Goal: Entertainment & Leisure: Consume media (video, audio)

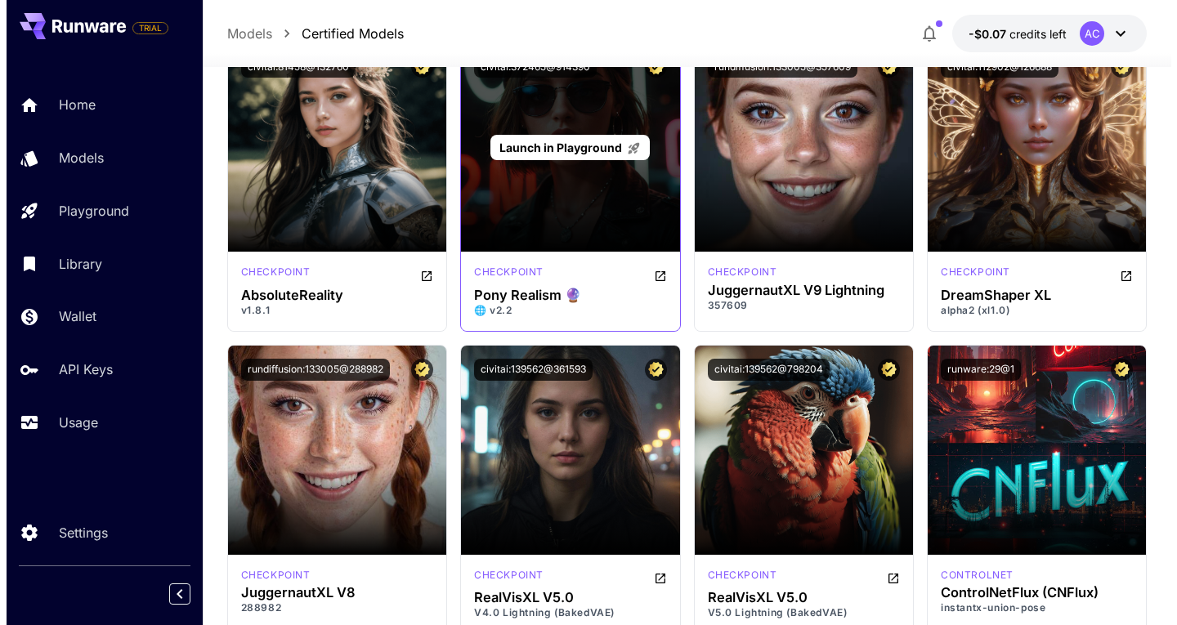
scroll to position [2207, 0]
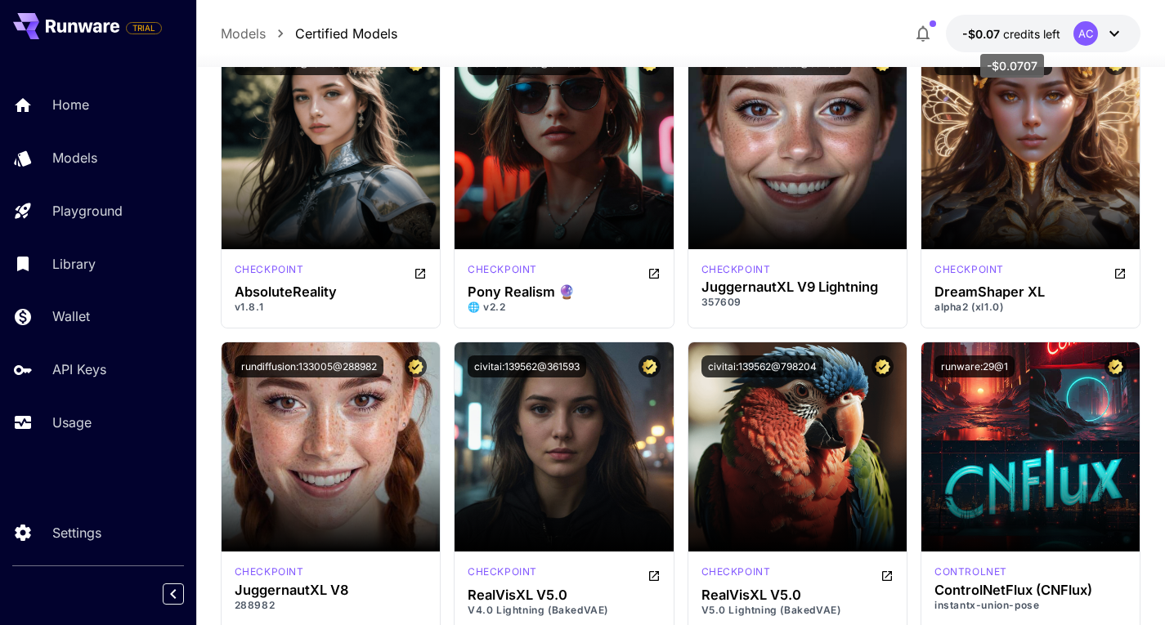
click at [996, 27] on span "-$0.07" at bounding box center [982, 34] width 41 height 14
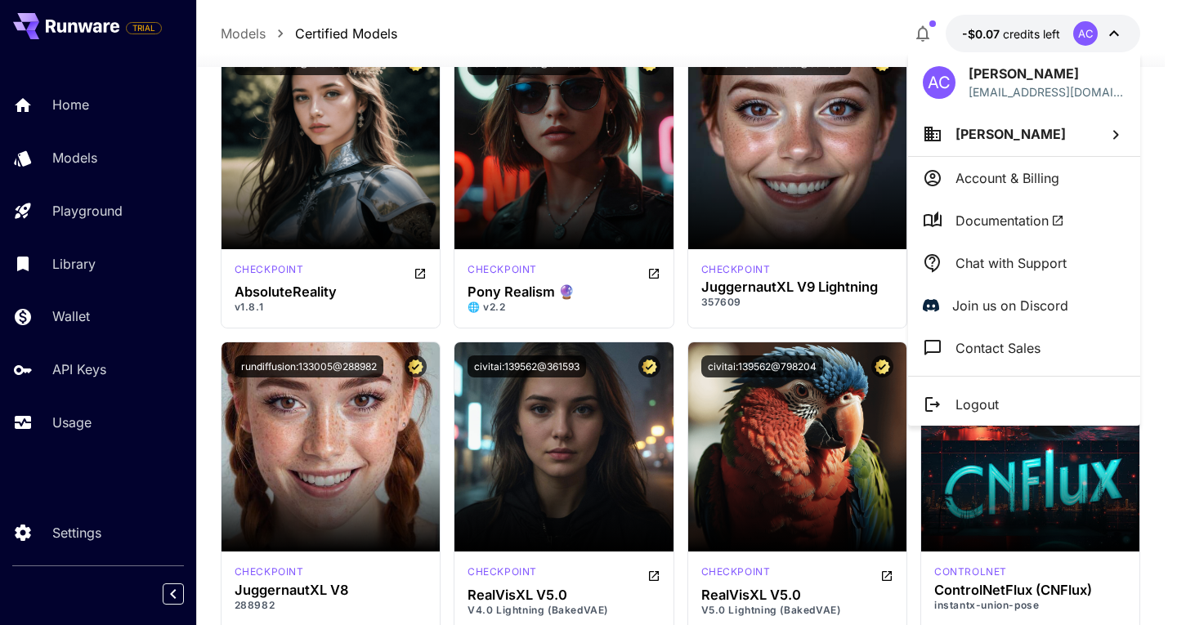
click at [1001, 185] on p "Account & Billing" at bounding box center [1008, 178] width 104 height 20
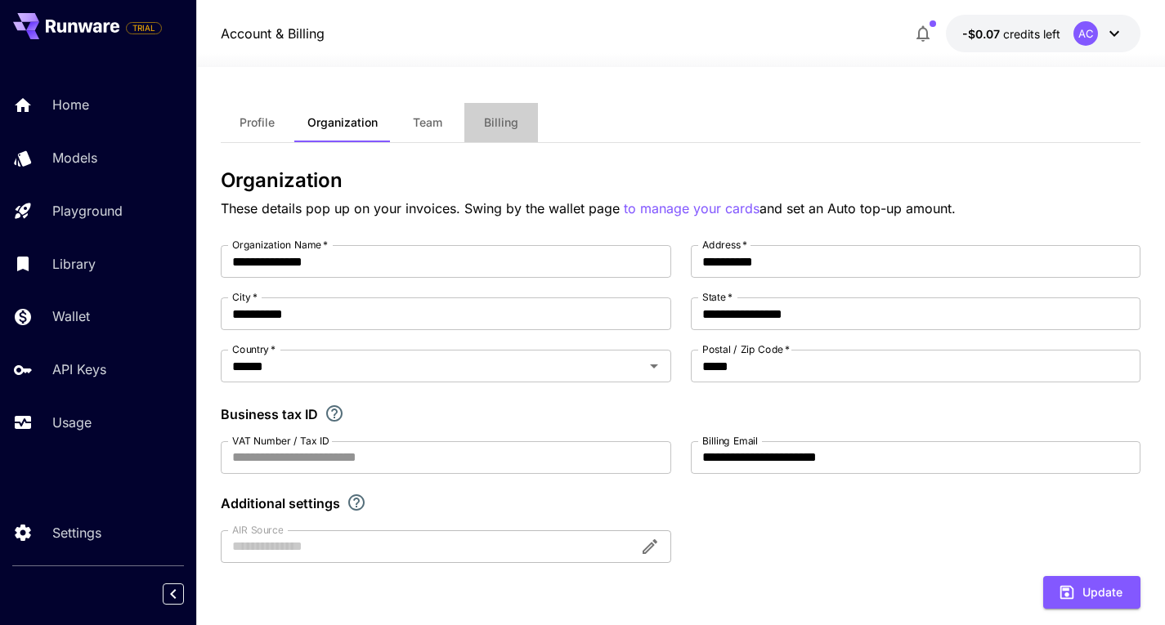
click at [513, 129] on span "Billing" at bounding box center [501, 122] width 34 height 15
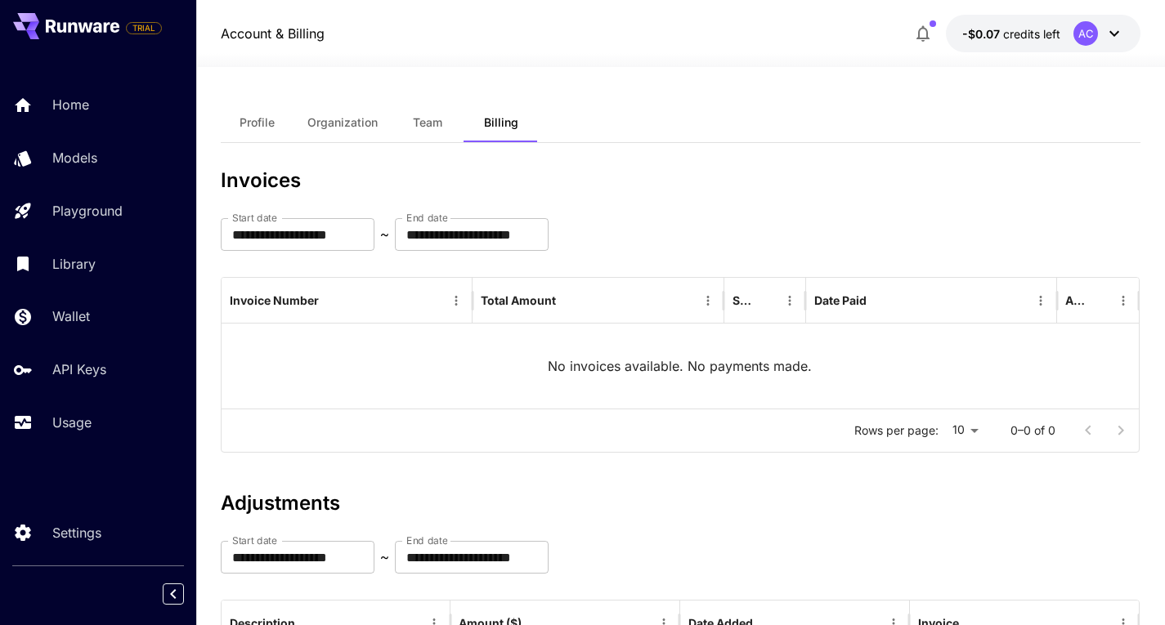
click at [269, 126] on span "Profile" at bounding box center [257, 122] width 35 height 15
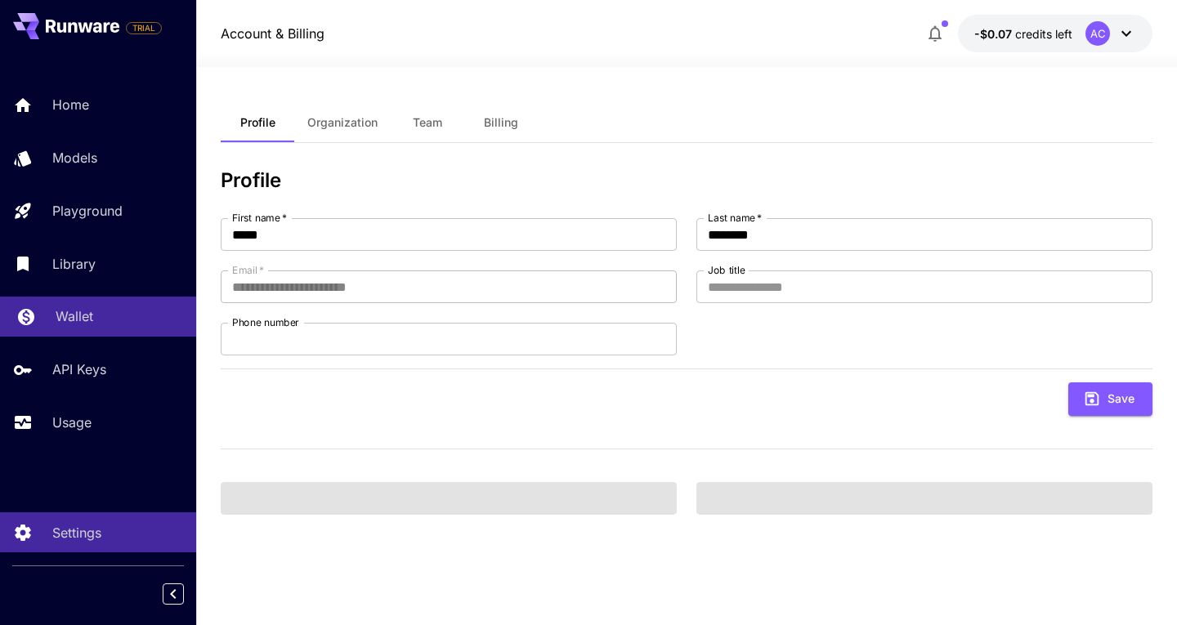
click at [75, 321] on p "Wallet" at bounding box center [75, 317] width 38 height 20
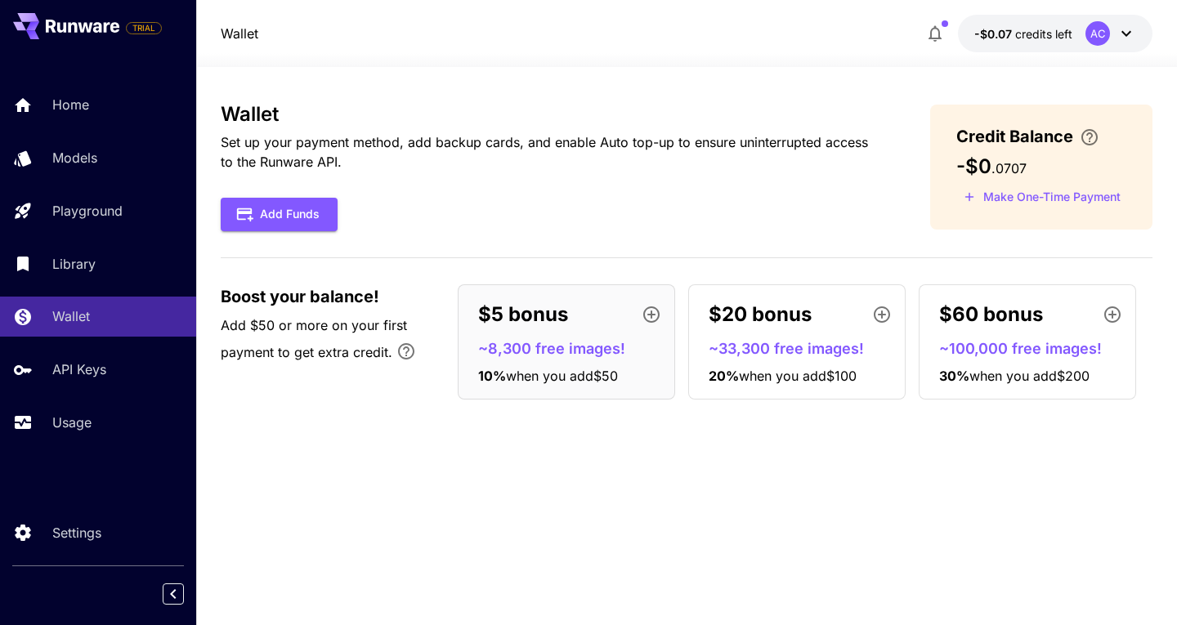
click at [522, 320] on p "$5 bonus" at bounding box center [523, 314] width 90 height 29
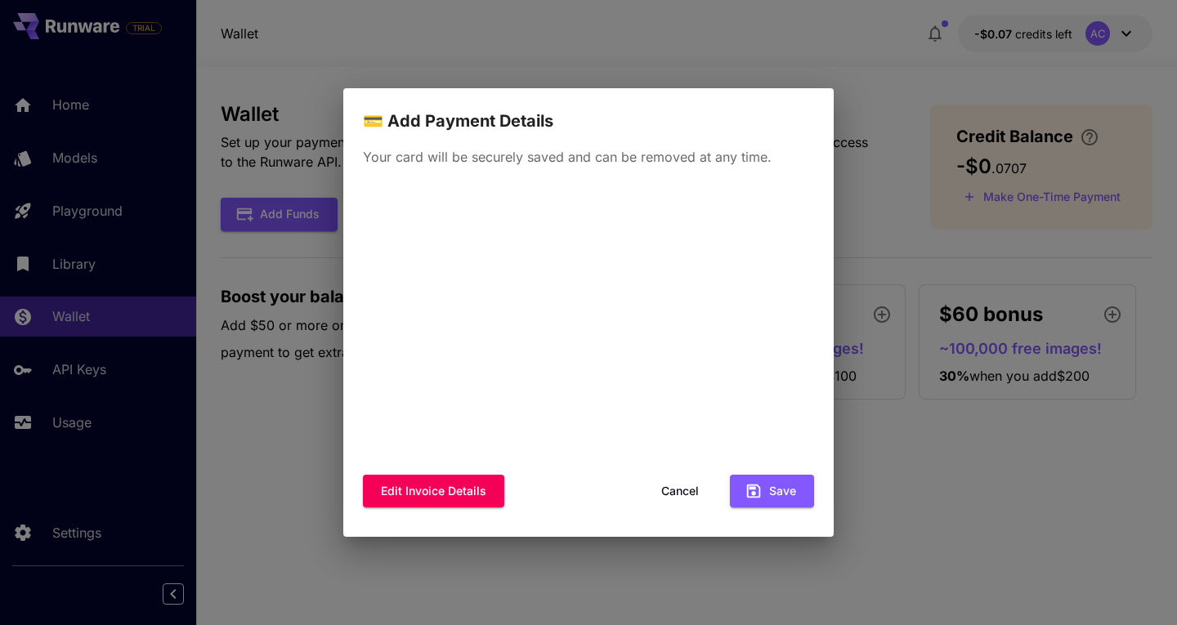
click at [568, 156] on p "Your card will be securely saved and can be removed at any time." at bounding box center [588, 157] width 451 height 20
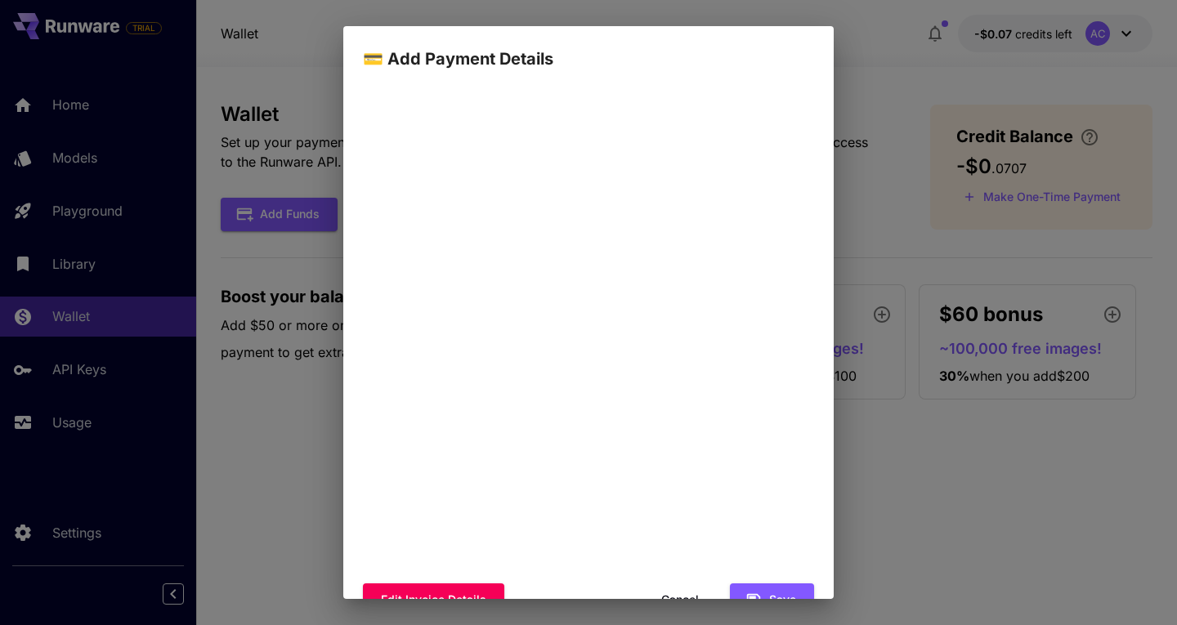
scroll to position [129, 0]
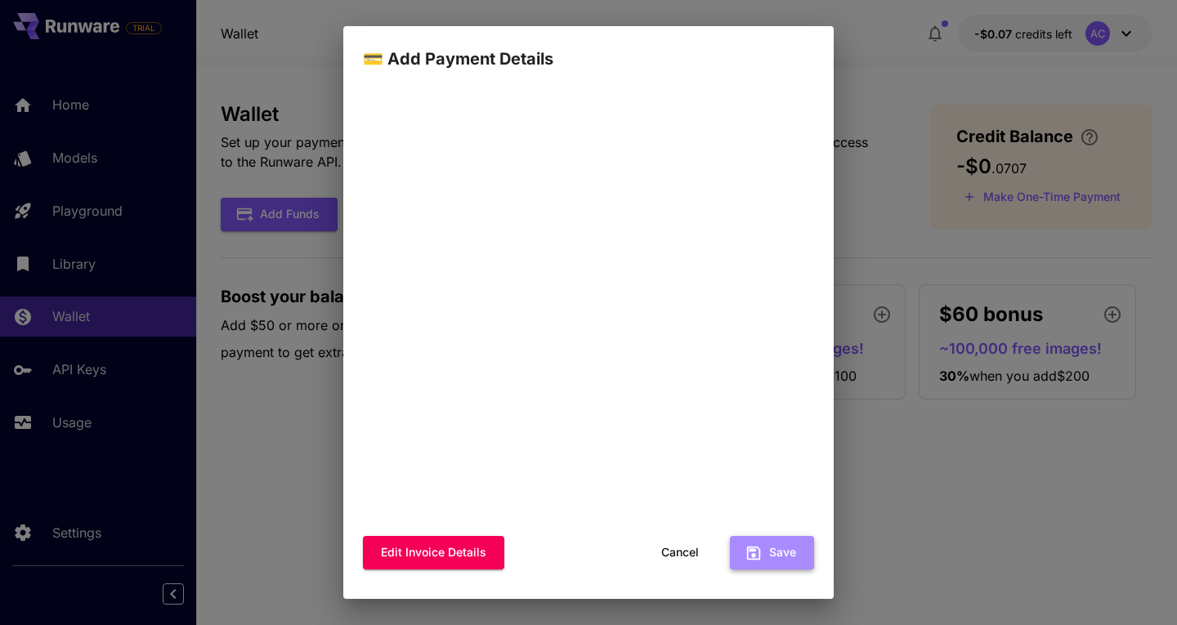
click at [758, 562] on button "Save" at bounding box center [772, 553] width 84 height 34
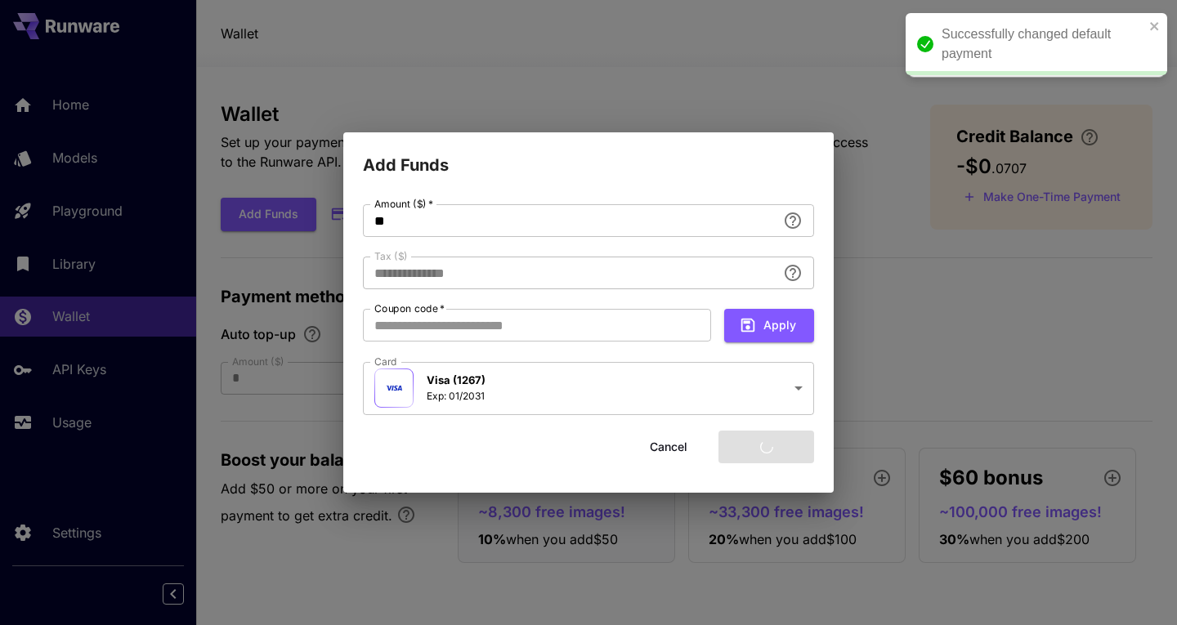
type input "****"
click at [410, 226] on input "**" at bounding box center [570, 220] width 414 height 33
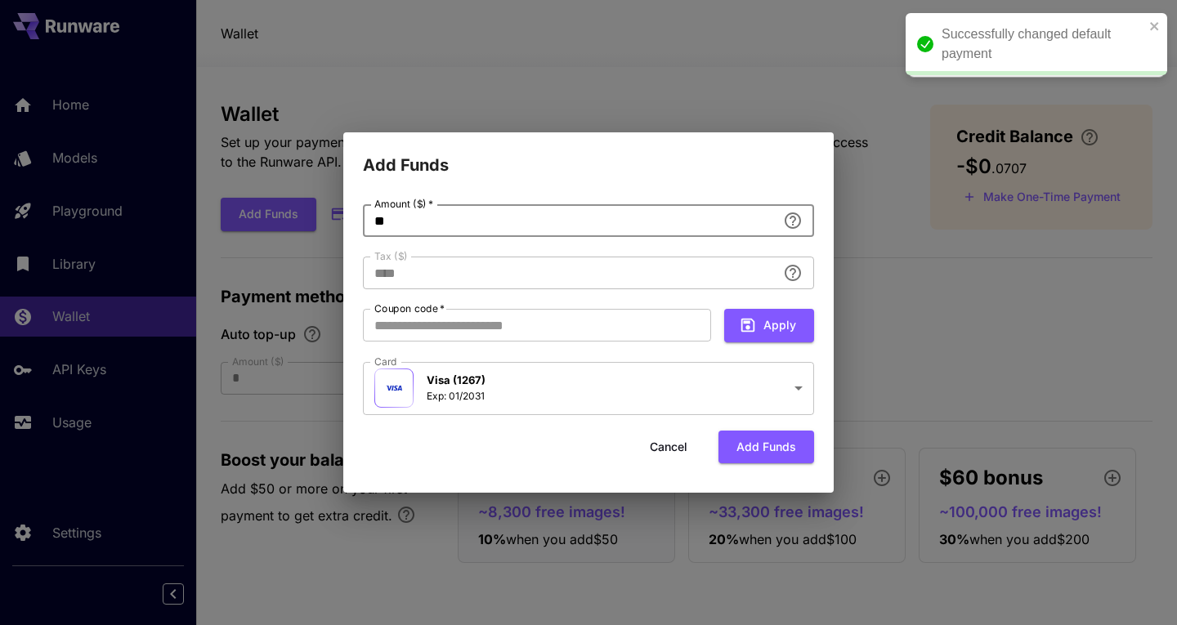
click at [410, 226] on input "**" at bounding box center [570, 220] width 414 height 33
type input "*"
type input "****"
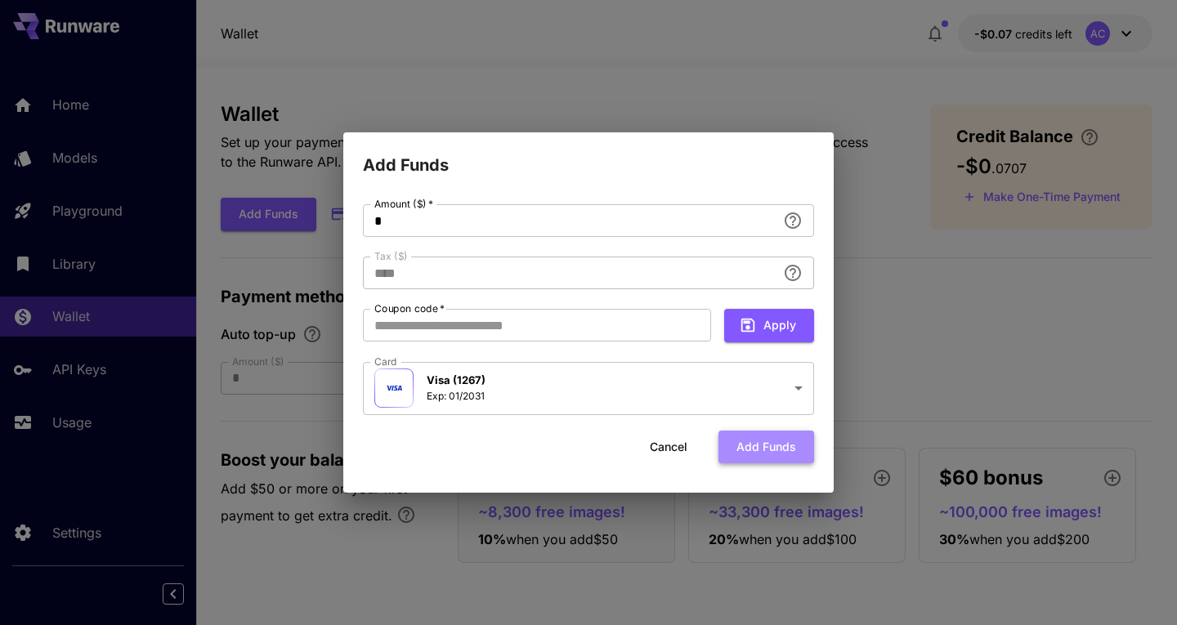
click at [764, 458] on button "Add funds" at bounding box center [767, 448] width 96 height 34
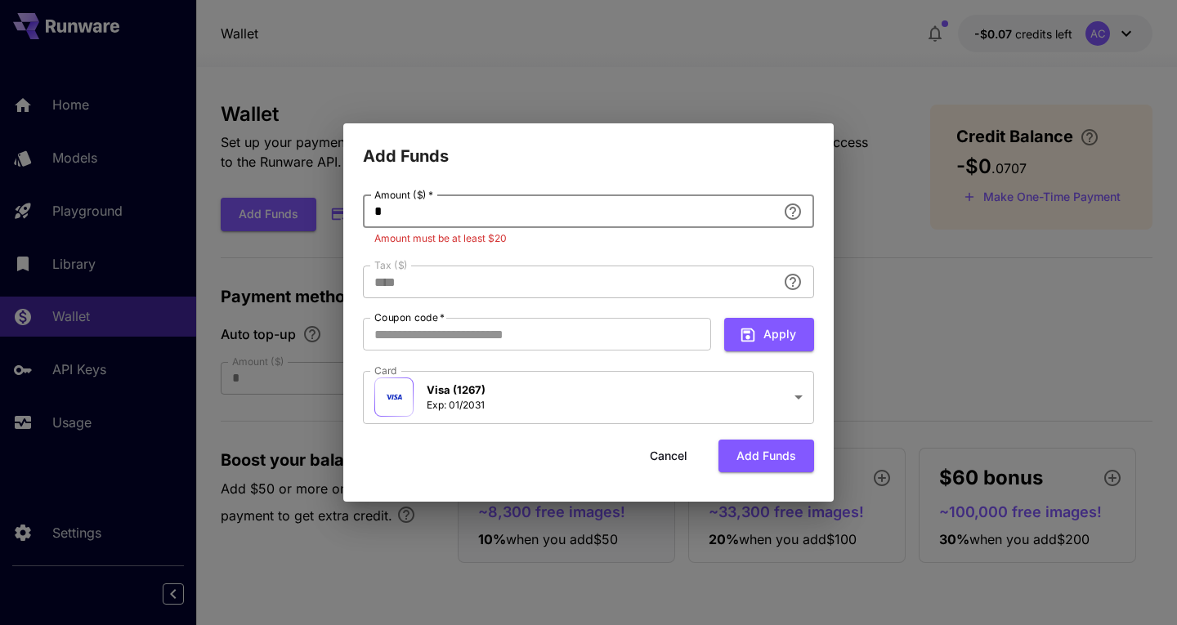
click at [484, 214] on input "*" at bounding box center [570, 211] width 414 height 33
click at [481, 214] on input "*" at bounding box center [570, 211] width 414 height 33
type input "**"
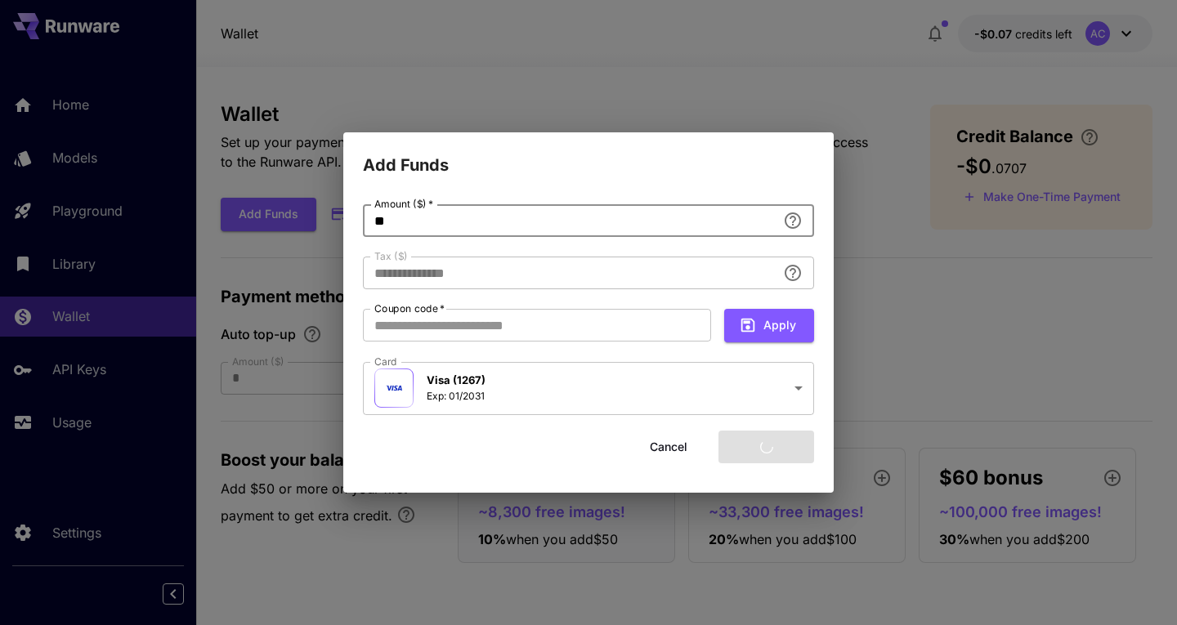
type input "****"
click at [397, 213] on input "**" at bounding box center [570, 220] width 414 height 33
type input "**"
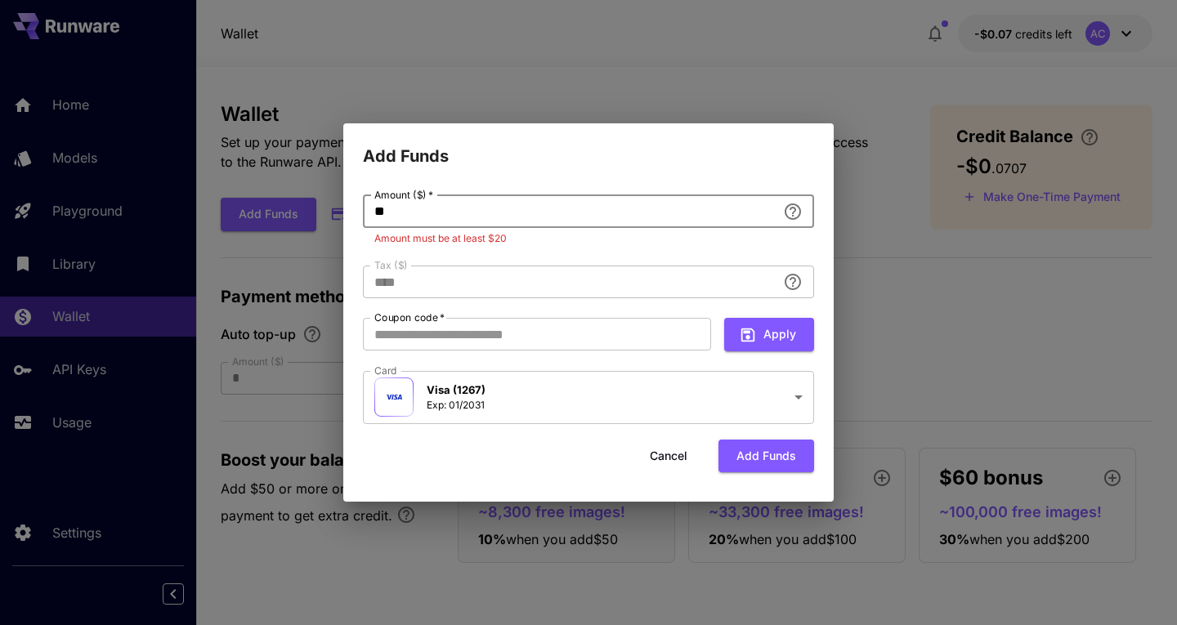
type input "**********"
type input "**"
click at [575, 177] on div "**********" at bounding box center [588, 336] width 490 height 334
type input "****"
click at [450, 237] on p "Amount must be at least $20" at bounding box center [588, 239] width 428 height 16
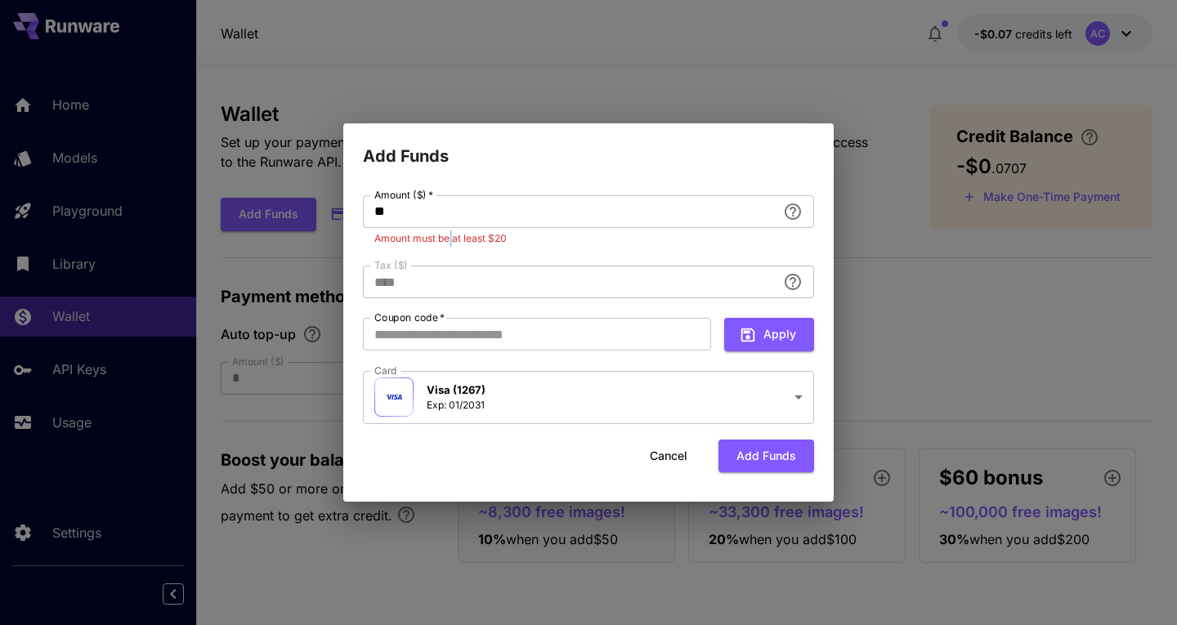
click at [450, 237] on p "Amount must be at least $20" at bounding box center [588, 239] width 428 height 16
click at [442, 218] on input "**" at bounding box center [570, 211] width 414 height 33
type input "**"
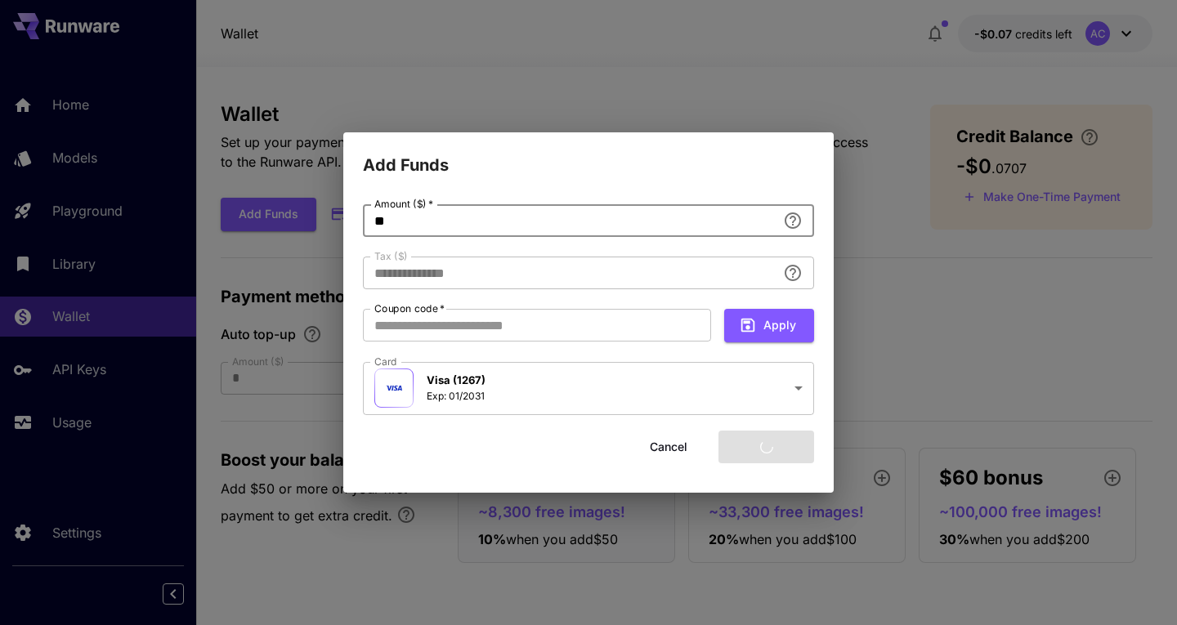
type input "****"
type input "**"
click at [784, 459] on button "Add funds" at bounding box center [767, 448] width 96 height 34
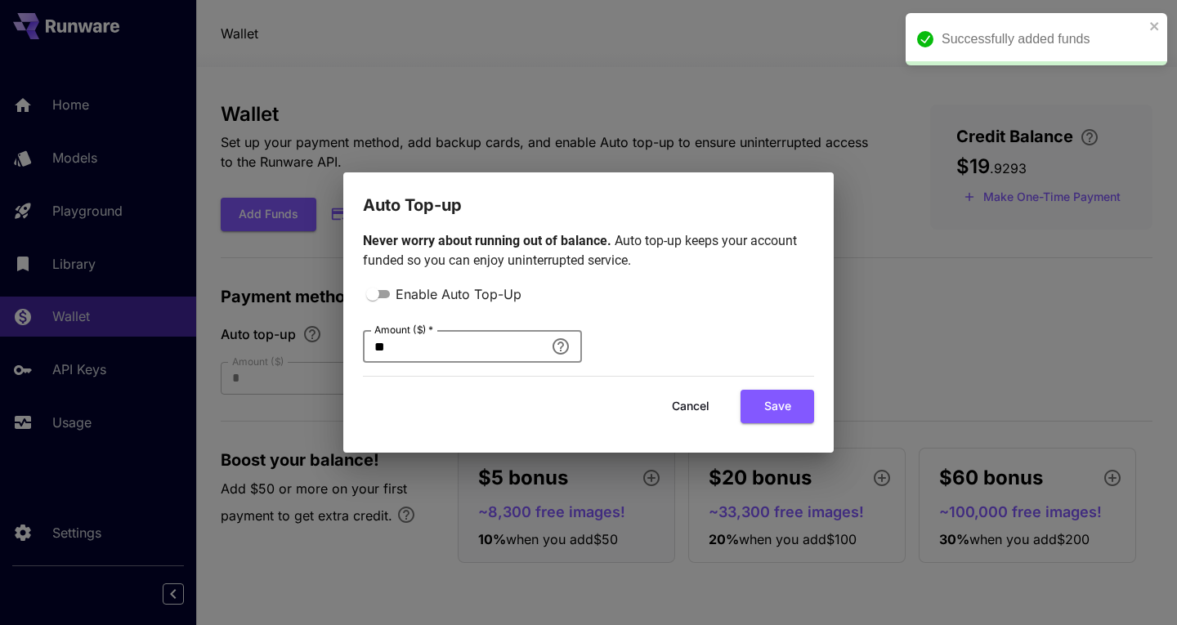
click at [391, 351] on input "**" at bounding box center [453, 346] width 181 height 33
click at [560, 408] on div "Cancel Save" at bounding box center [588, 407] width 451 height 34
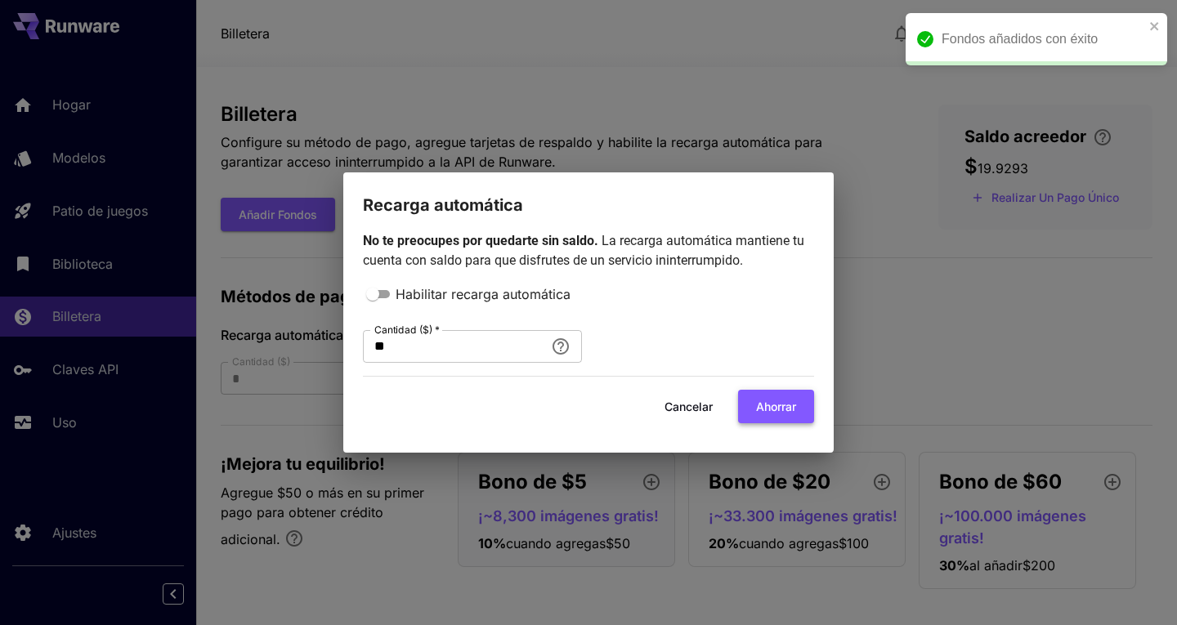
click at [763, 412] on font "Ahorrar" at bounding box center [776, 407] width 40 height 14
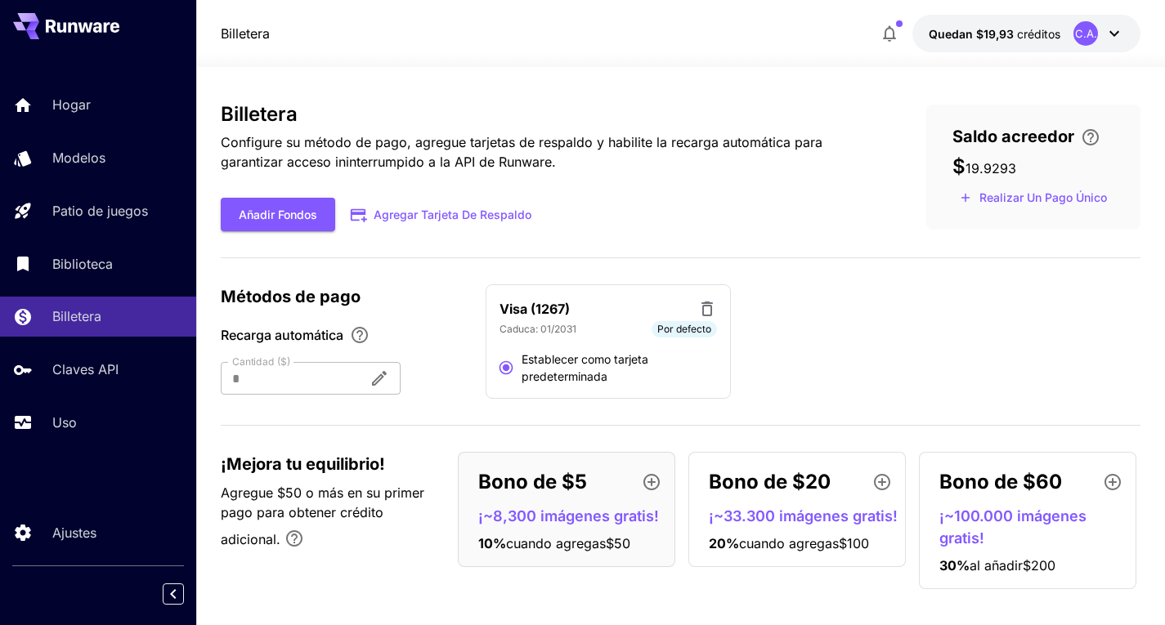
click at [795, 191] on div "Billetera Configure su método de pago, agregue tarjetas de respaldo y habilite …" at bounding box center [548, 167] width 654 height 128
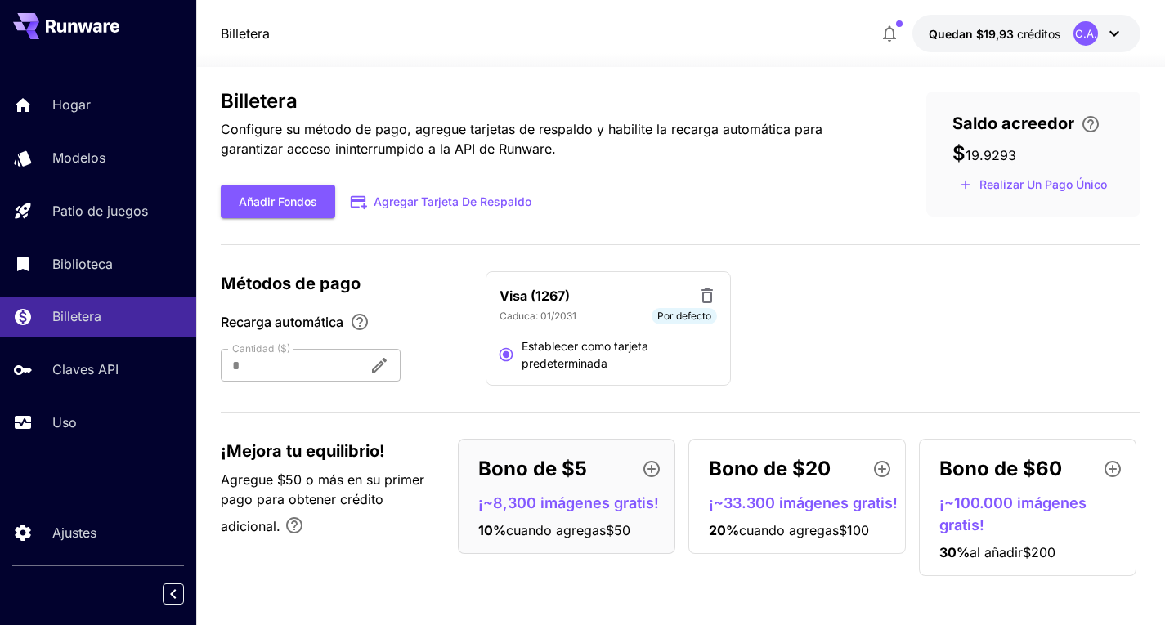
click at [652, 469] on icon "button" at bounding box center [651, 469] width 16 height 16
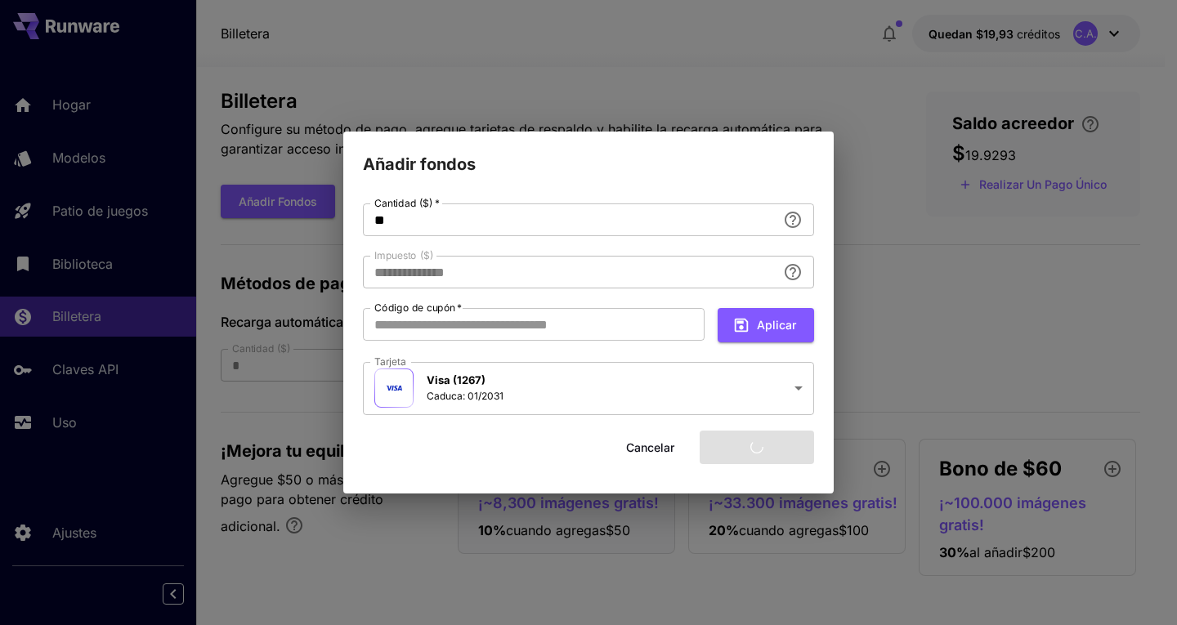
type input "****"
click at [637, 454] on font "Cancelar" at bounding box center [650, 447] width 48 height 14
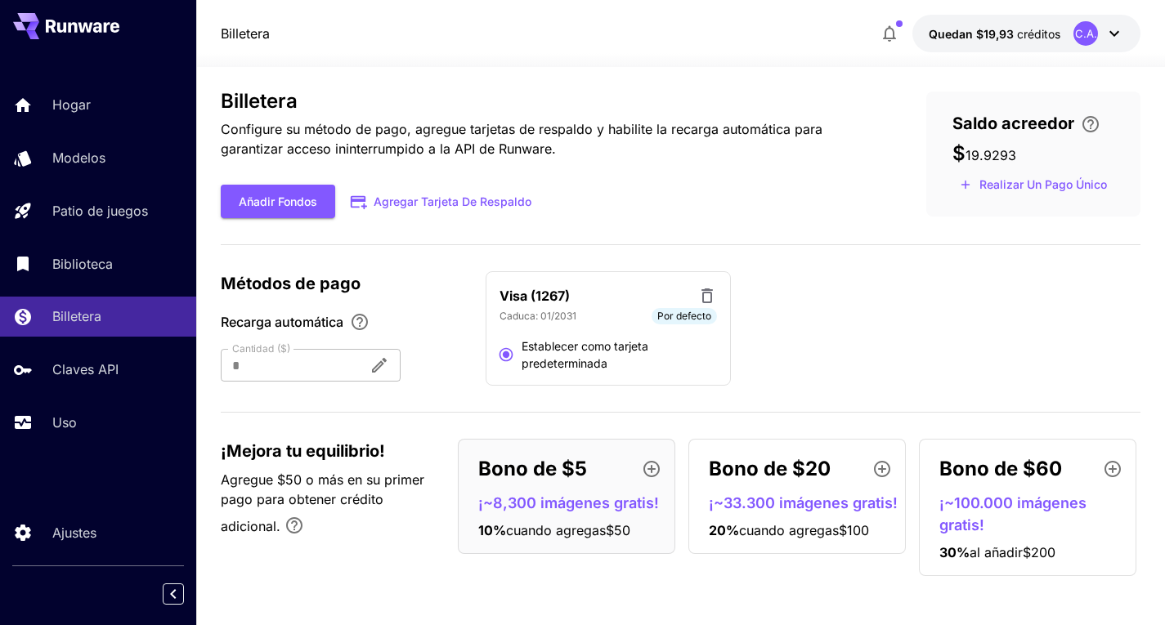
click at [784, 487] on div "Bono de $20 ¡~33.300 imágenes gratis! 20 % cuando agregas $100" at bounding box center [796, 496] width 217 height 115
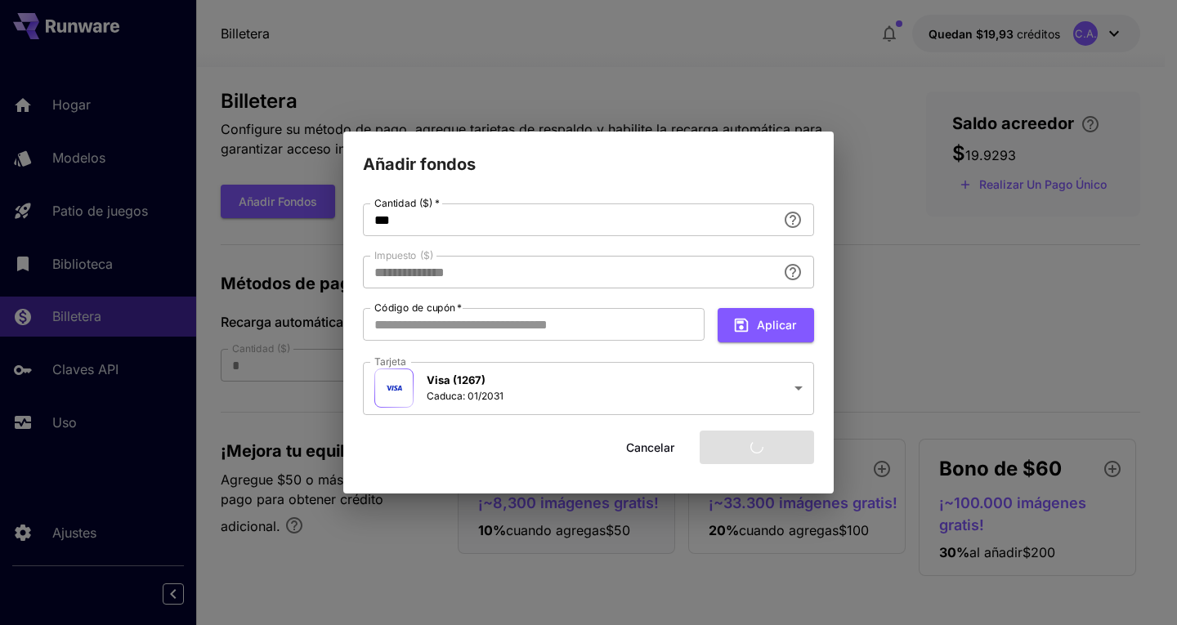
type input "****"
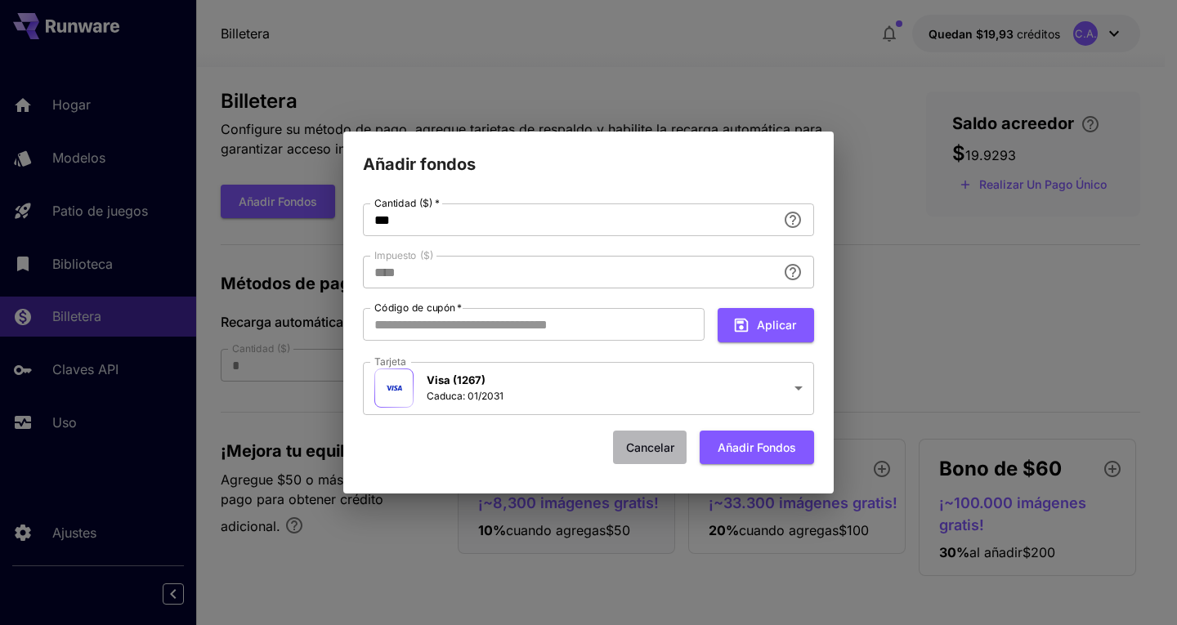
click at [643, 444] on button "Cancelar" at bounding box center [650, 448] width 74 height 34
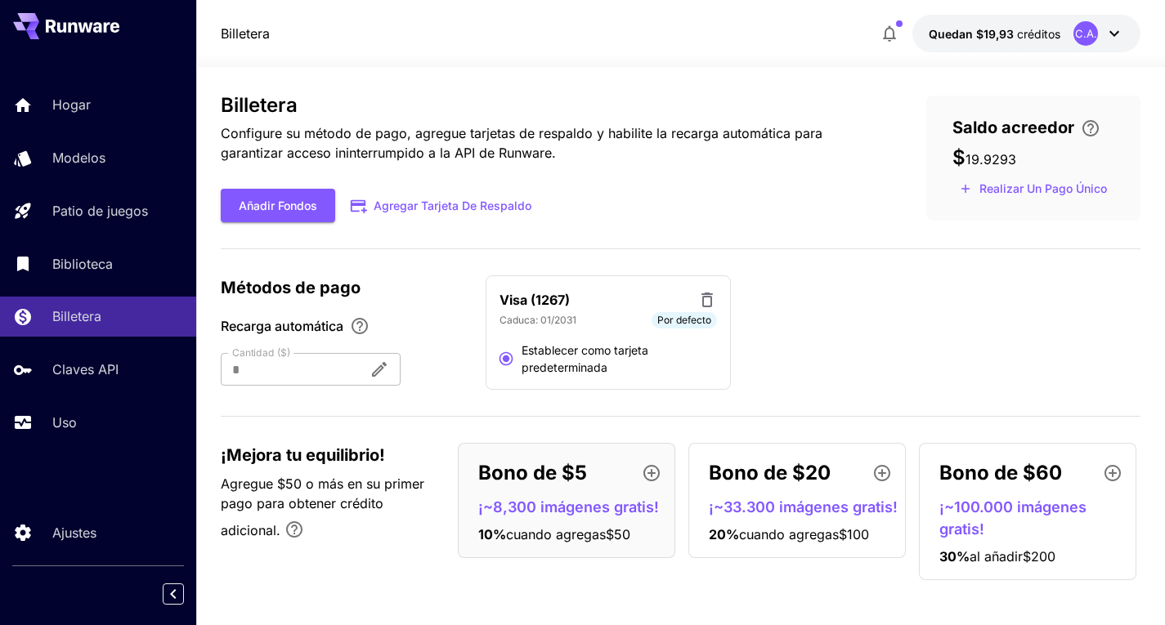
scroll to position [0, 0]
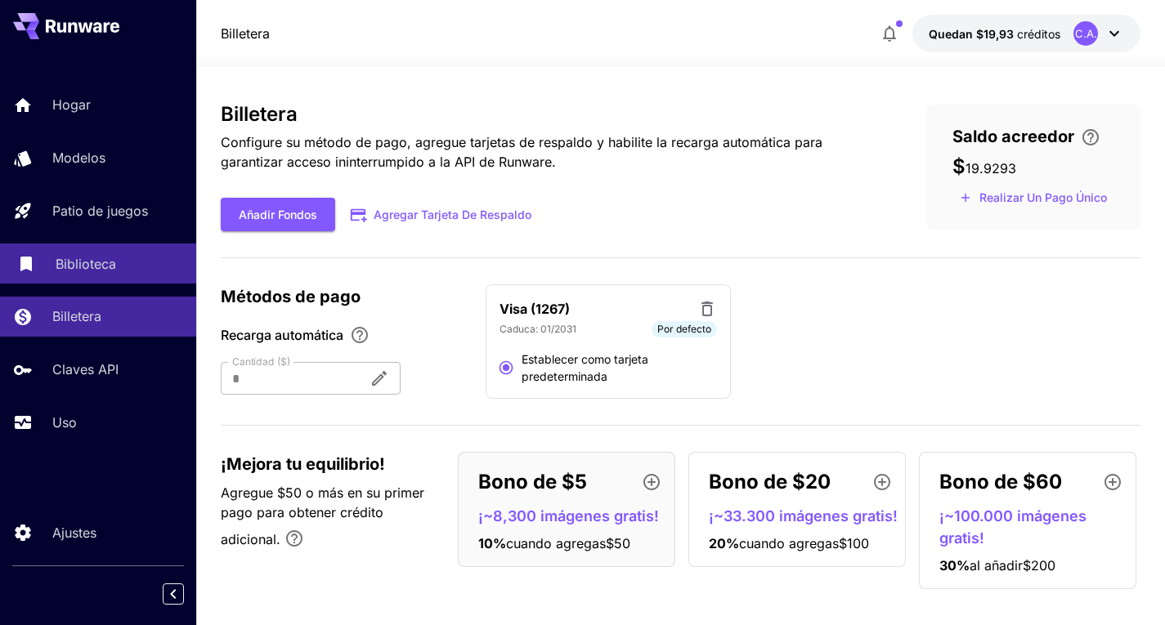
click at [102, 258] on font "Biblioteca" at bounding box center [86, 264] width 60 height 16
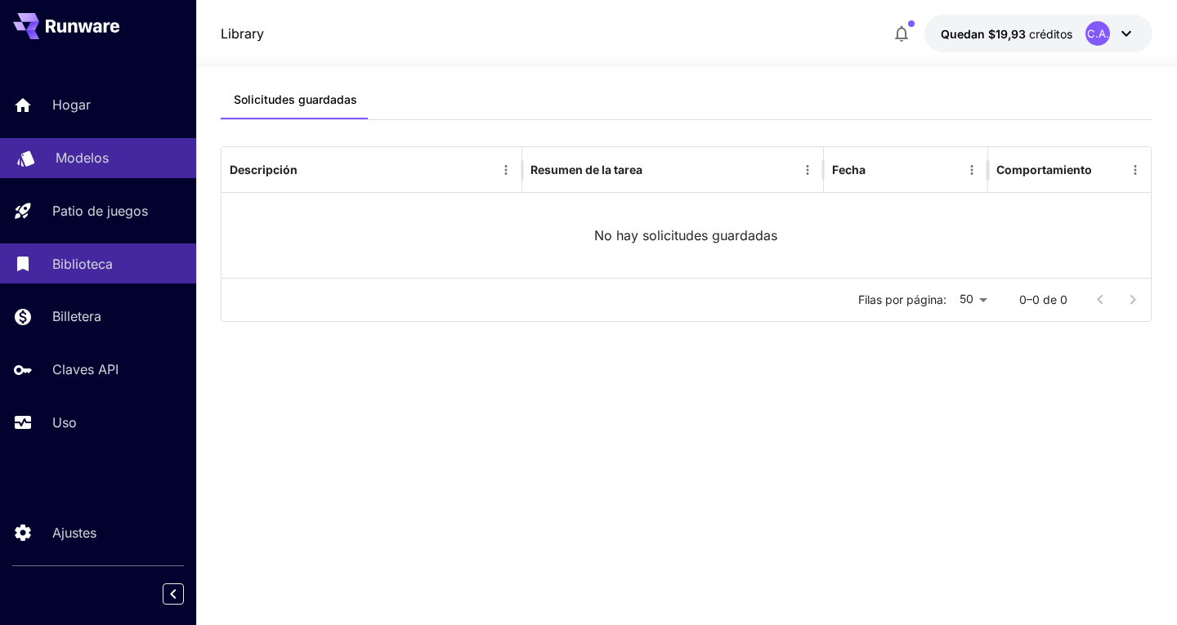
click at [94, 156] on font "Modelos" at bounding box center [82, 158] width 53 height 16
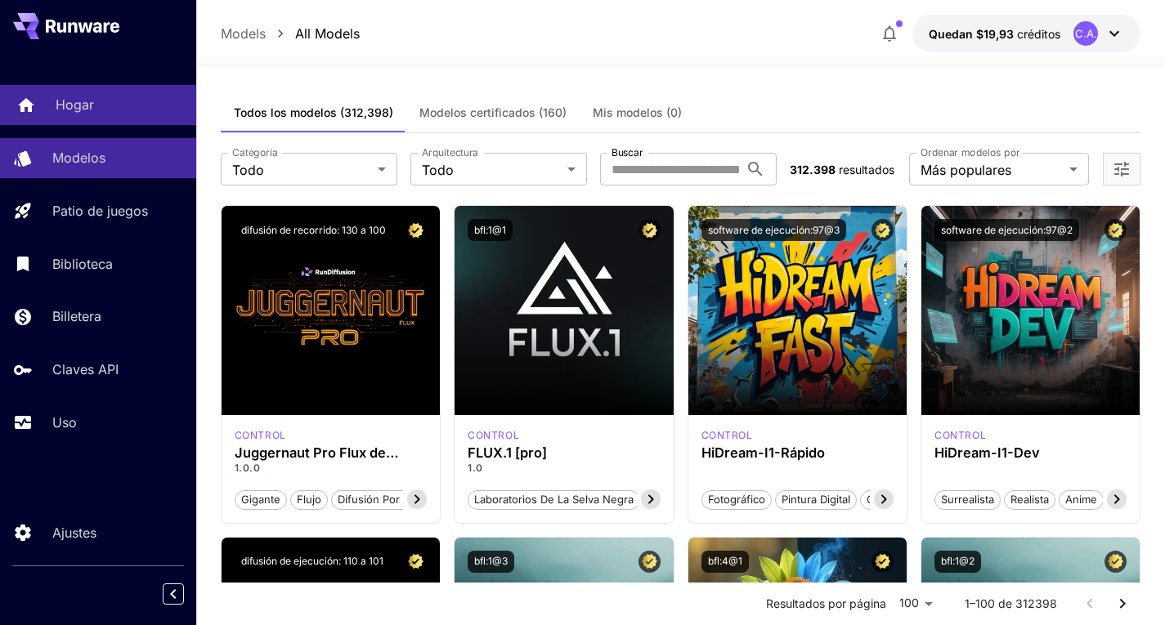
click at [91, 121] on link "Hogar" at bounding box center [98, 105] width 196 height 40
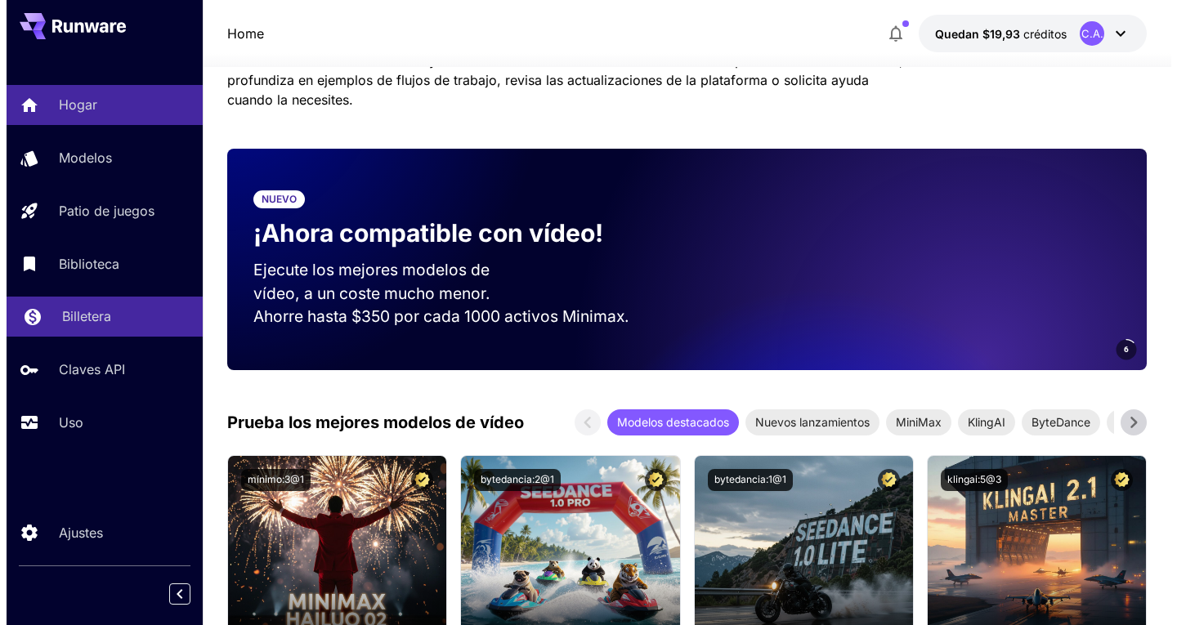
scroll to position [163, 0]
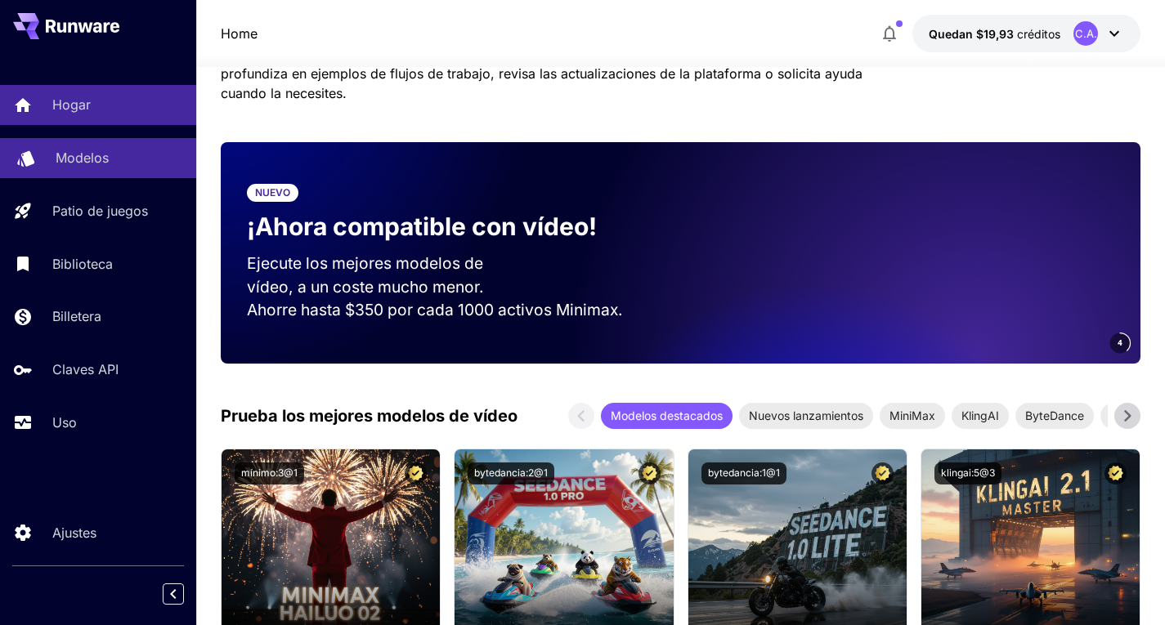
click at [87, 166] on font "Modelos" at bounding box center [82, 158] width 53 height 16
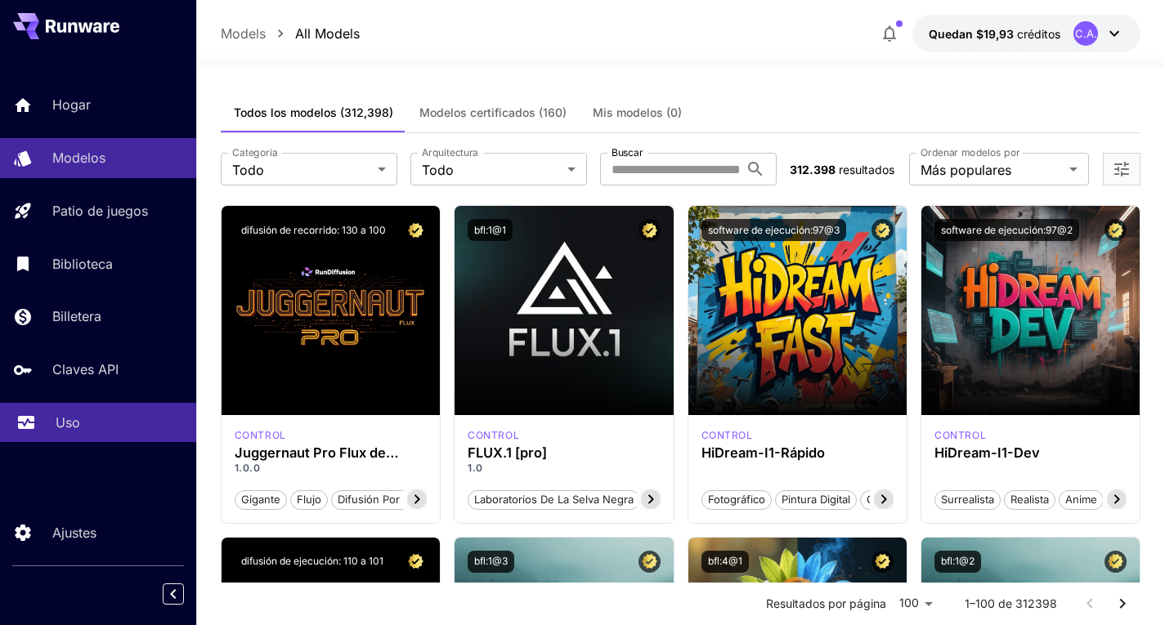
click at [83, 414] on div "Uso" at bounding box center [120, 423] width 128 height 20
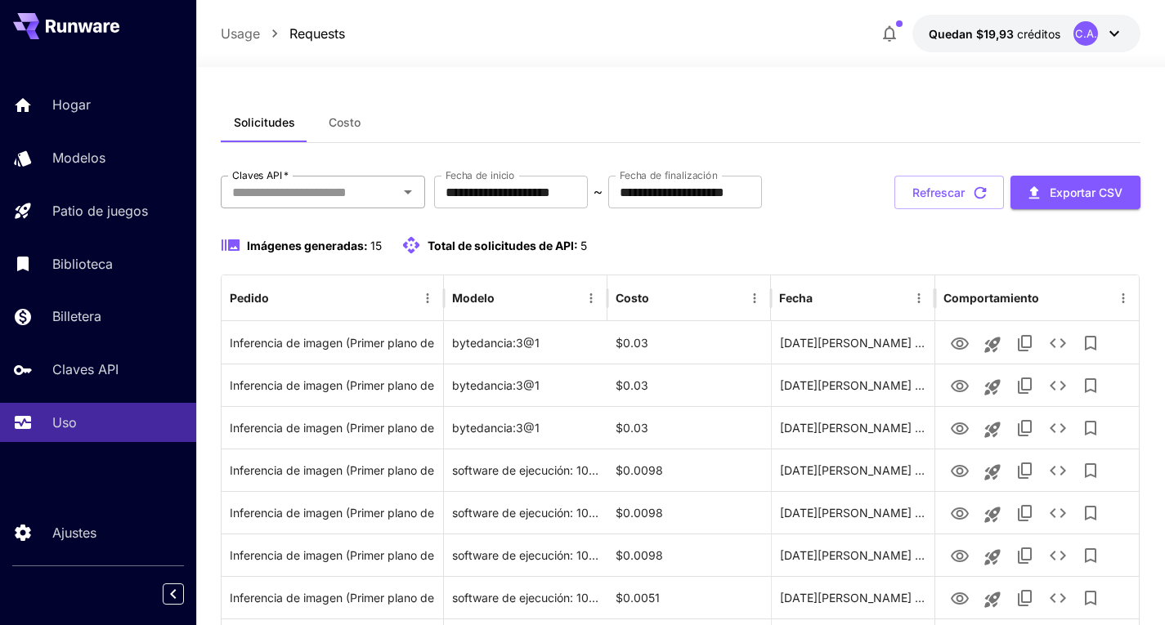
click at [347, 204] on div "Claves API   *" at bounding box center [323, 192] width 204 height 33
click at [372, 190] on input "Claves API   *" at bounding box center [310, 192] width 168 height 23
click at [337, 128] on font "Costo" at bounding box center [345, 122] width 32 height 14
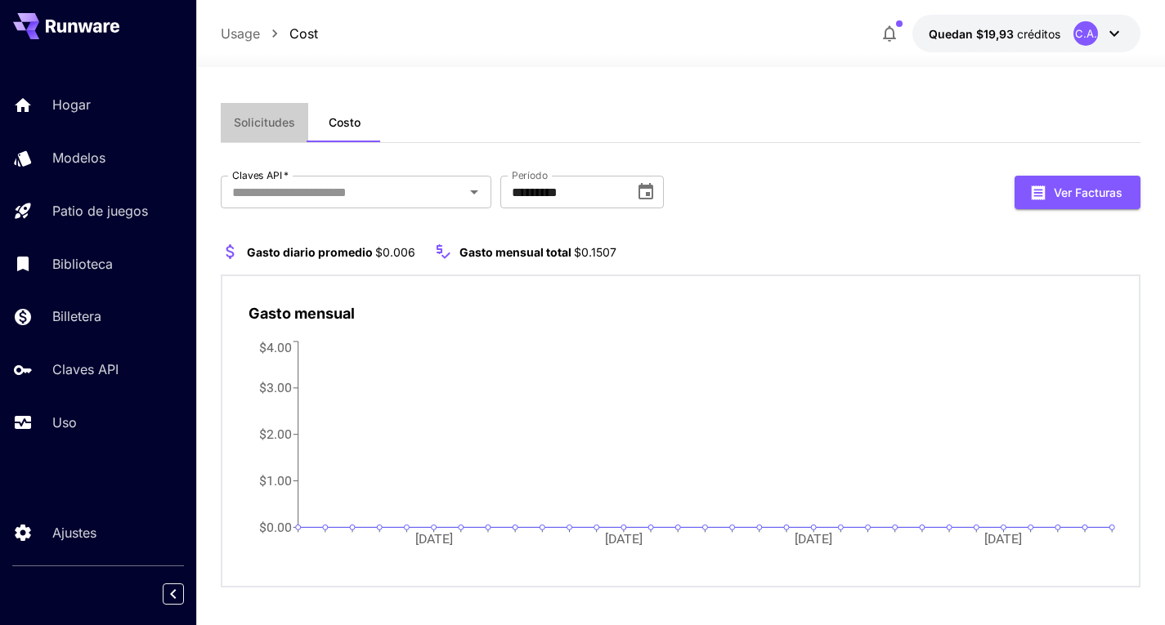
click at [260, 118] on font "Solicitudes" at bounding box center [264, 122] width 61 height 14
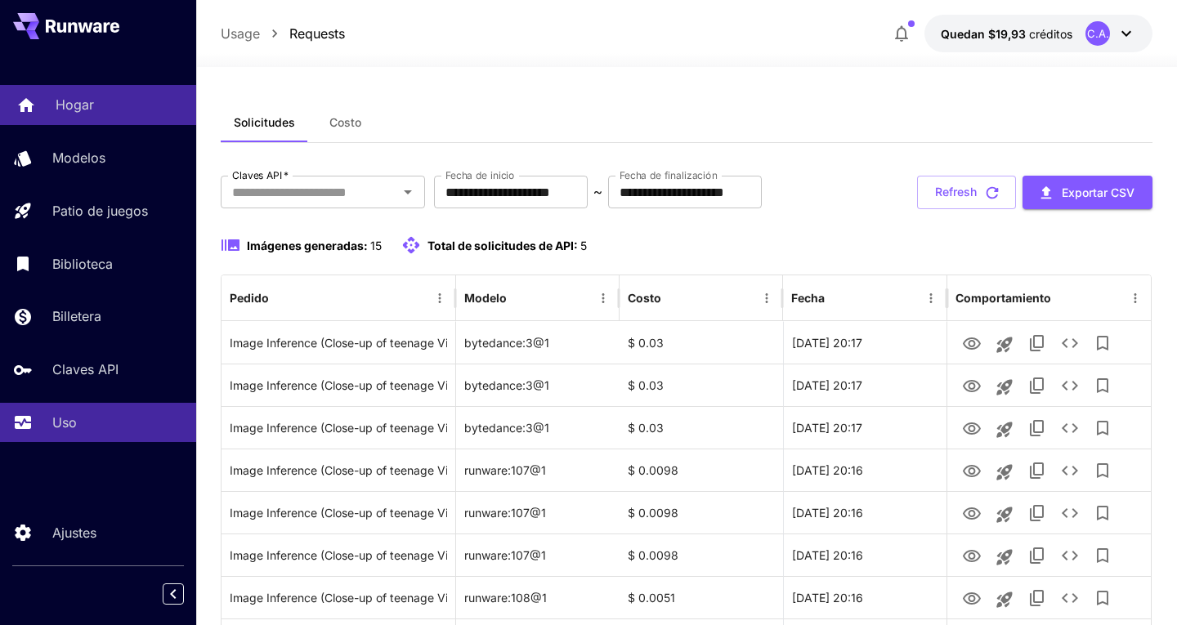
click at [105, 105] on div "Hogar" at bounding box center [120, 105] width 128 height 20
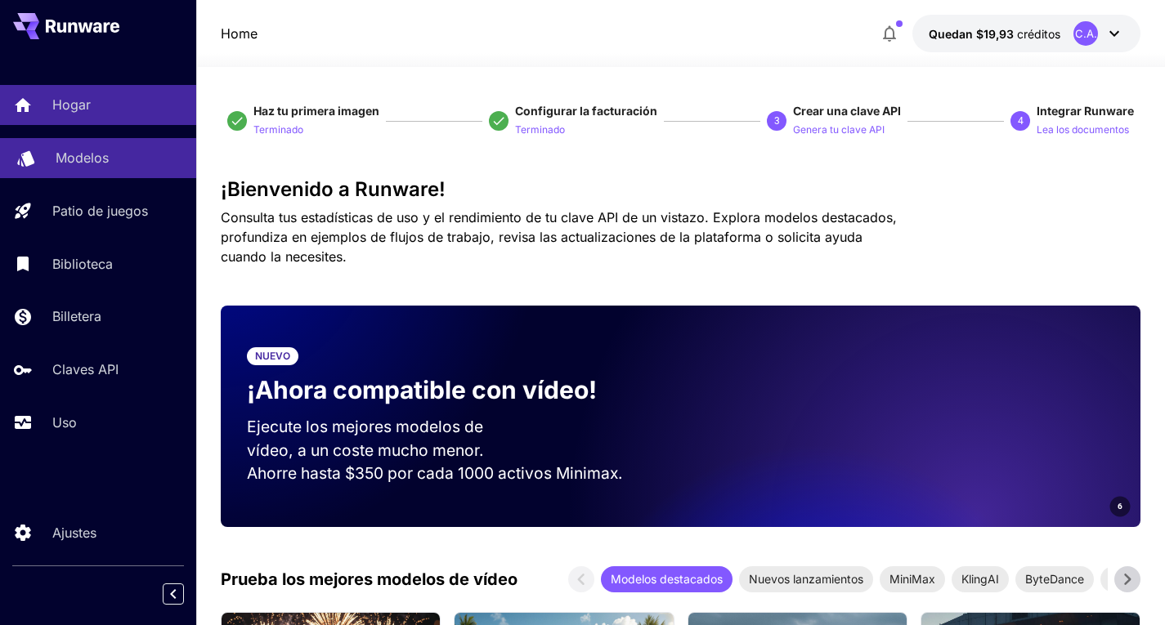
click at [97, 163] on font "Modelos" at bounding box center [82, 158] width 53 height 16
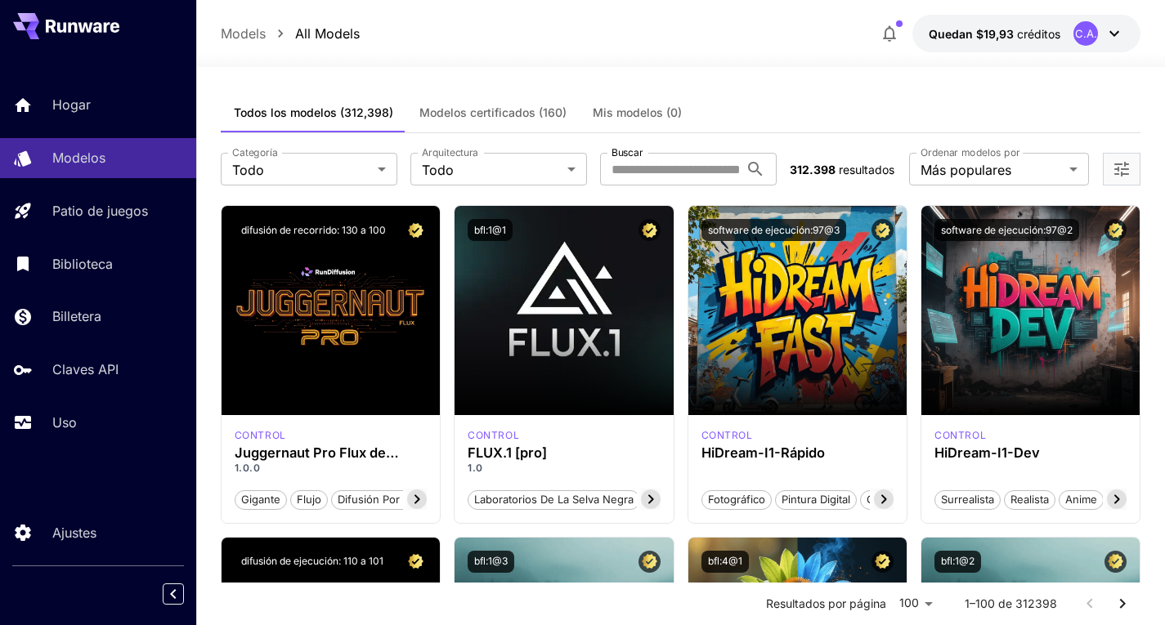
click at [315, 117] on font "Todos los modelos (312,398)" at bounding box center [313, 112] width 159 height 14
drag, startPoint x: 756, startPoint y: 93, endPoint x: 741, endPoint y: 106, distance: 19.7
click at [743, 105] on div "Todos los modelos (312,398) Modelos certificados (160) Mis modelos (0)" at bounding box center [681, 113] width 920 height 40
click at [735, 114] on div "Todos los modelos (312,398) Modelos certificados (160) Mis modelos (0)" at bounding box center [681, 113] width 920 height 40
click at [658, 168] on input "Buscar" at bounding box center [669, 169] width 139 height 33
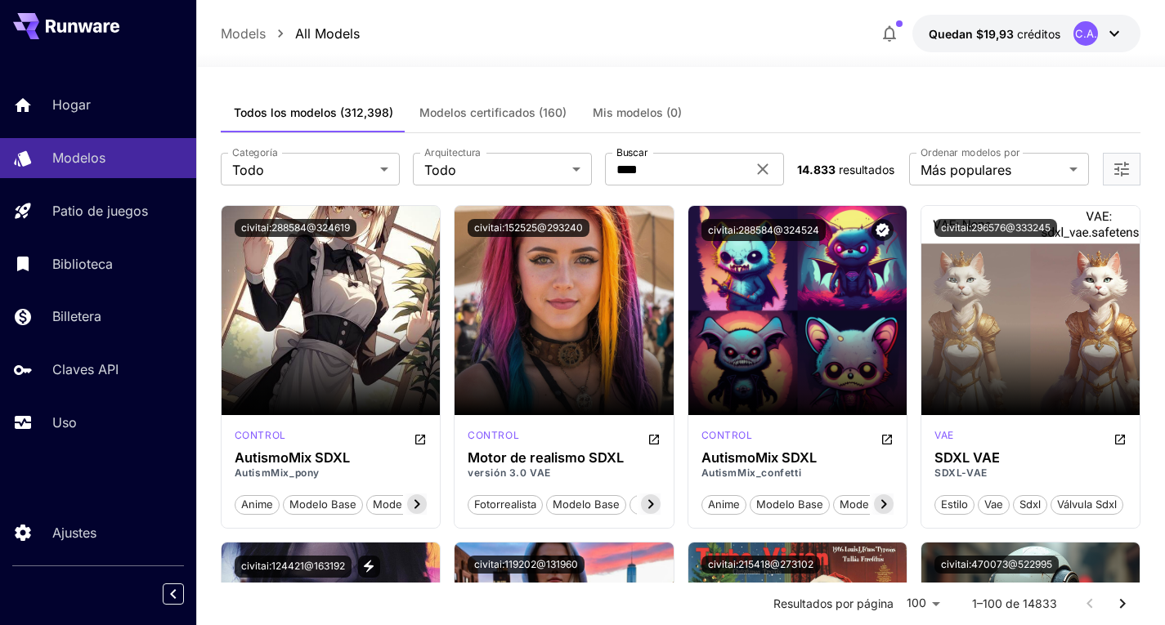
click at [826, 129] on div "Todos los modelos (312,398) Modelos certificados (160) Mis modelos (0)" at bounding box center [681, 113] width 920 height 40
click at [682, 168] on input "****" at bounding box center [675, 169] width 141 height 33
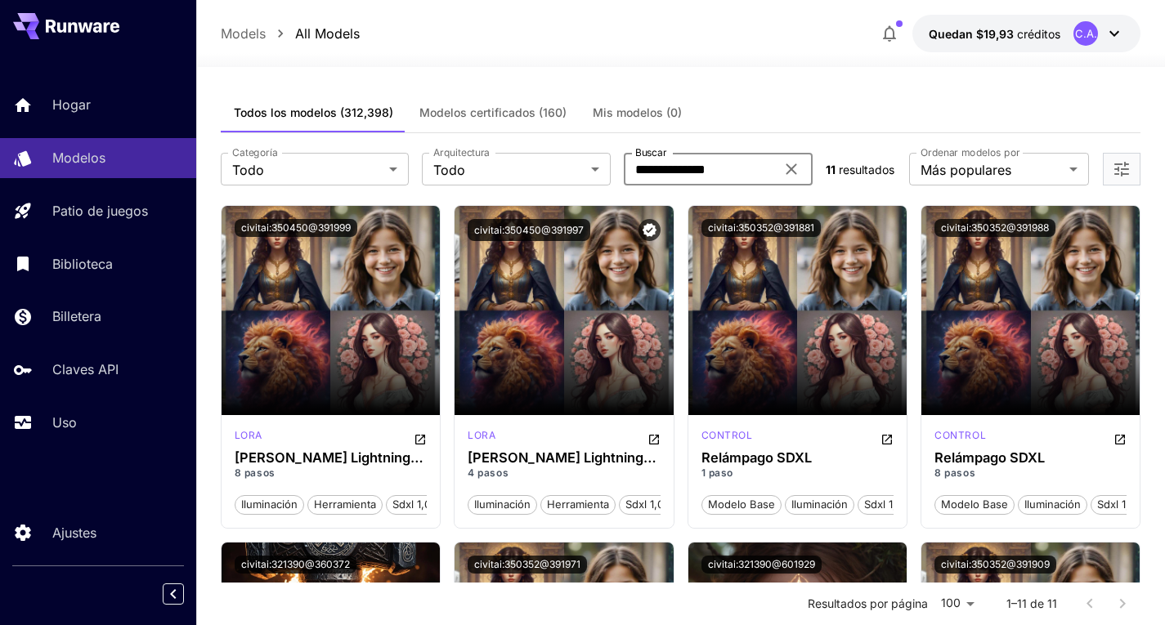
drag, startPoint x: 740, startPoint y: 171, endPoint x: 665, endPoint y: 176, distance: 74.6
click at [665, 176] on input "**********" at bounding box center [699, 169] width 151 height 33
type input "****"
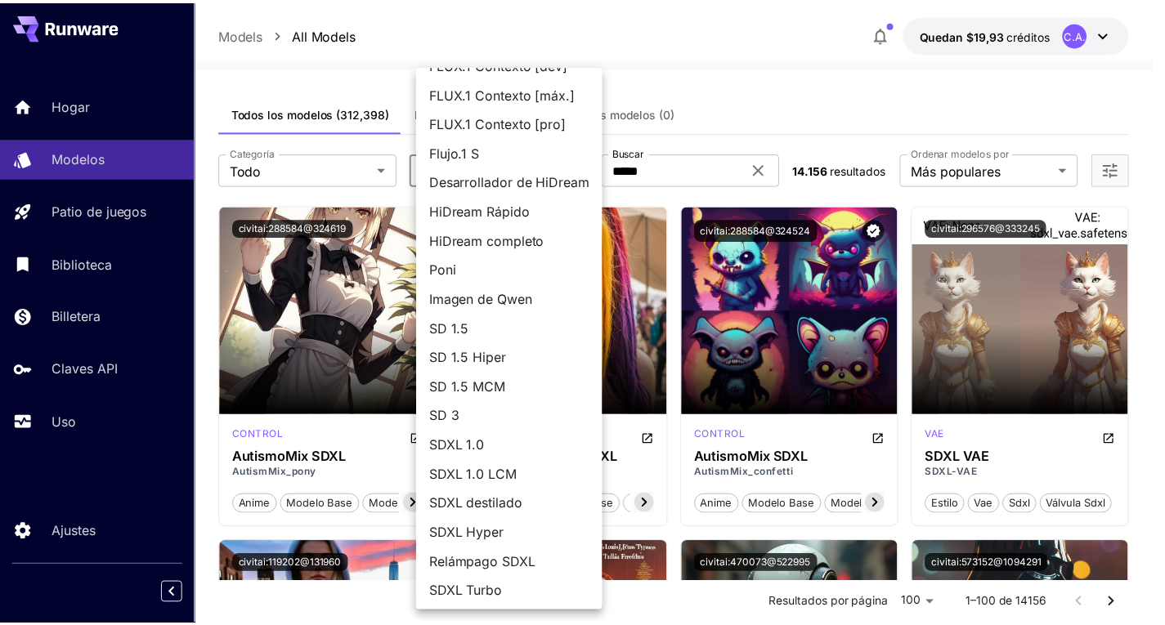
scroll to position [84, 0]
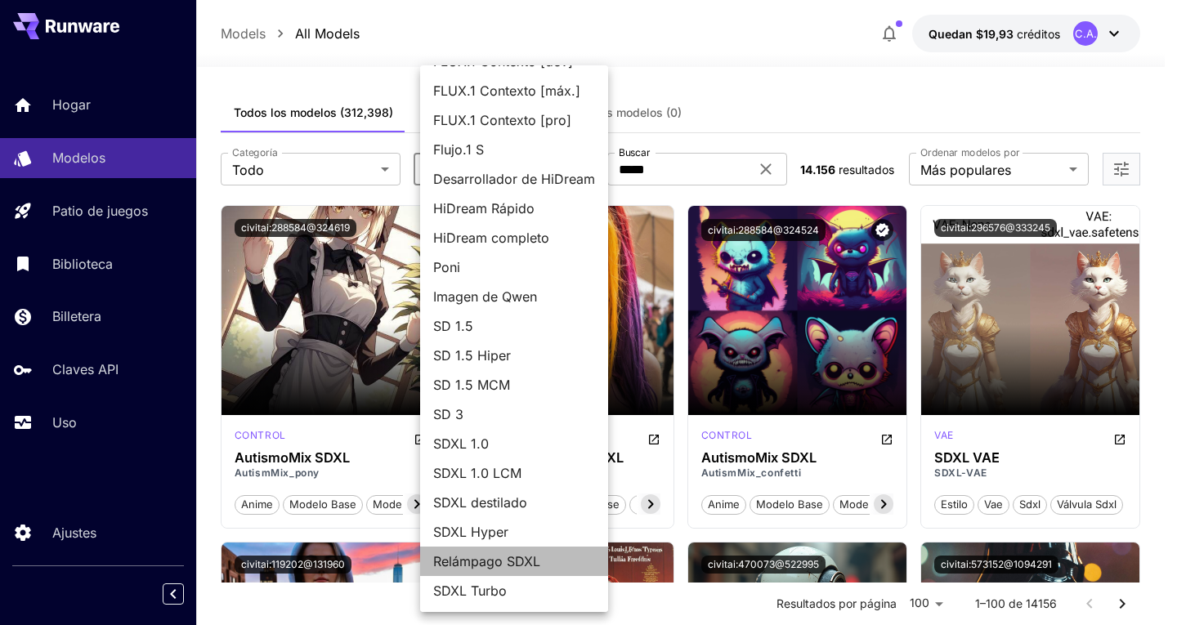
click at [529, 569] on font "Relámpago SDXL" at bounding box center [486, 561] width 107 height 16
type input "**********"
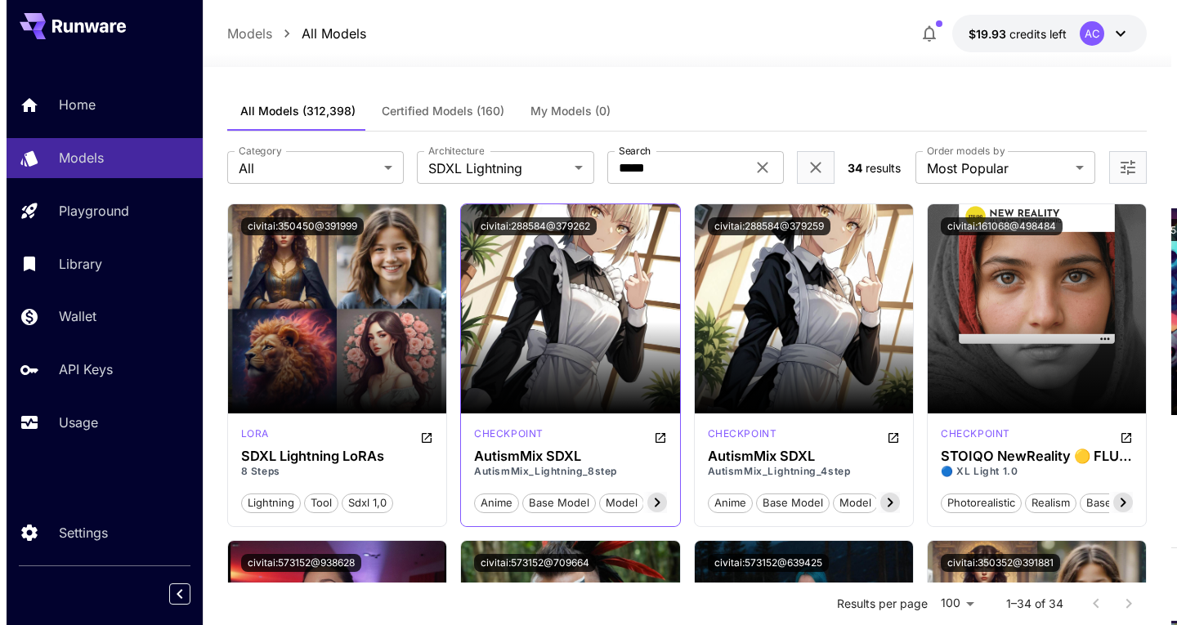
scroll to position [0, 0]
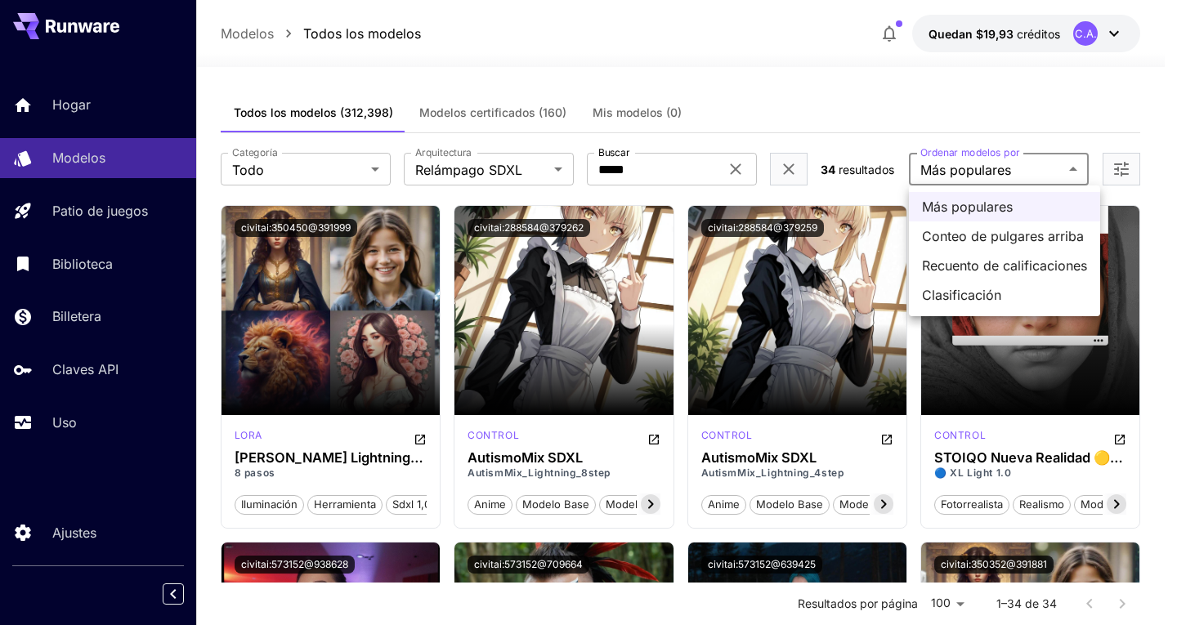
click at [718, 114] on div at bounding box center [588, 312] width 1177 height 625
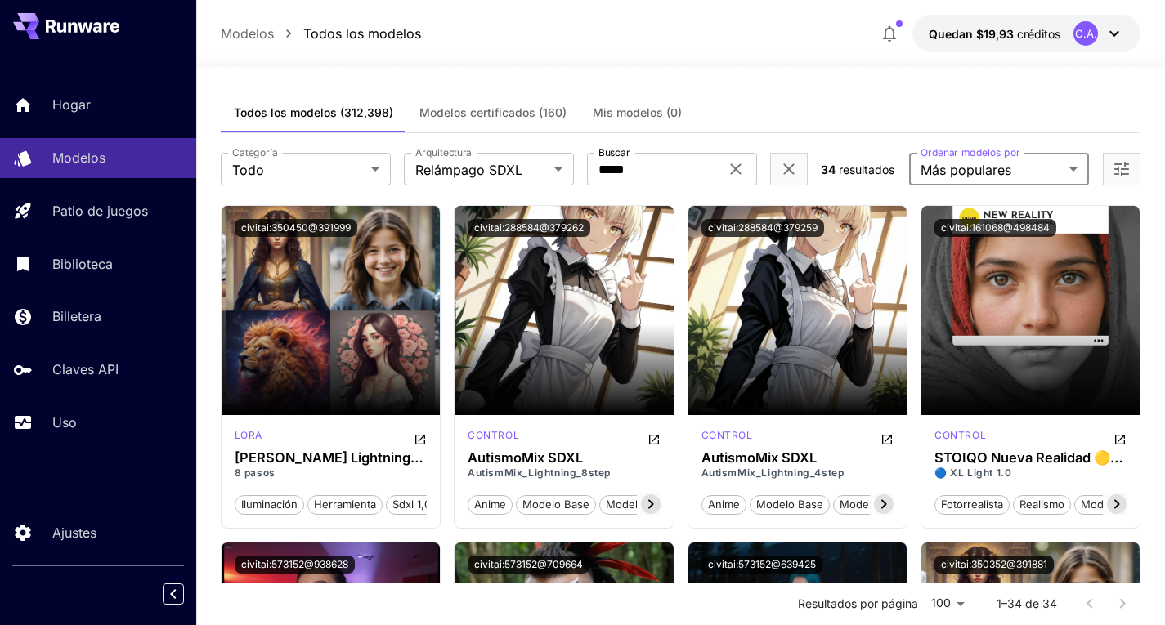
click at [1105, 170] on div at bounding box center [1122, 169] width 38 height 33
click at [1117, 170] on icon "Abrir más filtros" at bounding box center [1121, 169] width 15 height 15
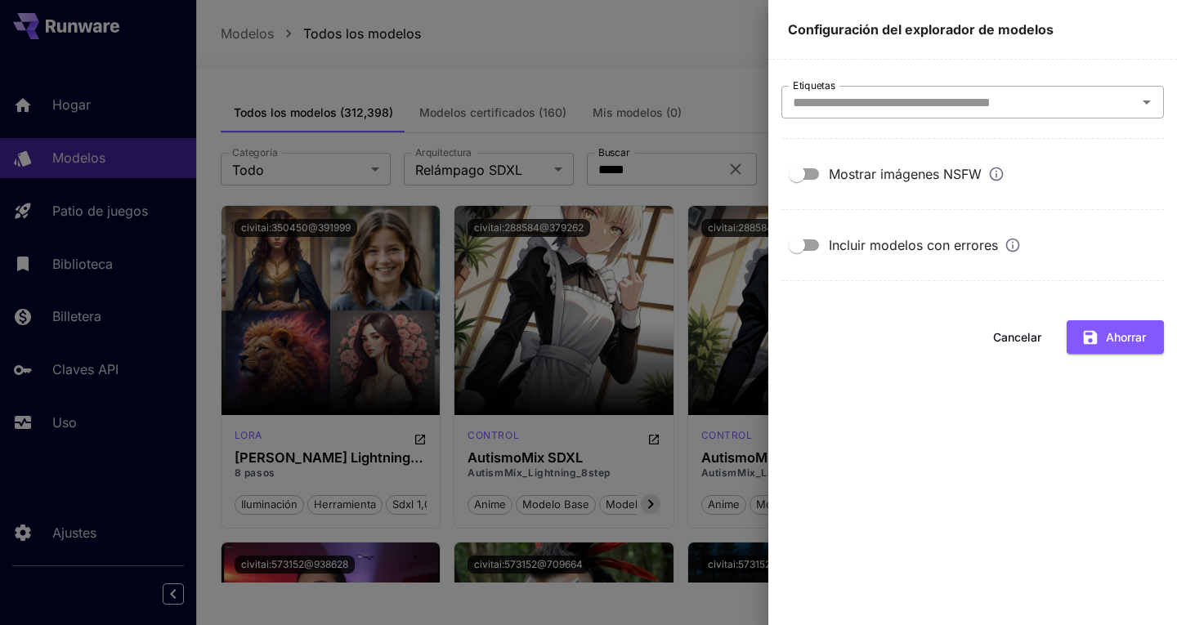
click at [858, 101] on input "Etiquetas" at bounding box center [959, 102] width 346 height 23
click at [736, 81] on div at bounding box center [588, 312] width 1177 height 625
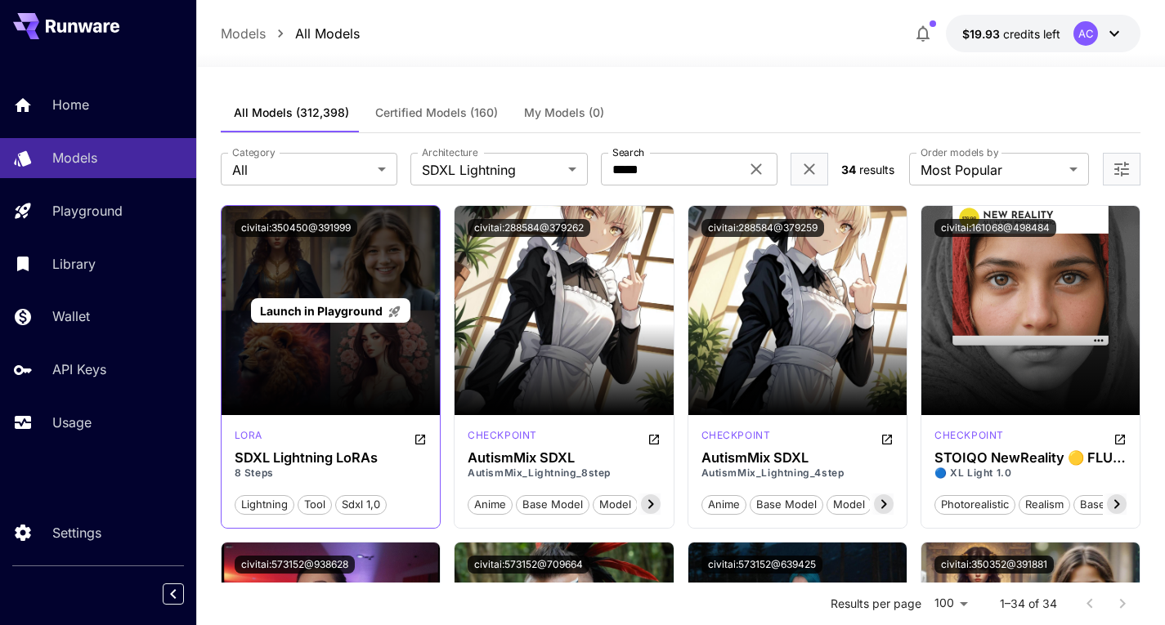
click at [316, 315] on span "Launch in Playground" at bounding box center [321, 311] width 123 height 14
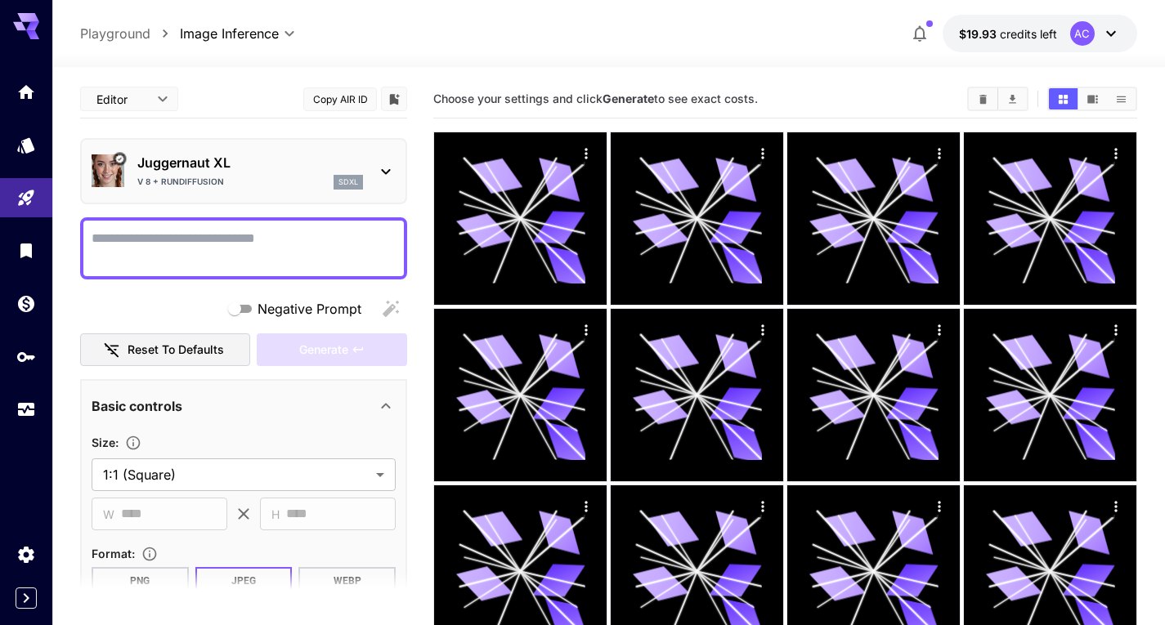
click at [284, 175] on div "V 8 + RunDiffusion sdxl" at bounding box center [250, 182] width 226 height 15
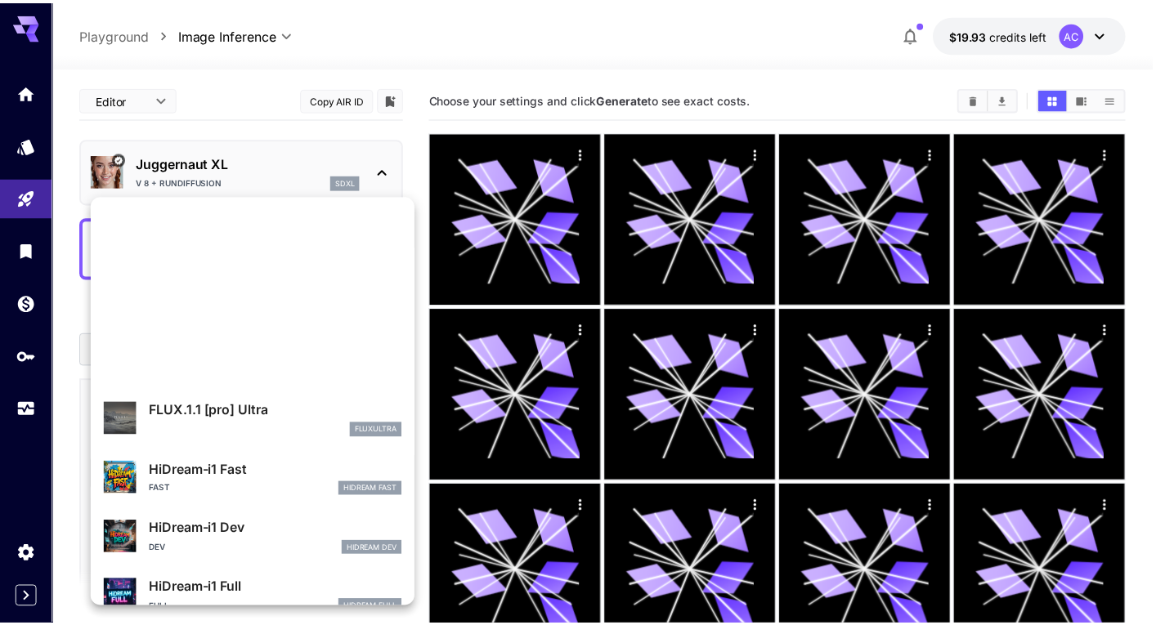
scroll to position [1203, 0]
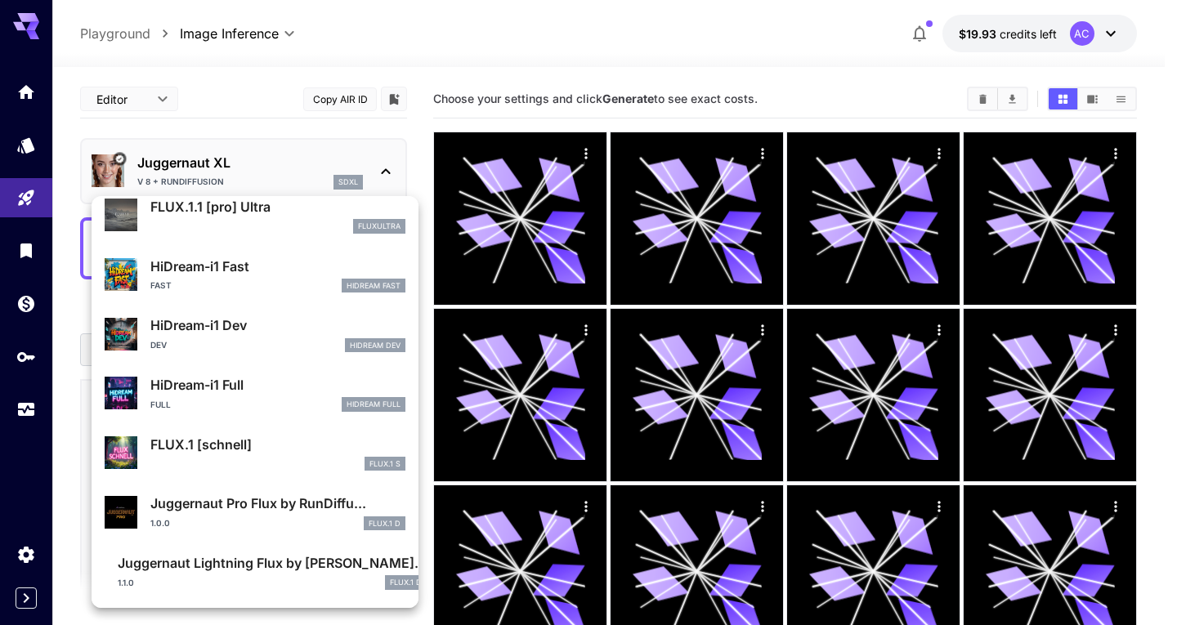
click at [577, 50] on div at bounding box center [588, 312] width 1177 height 625
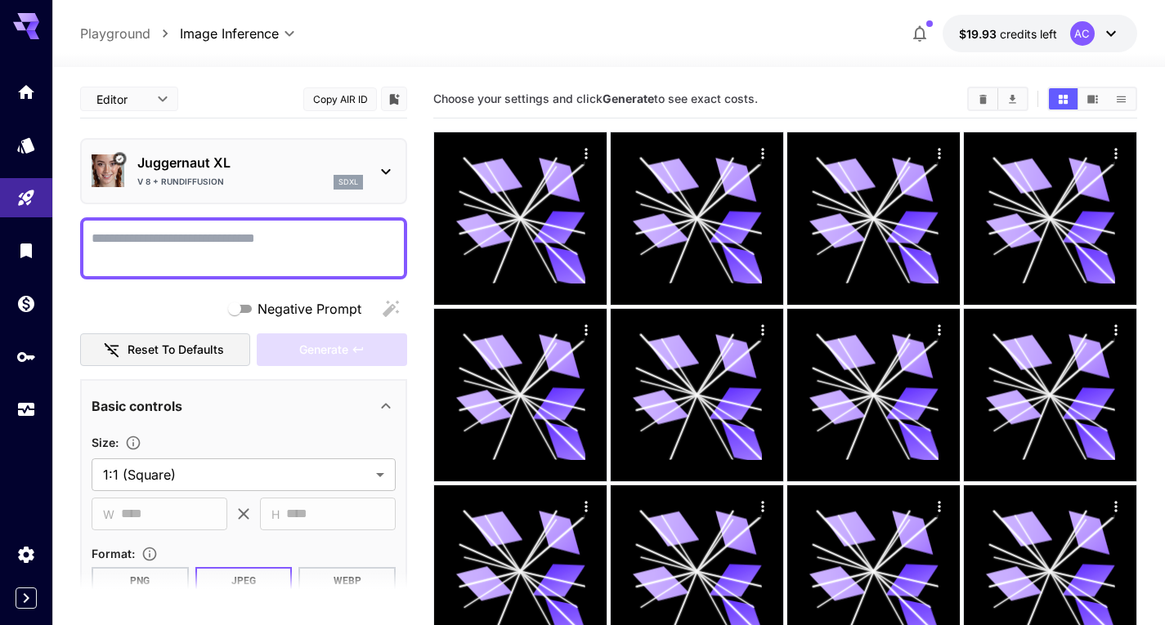
click at [231, 222] on div at bounding box center [243, 248] width 327 height 62
click at [235, 231] on textarea "Negative Prompt" at bounding box center [244, 248] width 304 height 39
paste textarea "**********"
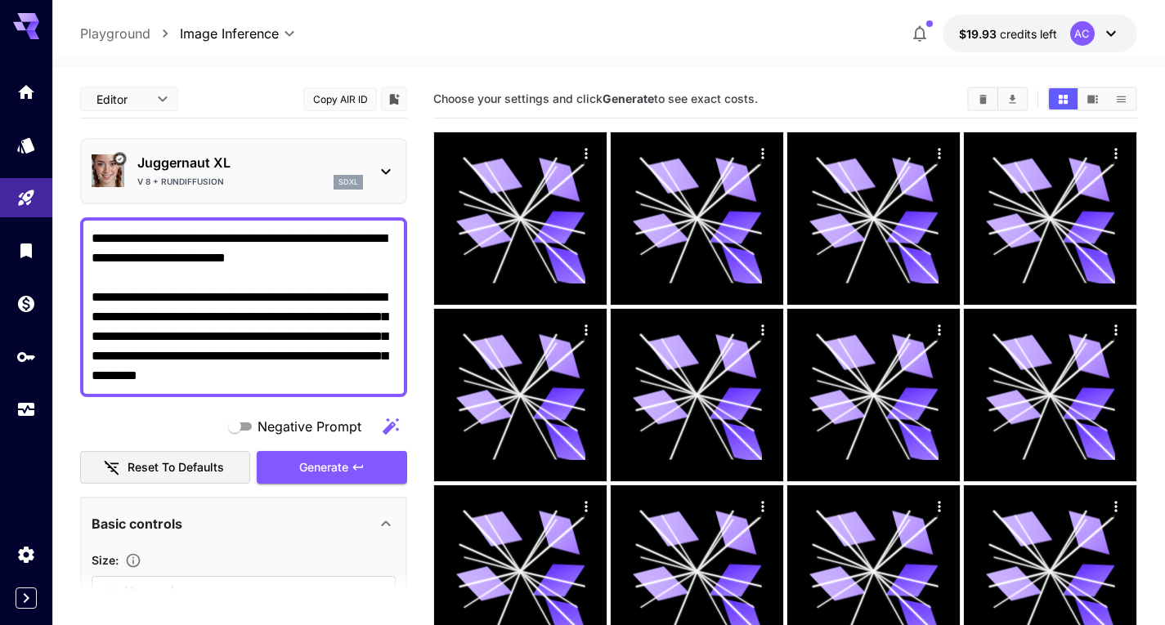
click at [98, 287] on textarea "**********" at bounding box center [244, 307] width 304 height 157
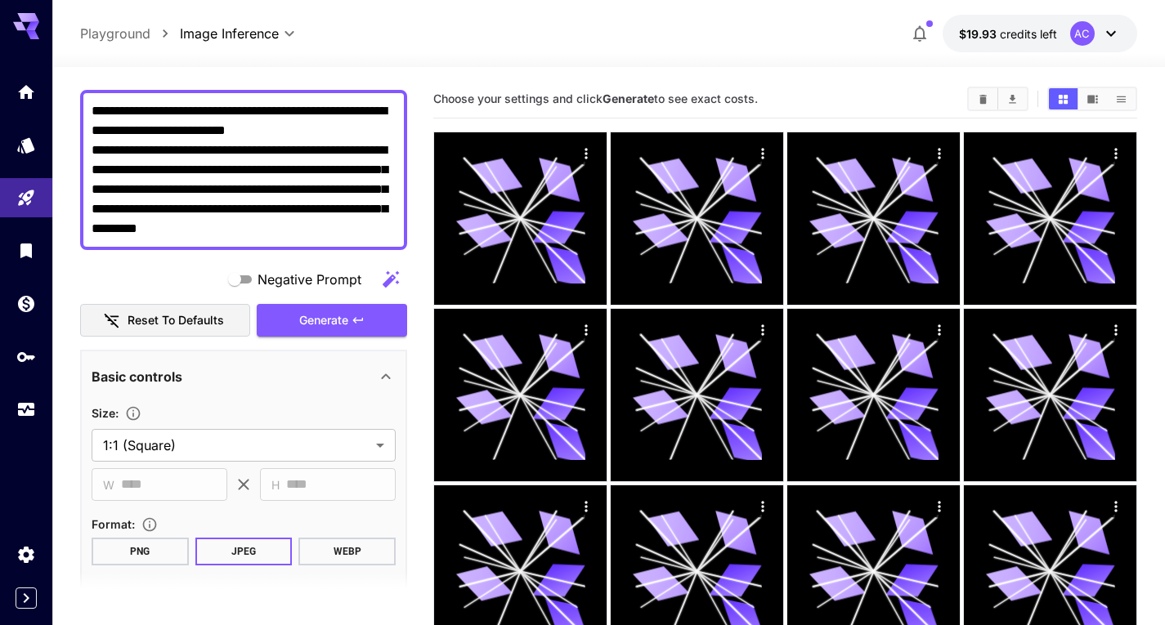
scroll to position [163, 0]
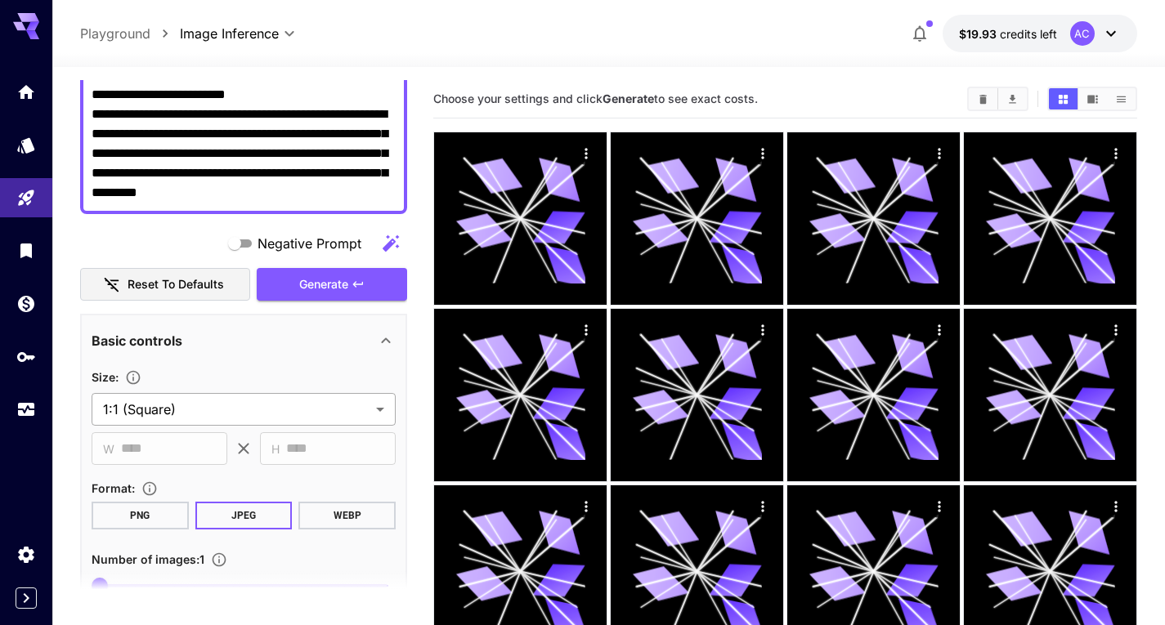
type textarea "**********"
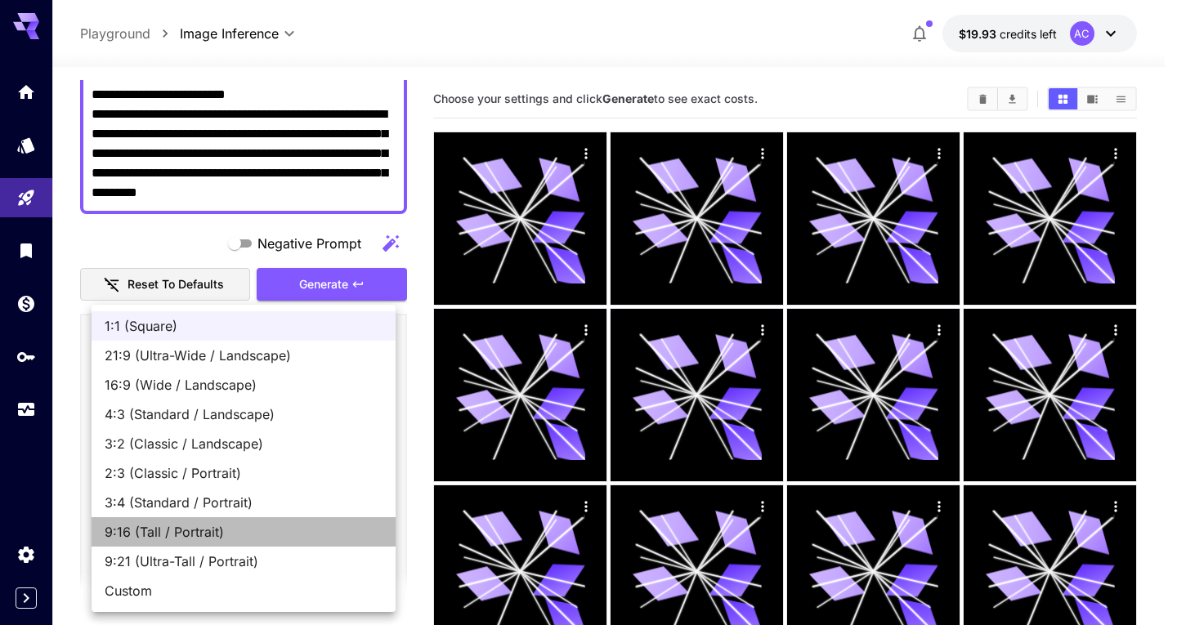
click at [189, 538] on span "9:16 (Tall / Portrait)" at bounding box center [244, 532] width 278 height 20
type input "**********"
type input "***"
type input "****"
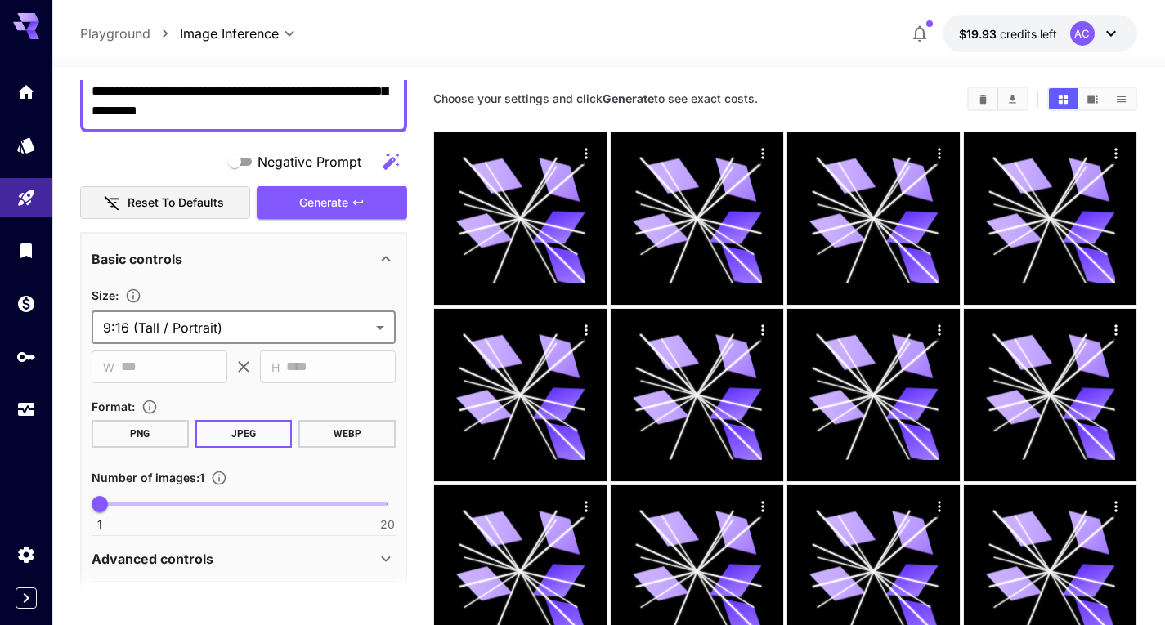
scroll to position [327, 0]
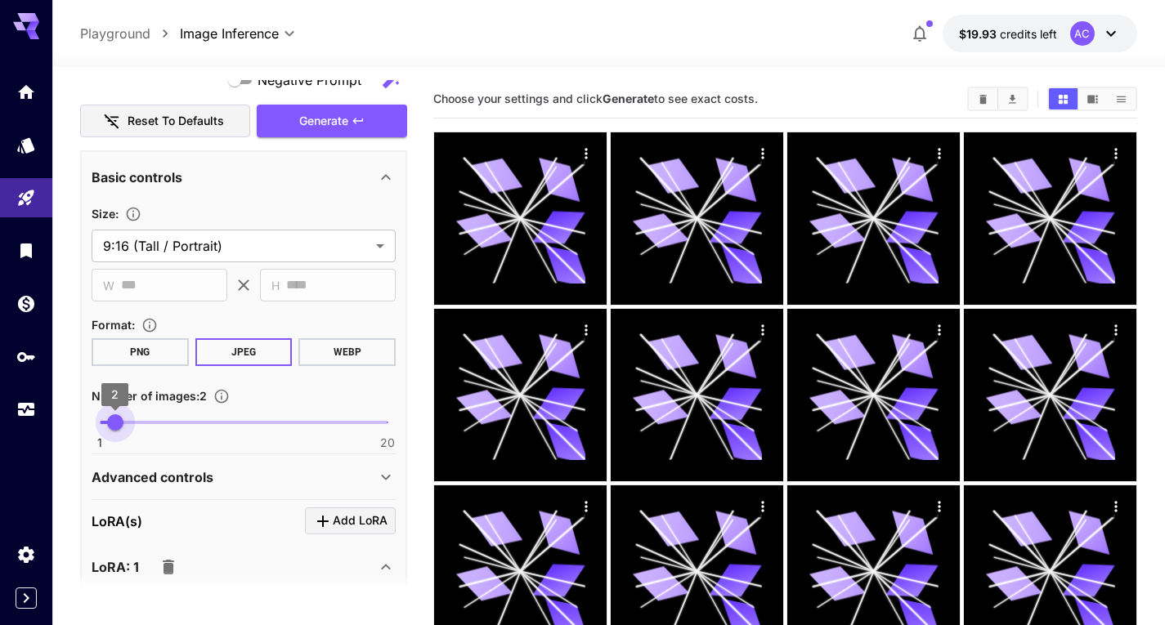
type input "*"
drag, startPoint x: 100, startPoint y: 427, endPoint x: 130, endPoint y: 434, distance: 31.1
click at [130, 431] on span "3" at bounding box center [130, 422] width 16 height 16
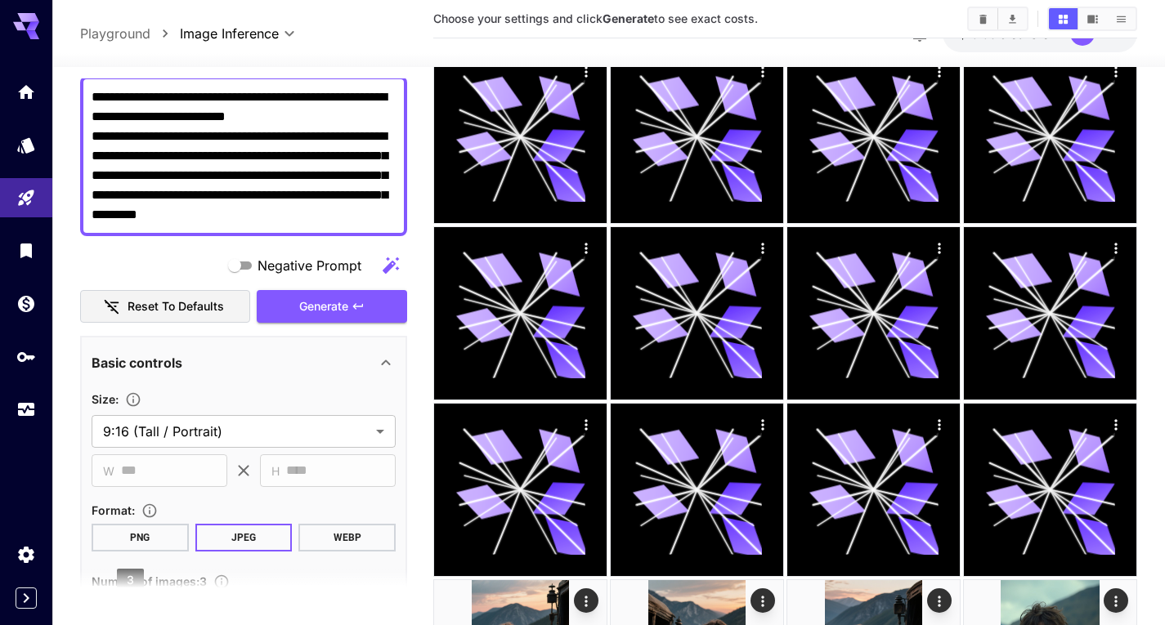
scroll to position [105, 0]
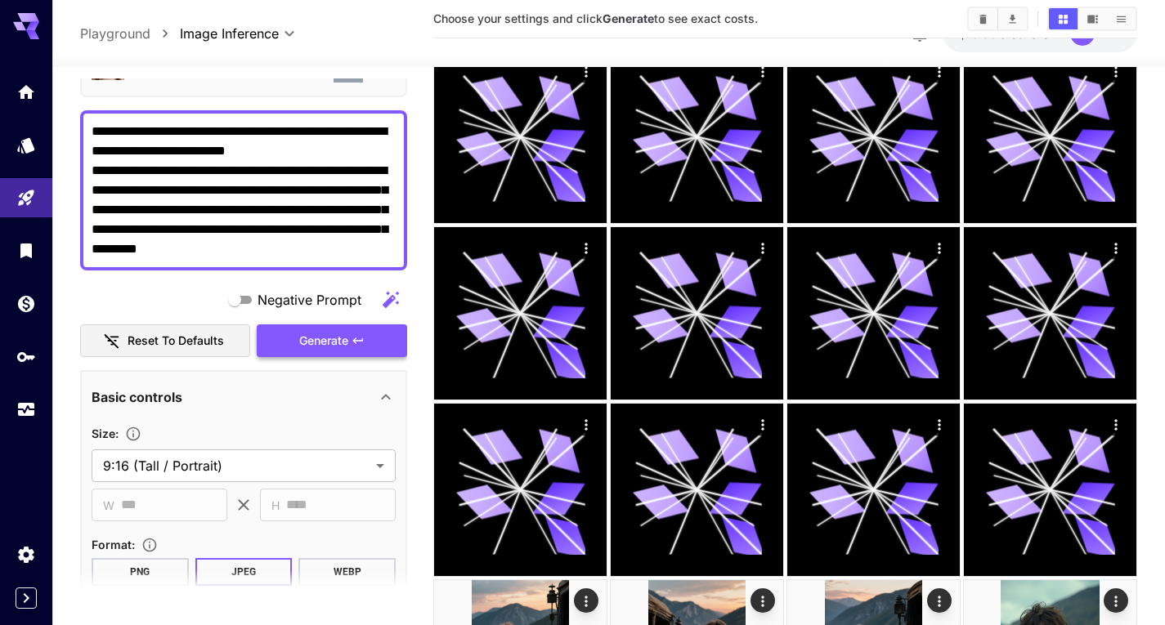
click at [334, 347] on span "Generate" at bounding box center [323, 341] width 49 height 20
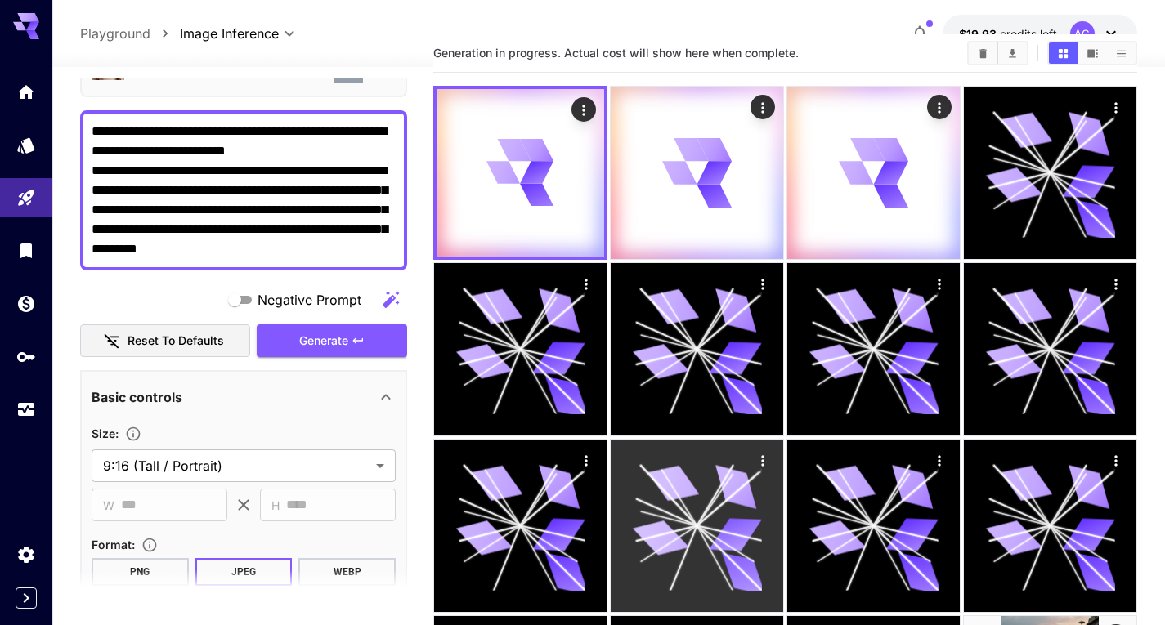
scroll to position [0, 0]
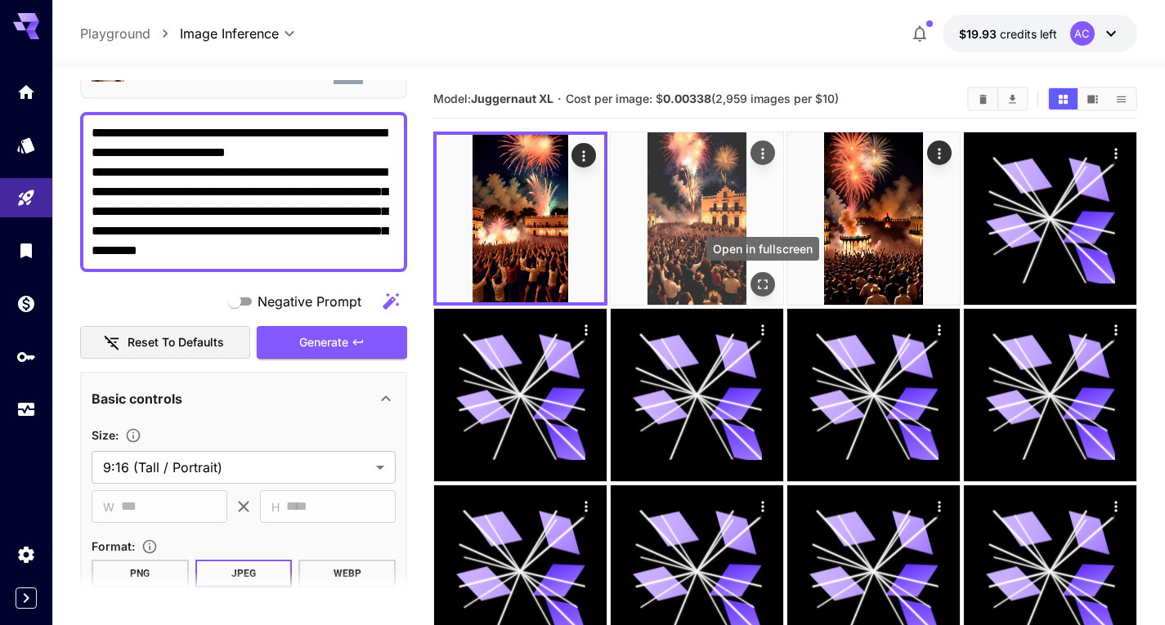
click at [763, 281] on icon "Open in fullscreen" at bounding box center [763, 284] width 16 height 16
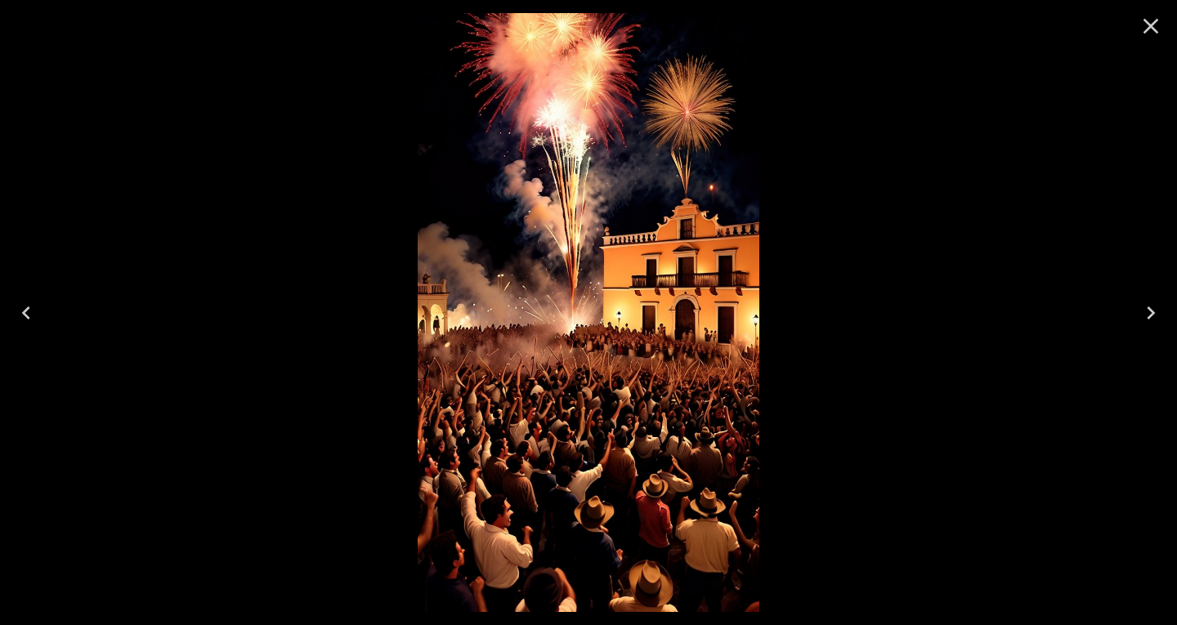
click at [35, 316] on icon "Previous" at bounding box center [26, 313] width 26 height 26
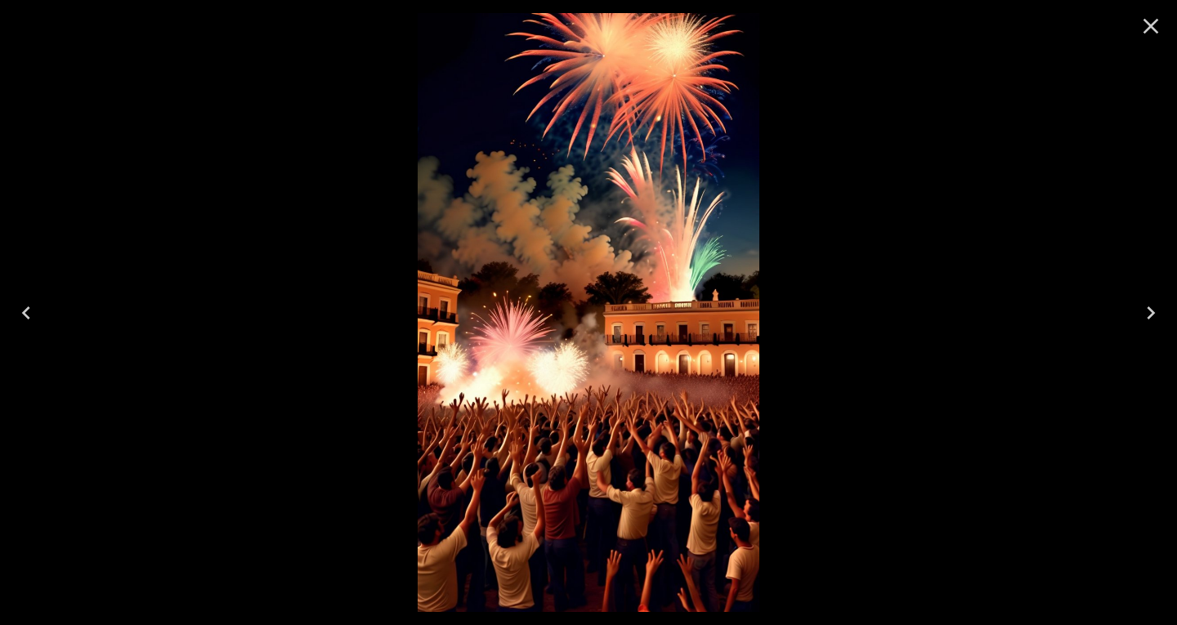
click at [1149, 316] on icon "Next" at bounding box center [1151, 313] width 26 height 26
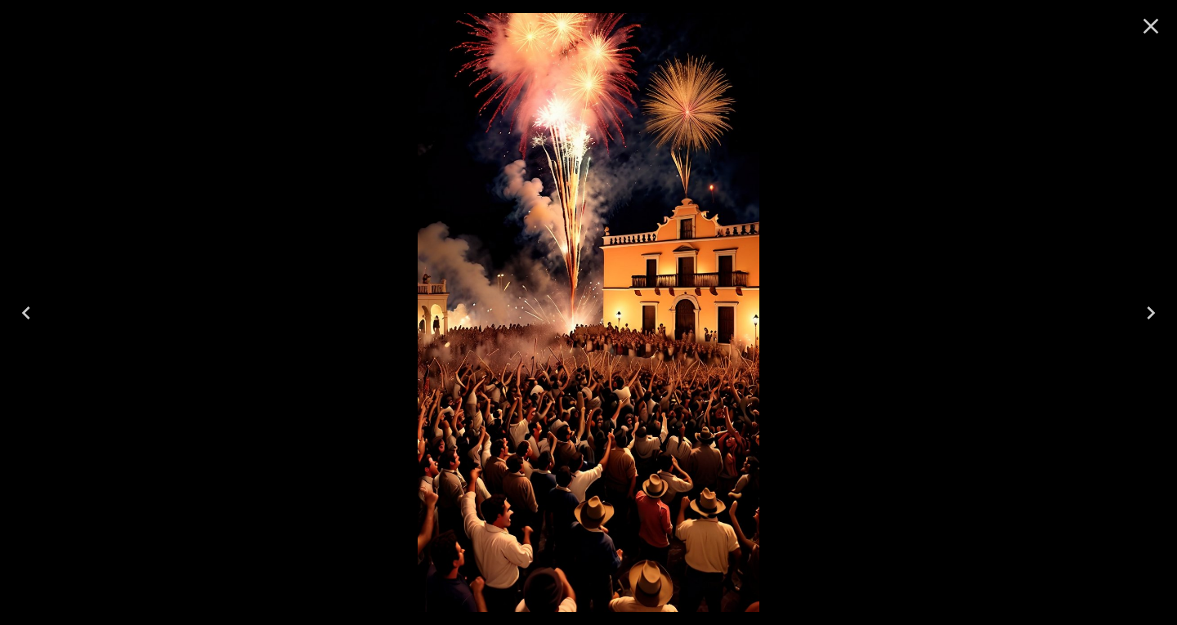
click at [1149, 316] on icon "Next" at bounding box center [1151, 313] width 26 height 26
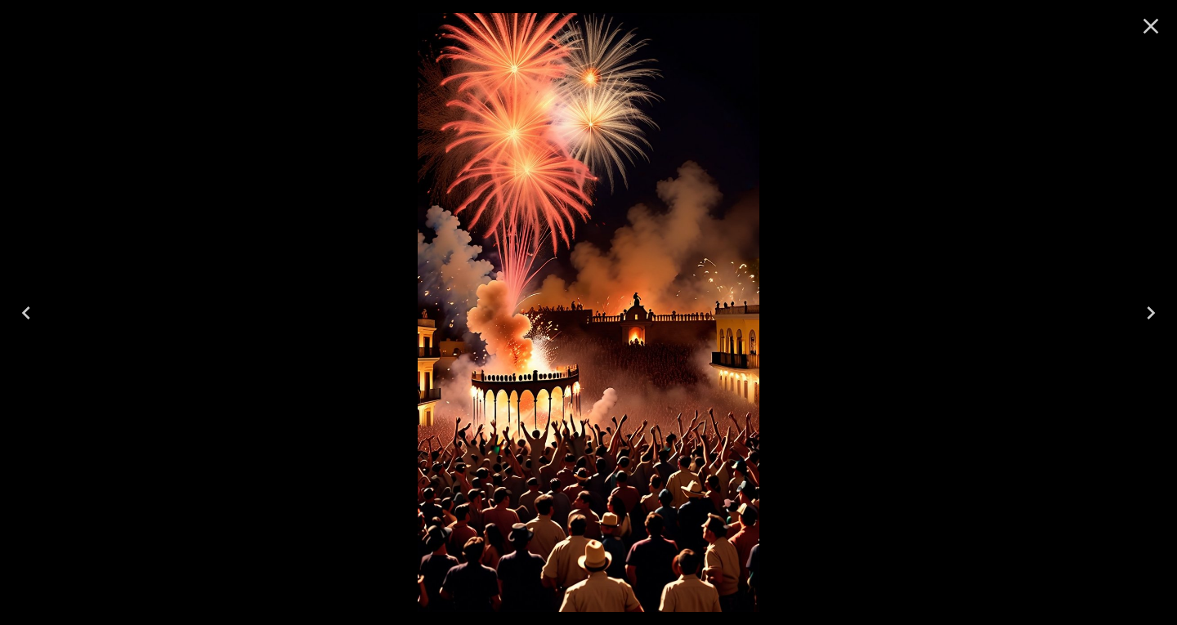
click at [1152, 29] on icon "Close" at bounding box center [1151, 26] width 26 height 26
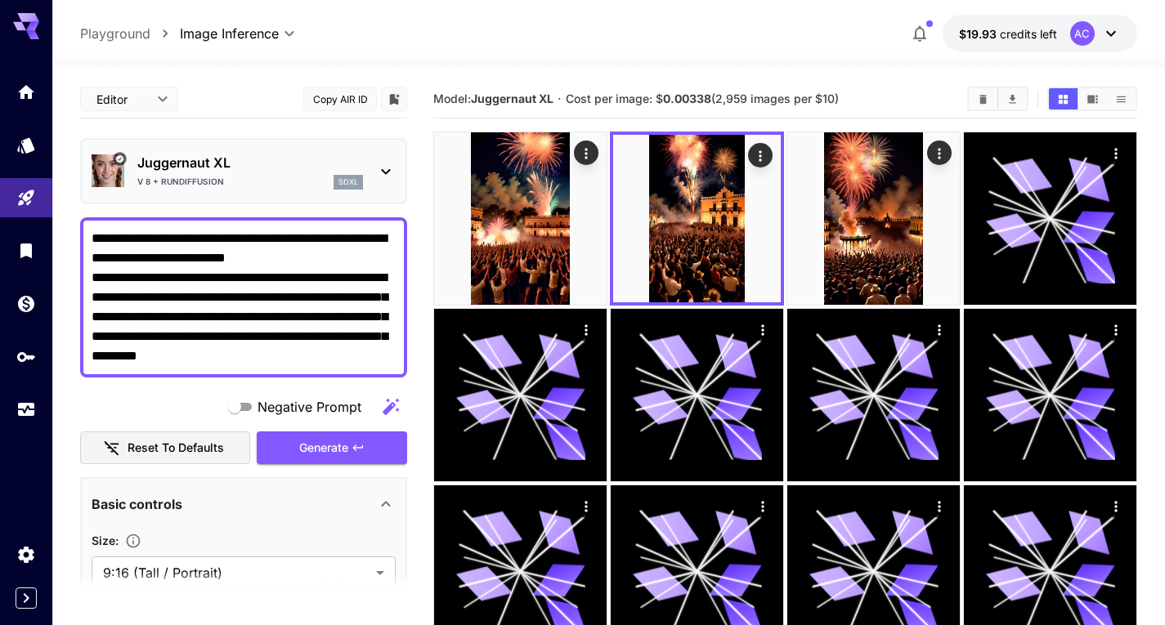
click at [202, 170] on p "Juggernaut XL" at bounding box center [250, 163] width 226 height 20
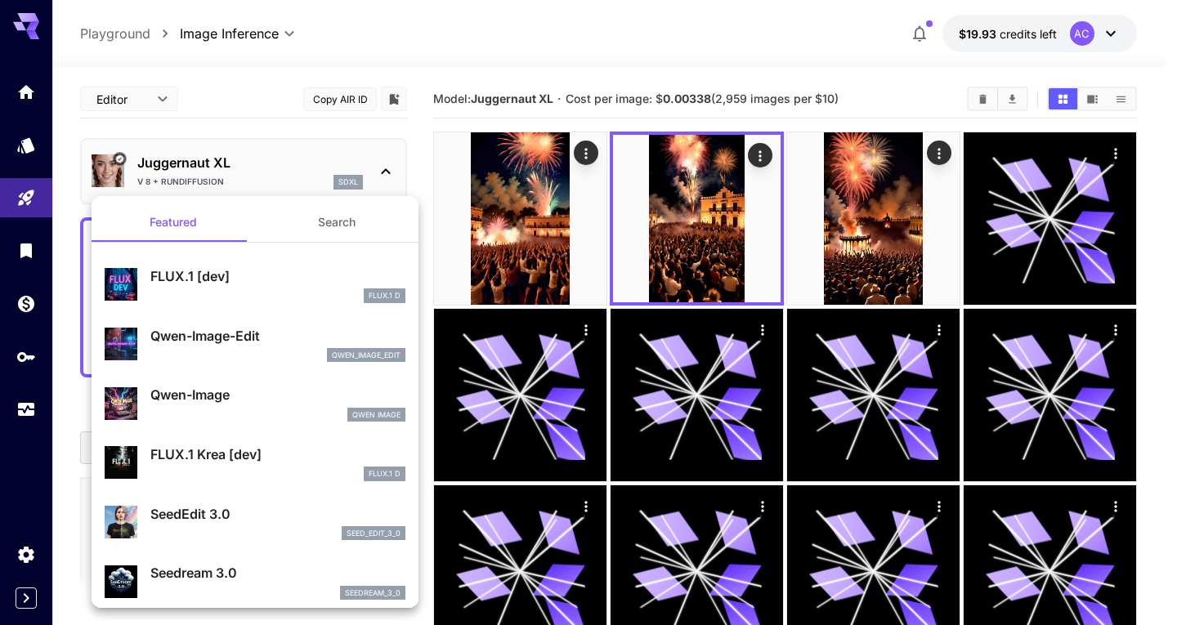
click at [341, 222] on button "Search" at bounding box center [336, 222] width 163 height 39
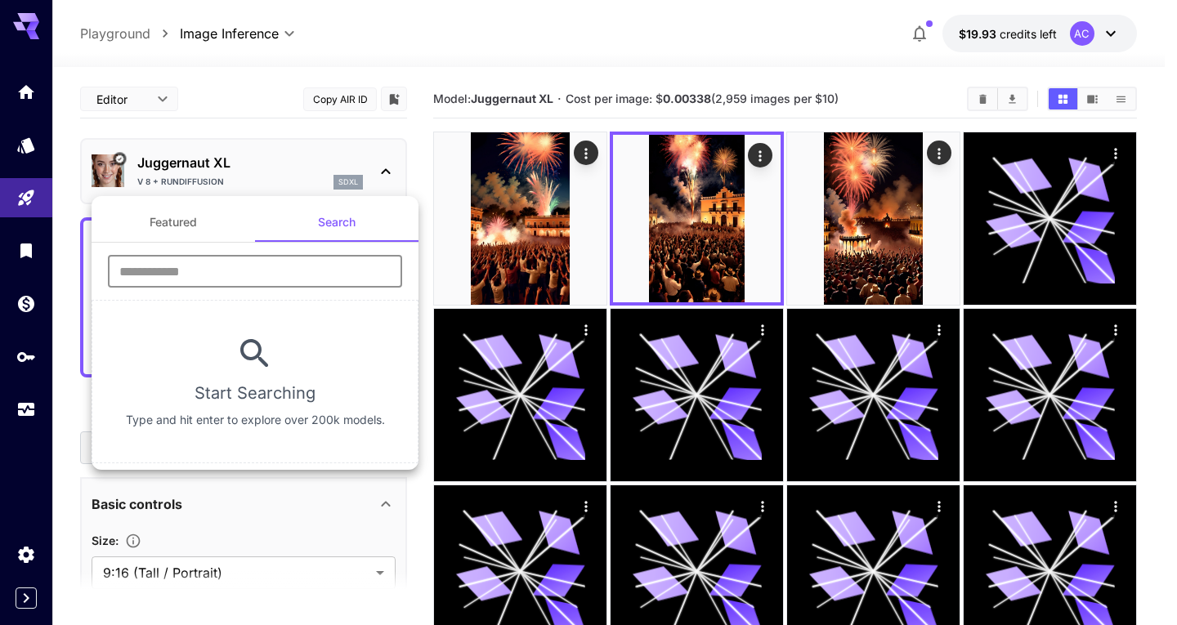
click at [217, 281] on input "text" at bounding box center [255, 271] width 294 height 33
type input "*"
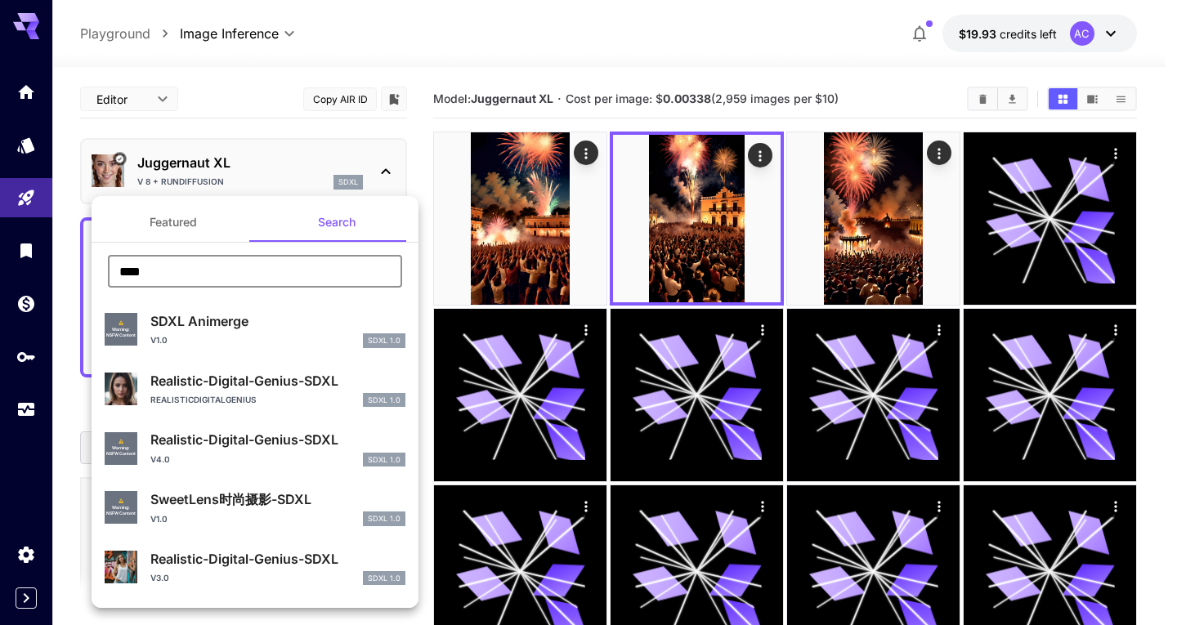
type input "****"
click at [292, 343] on div "v1.0 SDXL 1.0" at bounding box center [277, 341] width 255 height 15
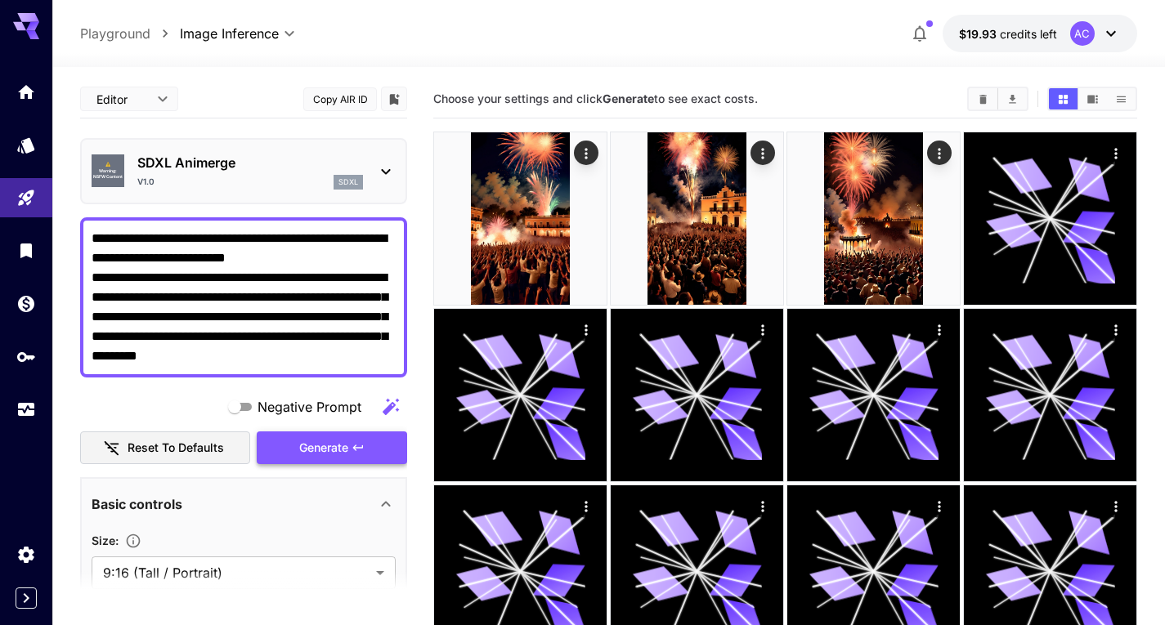
click at [332, 444] on span "Generate" at bounding box center [323, 448] width 49 height 20
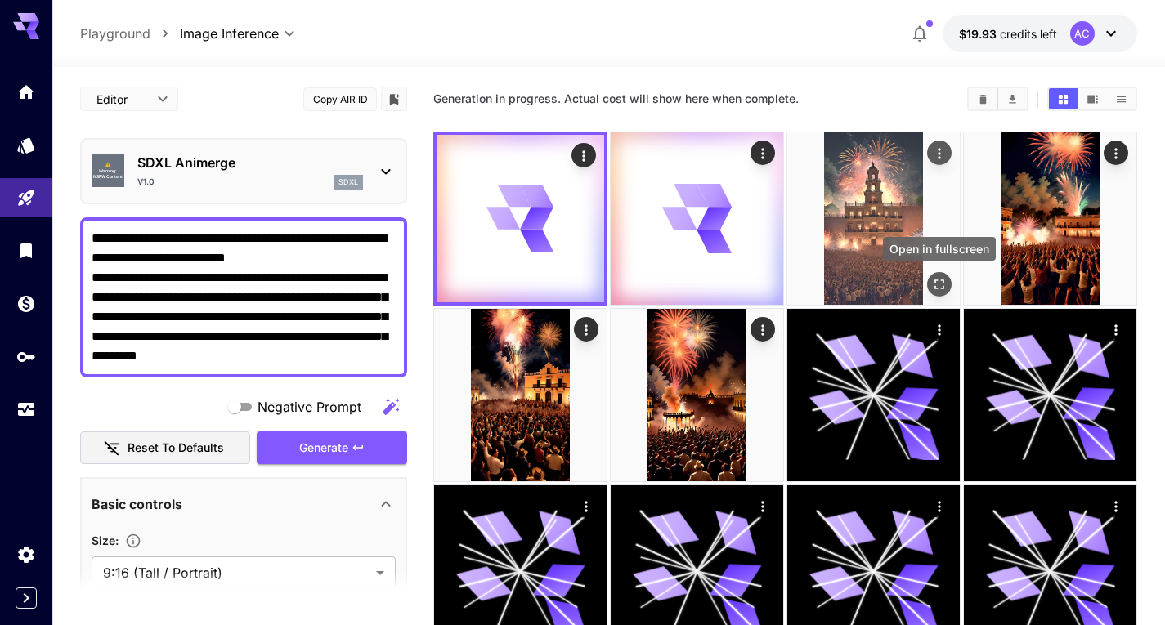
click at [941, 288] on icon "Open in fullscreen" at bounding box center [939, 284] width 16 height 16
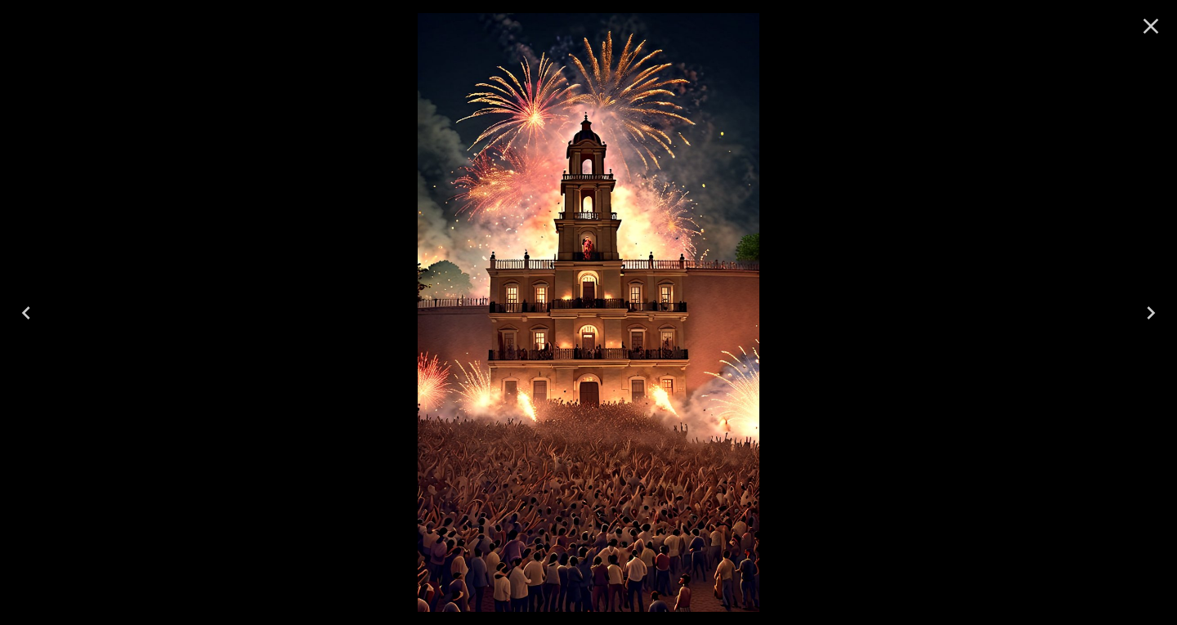
click at [1147, 25] on icon "Close" at bounding box center [1151, 26] width 26 height 26
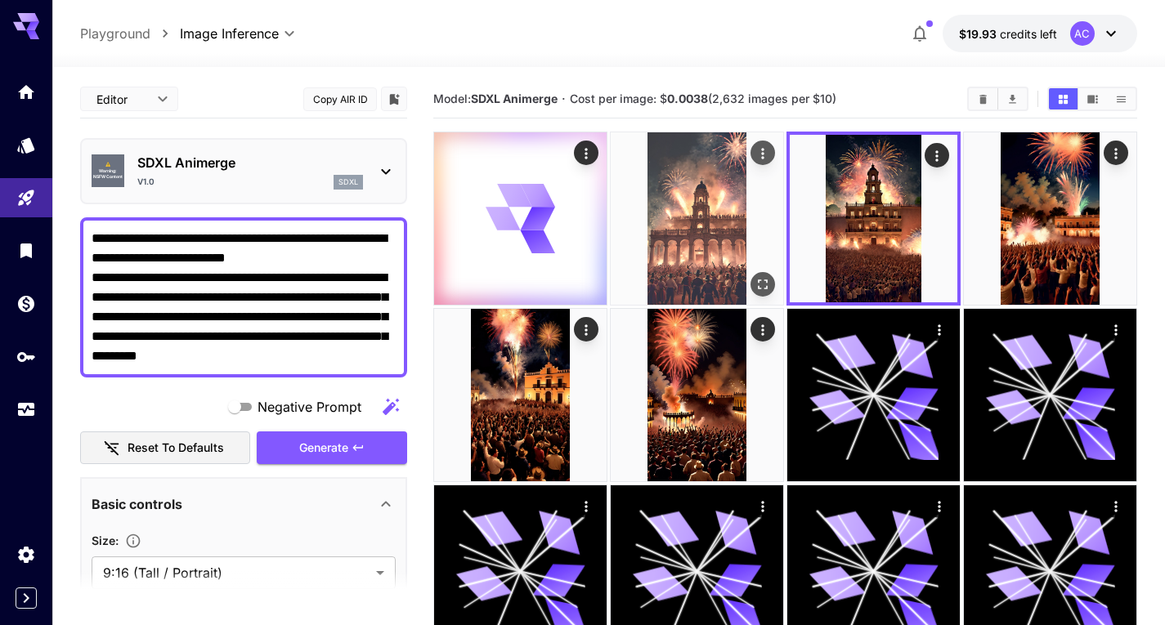
click at [699, 239] on img at bounding box center [697, 218] width 172 height 172
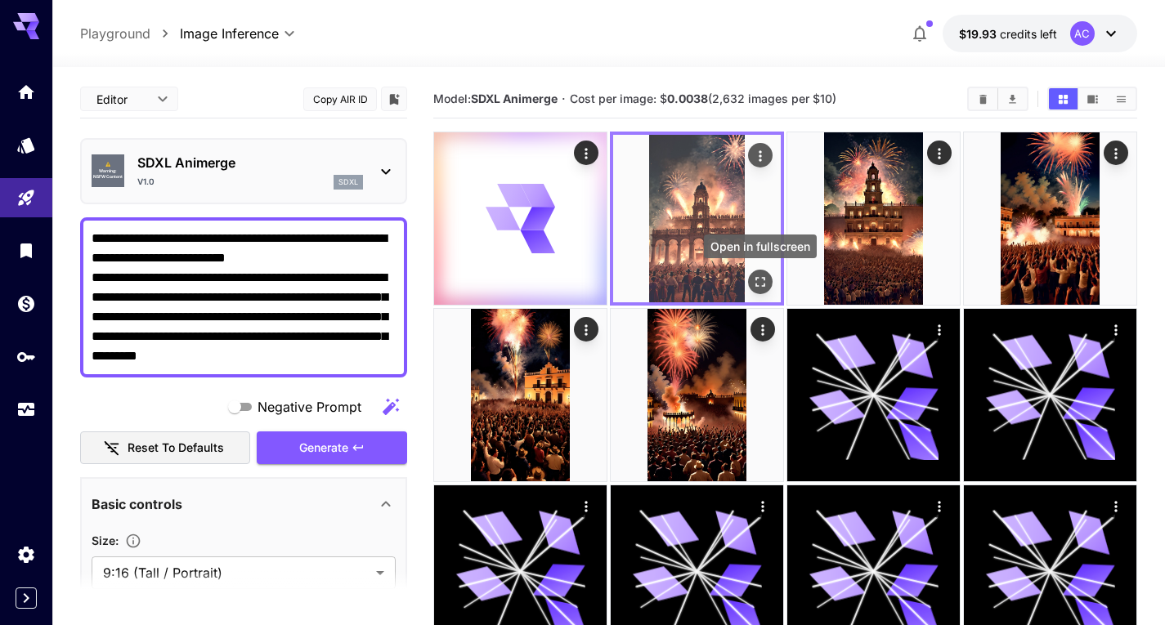
click at [764, 282] on icon "Open in fullscreen" at bounding box center [760, 282] width 16 height 16
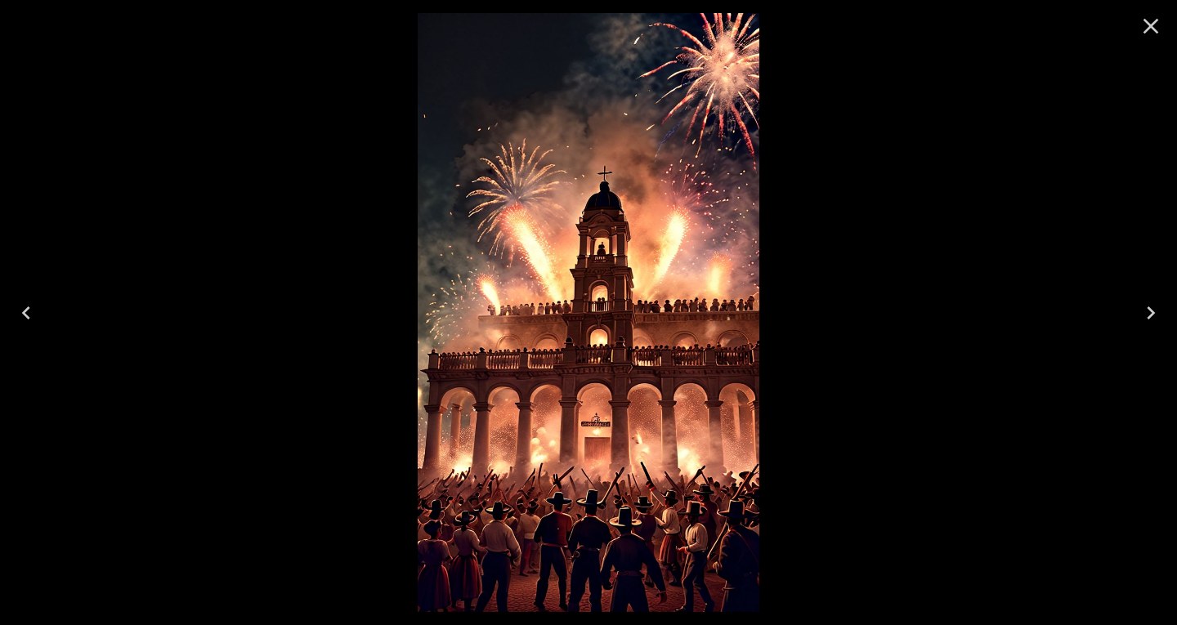
click at [1162, 25] on icon "Close" at bounding box center [1151, 26] width 26 height 26
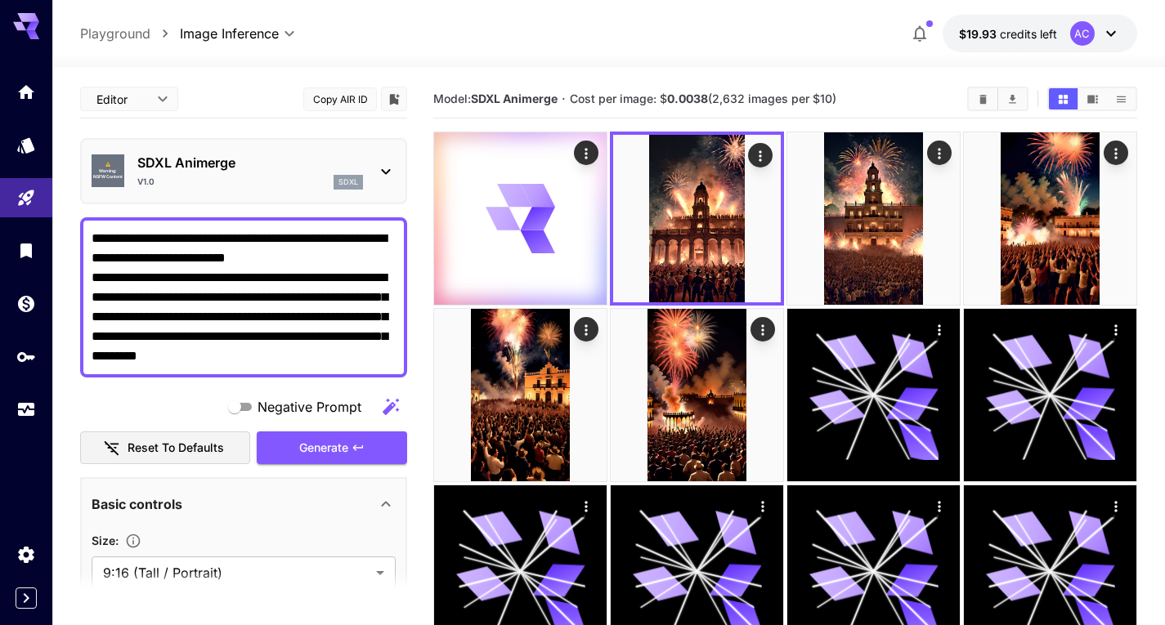
click at [266, 173] on div "SDXL Animerge v1.0 sdxl" at bounding box center [250, 171] width 226 height 37
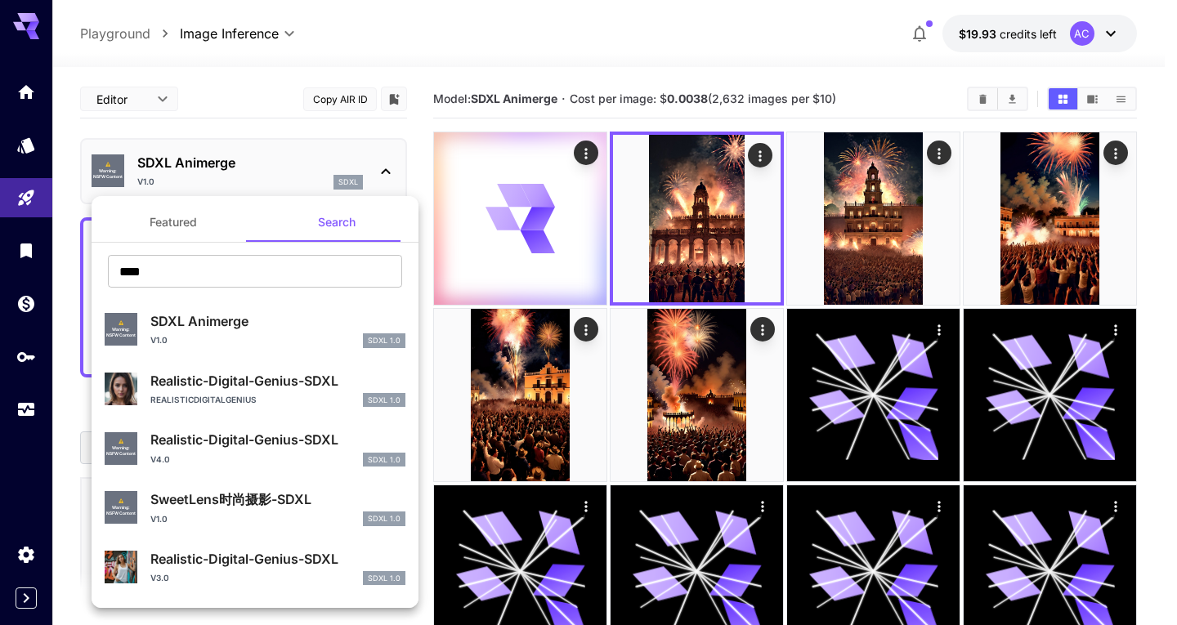
click at [264, 404] on div "RealisticDigitalGenius SDXL 1.0" at bounding box center [277, 400] width 255 height 15
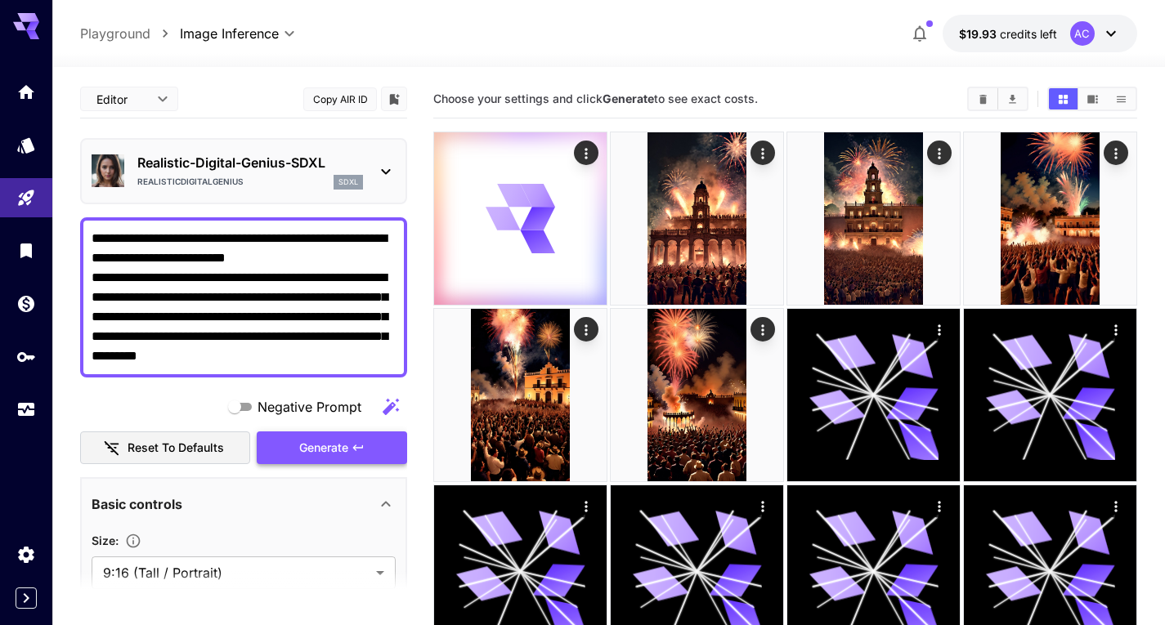
click at [351, 454] on button "Generate" at bounding box center [332, 449] width 150 height 34
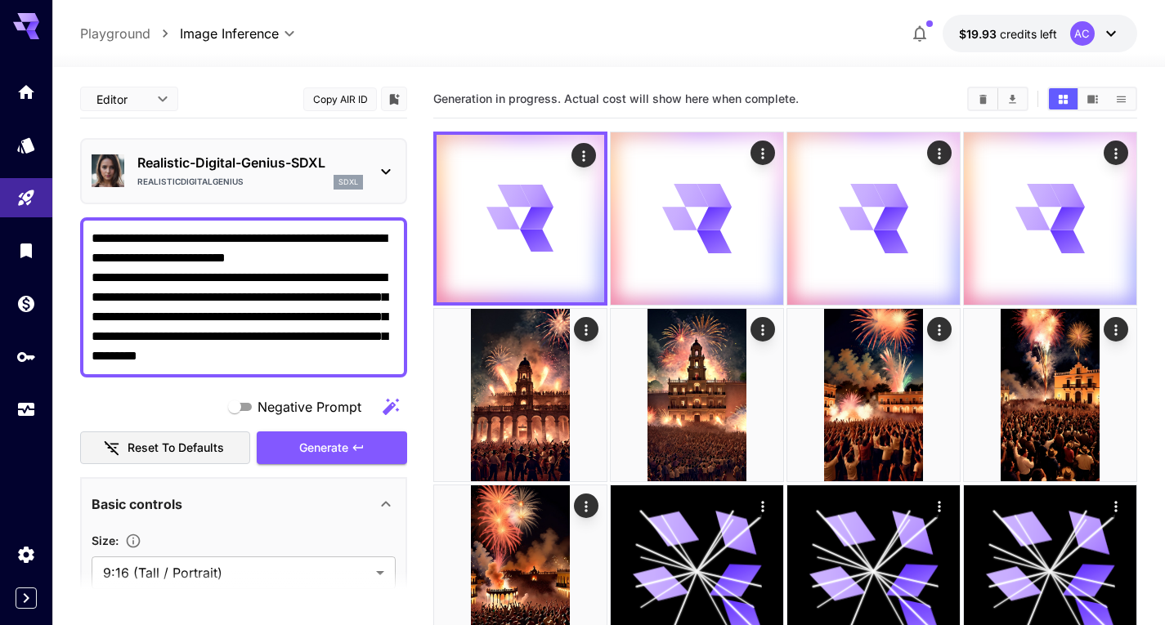
click at [312, 175] on div "RealisticDigitalGenius sdxl" at bounding box center [250, 182] width 226 height 15
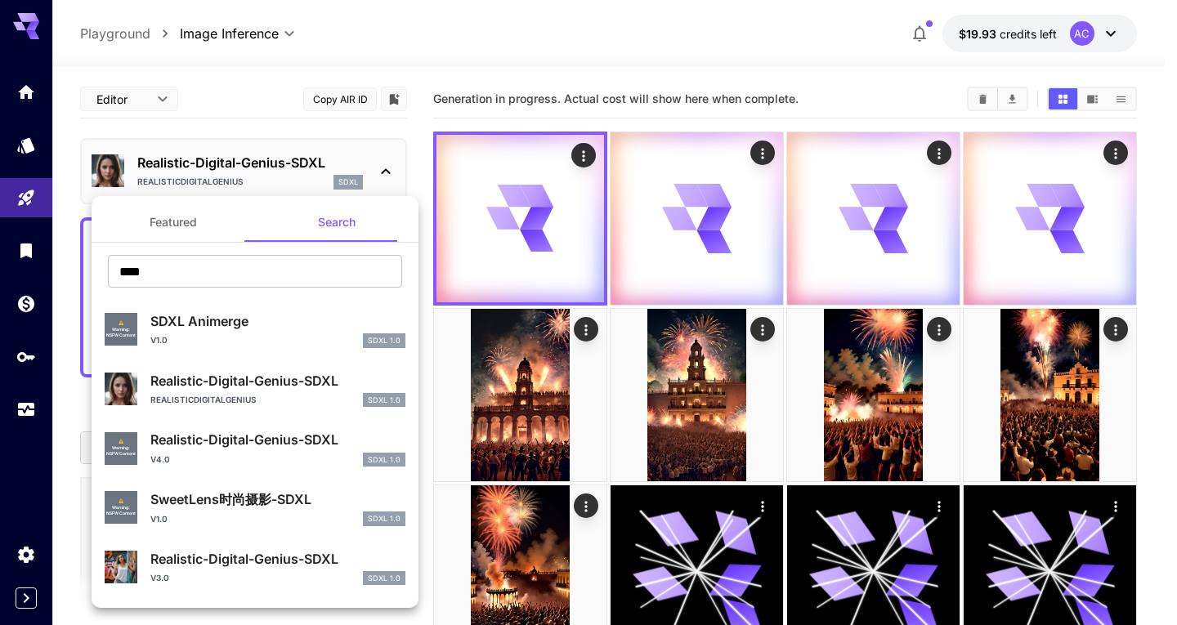
click at [520, 65] on div at bounding box center [588, 312] width 1177 height 625
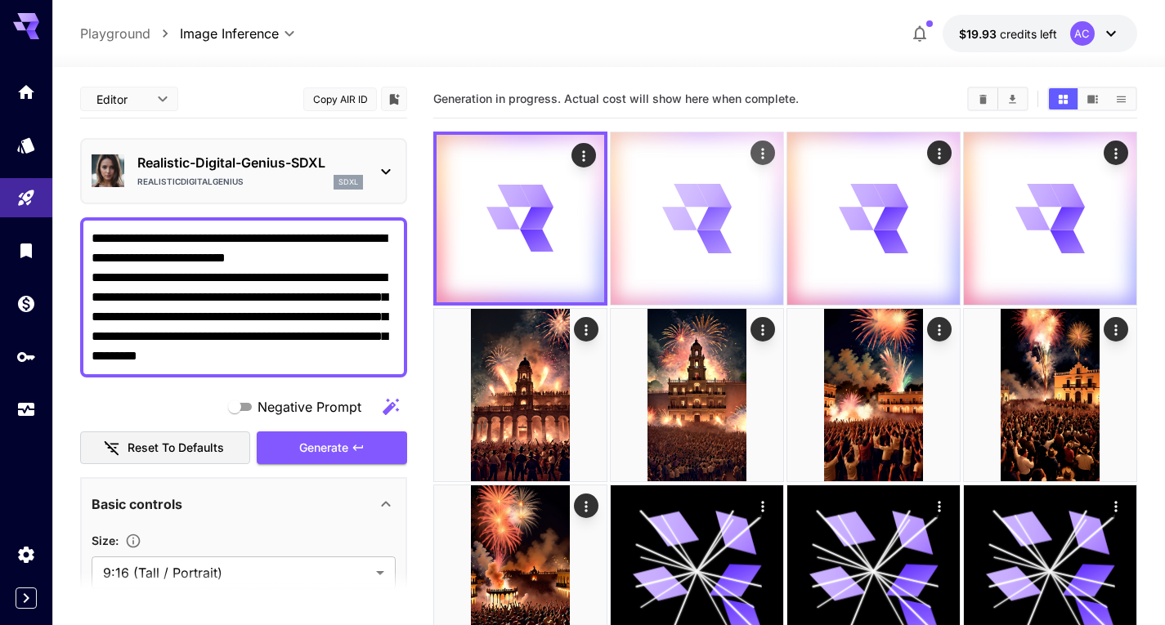
click at [761, 252] on div at bounding box center [697, 218] width 172 height 172
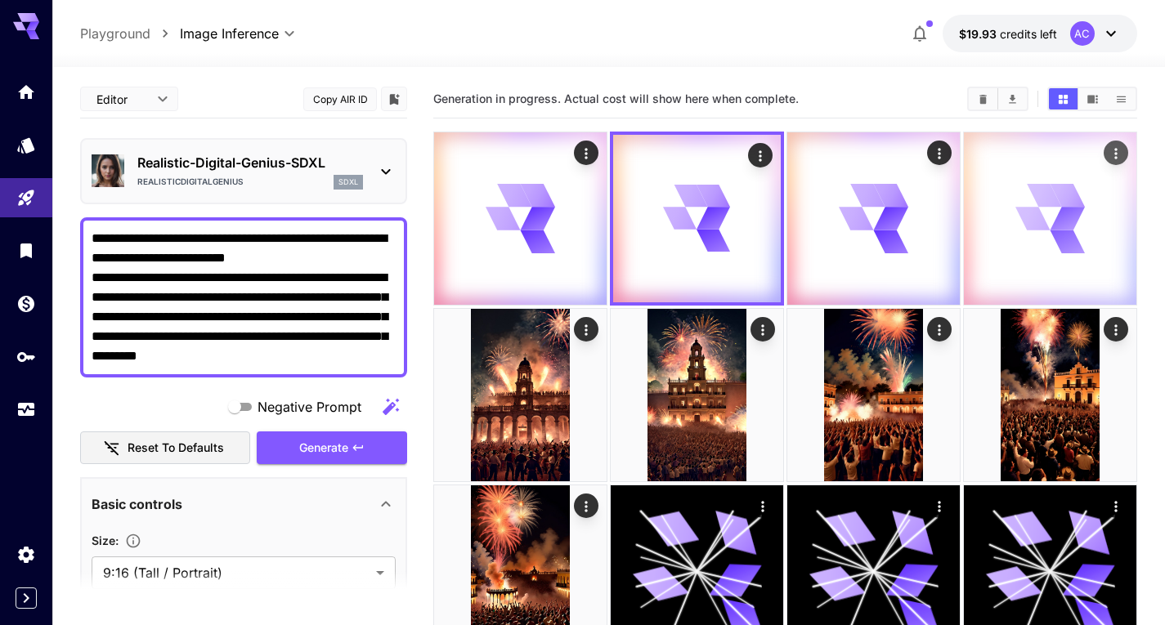
click at [967, 216] on div at bounding box center [1050, 218] width 172 height 172
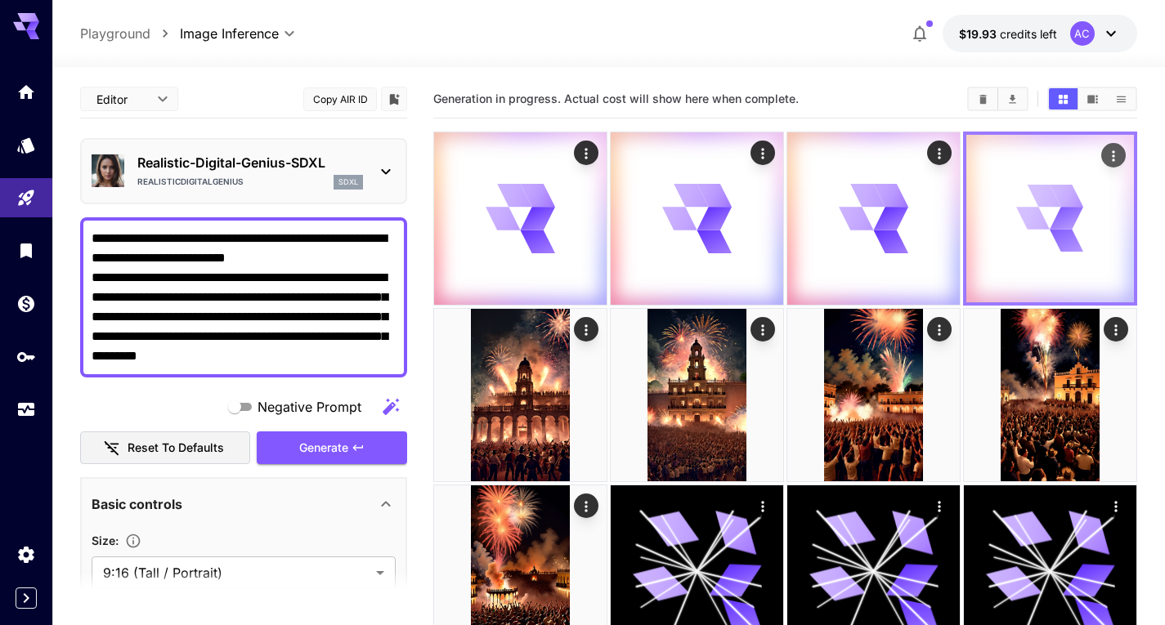
click at [1063, 216] on icon at bounding box center [1067, 219] width 35 height 25
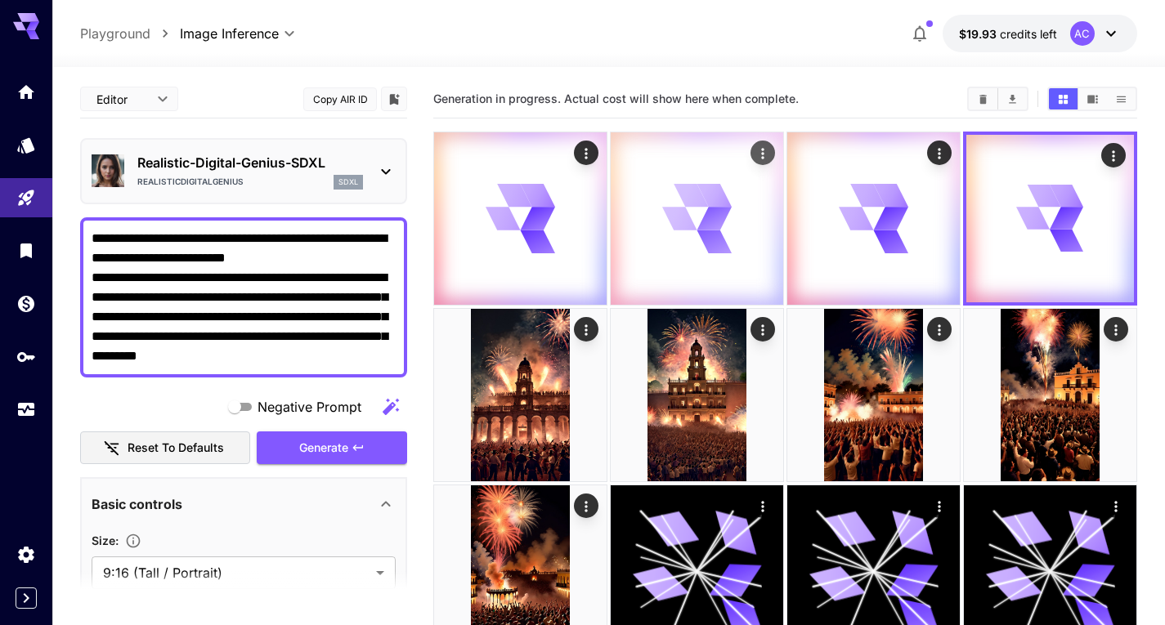
click at [726, 280] on div at bounding box center [697, 218] width 172 height 172
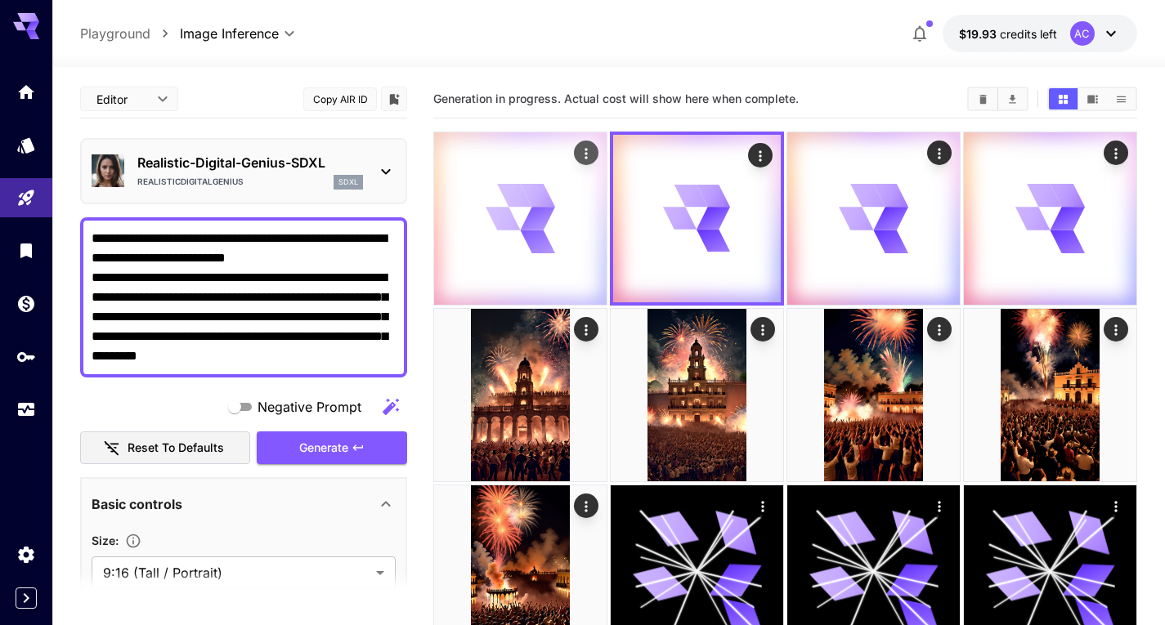
click at [553, 253] on icon at bounding box center [537, 241] width 34 height 23
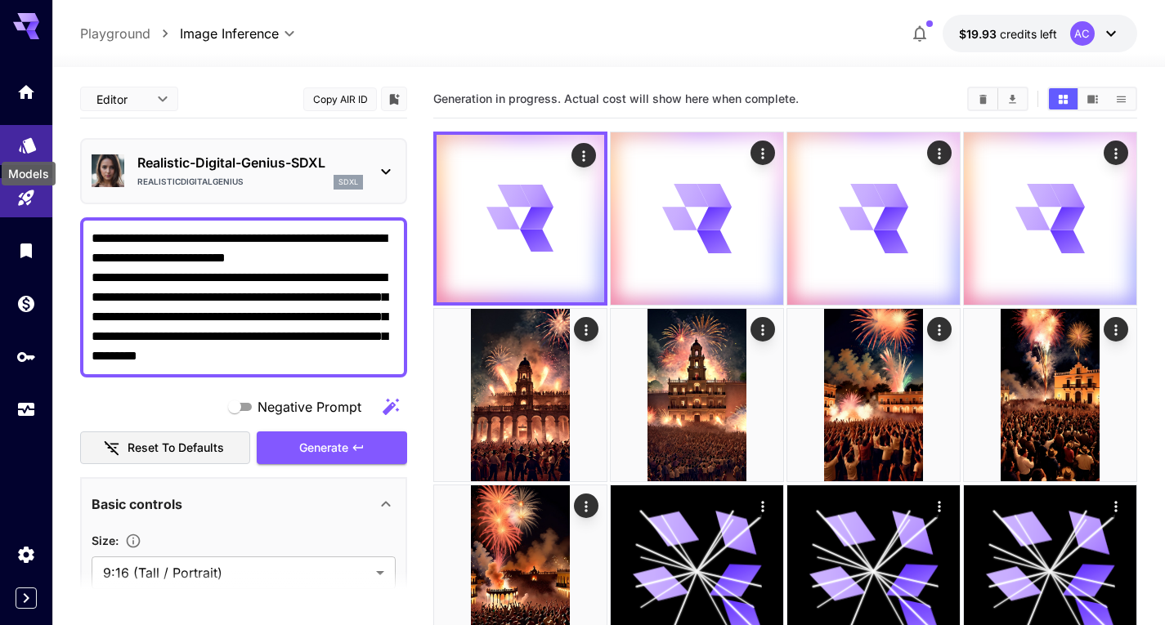
click at [29, 145] on icon "Models" at bounding box center [27, 140] width 17 height 16
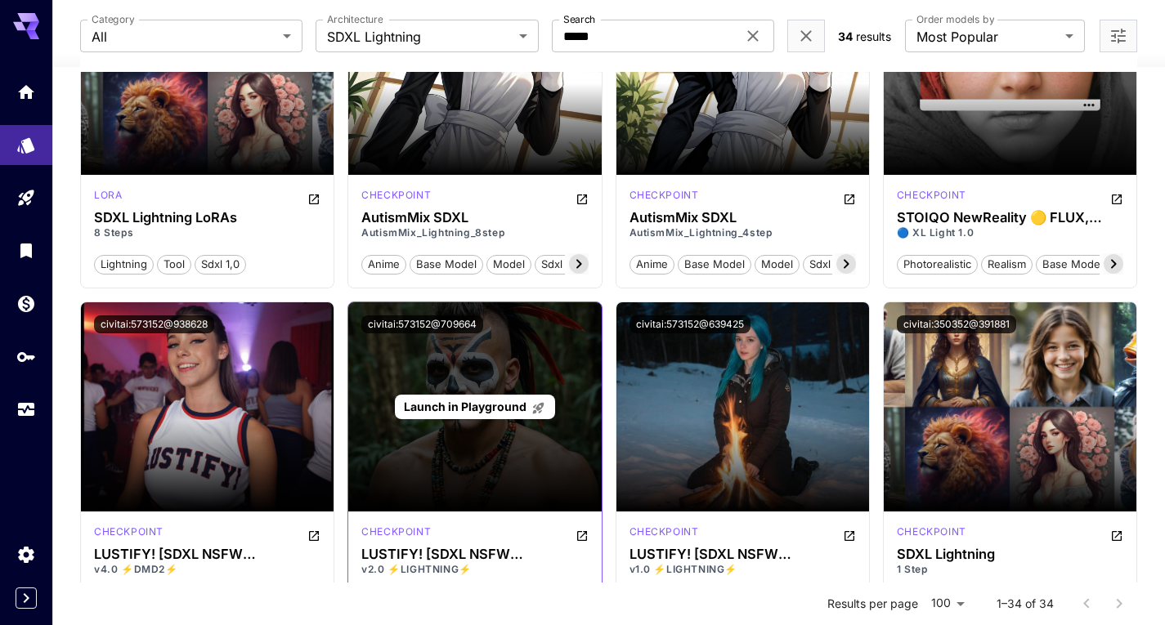
scroll to position [82, 0]
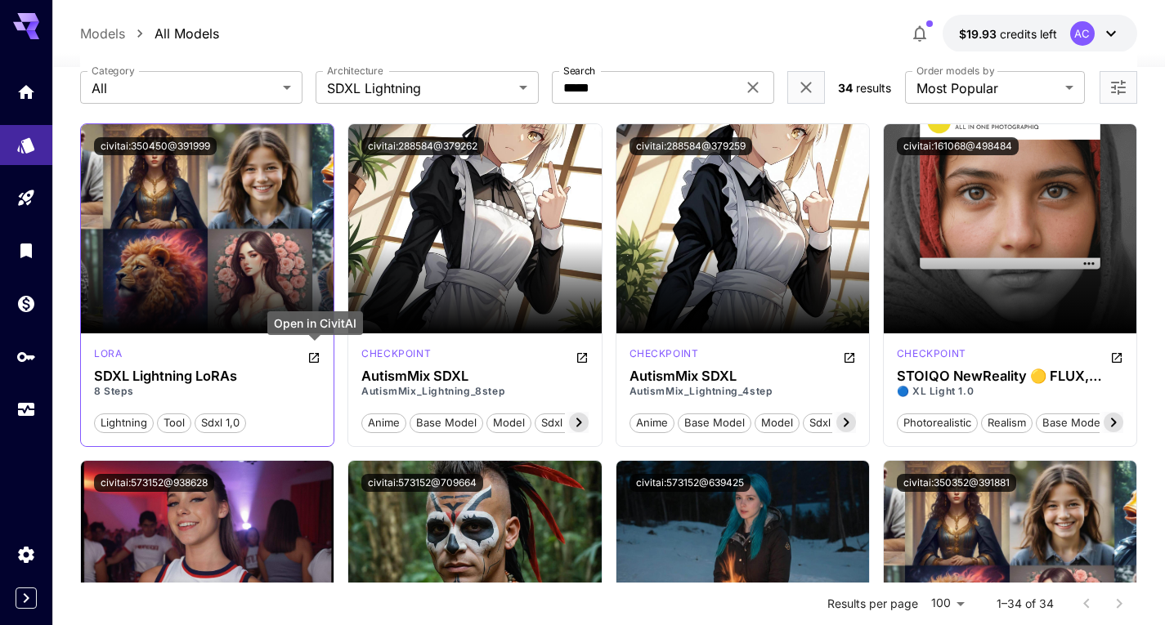
click at [316, 357] on icon "Open in CivitAI" at bounding box center [313, 358] width 13 height 13
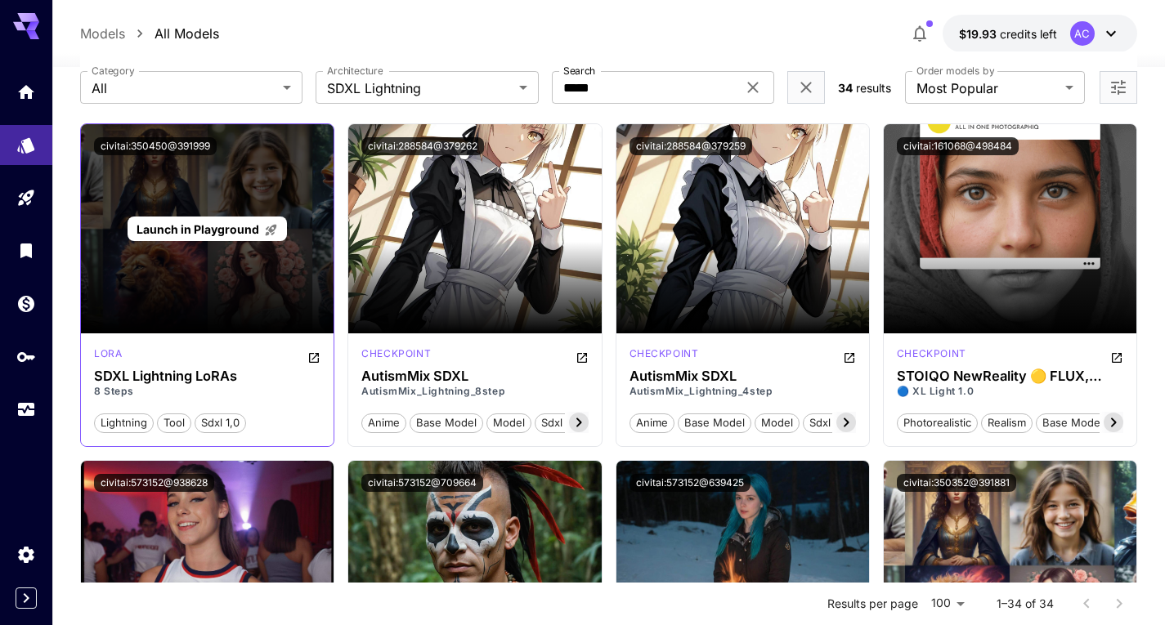
click at [236, 224] on span "Launch in Playground" at bounding box center [198, 229] width 123 height 14
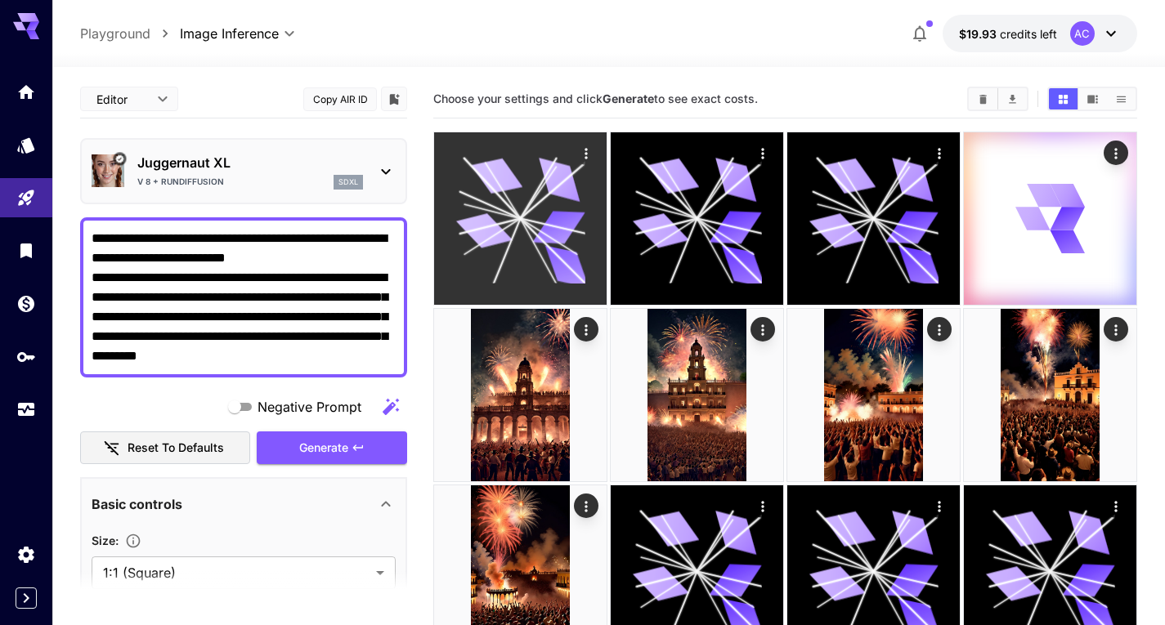
click at [563, 223] on icon at bounding box center [558, 228] width 52 height 34
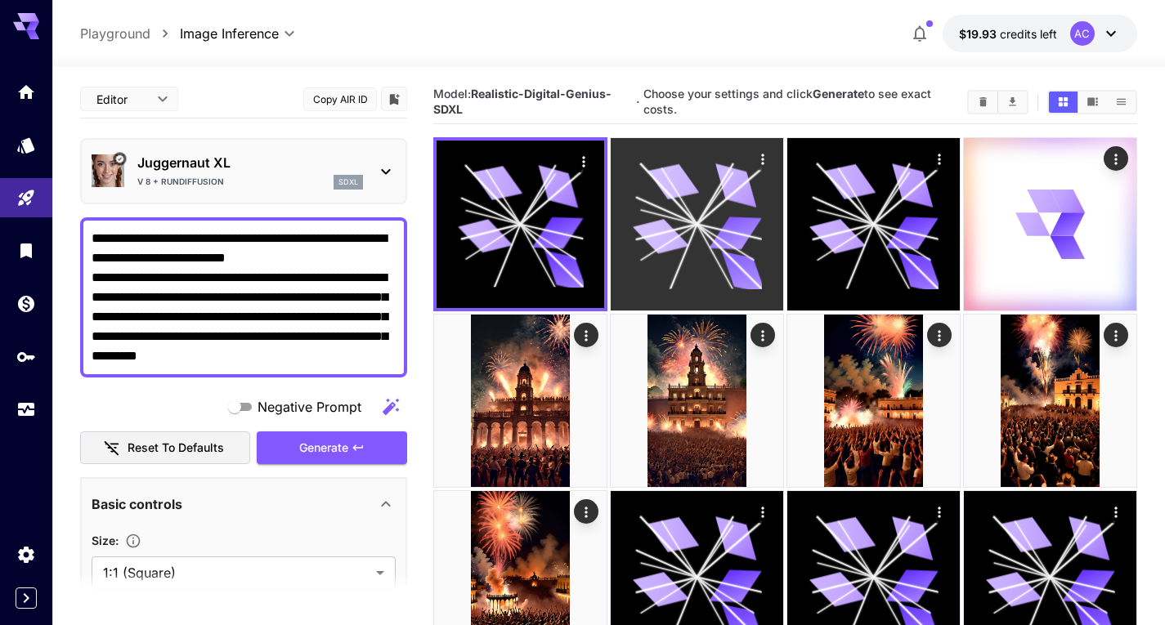
click at [714, 192] on icon at bounding box center [696, 224] width 129 height 129
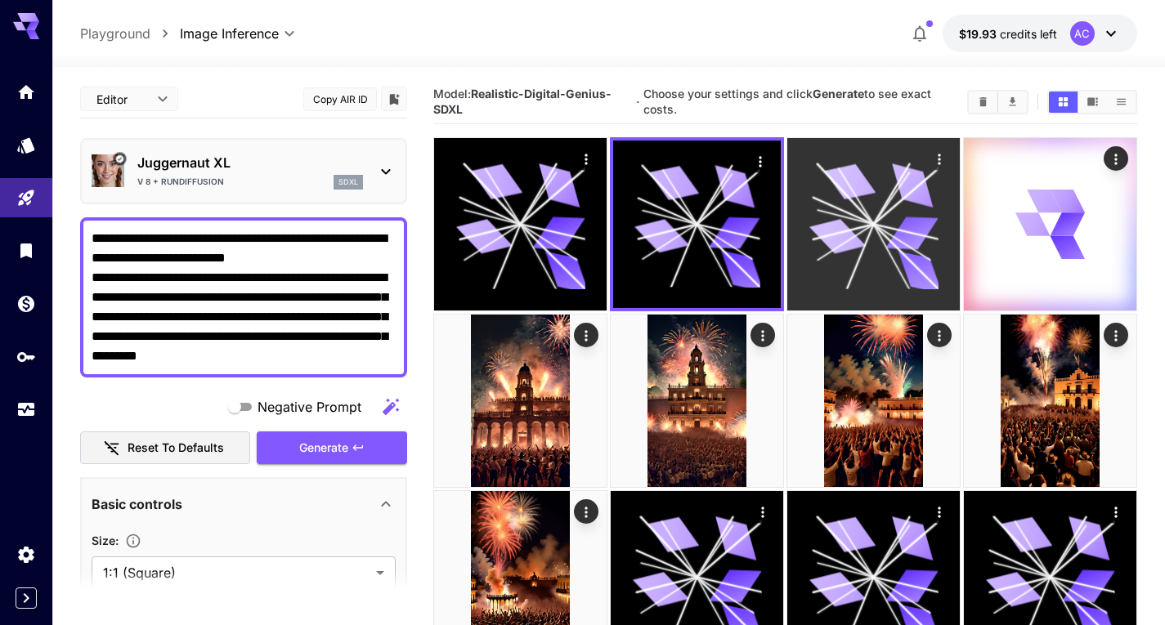
click at [856, 207] on icon at bounding box center [872, 224] width 129 height 129
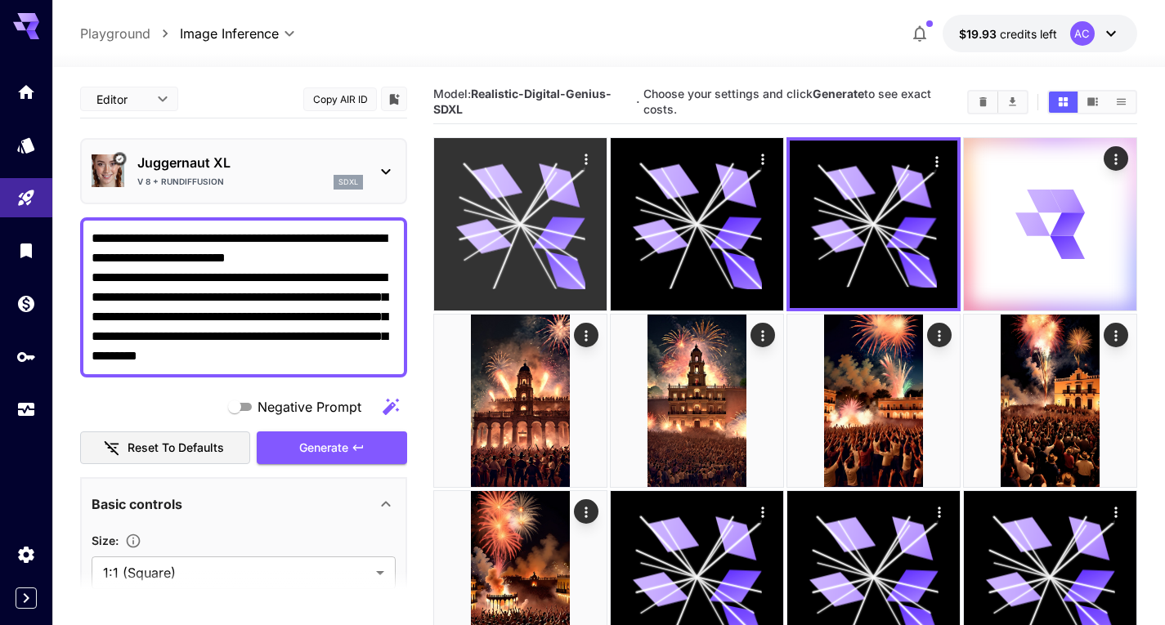
click at [506, 222] on icon at bounding box center [519, 224] width 129 height 129
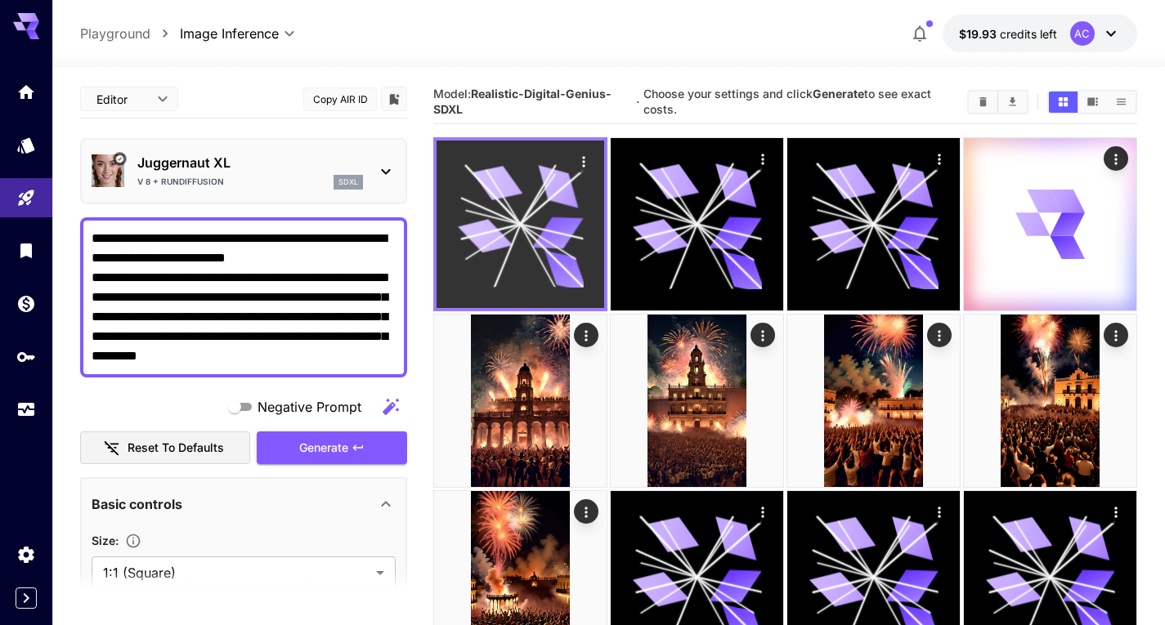
click at [506, 222] on icon at bounding box center [521, 225] width 126 height 126
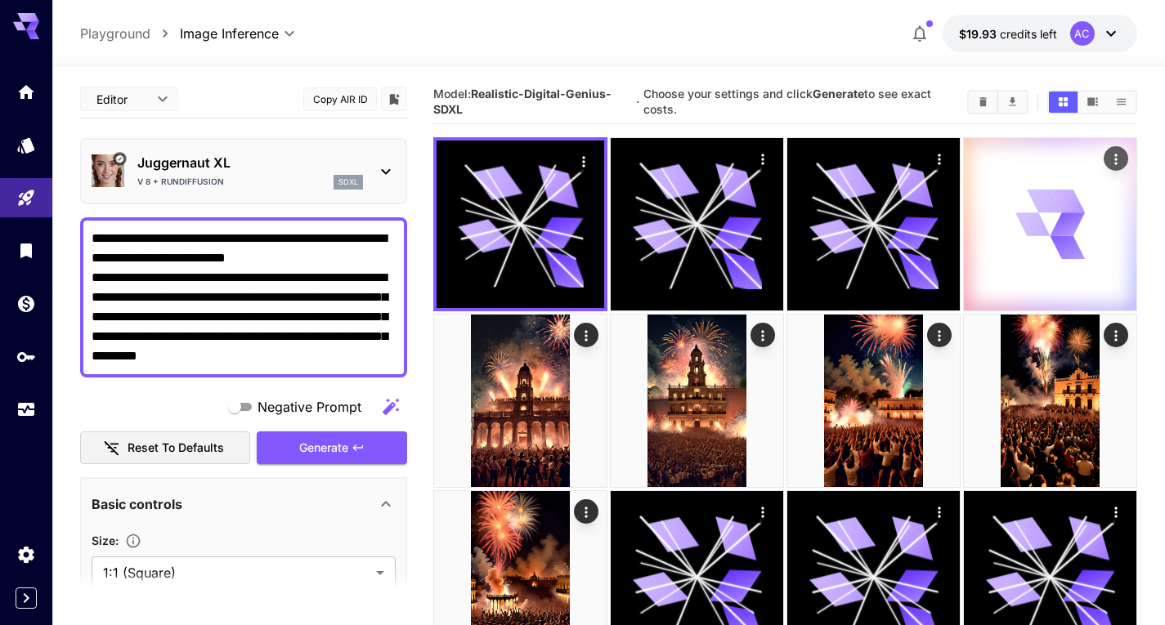
click at [1036, 226] on icon at bounding box center [1032, 224] width 37 height 27
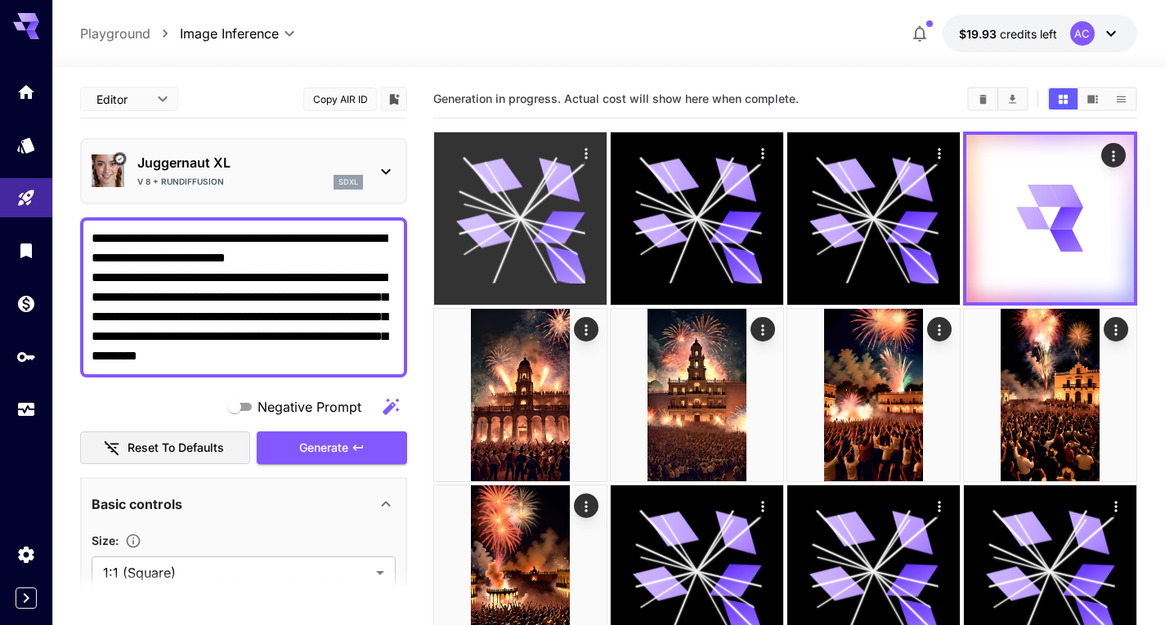
click at [534, 204] on icon at bounding box center [519, 218] width 129 height 129
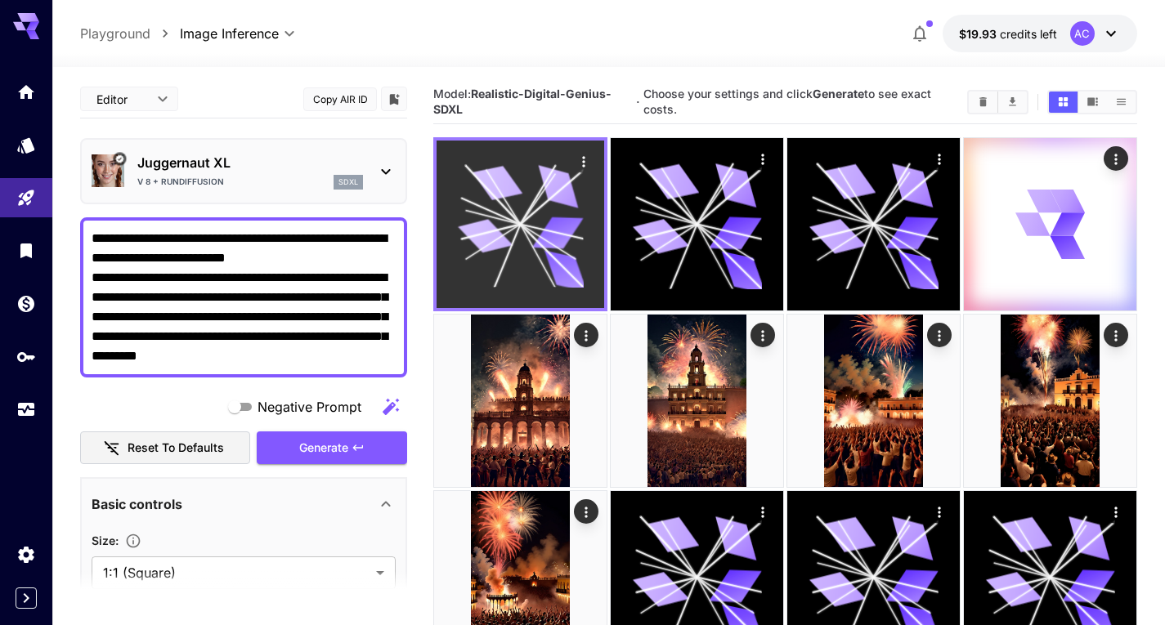
click at [534, 204] on icon at bounding box center [521, 225] width 126 height 126
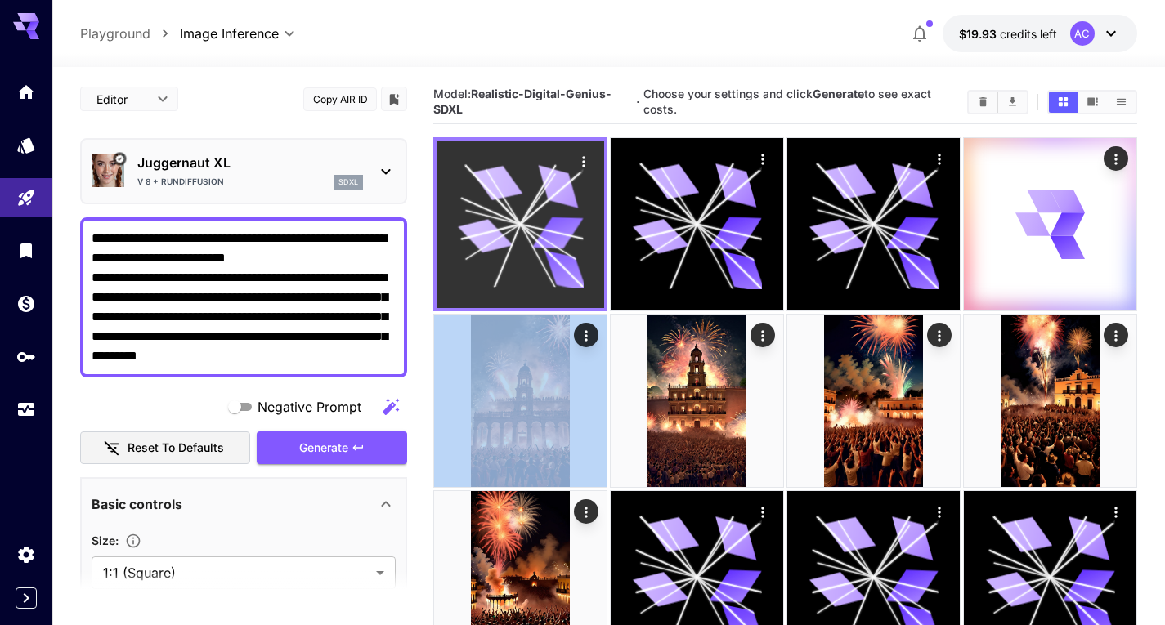
click at [534, 204] on icon at bounding box center [521, 225] width 126 height 126
click at [589, 168] on icon "Actions" at bounding box center [583, 162] width 16 height 16
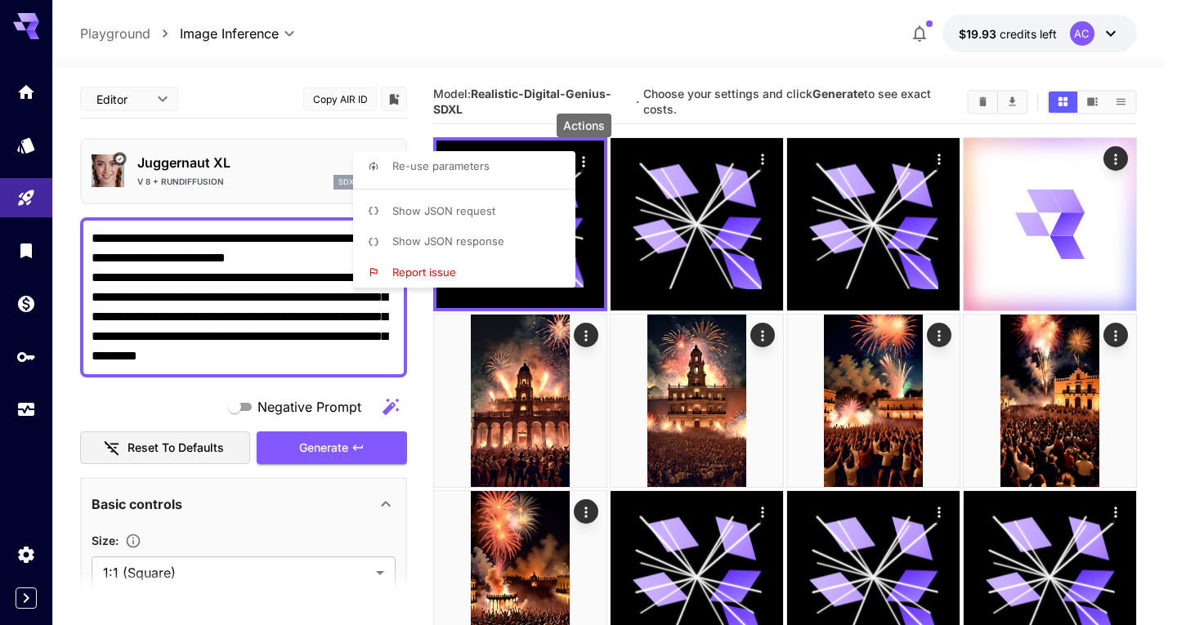
click at [607, 199] on div at bounding box center [588, 312] width 1177 height 625
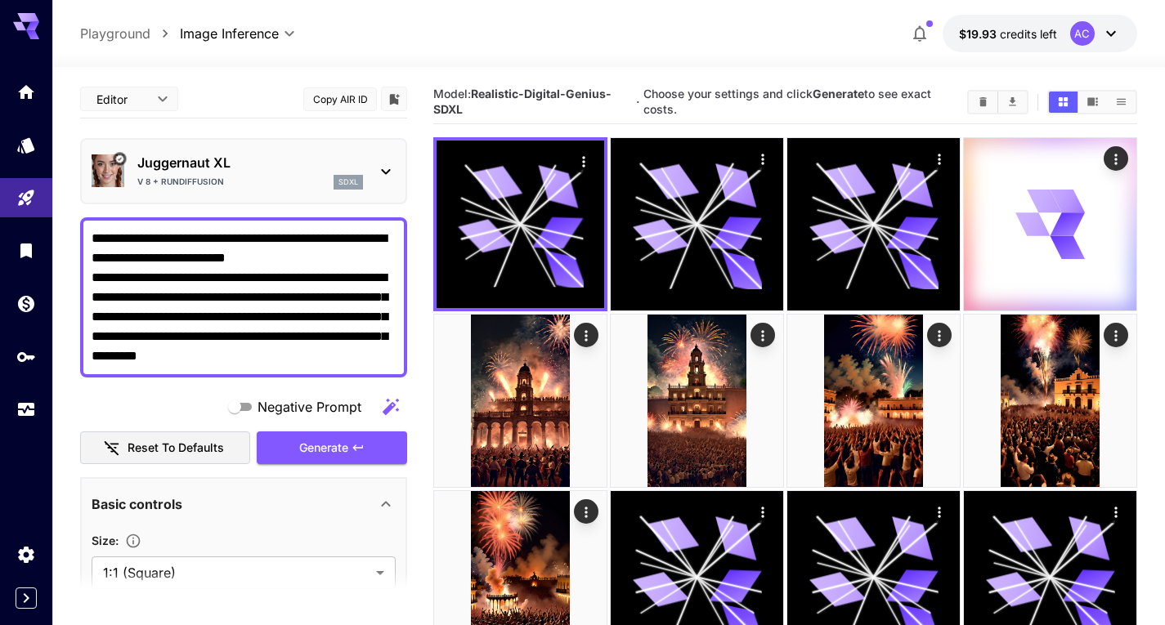
drag, startPoint x: 374, startPoint y: 263, endPoint x: 78, endPoint y: 239, distance: 296.9
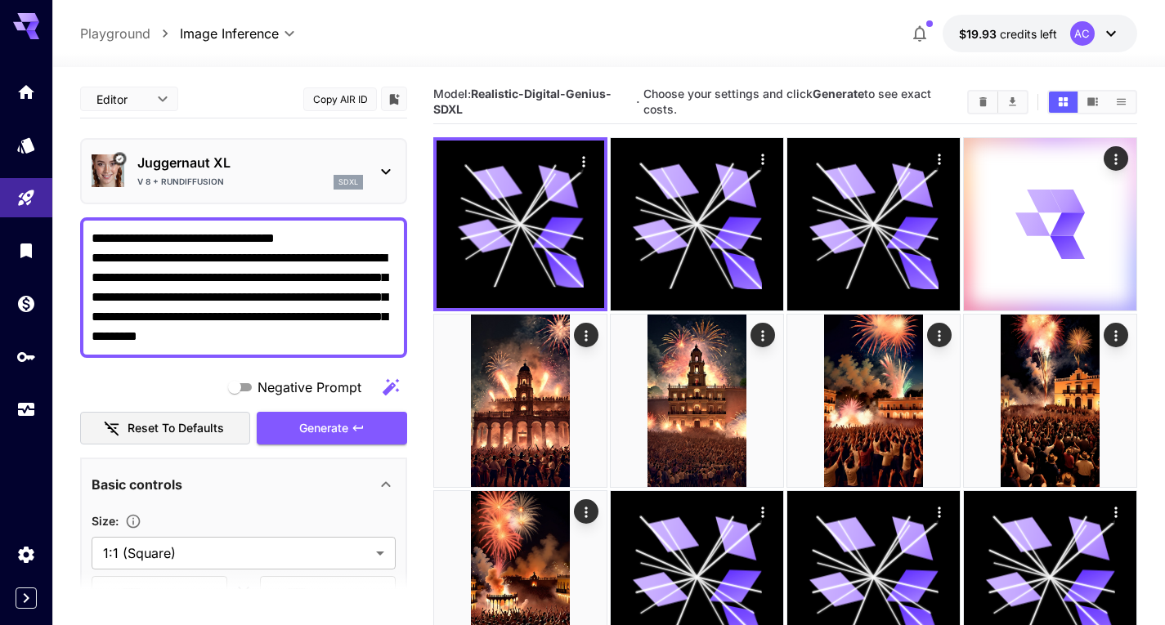
click at [92, 259] on textarea "**********" at bounding box center [244, 288] width 304 height 118
click at [302, 241] on textarea "**********" at bounding box center [244, 288] width 304 height 118
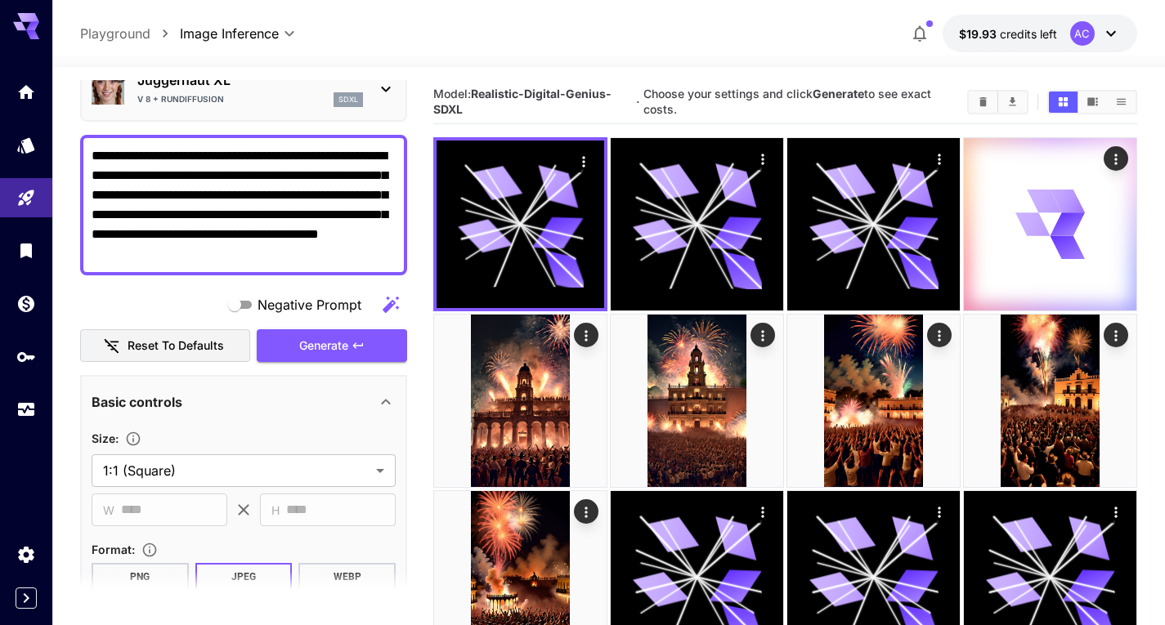
scroll to position [82, 0]
drag, startPoint x: 275, startPoint y: 256, endPoint x: 83, endPoint y: 146, distance: 221.1
click at [83, 146] on div "**********" at bounding box center [243, 206] width 327 height 141
type textarea "**********"
click at [145, 296] on div "Negative Prompt" at bounding box center [243, 305] width 327 height 33
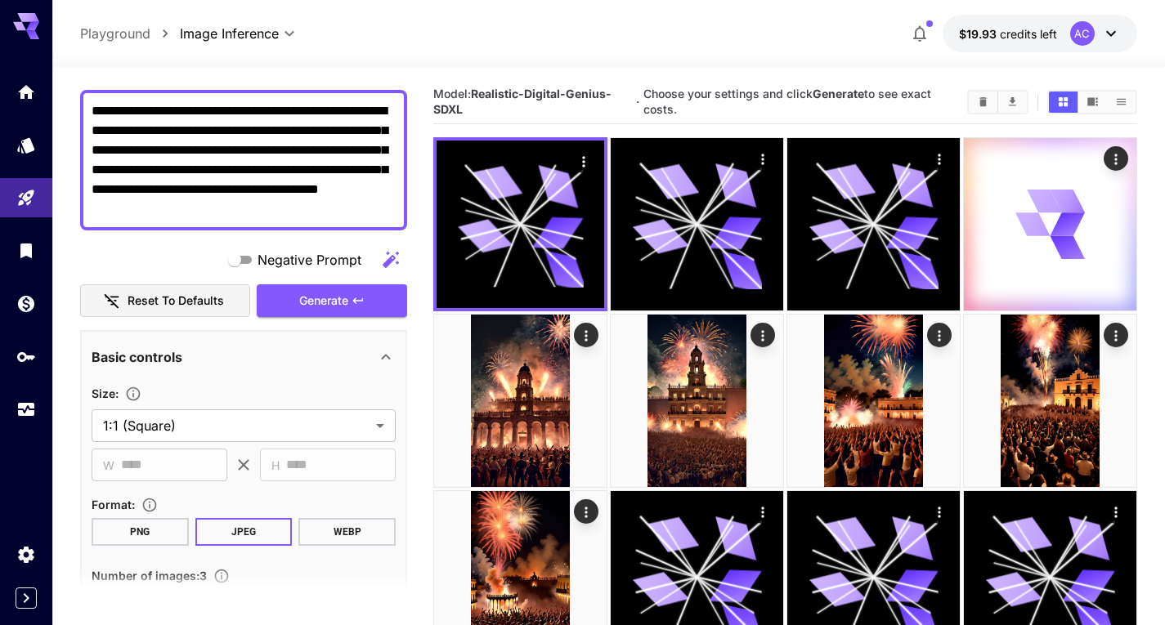
scroll to position [163, 0]
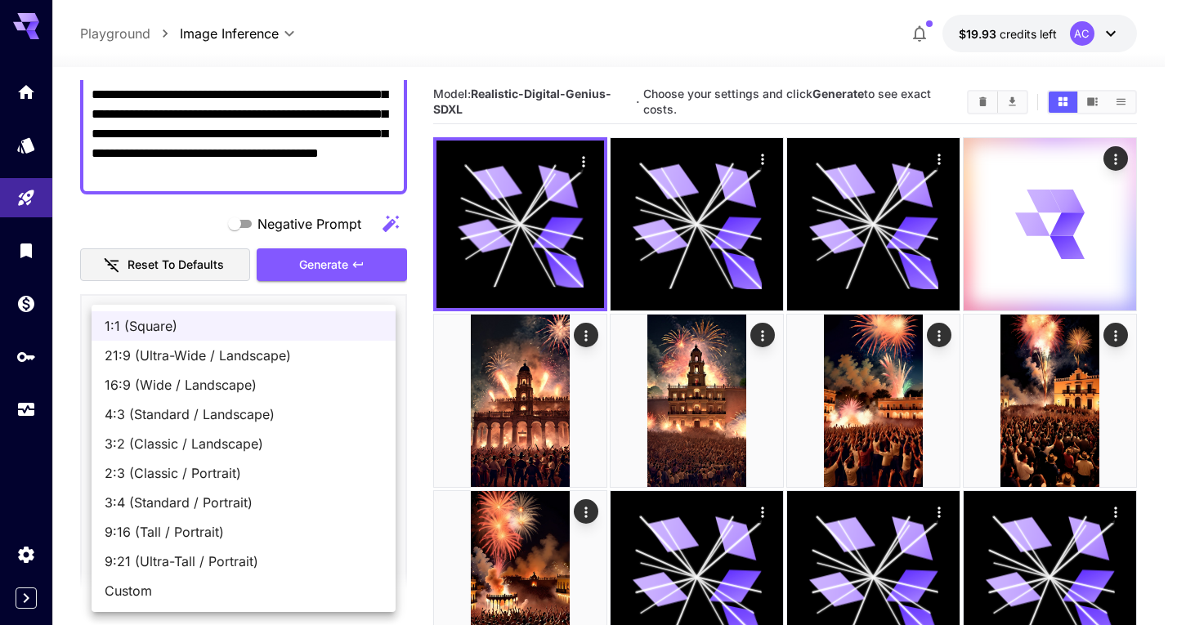
click at [206, 523] on span "9:16 (Tall / Portrait)" at bounding box center [244, 532] width 278 height 20
type input "**********"
type input "***"
type input "****"
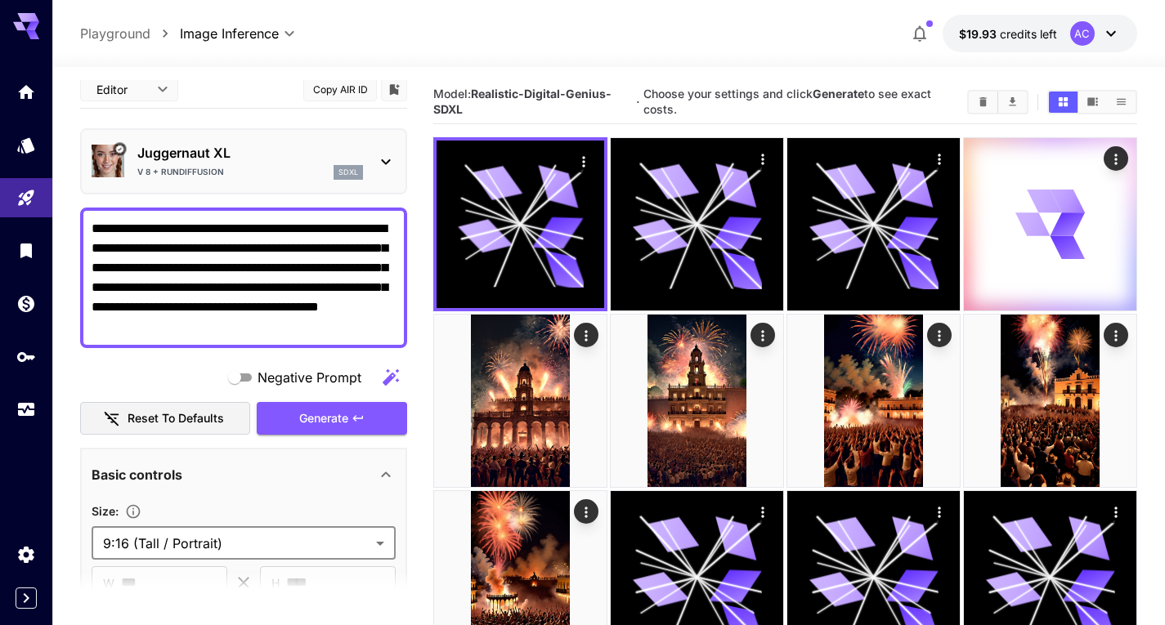
scroll to position [0, 0]
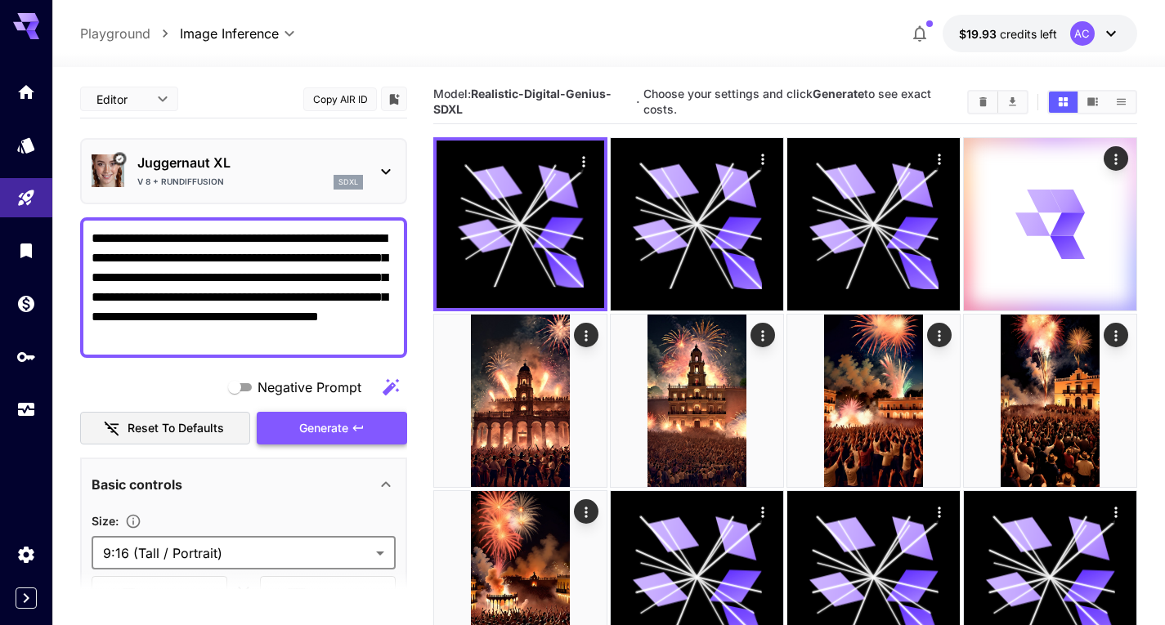
click at [336, 434] on span "Generate" at bounding box center [323, 429] width 49 height 20
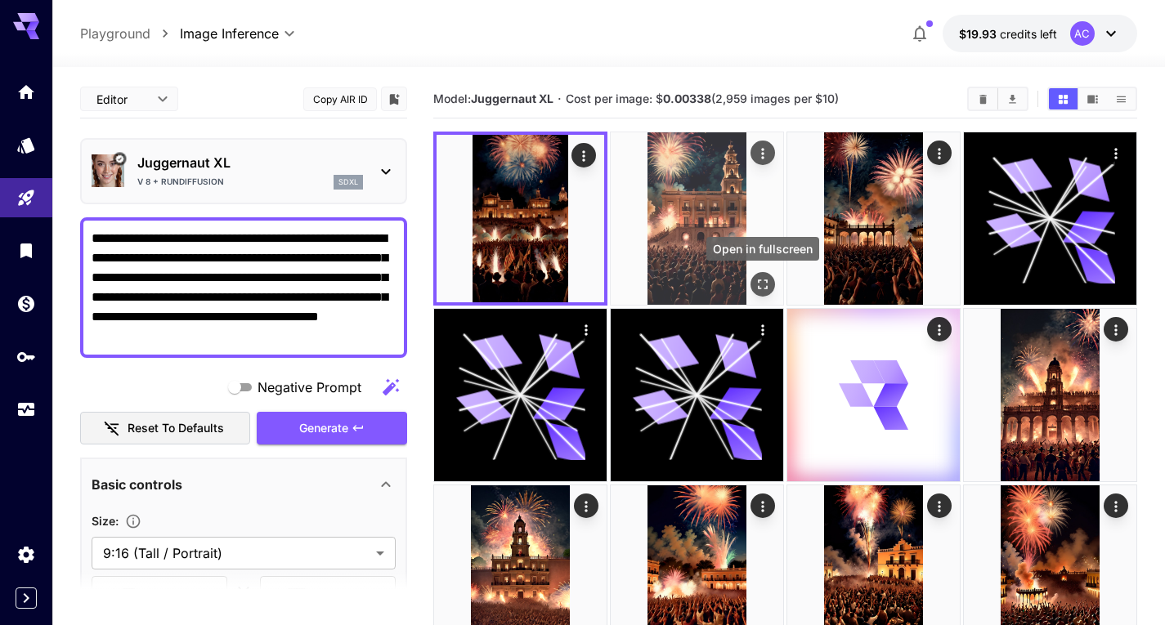
click at [767, 284] on icon "Open in fullscreen" at bounding box center [763, 284] width 16 height 16
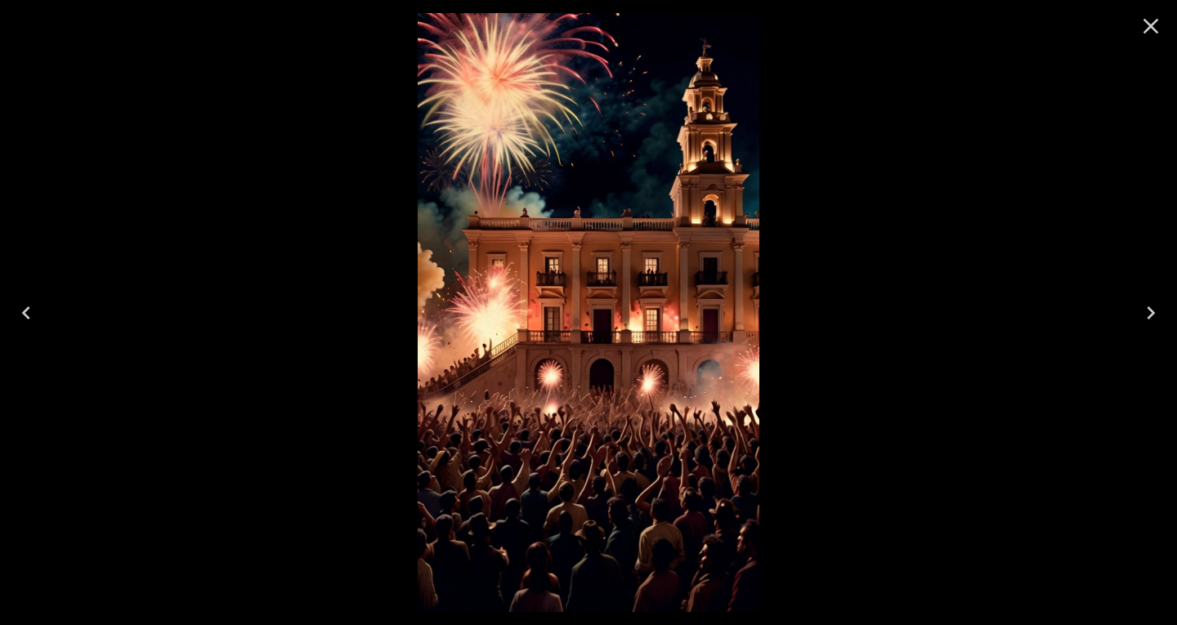
click at [39, 315] on button "Previous" at bounding box center [26, 312] width 52 height 65
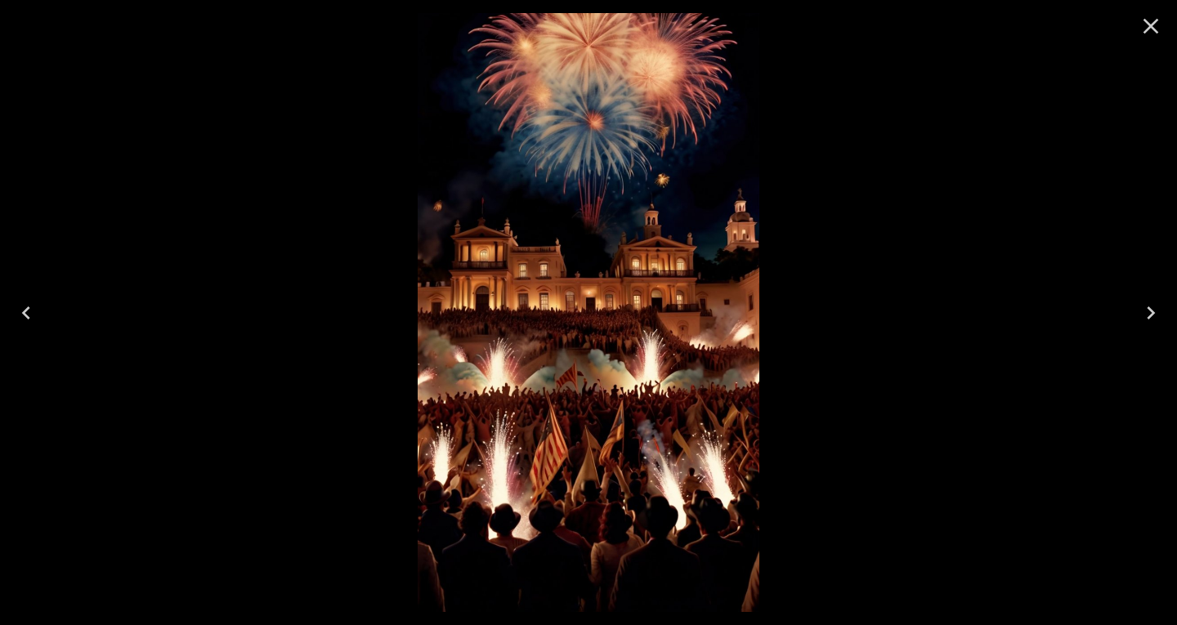
click at [39, 315] on button "Previous" at bounding box center [26, 312] width 52 height 65
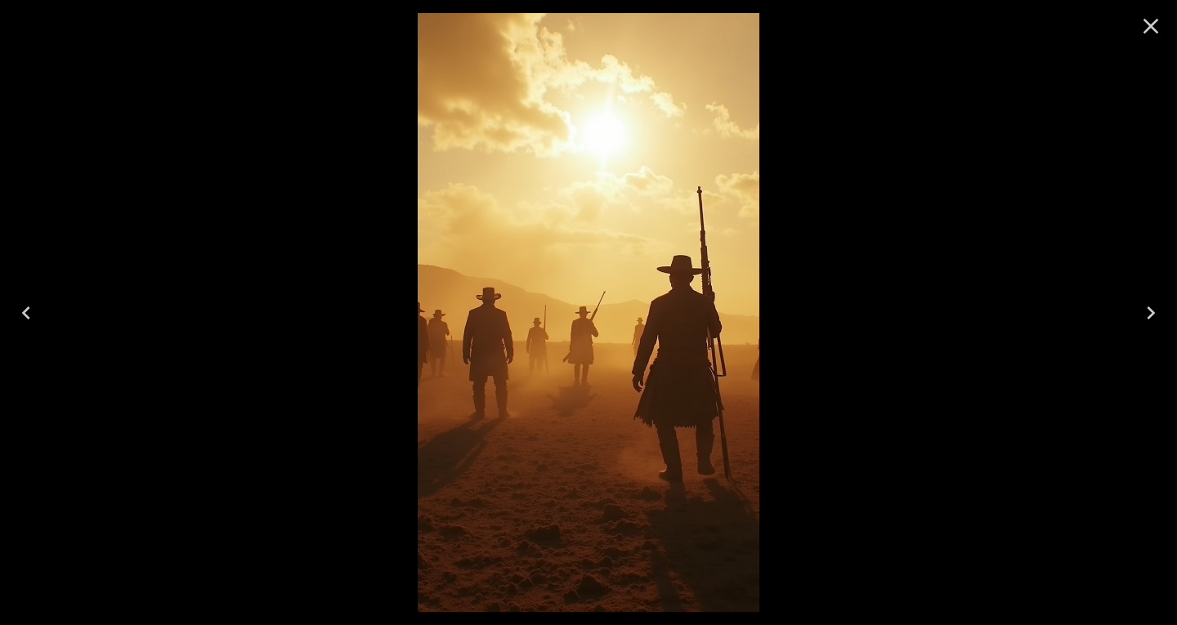
click at [1150, 321] on icon "Next" at bounding box center [1151, 313] width 26 height 26
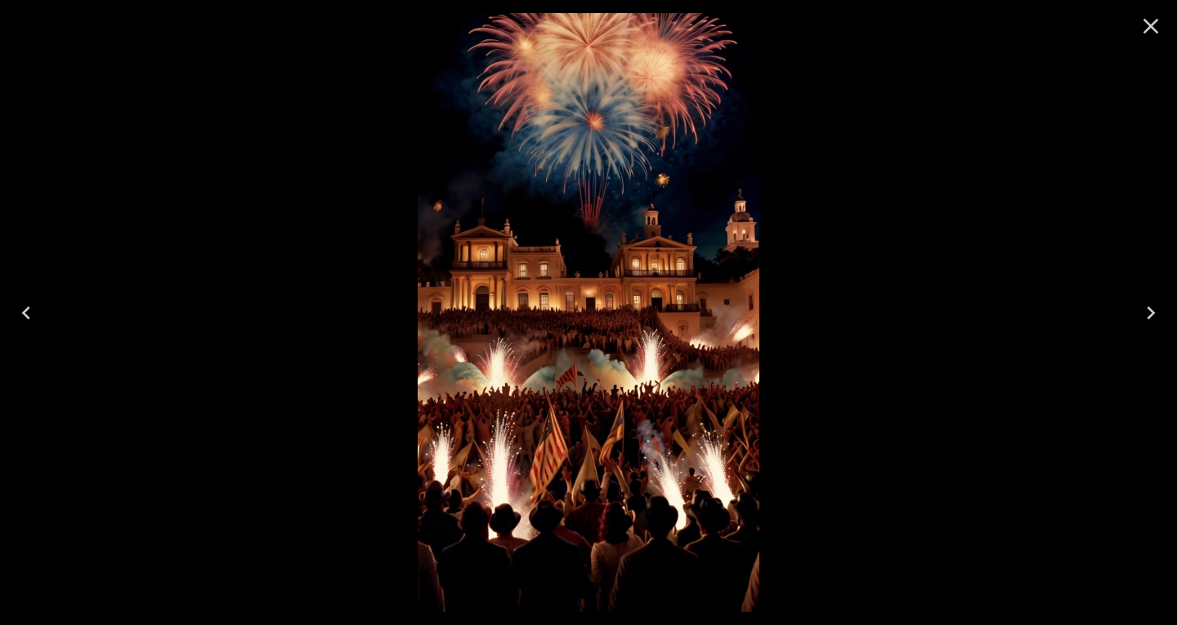
click at [24, 320] on icon "Previous" at bounding box center [26, 313] width 26 height 26
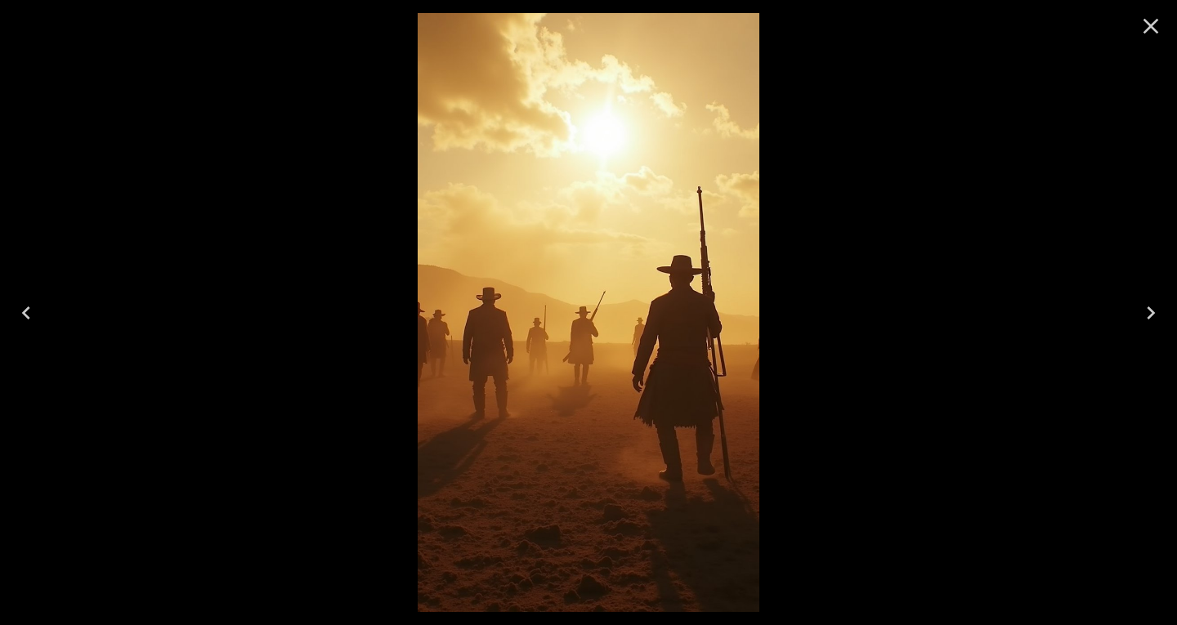
drag, startPoint x: 1116, startPoint y: 16, endPoint x: 1146, endPoint y: 30, distance: 33.3
click at [1116, 17] on div at bounding box center [588, 312] width 1177 height 625
click at [1148, 30] on icon "Close" at bounding box center [1152, 27] width 16 height 16
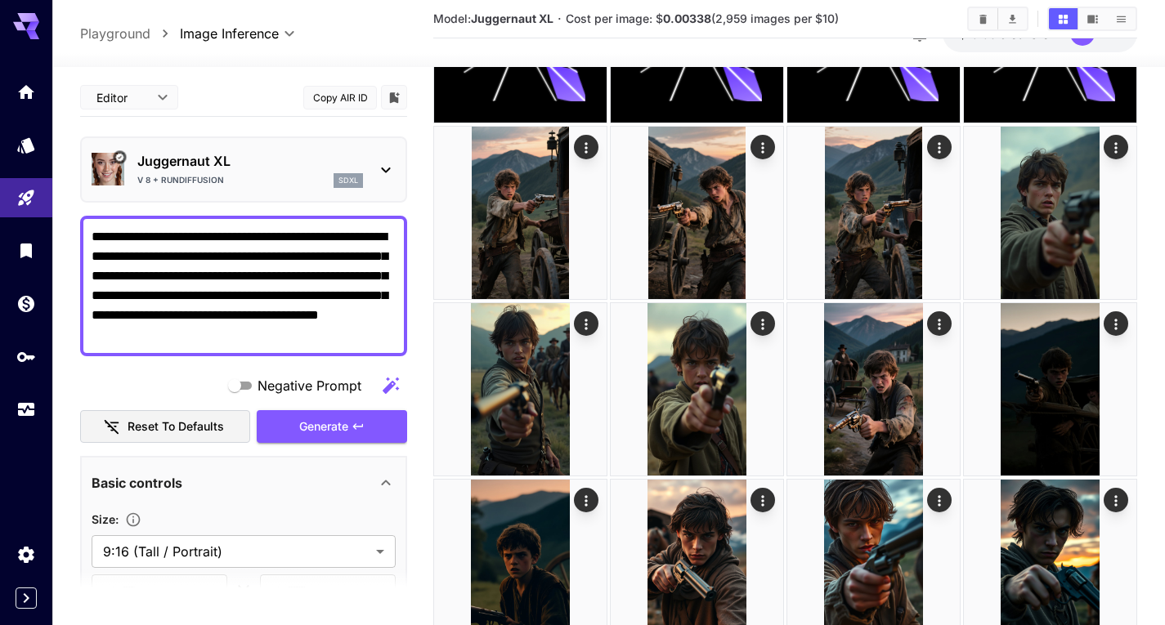
scroll to position [1319, 0]
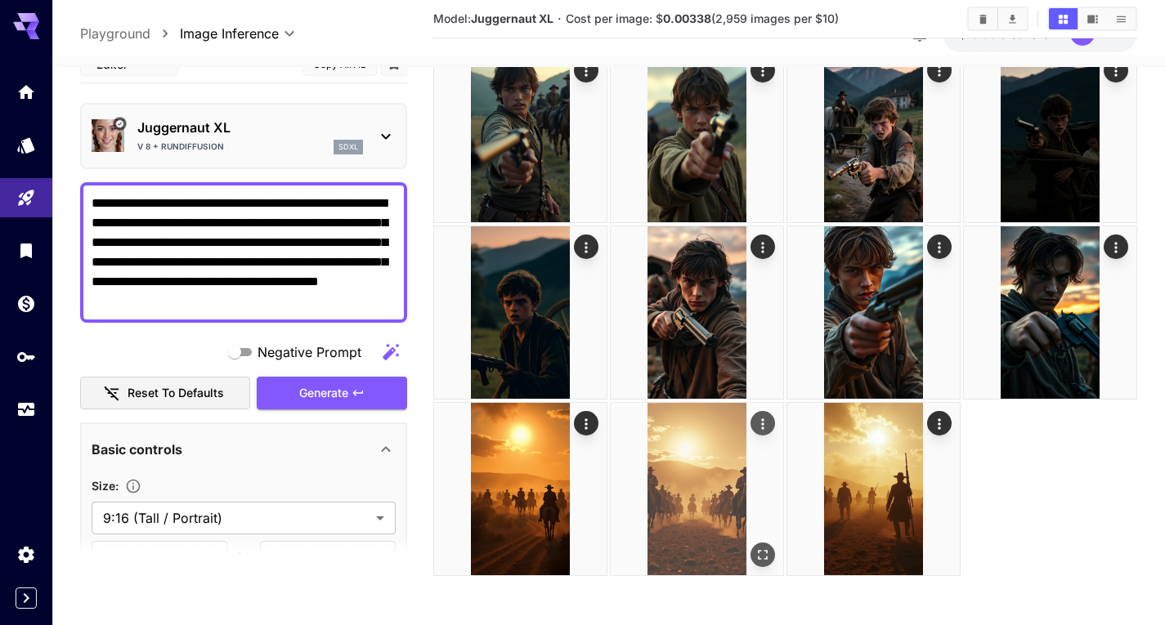
click at [736, 487] on img at bounding box center [697, 489] width 172 height 172
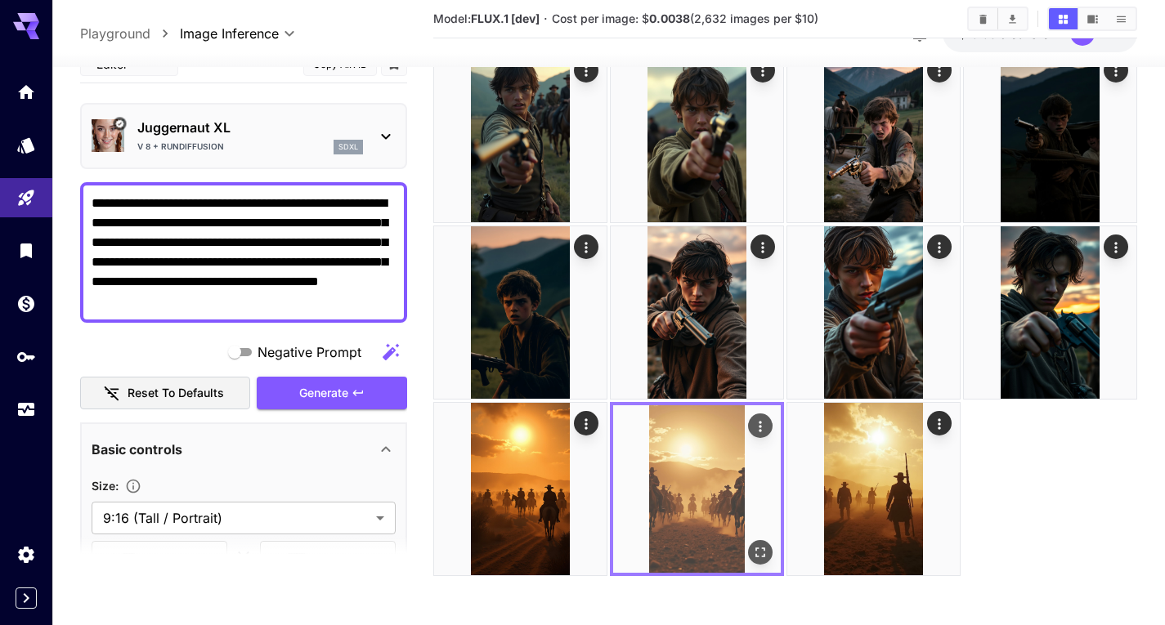
click at [767, 546] on icon "Open in fullscreen" at bounding box center [760, 552] width 16 height 16
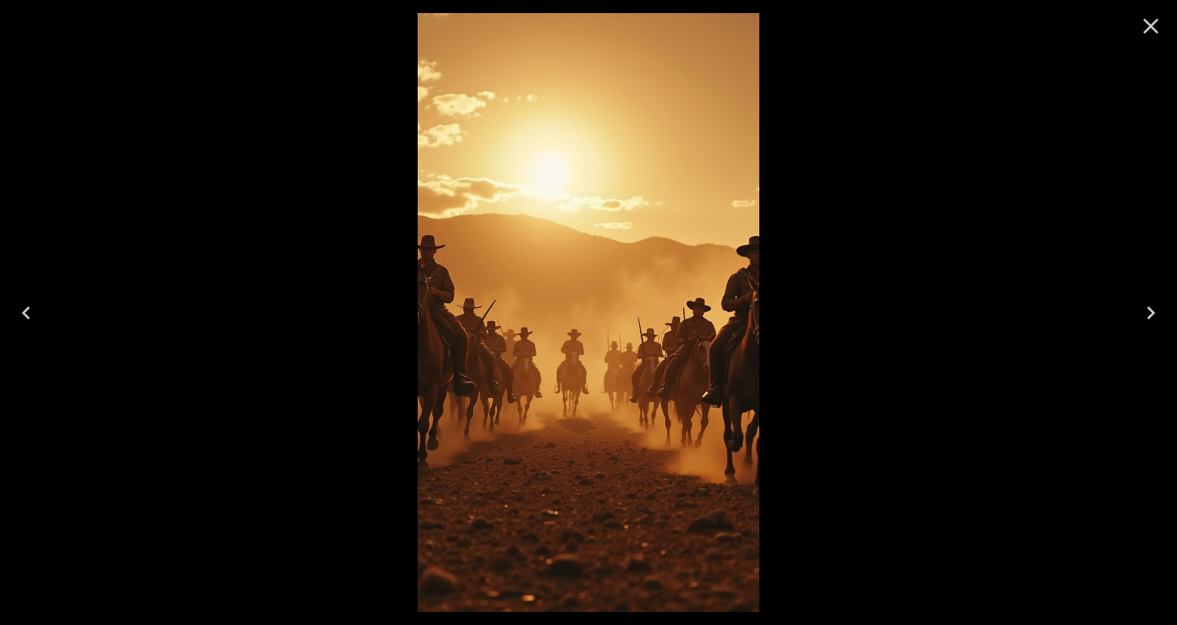
click at [1164, 36] on button "Close" at bounding box center [1150, 26] width 39 height 39
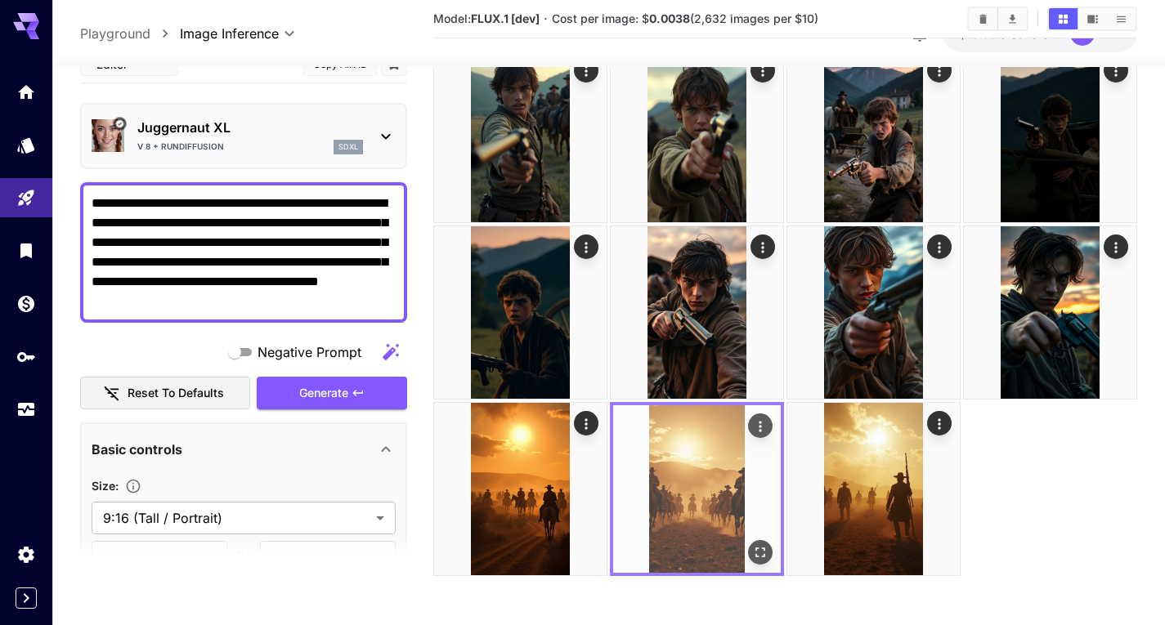
click at [759, 433] on icon "Actions" at bounding box center [760, 427] width 16 height 16
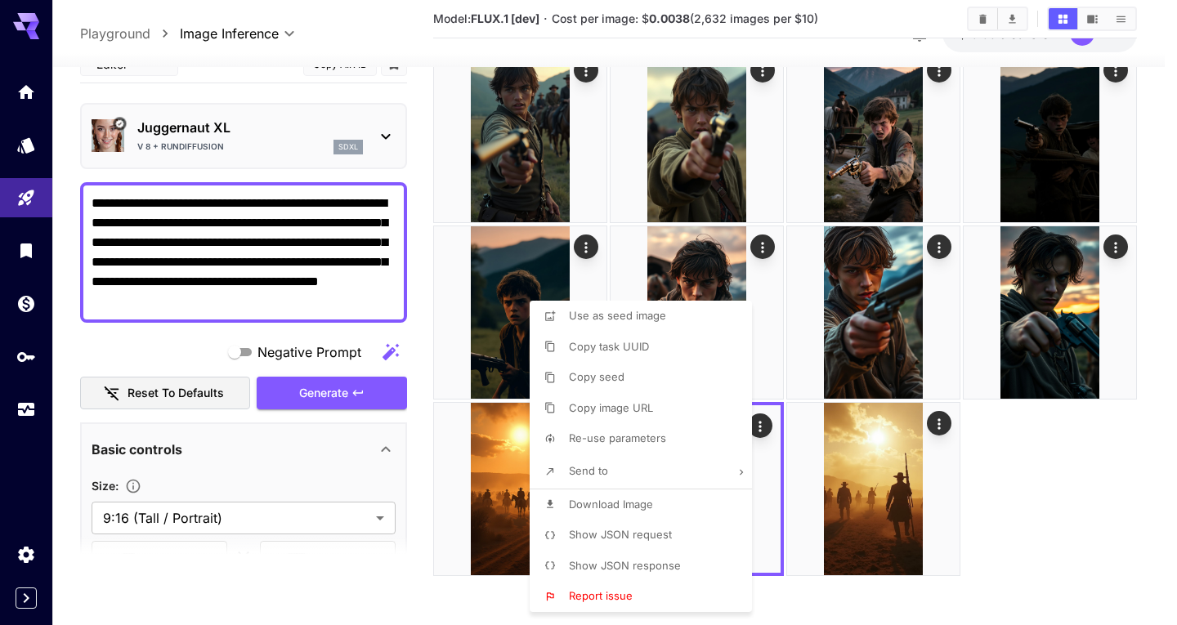
click at [887, 492] on div at bounding box center [588, 312] width 1177 height 625
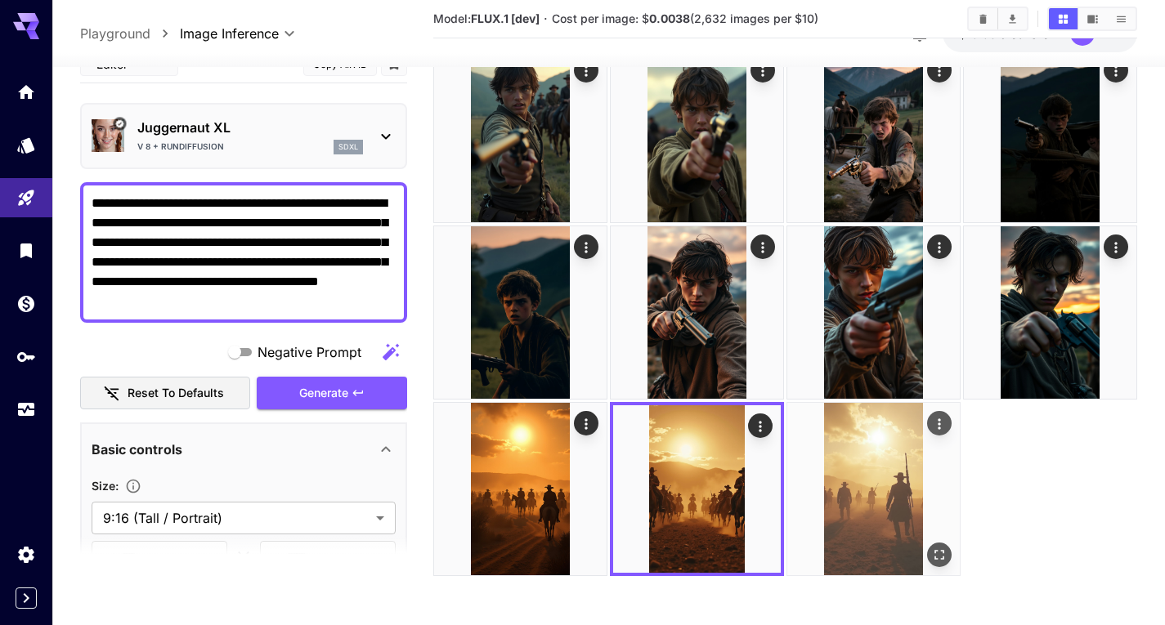
click at [887, 482] on img at bounding box center [873, 489] width 172 height 172
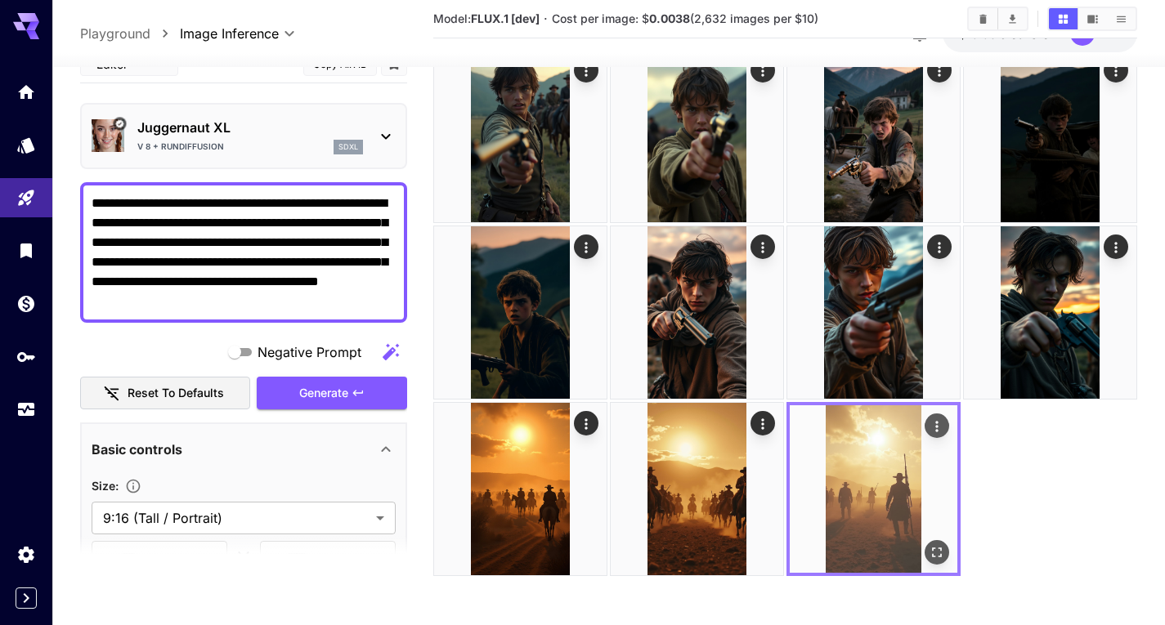
click at [886, 481] on img at bounding box center [874, 489] width 168 height 168
click at [884, 480] on img at bounding box center [874, 489] width 168 height 168
drag, startPoint x: 880, startPoint y: 480, endPoint x: 844, endPoint y: 480, distance: 36.8
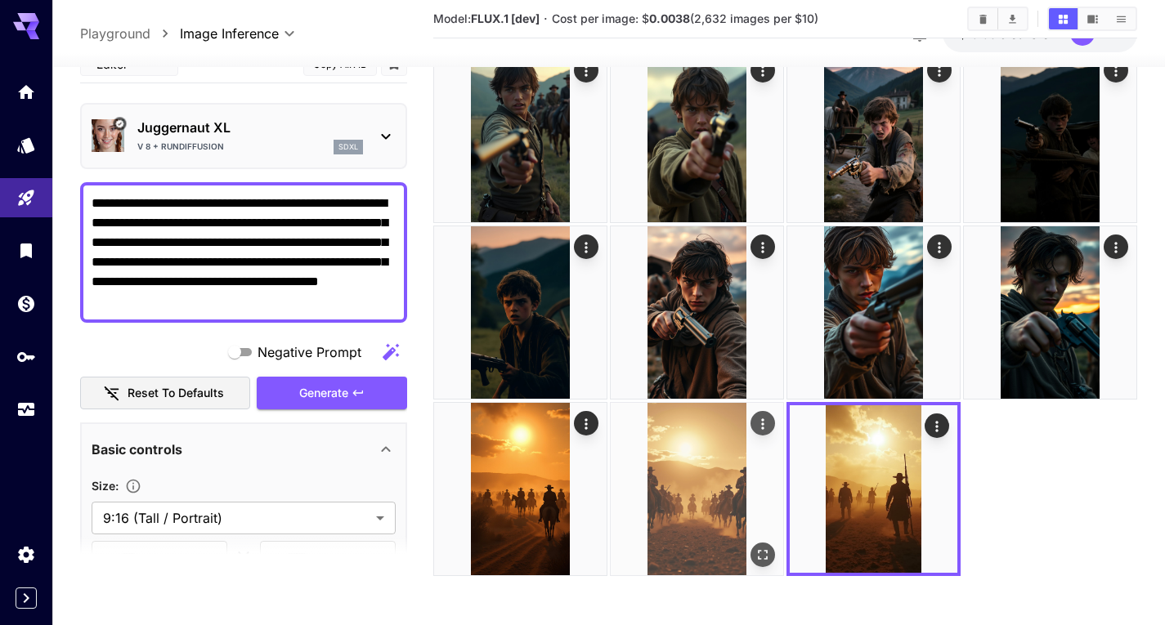
drag, startPoint x: 844, startPoint y: 480, endPoint x: 759, endPoint y: 413, distance: 108.3
click at [759, 413] on button "Actions" at bounding box center [762, 423] width 25 height 25
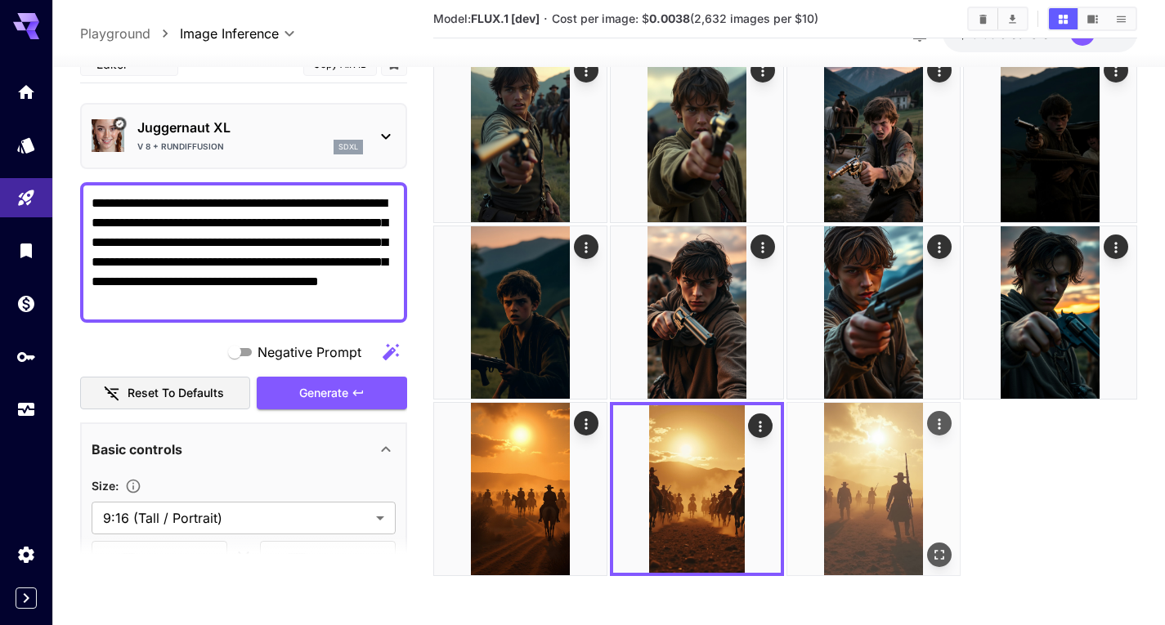
click at [893, 491] on img at bounding box center [873, 489] width 172 height 172
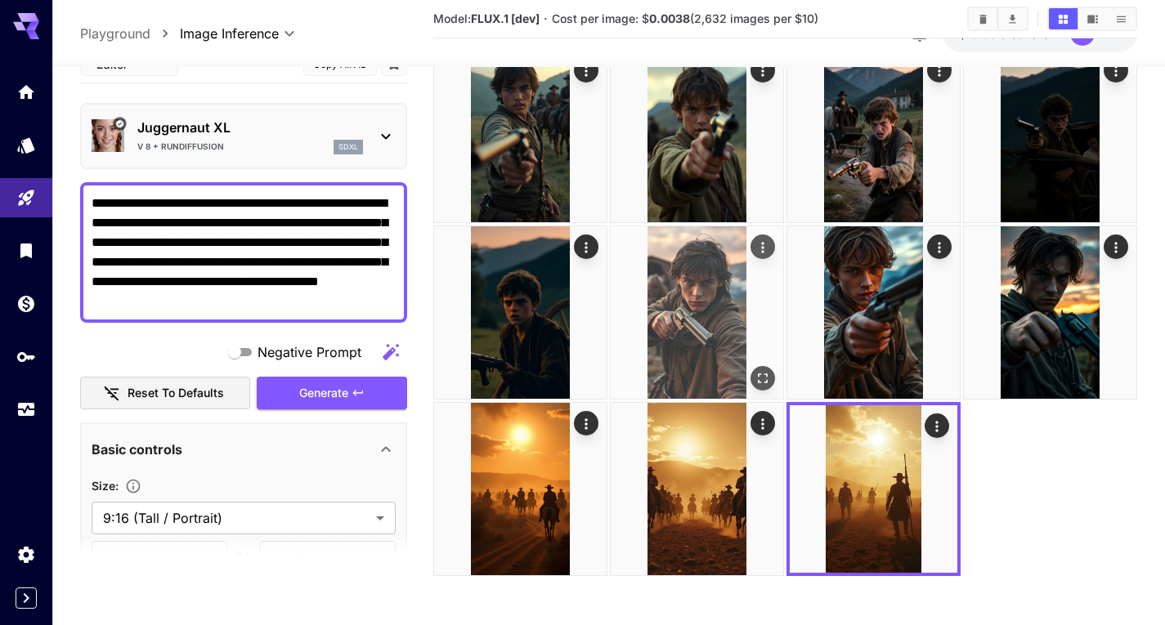
click at [656, 359] on img at bounding box center [697, 312] width 172 height 172
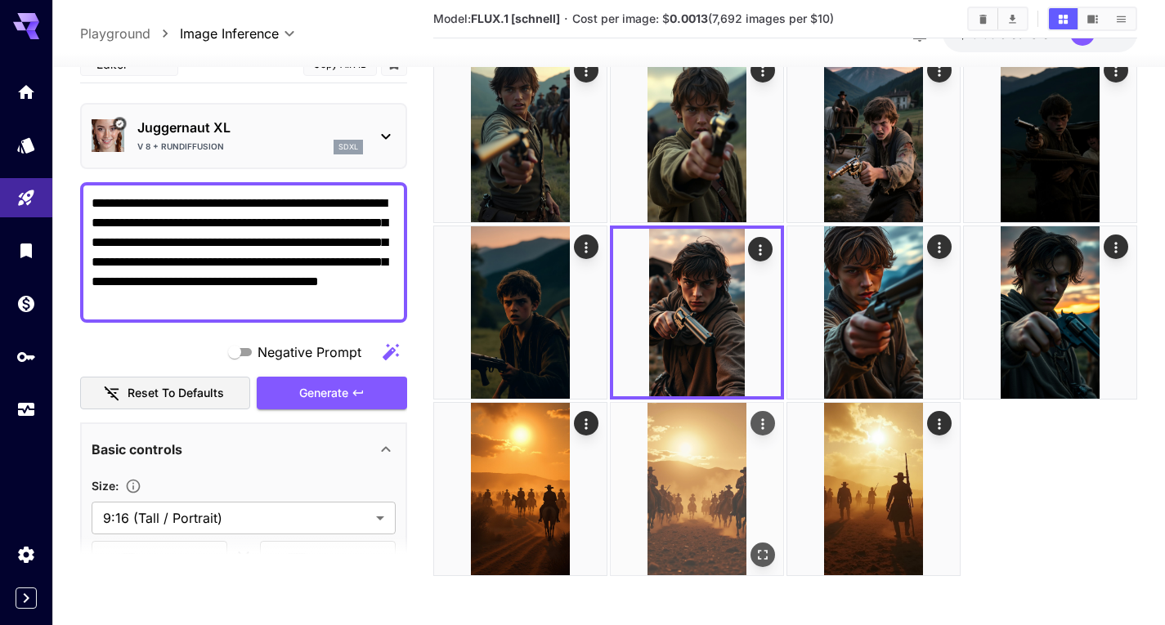
click at [714, 468] on img at bounding box center [697, 489] width 172 height 172
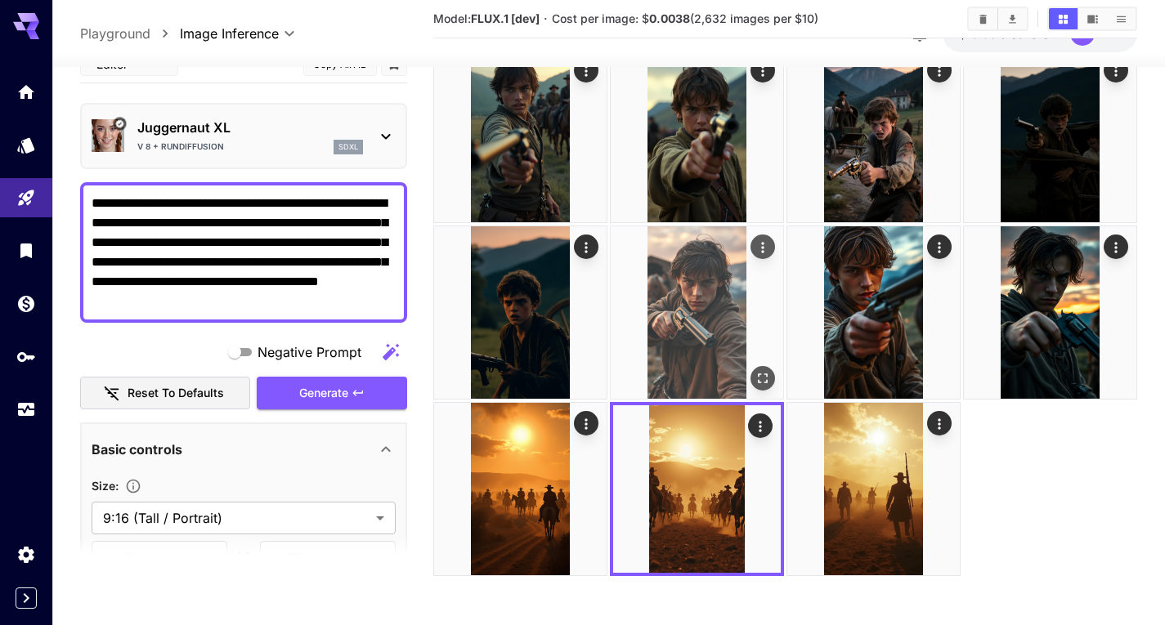
click at [689, 323] on img at bounding box center [697, 312] width 172 height 172
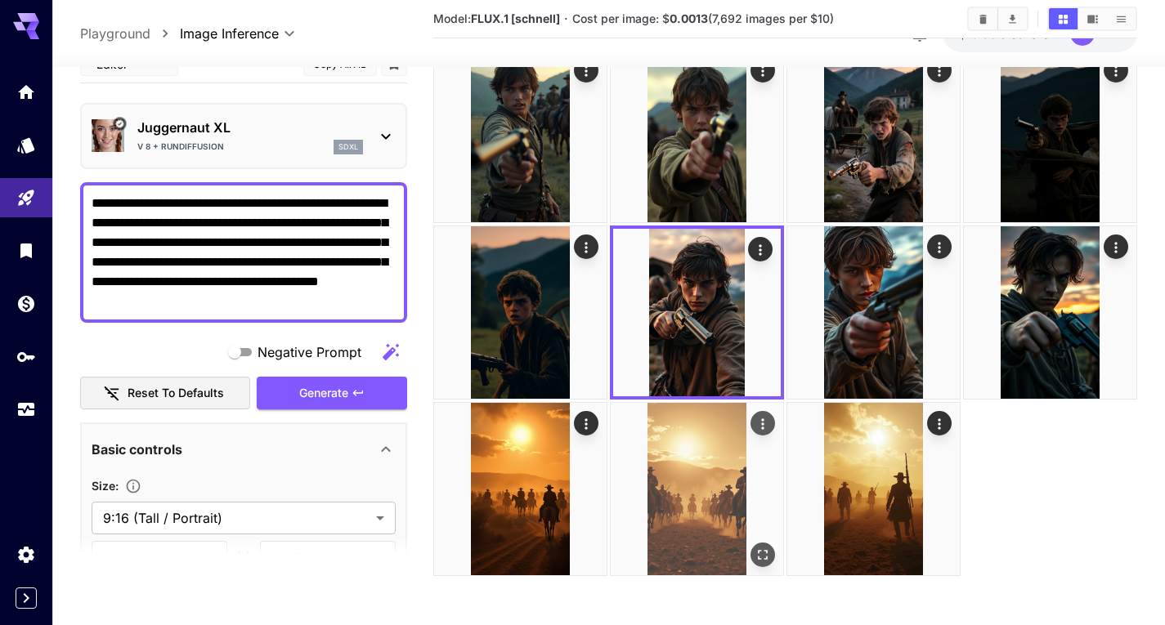
click at [718, 468] on img at bounding box center [697, 489] width 172 height 172
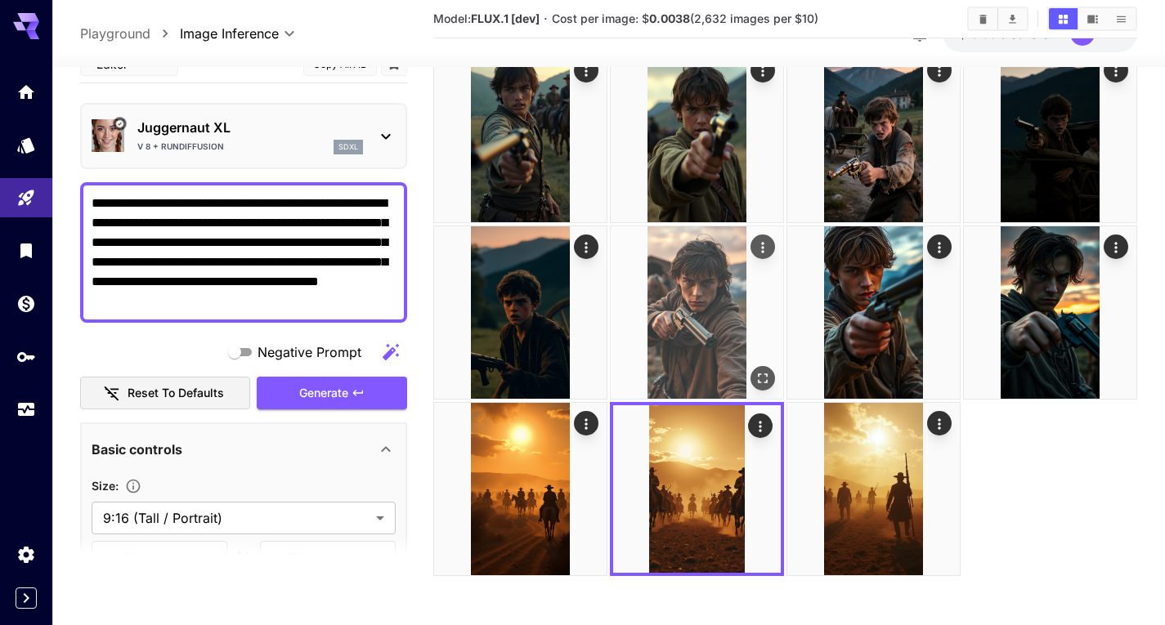
click at [686, 319] on img at bounding box center [697, 312] width 172 height 172
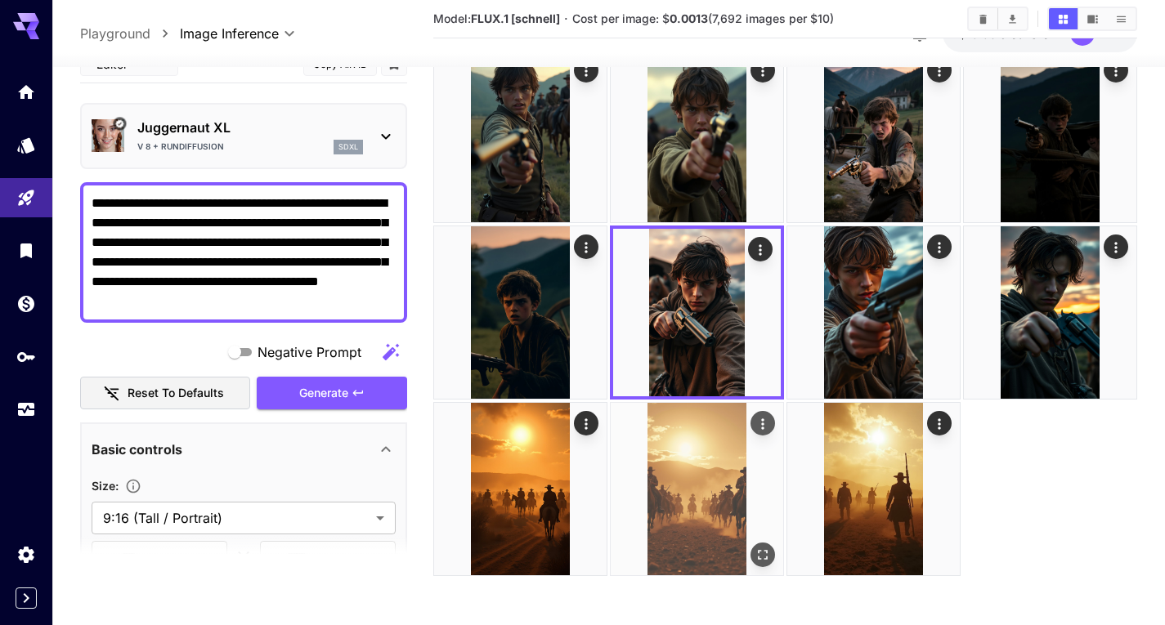
click at [704, 503] on img at bounding box center [697, 489] width 172 height 172
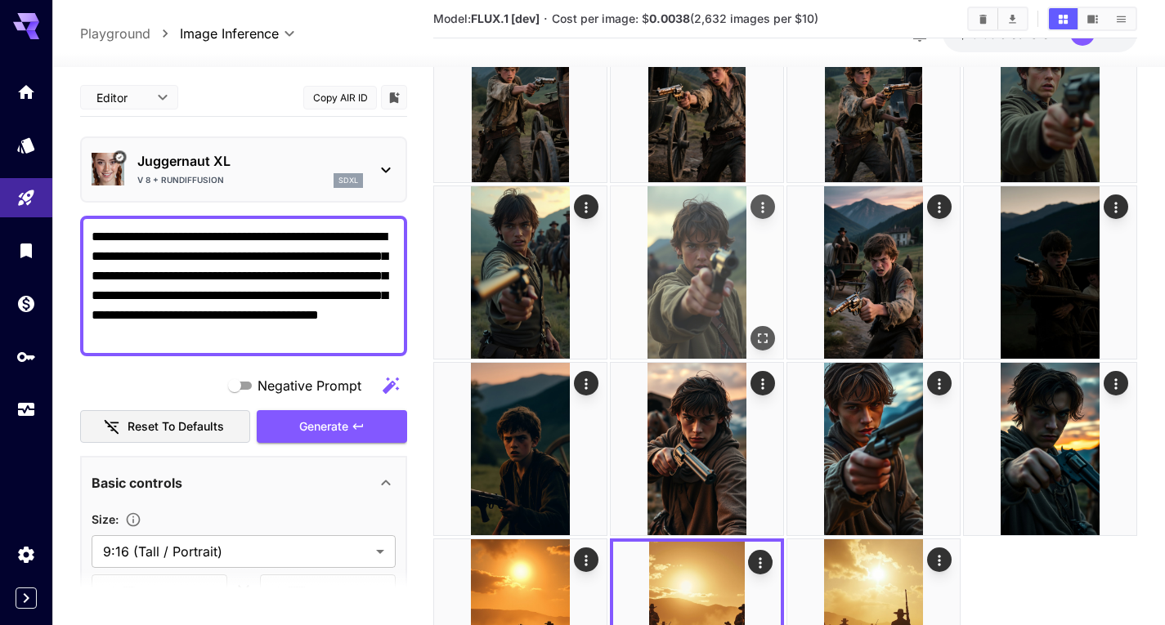
scroll to position [910, 0]
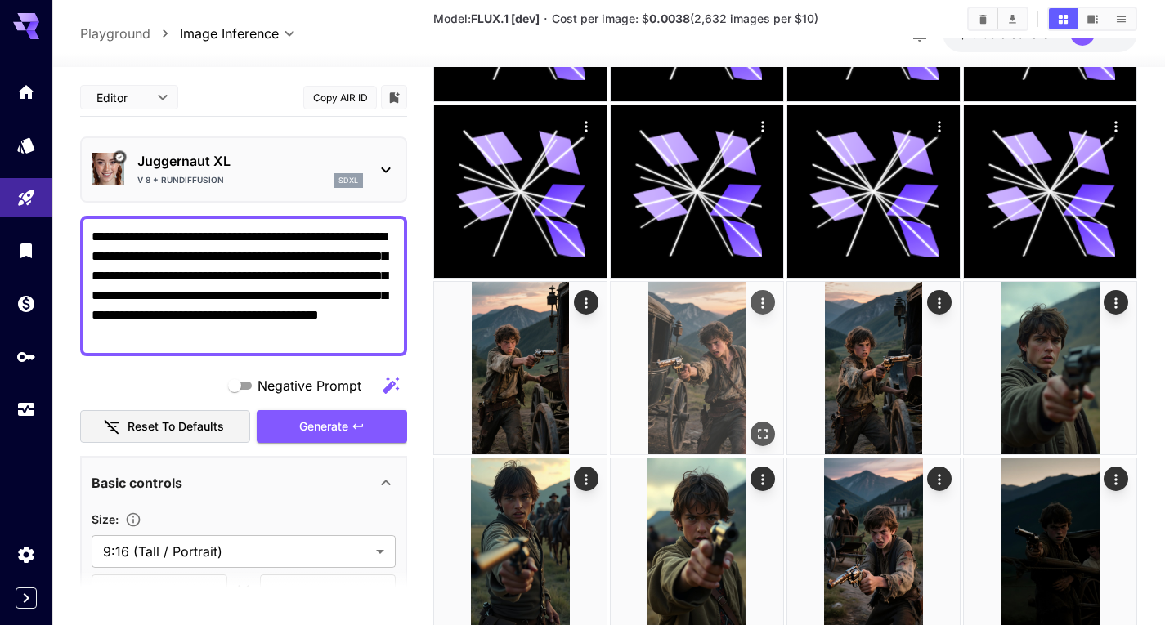
click at [692, 363] on img at bounding box center [697, 368] width 172 height 172
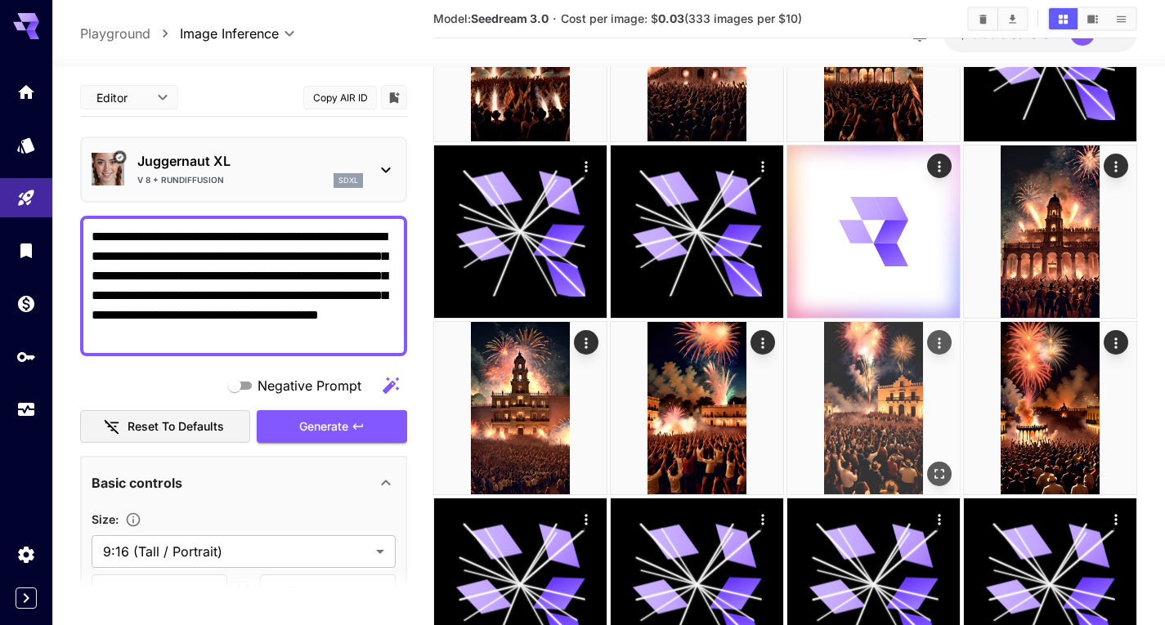
scroll to position [0, 0]
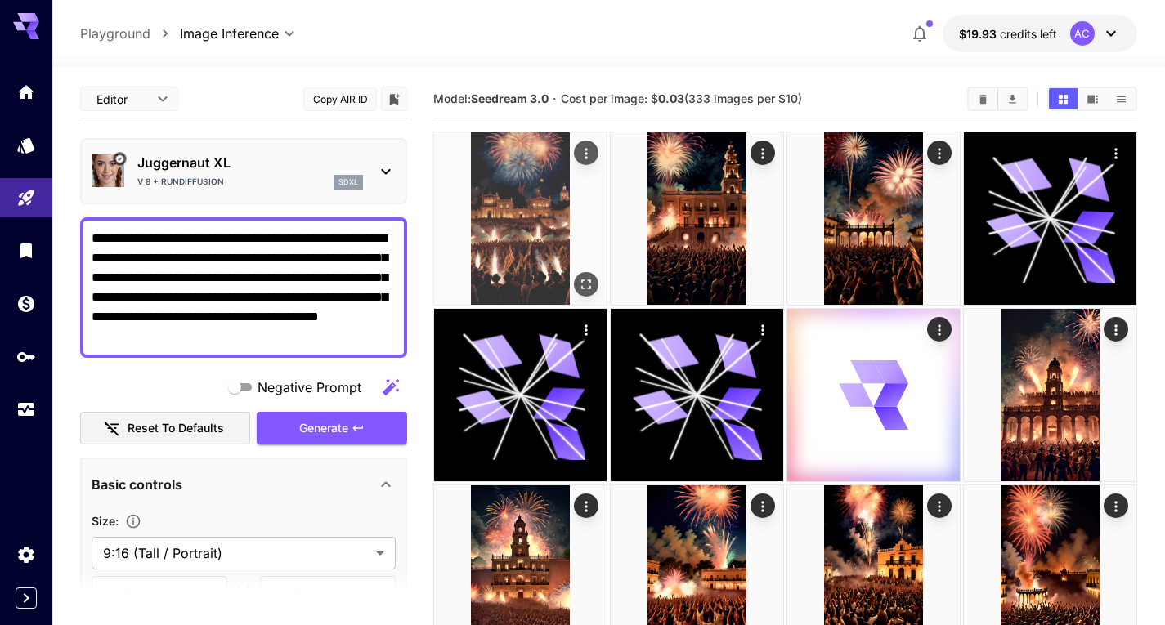
click at [482, 203] on img at bounding box center [520, 218] width 172 height 172
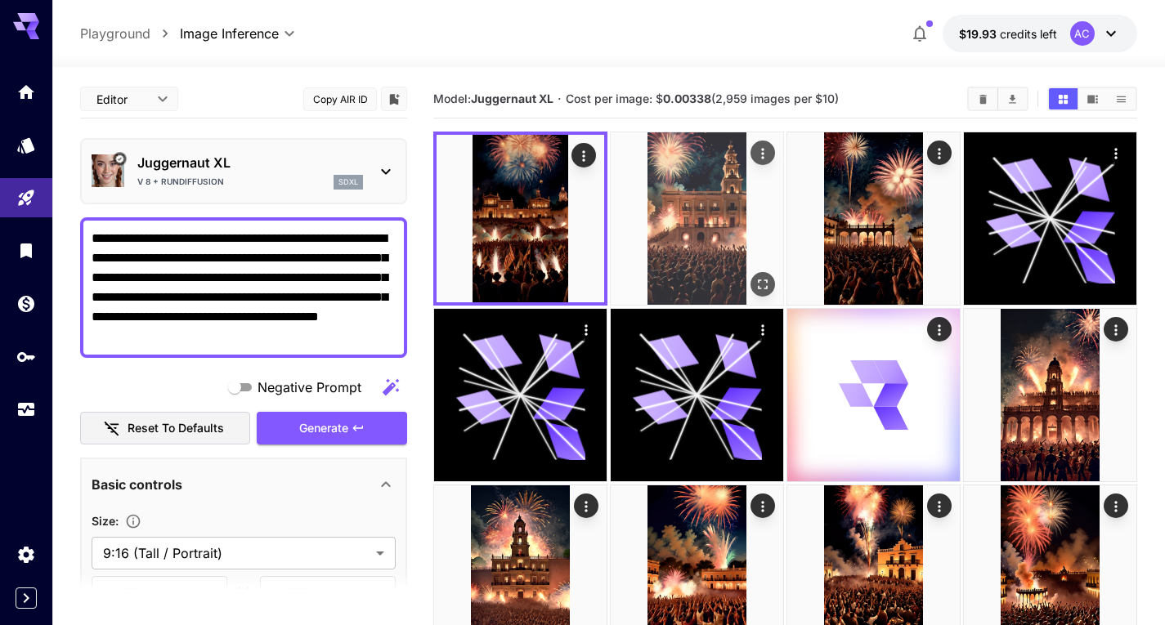
click at [662, 201] on img at bounding box center [697, 218] width 172 height 172
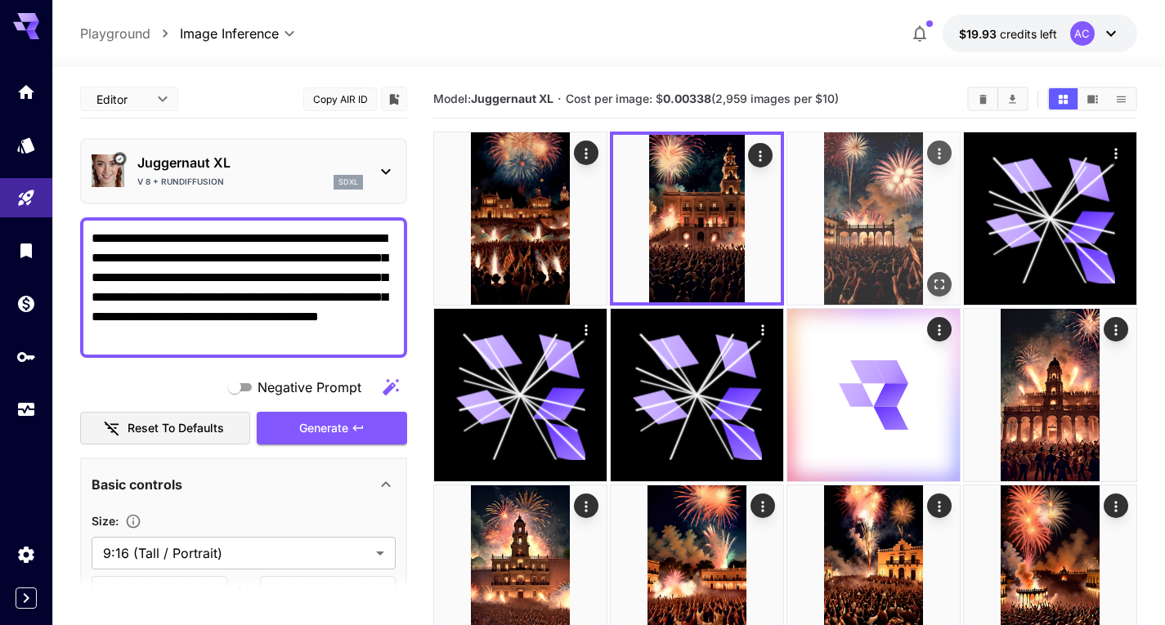
click at [889, 201] on img at bounding box center [873, 218] width 172 height 172
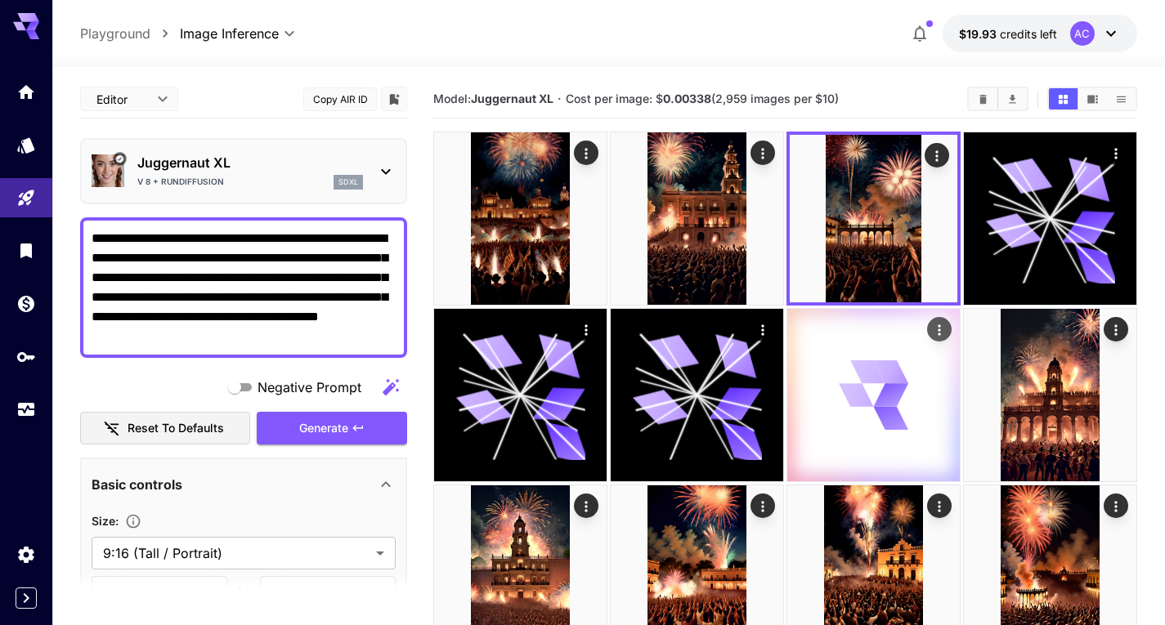
click at [908, 394] on div at bounding box center [873, 395] width 172 height 172
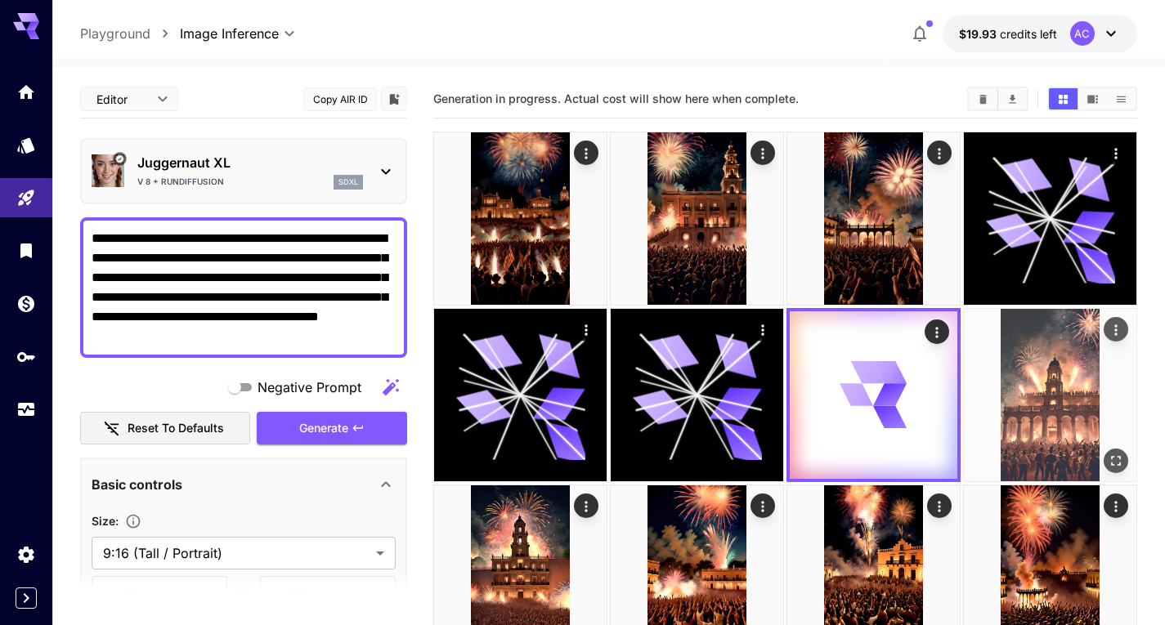
click at [1045, 394] on img at bounding box center [1050, 395] width 172 height 172
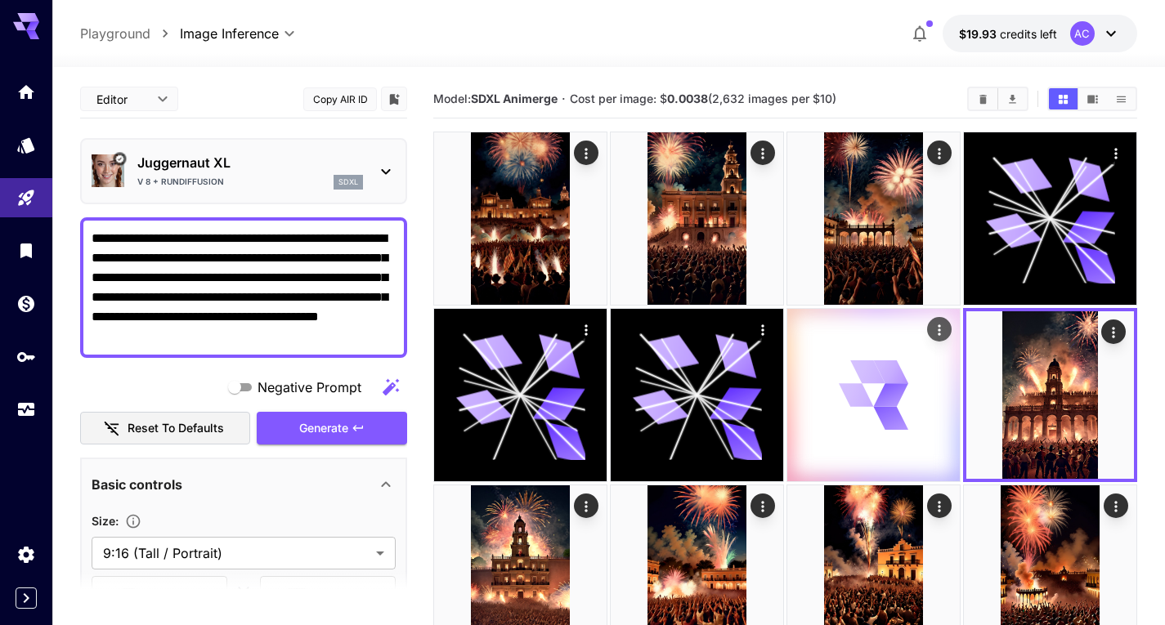
click at [793, 393] on div at bounding box center [873, 395] width 172 height 172
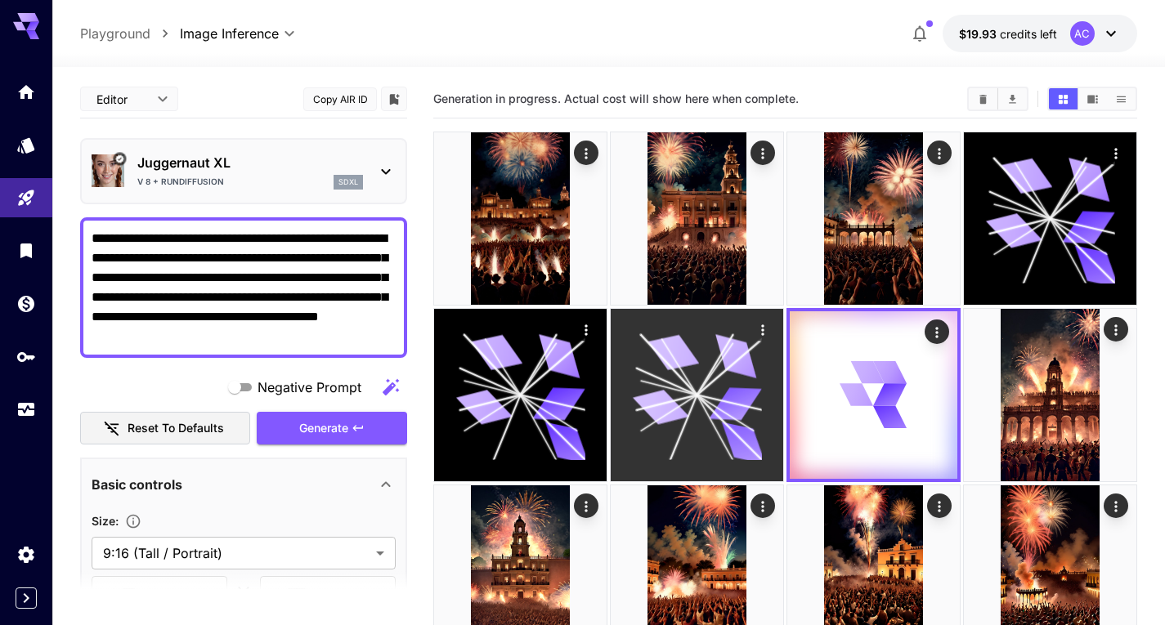
click at [693, 375] on icon at bounding box center [696, 394] width 129 height 129
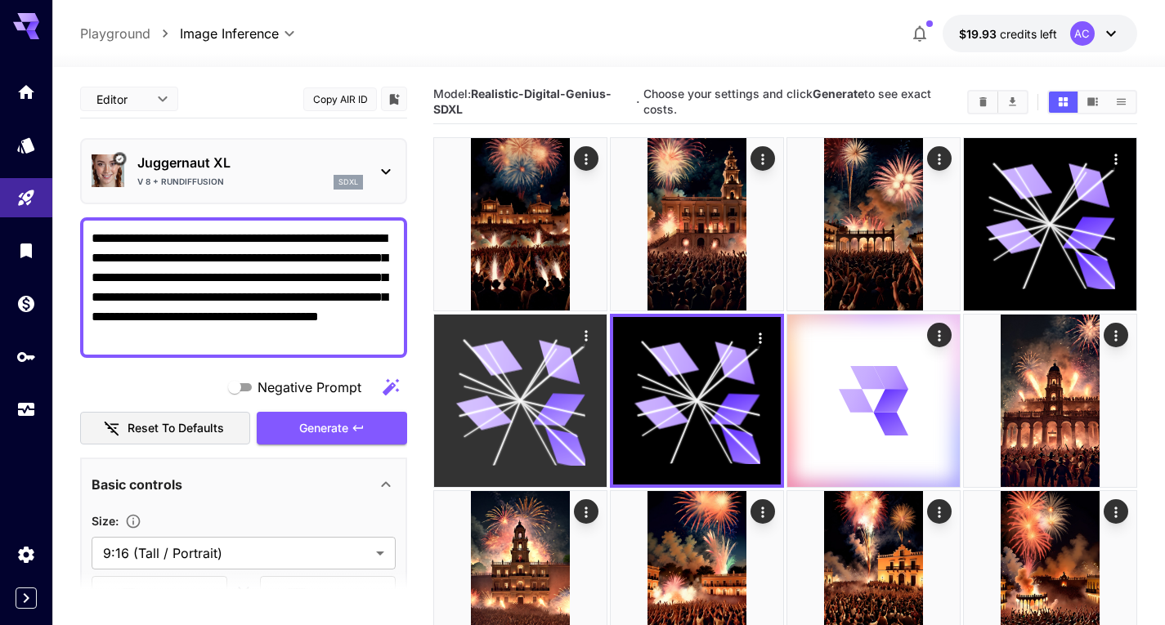
click at [569, 375] on icon at bounding box center [559, 362] width 52 height 44
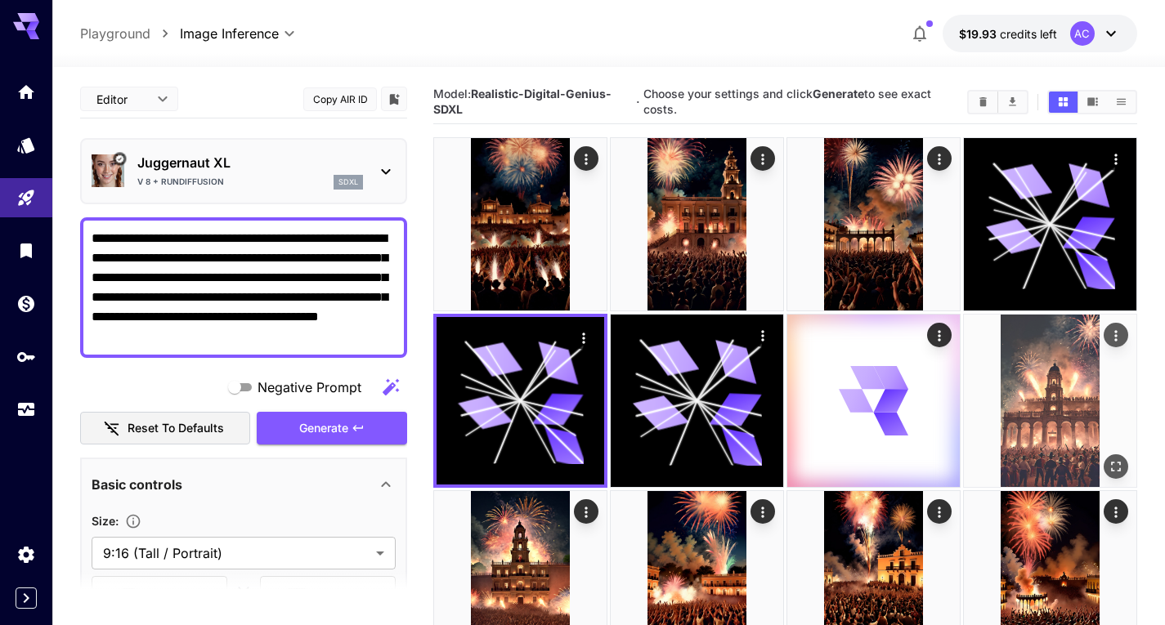
click at [1033, 446] on img at bounding box center [1050, 401] width 172 height 172
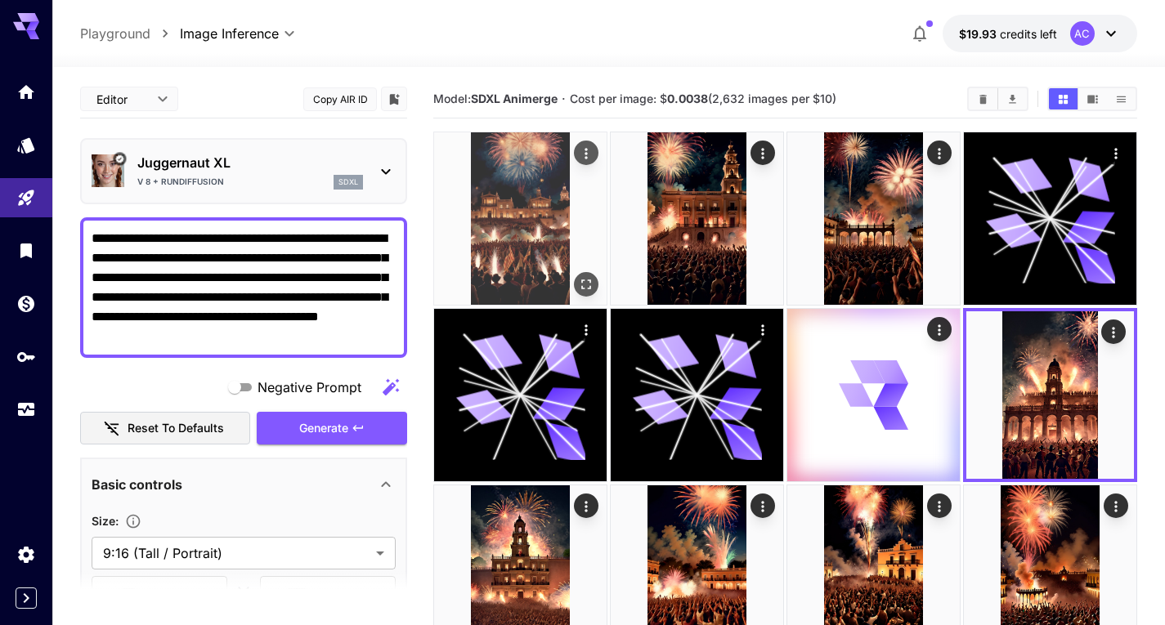
click at [518, 202] on img at bounding box center [520, 218] width 172 height 172
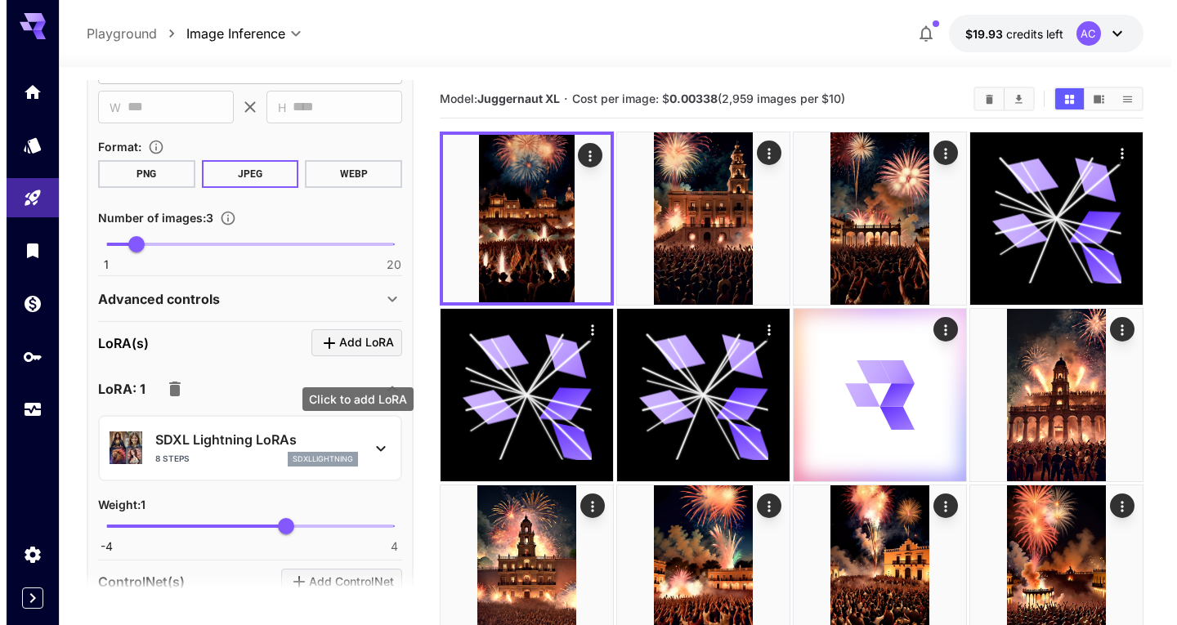
scroll to position [490, 0]
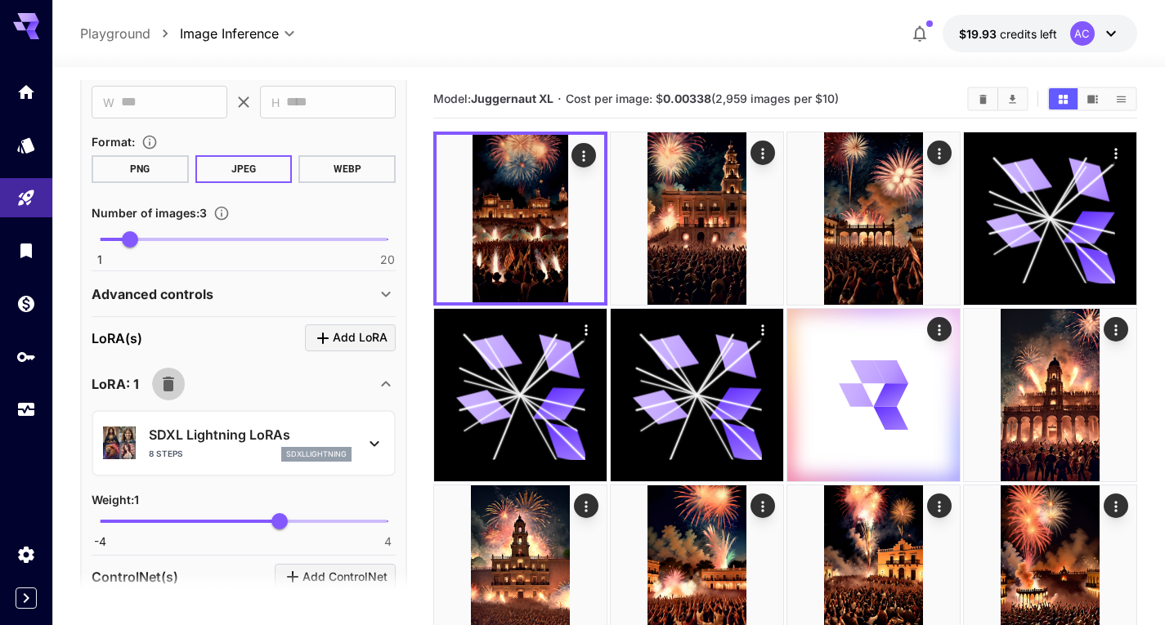
click at [175, 383] on icon "button" at bounding box center [169, 384] width 20 height 20
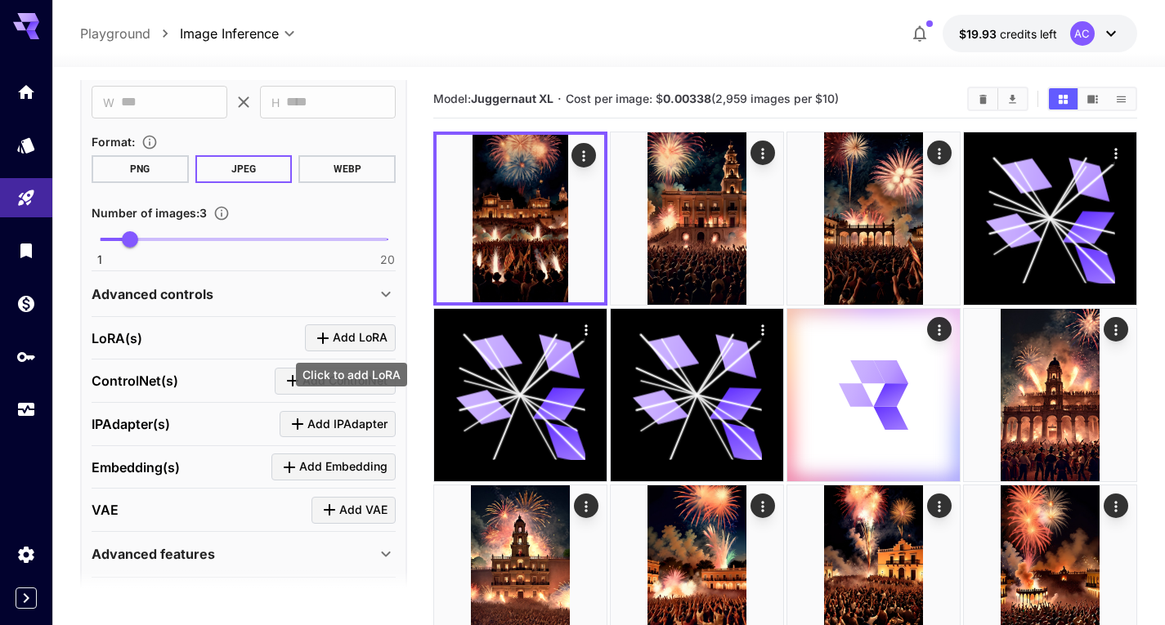
click at [333, 336] on span "Add LoRA" at bounding box center [360, 338] width 55 height 20
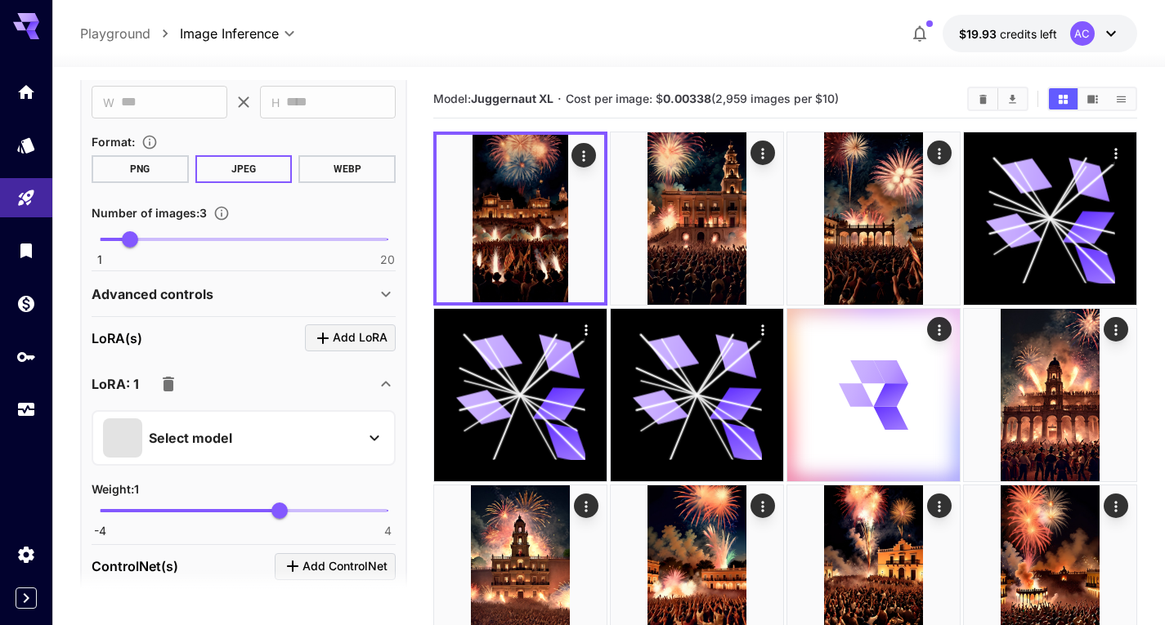
click at [215, 445] on p "Select model" at bounding box center [190, 438] width 83 height 20
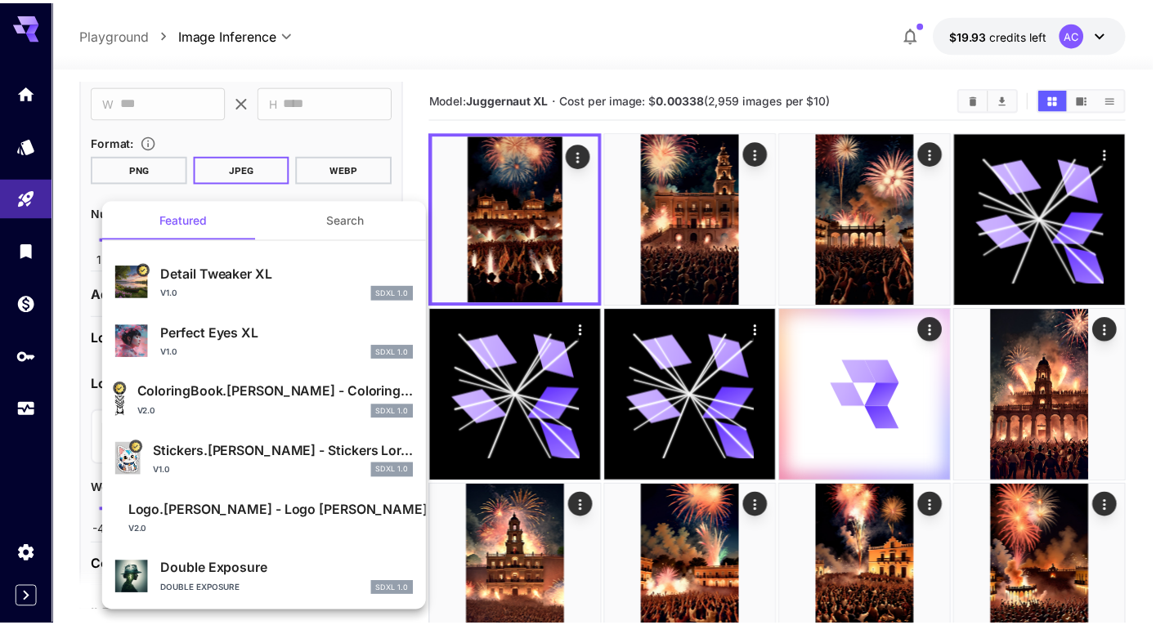
scroll to position [10, 0]
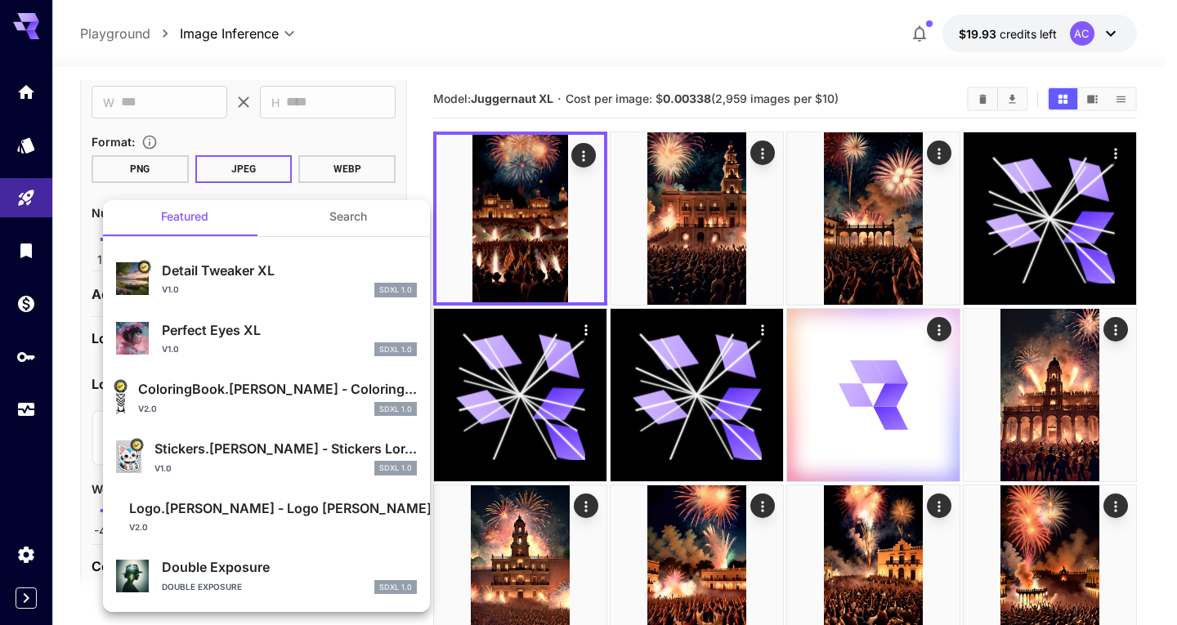
click at [281, 292] on div "v1.0 SDXL 1.0" at bounding box center [289, 290] width 255 height 15
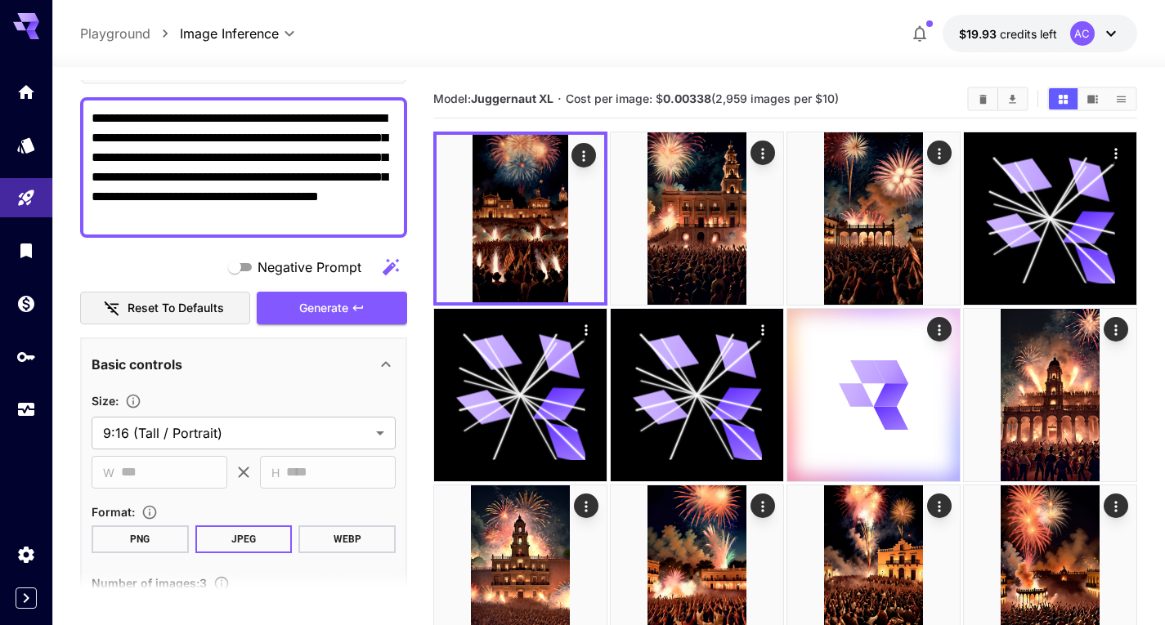
scroll to position [0, 0]
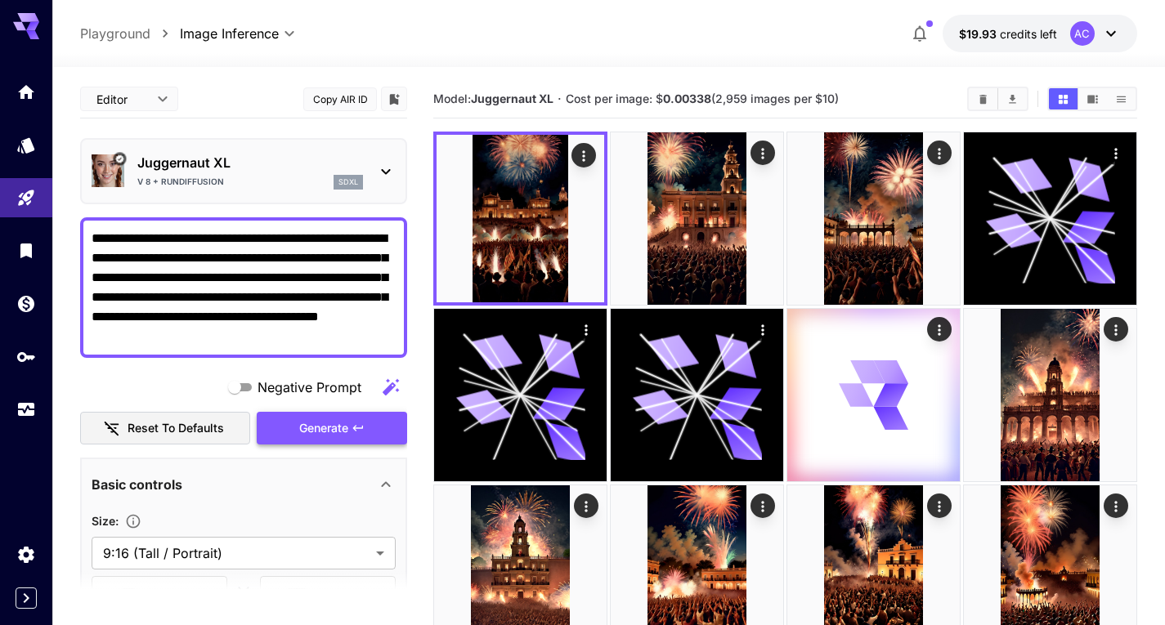
click at [368, 434] on button "Generate" at bounding box center [332, 429] width 150 height 34
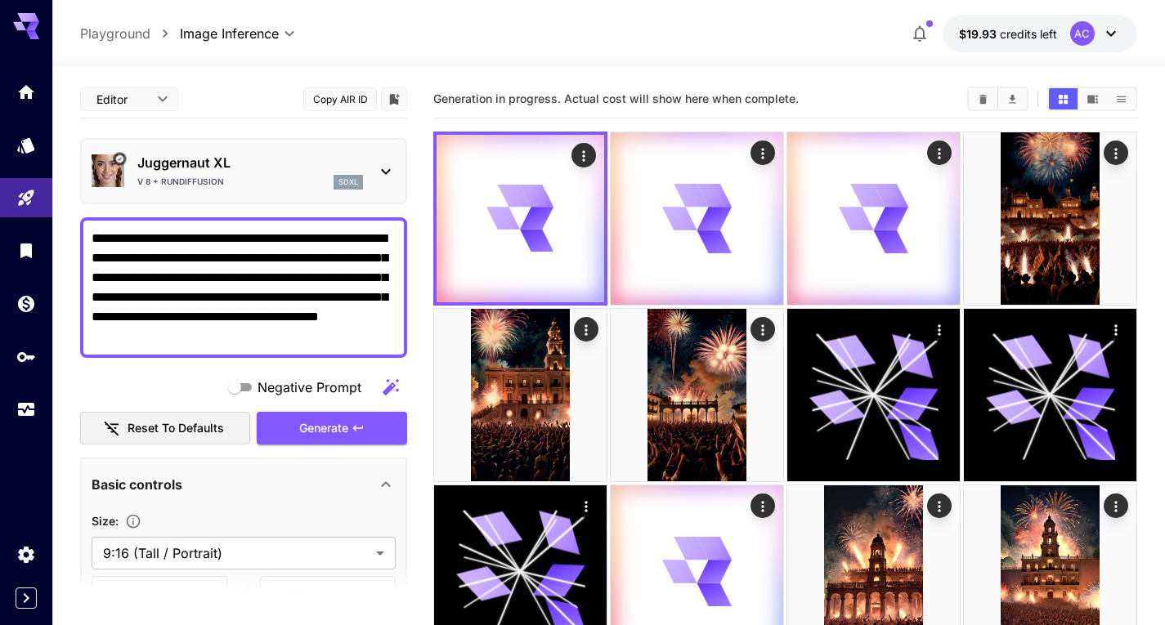
click at [217, 168] on p "Juggernaut XL" at bounding box center [250, 163] width 226 height 20
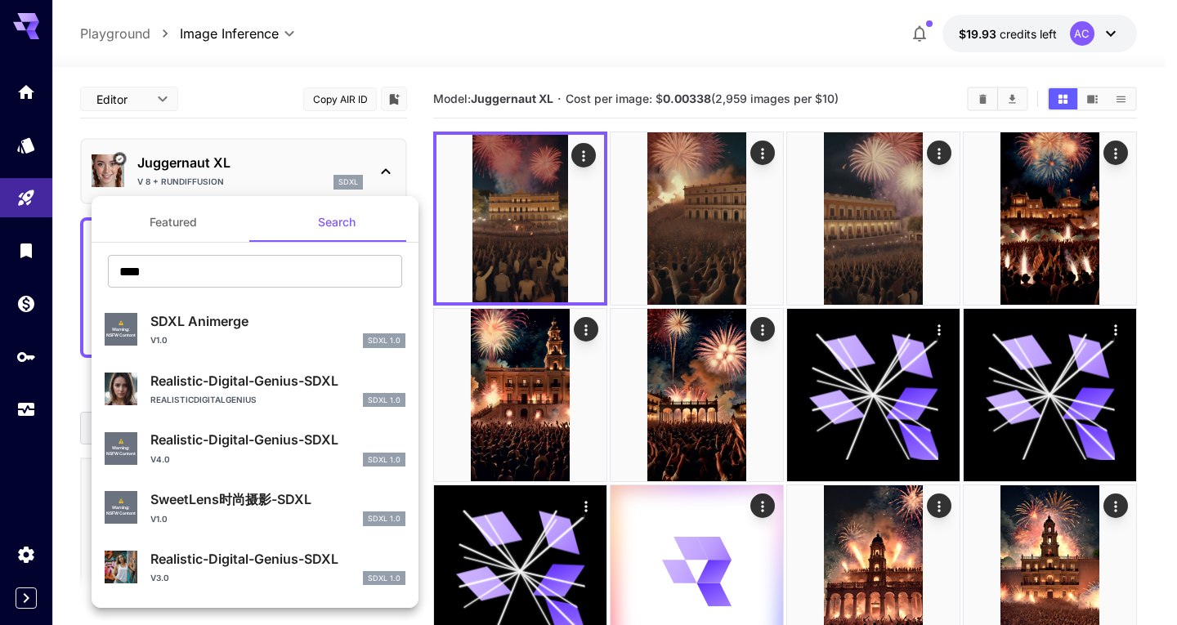
click at [849, 56] on div at bounding box center [588, 312] width 1177 height 625
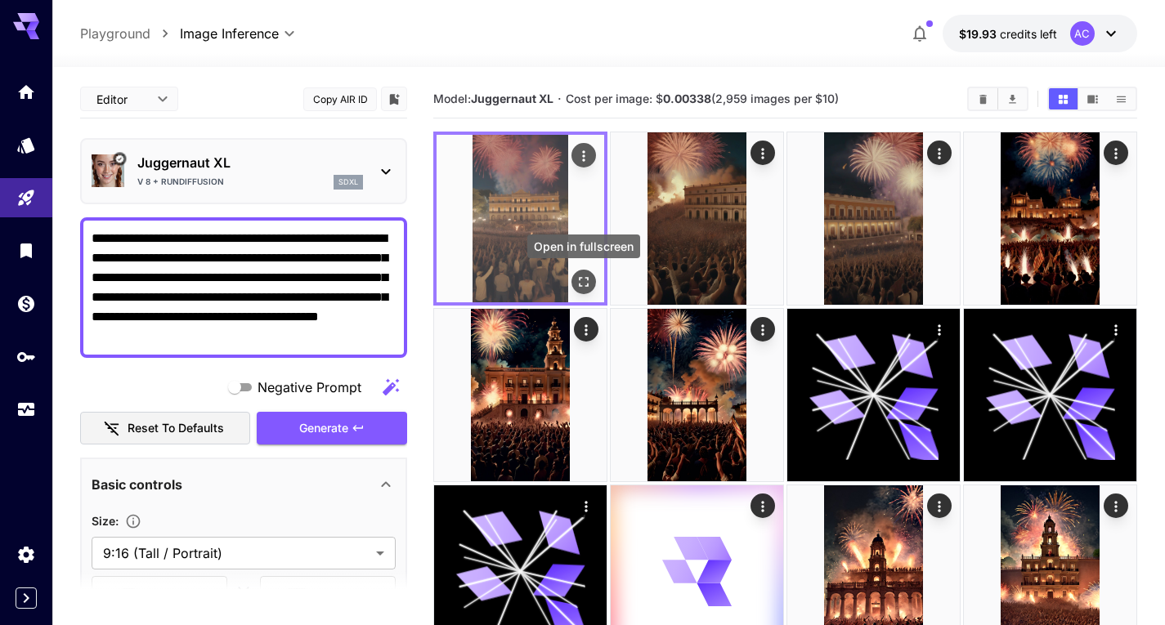
click at [587, 284] on icon "Open in fullscreen" at bounding box center [583, 282] width 16 height 16
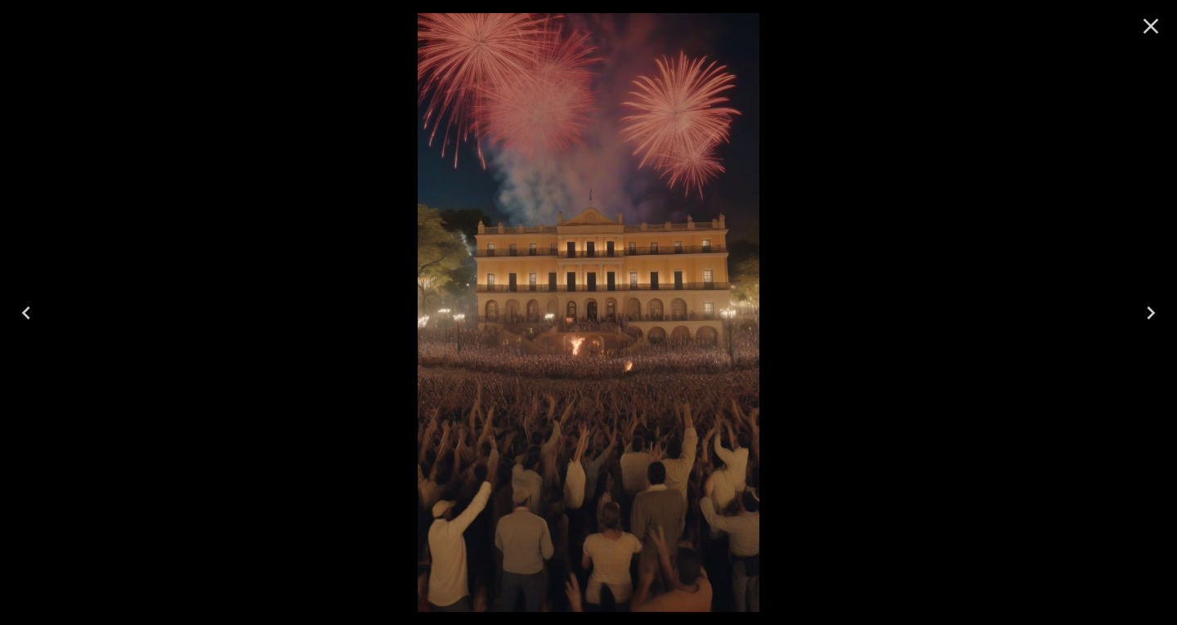
click at [1157, 25] on icon "Close" at bounding box center [1151, 26] width 26 height 26
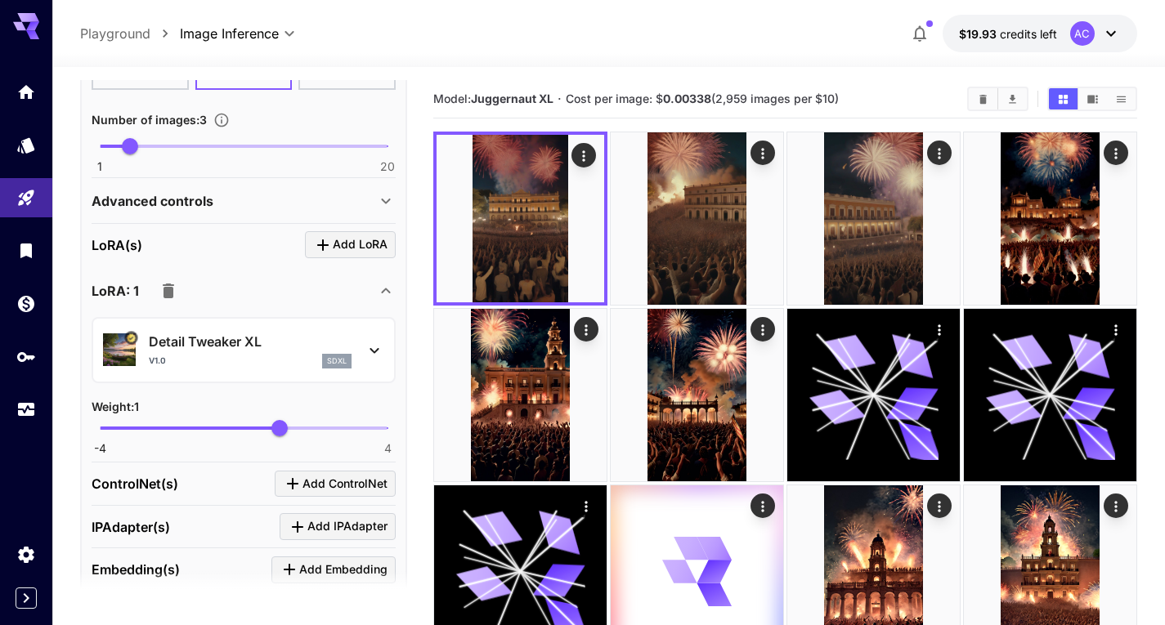
scroll to position [654, 0]
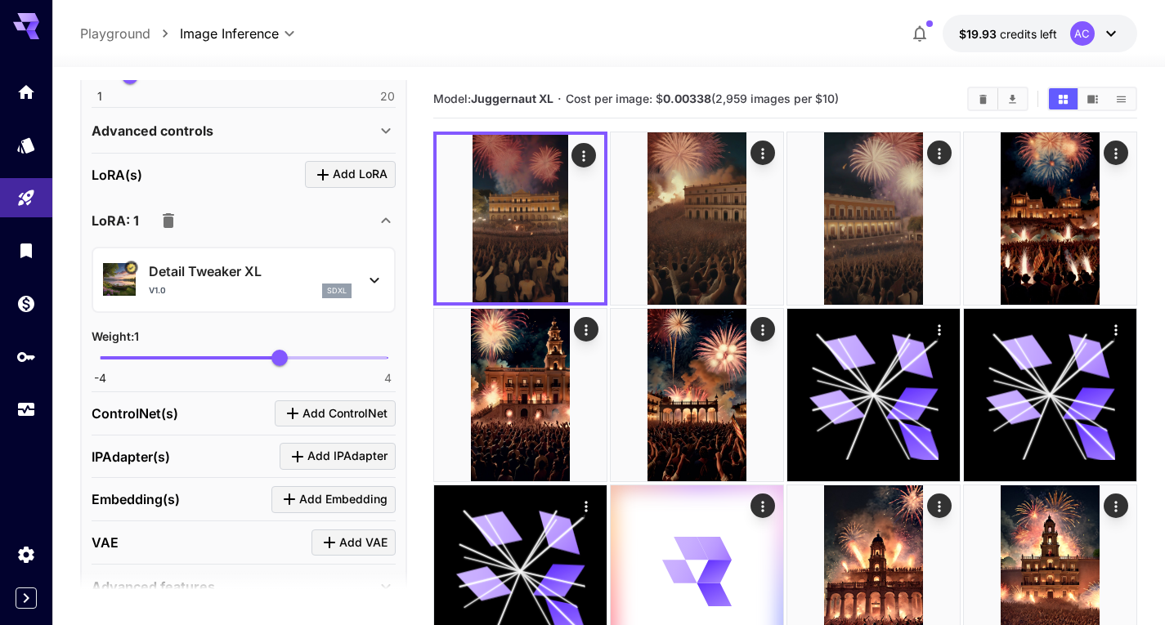
click at [172, 220] on icon "button" at bounding box center [168, 220] width 11 height 15
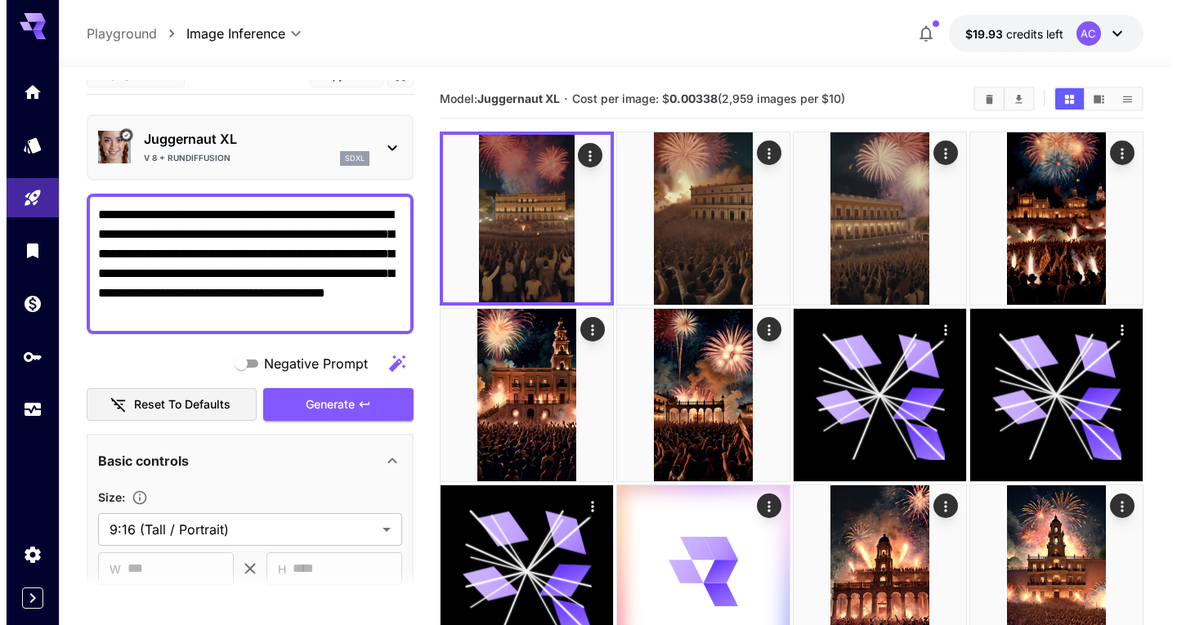
scroll to position [0, 0]
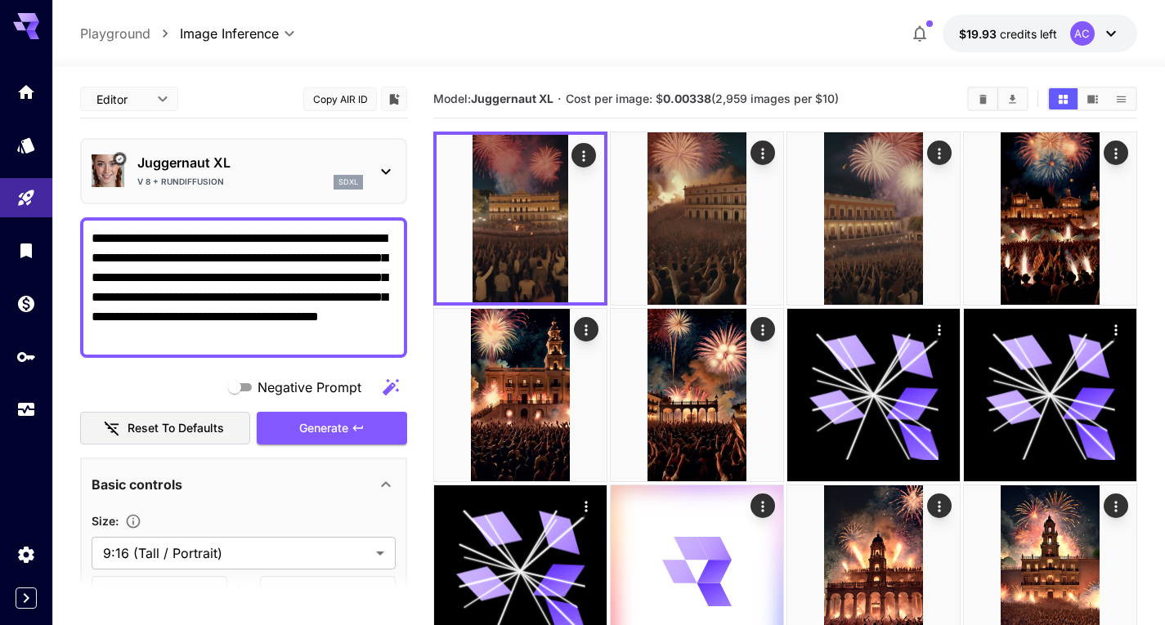
click at [285, 167] on p "Juggernaut XL" at bounding box center [250, 163] width 226 height 20
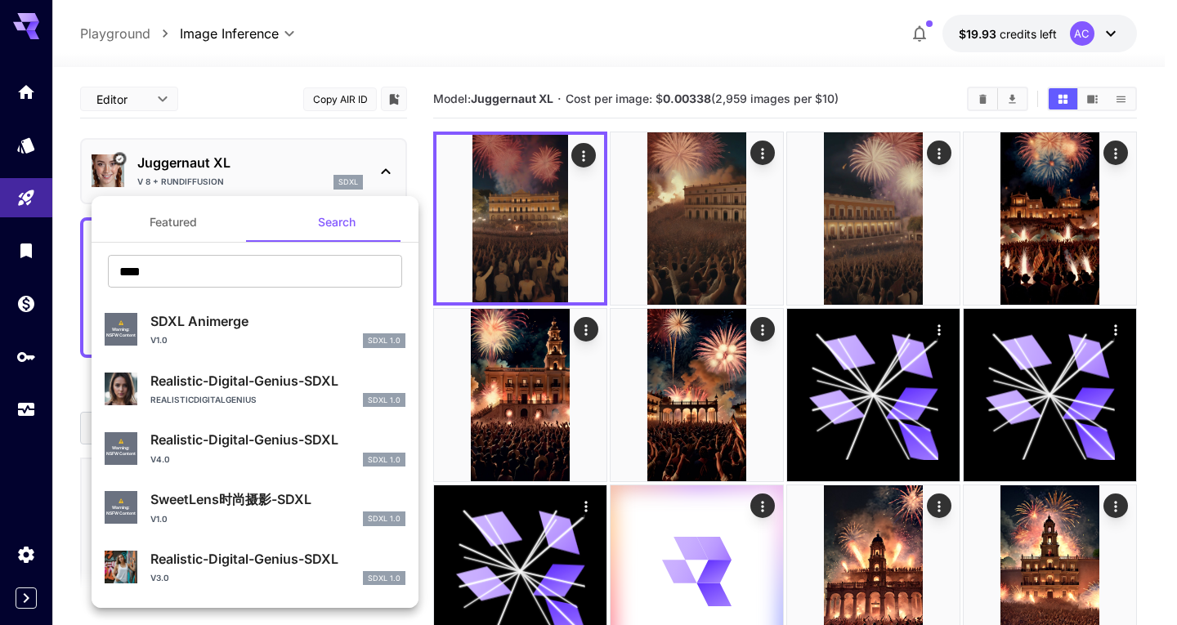
click at [268, 162] on div at bounding box center [588, 312] width 1177 height 625
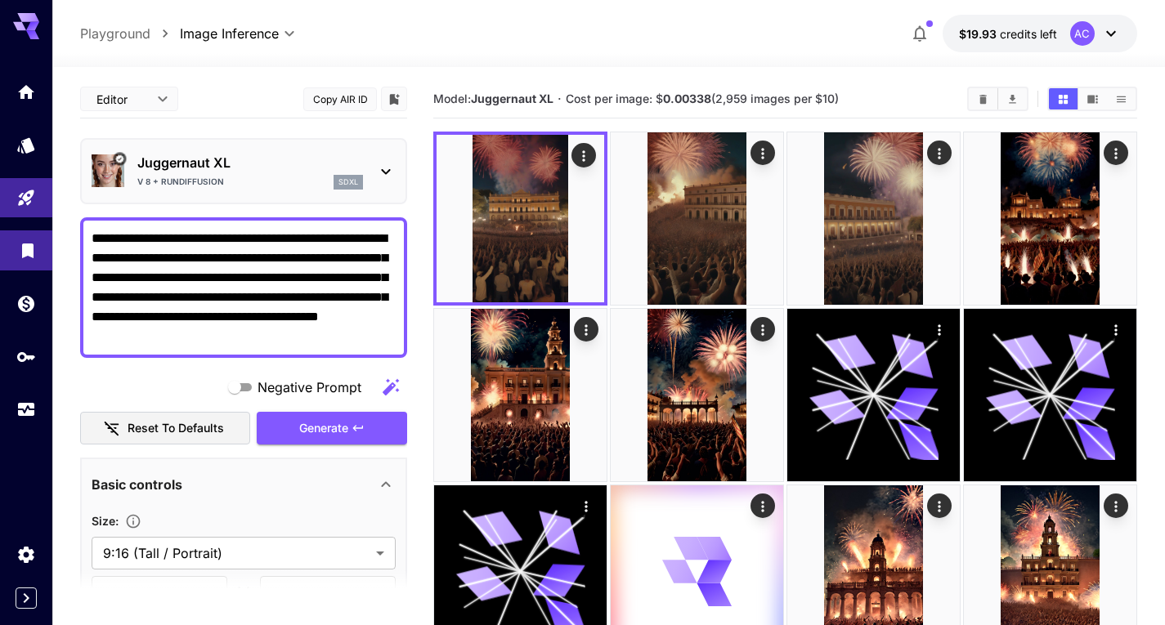
click at [30, 247] on icon "Library" at bounding box center [27, 246] width 11 height 15
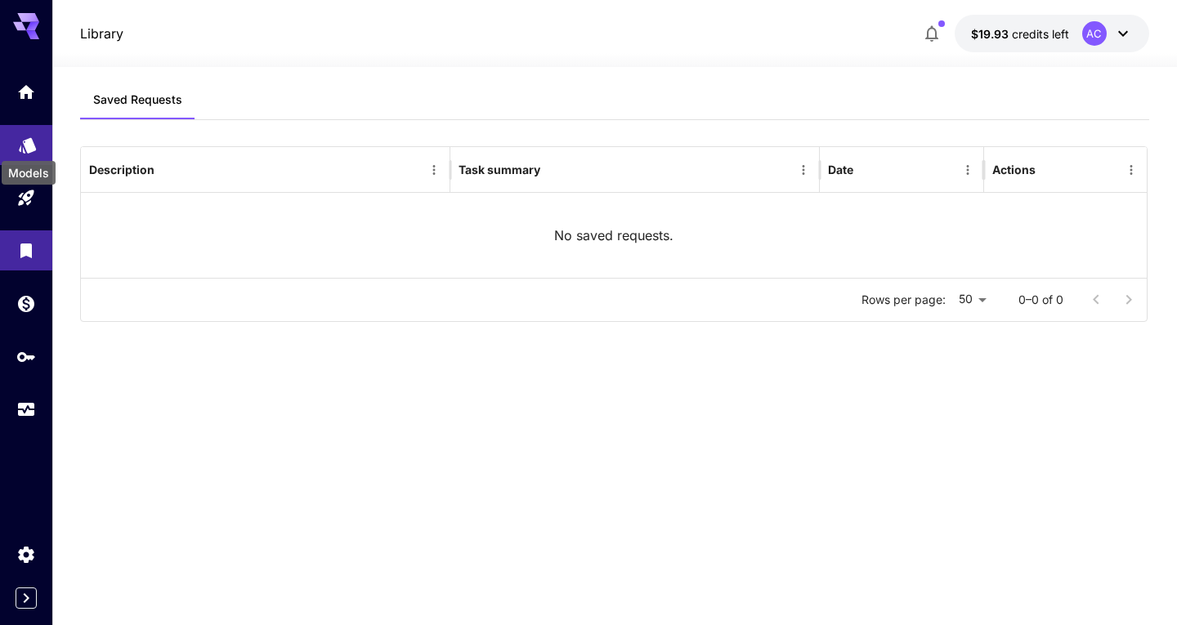
click at [25, 140] on icon "Models" at bounding box center [27, 140] width 17 height 16
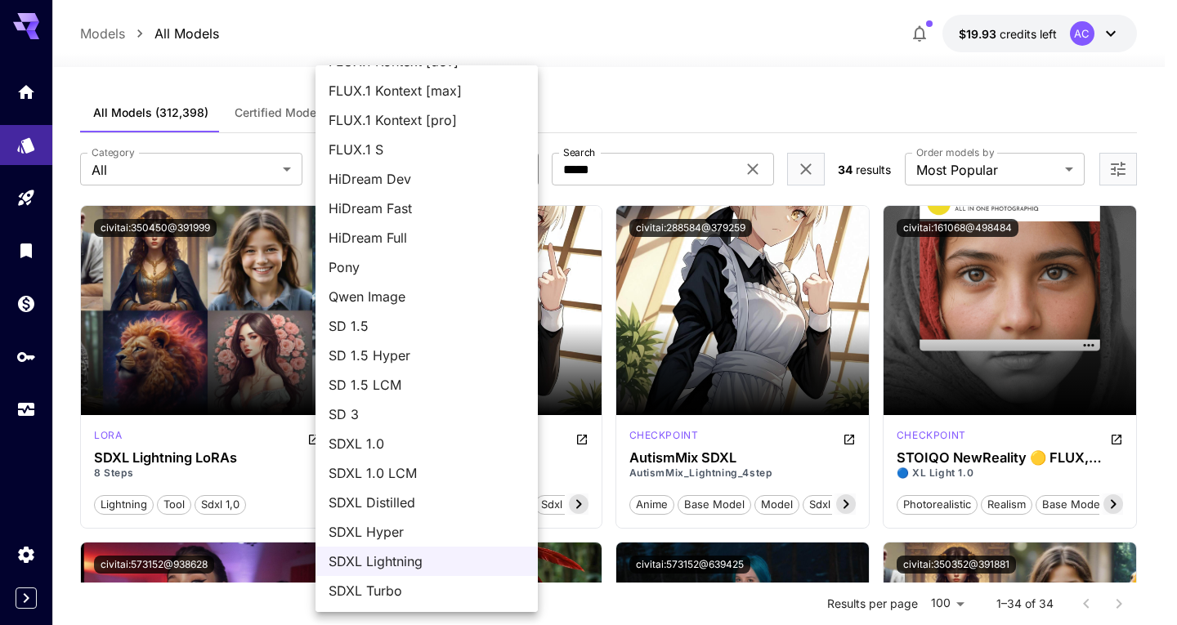
click at [402, 561] on span "SDXL Lightning" at bounding box center [427, 562] width 196 height 20
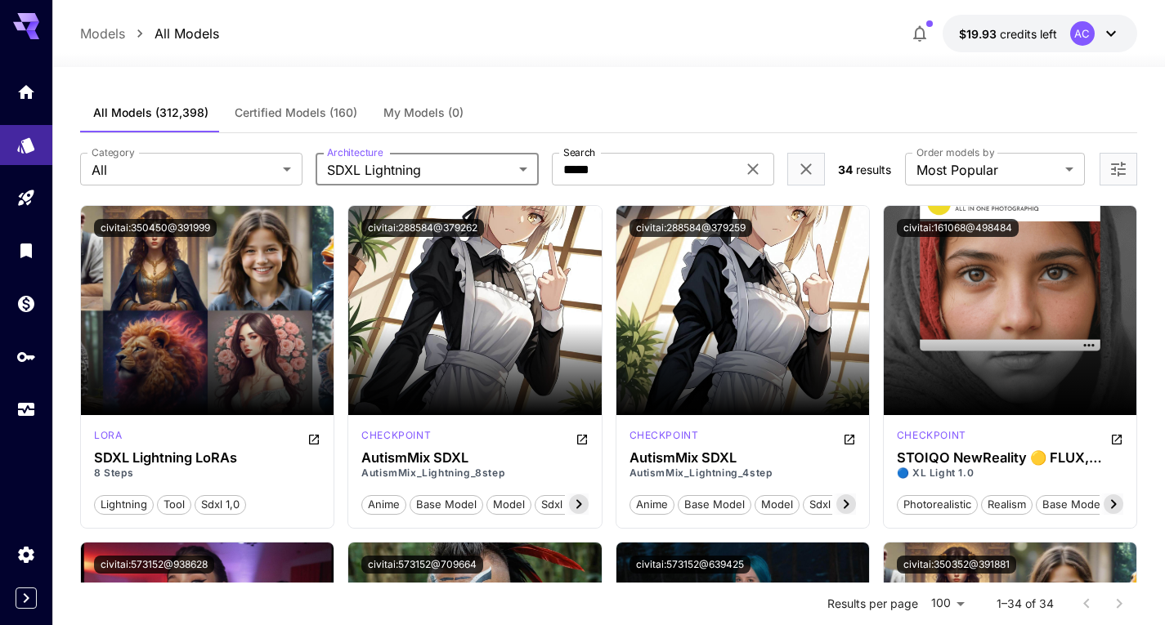
click at [448, 191] on div "**********" at bounding box center [608, 169] width 1057 height 72
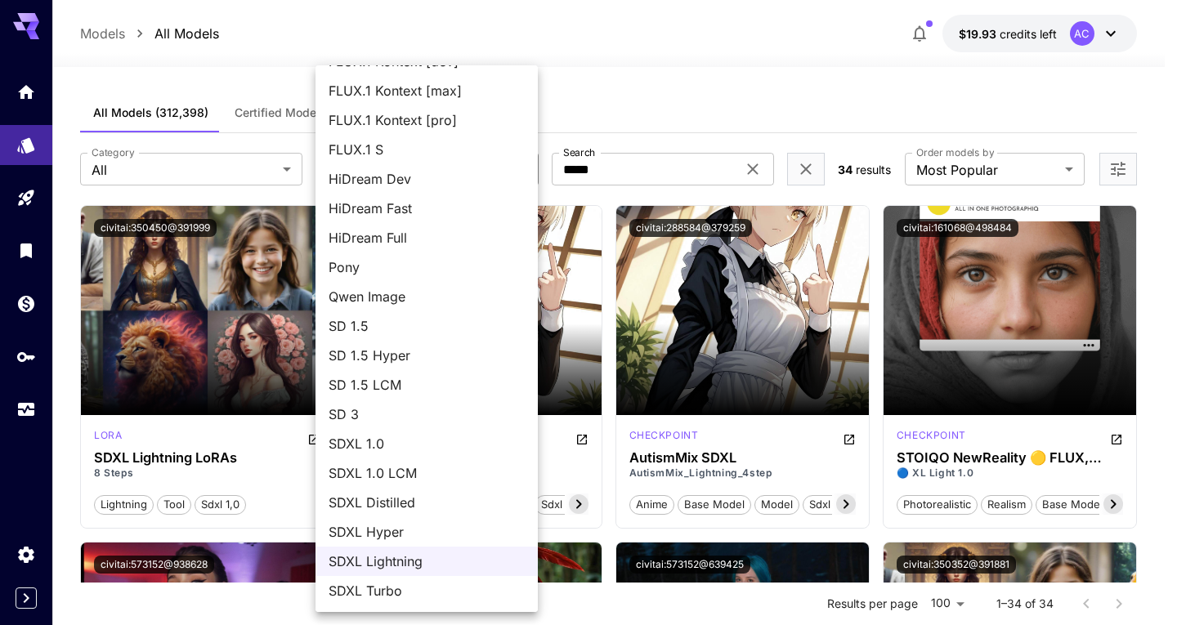
click at [415, 562] on span "SDXL Lightning" at bounding box center [427, 562] width 196 height 20
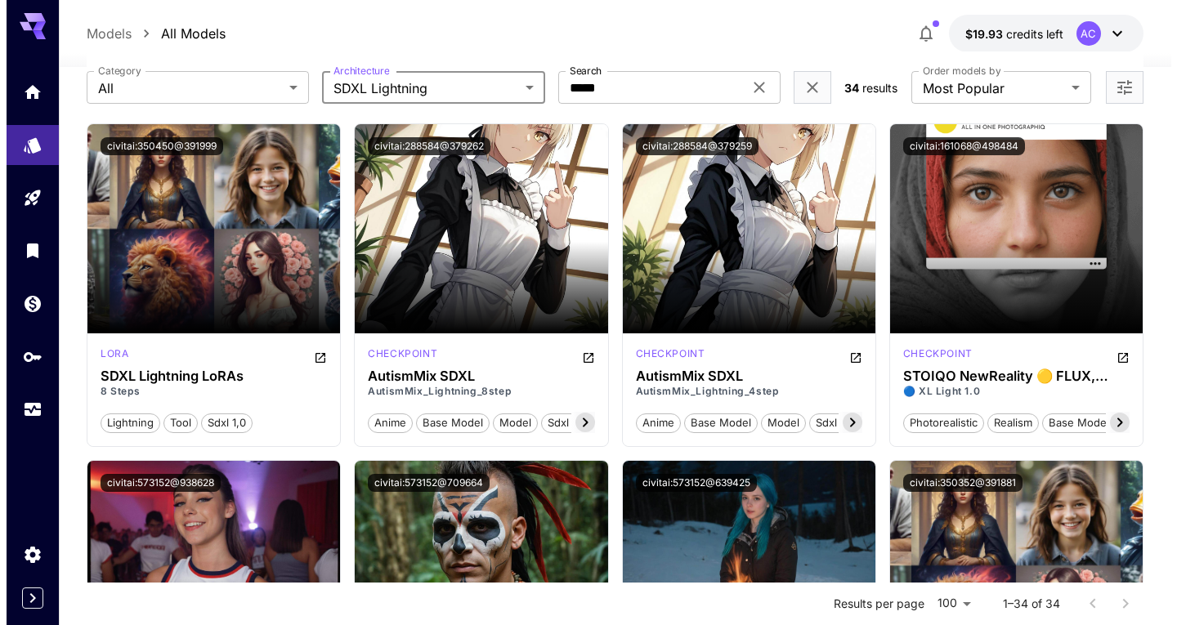
scroll to position [0, 0]
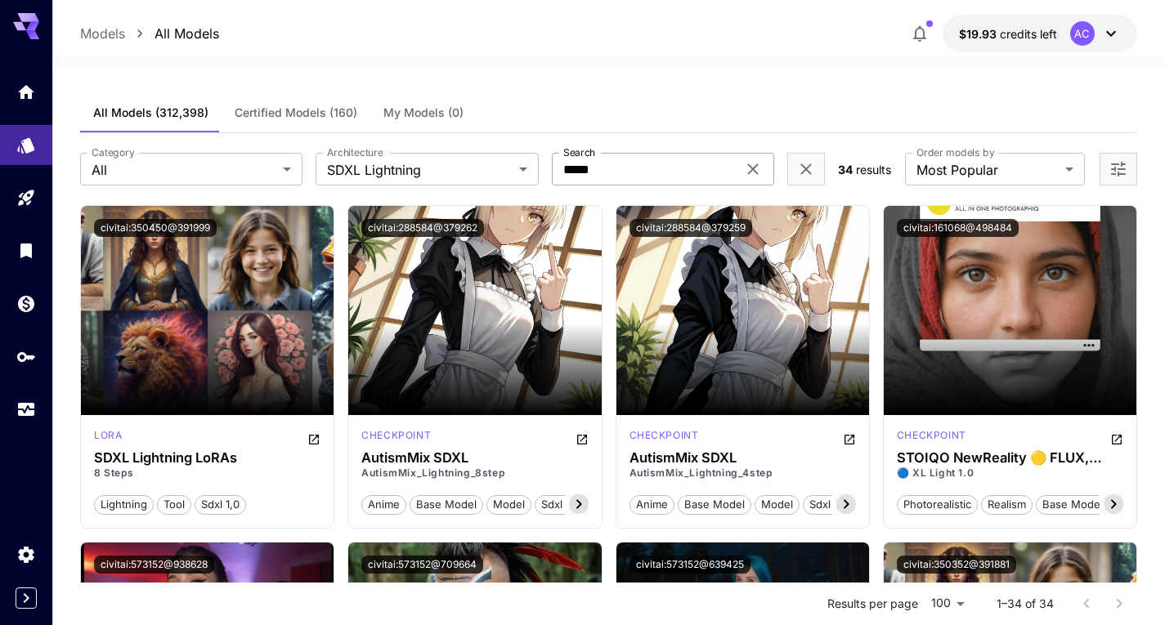
click at [759, 168] on icon at bounding box center [753, 169] width 20 height 20
click at [698, 109] on div "All Models (312,398) Certified Models (160) My Models (0)" at bounding box center [608, 113] width 1057 height 40
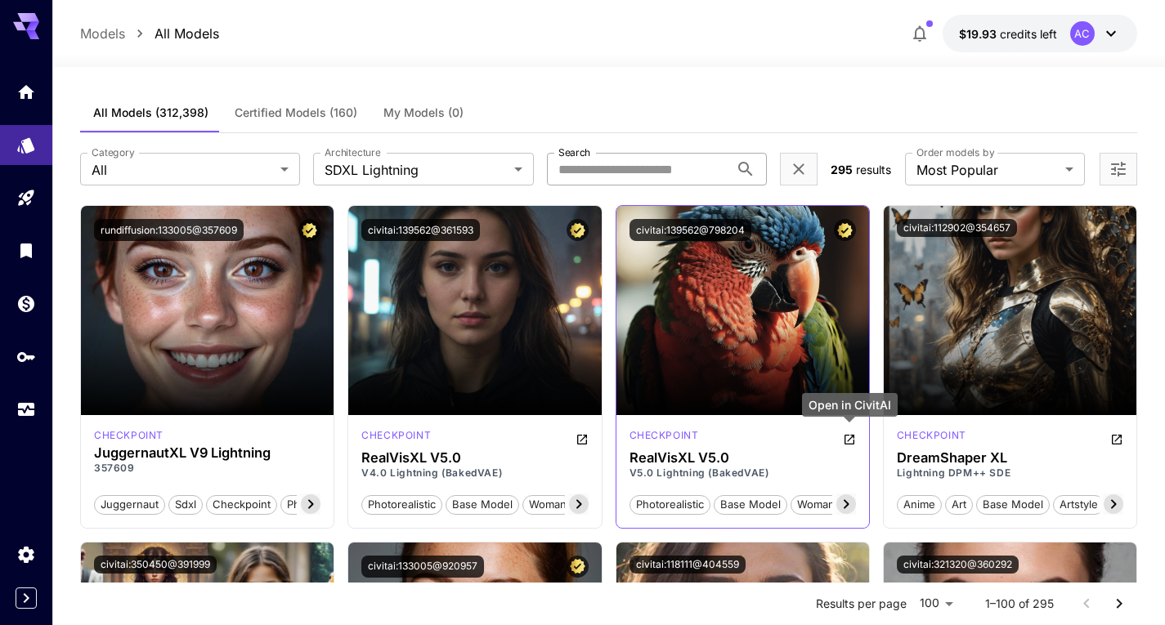
click at [853, 438] on icon "Open in CivitAI" at bounding box center [849, 440] width 10 height 10
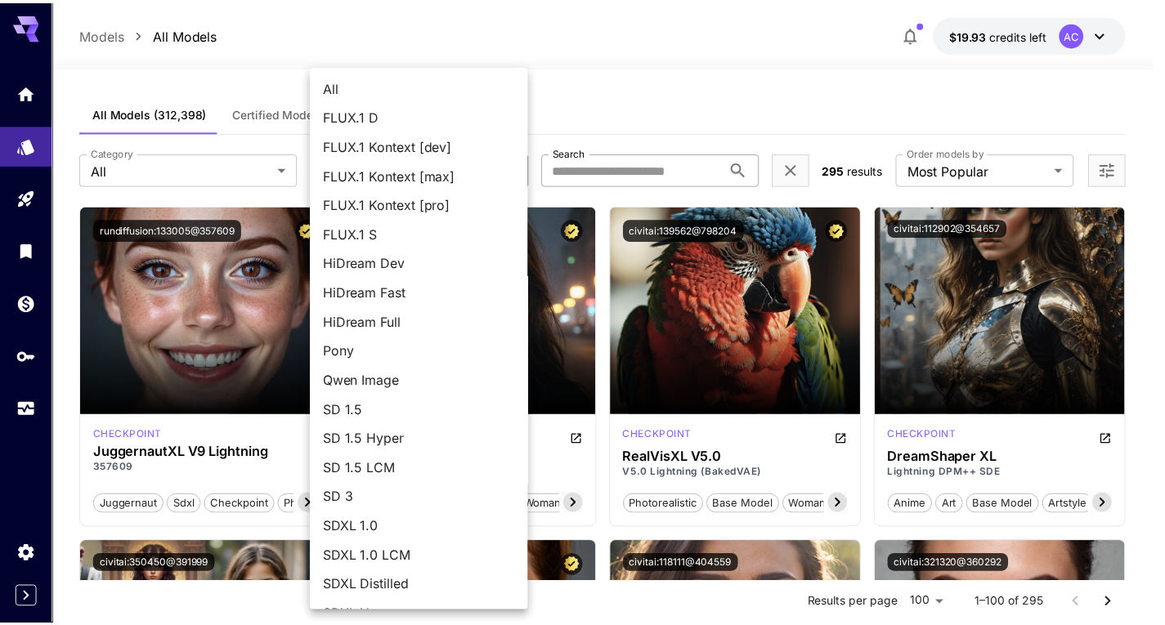
scroll to position [84, 0]
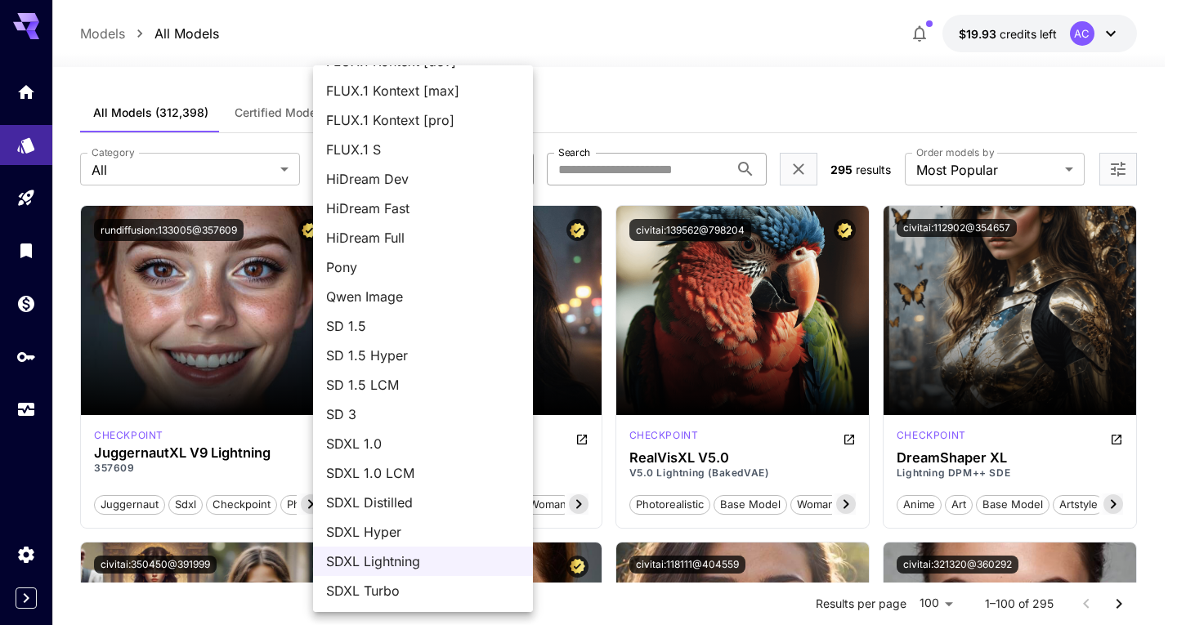
click at [656, 118] on div at bounding box center [588, 312] width 1177 height 625
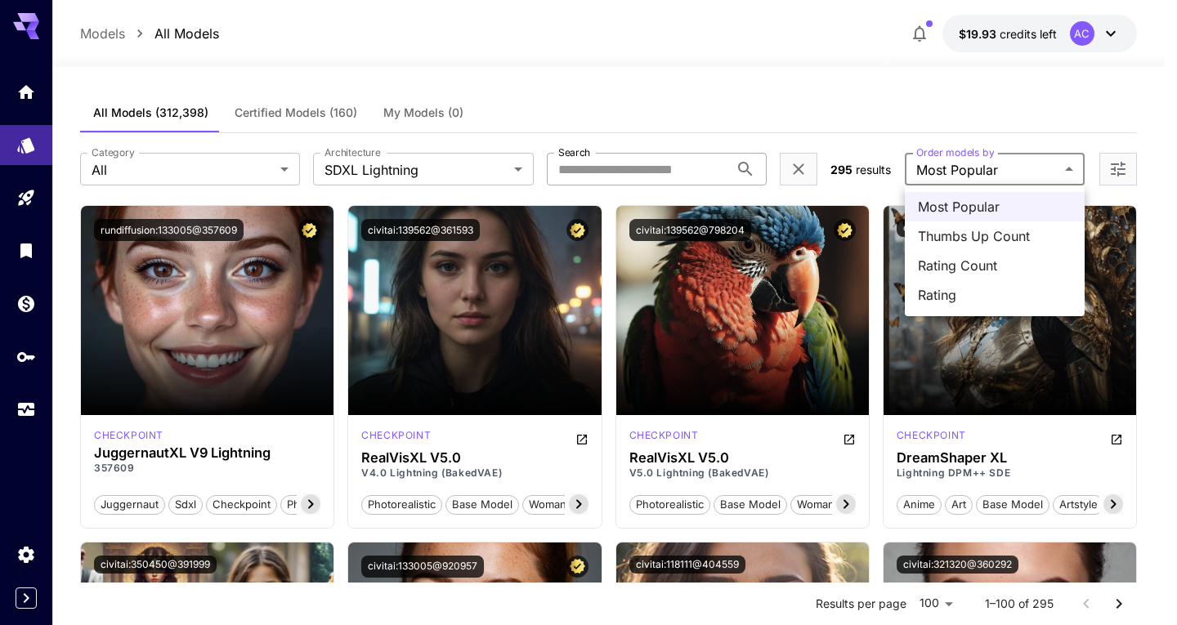
click at [993, 169] on div at bounding box center [588, 312] width 1177 height 625
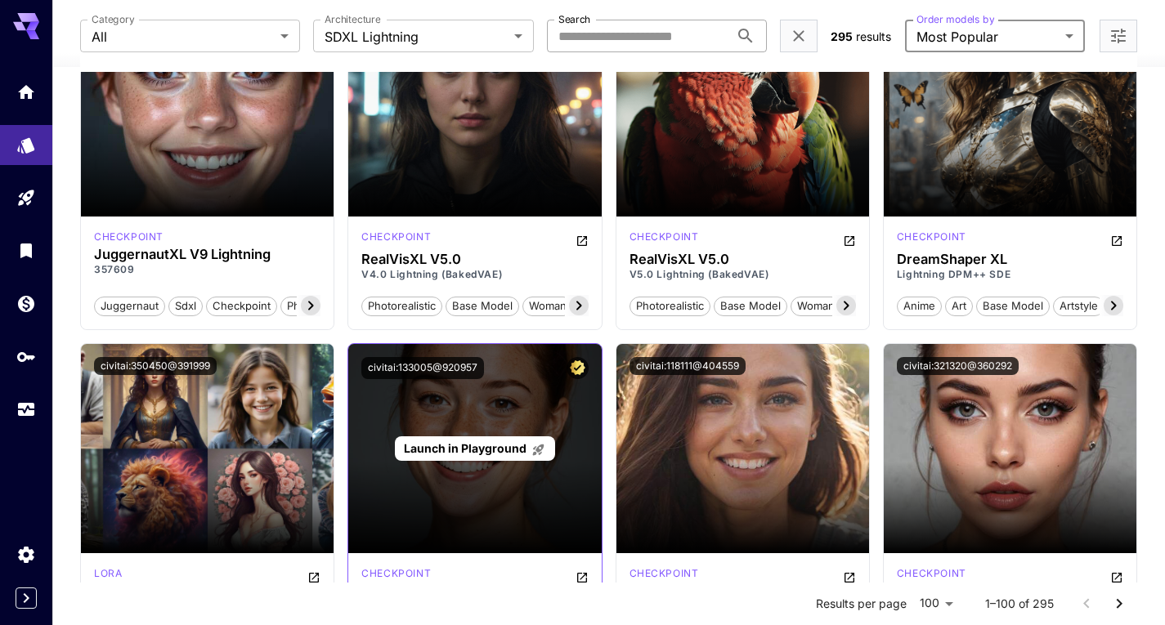
scroll to position [0, 0]
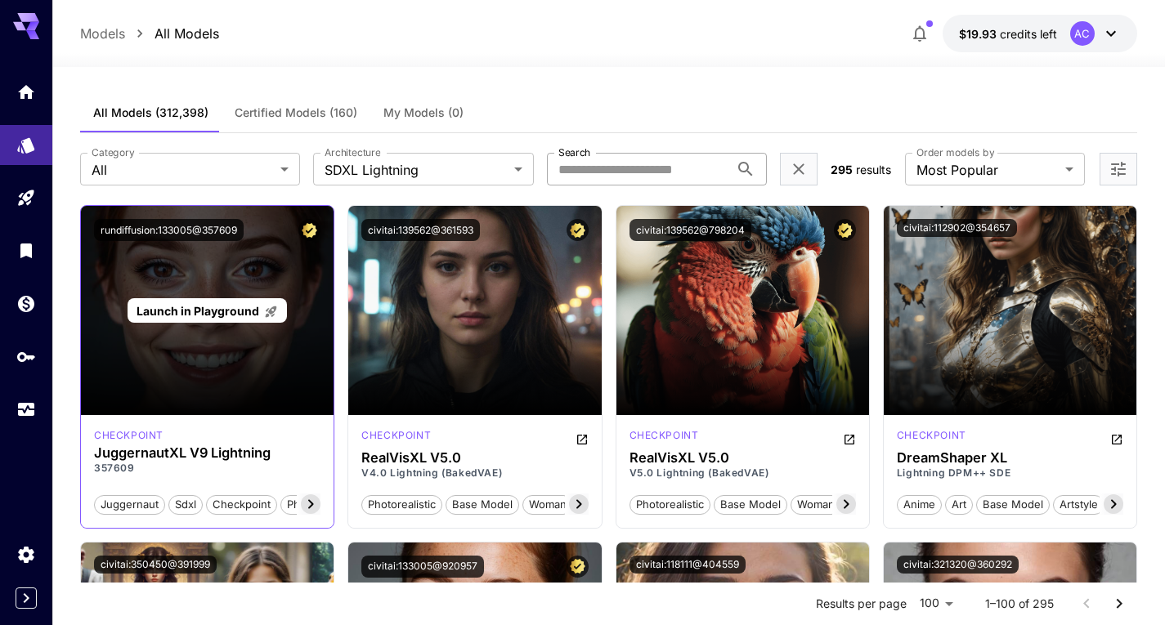
click at [226, 312] on span "Launch in Playground" at bounding box center [198, 311] width 123 height 14
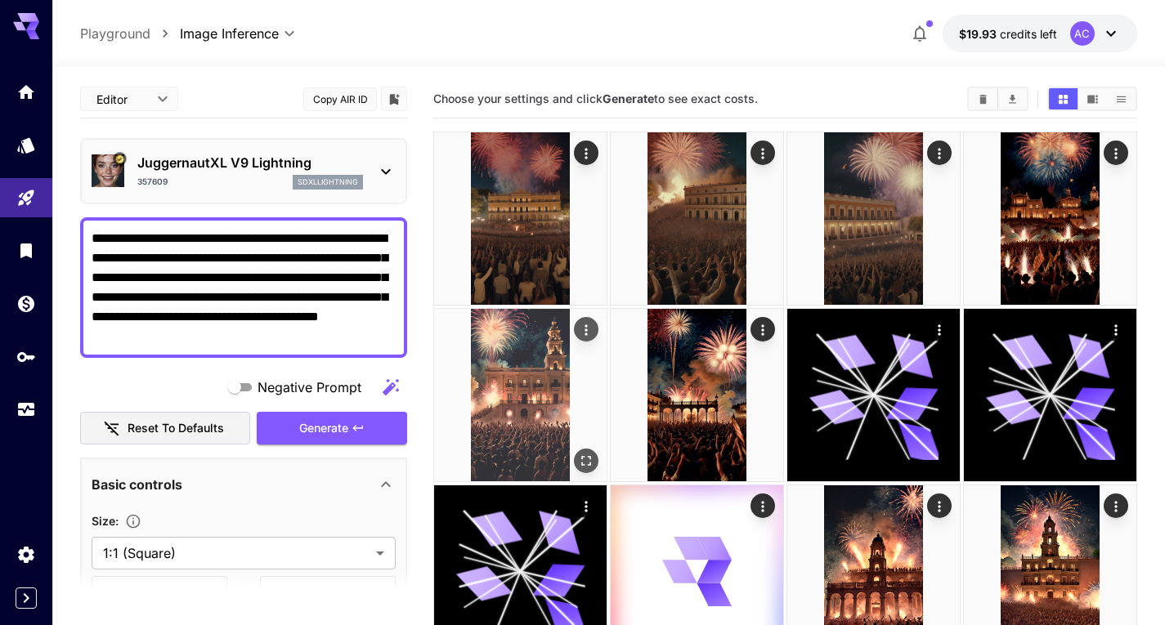
click at [544, 396] on img at bounding box center [520, 395] width 172 height 172
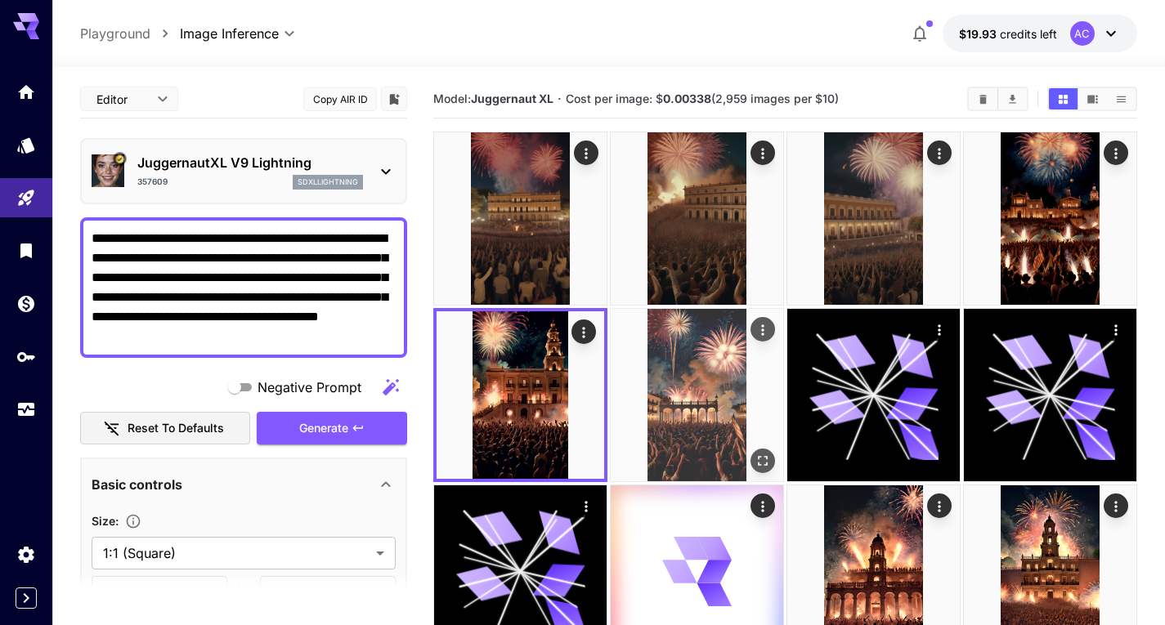
click at [665, 378] on img at bounding box center [697, 395] width 172 height 172
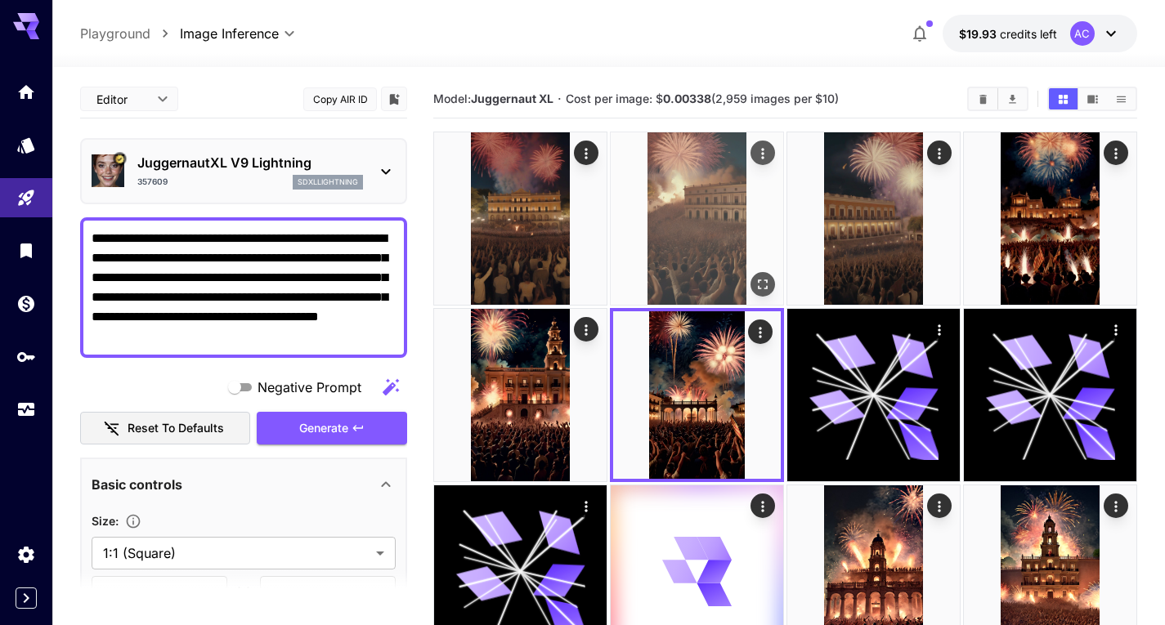
click at [686, 243] on img at bounding box center [697, 218] width 172 height 172
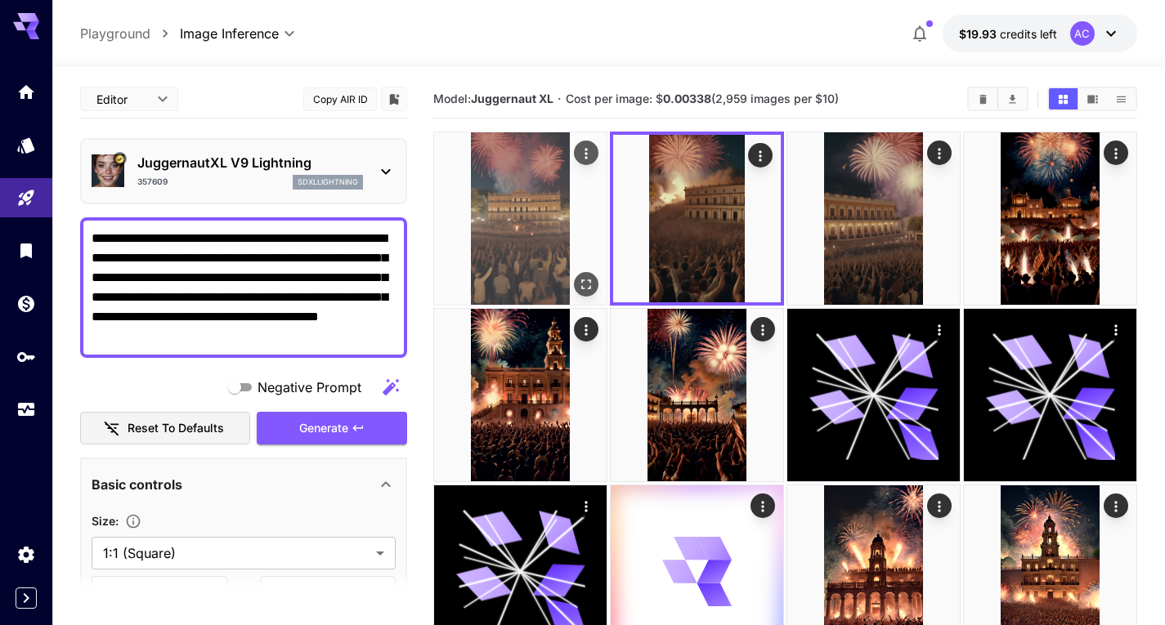
click at [553, 215] on img at bounding box center [520, 218] width 172 height 172
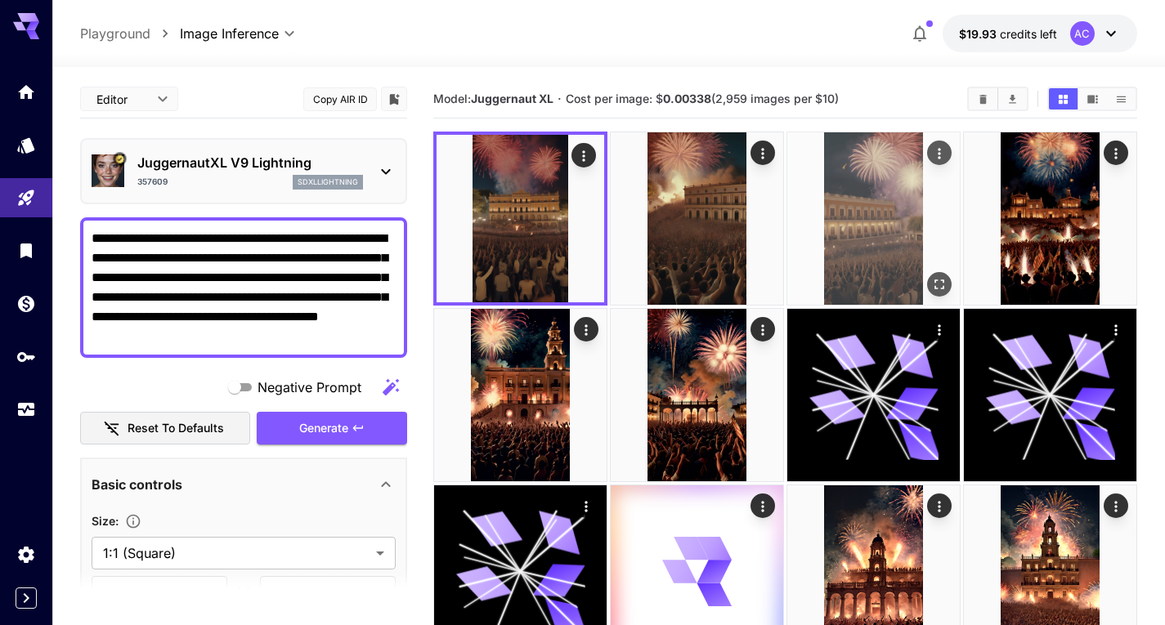
click at [894, 215] on img at bounding box center [873, 218] width 172 height 172
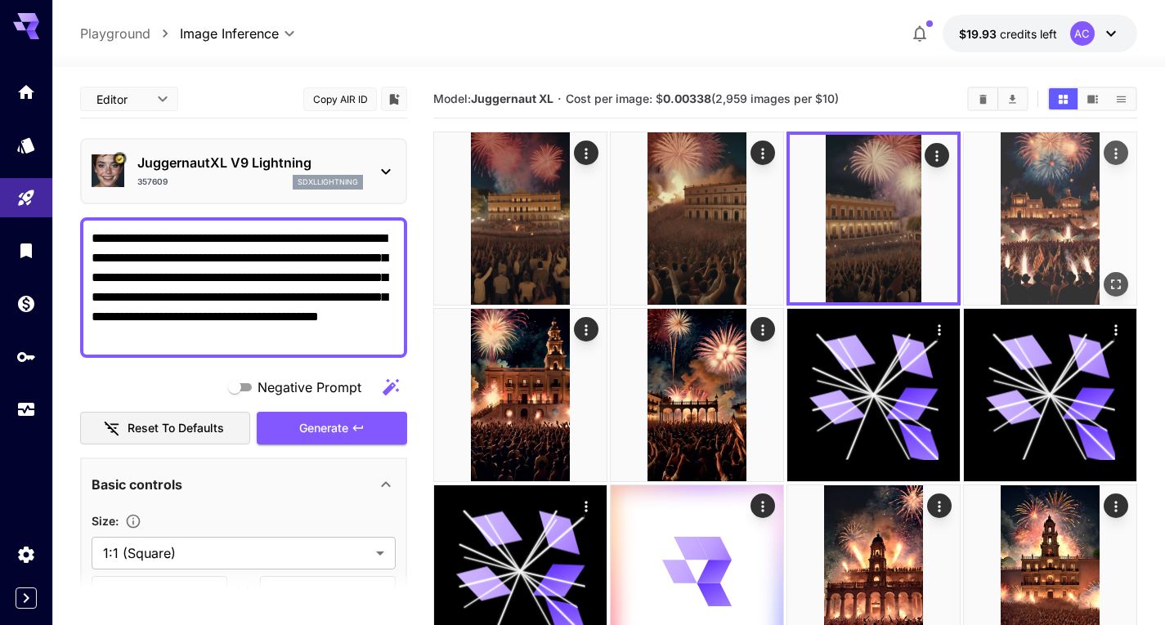
click at [1057, 213] on img at bounding box center [1050, 218] width 172 height 172
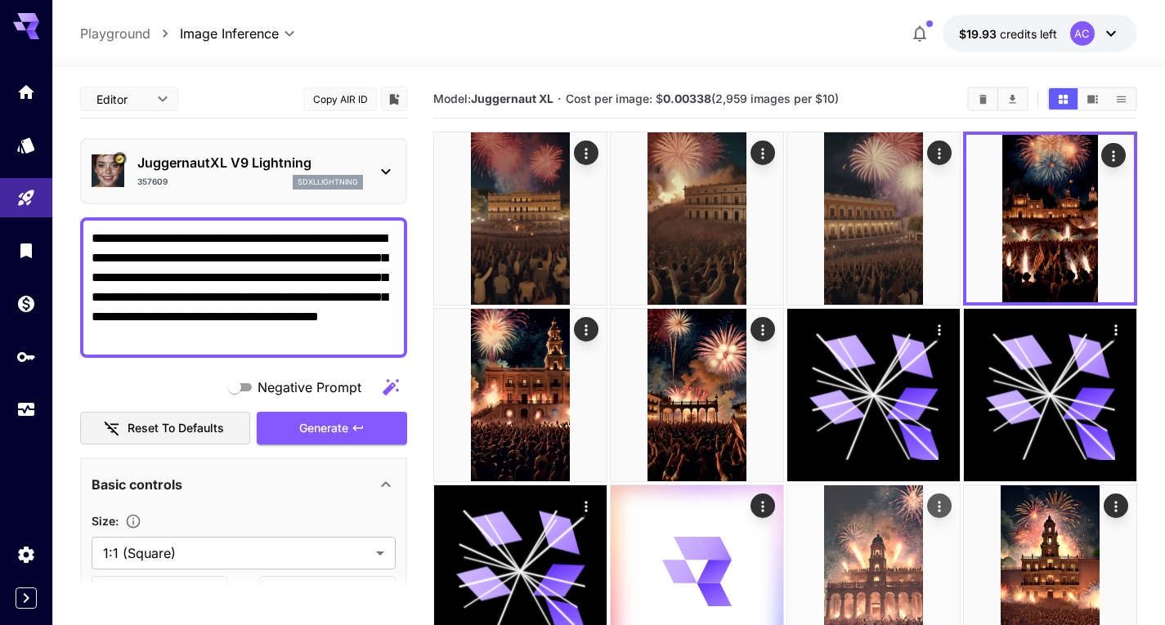
click at [904, 542] on img at bounding box center [873, 572] width 172 height 172
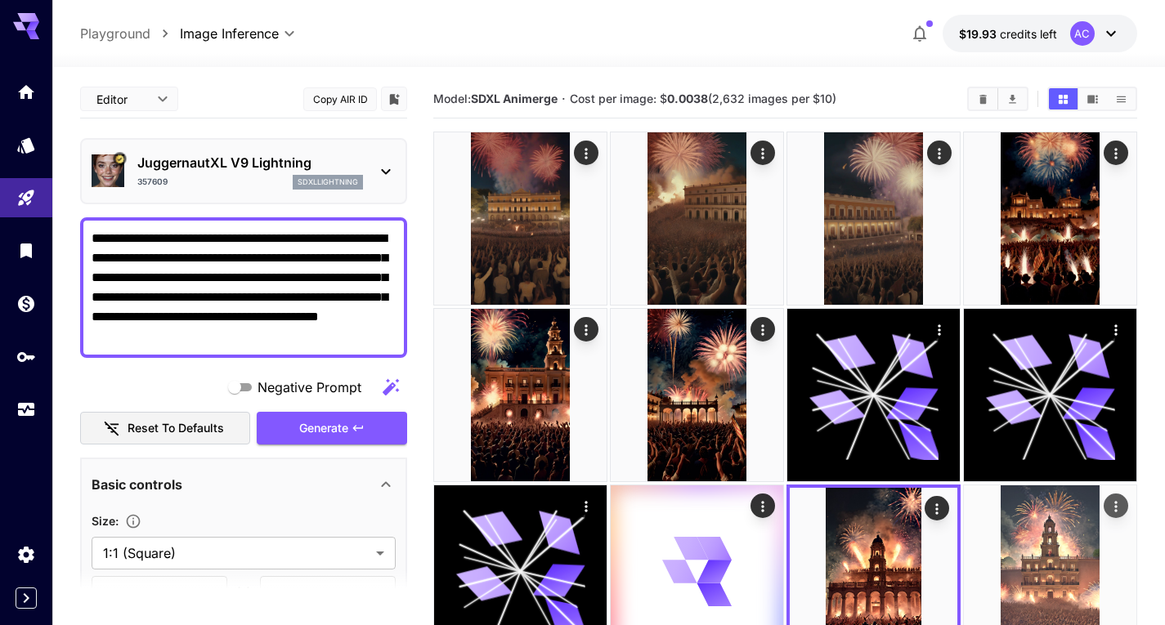
click at [1013, 553] on img at bounding box center [1050, 572] width 172 height 172
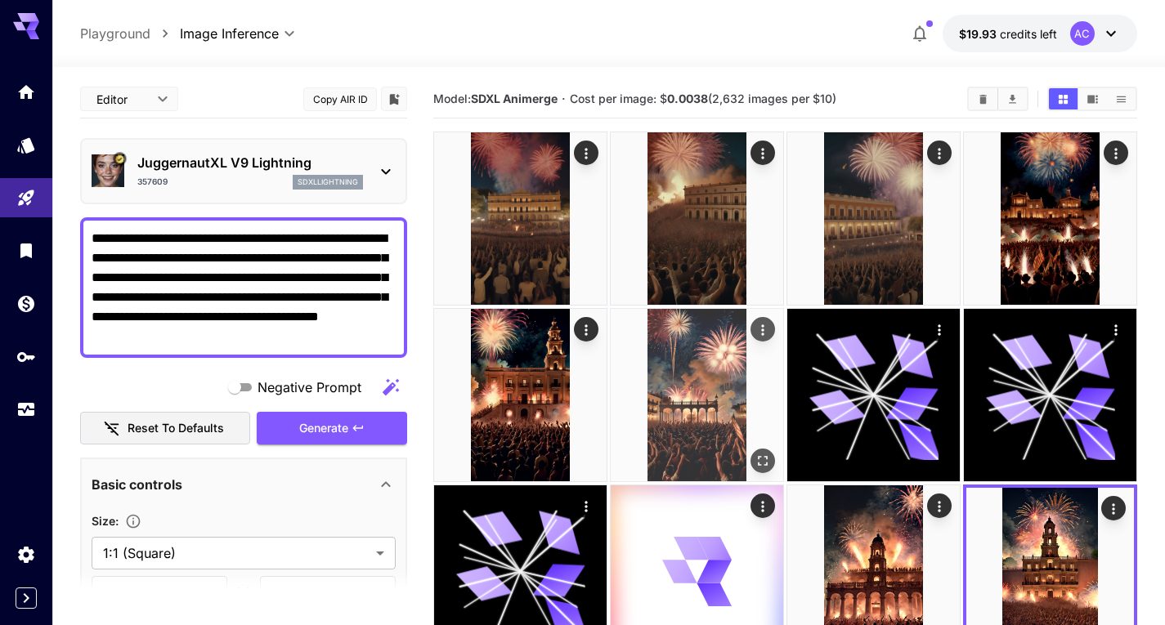
drag, startPoint x: 628, startPoint y: 367, endPoint x: 638, endPoint y: 367, distance: 10.6
click at [628, 367] on img at bounding box center [697, 395] width 172 height 172
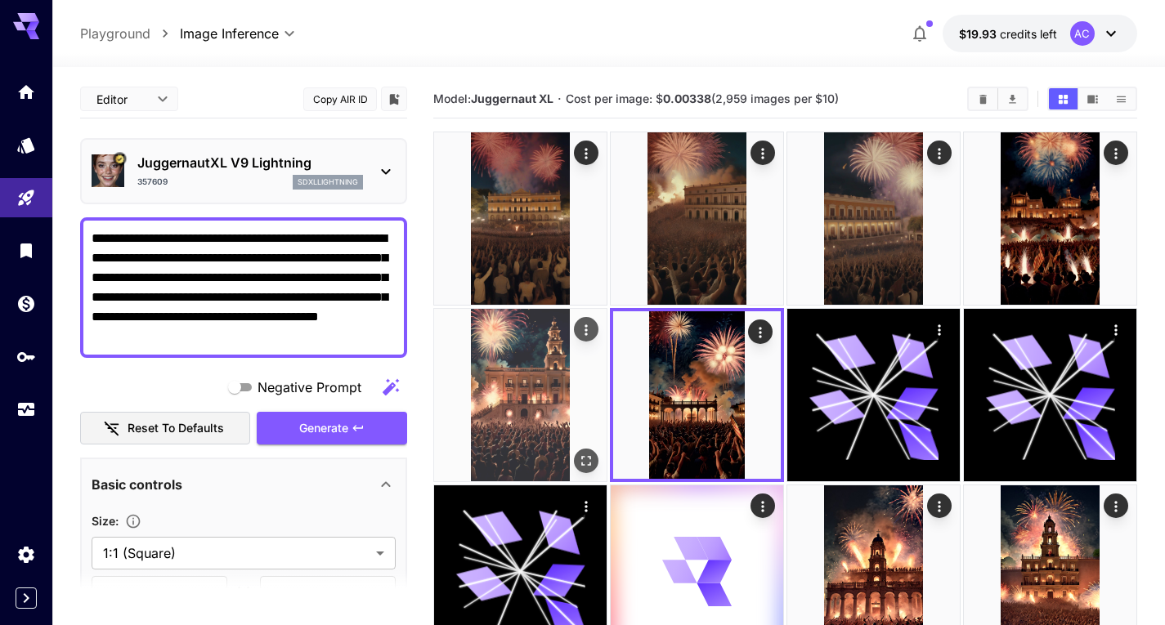
click at [581, 365] on img at bounding box center [520, 395] width 172 height 172
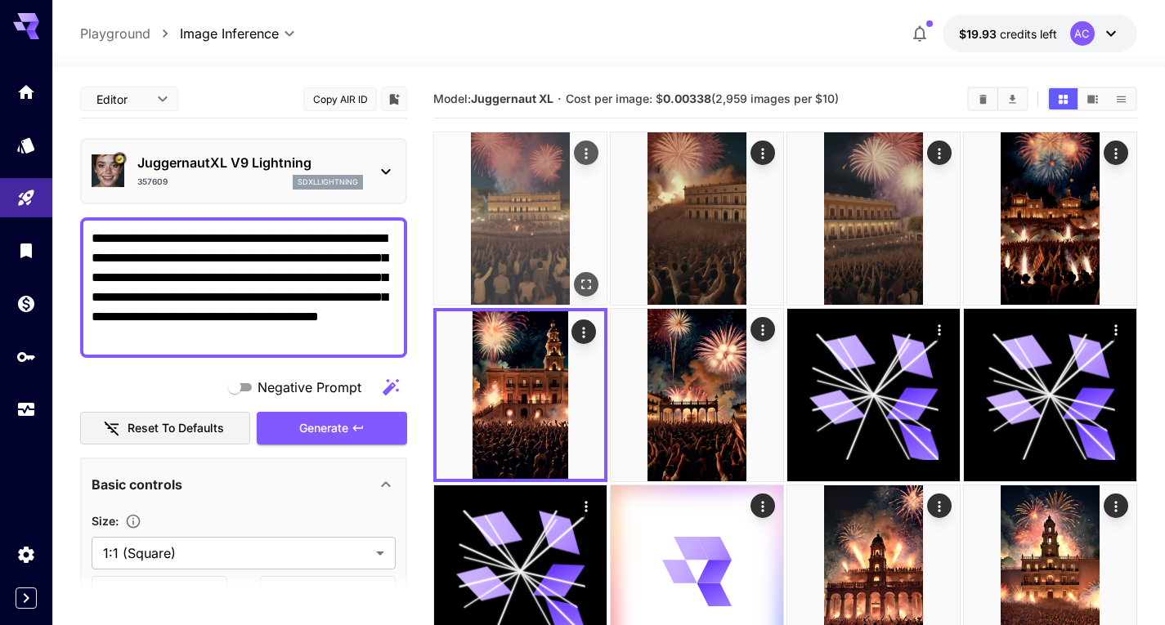
click at [569, 238] on img at bounding box center [520, 218] width 172 height 172
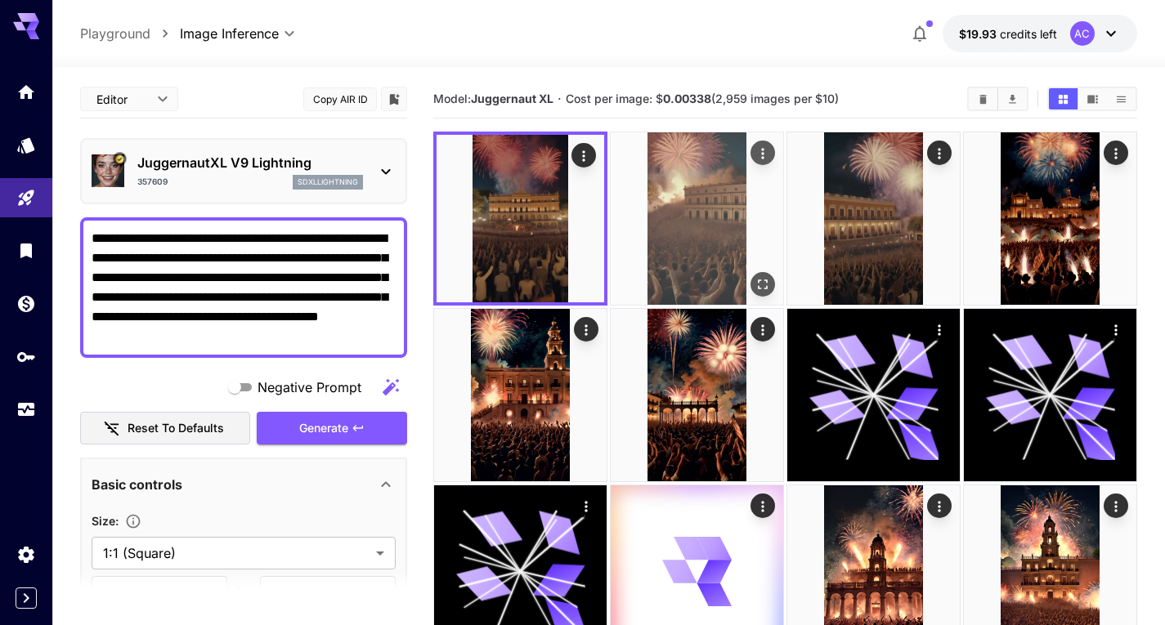
click at [674, 221] on img at bounding box center [697, 218] width 172 height 172
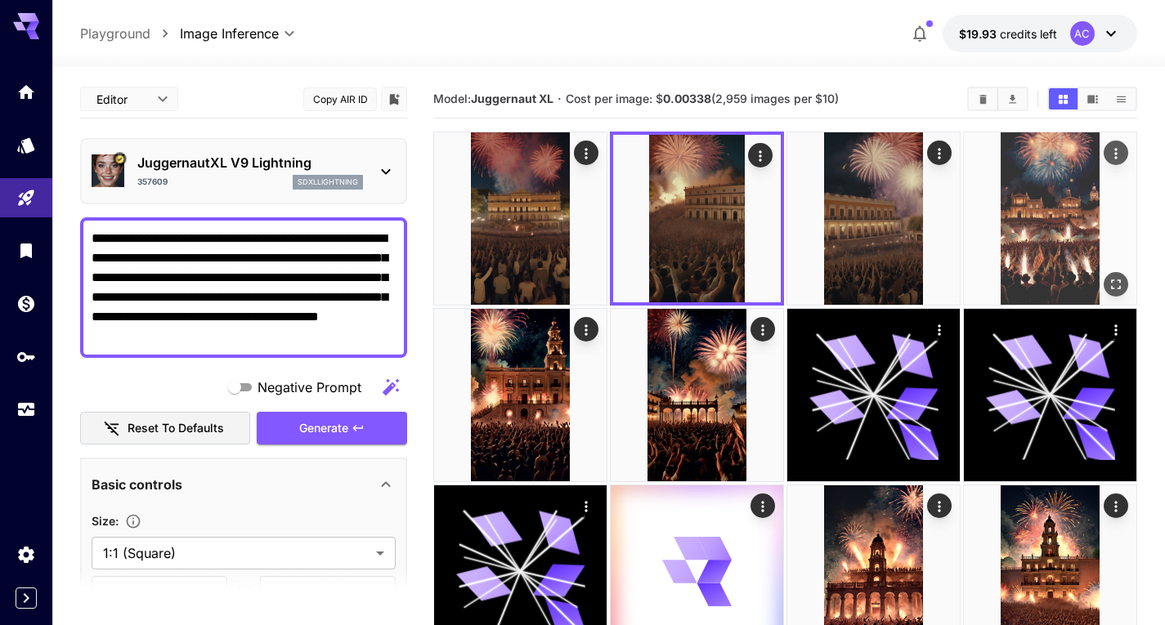
click at [988, 212] on img at bounding box center [1050, 218] width 172 height 172
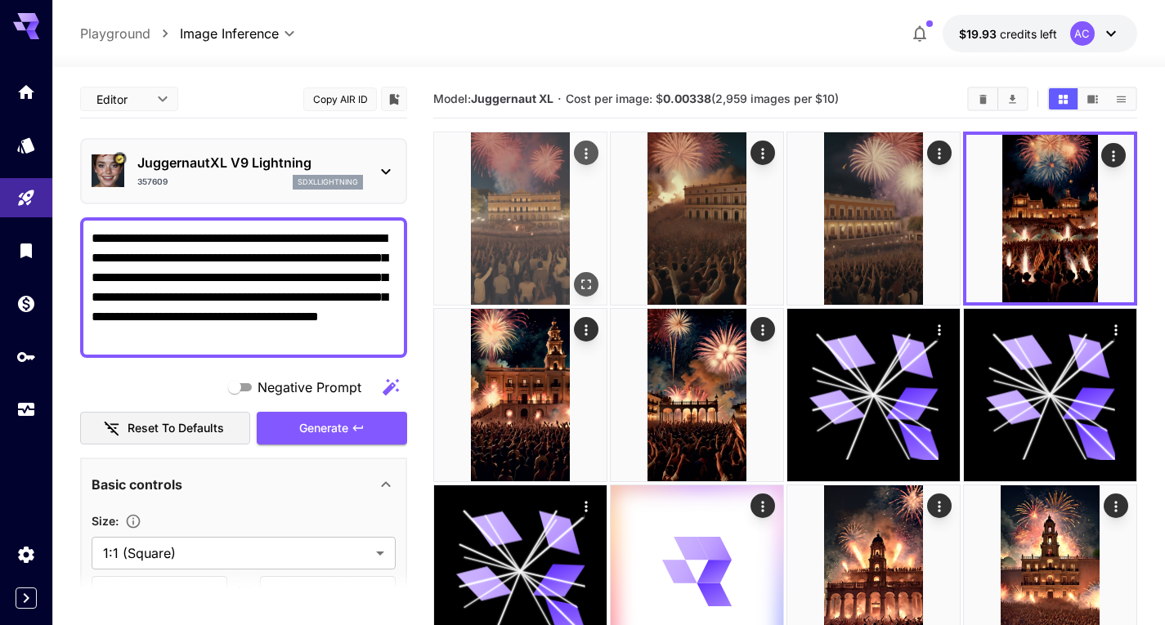
click at [489, 292] on img at bounding box center [520, 218] width 172 height 172
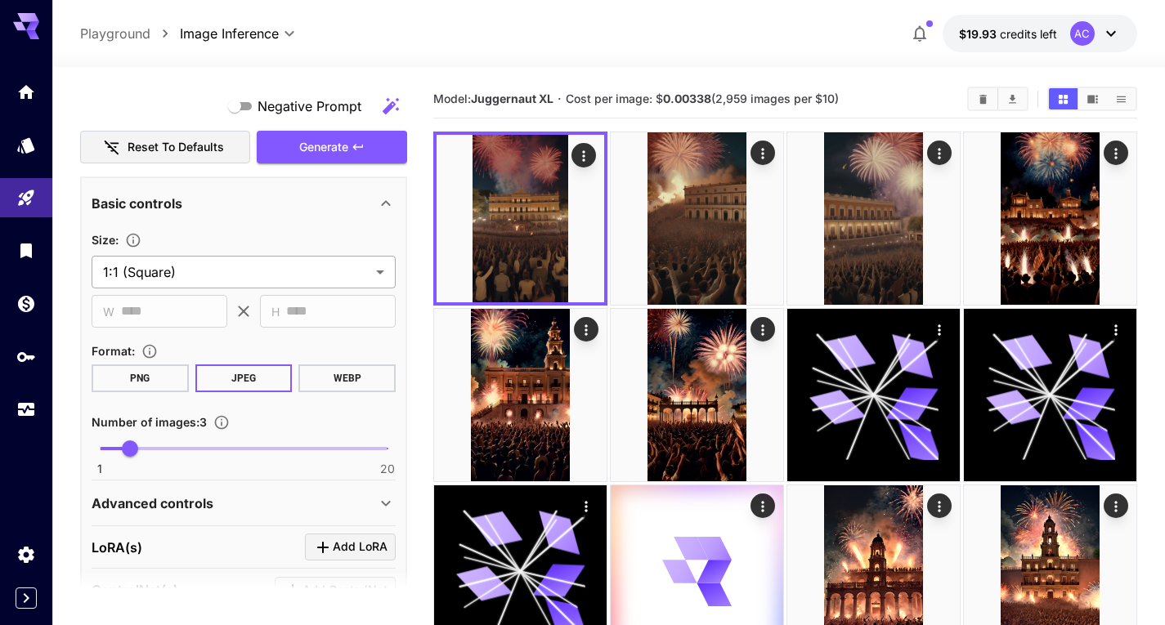
scroll to position [245, 0]
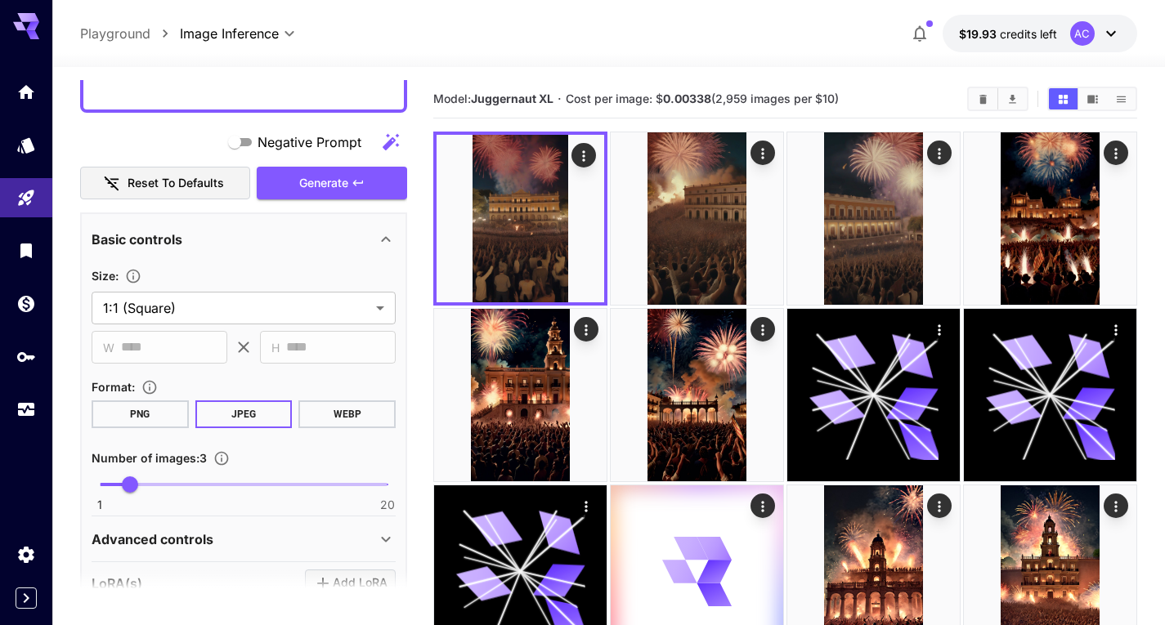
drag, startPoint x: 204, startPoint y: 271, endPoint x: 190, endPoint y: 284, distance: 19.1
click at [200, 272] on div "Size :" at bounding box center [244, 276] width 304 height 20
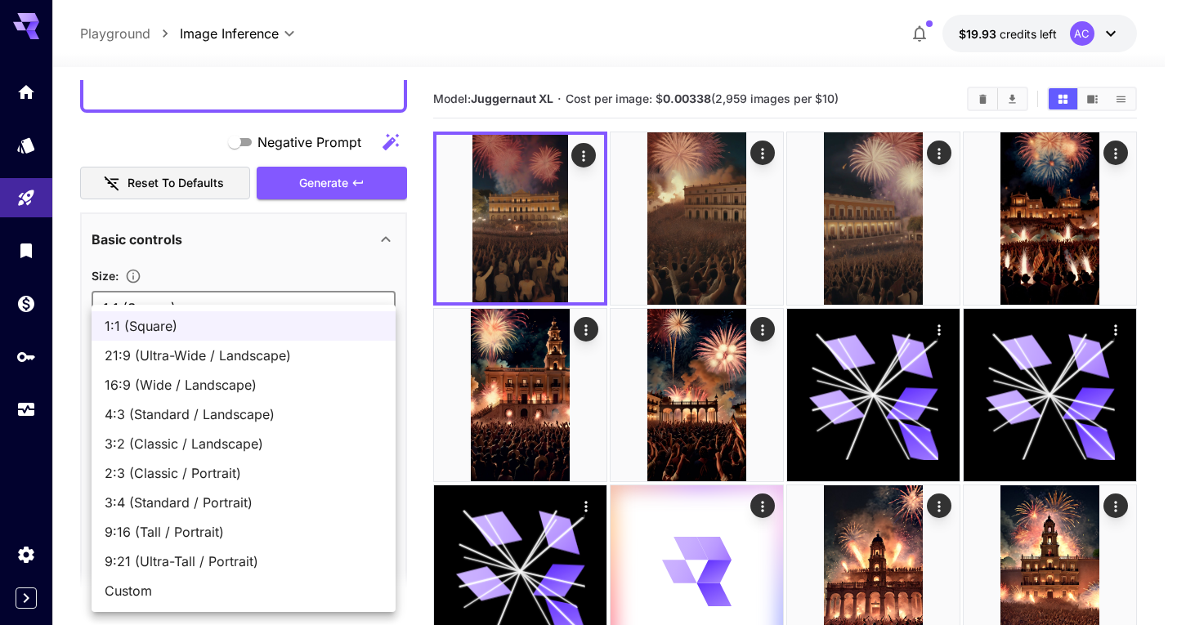
click at [188, 533] on span "9:16 (Tall / Portrait)" at bounding box center [244, 532] width 278 height 20
type input "**********"
type input "***"
type input "****"
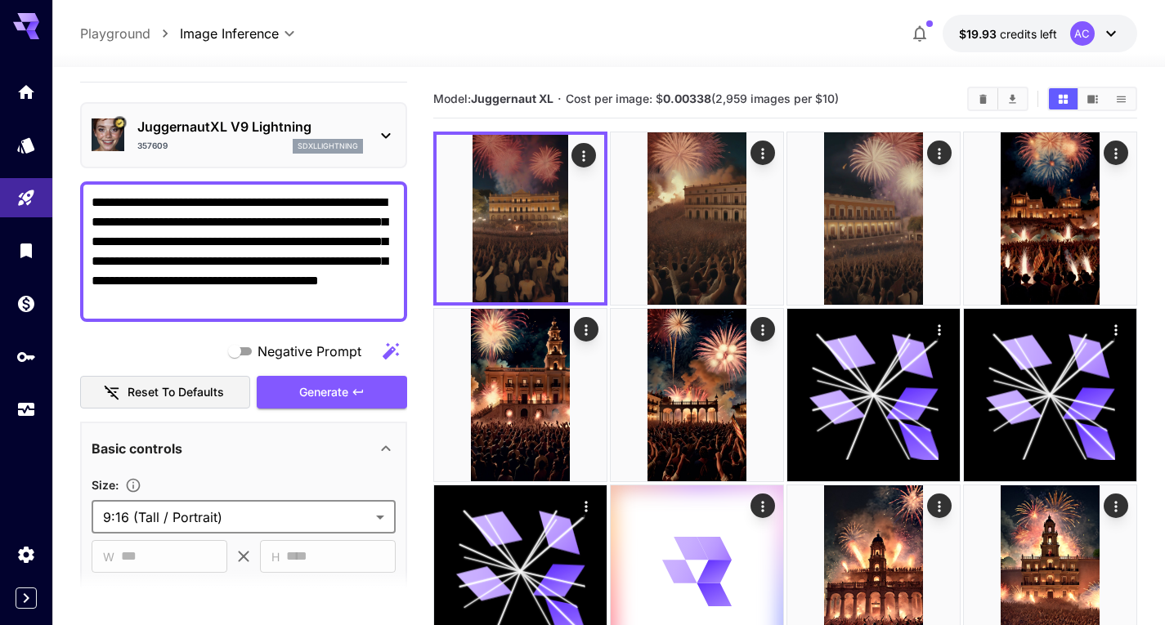
scroll to position [0, 0]
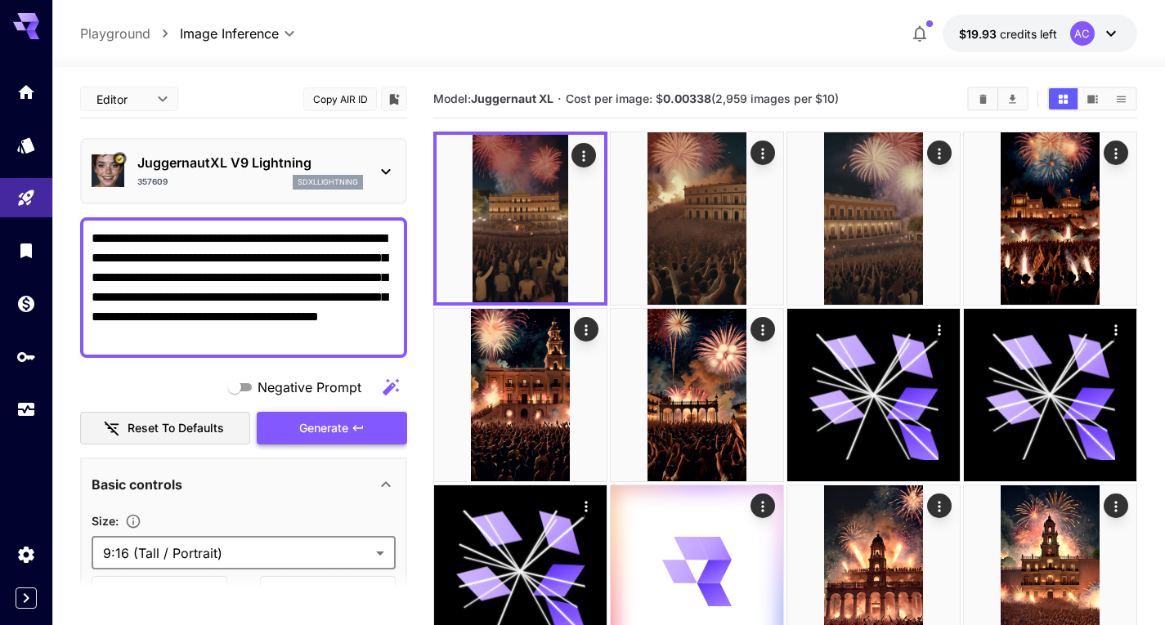
click at [310, 430] on span "Generate" at bounding box center [323, 429] width 49 height 20
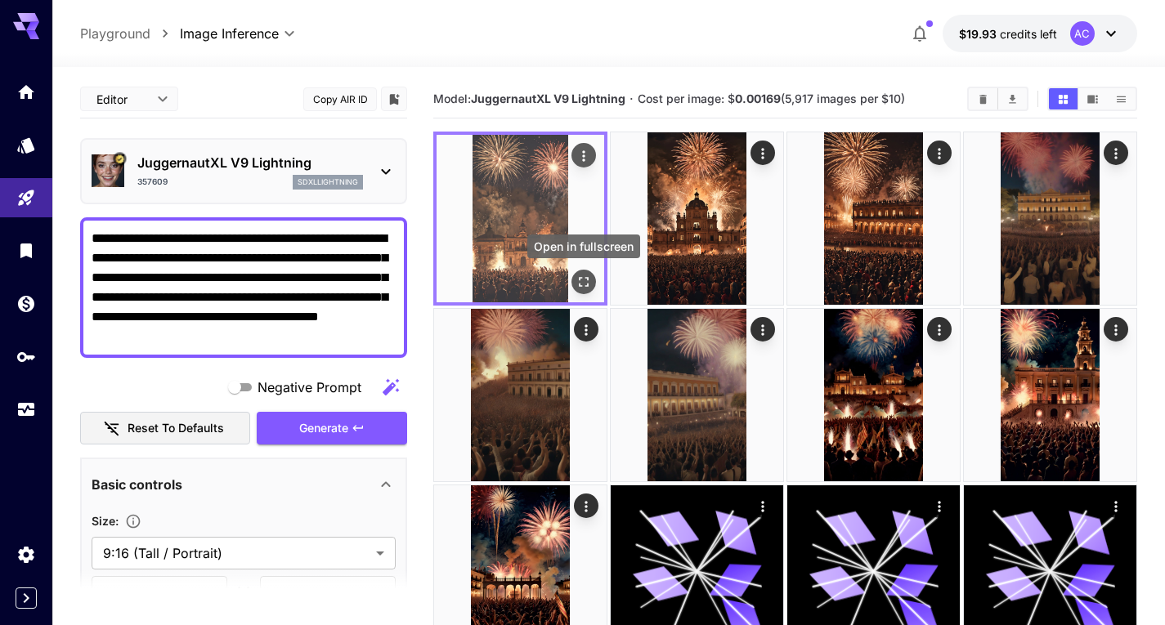
click at [584, 284] on icon "Open in fullscreen" at bounding box center [583, 282] width 16 height 16
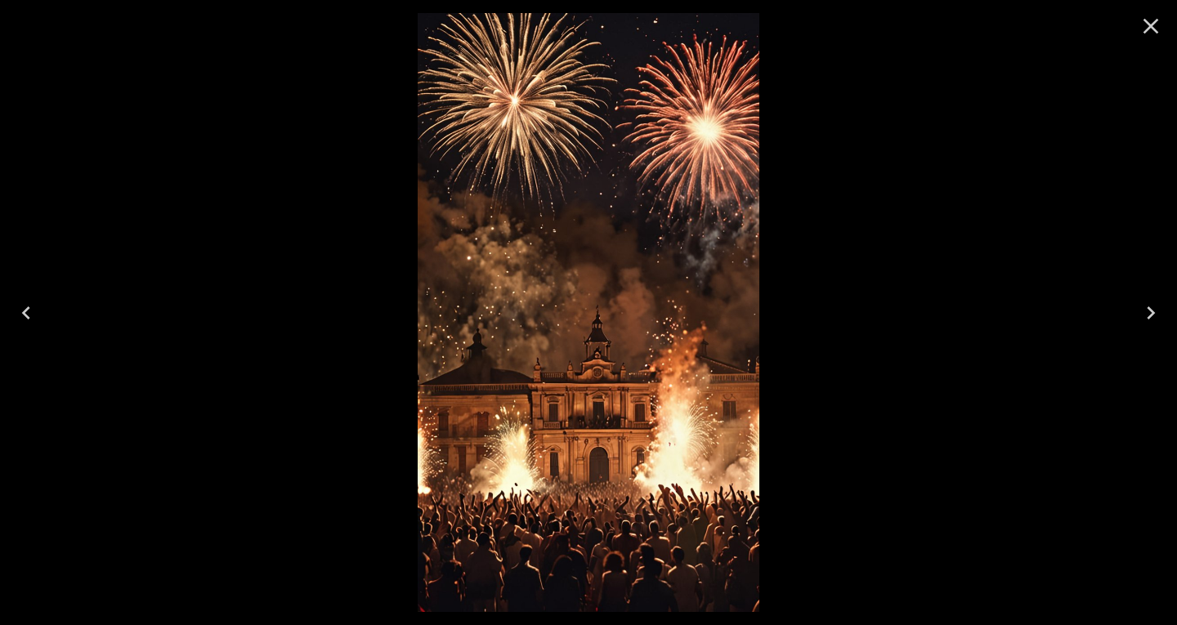
click at [1158, 315] on icon "Next" at bounding box center [1151, 313] width 26 height 26
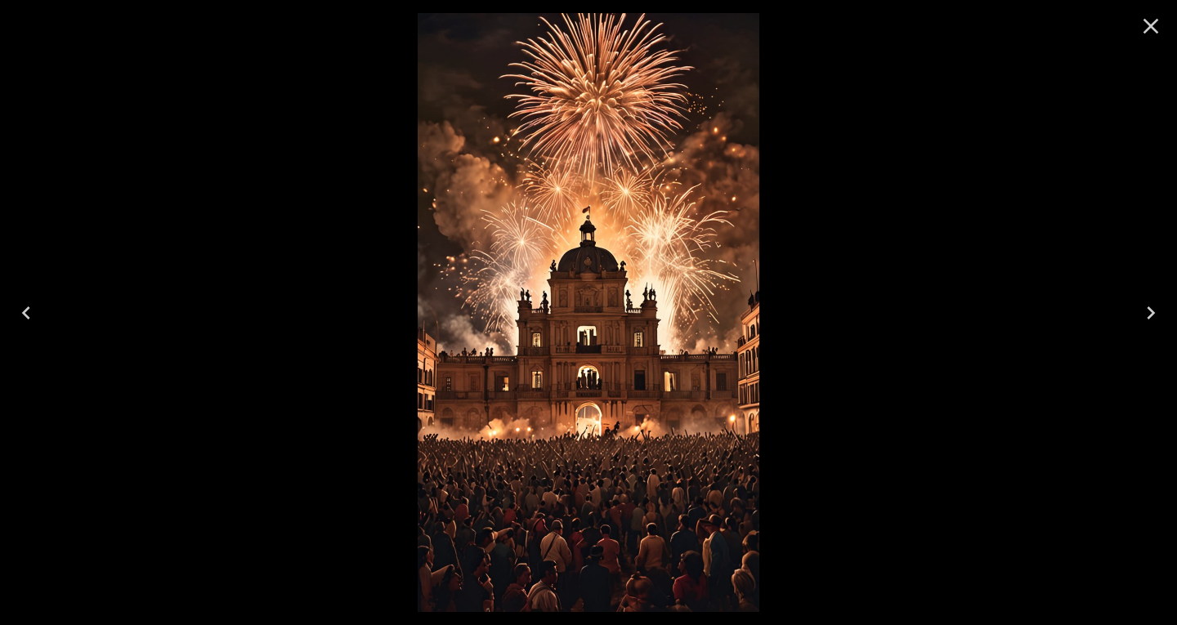
click at [1145, 315] on icon "Next" at bounding box center [1151, 313] width 26 height 26
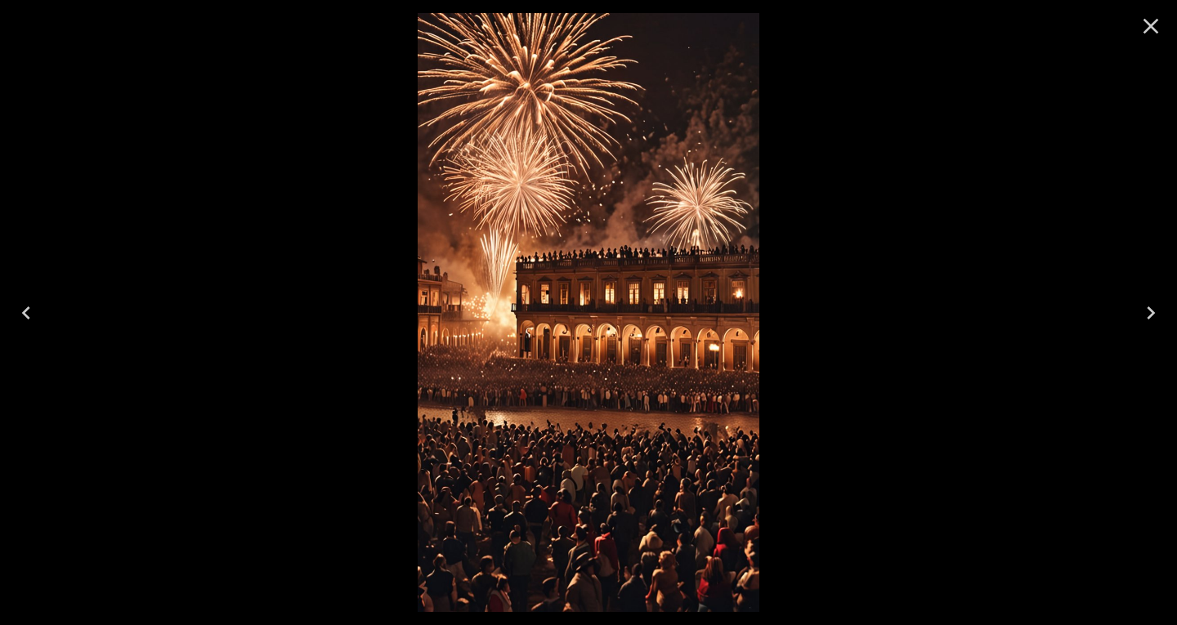
click at [1145, 26] on icon "Close" at bounding box center [1151, 26] width 26 height 26
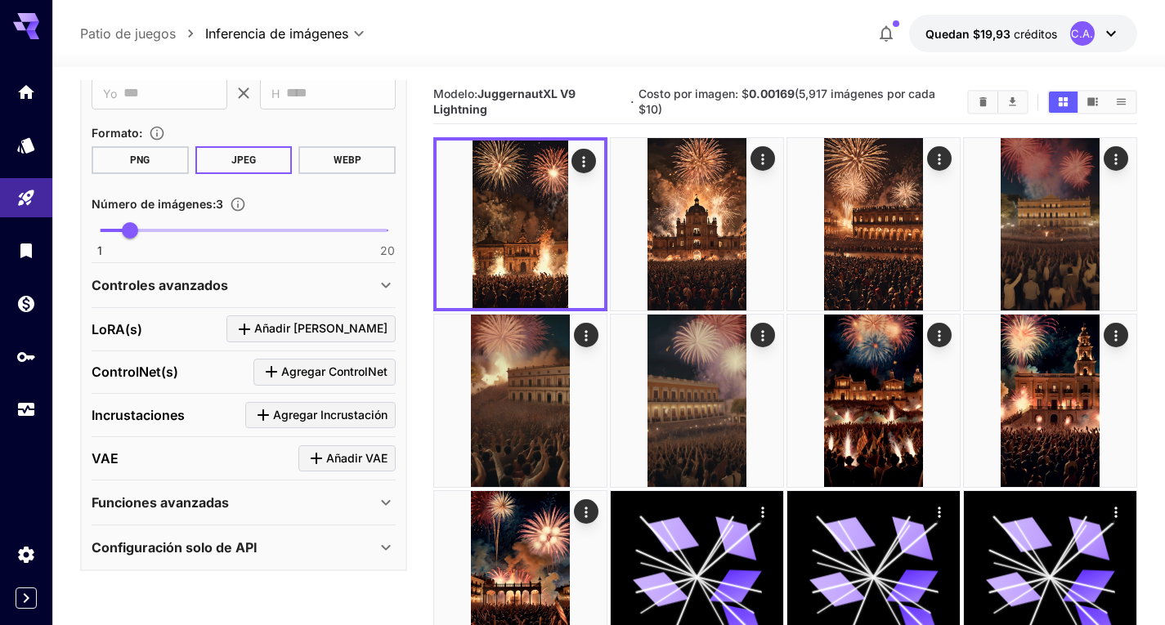
scroll to position [501, 0]
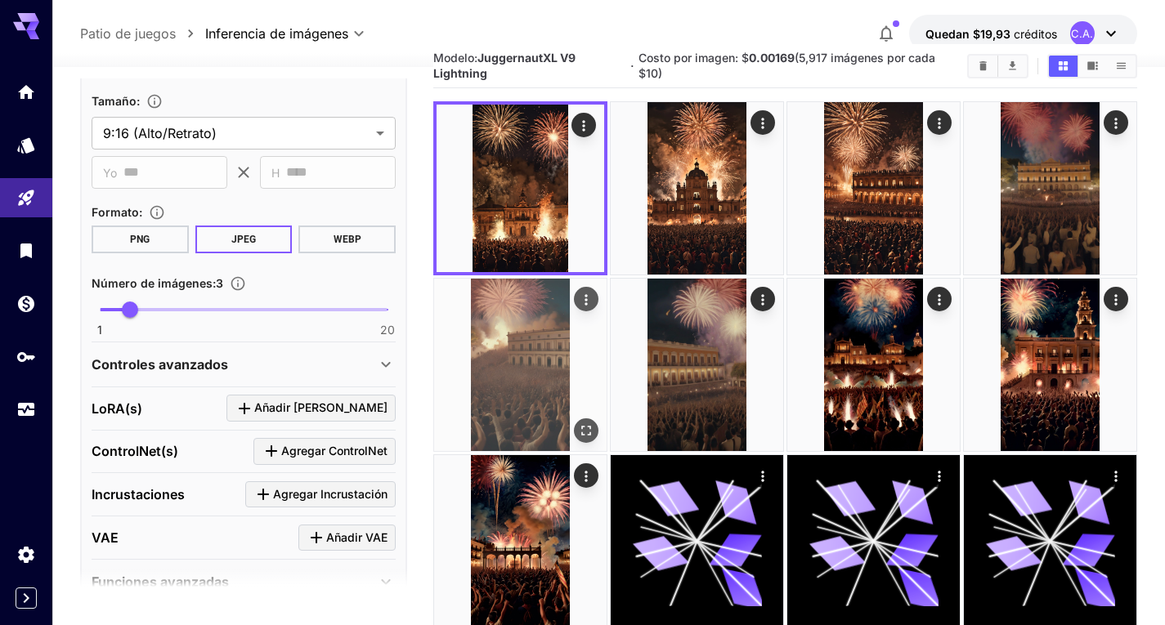
scroll to position [0, 0]
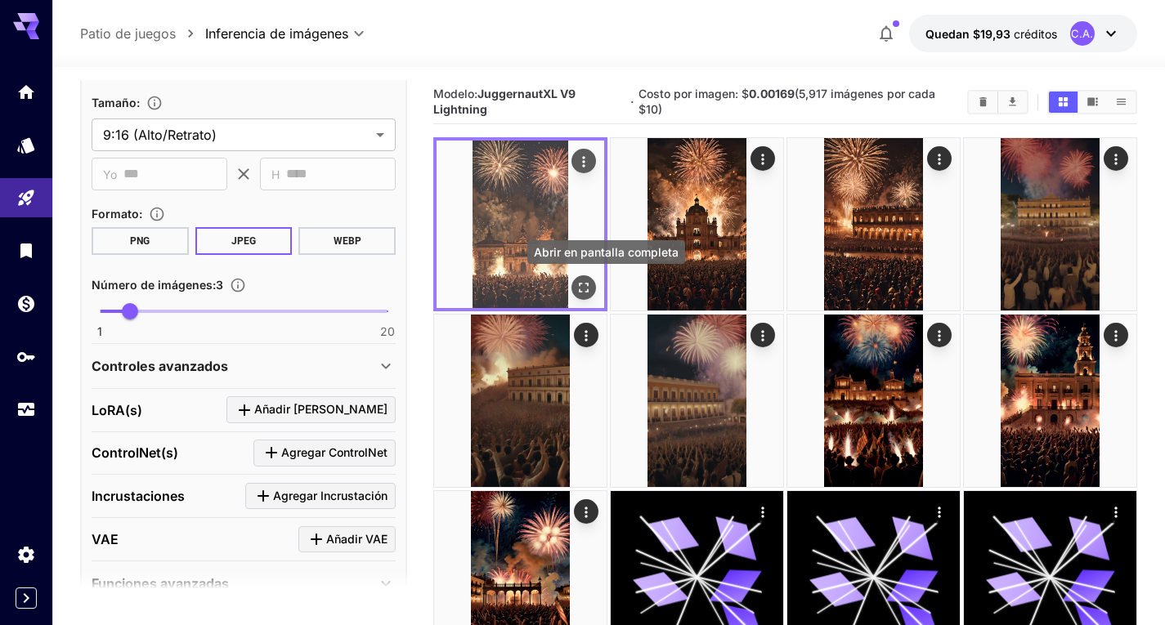
click at [586, 288] on icon "Abrir en pantalla completa" at bounding box center [583, 288] width 16 height 16
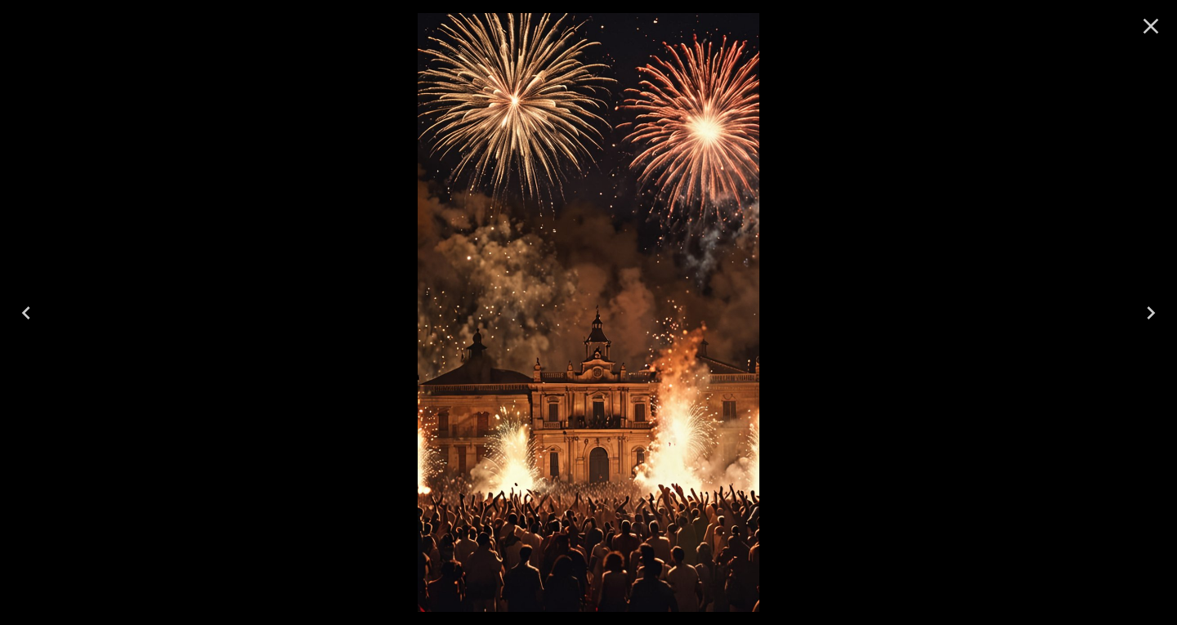
click at [1148, 29] on icon "Close" at bounding box center [1152, 27] width 16 height 16
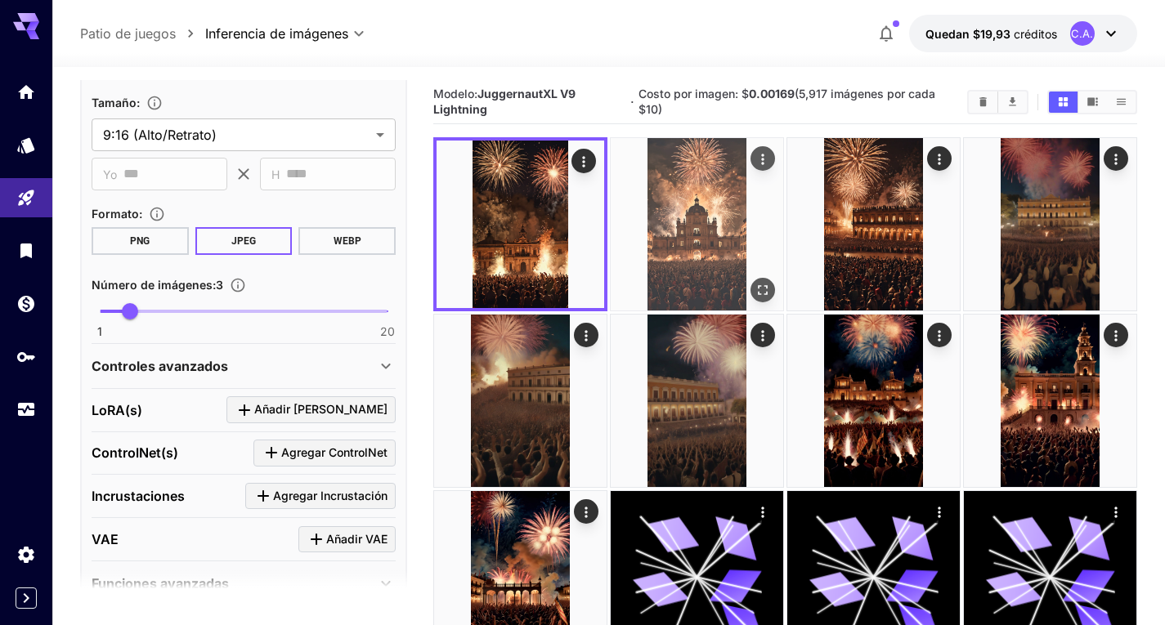
click at [676, 237] on img at bounding box center [697, 224] width 172 height 172
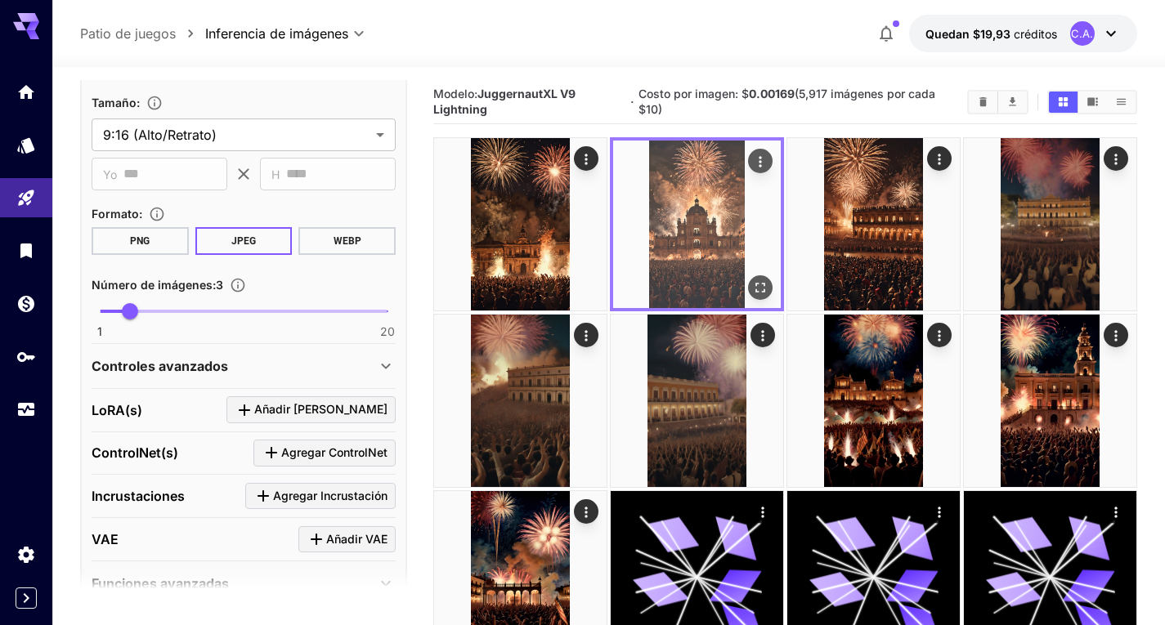
click at [762, 288] on icon "Abrir en pantalla completa" at bounding box center [760, 288] width 16 height 16
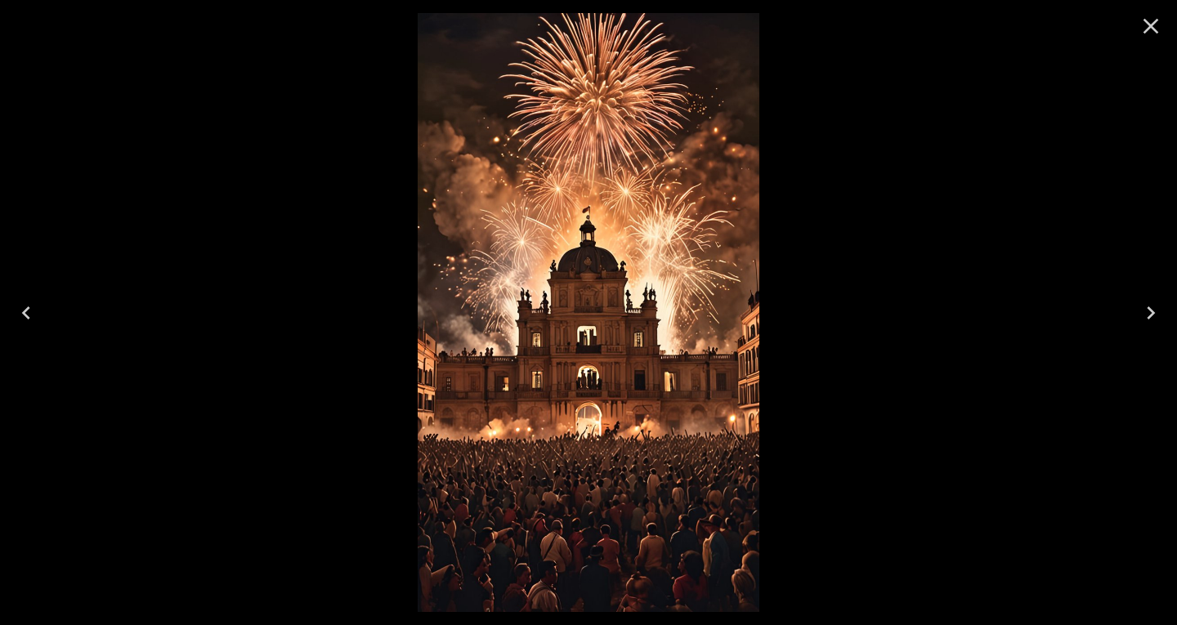
click at [1154, 29] on icon "Close" at bounding box center [1152, 27] width 16 height 16
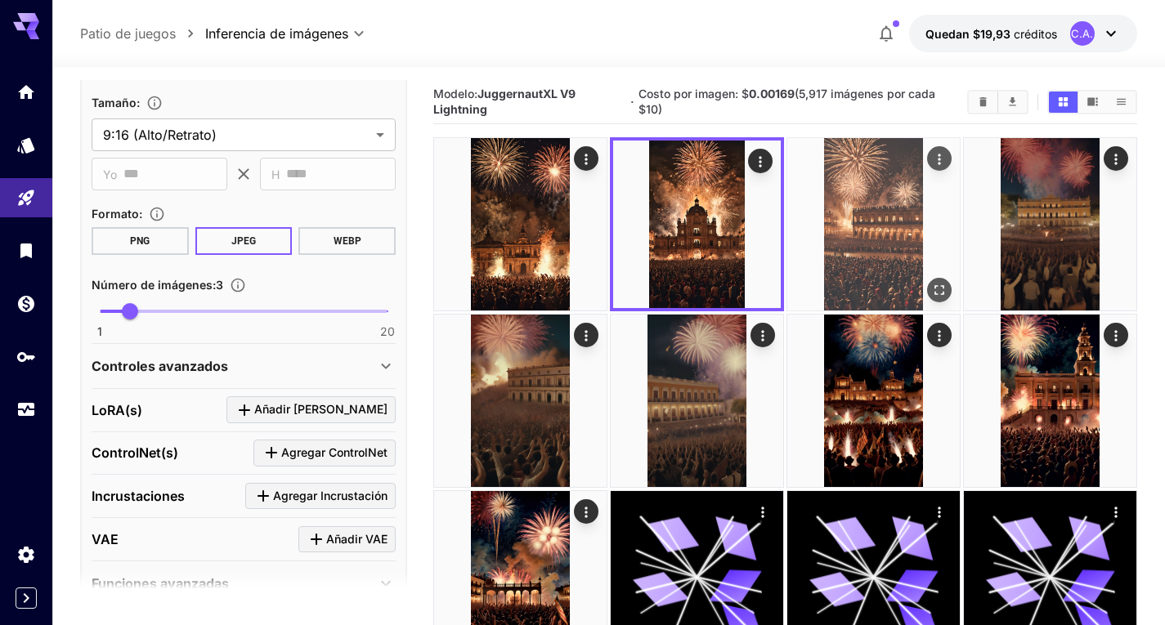
click at [858, 208] on img at bounding box center [873, 224] width 172 height 172
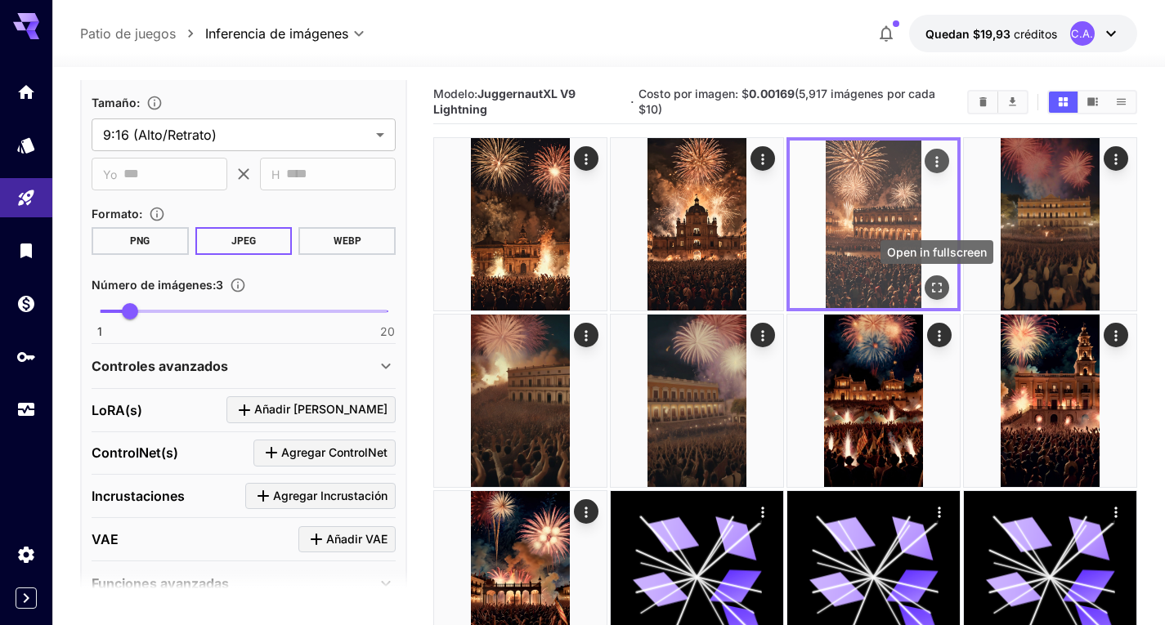
click at [934, 288] on icon "Abrir en pantalla completa" at bounding box center [937, 288] width 16 height 16
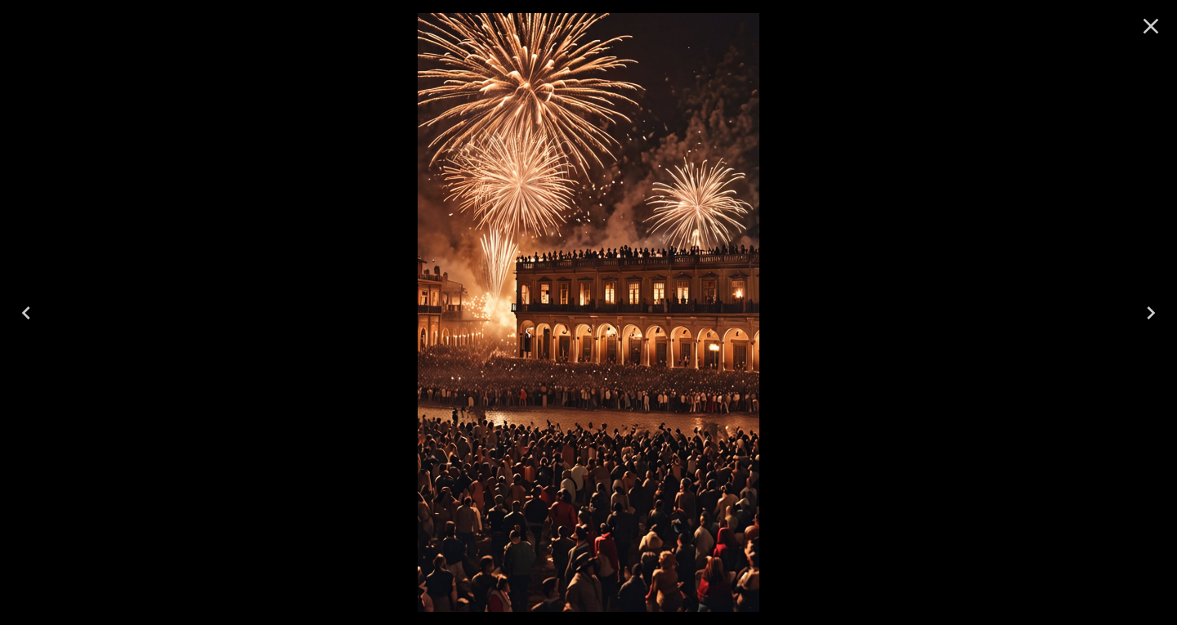
click at [1150, 38] on icon "Close" at bounding box center [1151, 26] width 26 height 26
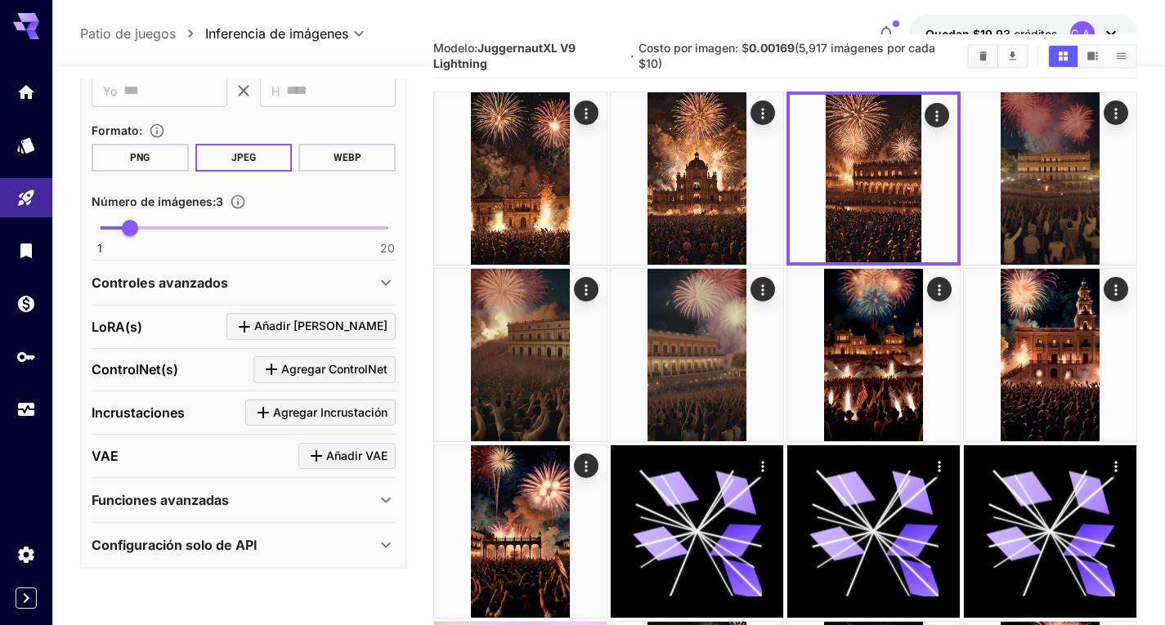
scroll to position [82, 0]
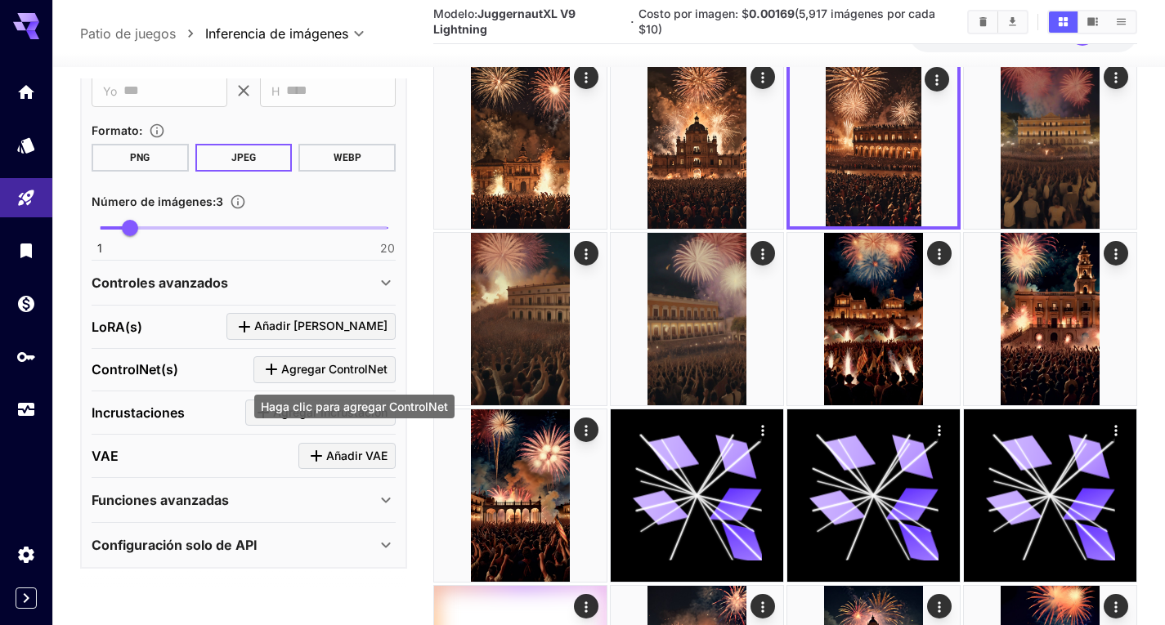
click at [334, 372] on font "Agregar ControlNet" at bounding box center [334, 369] width 106 height 14
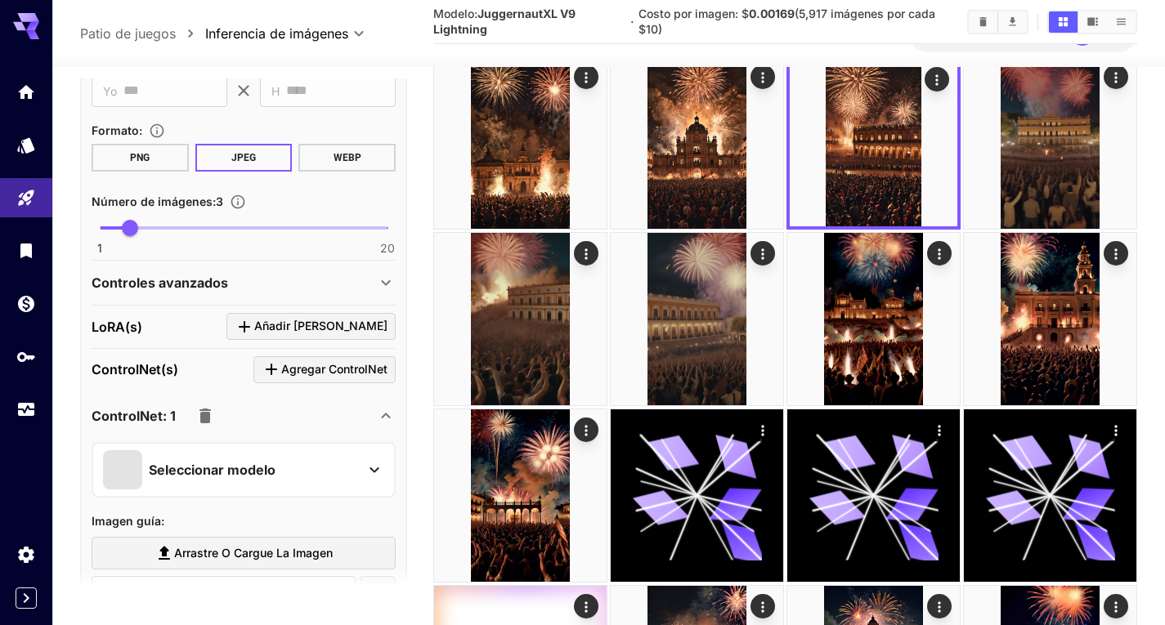
click at [372, 472] on icon at bounding box center [375, 470] width 20 height 20
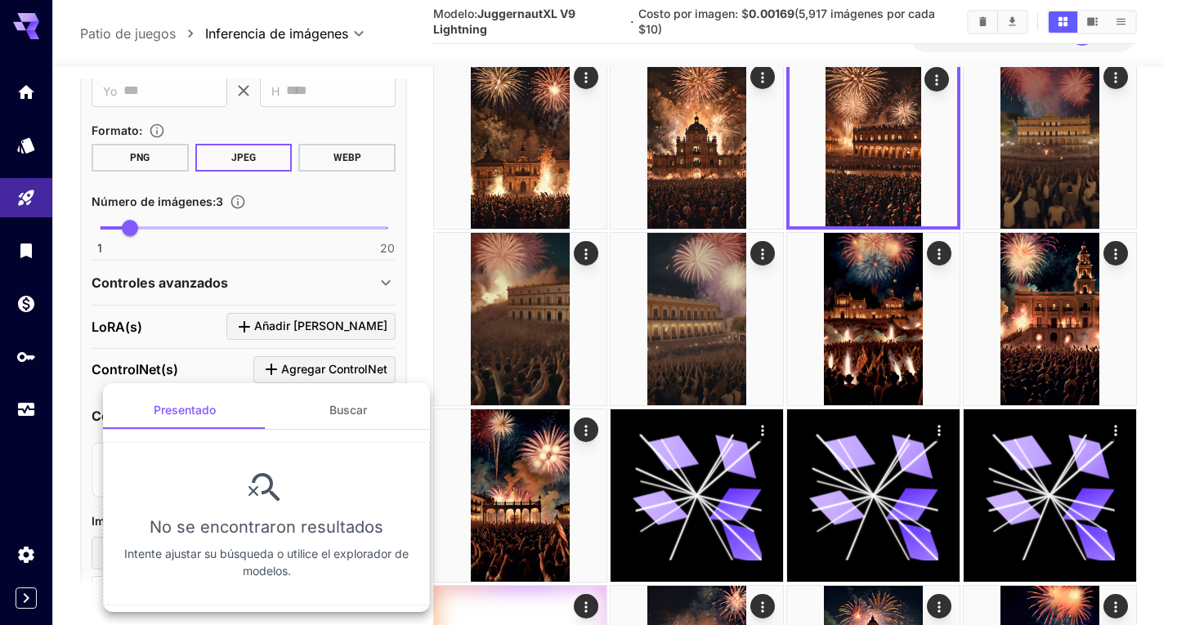
click at [441, 422] on div at bounding box center [588, 312] width 1177 height 625
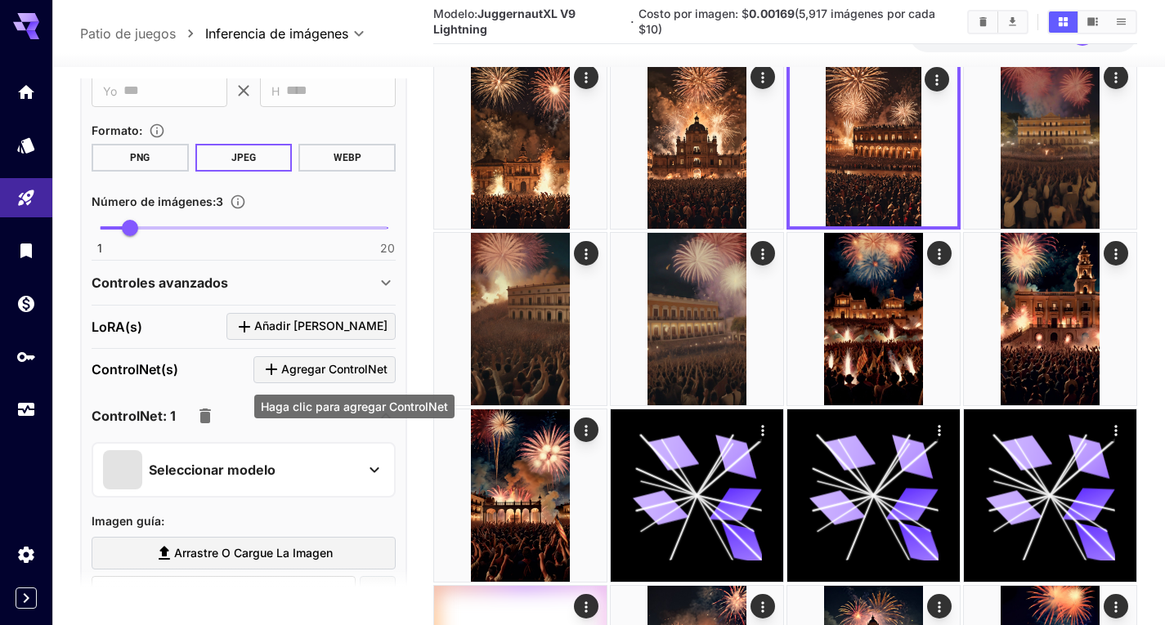
click at [362, 413] on font "Haga clic para agregar ControlNet" at bounding box center [354, 407] width 187 height 14
click at [190, 423] on button "button" at bounding box center [205, 416] width 33 height 33
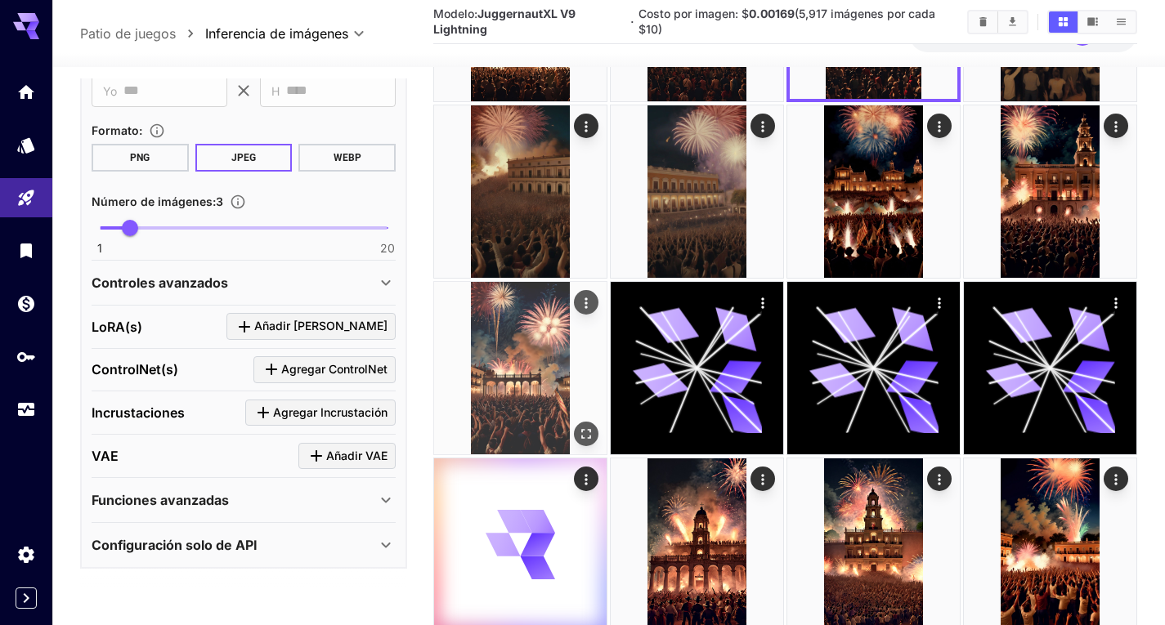
scroll to position [245, 0]
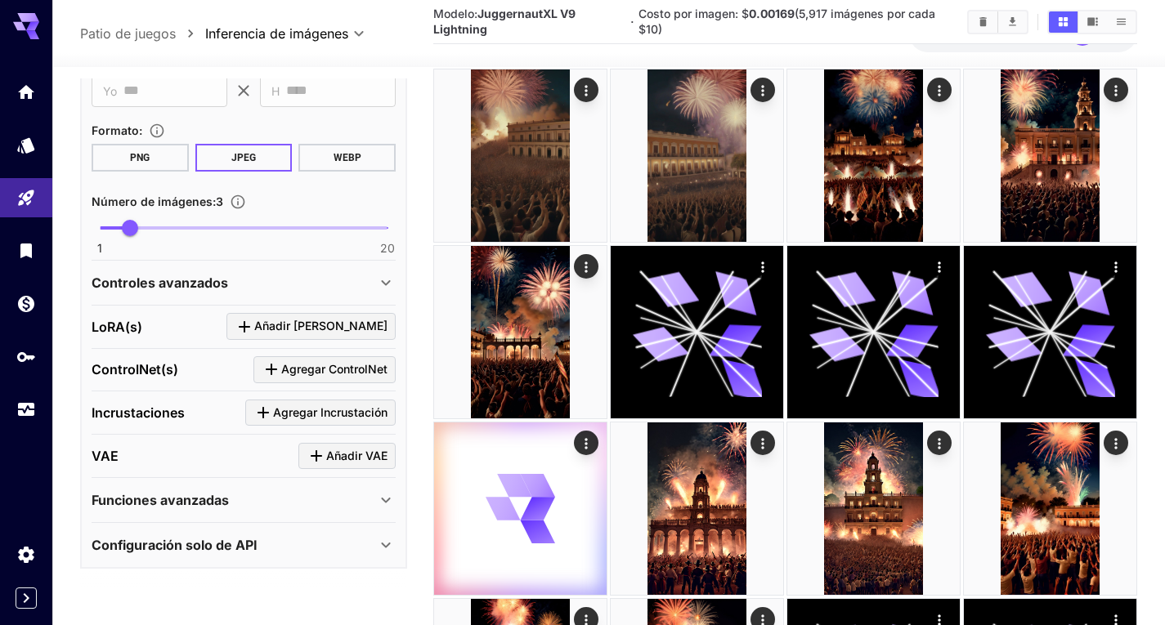
click at [383, 513] on div "Funciones avanzadas" at bounding box center [244, 500] width 304 height 39
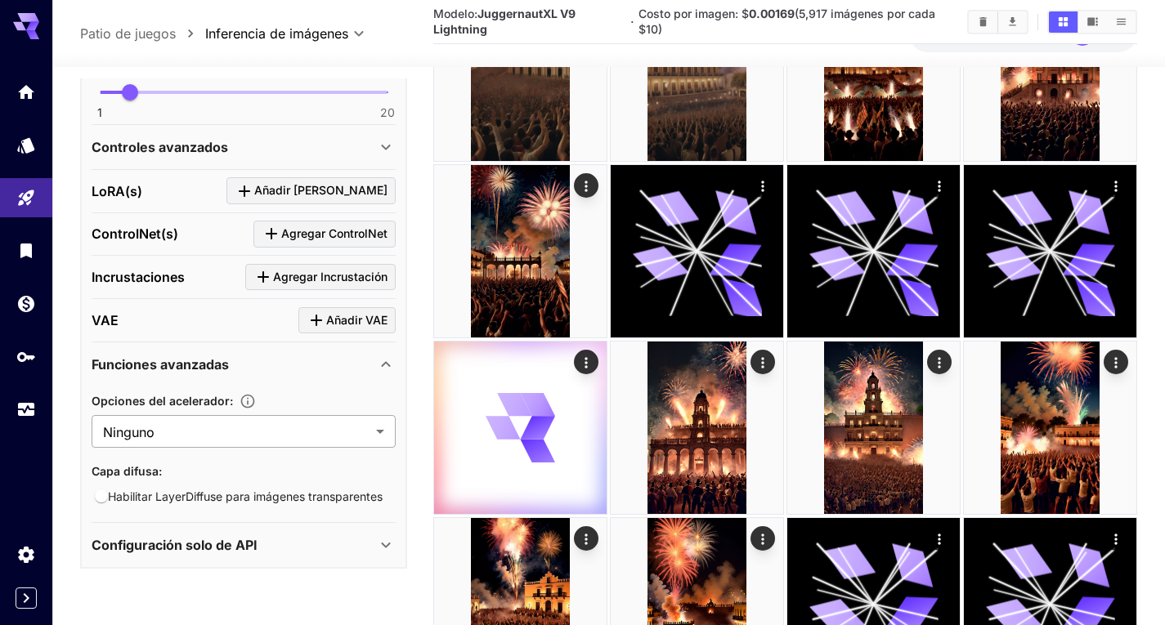
scroll to position [327, 0]
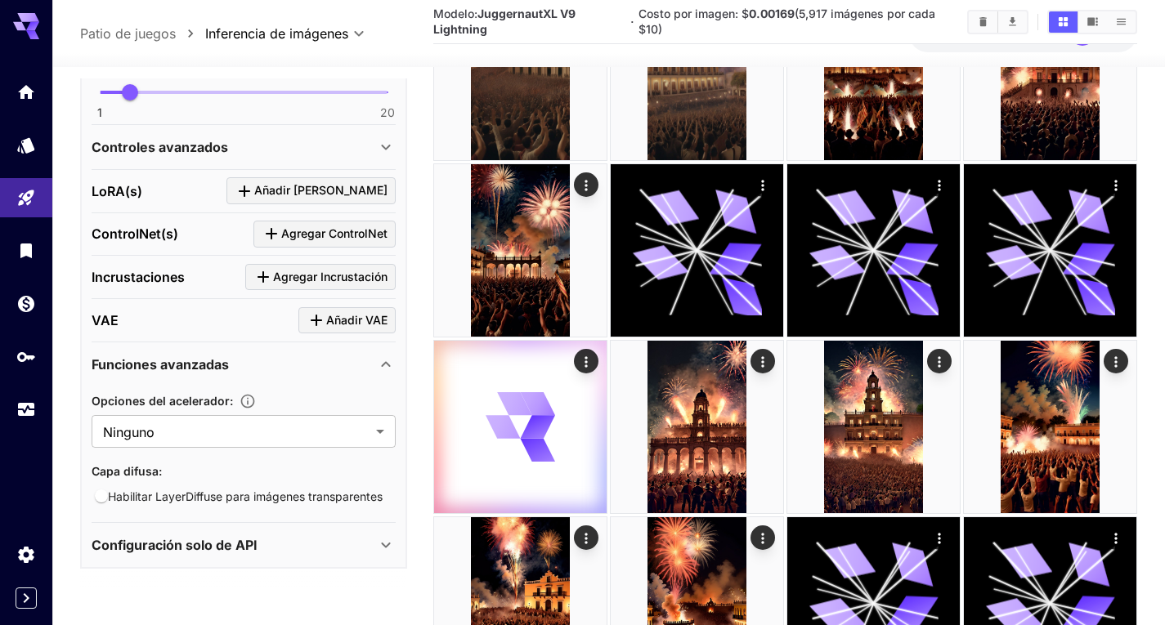
click at [350, 372] on div "Funciones avanzadas" at bounding box center [234, 365] width 284 height 20
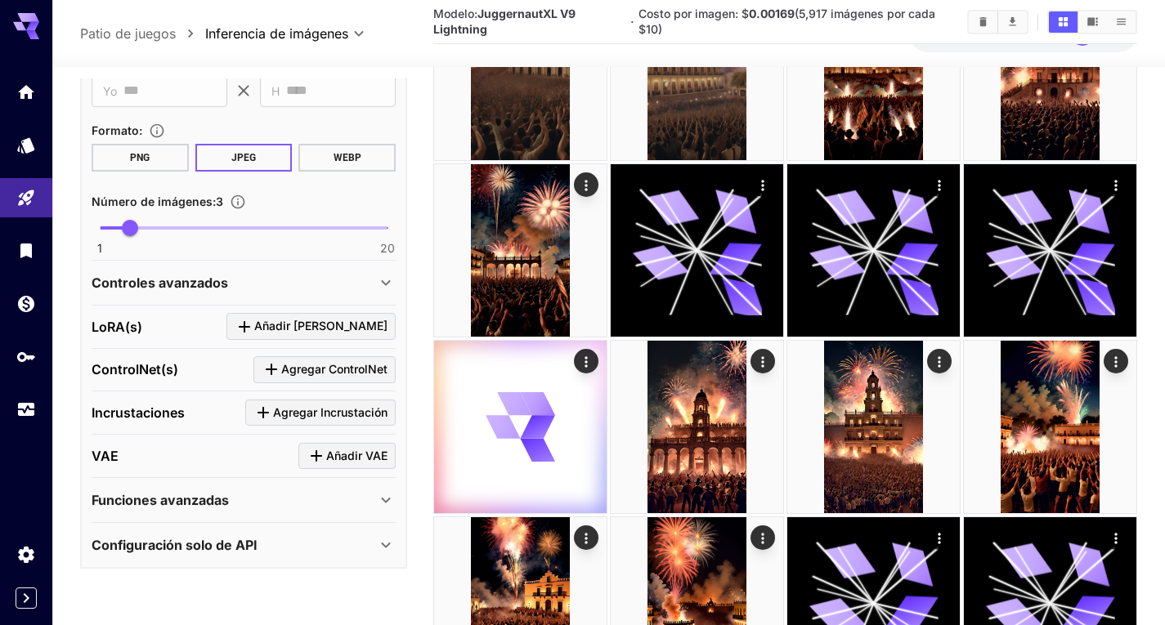
click at [356, 556] on div "Configuración solo de API" at bounding box center [244, 545] width 304 height 39
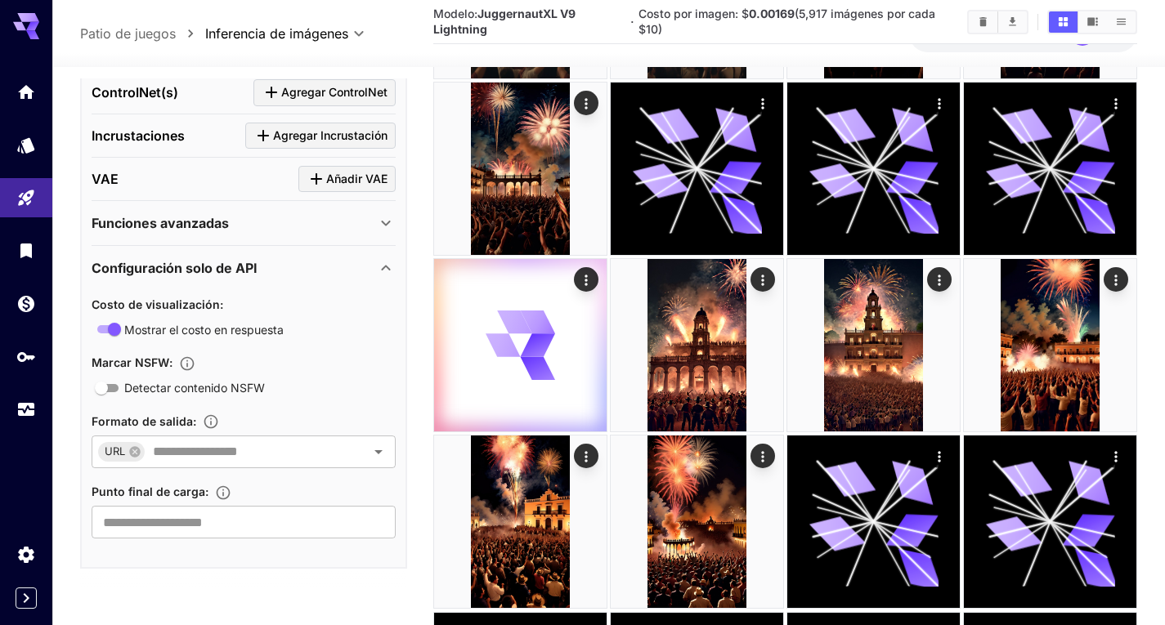
scroll to position [696, 0]
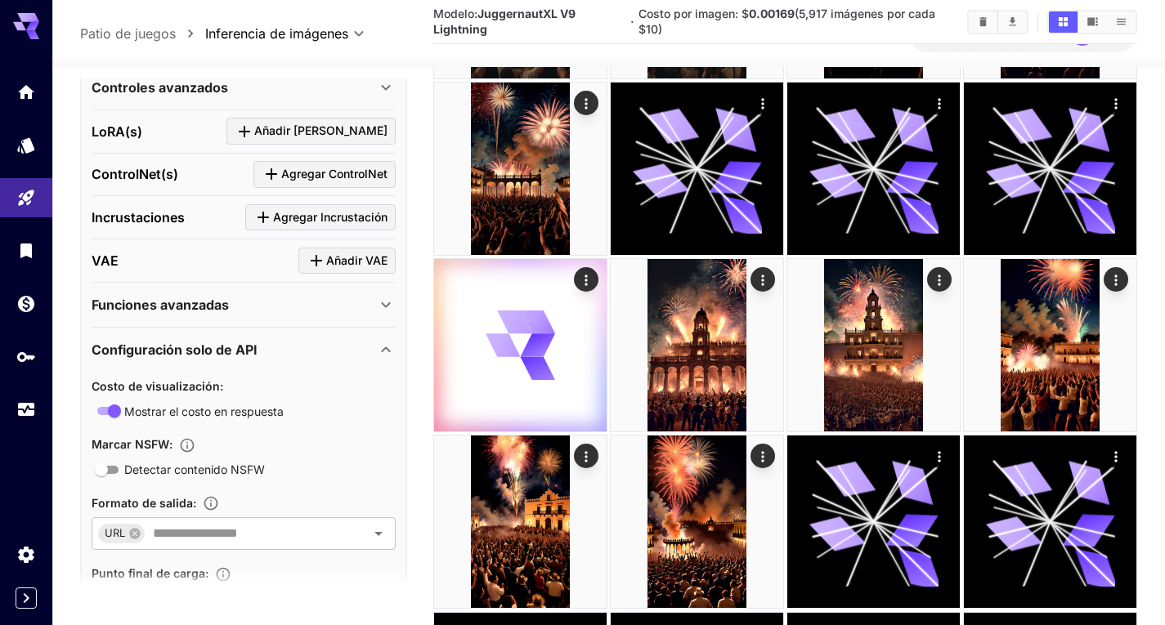
click at [376, 343] on icon at bounding box center [386, 350] width 20 height 20
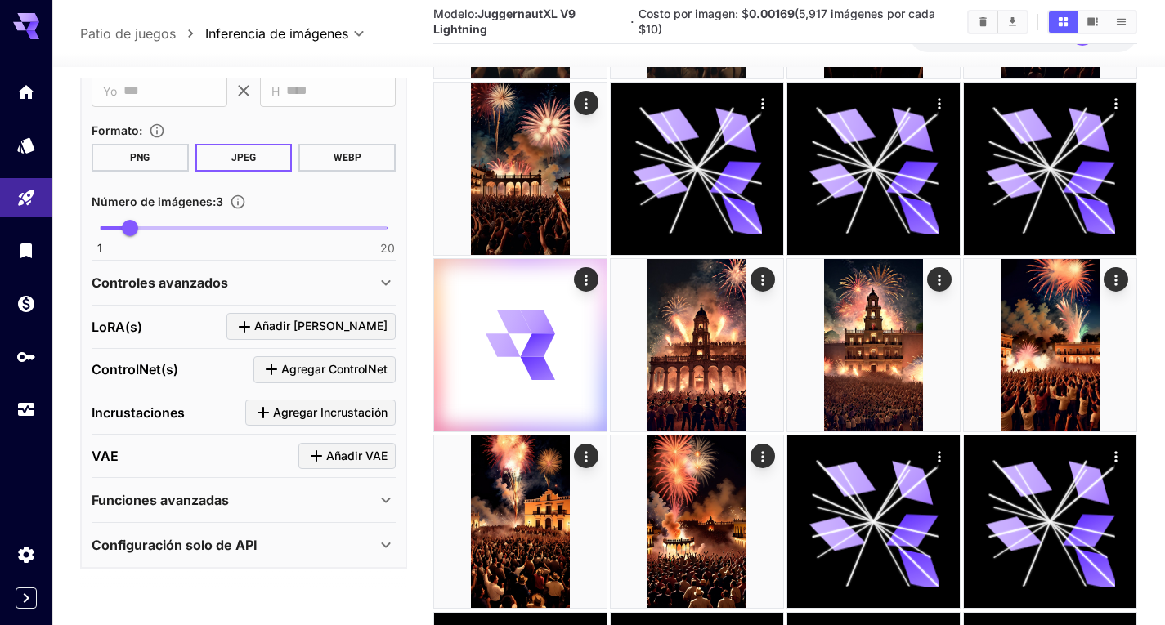
scroll to position [419, 0]
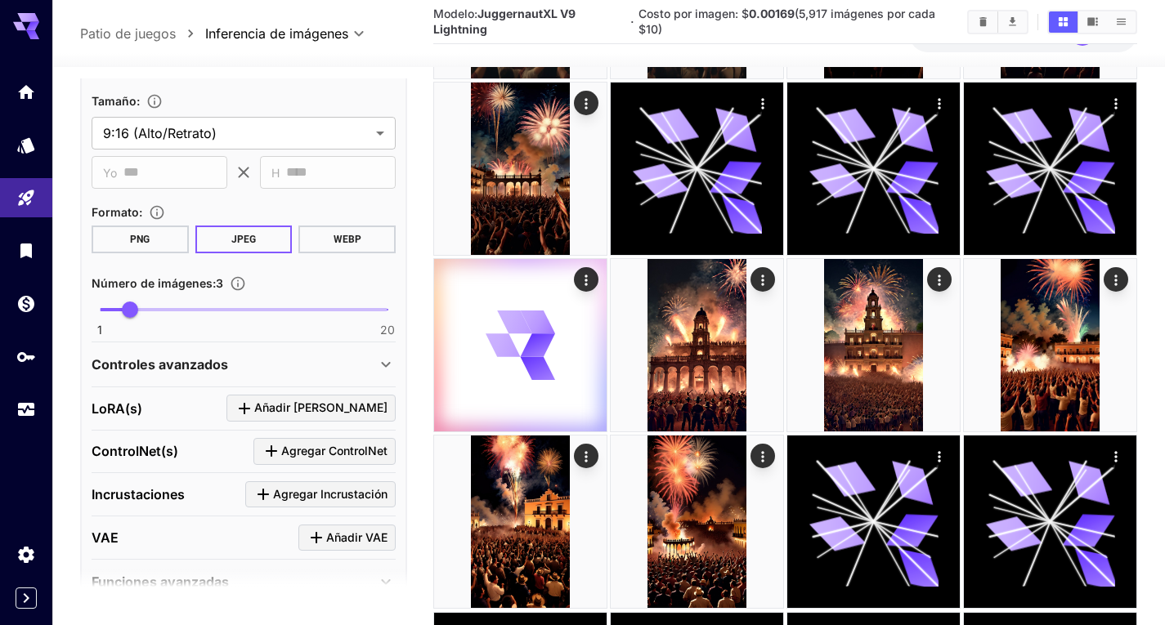
click at [329, 365] on div "Controles avanzados" at bounding box center [234, 365] width 284 height 20
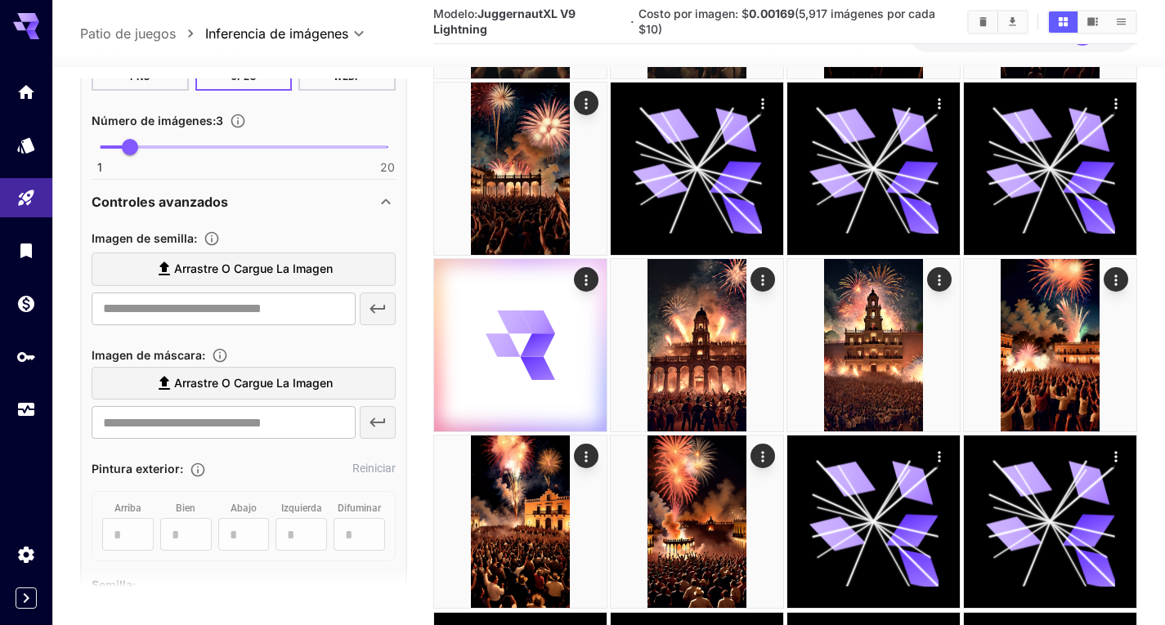
scroll to position [583, 0]
click at [229, 203] on div "Controles avanzados" at bounding box center [234, 201] width 284 height 20
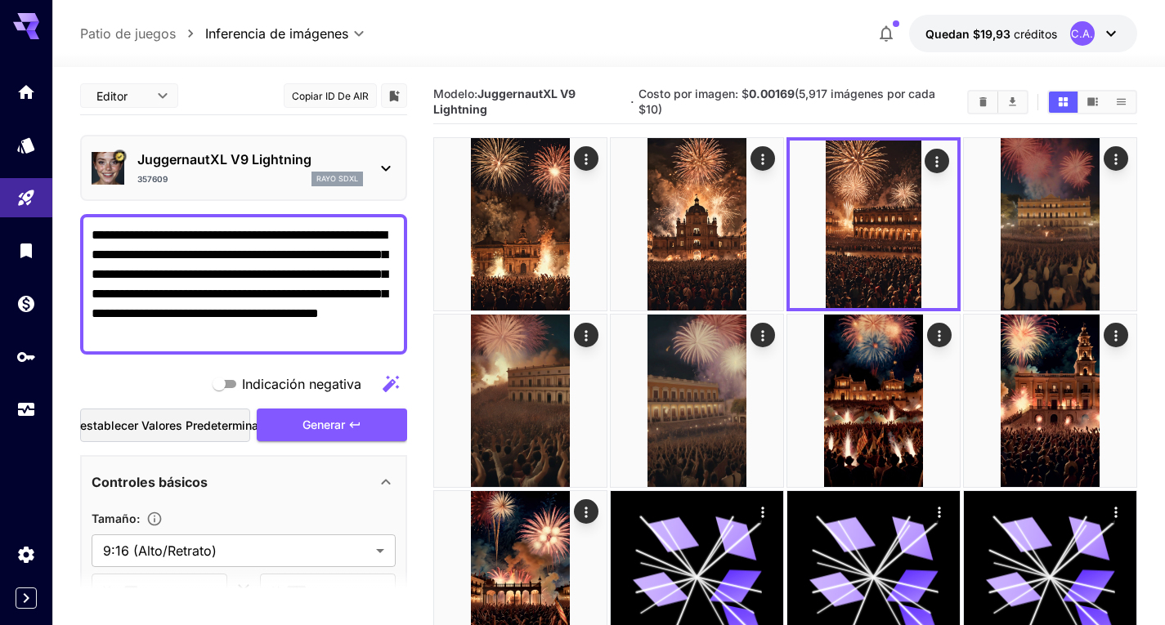
scroll to position [0, 0]
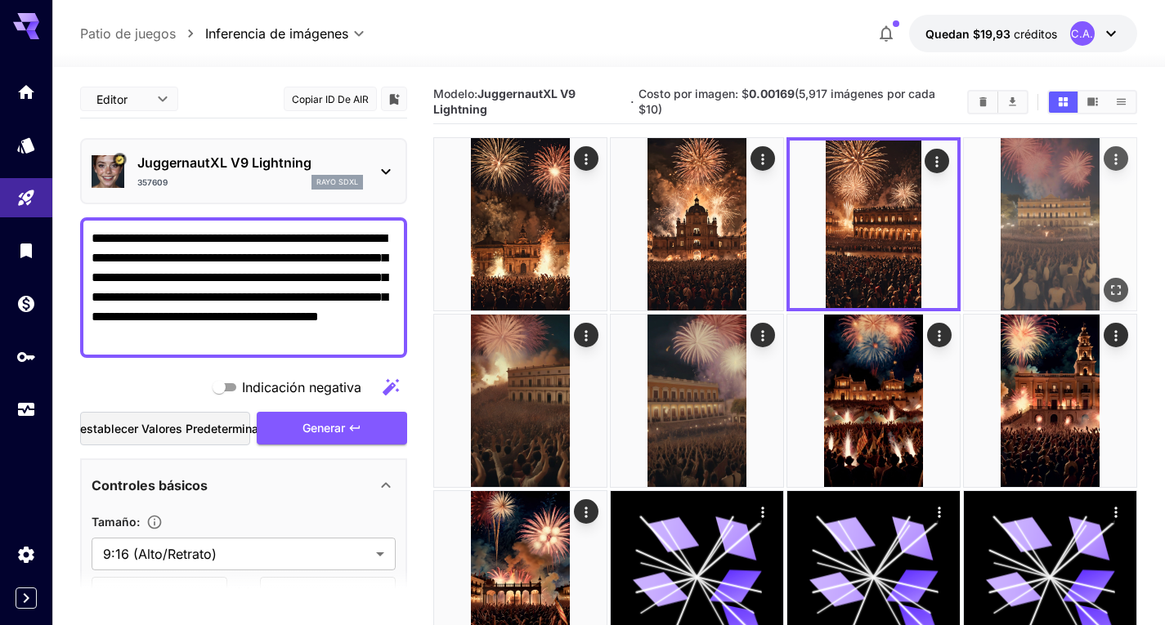
click at [1043, 179] on img at bounding box center [1050, 224] width 172 height 172
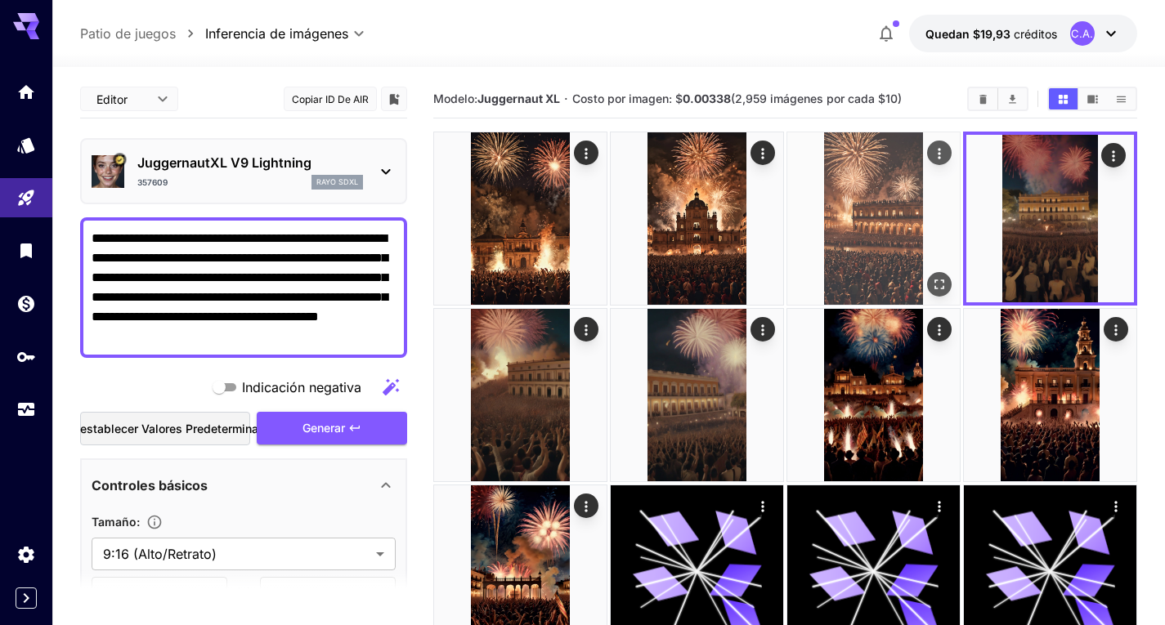
click at [878, 213] on img at bounding box center [873, 218] width 172 height 172
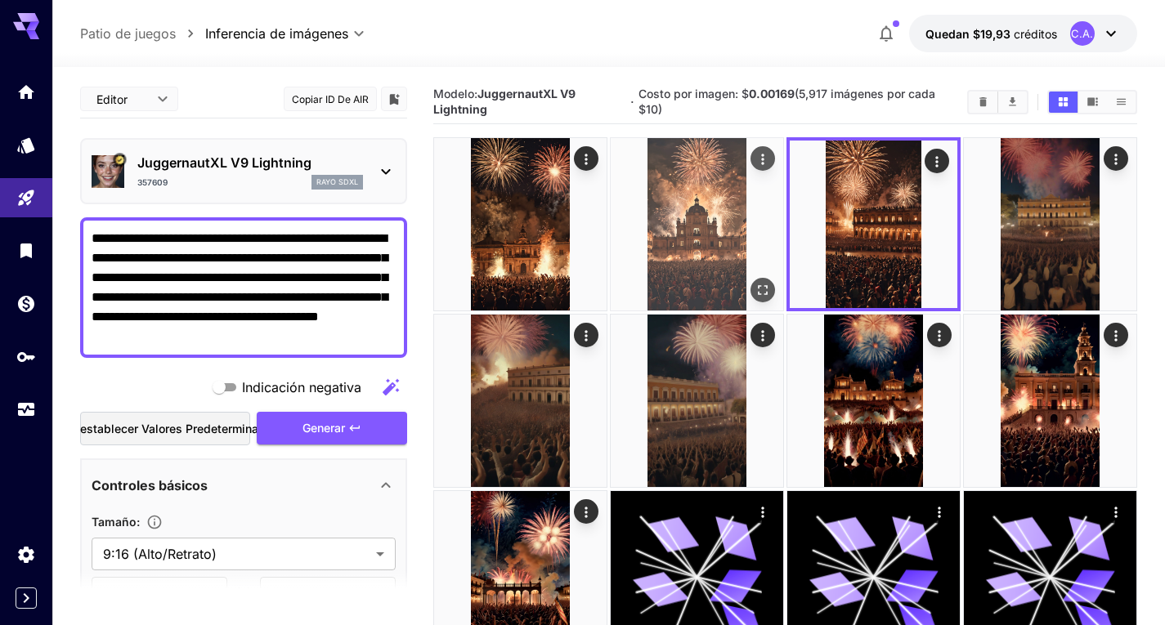
click at [707, 213] on img at bounding box center [697, 224] width 172 height 172
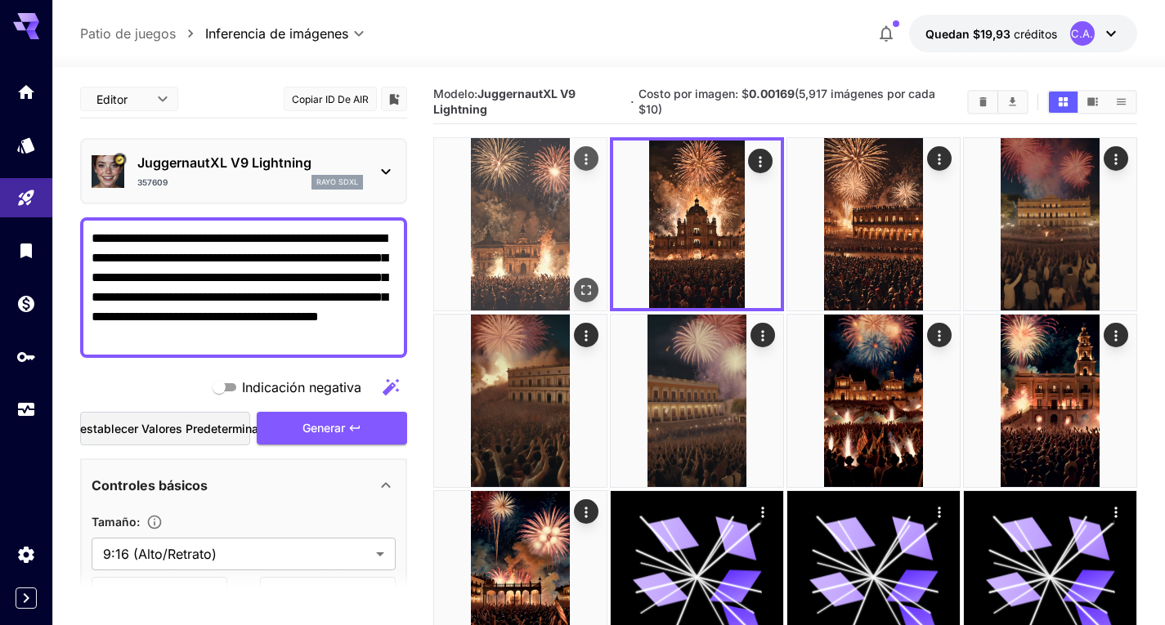
click at [604, 214] on img at bounding box center [520, 224] width 172 height 172
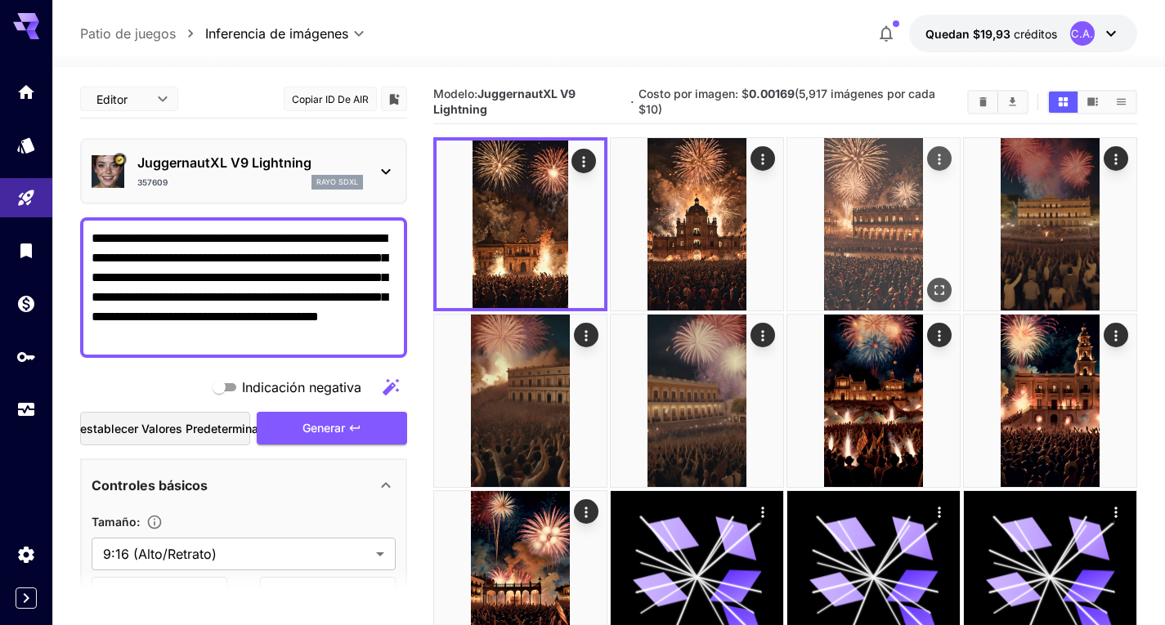
click at [880, 214] on img at bounding box center [873, 224] width 172 height 172
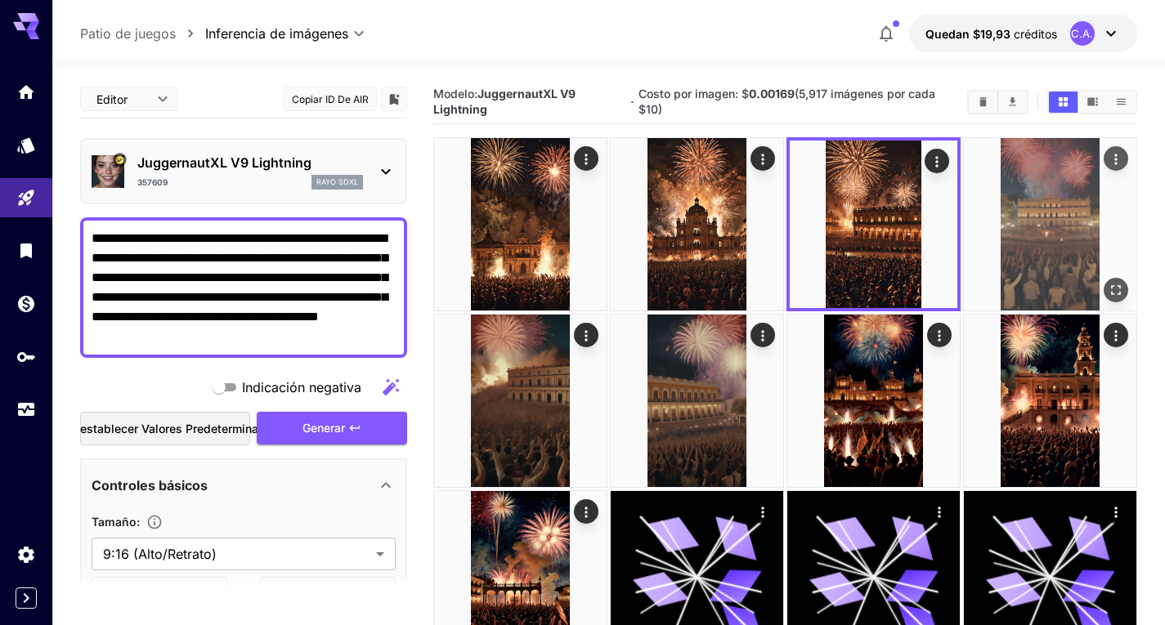
click at [1044, 214] on img at bounding box center [1050, 224] width 172 height 172
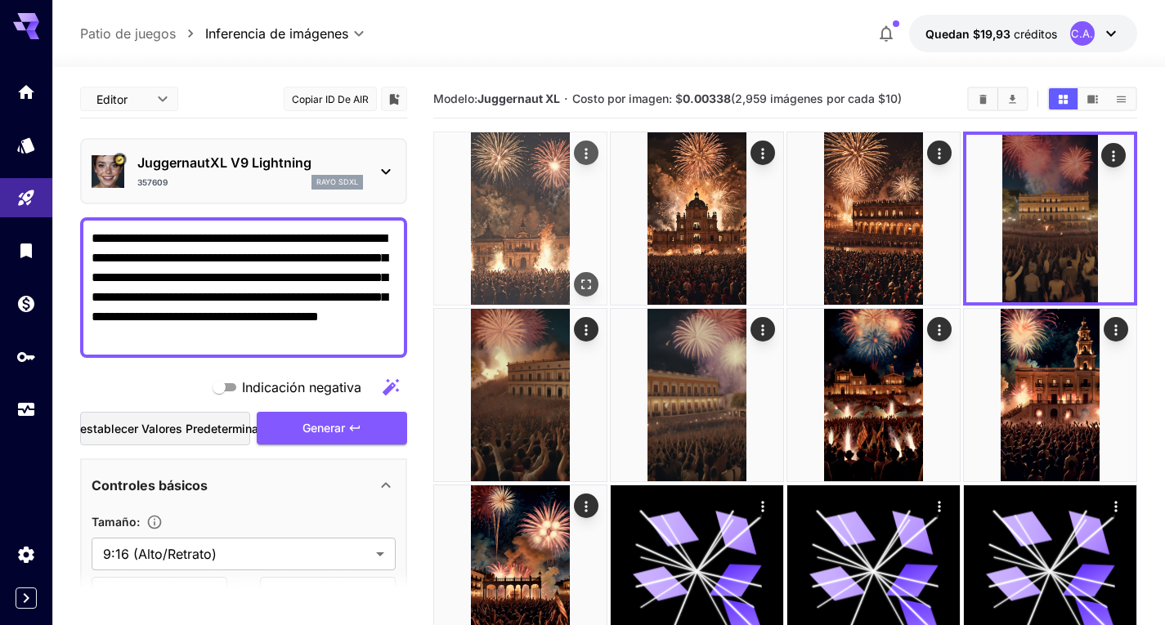
click at [576, 214] on img at bounding box center [520, 218] width 172 height 172
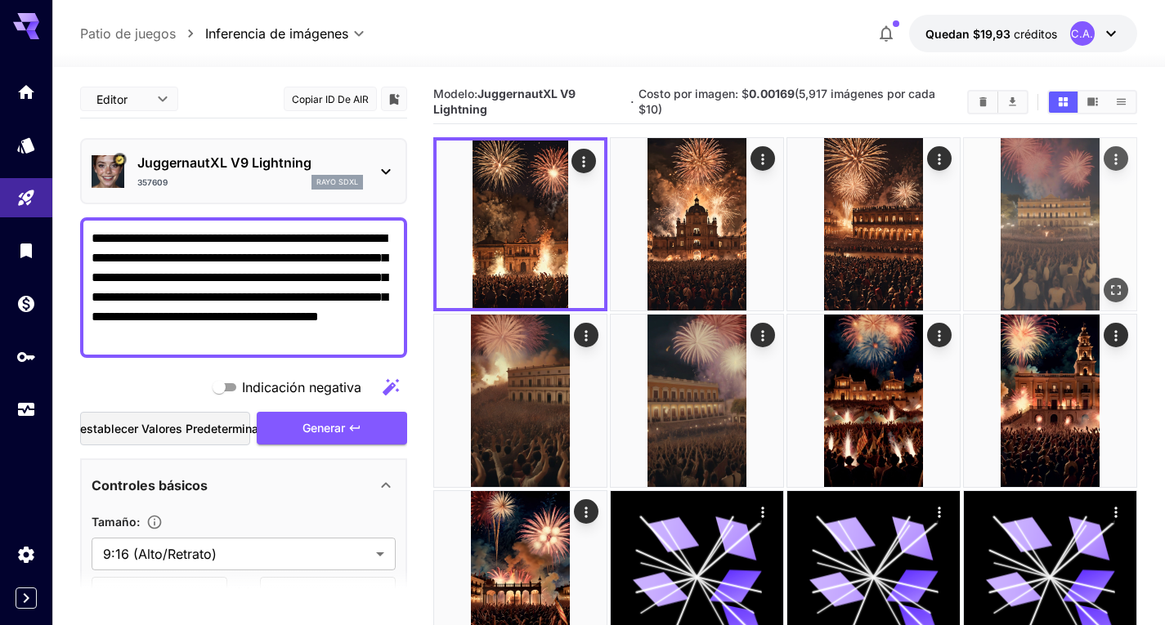
click at [996, 215] on img at bounding box center [1050, 224] width 172 height 172
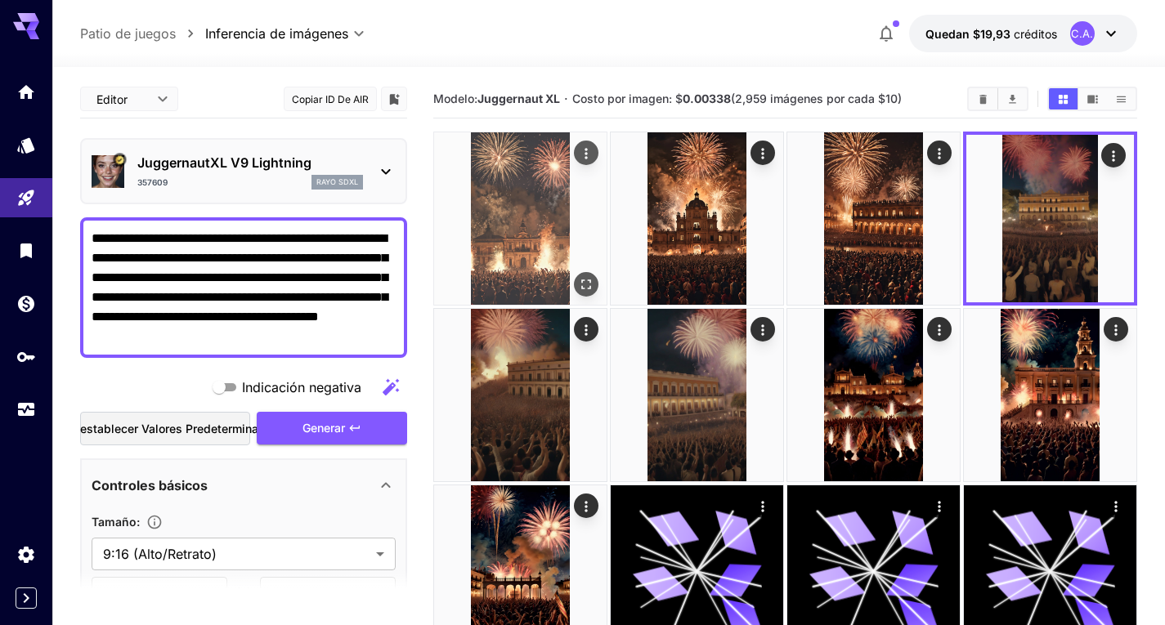
click at [578, 188] on img at bounding box center [520, 218] width 172 height 172
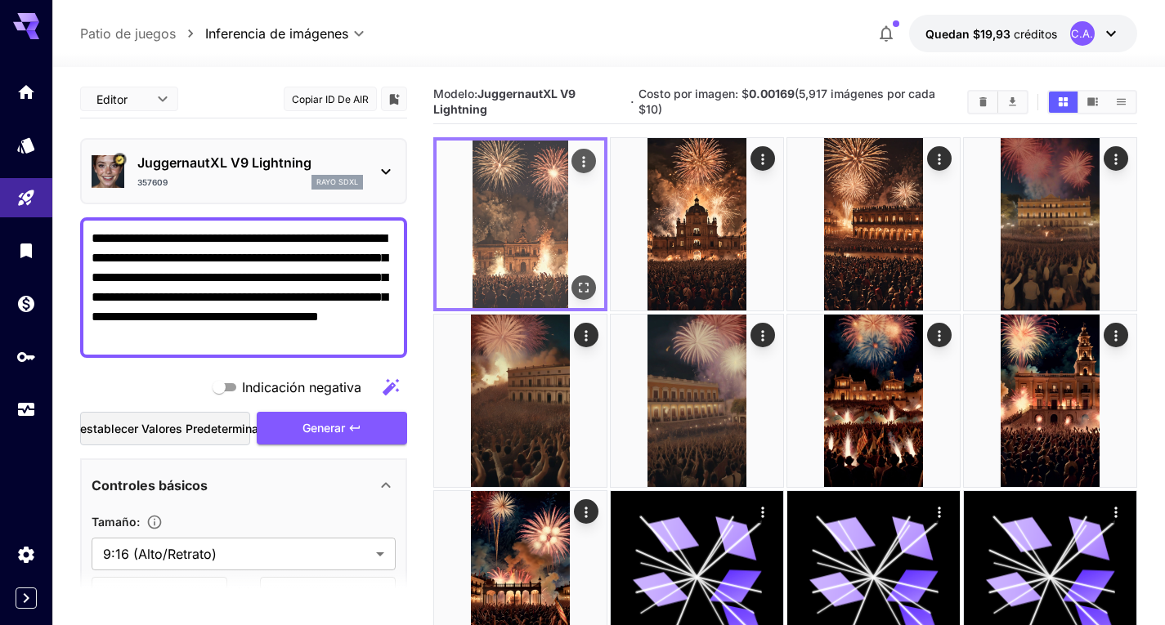
click at [580, 284] on icon "Abrir en pantalla completa" at bounding box center [583, 288] width 16 height 16
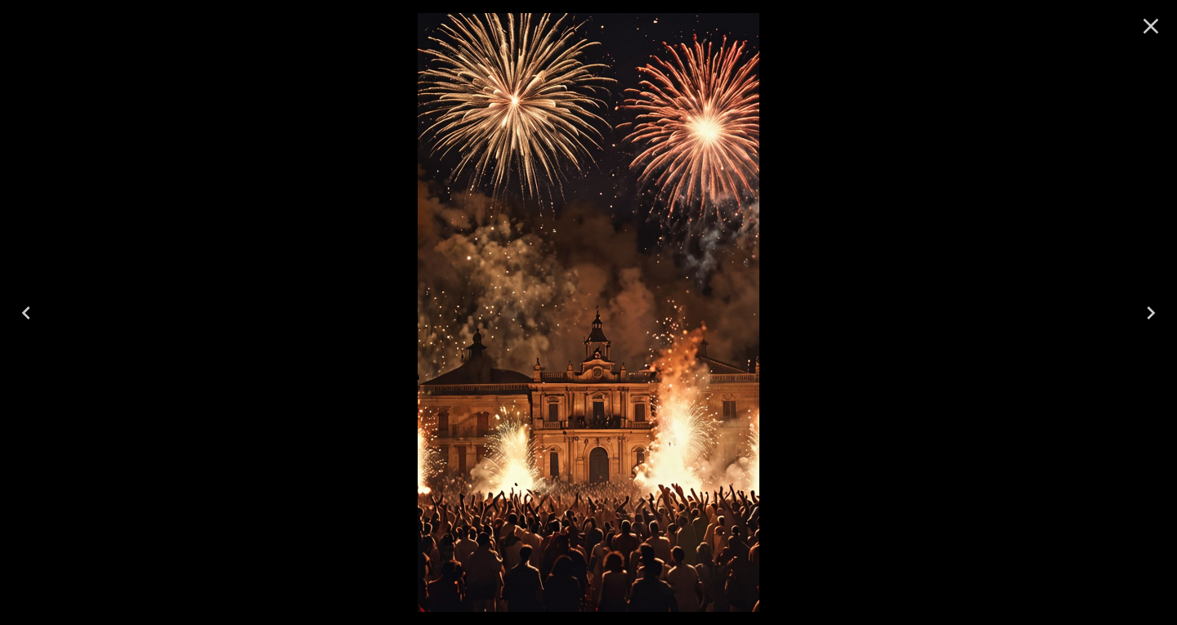
click at [1156, 33] on icon "Close" at bounding box center [1151, 26] width 26 height 26
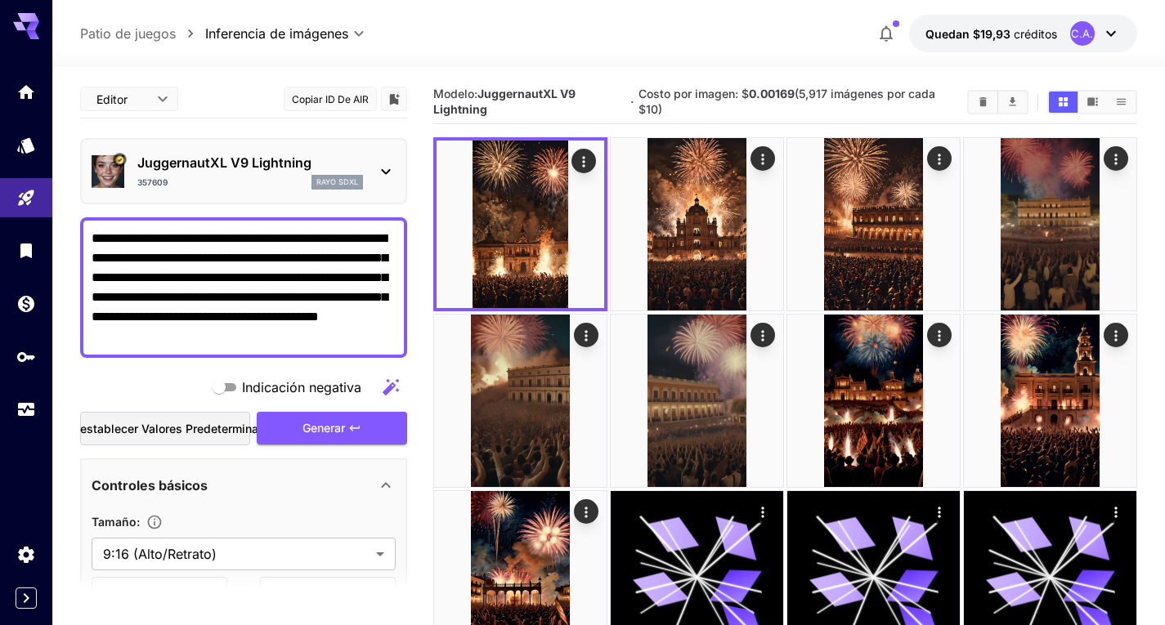
drag, startPoint x: 300, startPoint y: 235, endPoint x: 351, endPoint y: 349, distance: 125.2
click at [351, 349] on div "**********" at bounding box center [243, 287] width 327 height 141
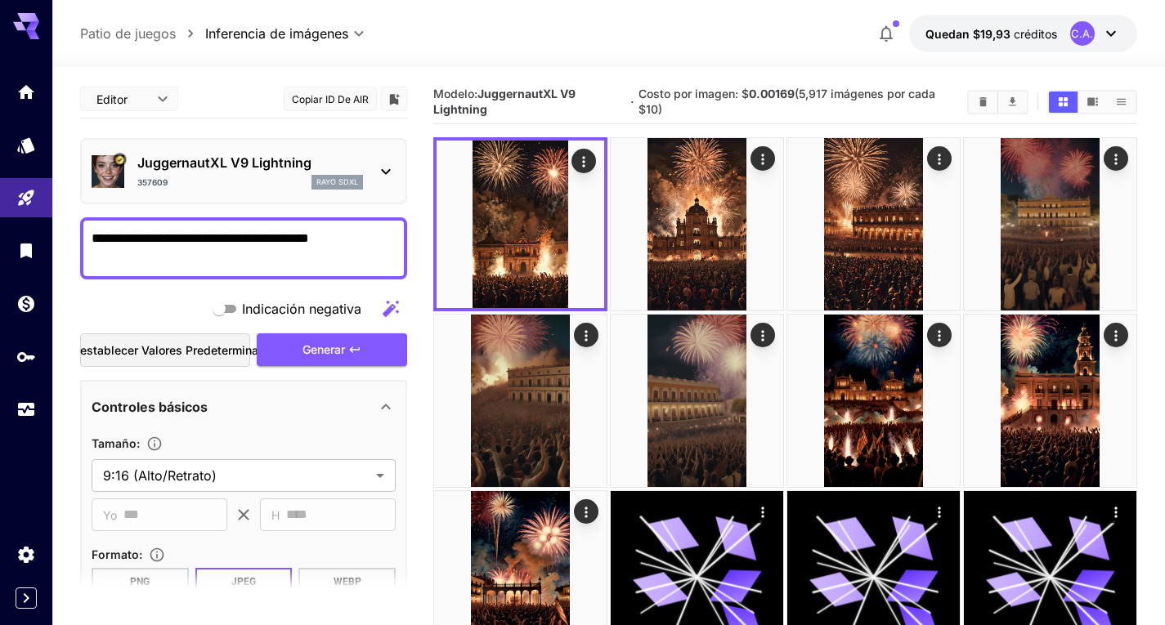
paste textarea "**********"
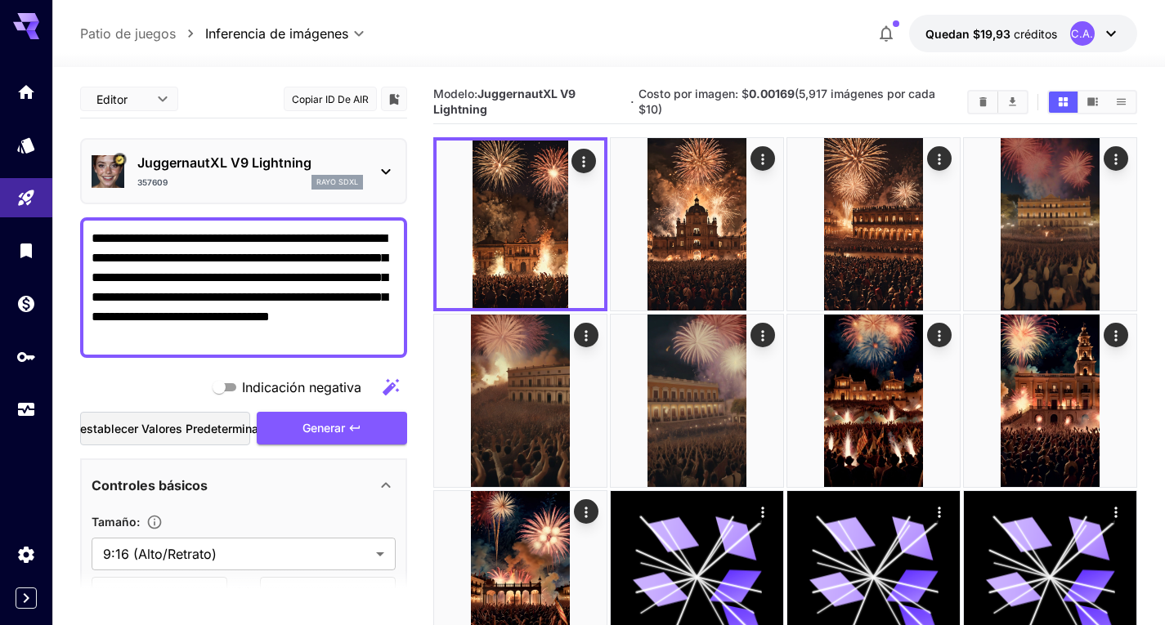
click at [345, 236] on textarea "**********" at bounding box center [244, 288] width 304 height 118
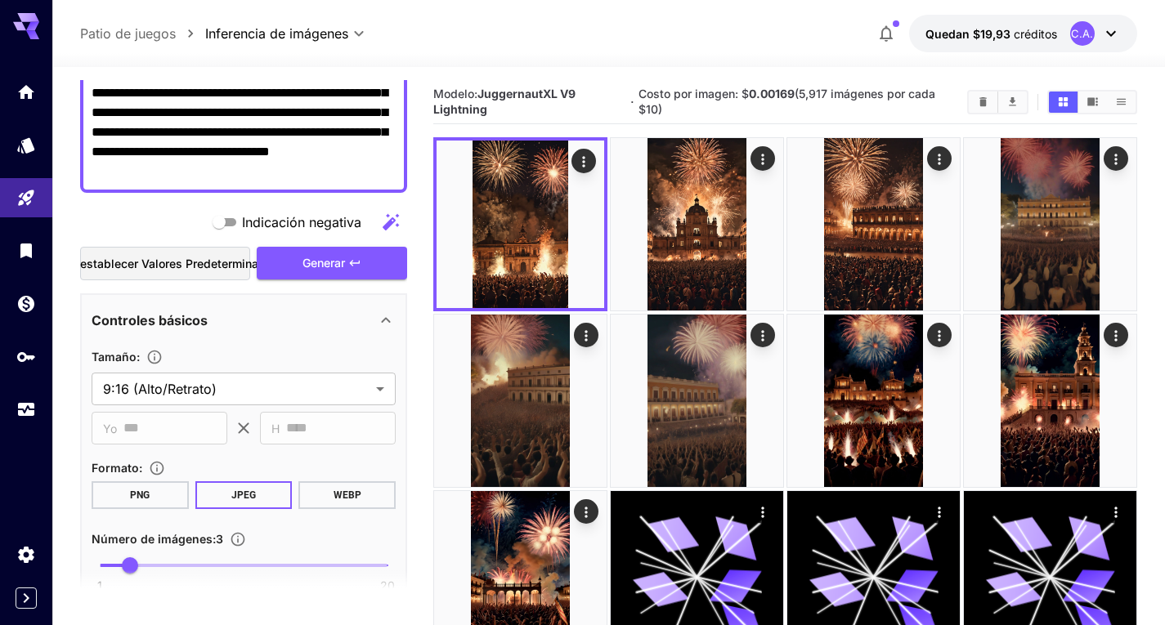
scroll to position [163, 0]
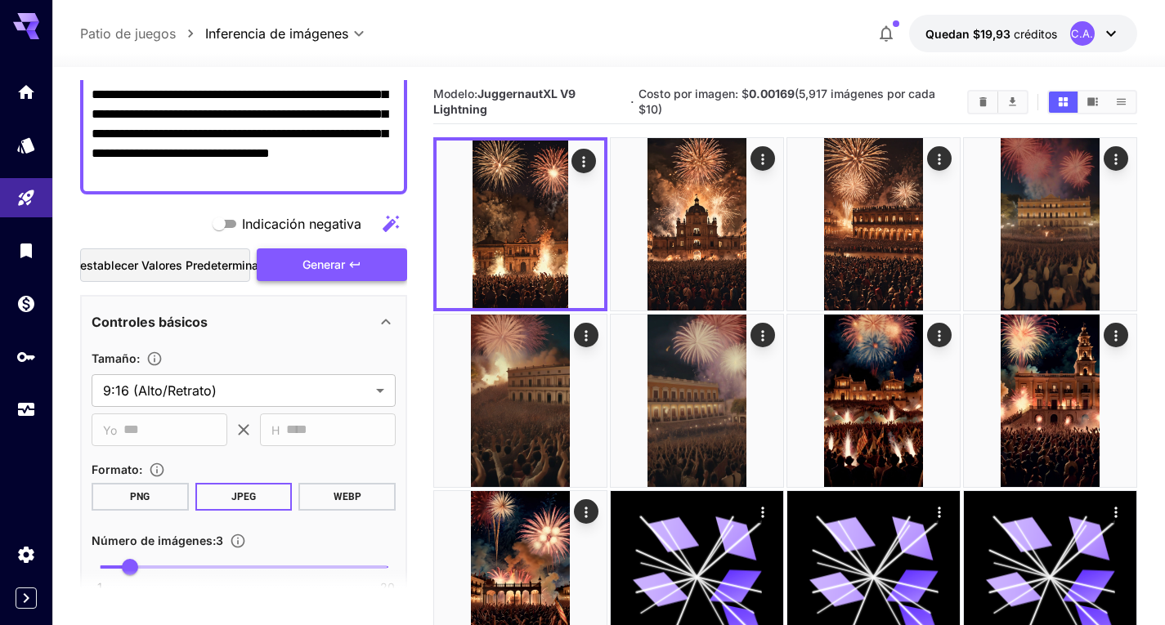
click at [334, 257] on font "Generar" at bounding box center [323, 264] width 43 height 14
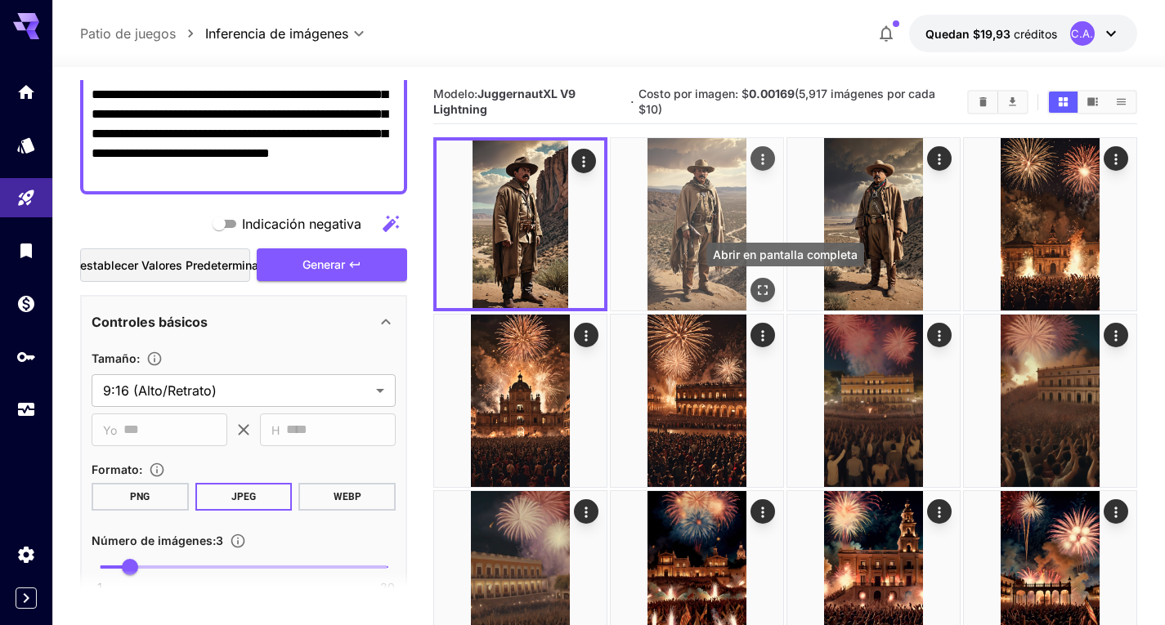
click at [768, 288] on icon "Abrir en pantalla completa" at bounding box center [763, 290] width 16 height 16
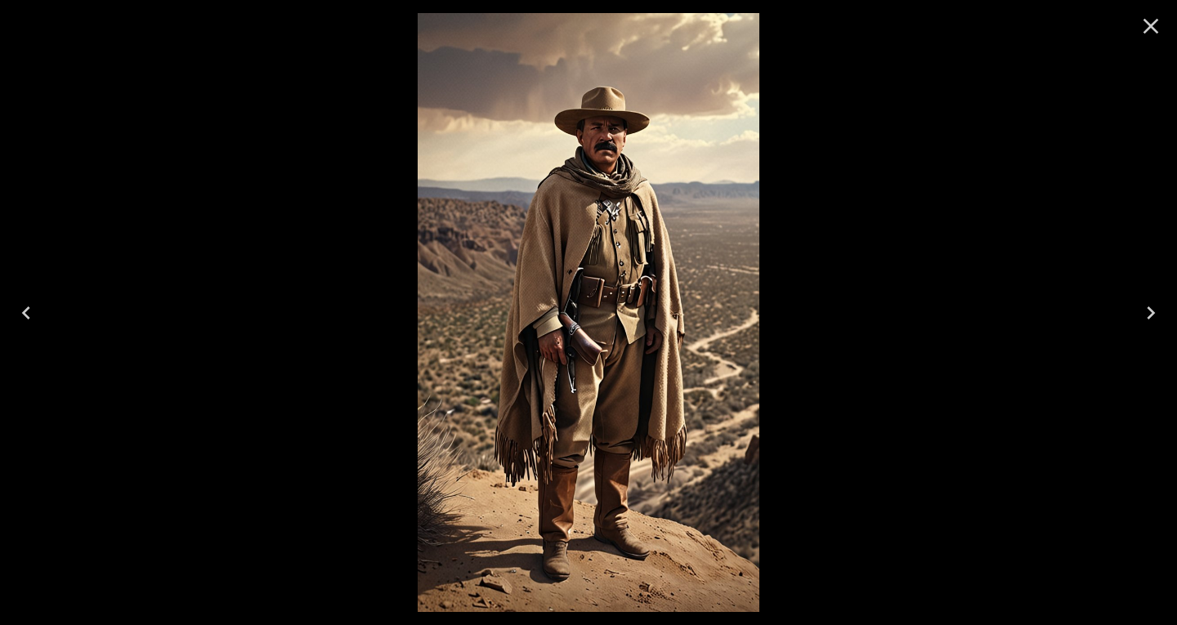
click at [1151, 307] on icon "Next" at bounding box center [1151, 313] width 26 height 26
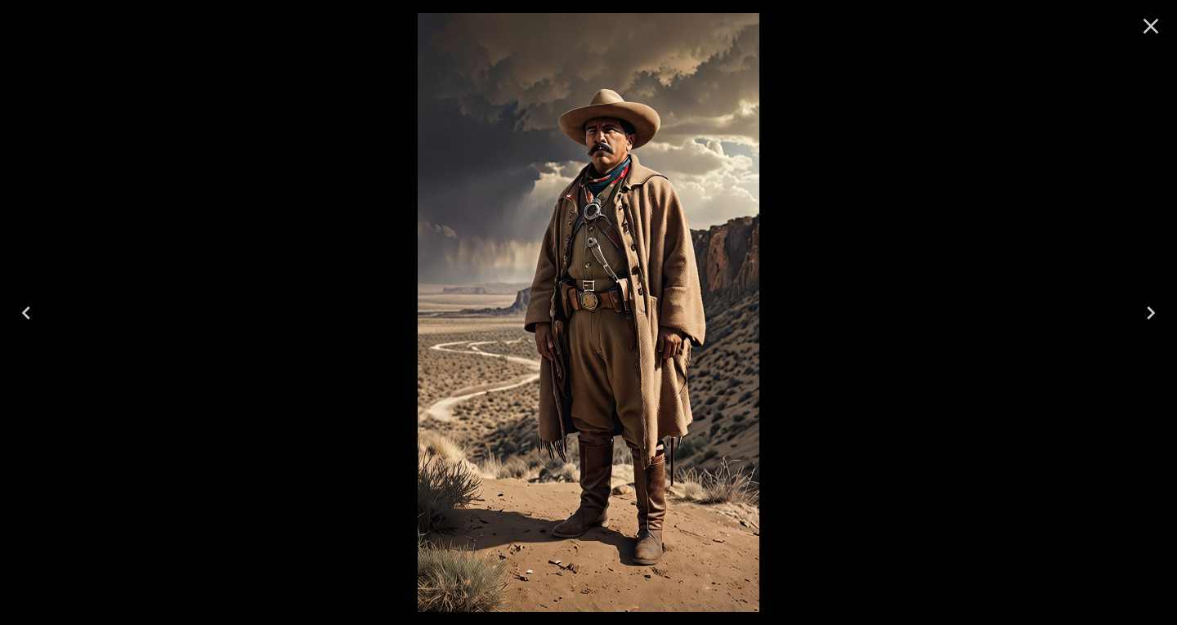
click at [40, 307] on button "Previous" at bounding box center [26, 312] width 52 height 65
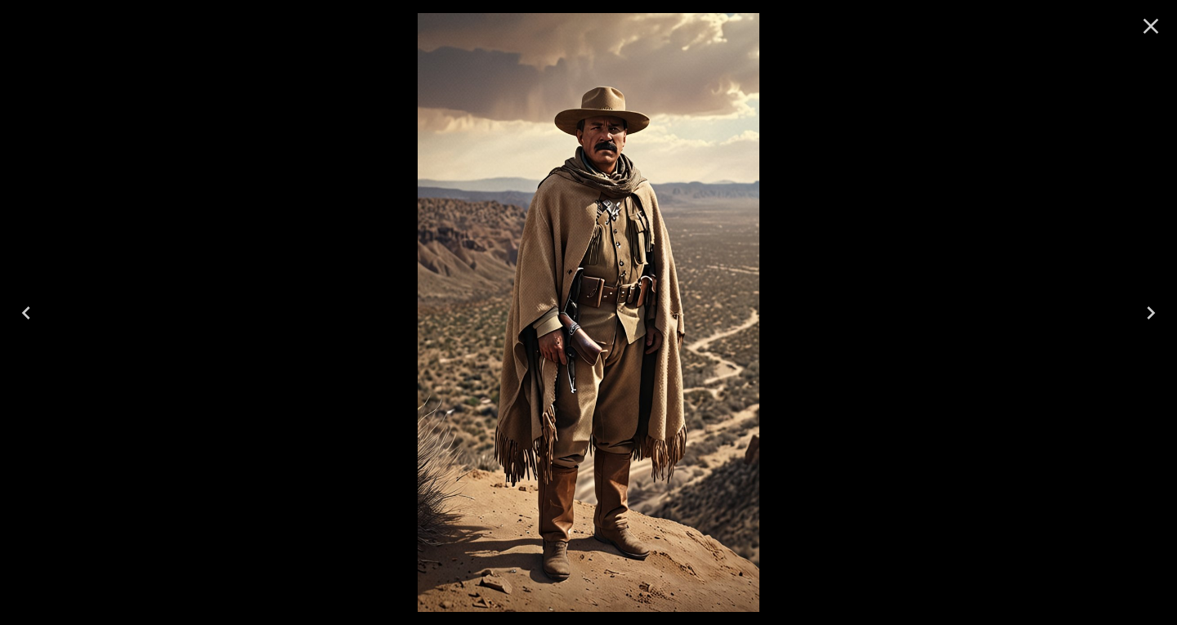
click at [40, 307] on button "Previous" at bounding box center [26, 312] width 52 height 65
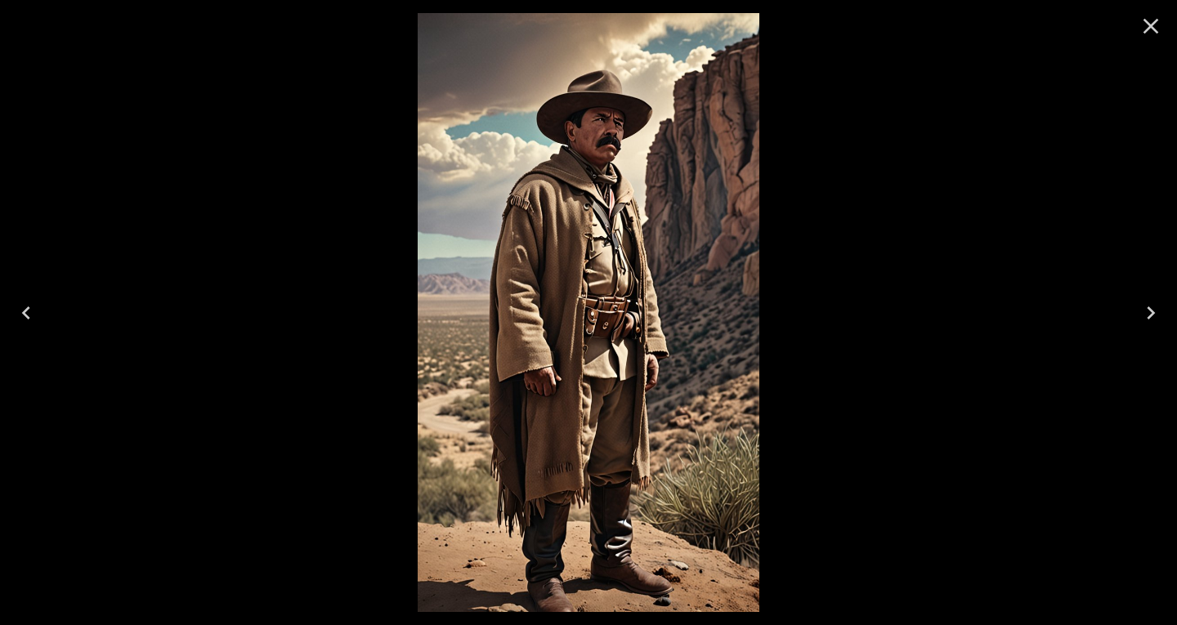
click at [1152, 309] on icon "Next" at bounding box center [1151, 313] width 26 height 26
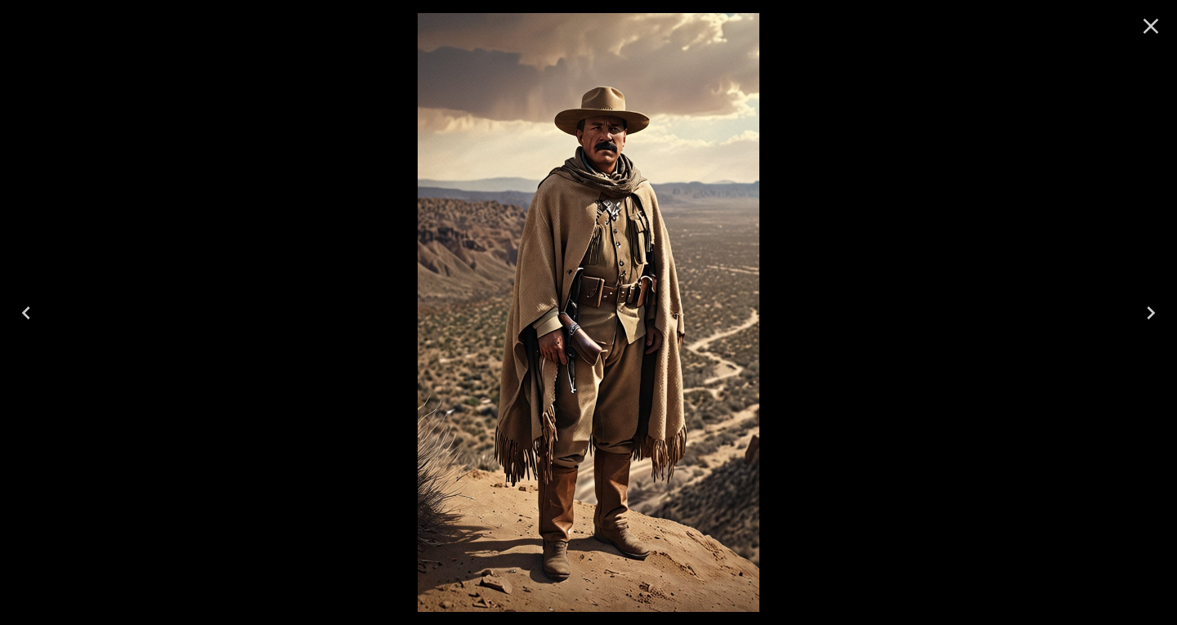
click at [1152, 309] on icon "Next" at bounding box center [1151, 313] width 26 height 26
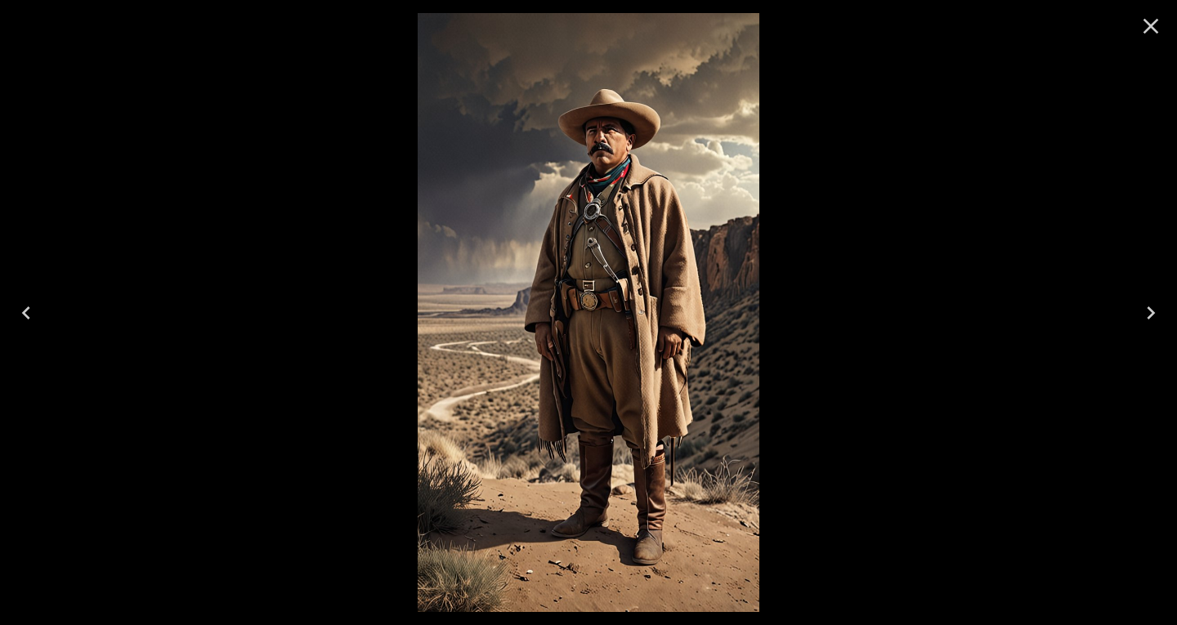
click at [1150, 30] on icon "Close" at bounding box center [1151, 26] width 26 height 26
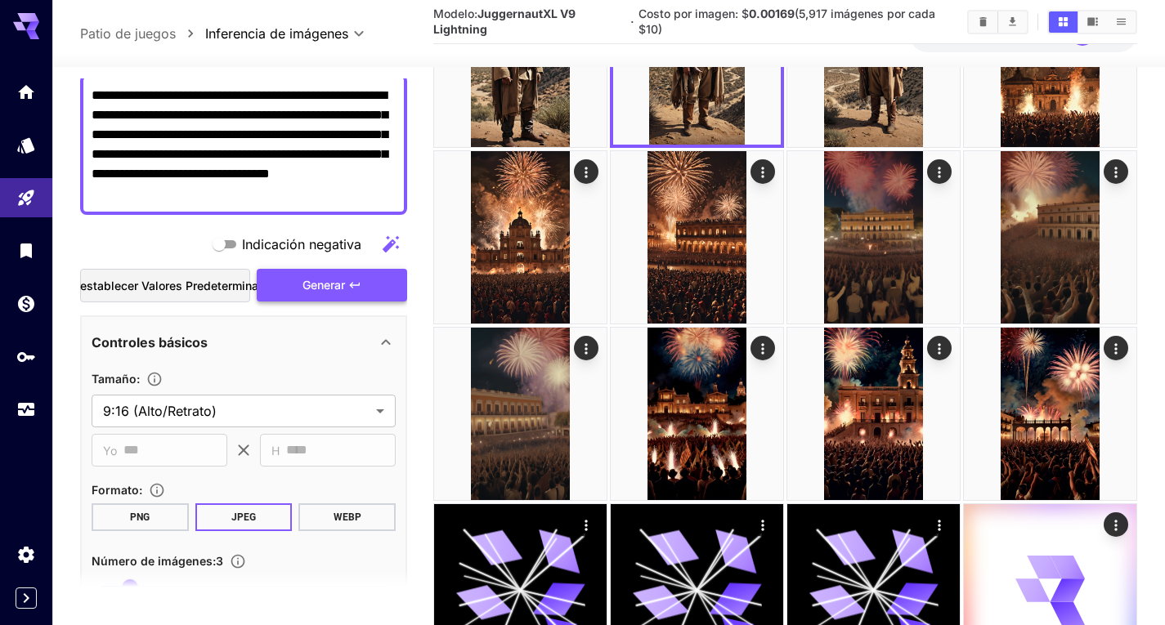
scroll to position [82, 0]
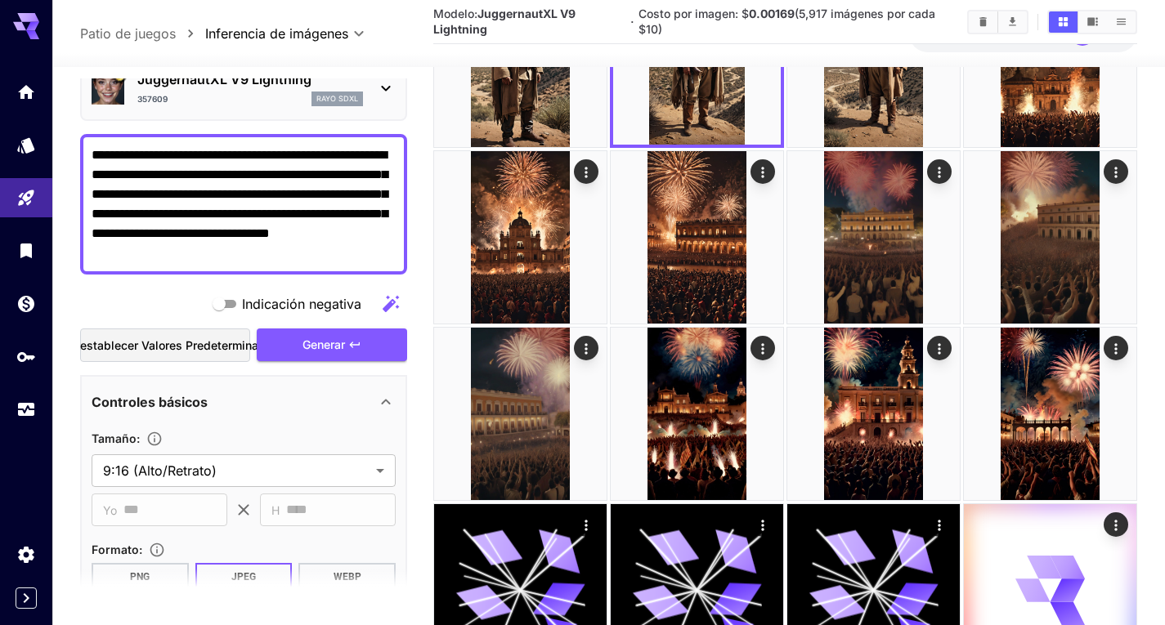
click at [353, 402] on div "Controles básicos" at bounding box center [234, 402] width 284 height 20
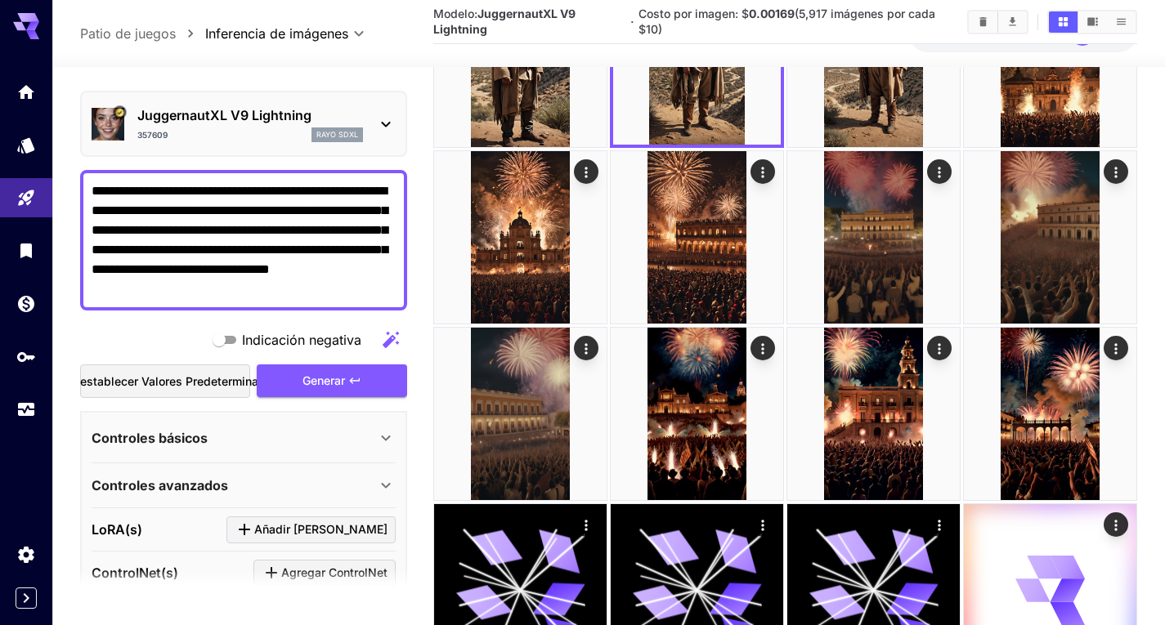
scroll to position [0, 0]
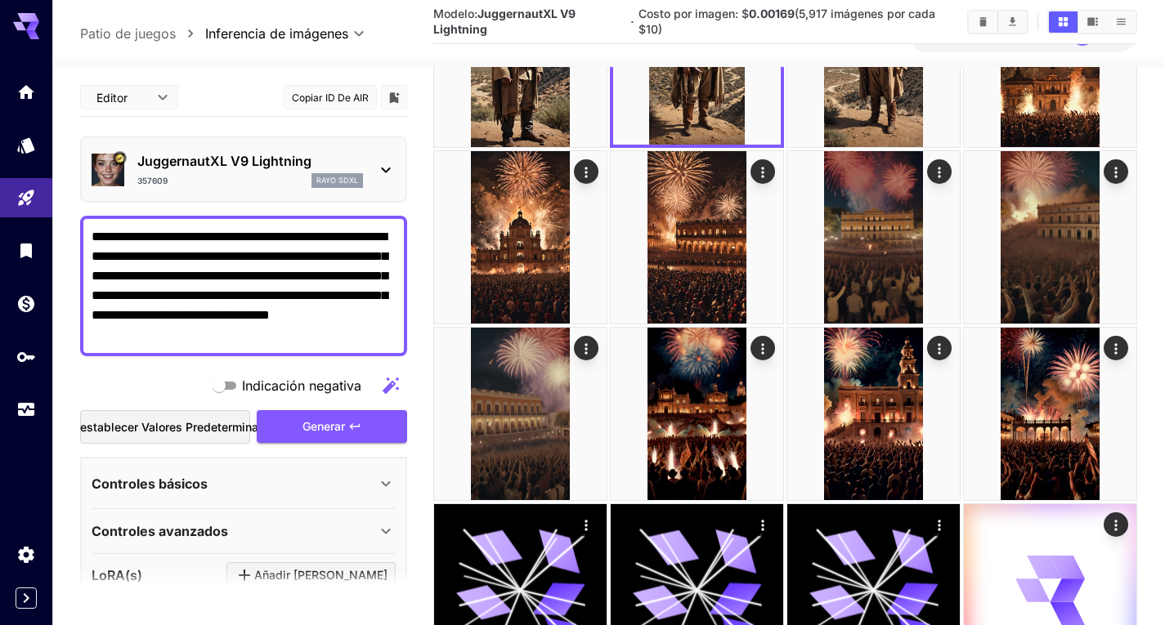
click at [277, 236] on textarea "**********" at bounding box center [244, 286] width 304 height 118
click at [230, 239] on textarea "**********" at bounding box center [244, 286] width 304 height 118
type textarea "**********"
click at [302, 424] on font "Generar" at bounding box center [323, 426] width 43 height 14
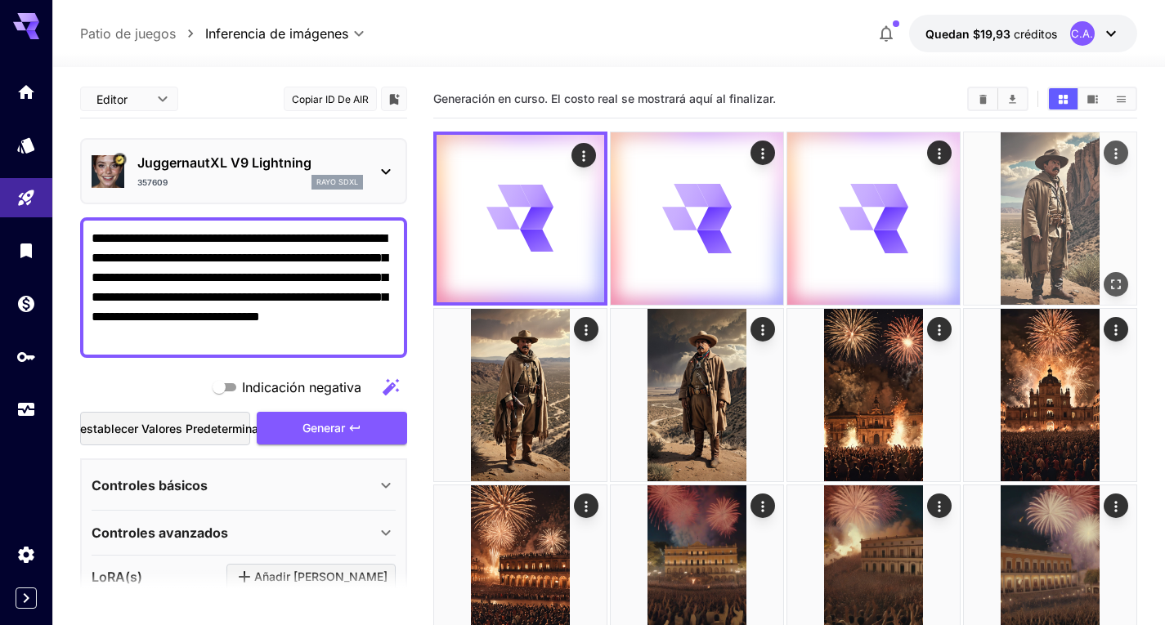
click at [1018, 231] on img at bounding box center [1050, 218] width 172 height 172
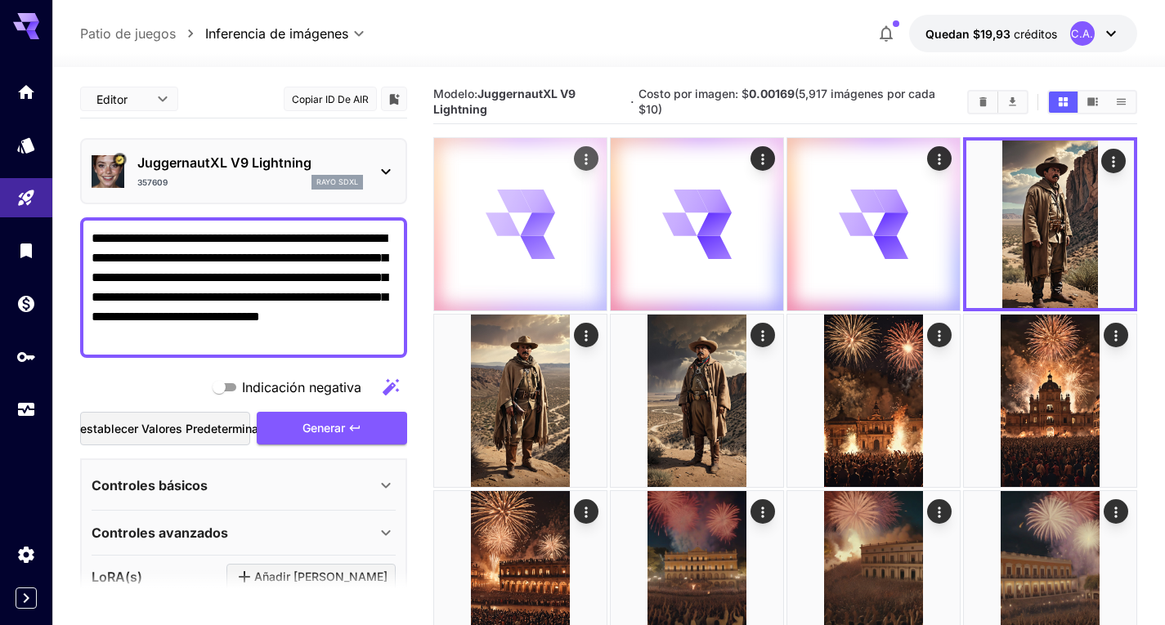
click at [524, 232] on icon at bounding box center [537, 225] width 35 height 25
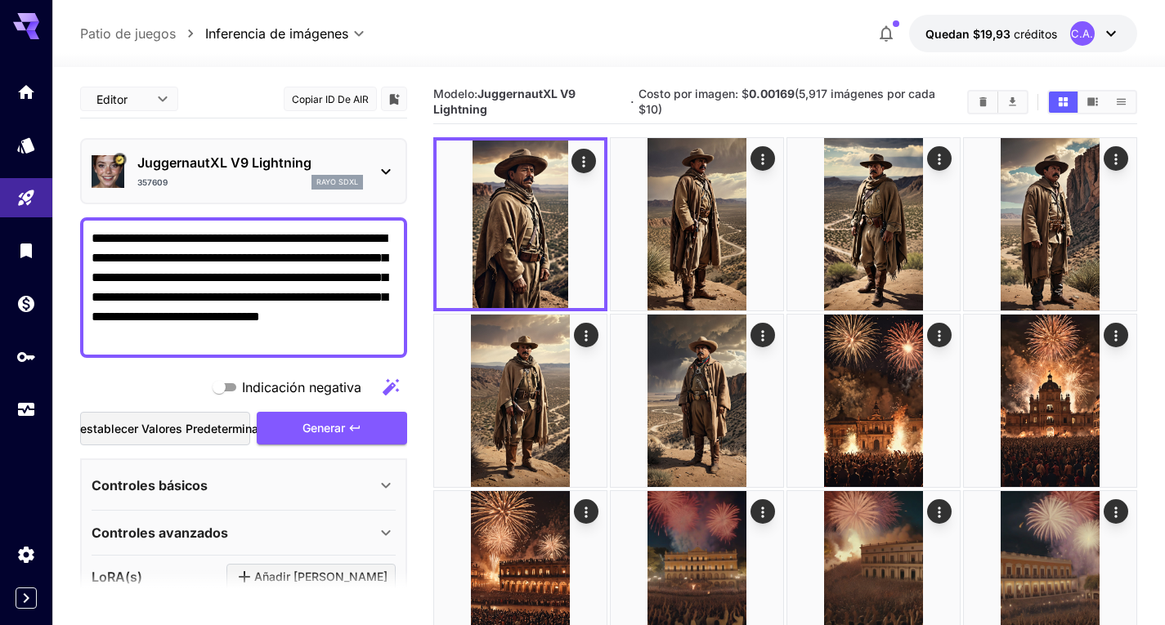
click at [524, 231] on img at bounding box center [521, 225] width 168 height 168
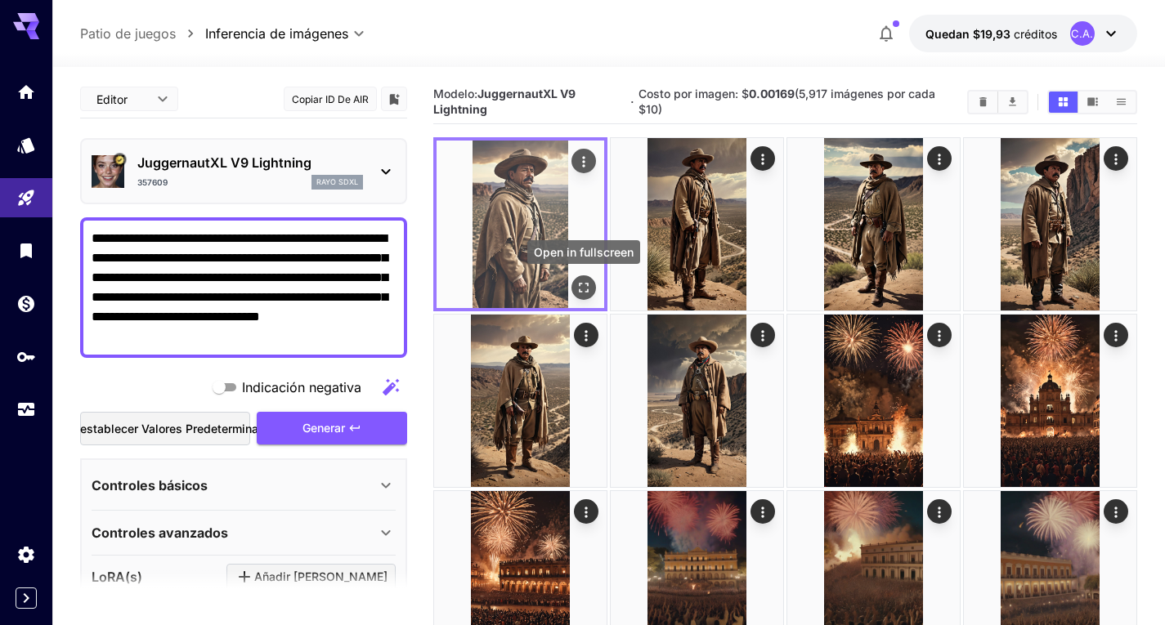
click at [584, 284] on icon "Abrir en pantalla completa" at bounding box center [583, 288] width 16 height 16
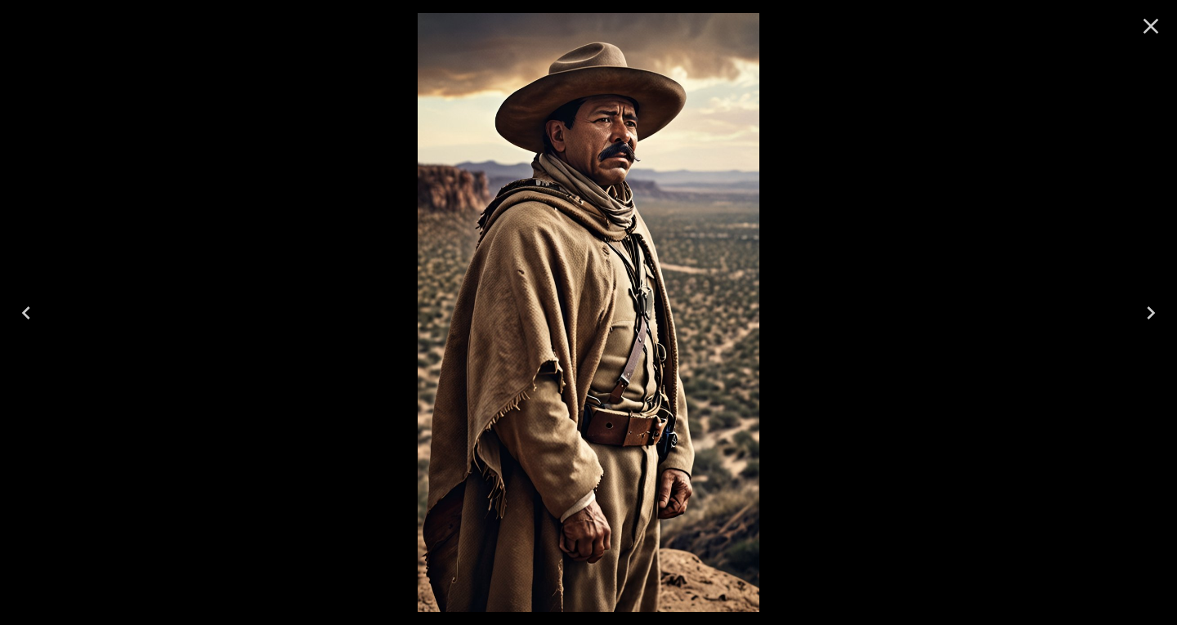
click at [1153, 307] on icon "Next" at bounding box center [1151, 313] width 26 height 26
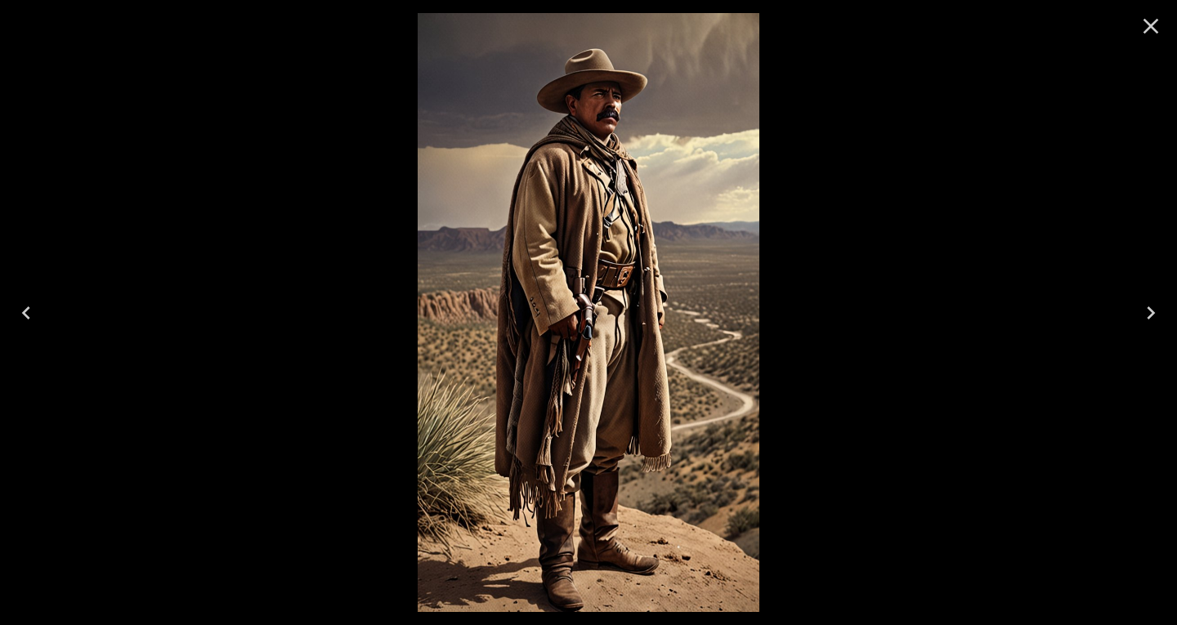
click at [1153, 307] on icon "Next" at bounding box center [1151, 313] width 26 height 26
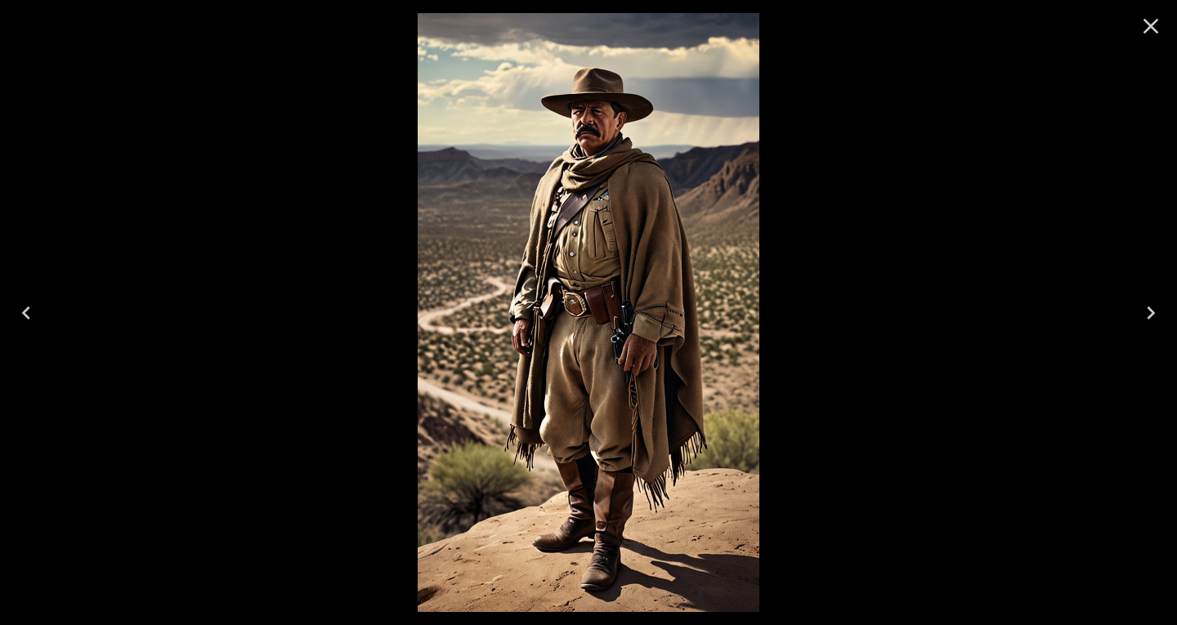
click at [1137, 26] on button "Close" at bounding box center [1150, 26] width 39 height 39
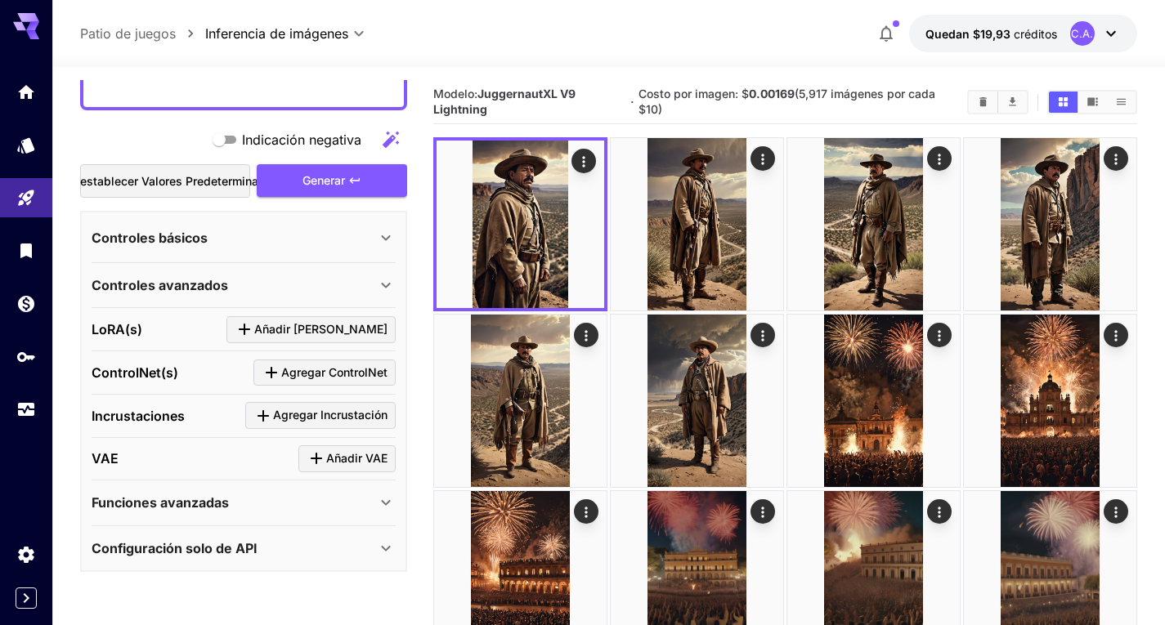
scroll to position [249, 0]
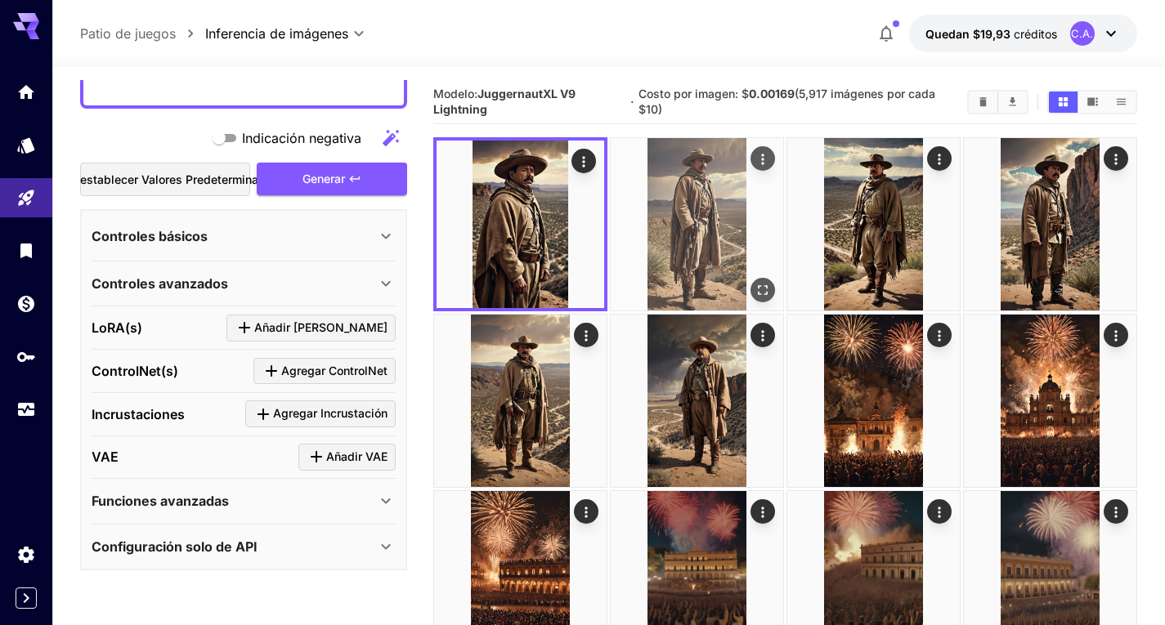
click at [772, 287] on button "Abrir en pantalla completa" at bounding box center [762, 290] width 25 height 25
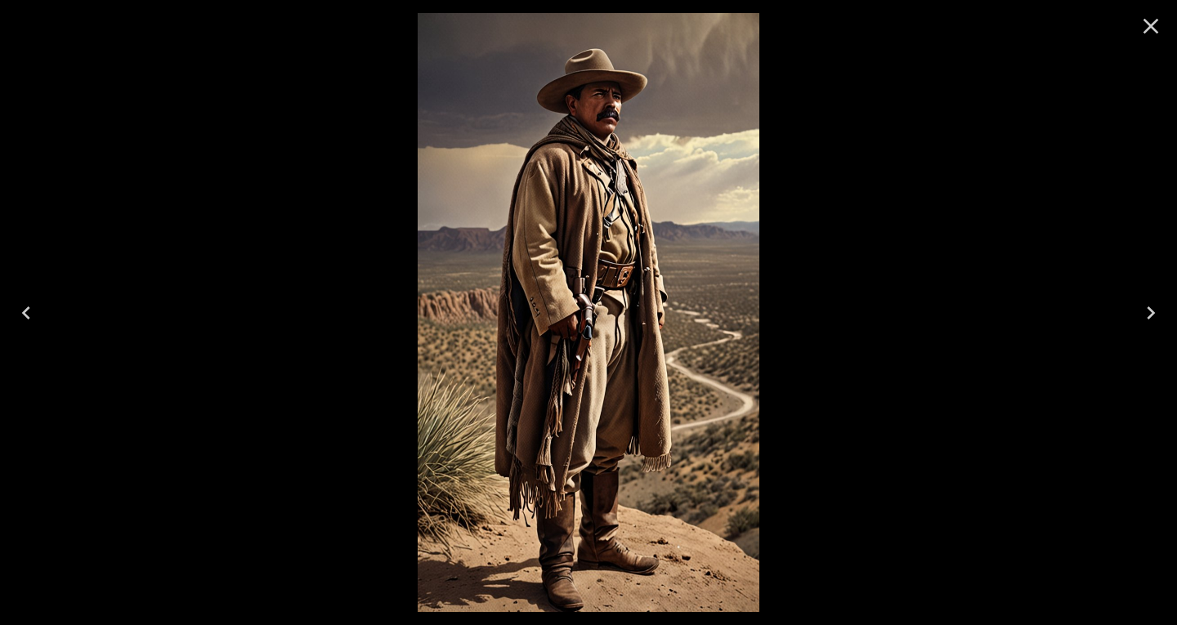
click at [1147, 25] on icon "Close" at bounding box center [1151, 26] width 26 height 26
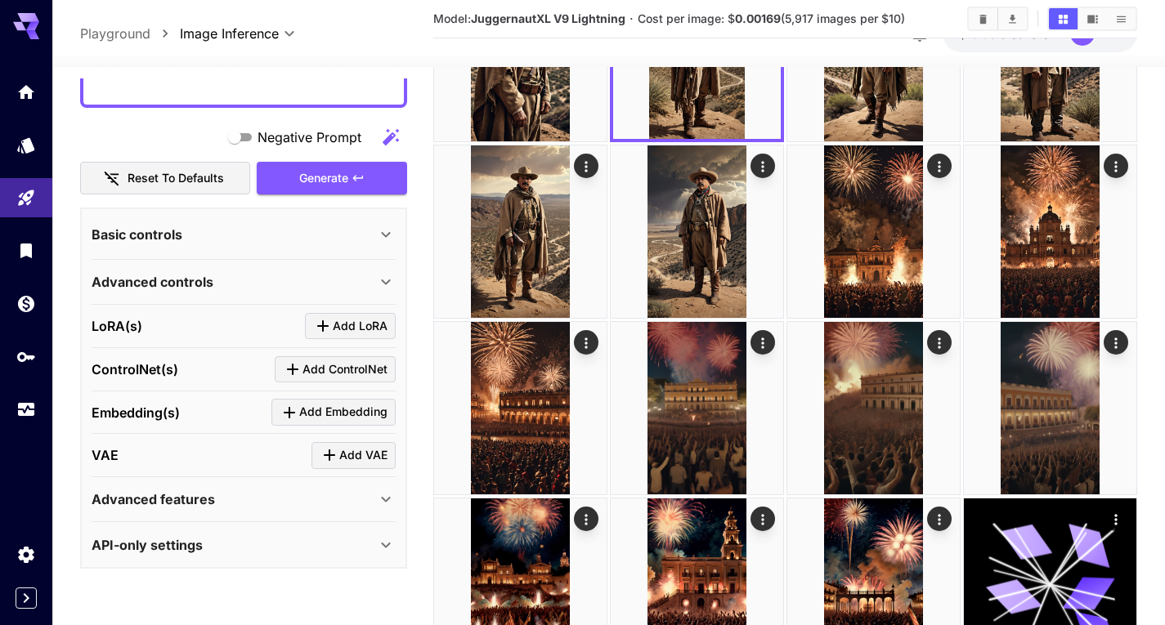
scroll to position [249, 0]
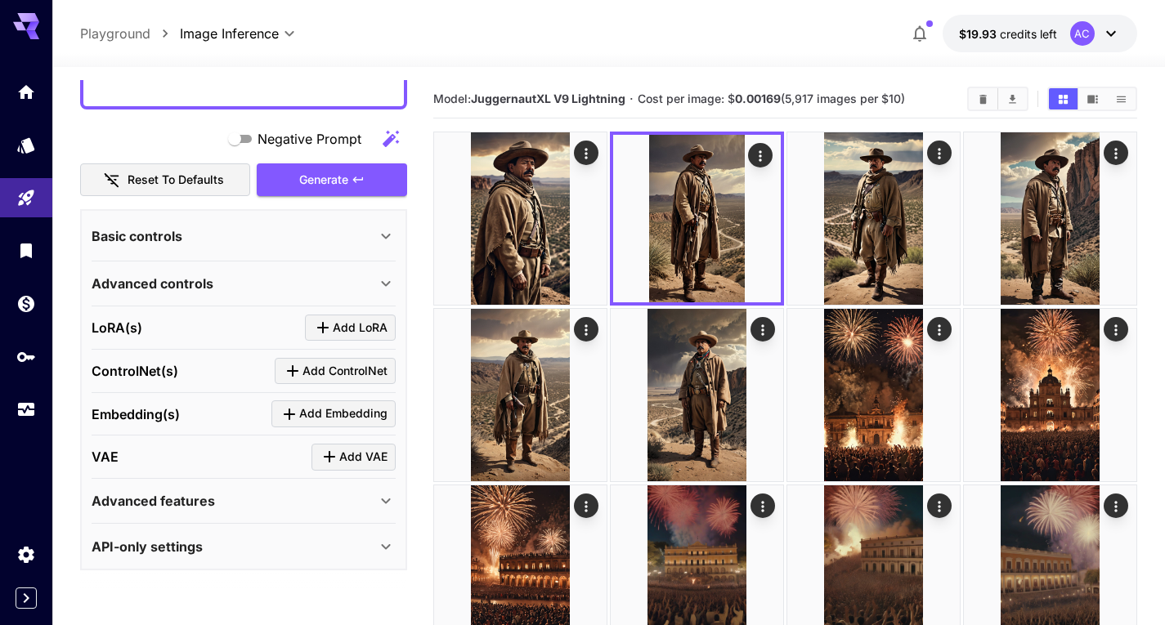
click at [312, 235] on div "Basic controls" at bounding box center [234, 236] width 284 height 20
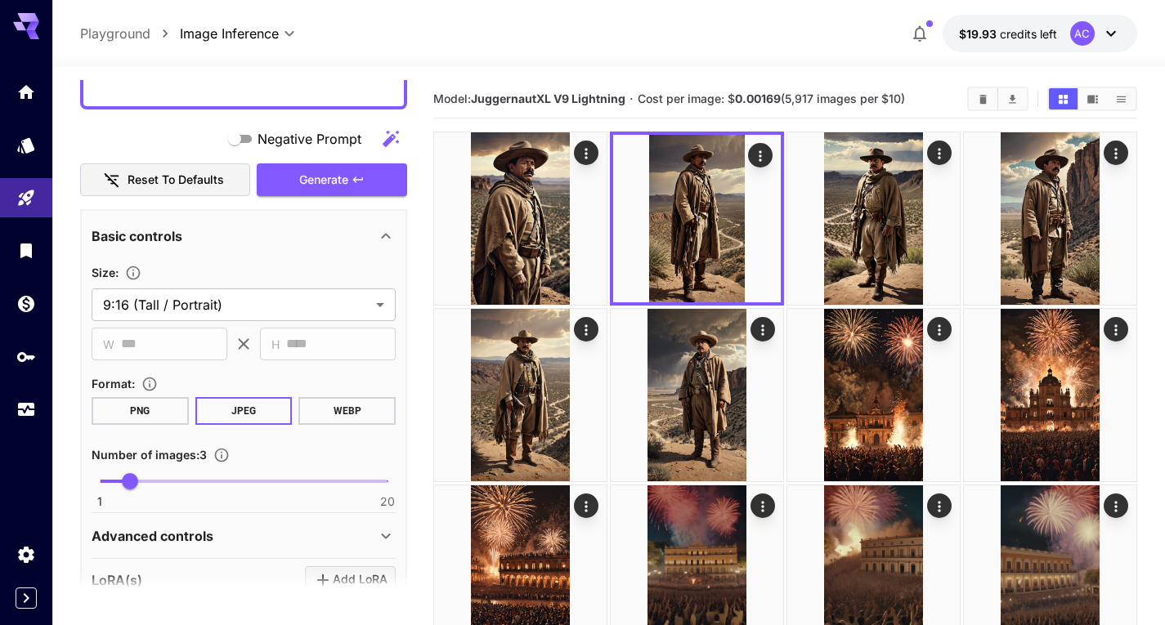
click at [315, 235] on div "Basic controls" at bounding box center [234, 236] width 284 height 20
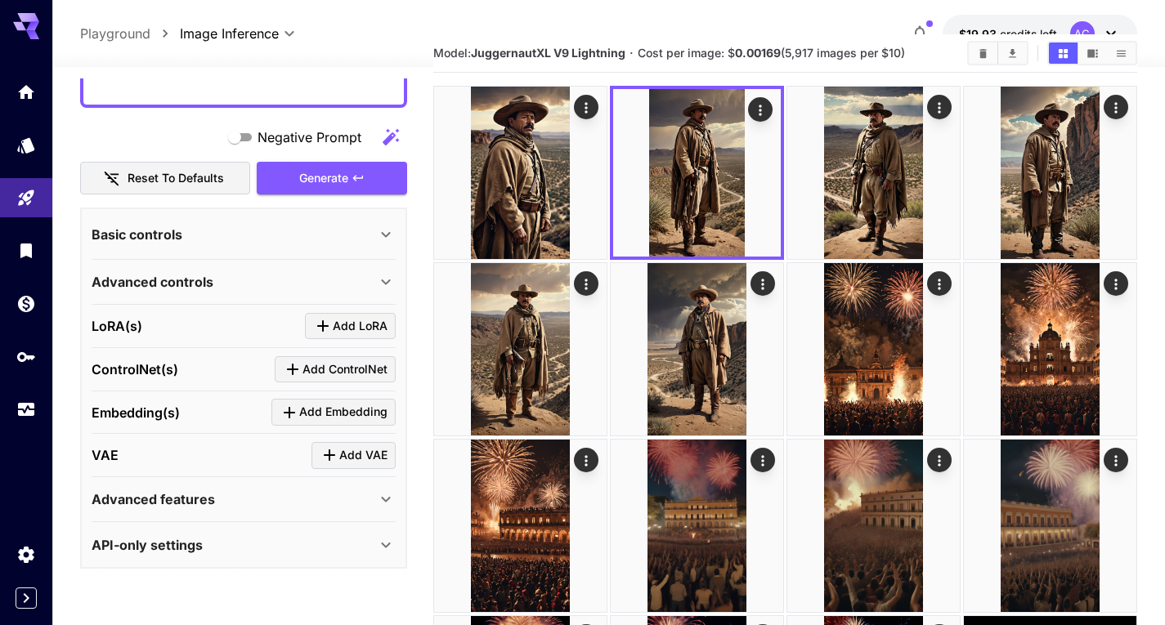
scroll to position [82, 0]
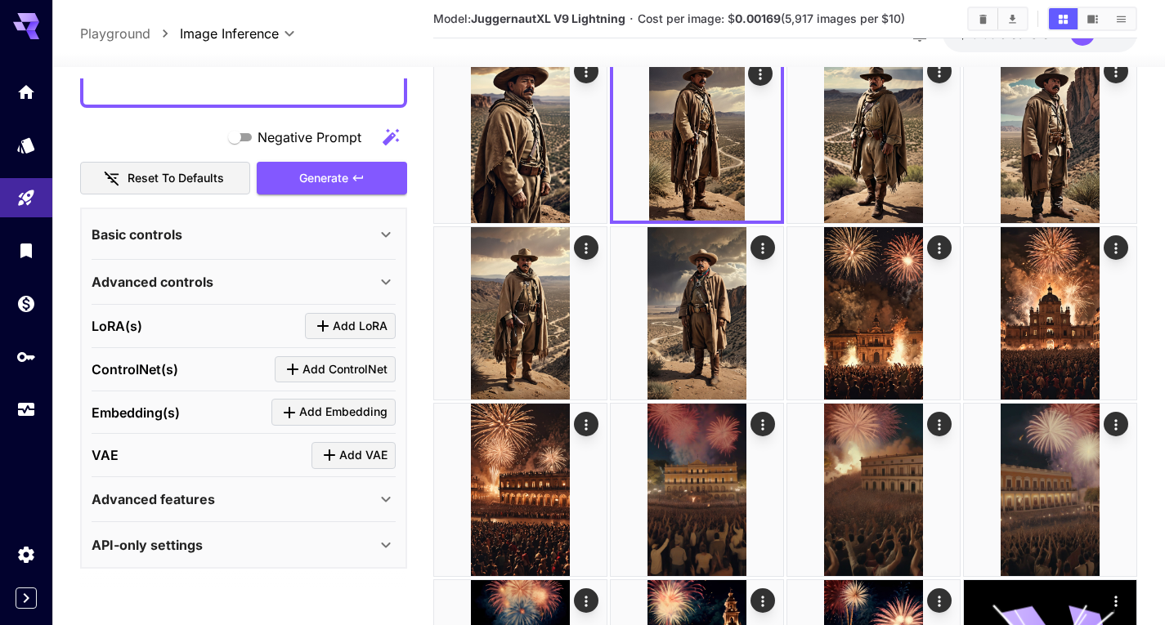
click at [324, 283] on div "Advanced controls" at bounding box center [234, 282] width 284 height 20
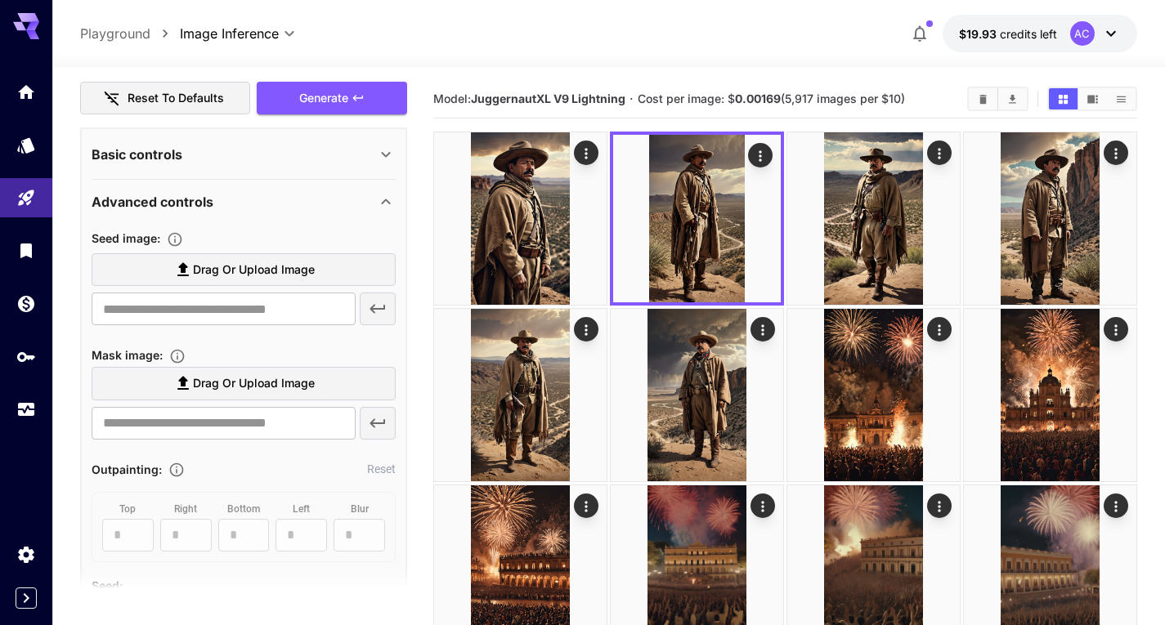
scroll to position [249, 0]
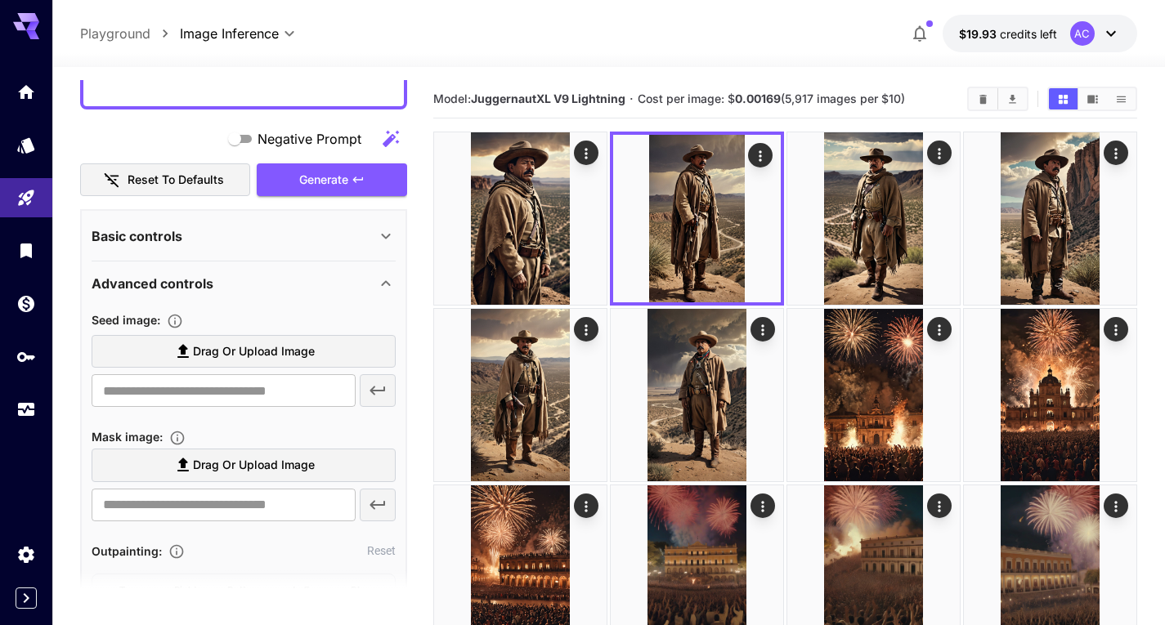
click at [343, 279] on div "Advanced controls" at bounding box center [234, 284] width 284 height 20
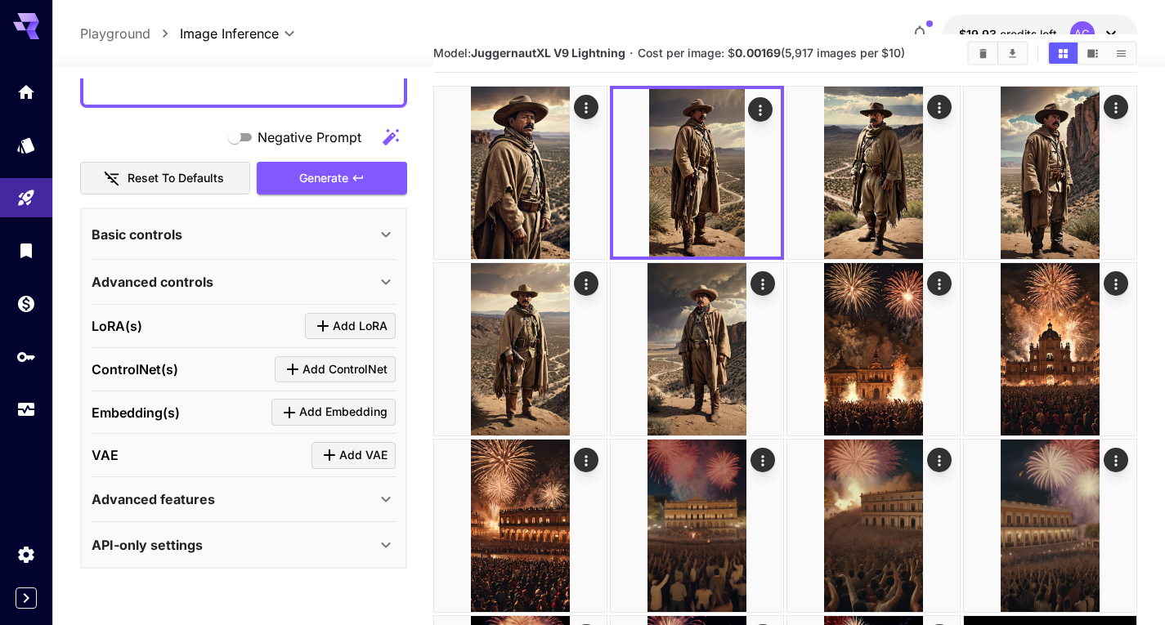
scroll to position [82, 0]
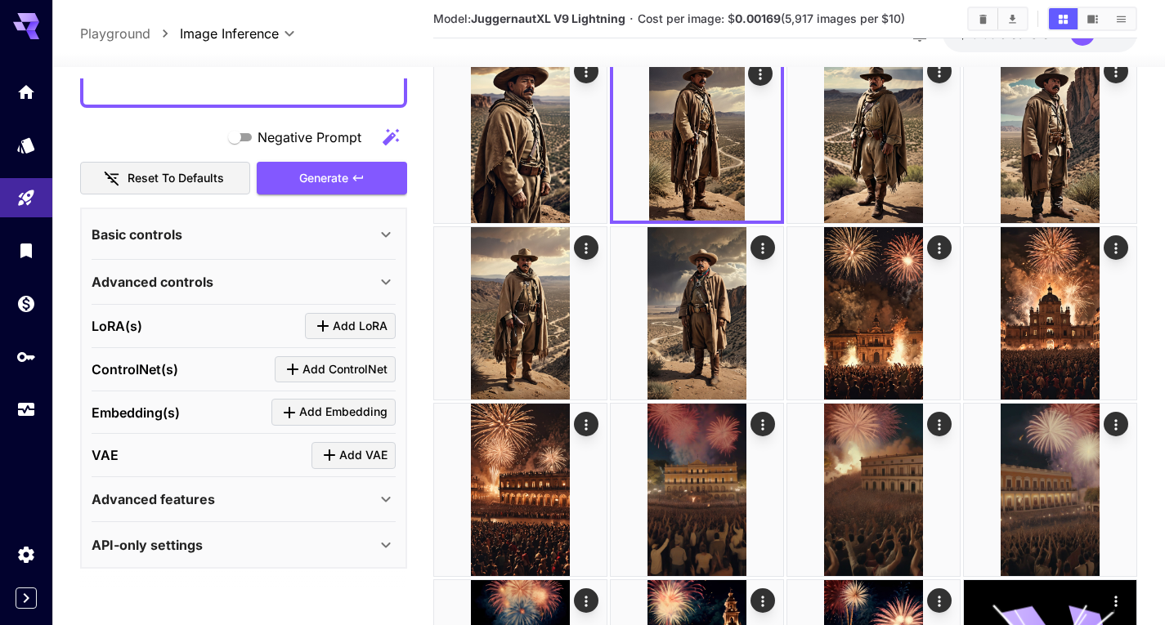
click at [223, 499] on div "Advanced features" at bounding box center [234, 500] width 284 height 20
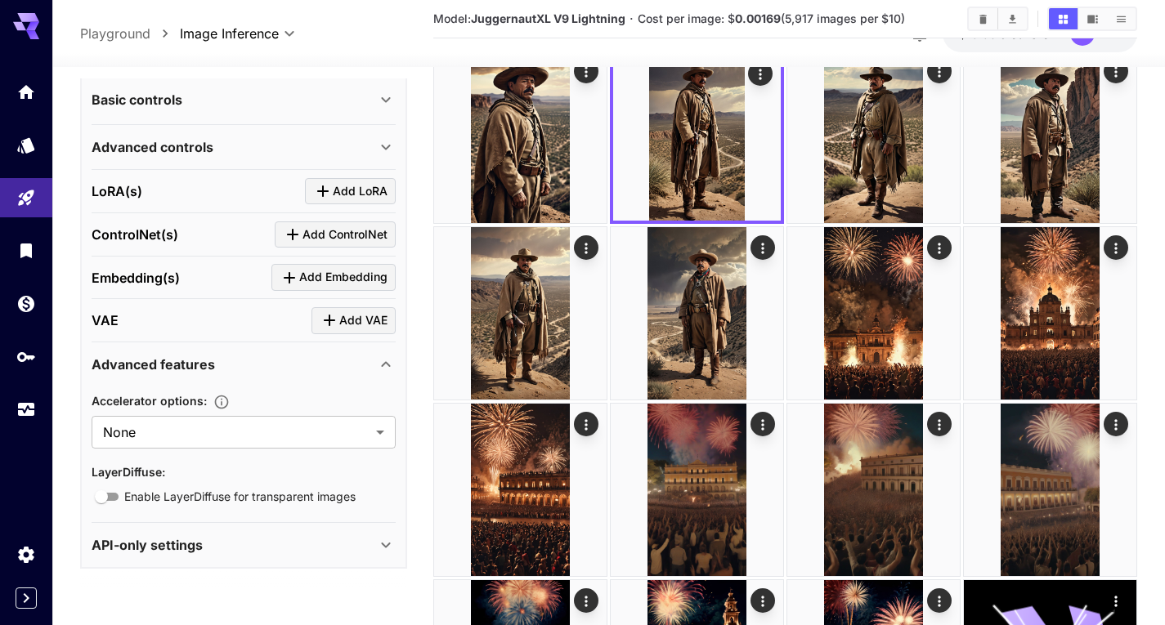
click at [217, 365] on div "Advanced features" at bounding box center [234, 365] width 284 height 20
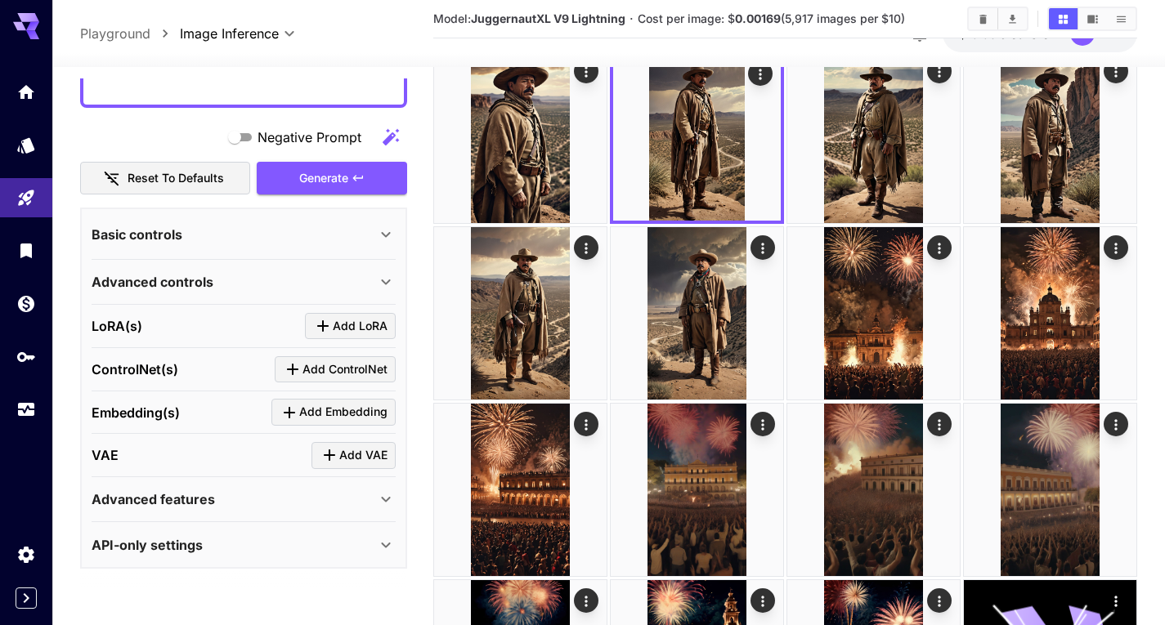
scroll to position [249, 0]
click at [216, 286] on div "Advanced controls" at bounding box center [234, 282] width 284 height 20
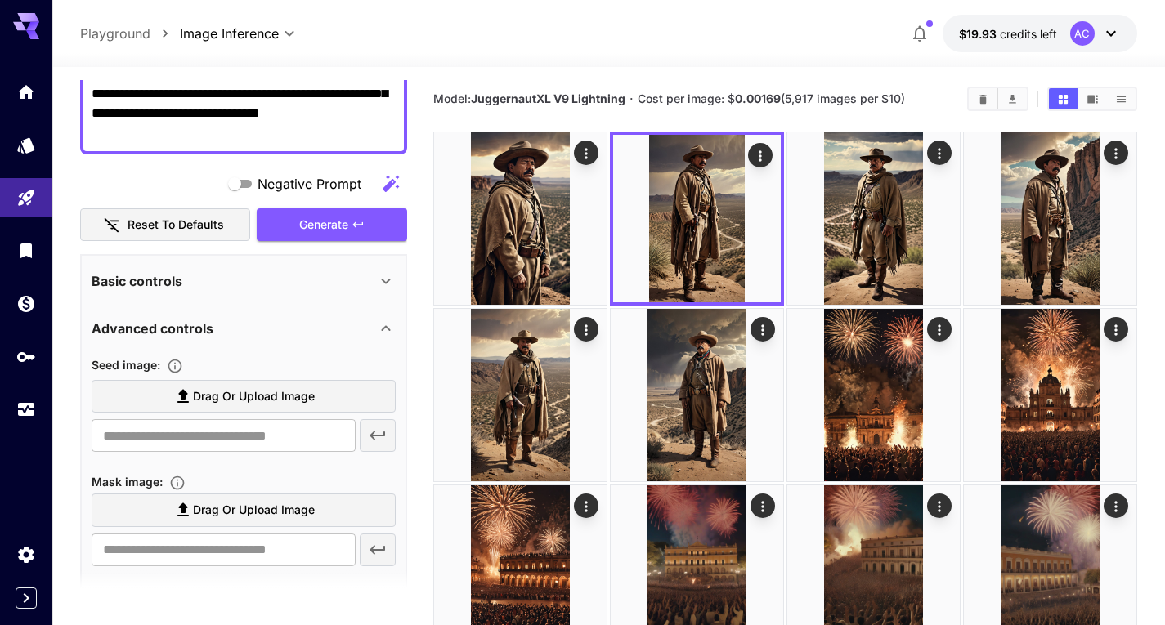
scroll to position [160, 0]
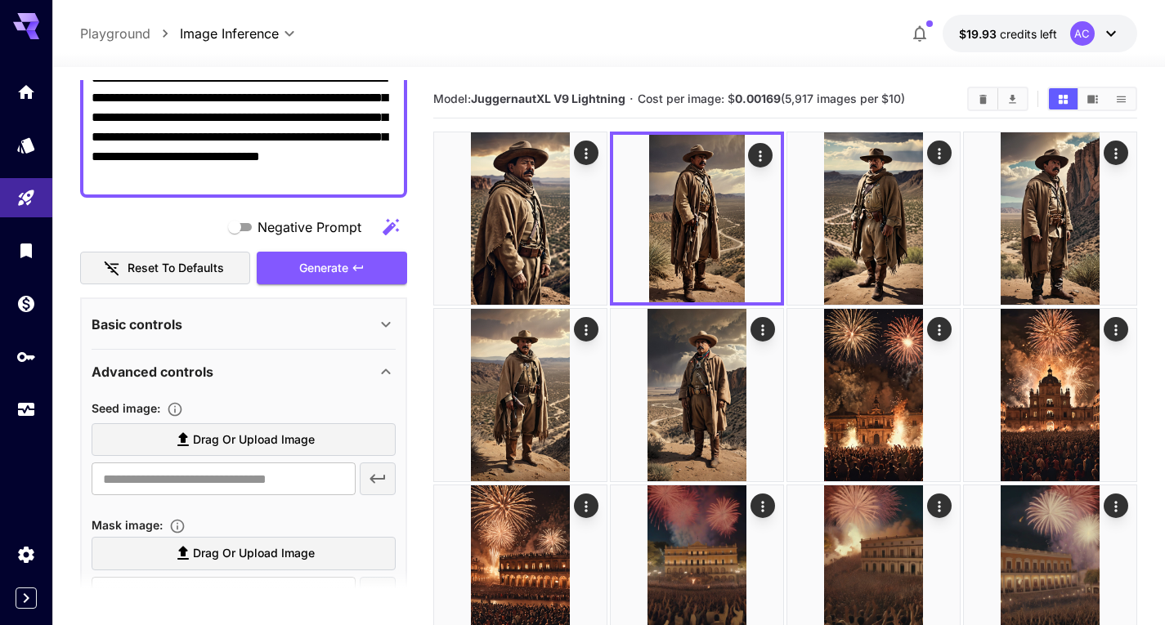
click at [371, 367] on div "Advanced controls" at bounding box center [234, 372] width 284 height 20
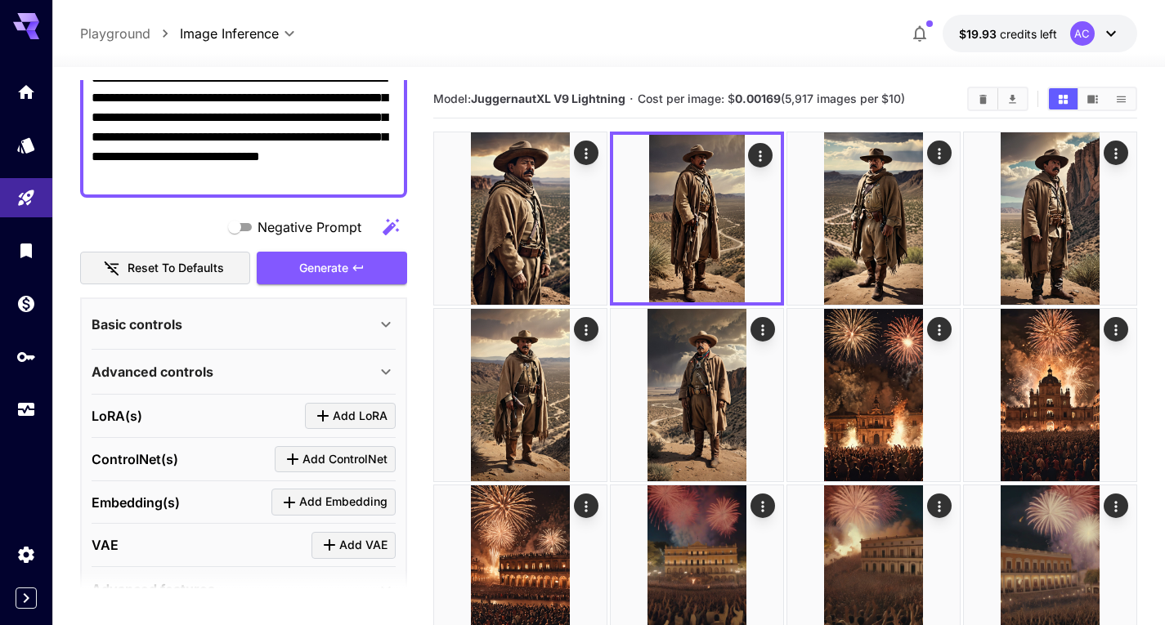
click at [319, 338] on div "Basic controls" at bounding box center [244, 324] width 304 height 39
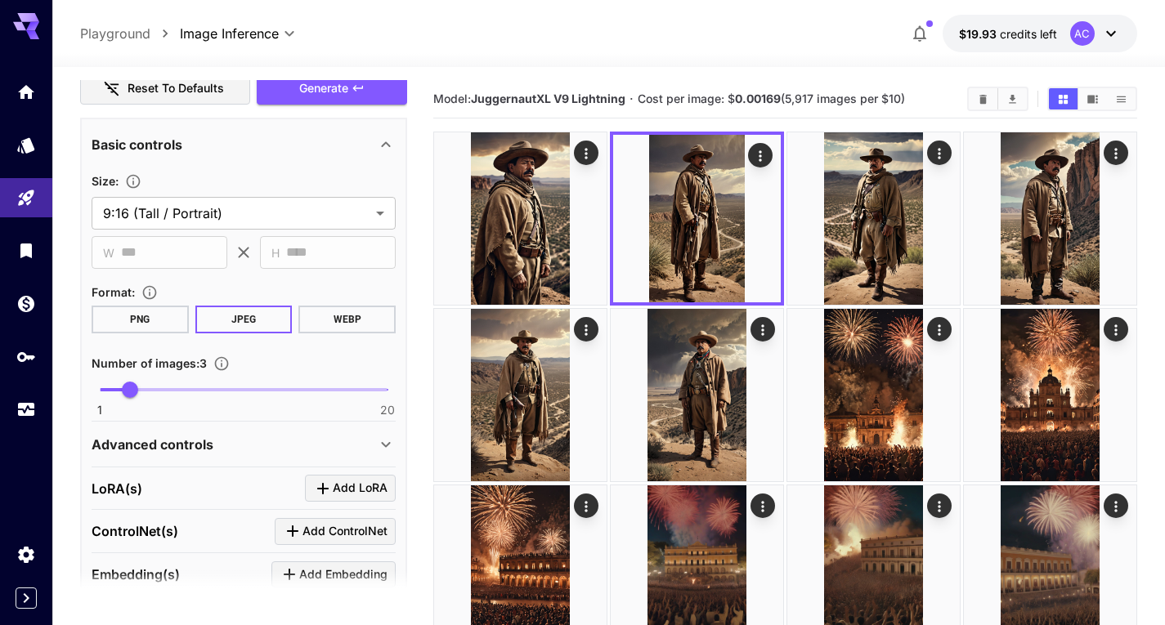
scroll to position [163, 0]
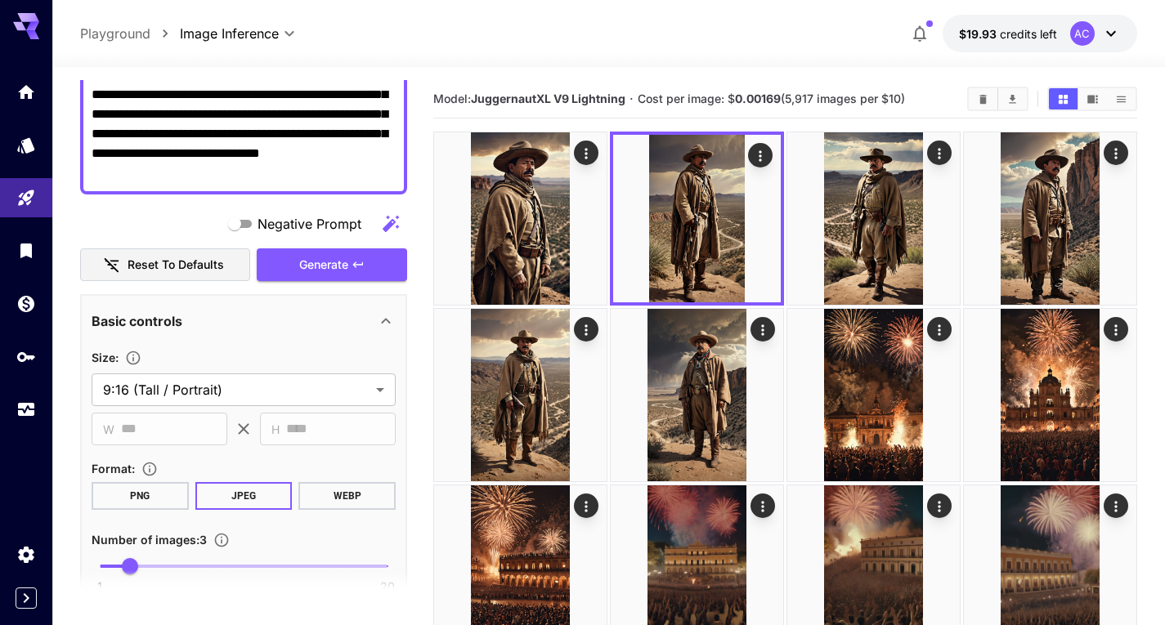
click at [257, 328] on div "Basic controls" at bounding box center [234, 321] width 284 height 20
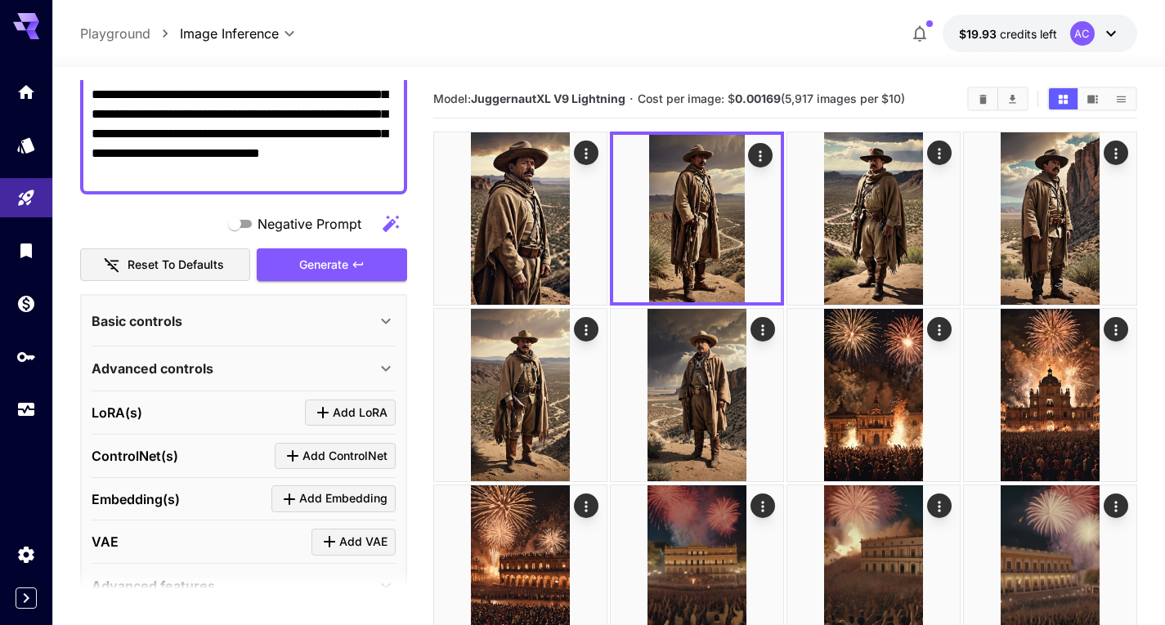
click at [267, 369] on div "Advanced controls" at bounding box center [234, 369] width 284 height 20
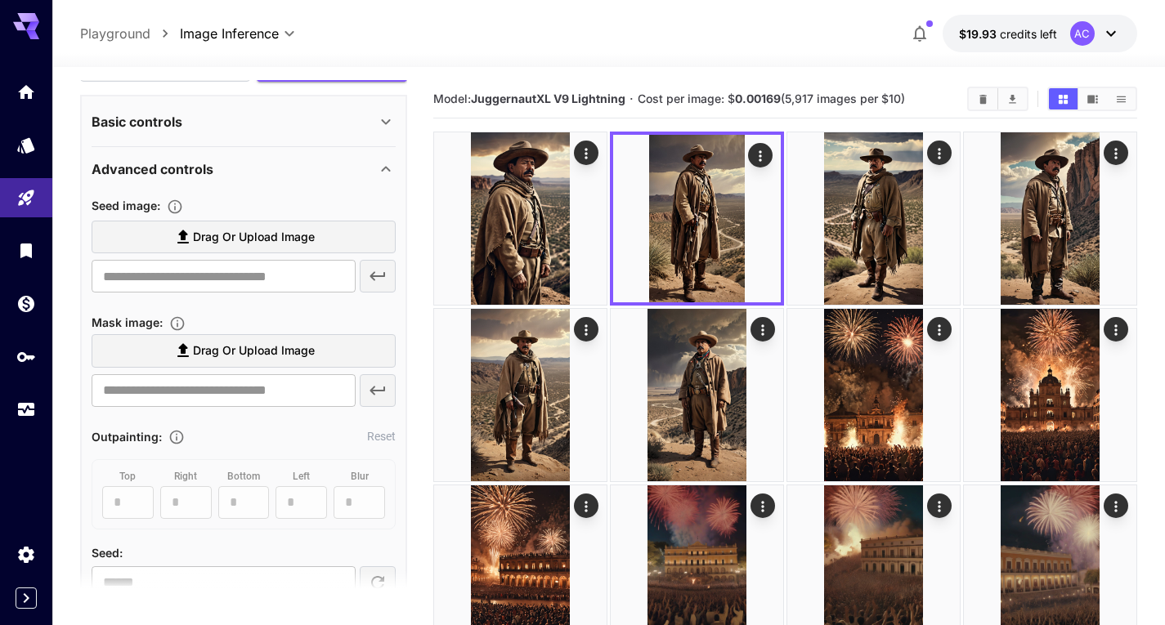
scroll to position [327, 0]
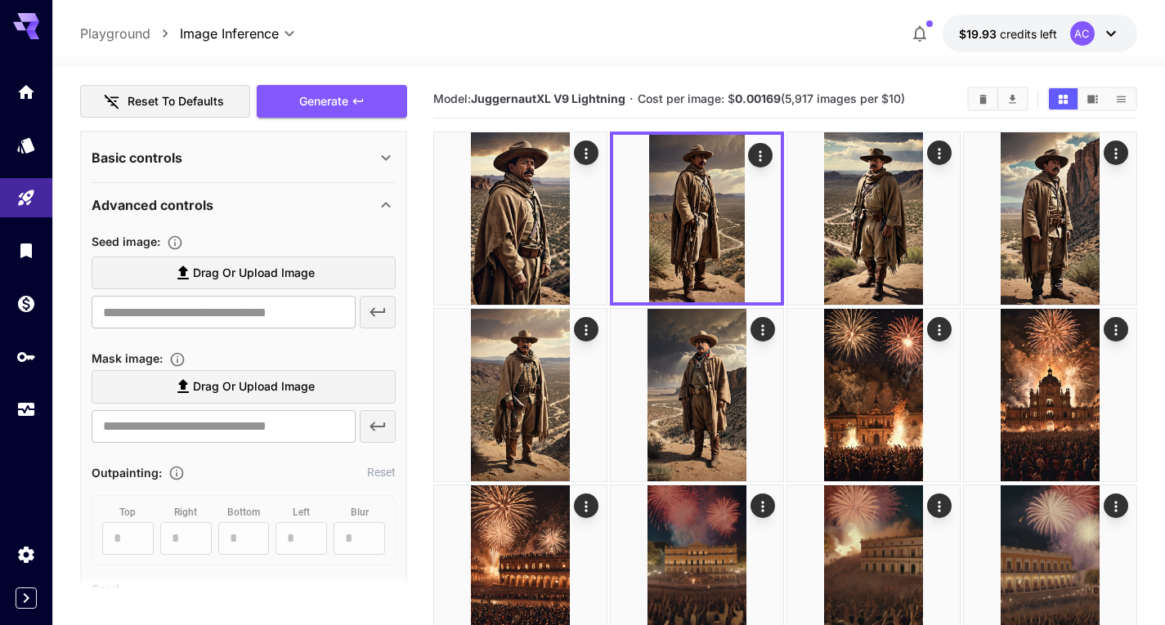
click at [253, 203] on div "Advanced controls" at bounding box center [234, 205] width 284 height 20
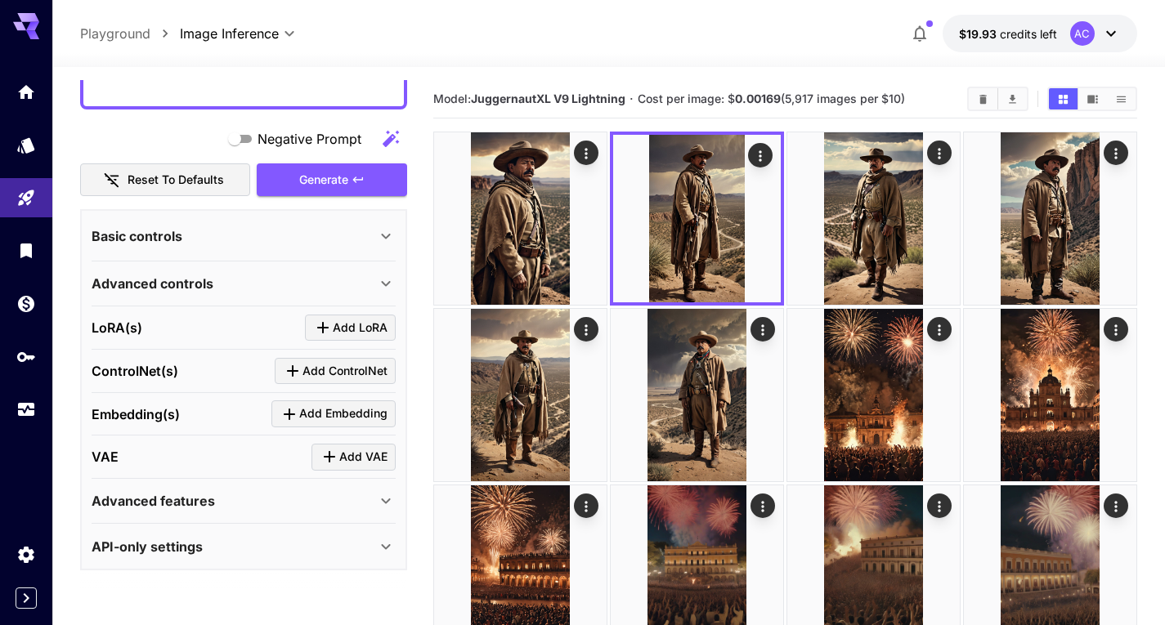
scroll to position [82, 0]
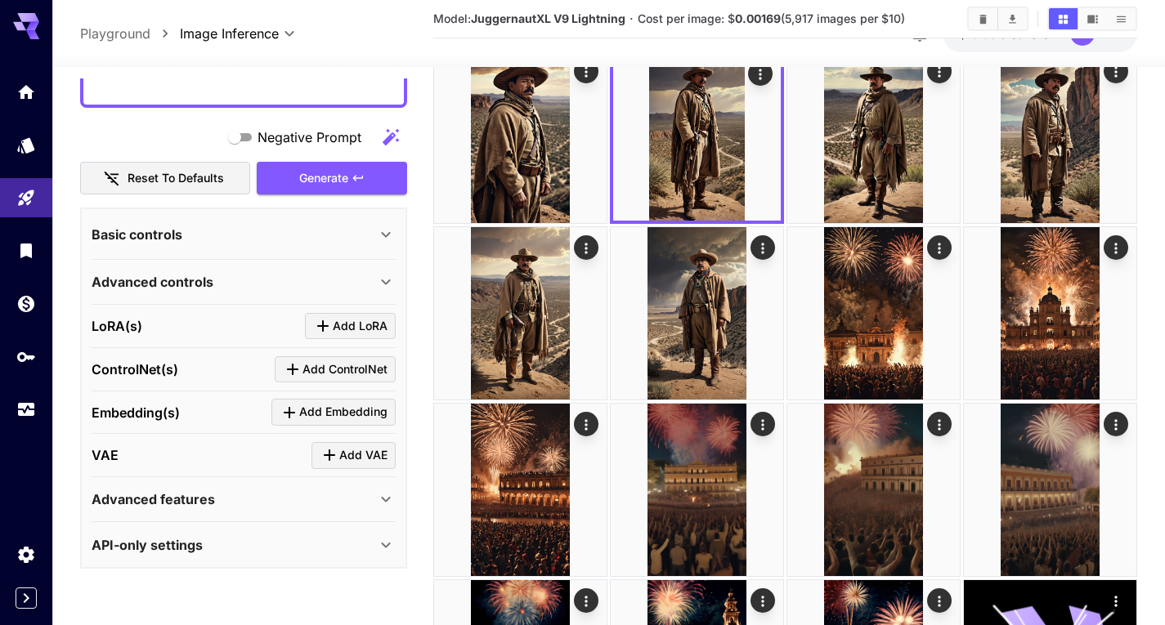
click at [216, 280] on div "Advanced controls" at bounding box center [234, 282] width 284 height 20
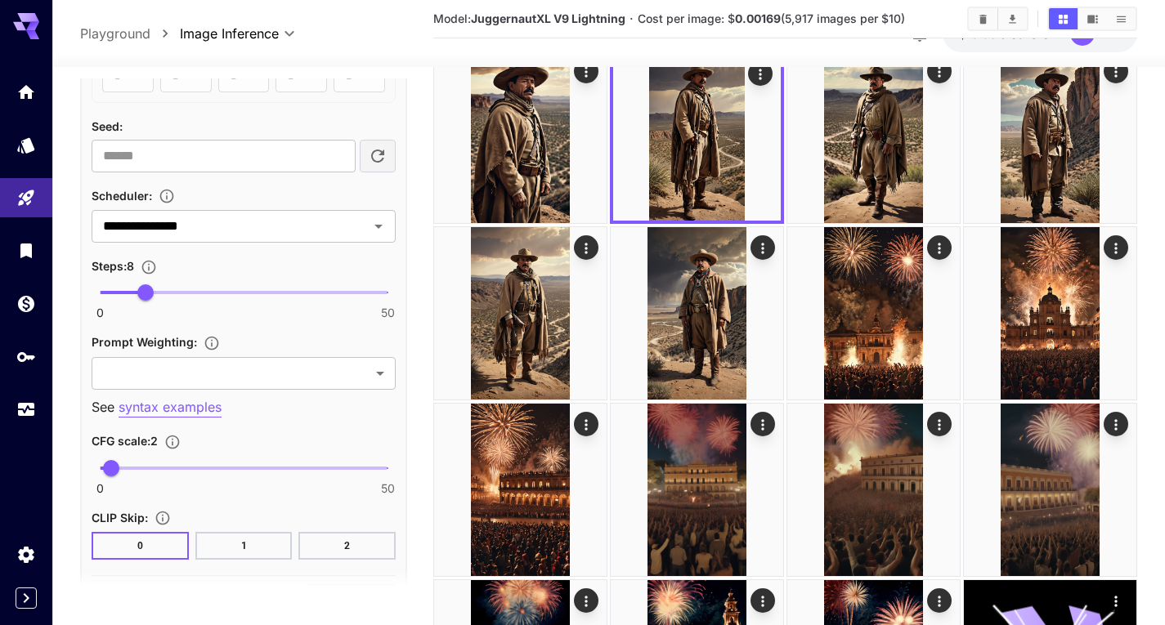
scroll to position [817, 0]
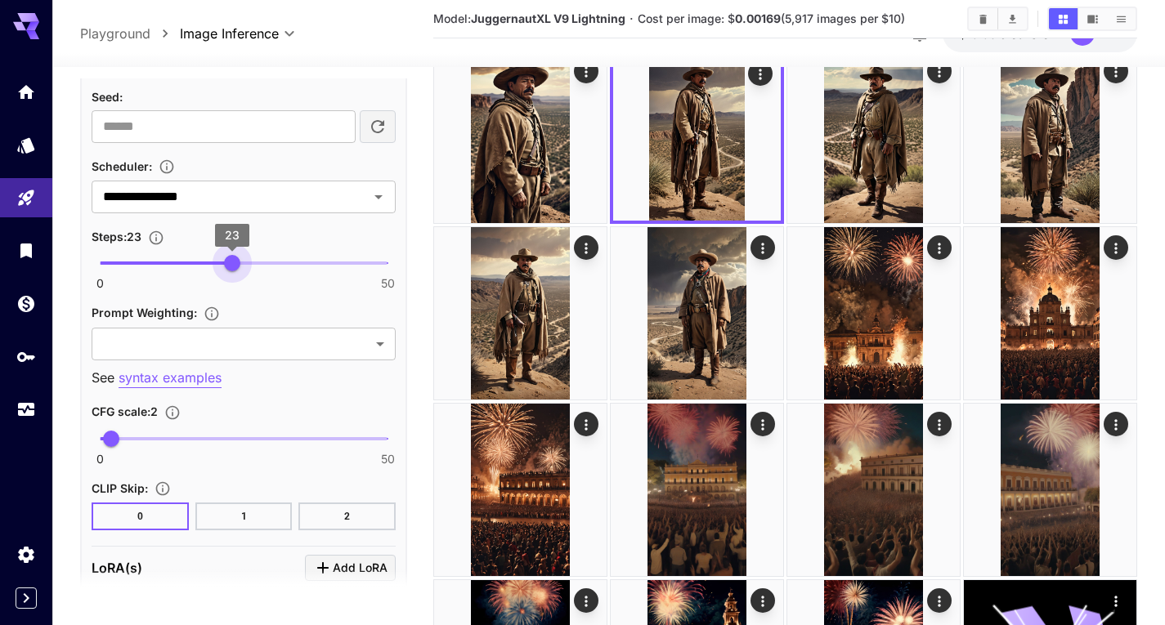
type input "**"
drag, startPoint x: 142, startPoint y: 265, endPoint x: 245, endPoint y: 268, distance: 103.1
click at [245, 268] on span "25" at bounding box center [243, 263] width 16 height 16
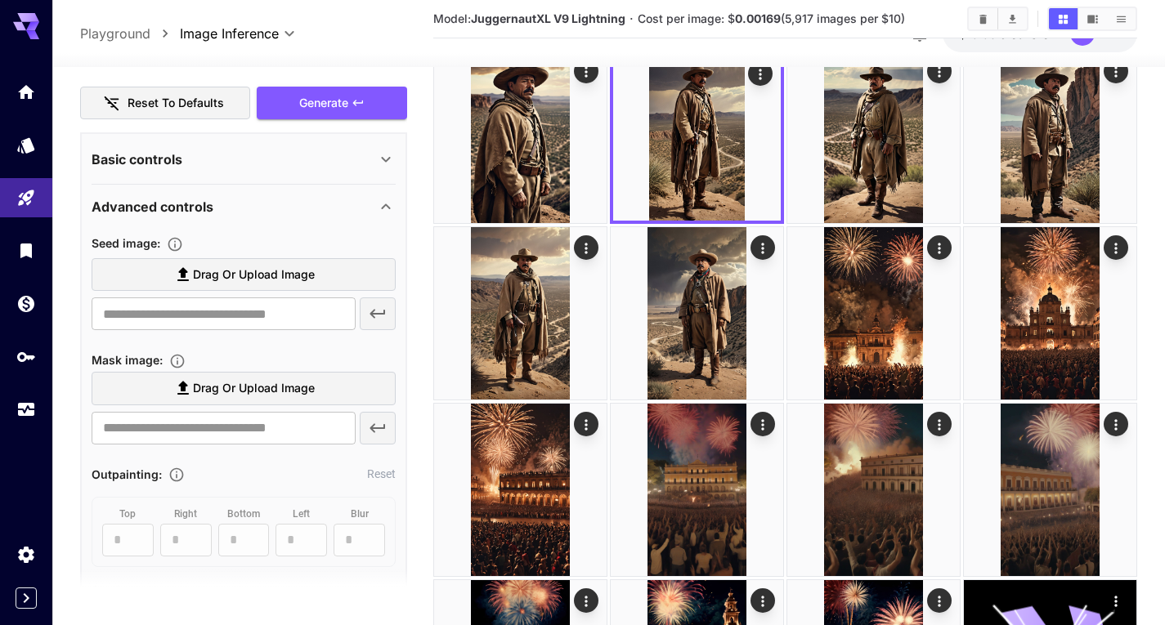
scroll to position [78, 0]
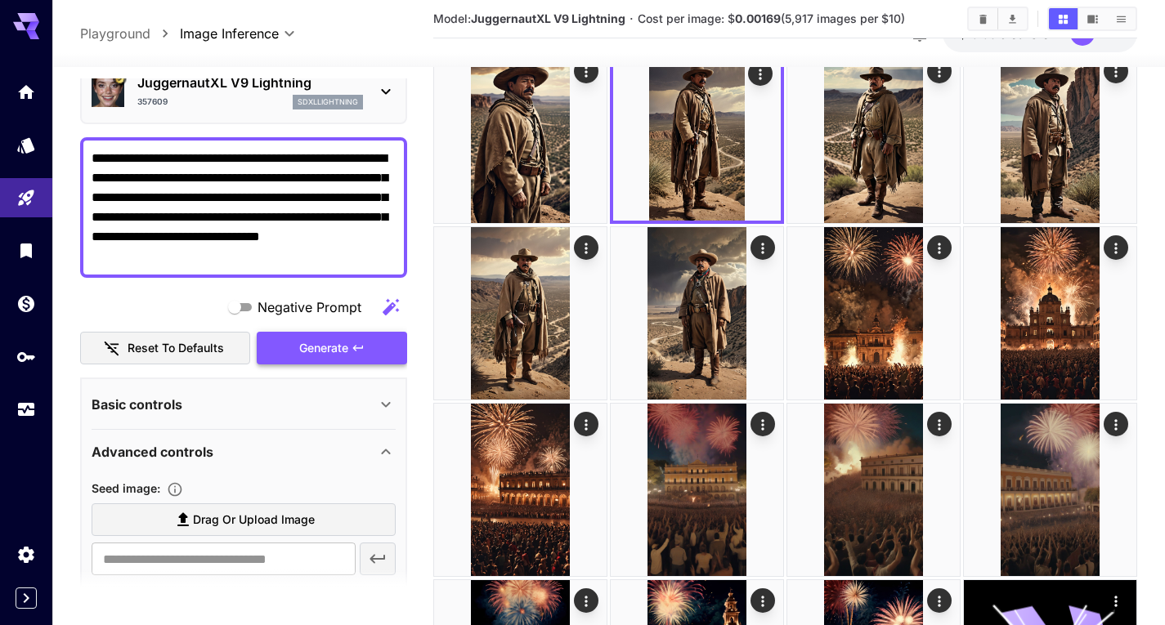
click at [334, 347] on span "Generate" at bounding box center [323, 348] width 49 height 20
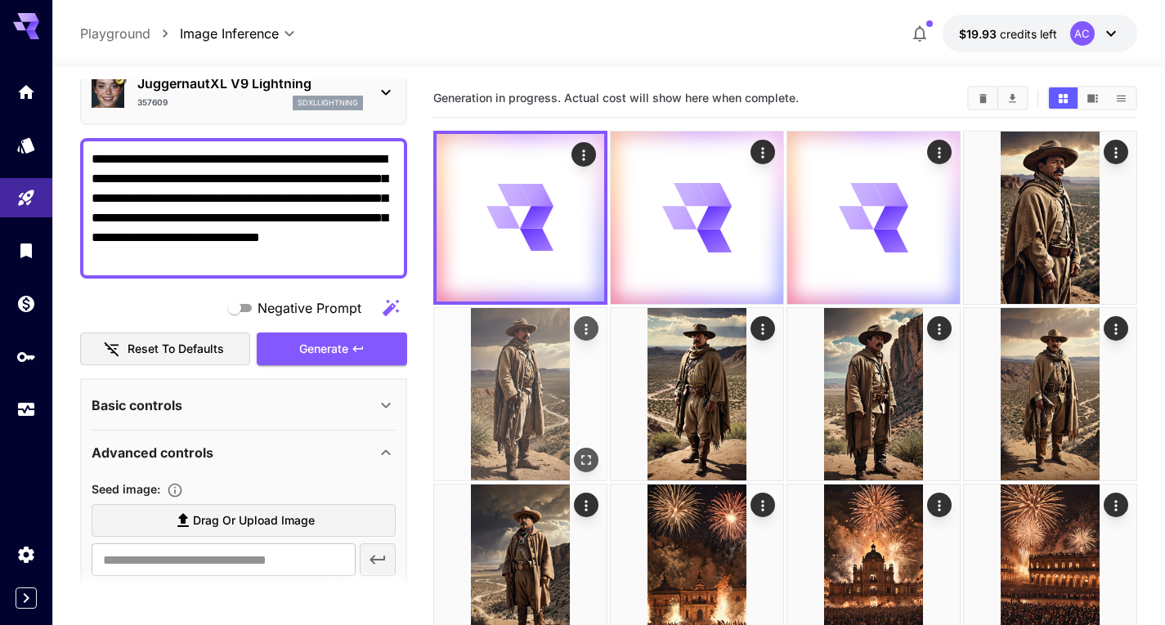
scroll to position [0, 0]
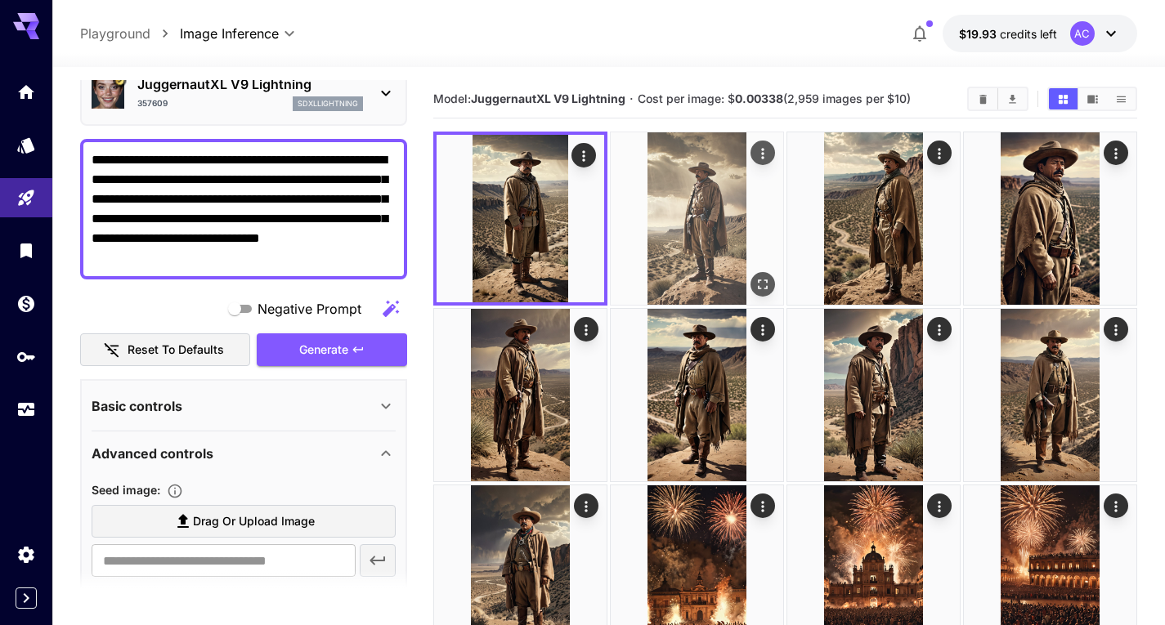
click at [702, 198] on img at bounding box center [697, 218] width 172 height 172
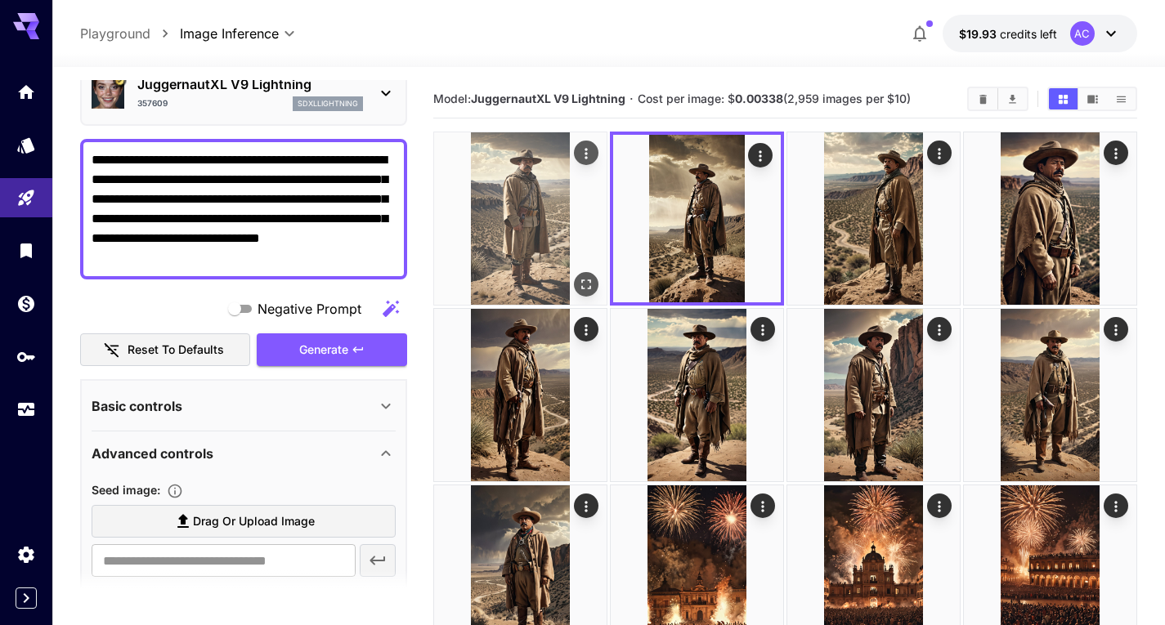
click at [565, 201] on img at bounding box center [520, 218] width 172 height 172
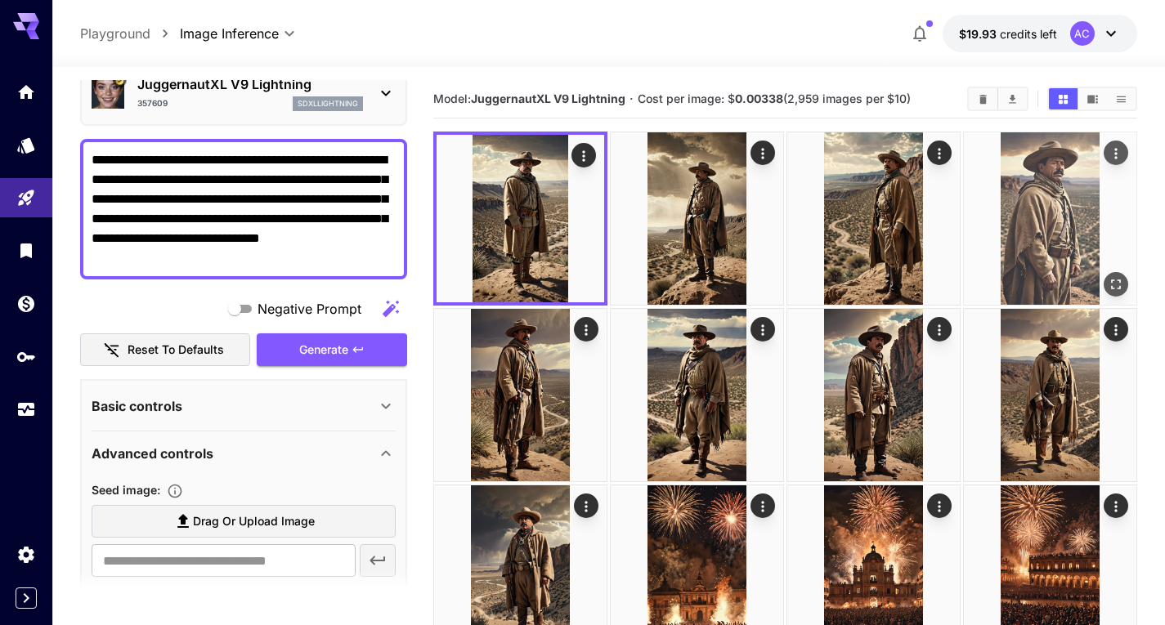
click at [1018, 200] on img at bounding box center [1050, 218] width 172 height 172
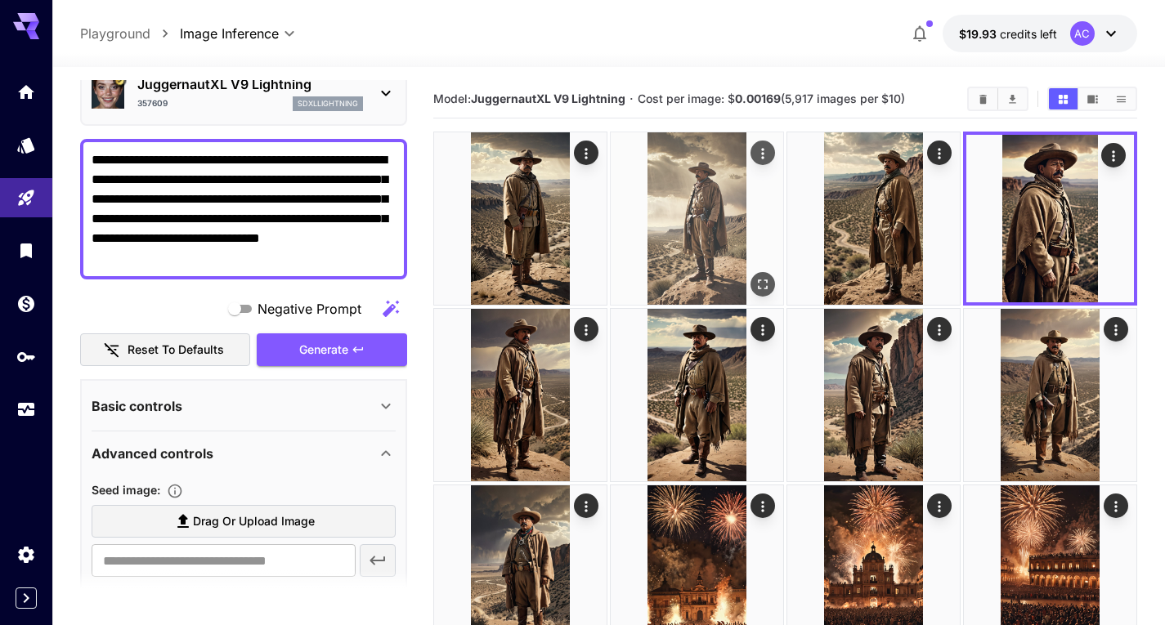
click at [749, 207] on img at bounding box center [697, 218] width 172 height 172
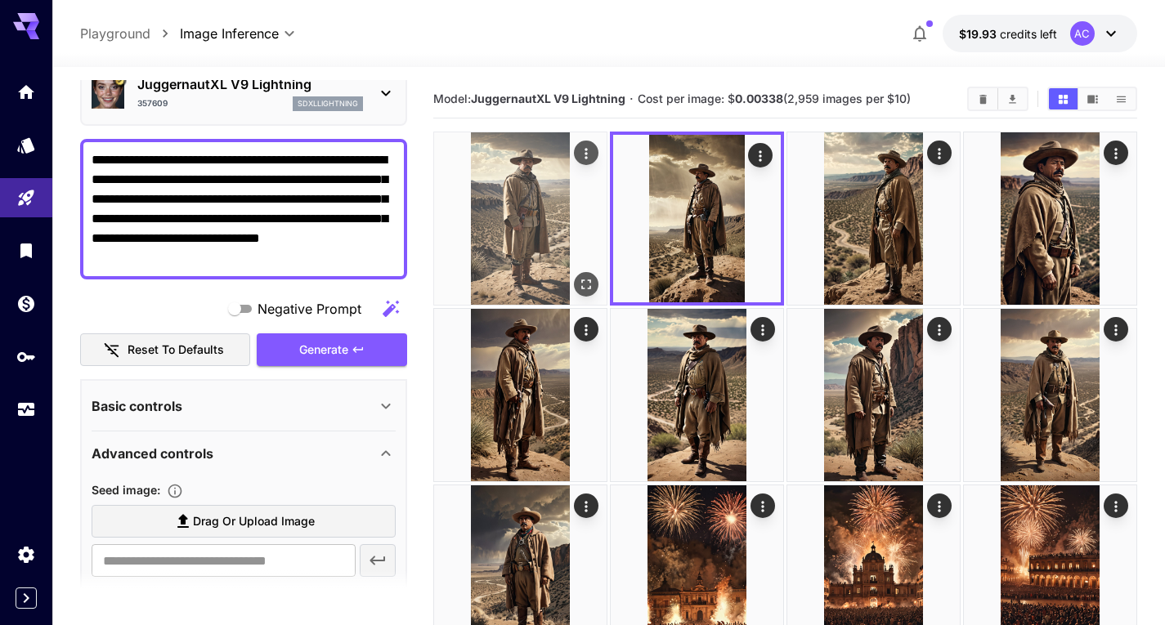
click at [560, 207] on img at bounding box center [520, 218] width 172 height 172
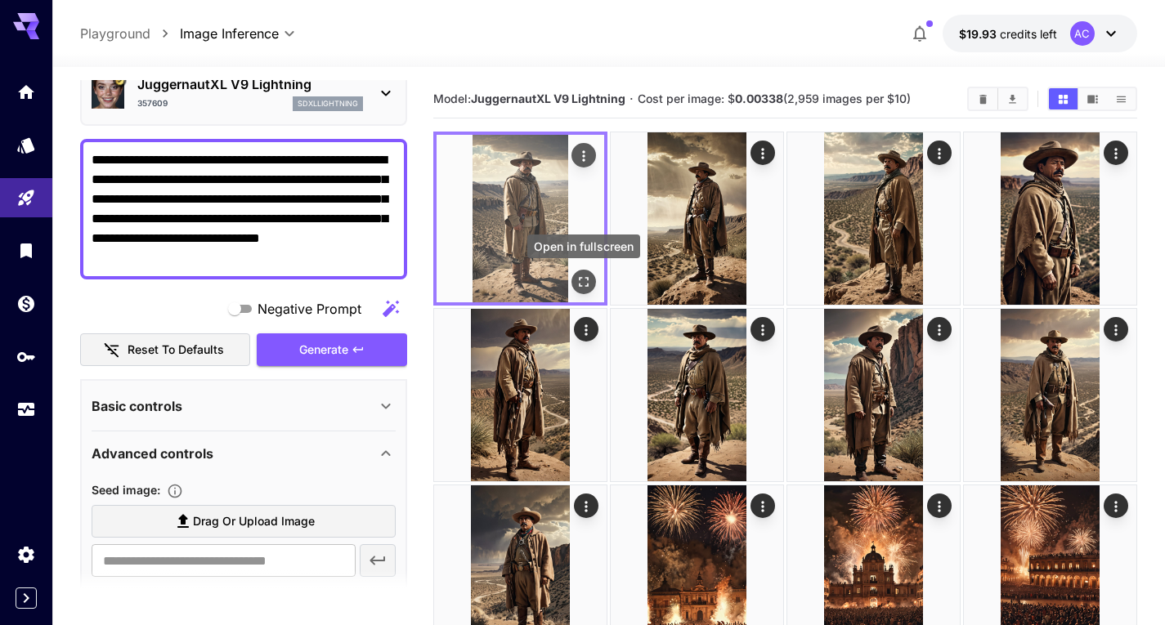
click at [586, 279] on icon "Open in fullscreen" at bounding box center [583, 282] width 16 height 16
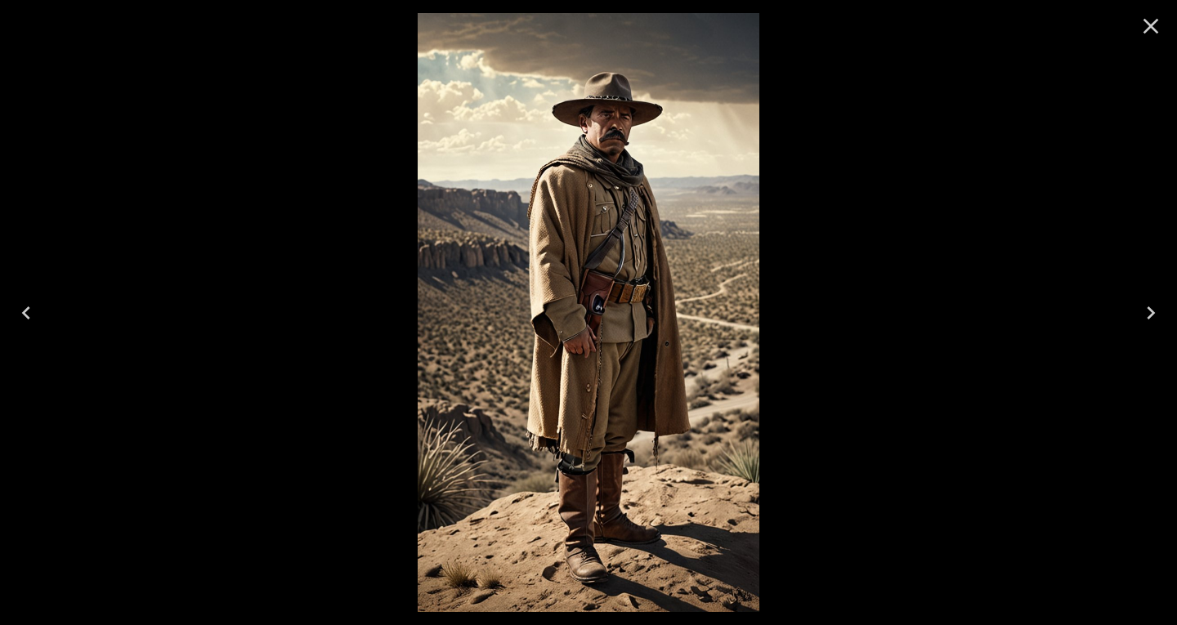
click at [1153, 311] on icon "Next" at bounding box center [1151, 313] width 26 height 26
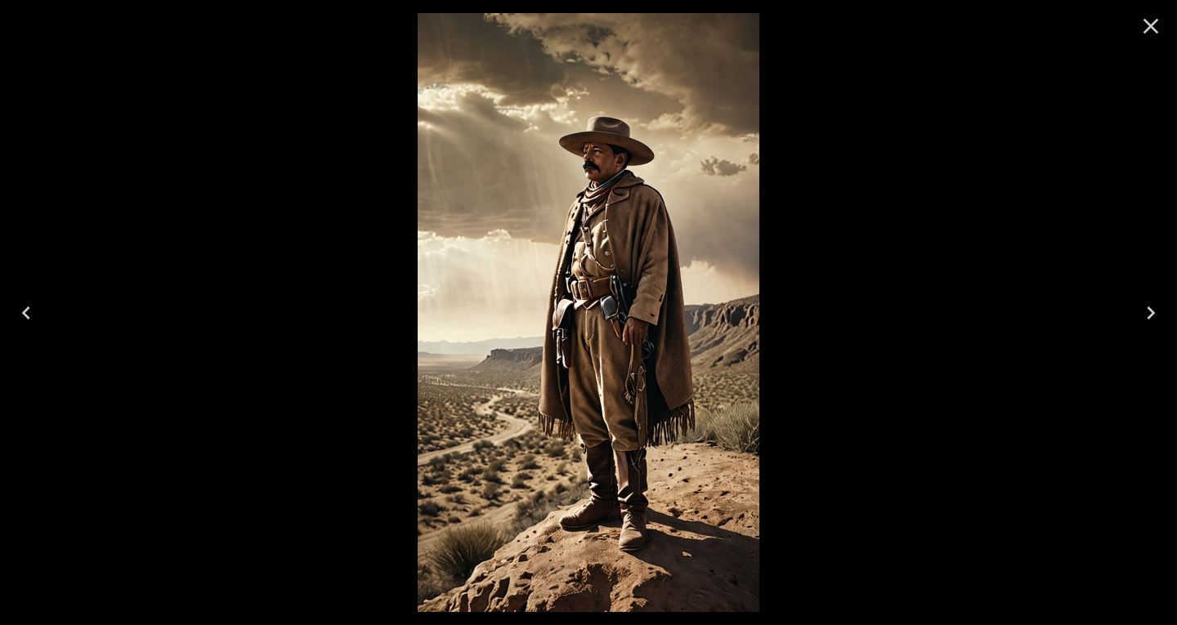
click at [1138, 309] on icon "Next" at bounding box center [1151, 313] width 26 height 26
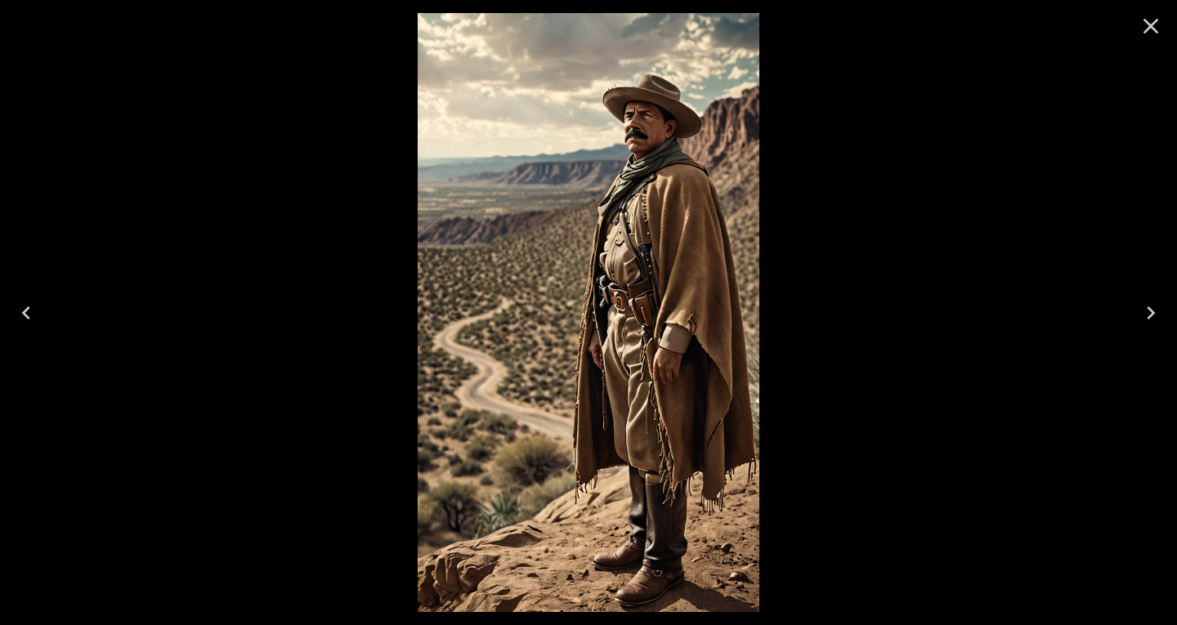
click at [1136, 309] on button "Next" at bounding box center [1151, 312] width 52 height 65
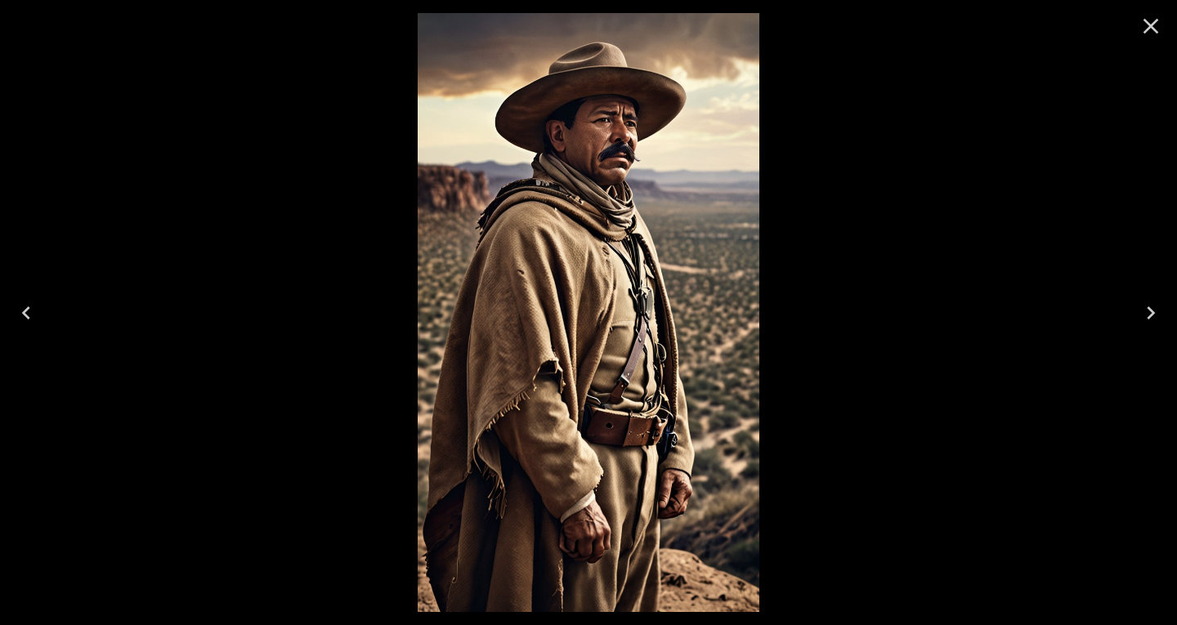
click at [1141, 23] on icon "Close" at bounding box center [1151, 26] width 26 height 26
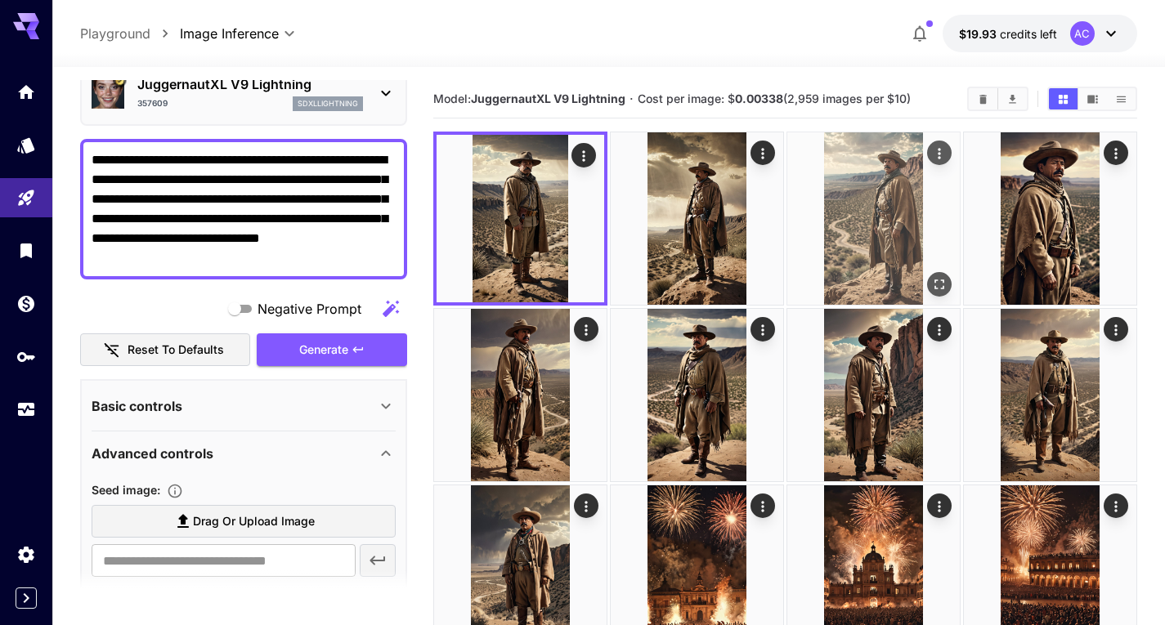
click at [922, 235] on img at bounding box center [873, 218] width 172 height 172
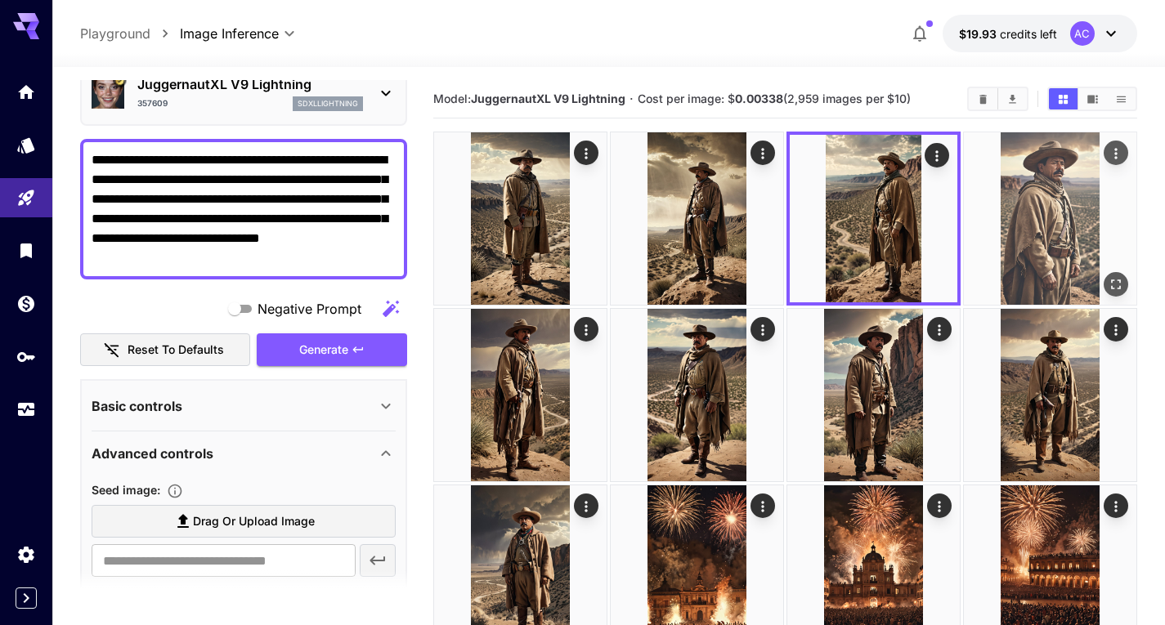
click at [1036, 222] on img at bounding box center [1050, 218] width 172 height 172
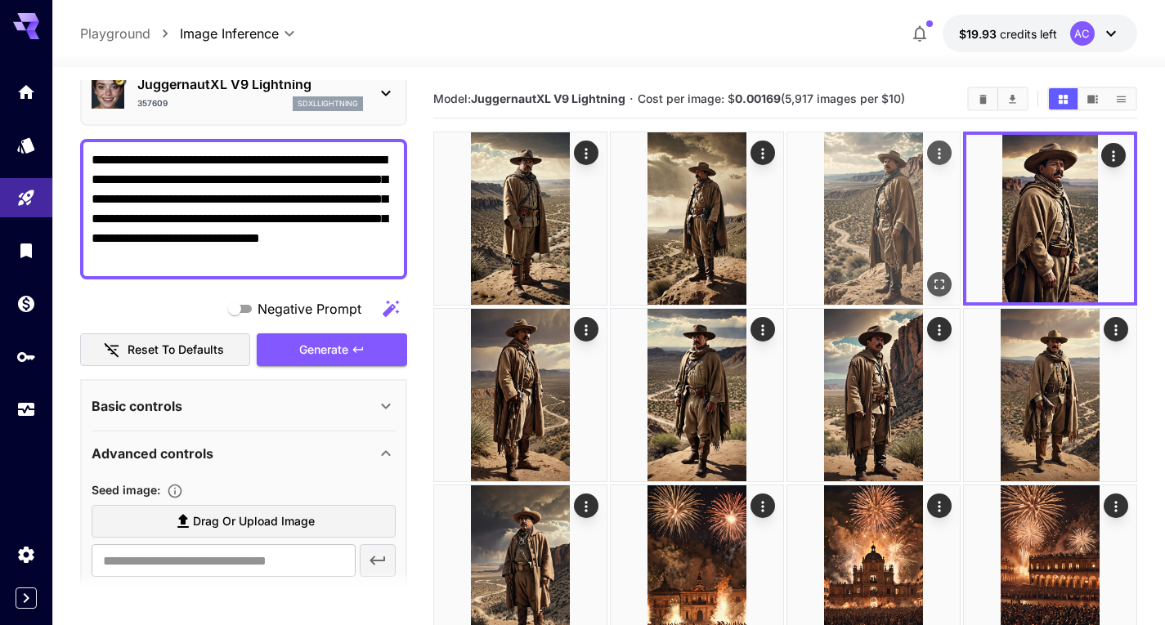
click at [914, 234] on img at bounding box center [873, 218] width 172 height 172
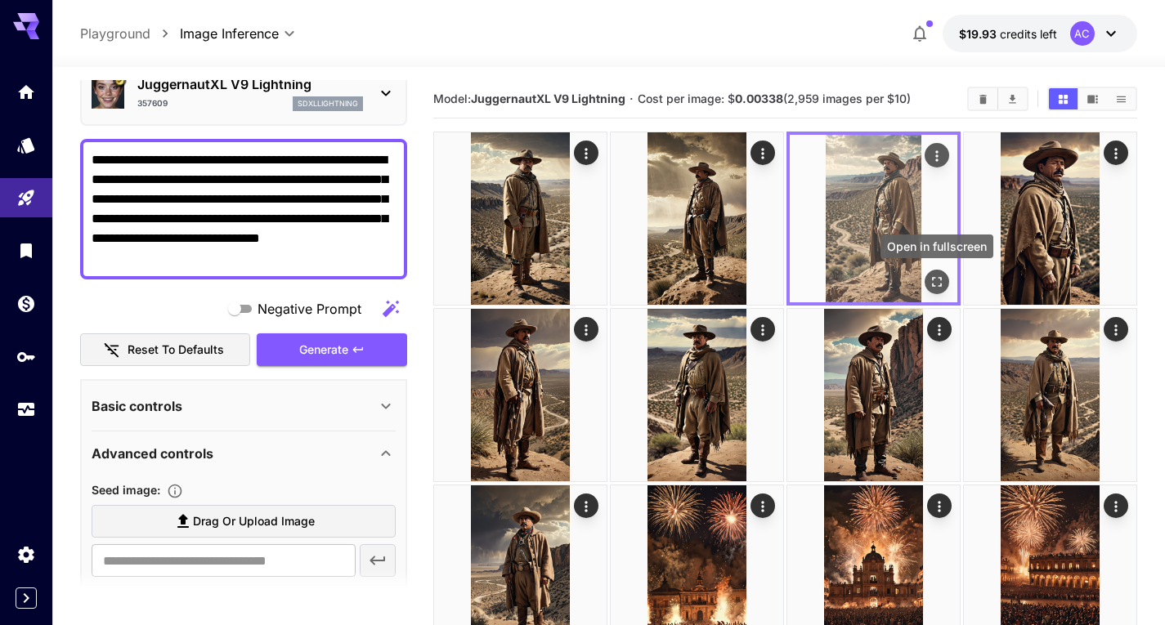
click at [940, 287] on icon "Open in fullscreen" at bounding box center [937, 282] width 16 height 16
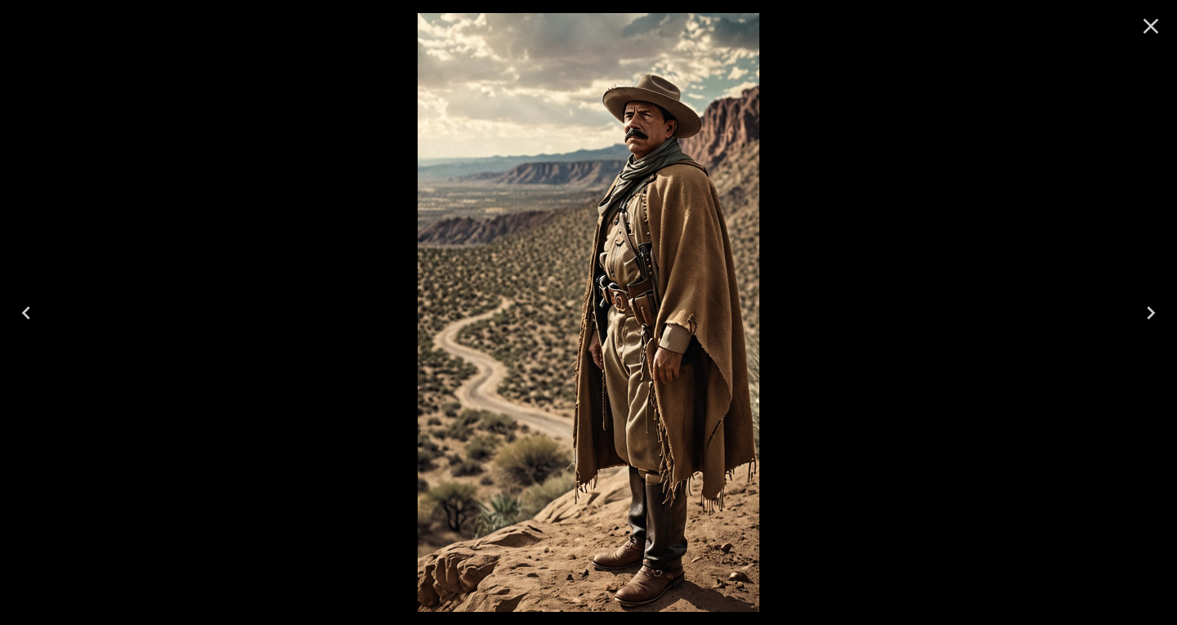
click at [36, 315] on icon "Previous" at bounding box center [26, 313] width 26 height 26
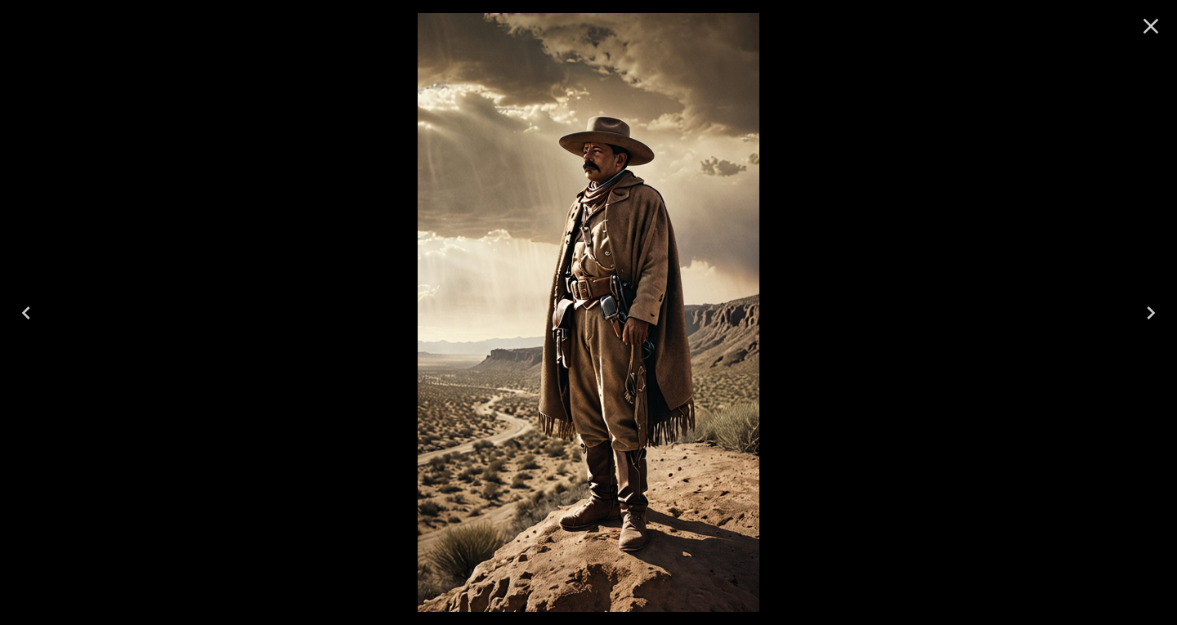
click at [1141, 315] on icon "Next" at bounding box center [1151, 313] width 26 height 26
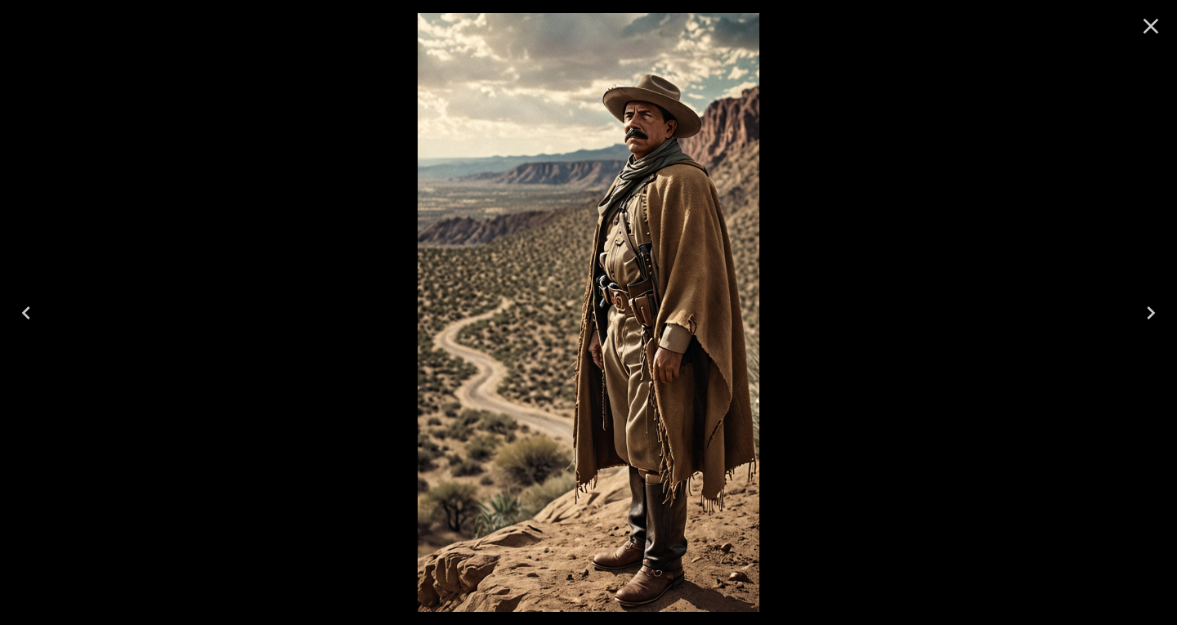
click at [1141, 315] on icon "Next" at bounding box center [1151, 313] width 26 height 26
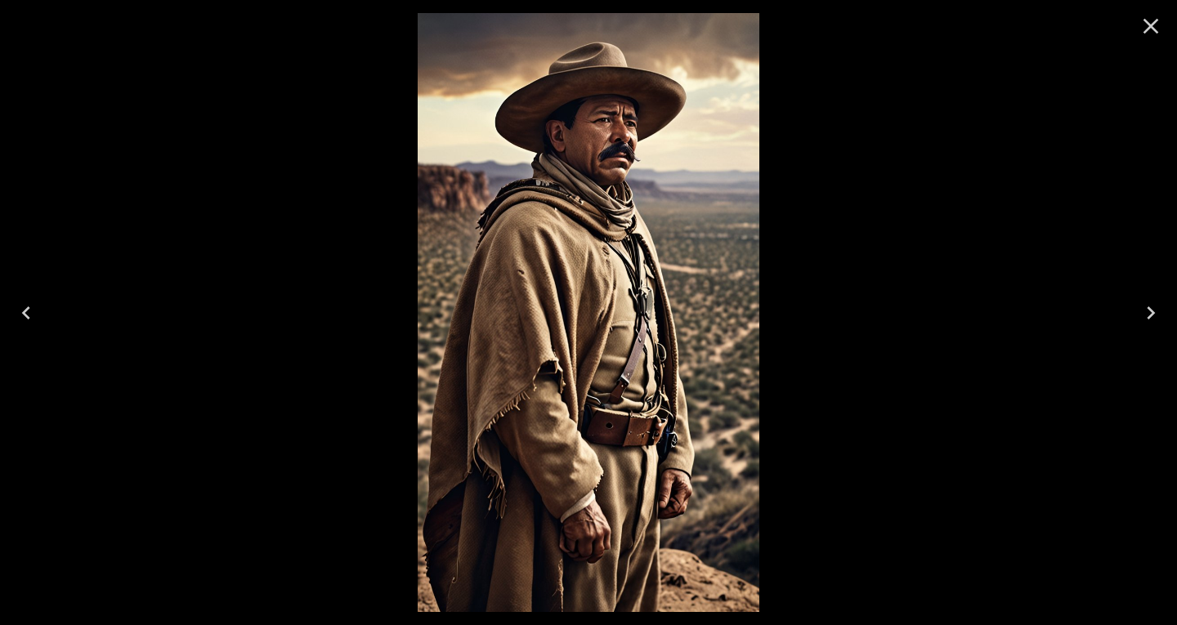
click at [1143, 25] on icon "Close" at bounding box center [1151, 26] width 26 height 26
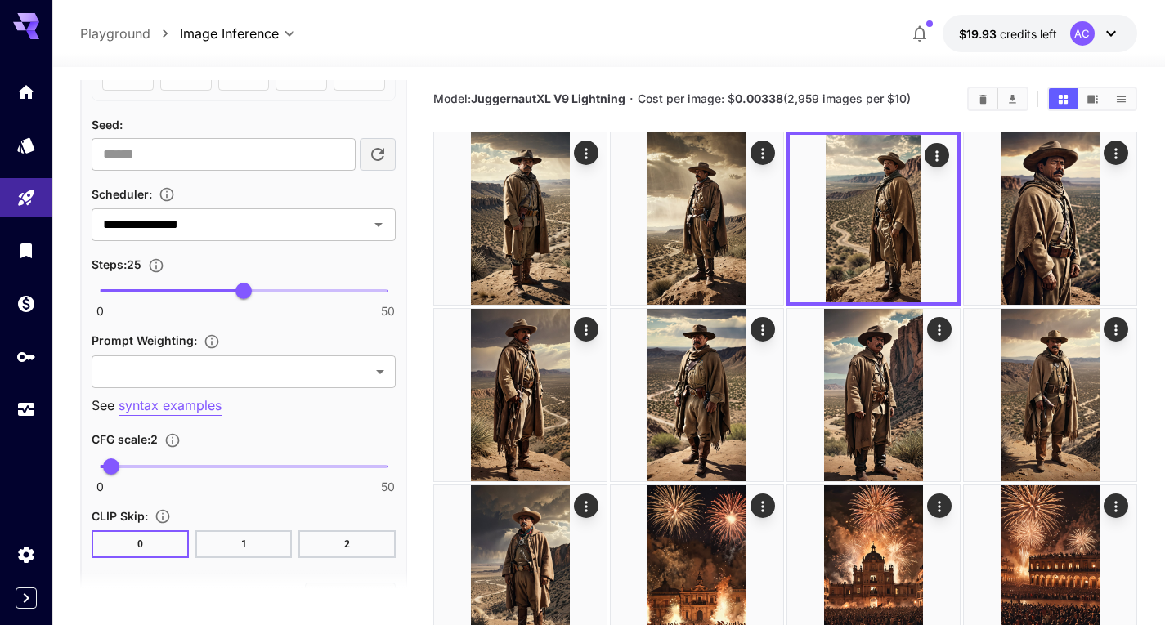
scroll to position [814, 0]
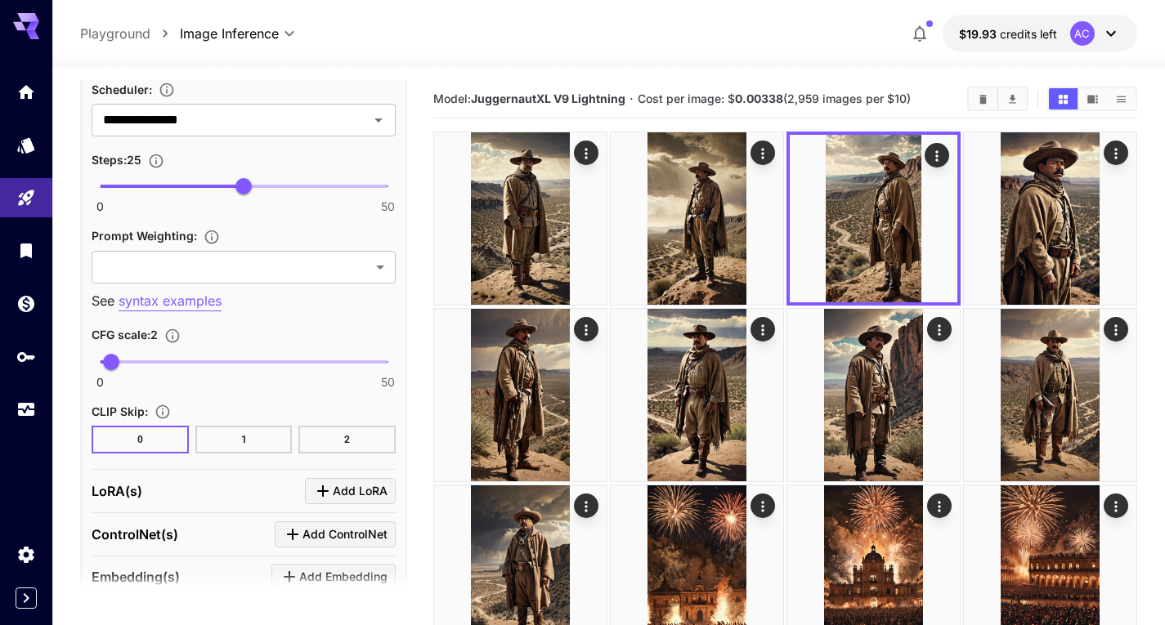
scroll to position [814, 0]
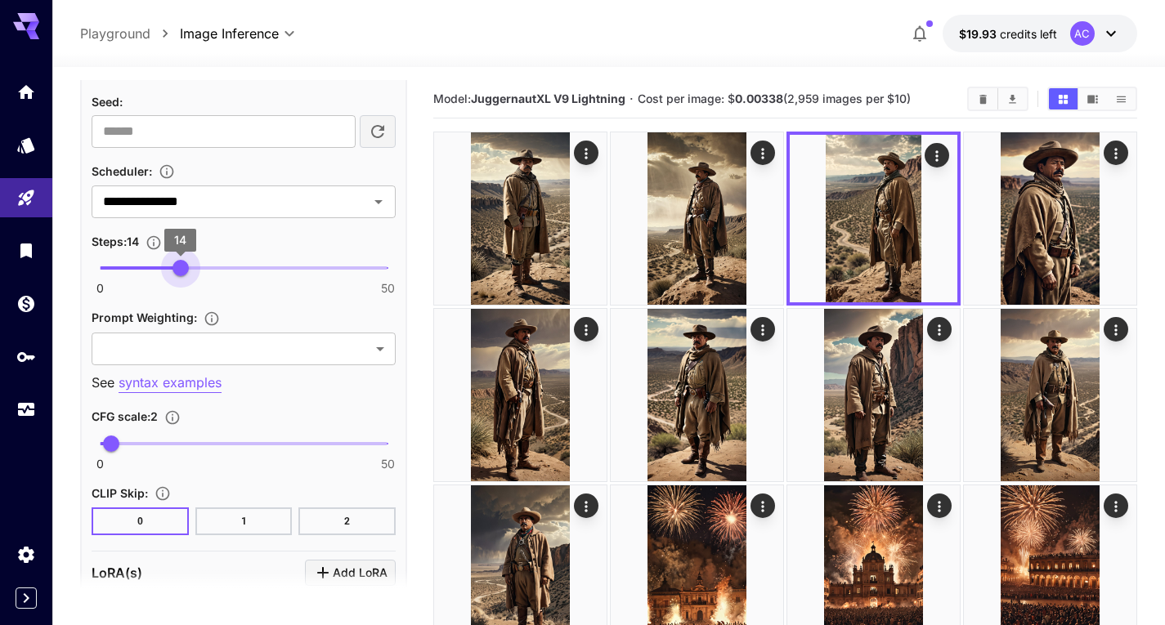
type input "**"
drag, startPoint x: 244, startPoint y: 260, endPoint x: 188, endPoint y: 265, distance: 55.8
click at [188, 265] on span "15" at bounding box center [186, 268] width 16 height 16
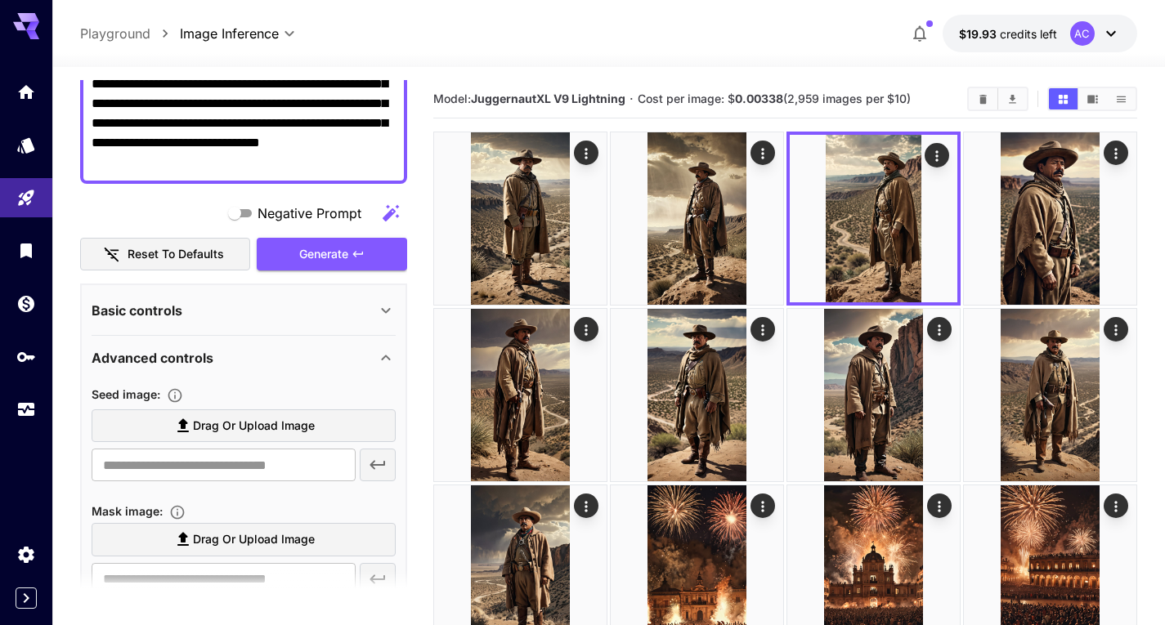
scroll to position [160, 0]
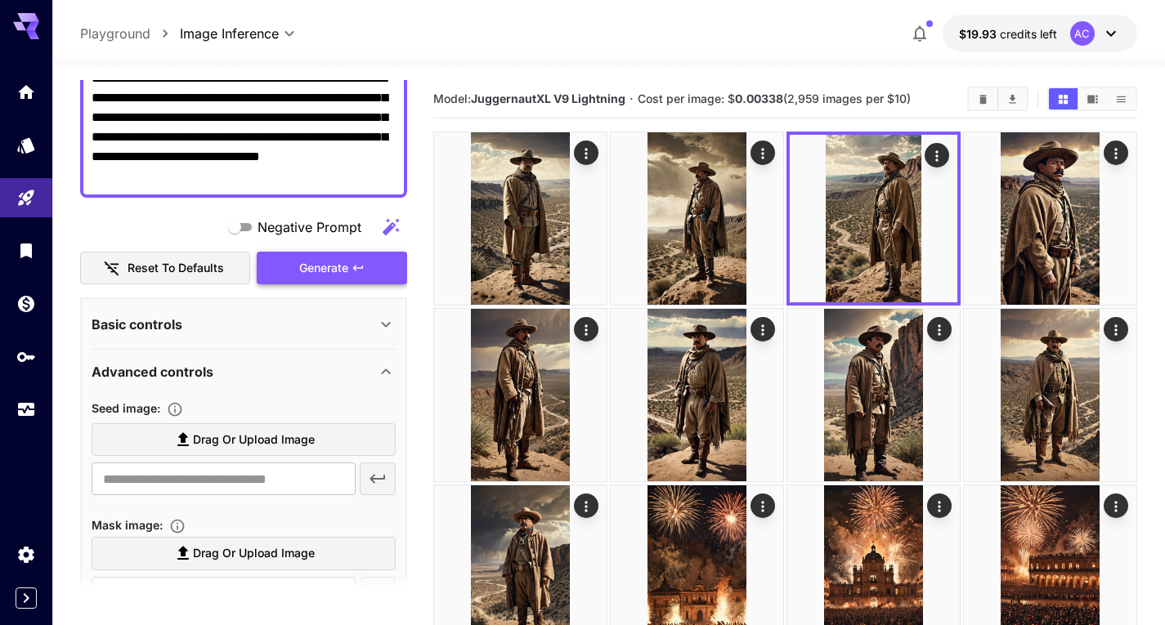
click at [333, 258] on span "Generate" at bounding box center [323, 268] width 49 height 20
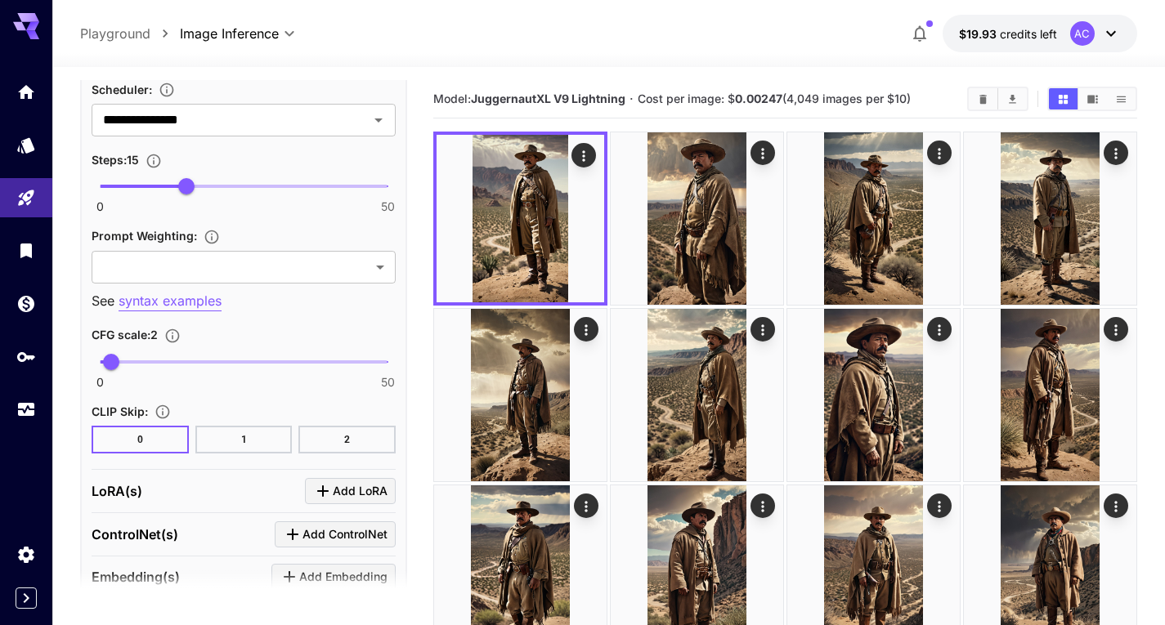
scroll to position [814, 0]
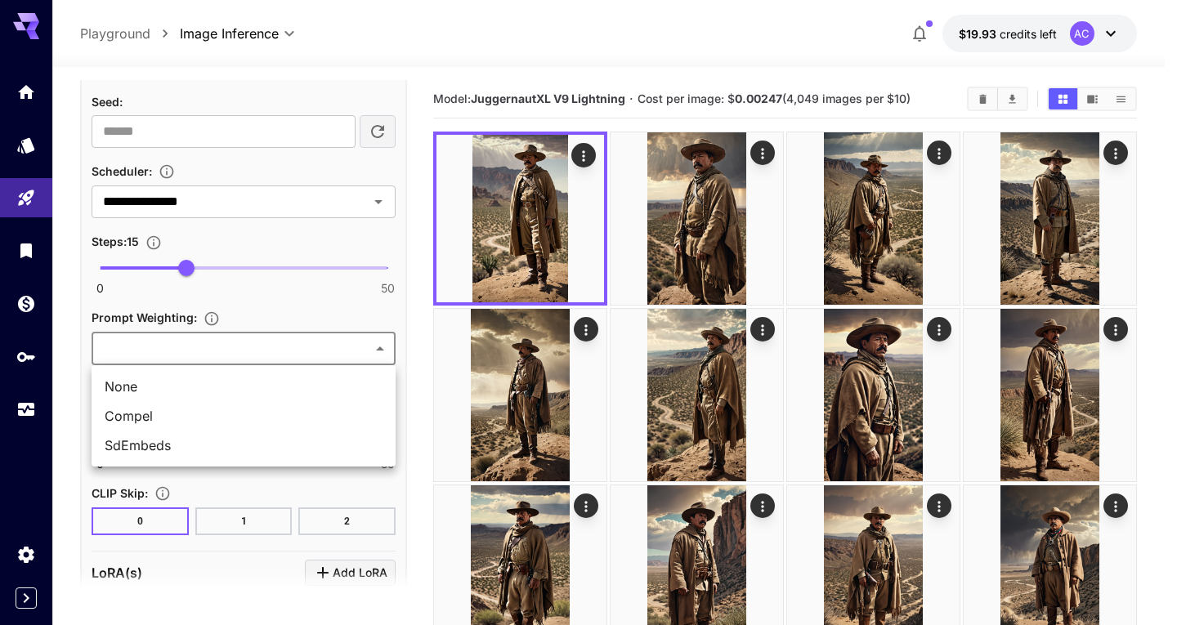
click at [317, 339] on div at bounding box center [588, 312] width 1177 height 625
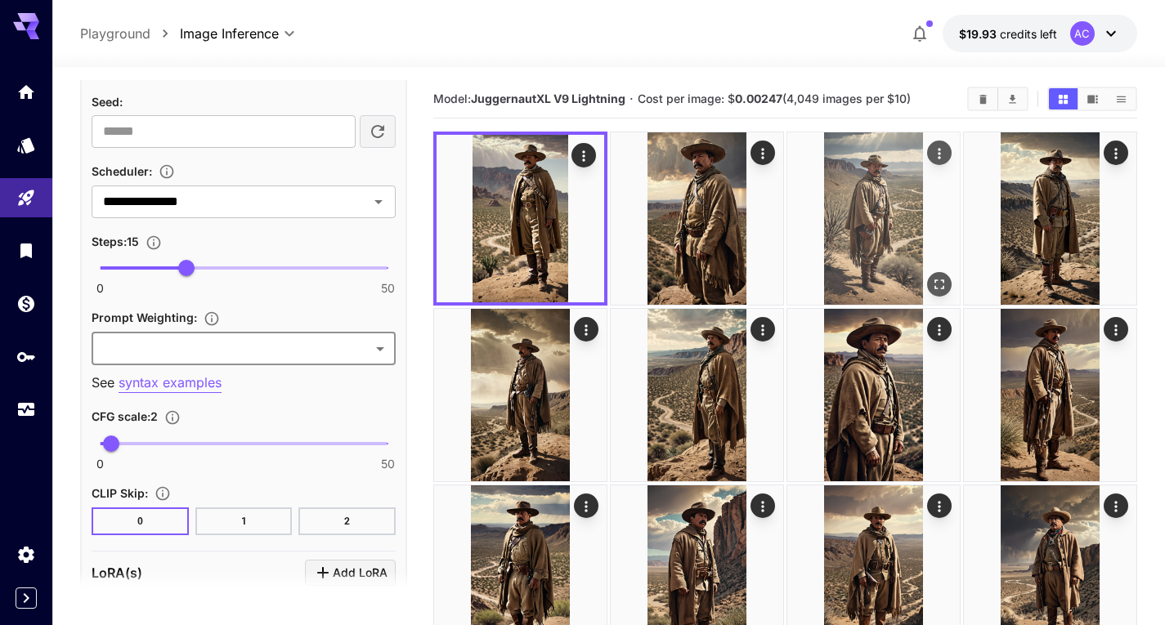
click at [855, 191] on img at bounding box center [873, 218] width 172 height 172
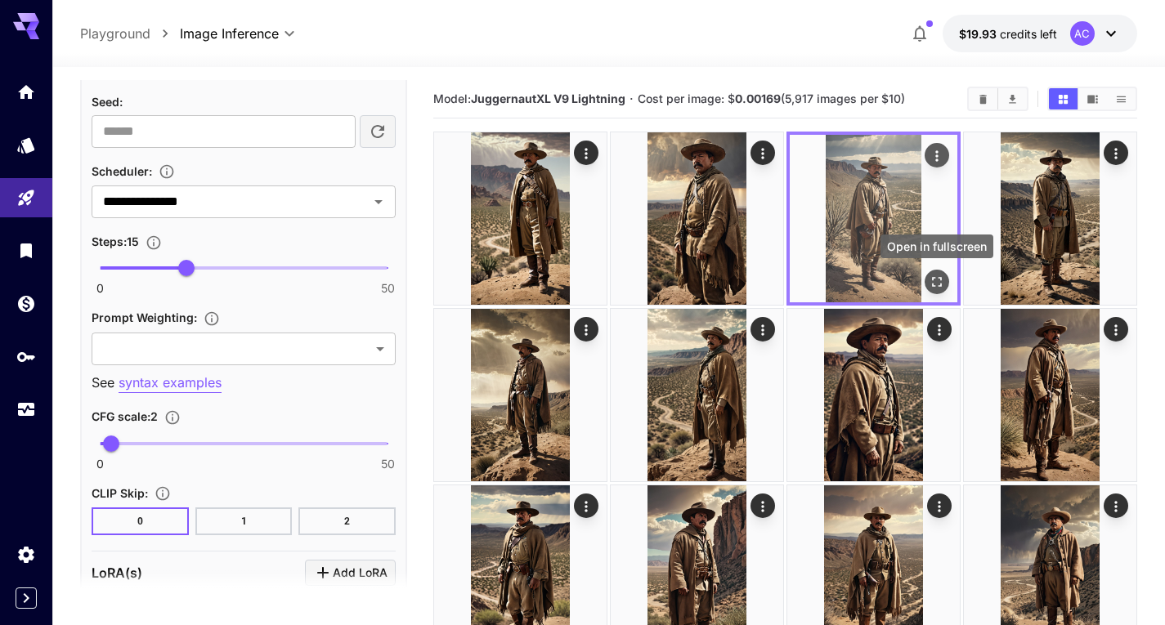
click at [945, 287] on button "Open in fullscreen" at bounding box center [937, 282] width 25 height 25
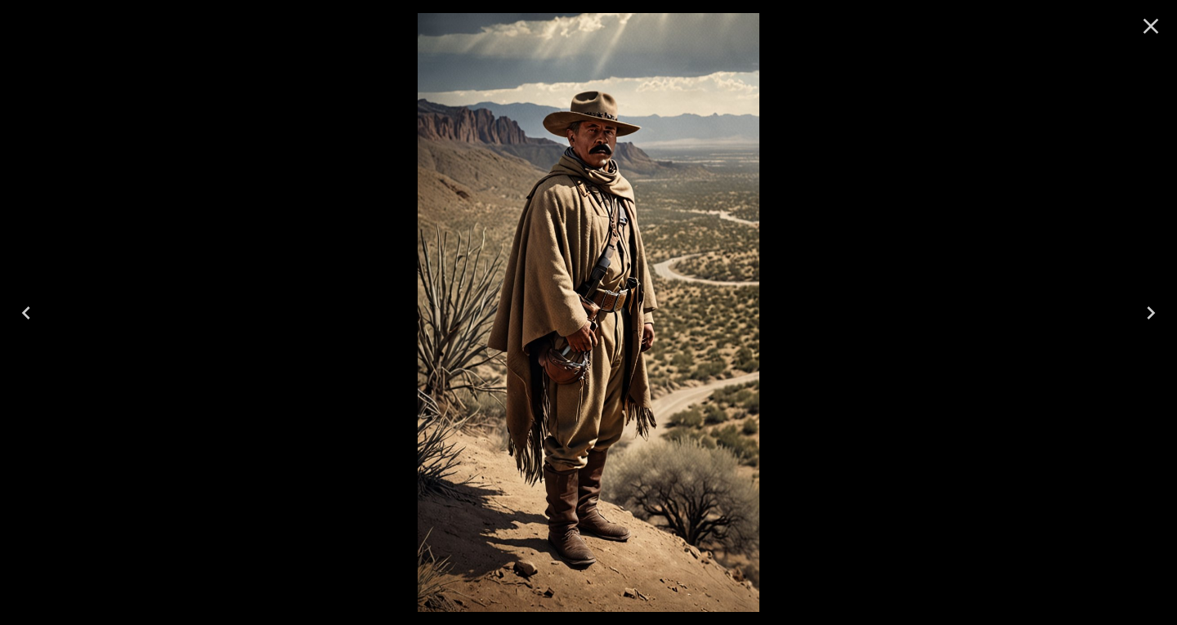
click at [32, 314] on icon "Previous" at bounding box center [26, 313] width 26 height 26
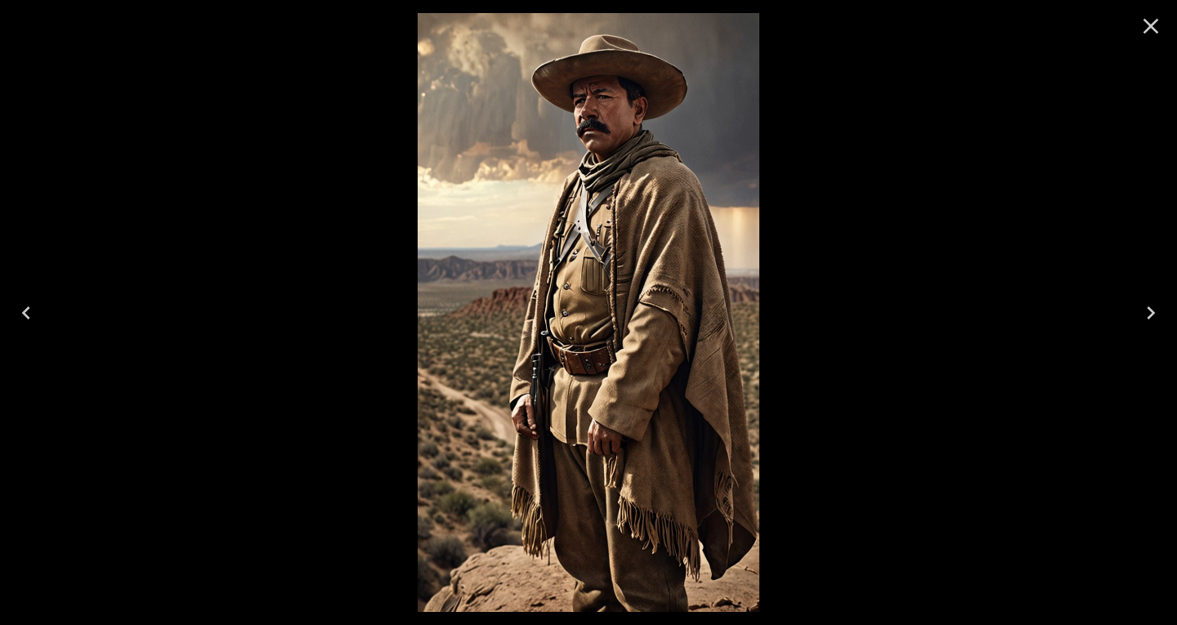
click at [32, 314] on icon "Previous" at bounding box center [26, 313] width 26 height 26
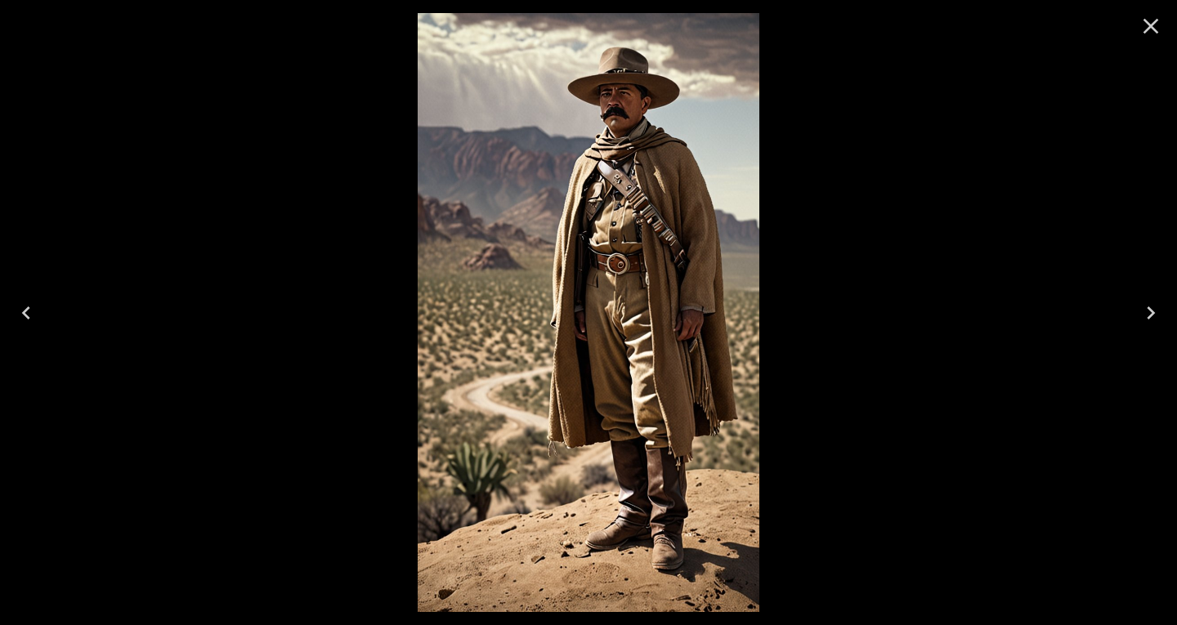
click at [1143, 22] on icon "Close" at bounding box center [1151, 26] width 26 height 26
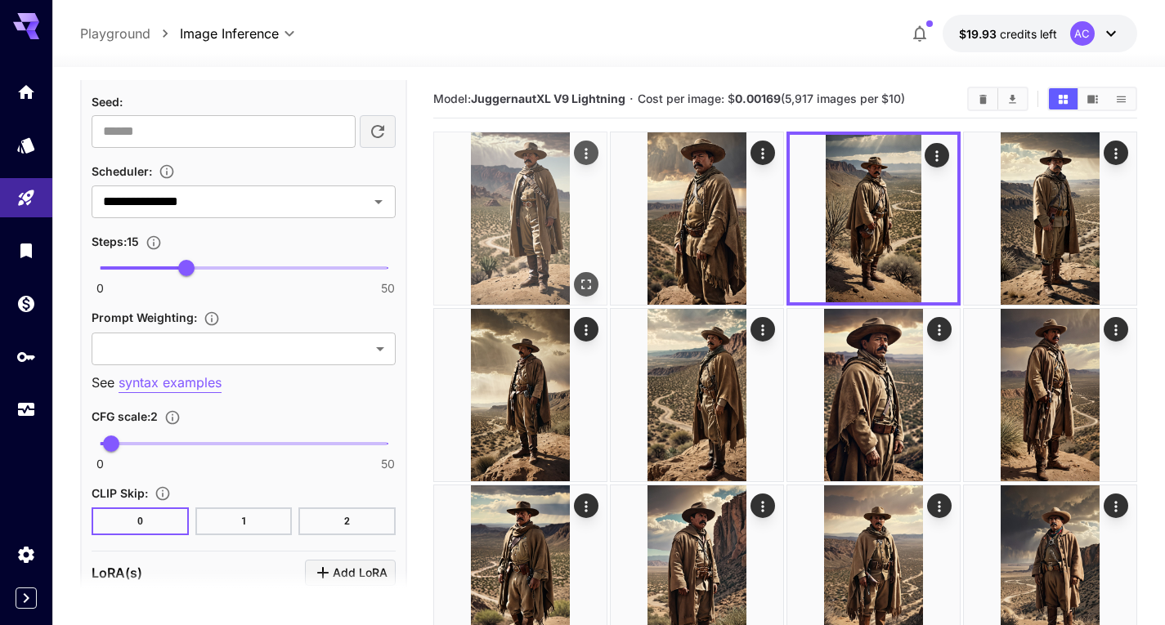
click at [562, 240] on img at bounding box center [520, 218] width 172 height 172
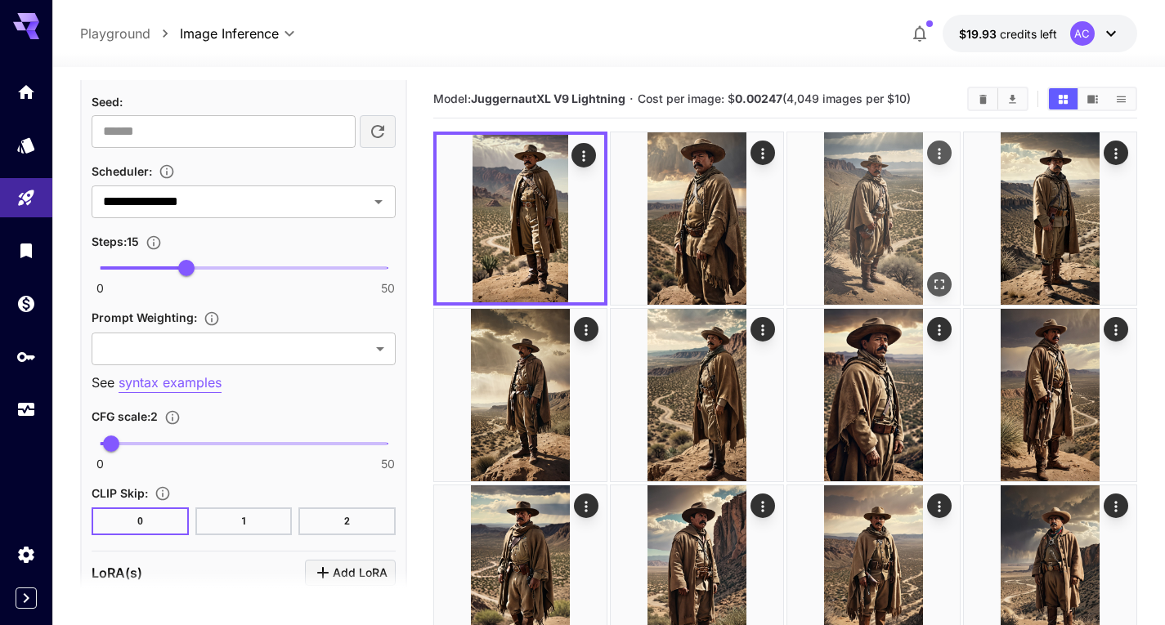
click at [894, 230] on img at bounding box center [873, 218] width 172 height 172
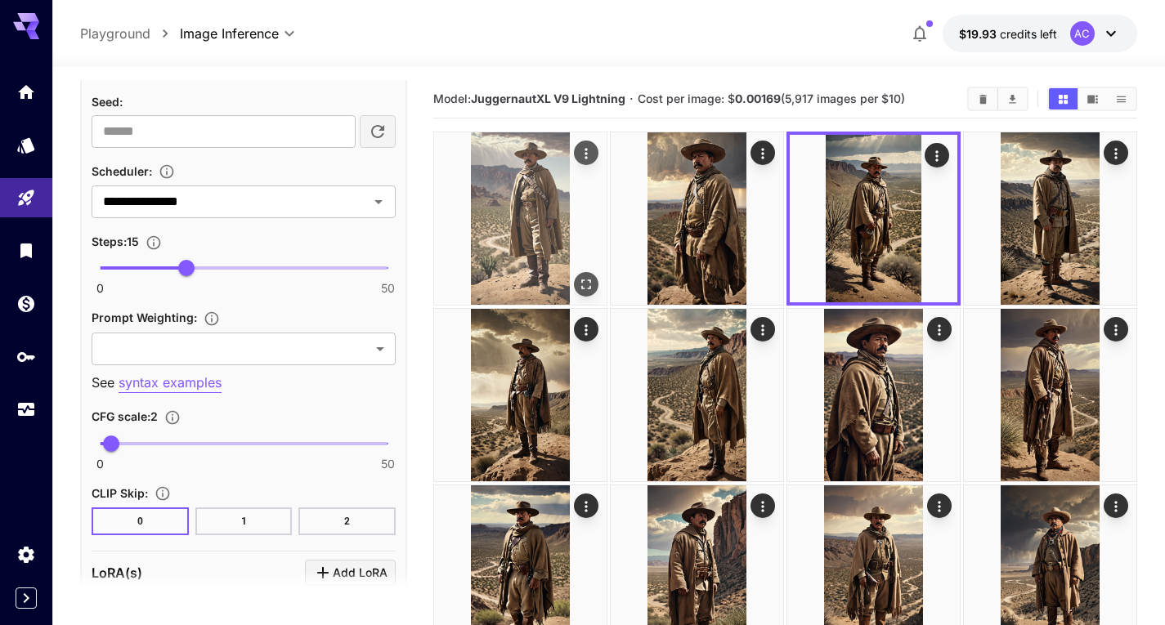
click at [584, 249] on img at bounding box center [520, 218] width 172 height 172
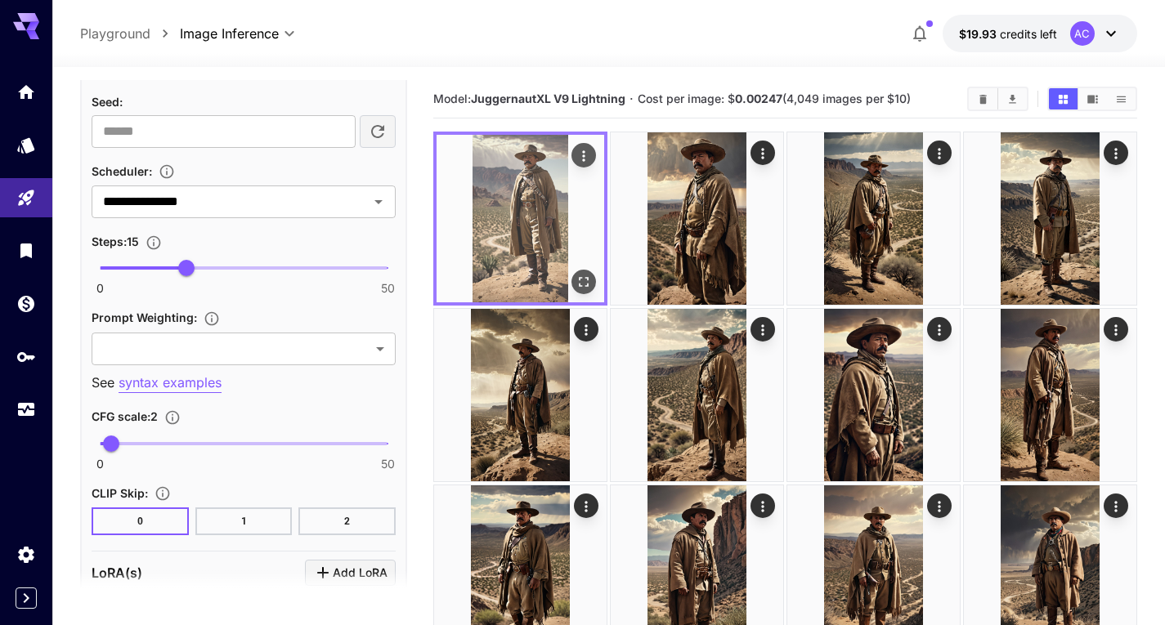
click at [582, 284] on icon "Open in fullscreen" at bounding box center [583, 282] width 16 height 16
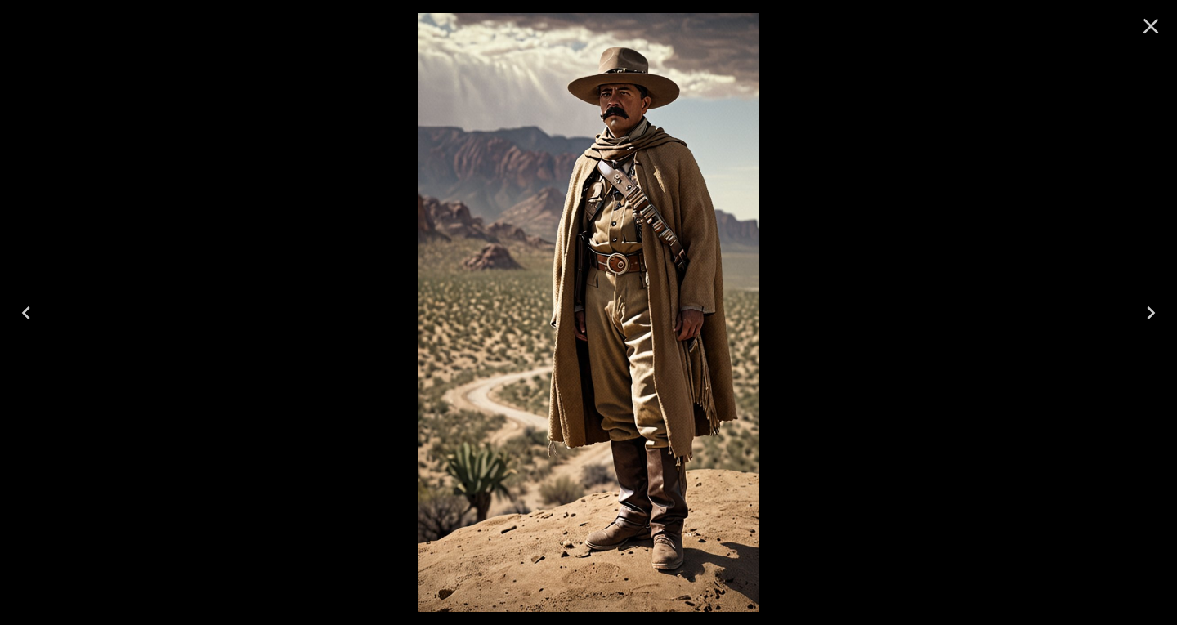
click at [1157, 316] on icon "Next" at bounding box center [1151, 313] width 26 height 26
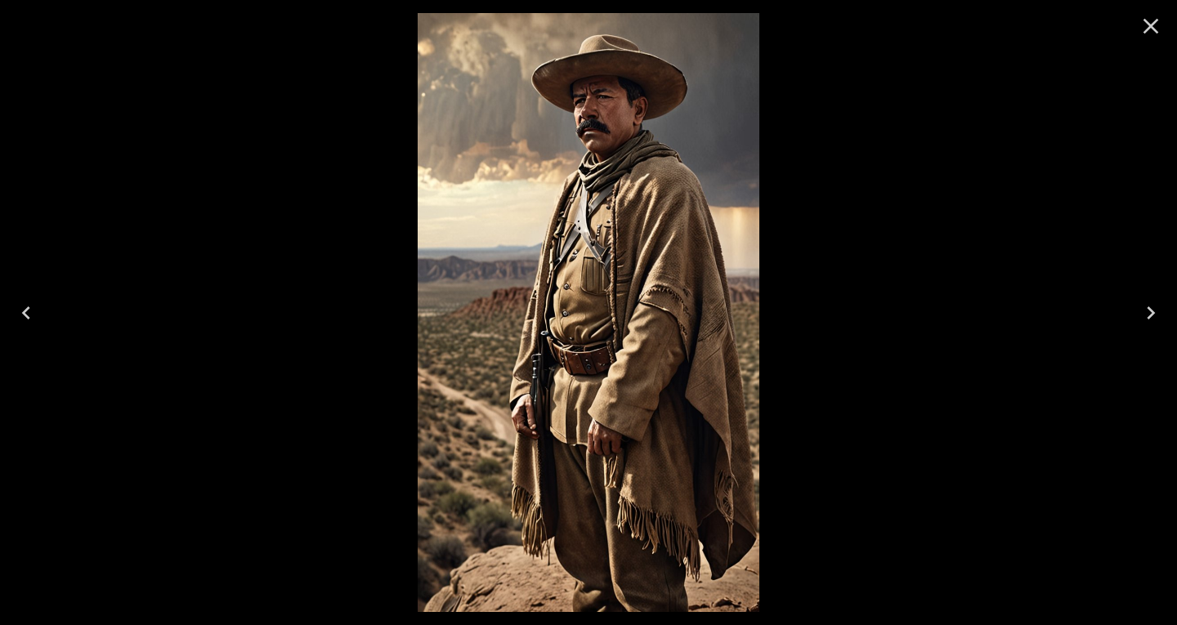
click at [1157, 316] on icon "Next" at bounding box center [1151, 313] width 26 height 26
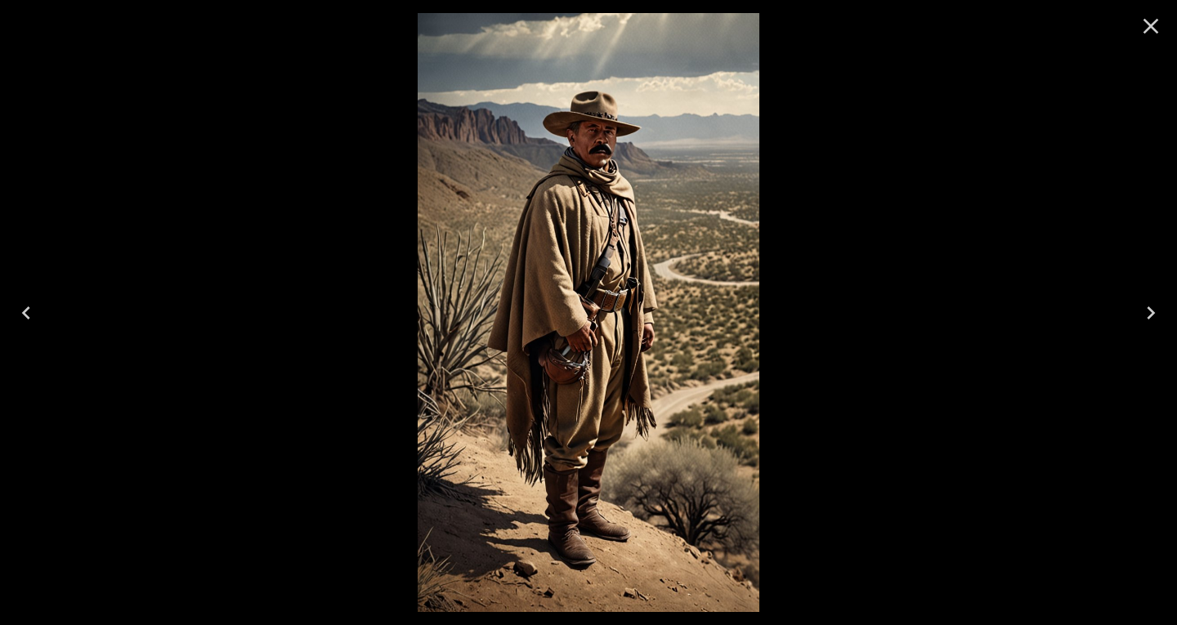
click at [32, 315] on icon "Previous" at bounding box center [26, 313] width 26 height 26
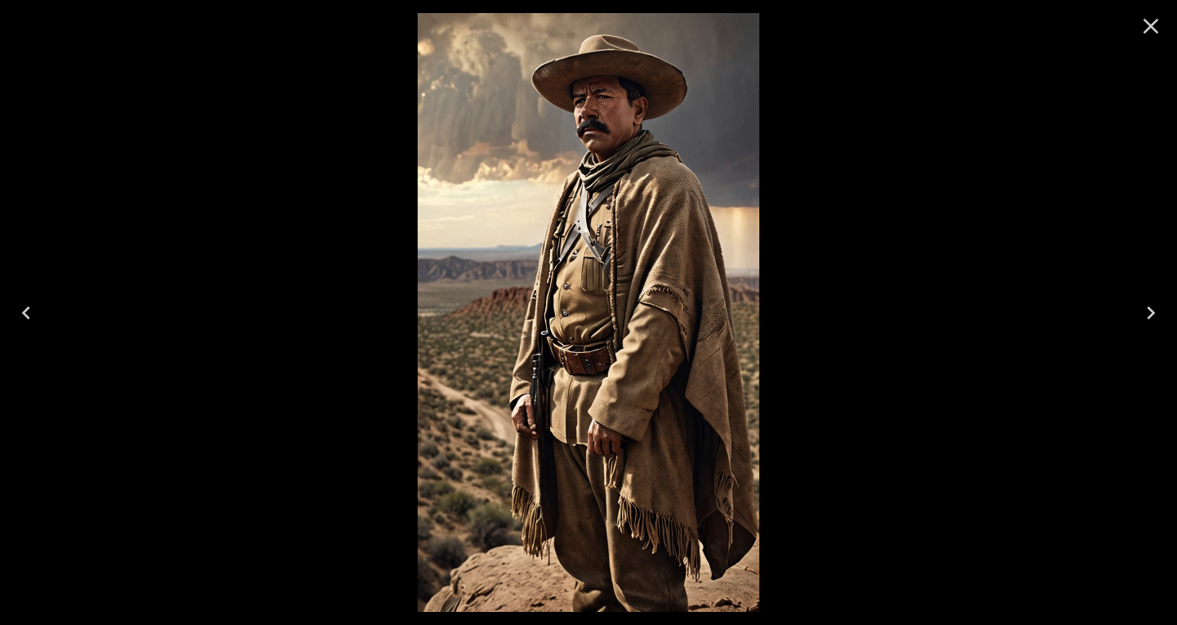
click at [1143, 26] on icon "Close" at bounding box center [1151, 26] width 26 height 26
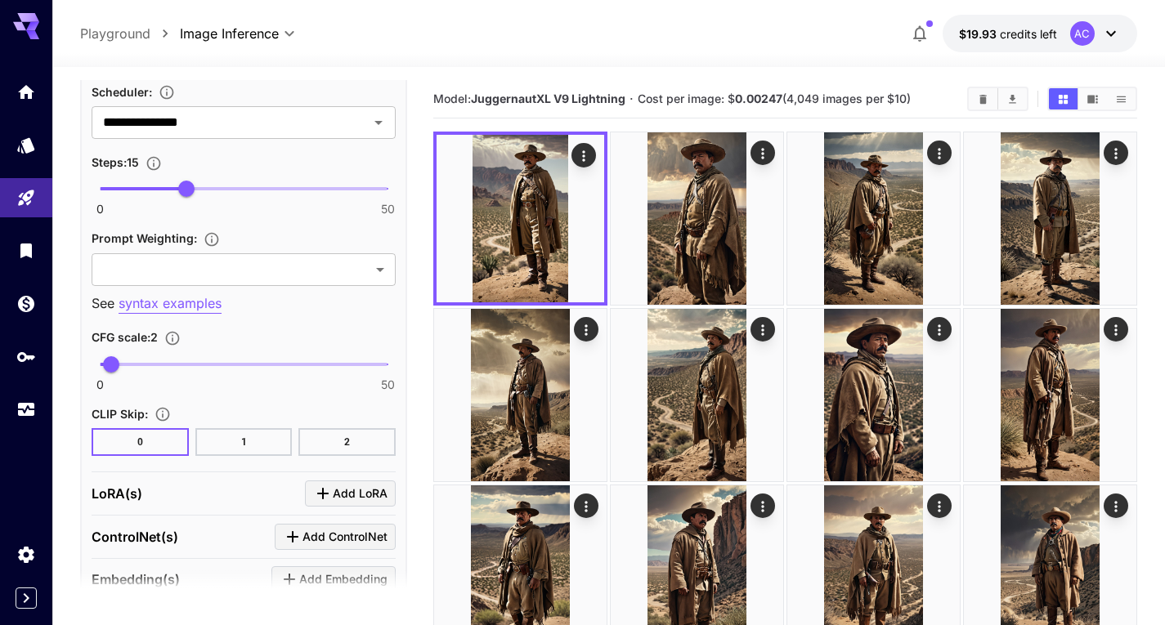
scroll to position [896, 0]
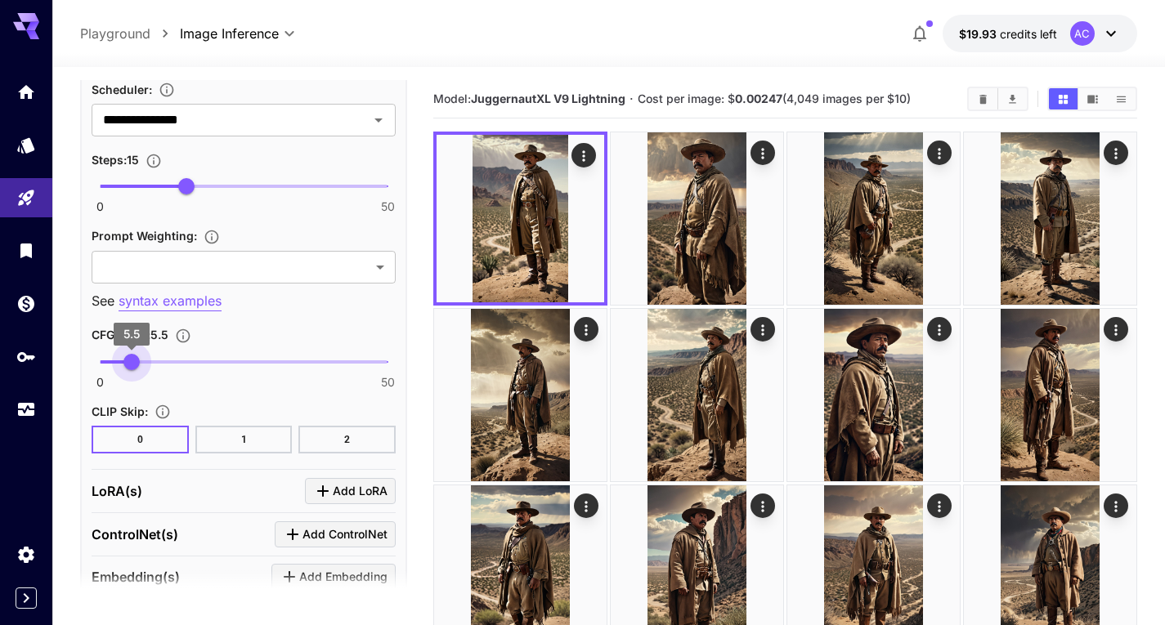
type input "*"
drag, startPoint x: 114, startPoint y: 362, endPoint x: 128, endPoint y: 362, distance: 13.9
click at [128, 362] on span "5" at bounding box center [128, 362] width 16 height 16
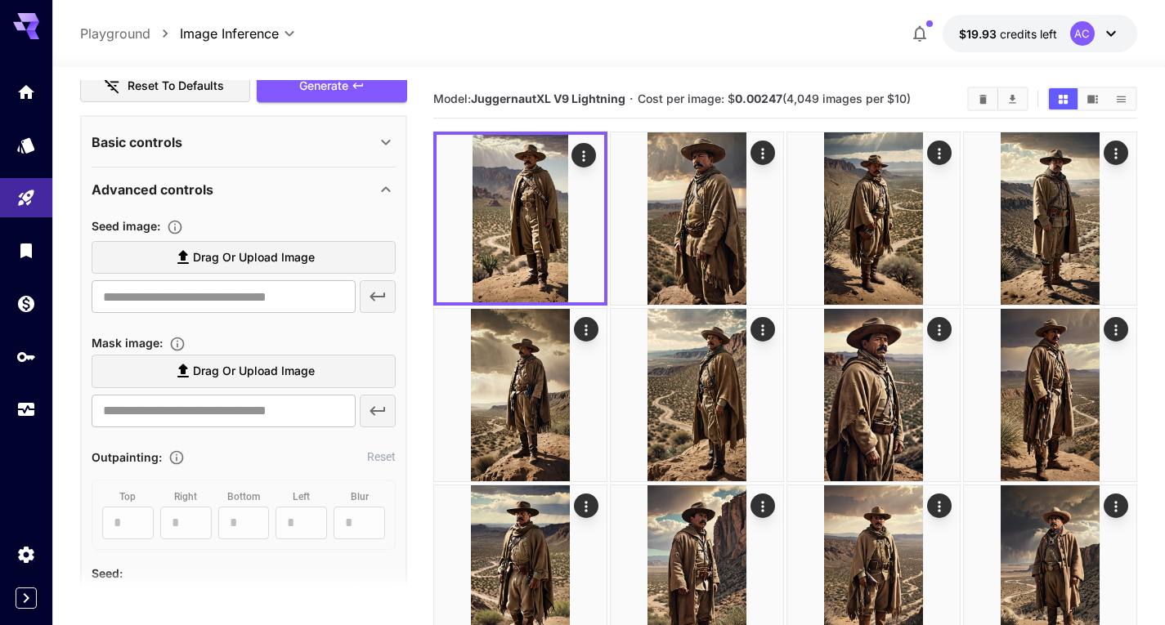
scroll to position [242, 0]
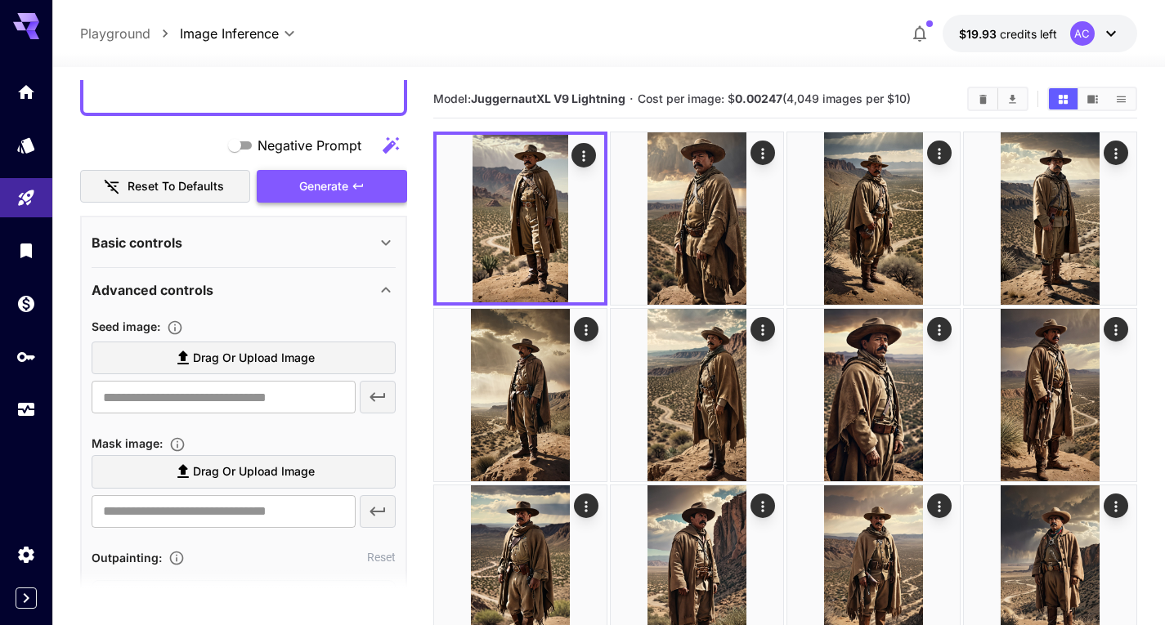
click at [332, 192] on span "Generate" at bounding box center [323, 187] width 49 height 20
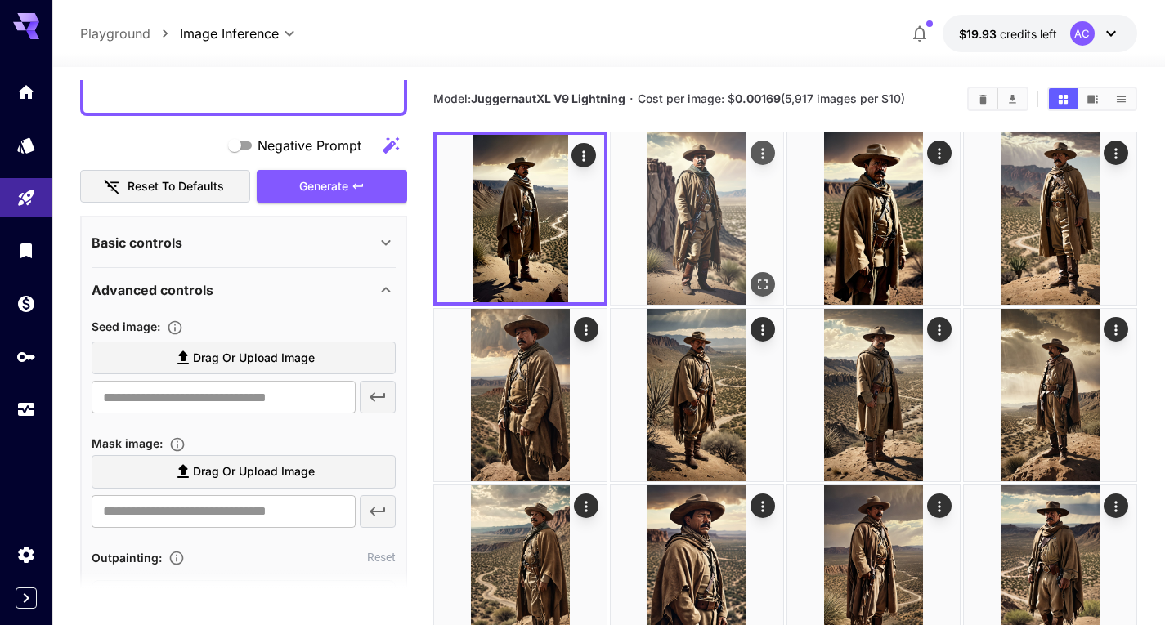
click at [690, 248] on img at bounding box center [697, 218] width 172 height 172
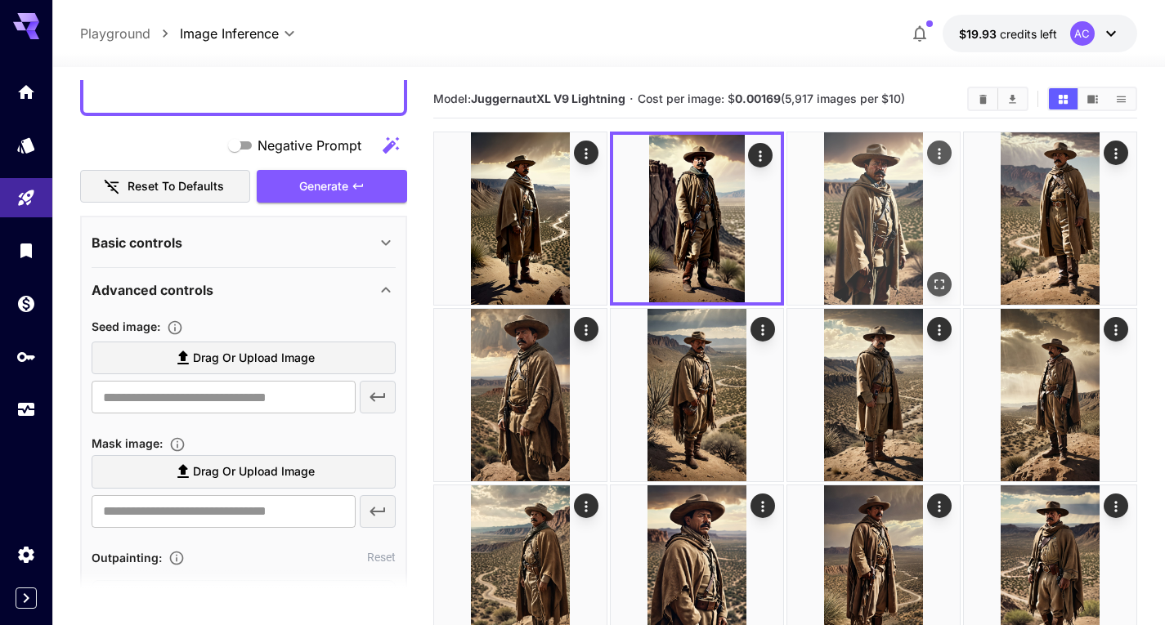
click at [899, 225] on img at bounding box center [873, 218] width 172 height 172
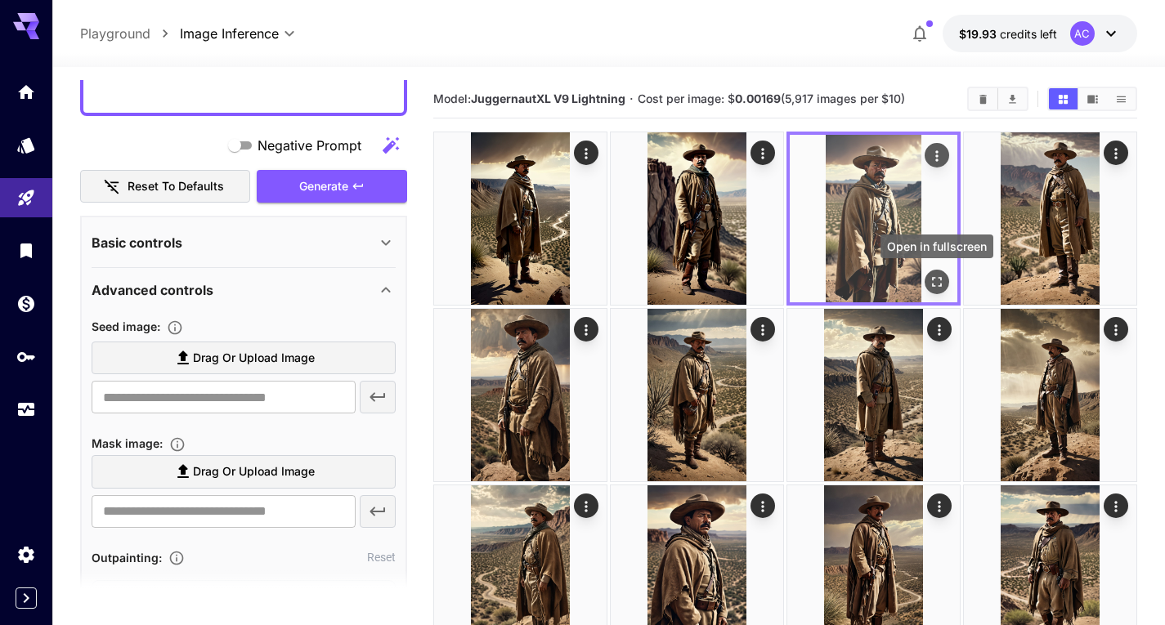
click at [938, 275] on icon "Open in fullscreen" at bounding box center [937, 282] width 16 height 16
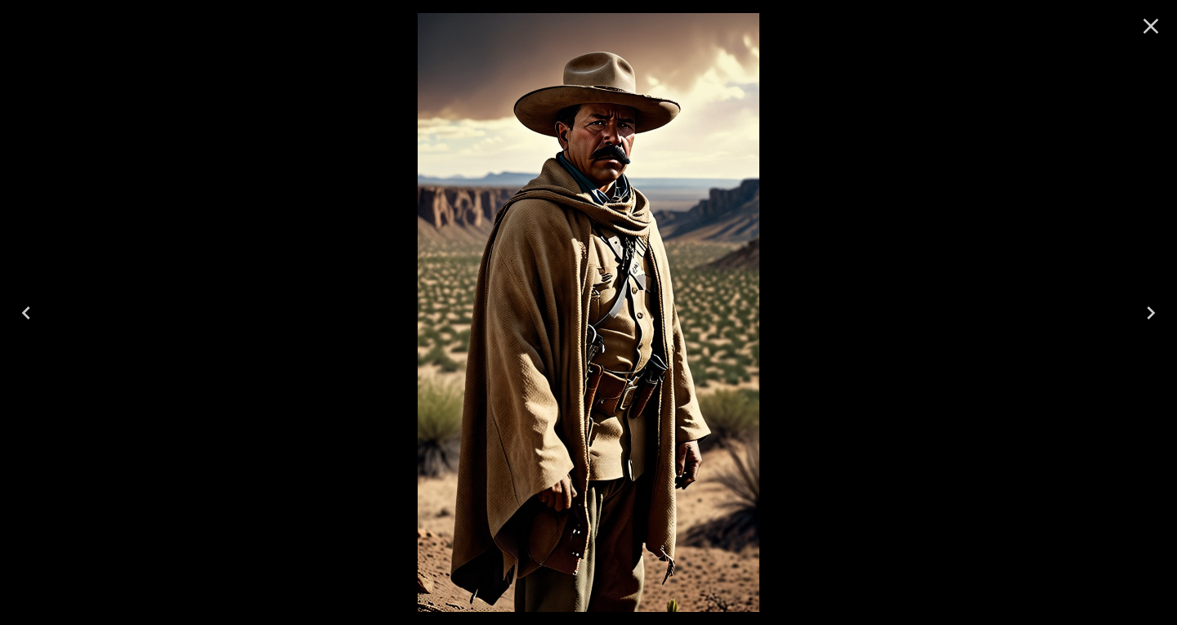
click at [28, 319] on icon "Previous" at bounding box center [26, 313] width 26 height 26
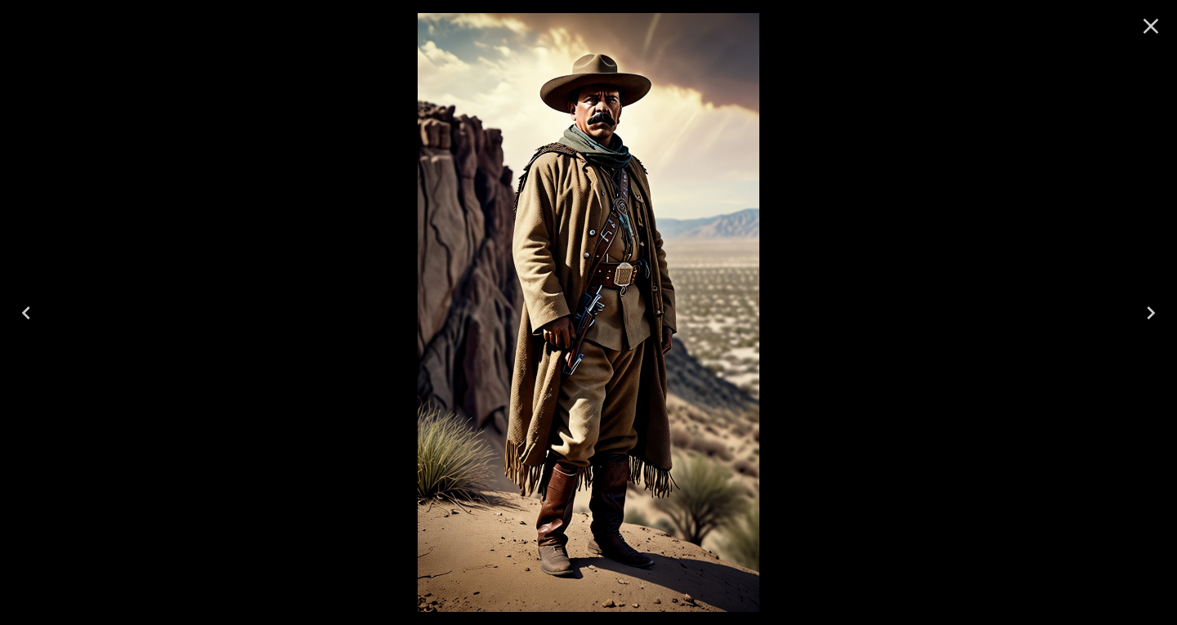
click at [28, 319] on icon "Previous" at bounding box center [26, 313] width 26 height 26
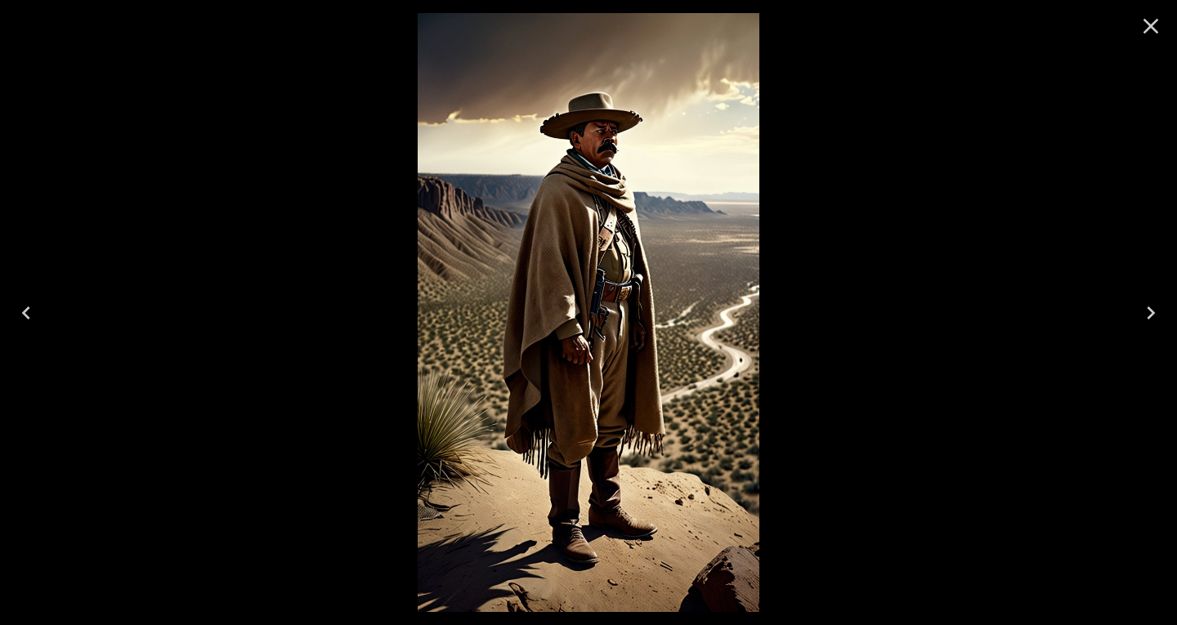
click at [1145, 26] on icon "Close" at bounding box center [1151, 26] width 26 height 26
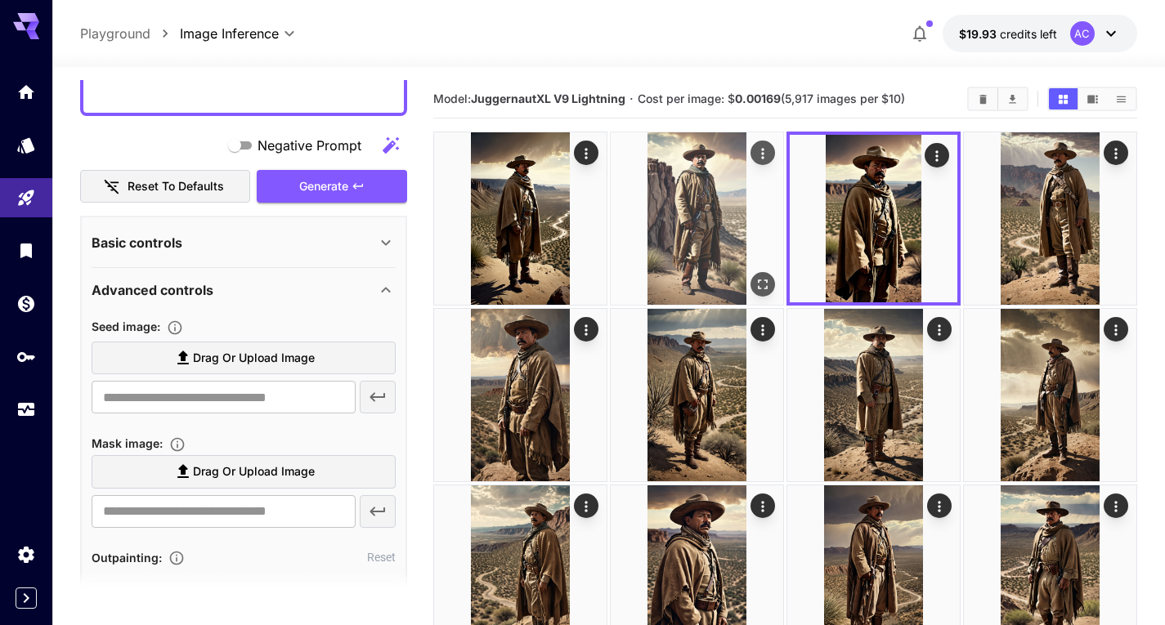
click at [635, 234] on img at bounding box center [697, 218] width 172 height 172
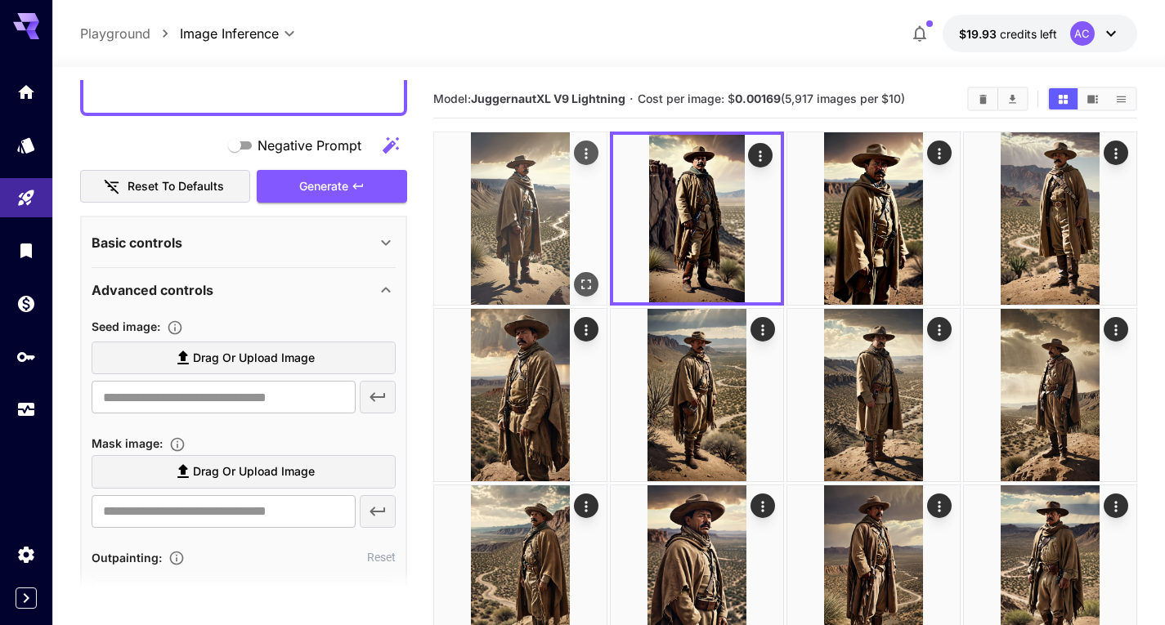
click at [573, 235] on img at bounding box center [520, 218] width 172 height 172
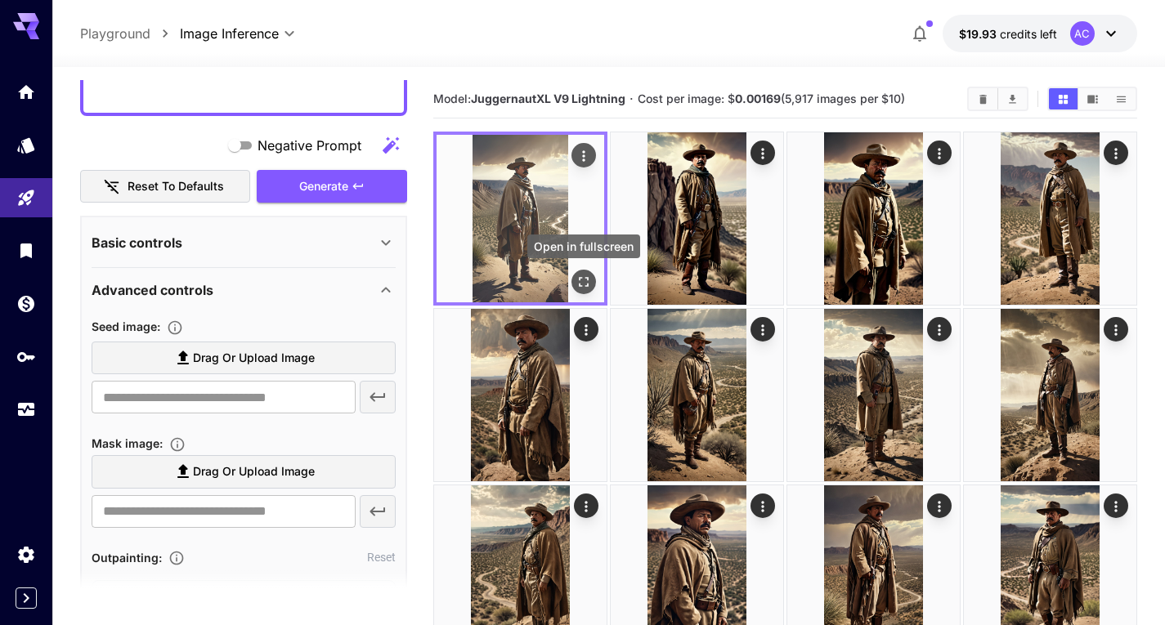
click at [581, 285] on icon "Open in fullscreen" at bounding box center [583, 282] width 16 height 16
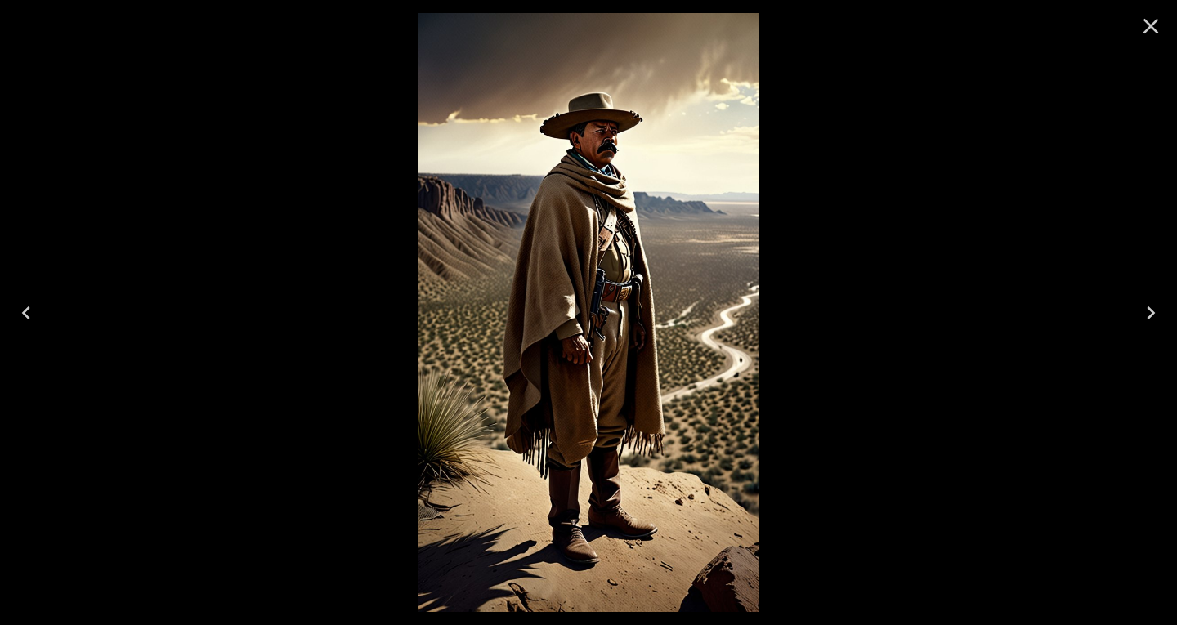
click at [1148, 16] on icon "Close" at bounding box center [1151, 26] width 26 height 26
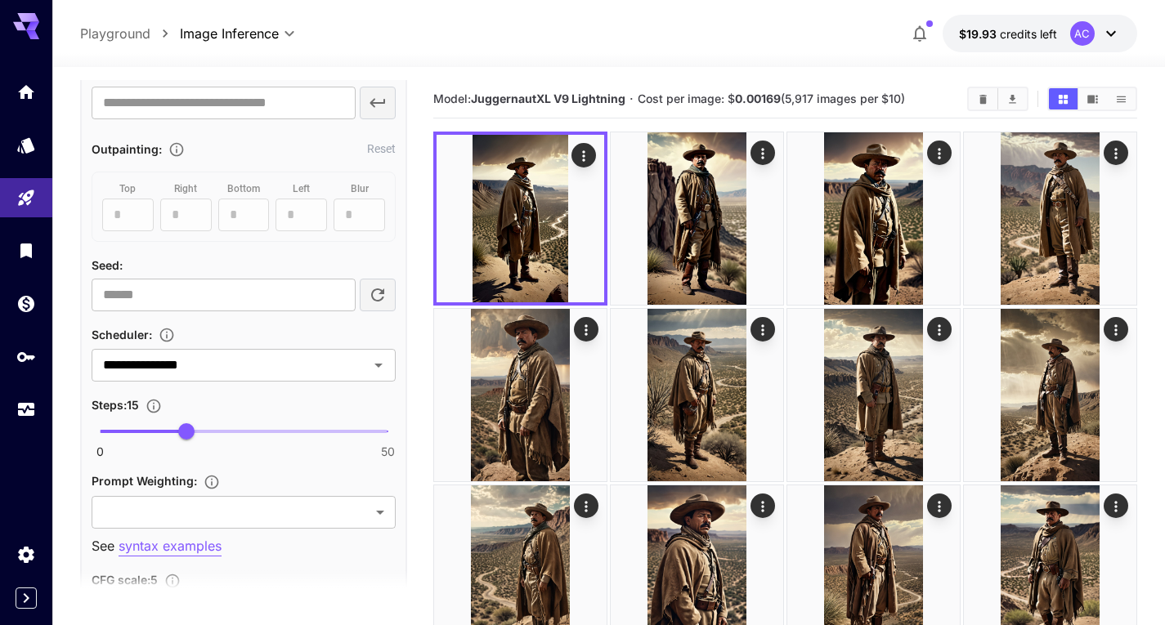
scroll to position [732, 0]
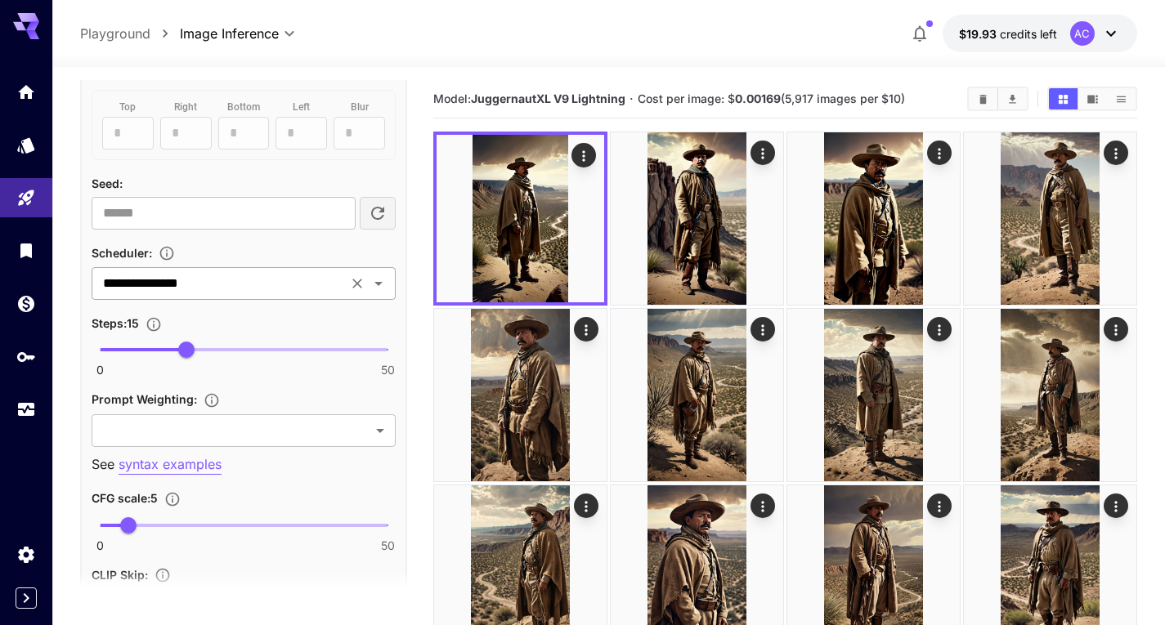
click at [222, 294] on input "**********" at bounding box center [219, 283] width 246 height 23
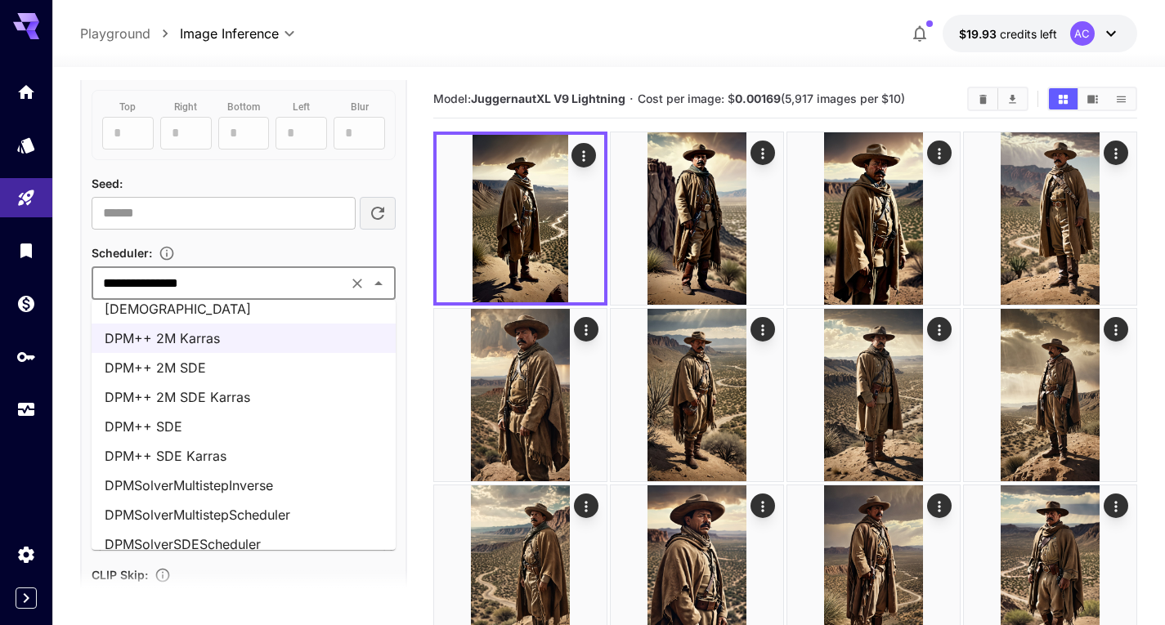
scroll to position [0, 0]
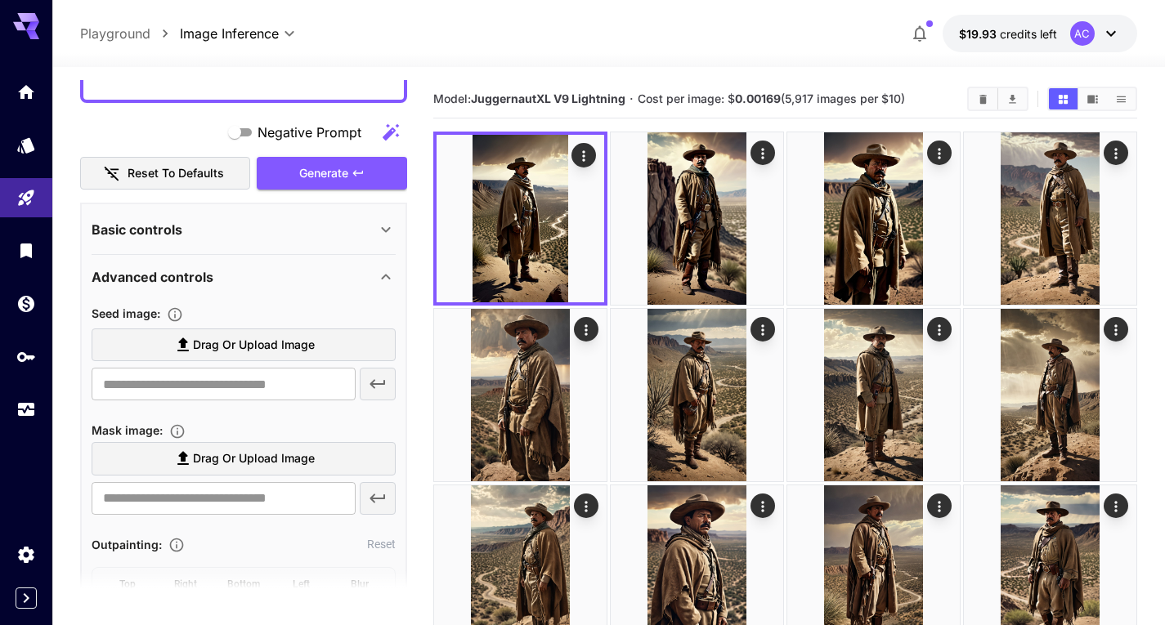
scroll to position [242, 0]
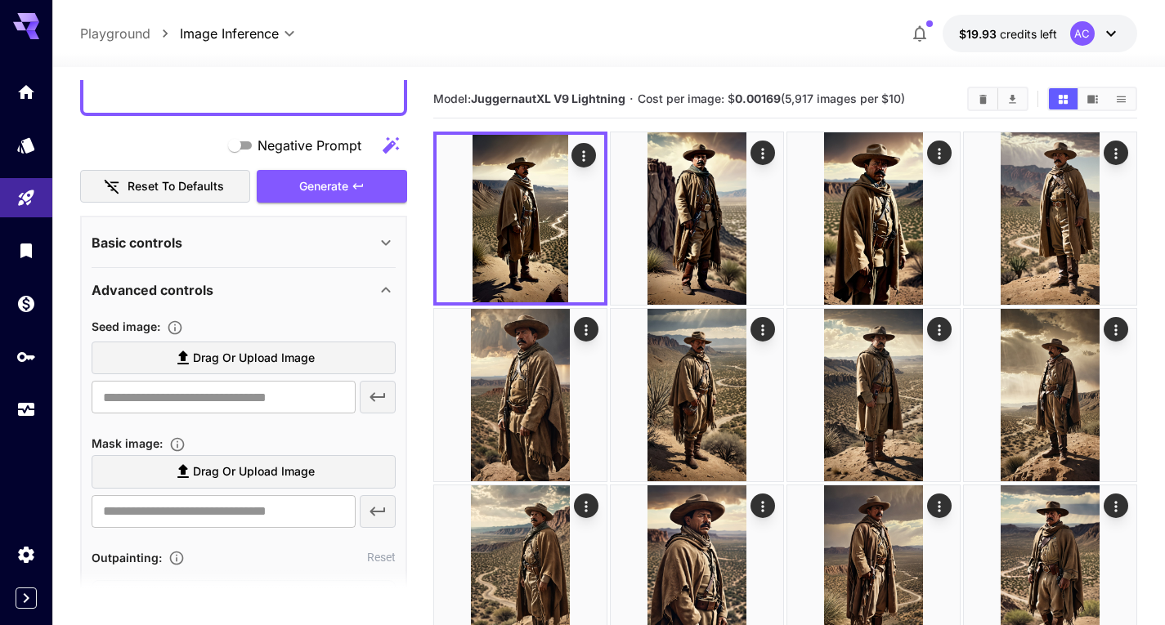
click at [325, 291] on div "Advanced controls" at bounding box center [234, 290] width 284 height 20
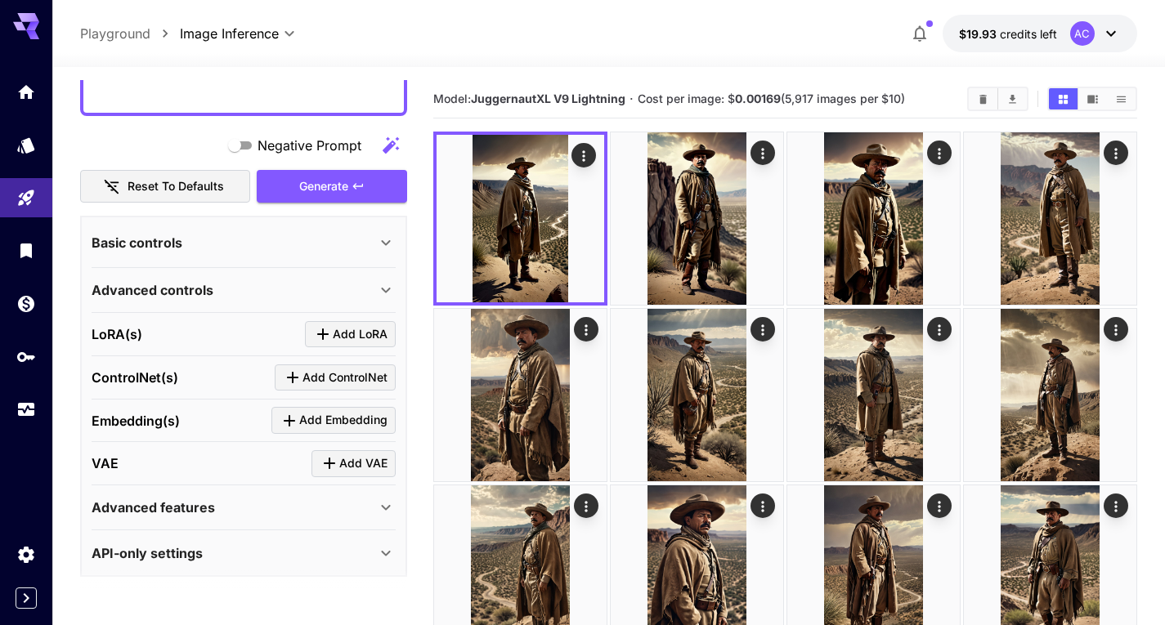
click at [352, 245] on div "Basic controls" at bounding box center [234, 243] width 284 height 20
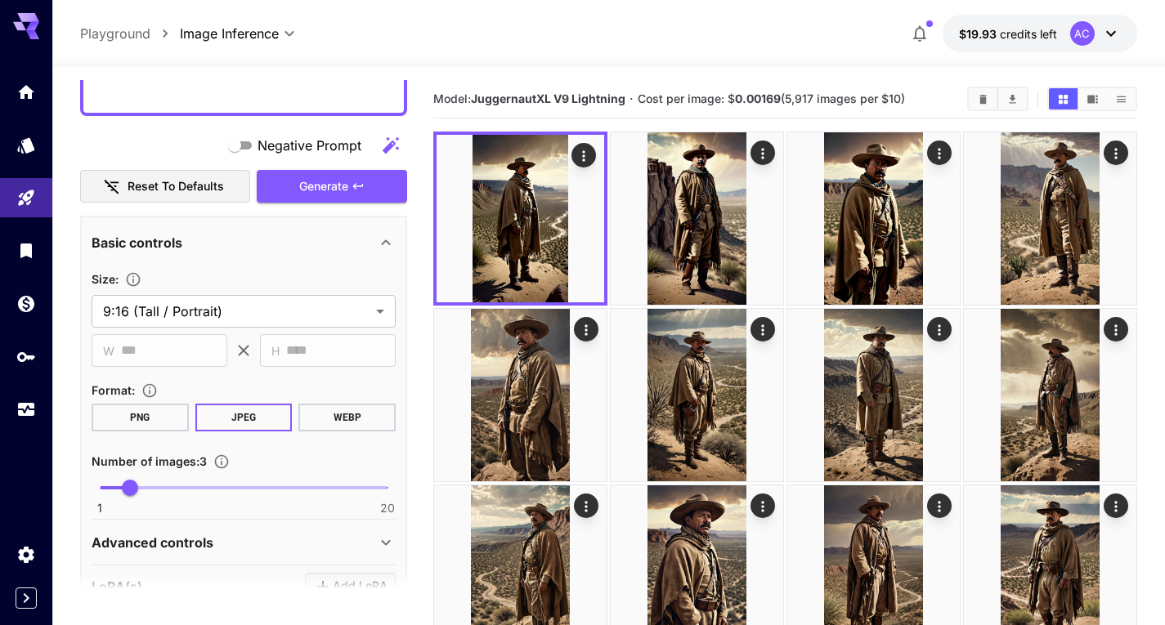
click at [352, 244] on div "Basic controls" at bounding box center [234, 243] width 284 height 20
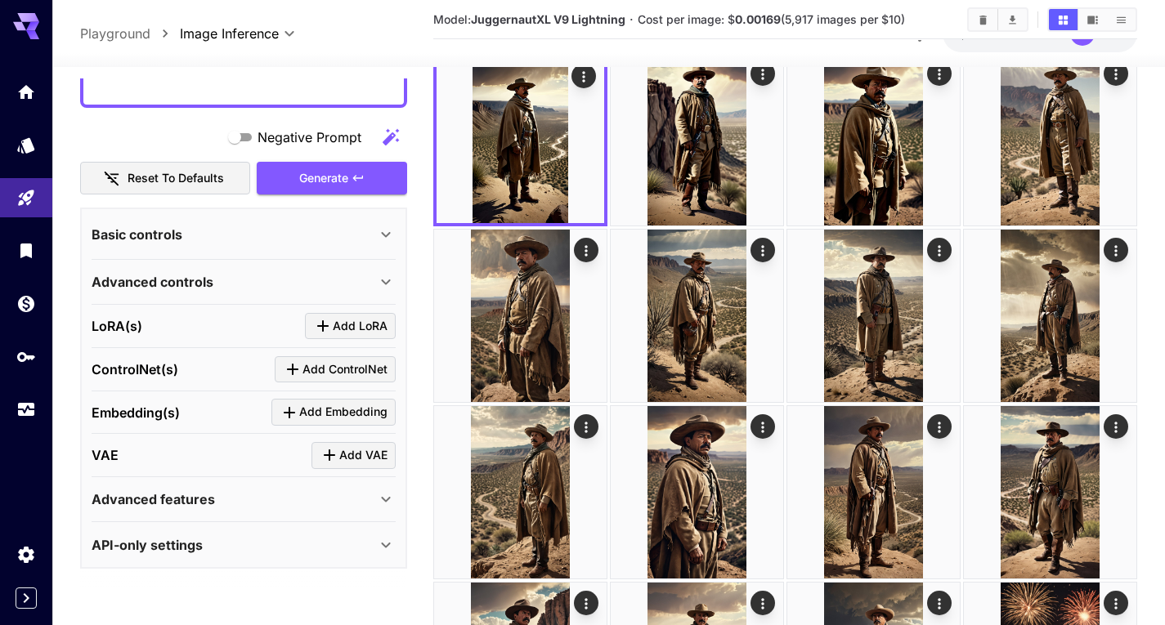
scroll to position [82, 0]
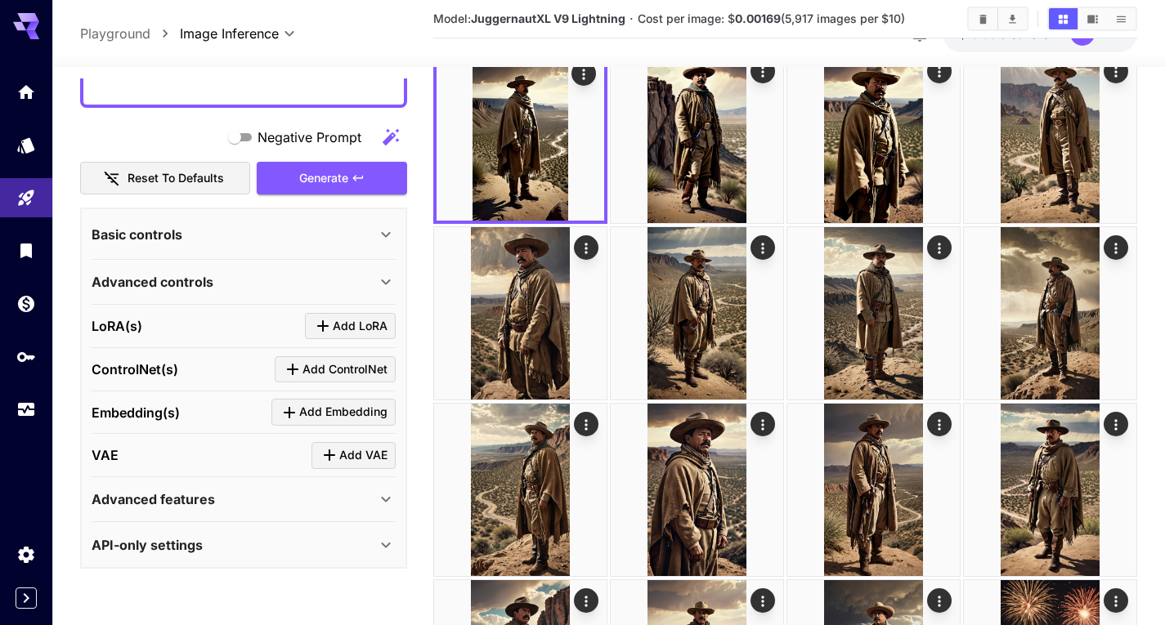
click at [354, 503] on div "Advanced features" at bounding box center [234, 500] width 284 height 20
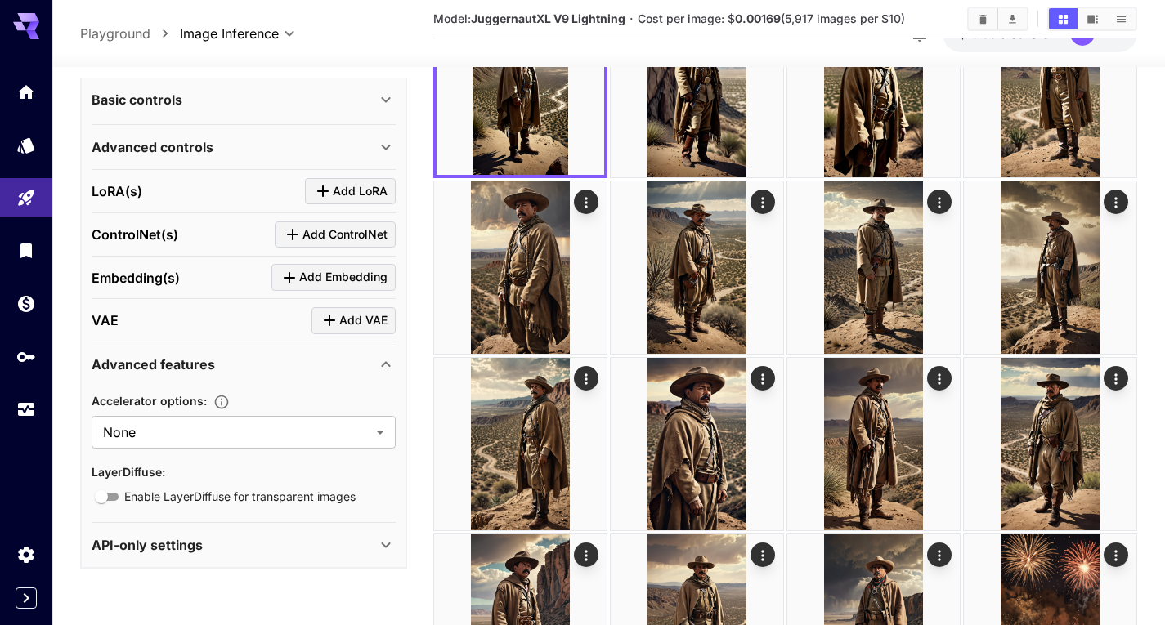
scroll to position [163, 0]
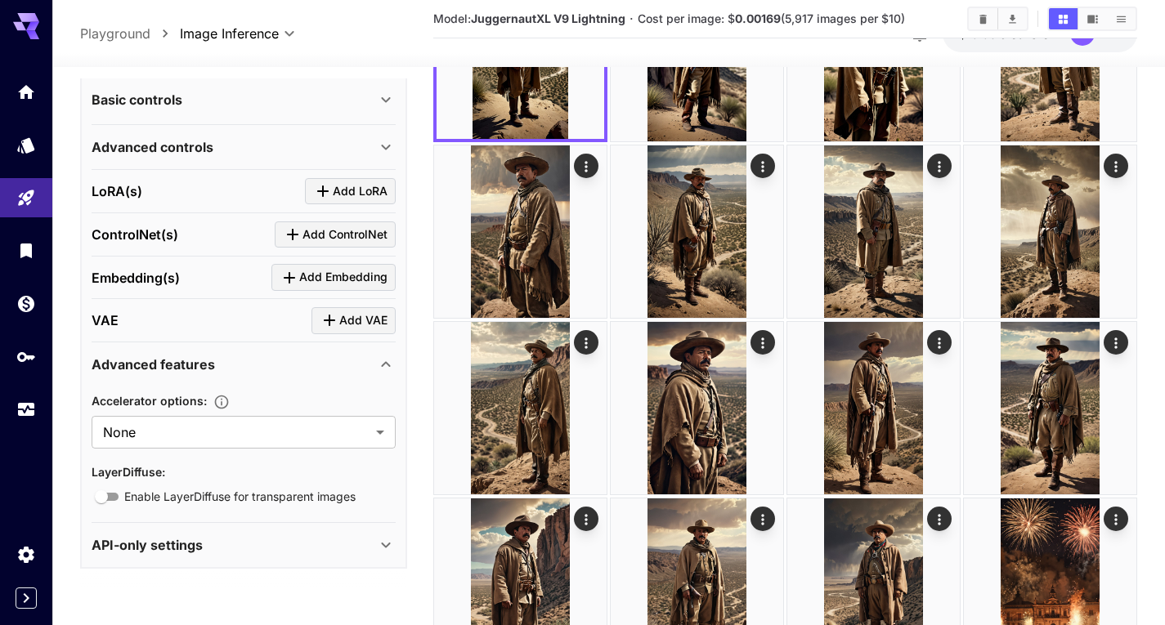
click at [210, 365] on p "Advanced features" at bounding box center [153, 365] width 123 height 20
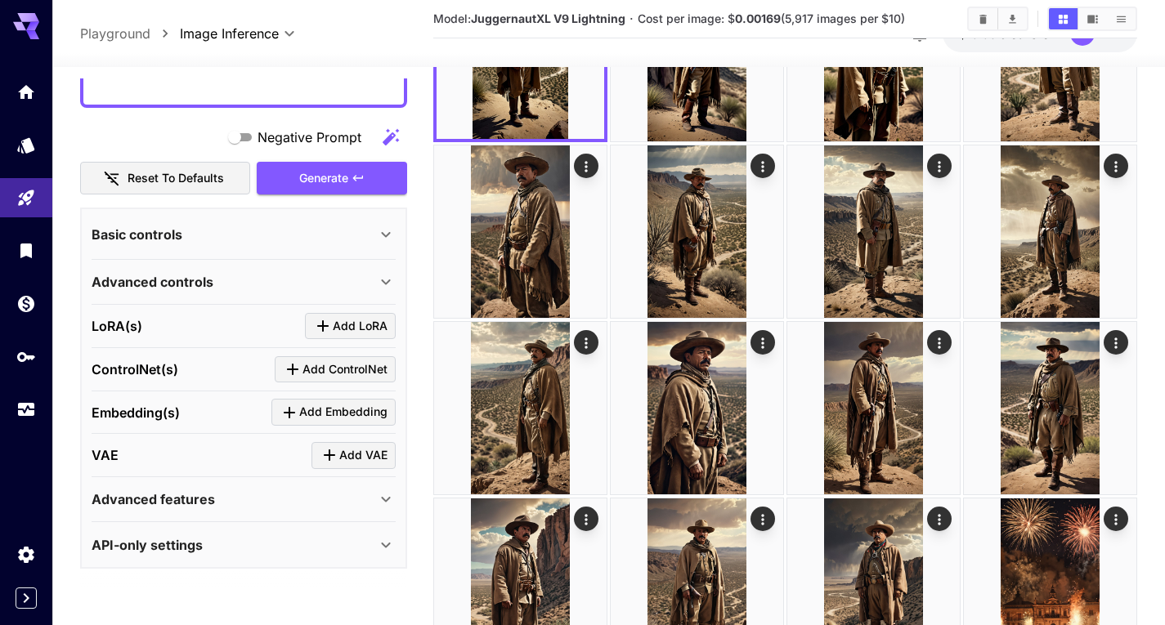
scroll to position [249, 0]
click at [260, 268] on div "Advanced controls" at bounding box center [244, 281] width 304 height 39
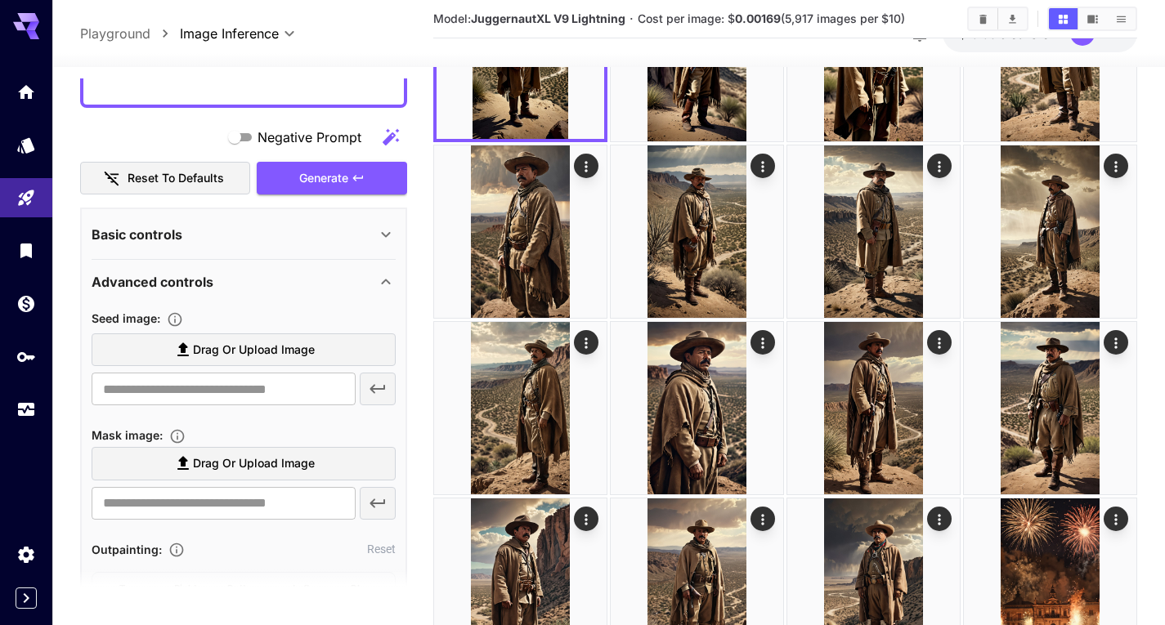
click at [339, 284] on div "Advanced controls" at bounding box center [234, 282] width 284 height 20
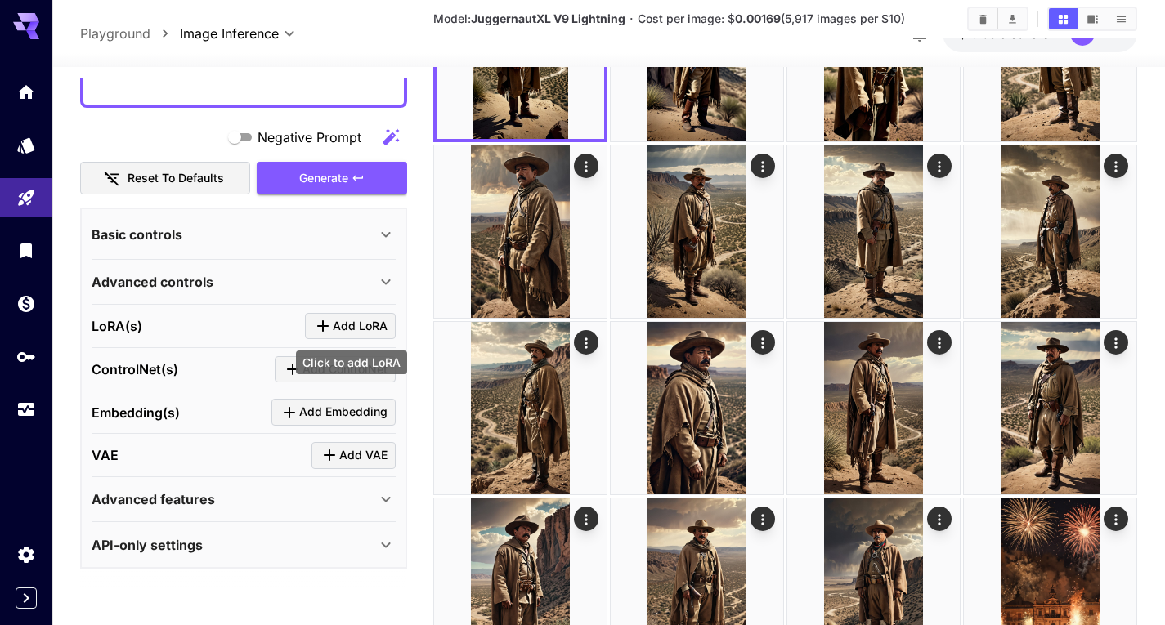
click at [338, 325] on span "Add LoRA" at bounding box center [360, 326] width 55 height 20
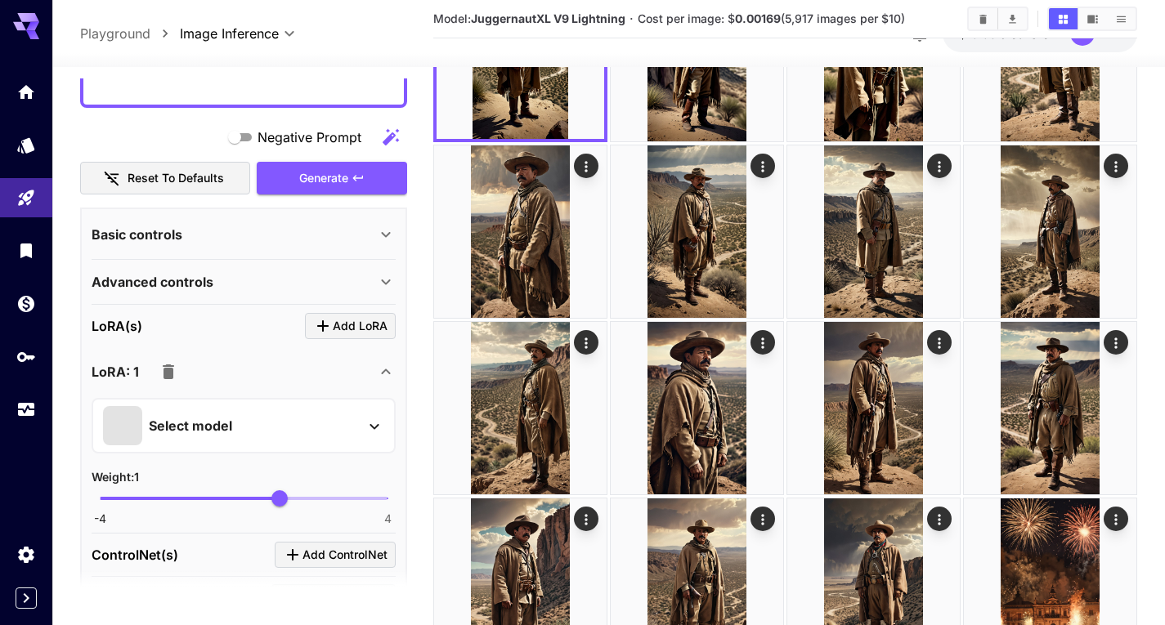
click at [306, 423] on div "Select model" at bounding box center [230, 425] width 255 height 39
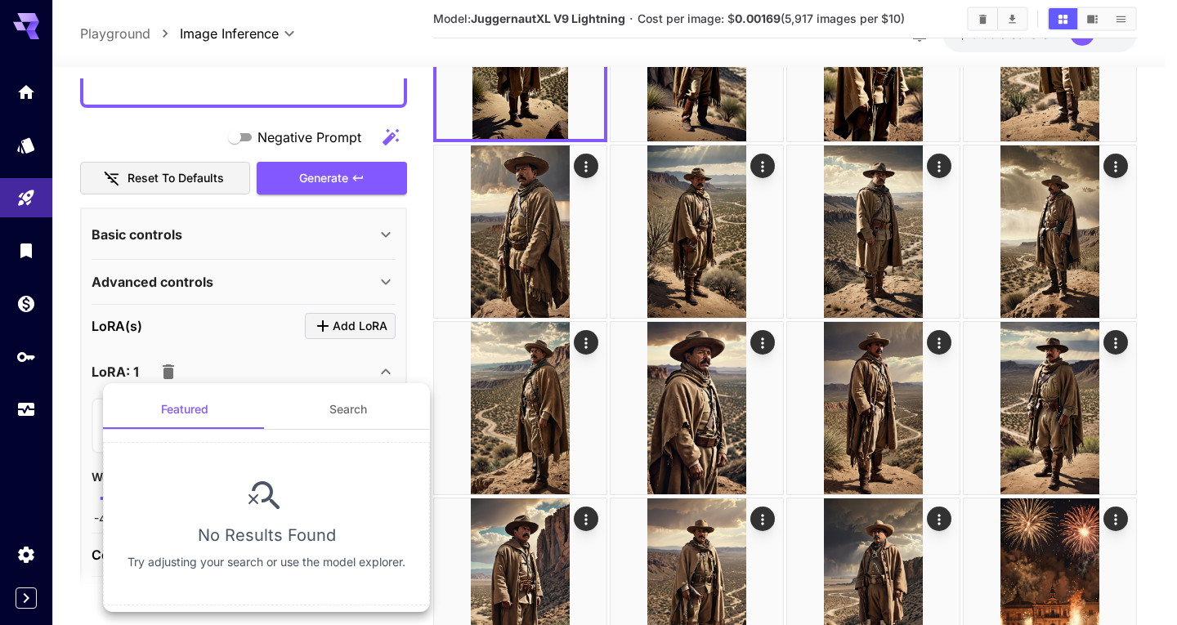
click at [298, 410] on button "Search" at bounding box center [347, 409] width 163 height 39
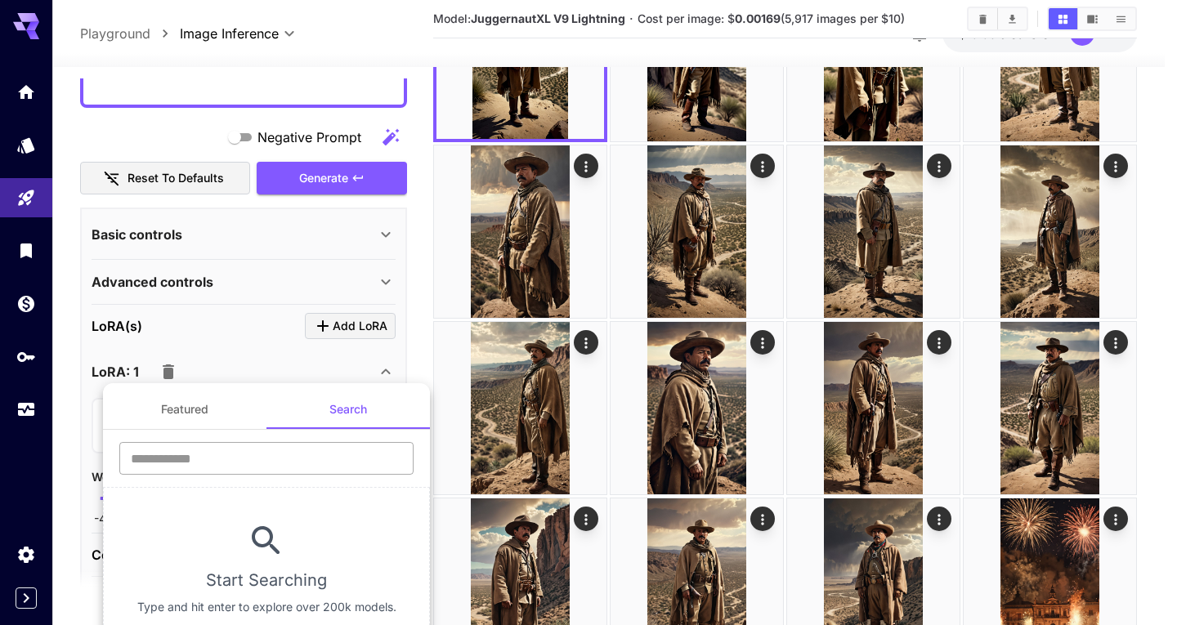
click at [213, 463] on input "text" at bounding box center [266, 458] width 294 height 33
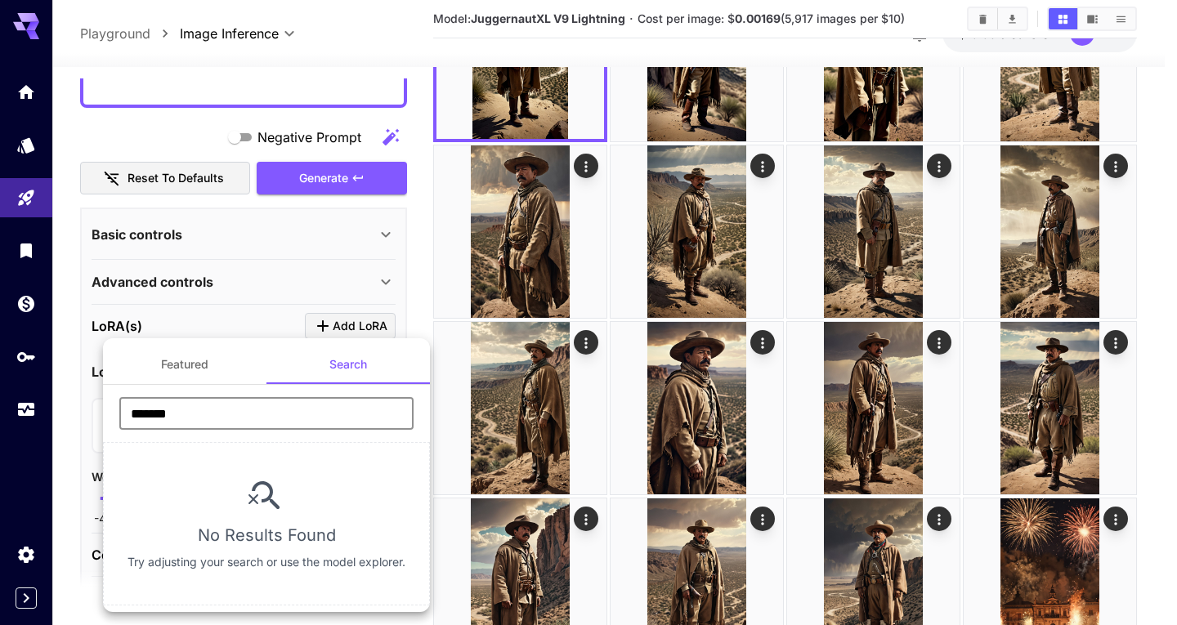
type input "********"
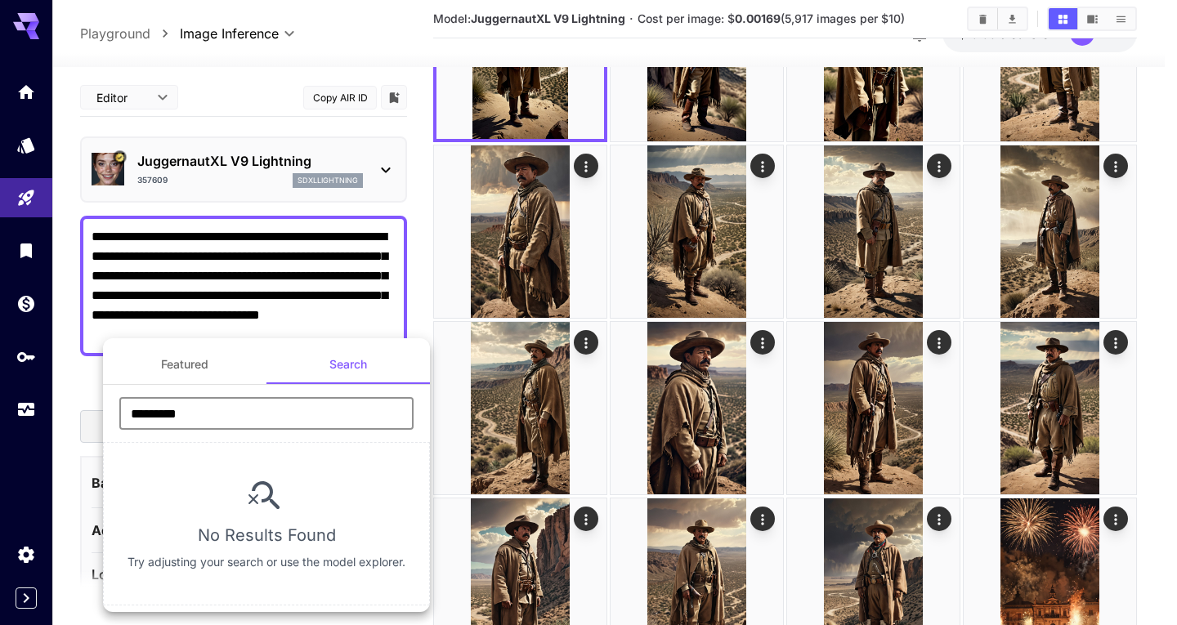
scroll to position [249, 0]
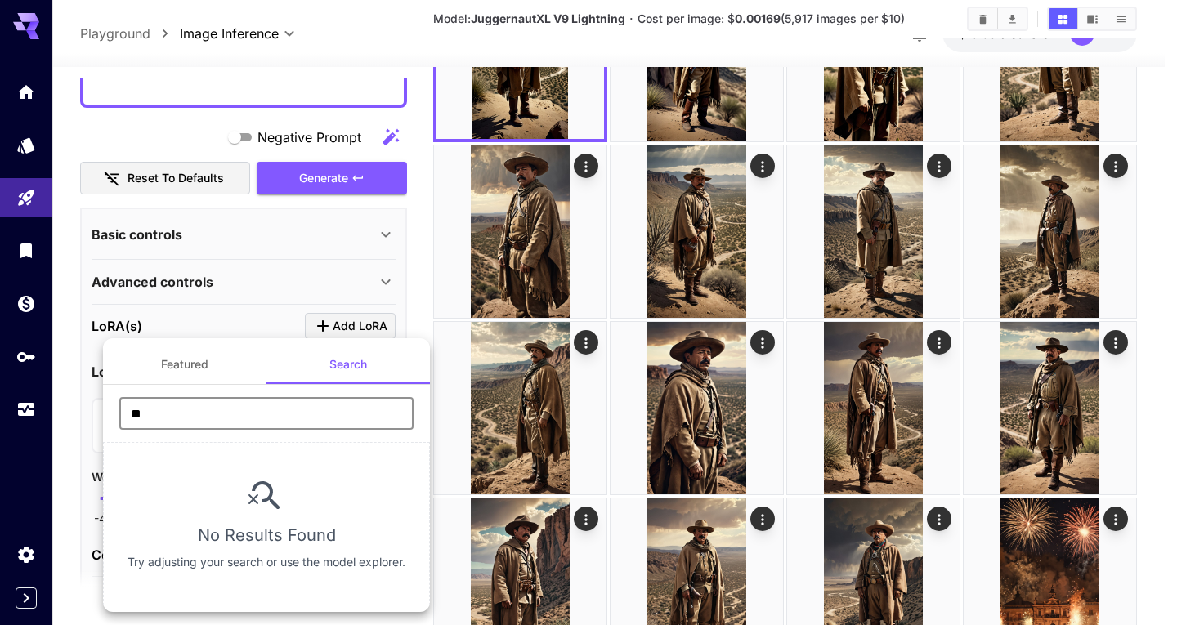
type input "*"
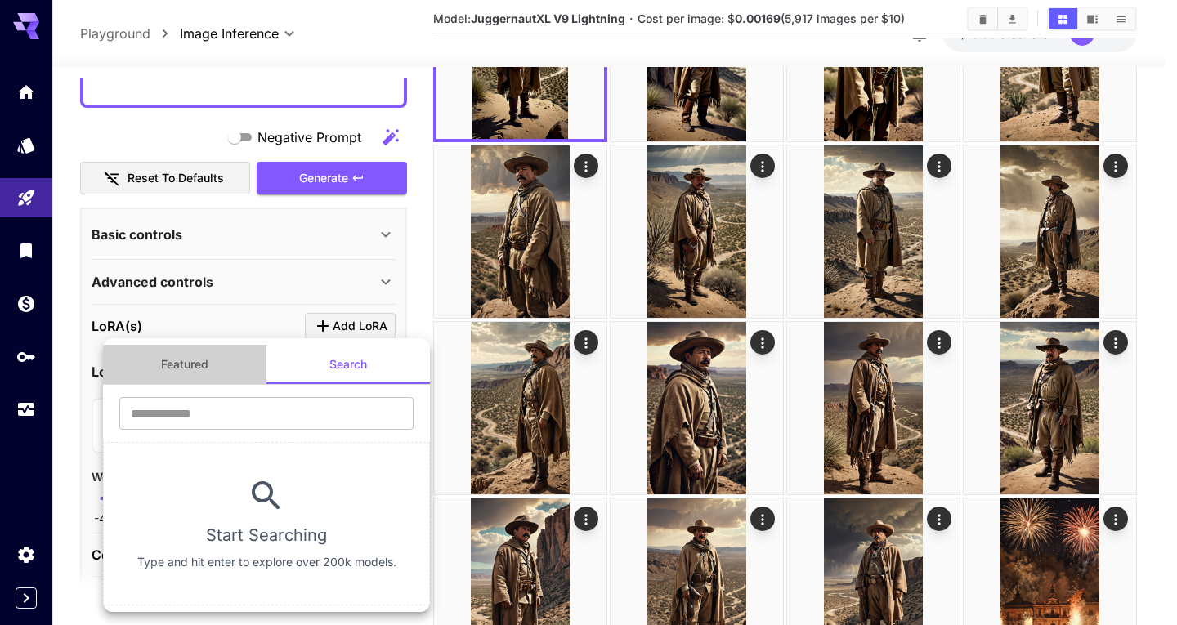
click at [208, 365] on button "Featured" at bounding box center [184, 364] width 163 height 39
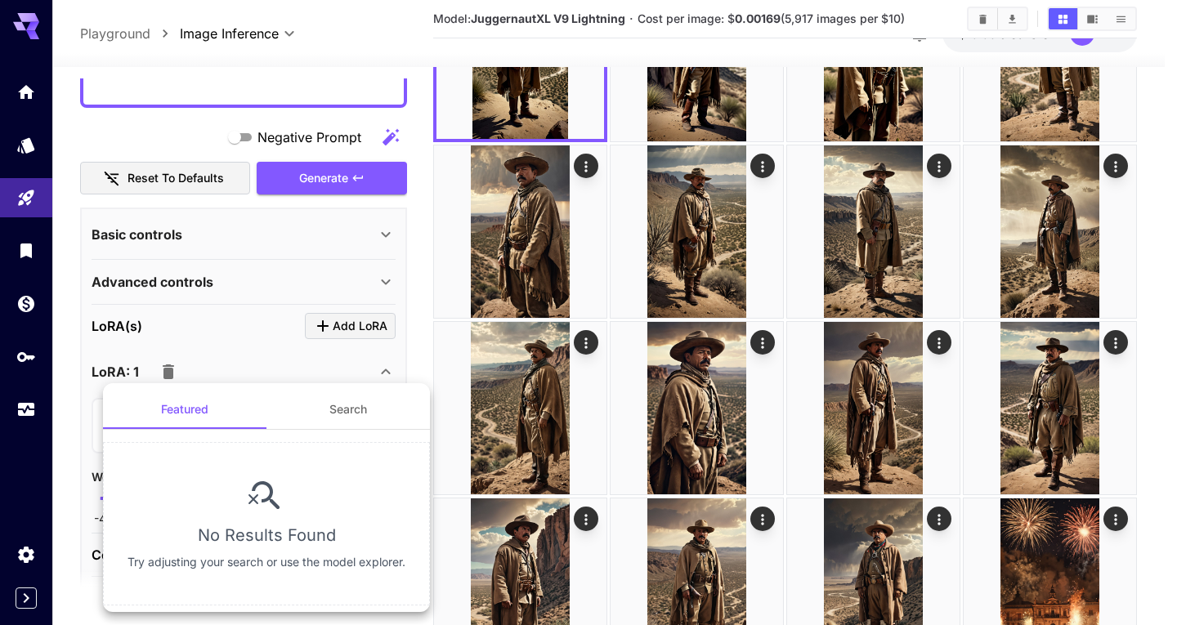
click at [257, 496] on icon at bounding box center [254, 500] width 10 height 10
click at [317, 401] on button "Search" at bounding box center [347, 409] width 163 height 39
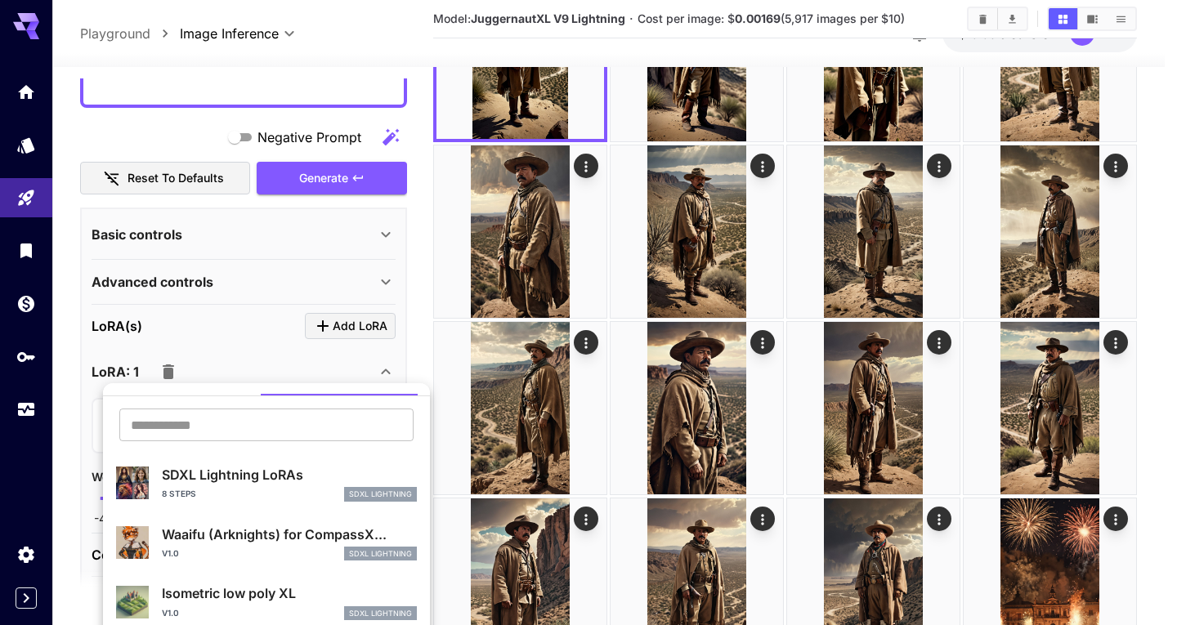
scroll to position [0, 0]
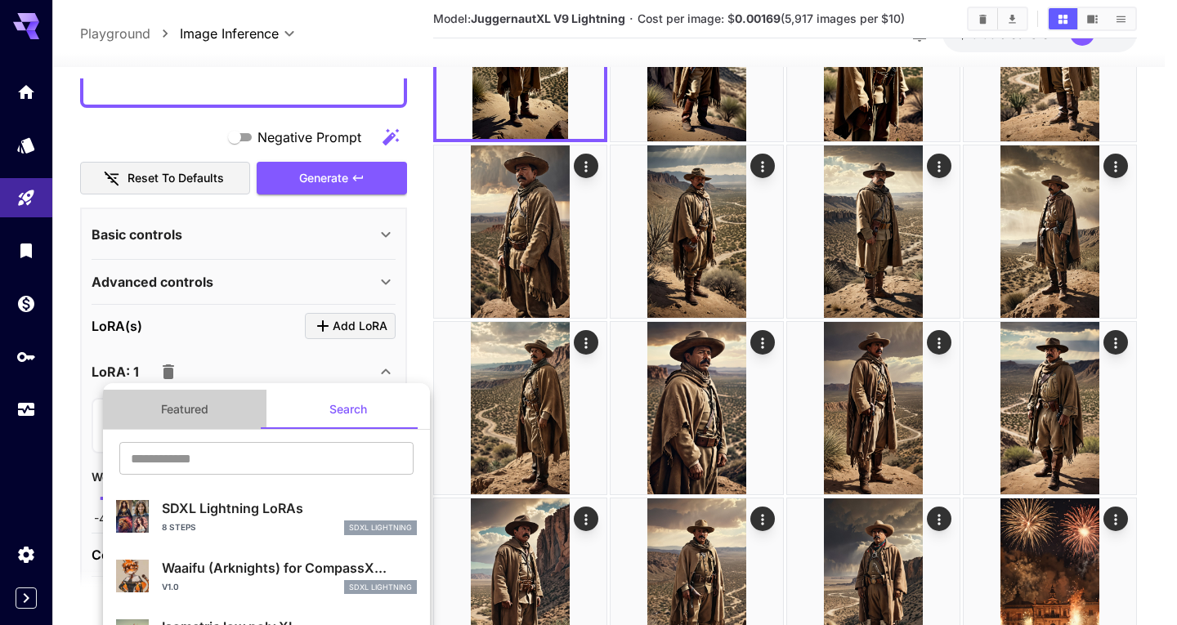
click at [191, 411] on button "Featured" at bounding box center [184, 409] width 163 height 39
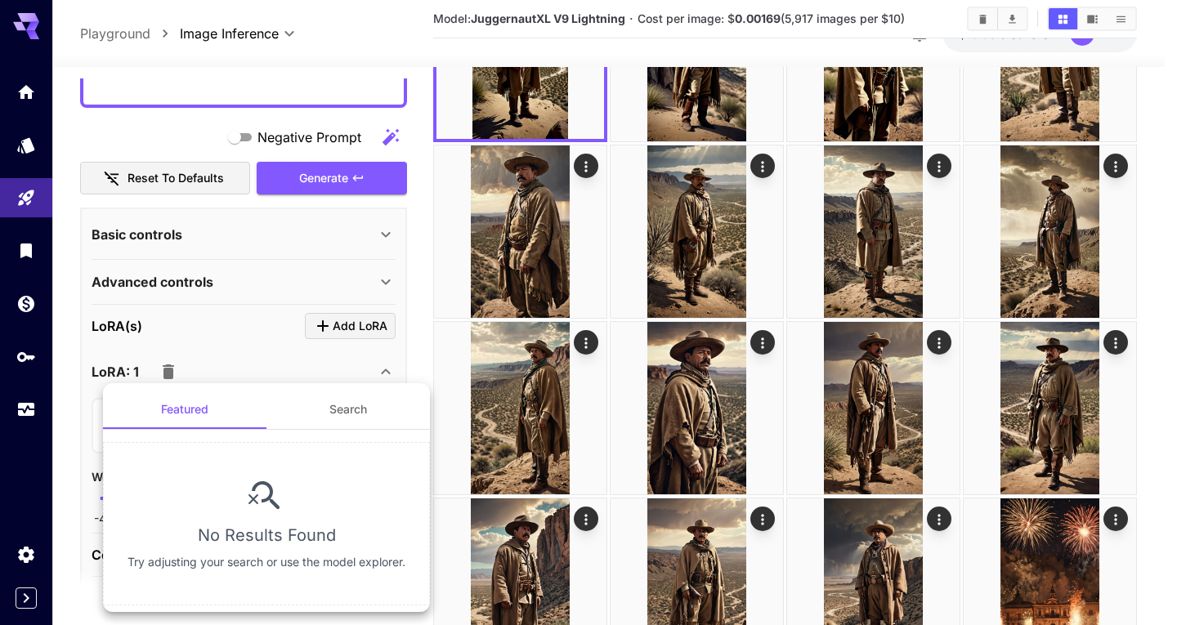
click at [329, 411] on button "Search" at bounding box center [347, 409] width 163 height 39
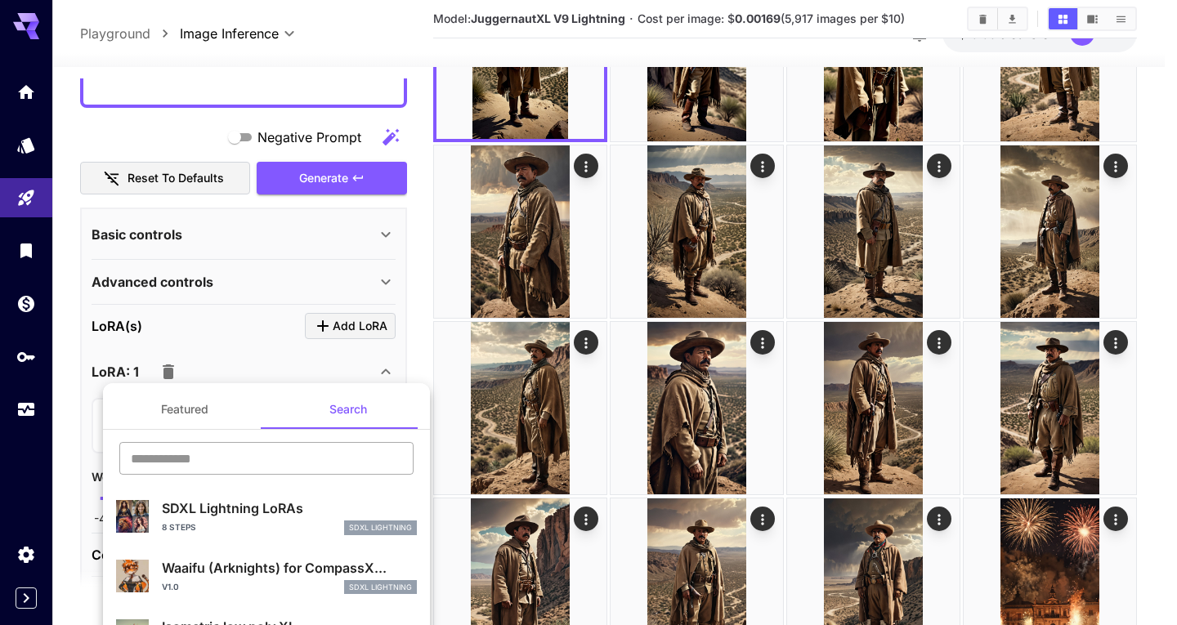
click at [268, 458] on input "text" at bounding box center [266, 458] width 294 height 33
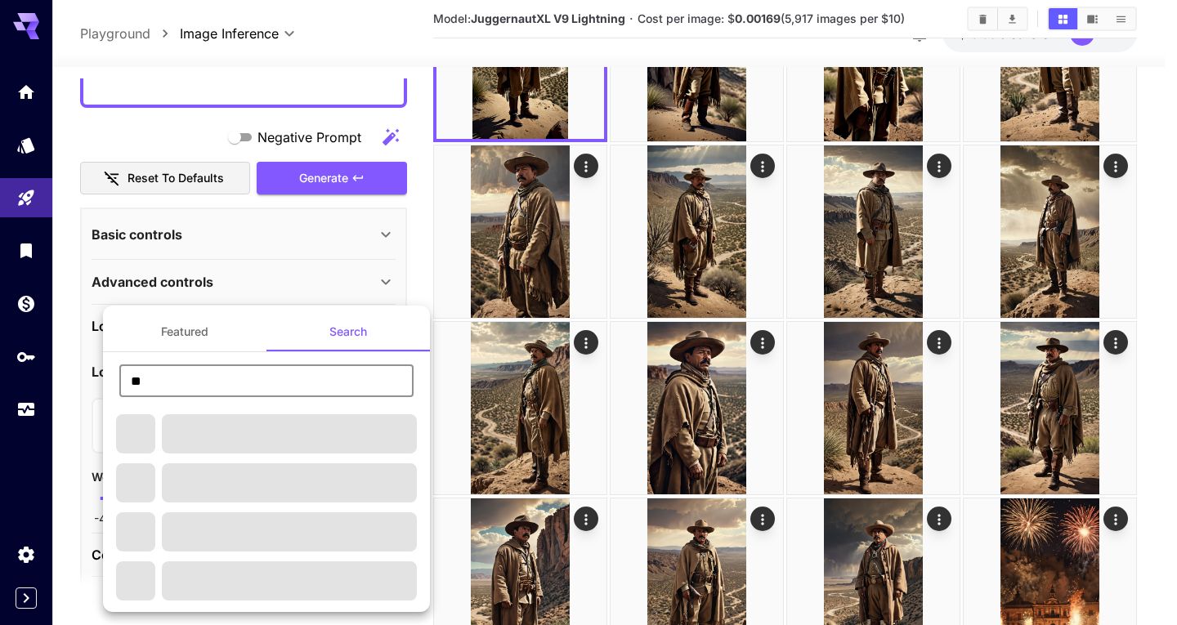
type input "*"
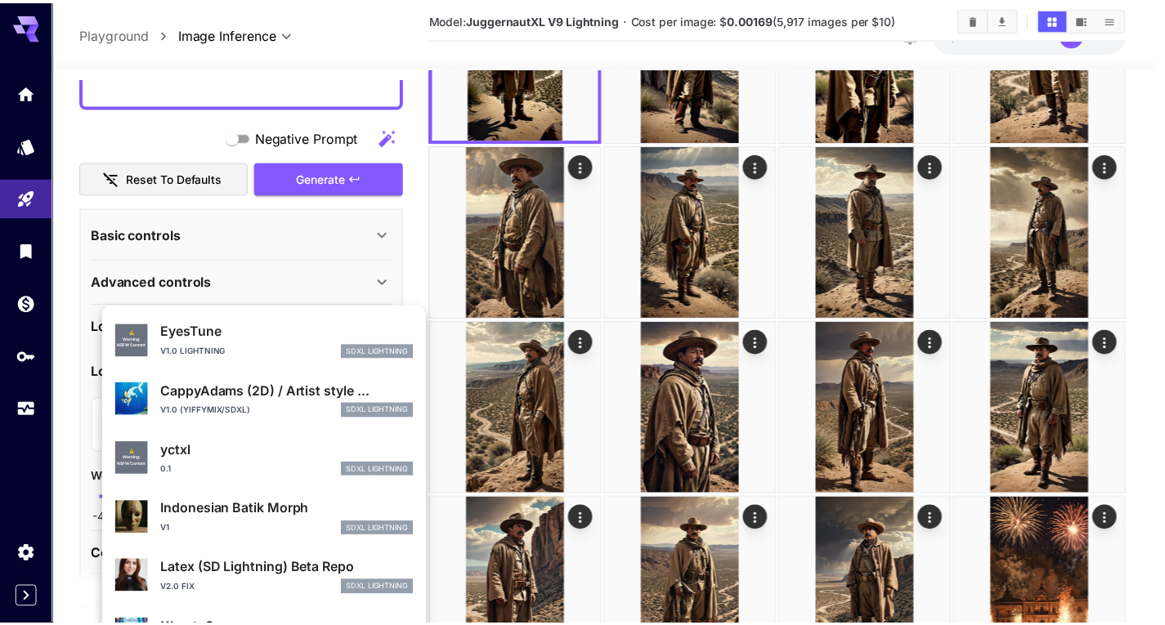
scroll to position [890, 0]
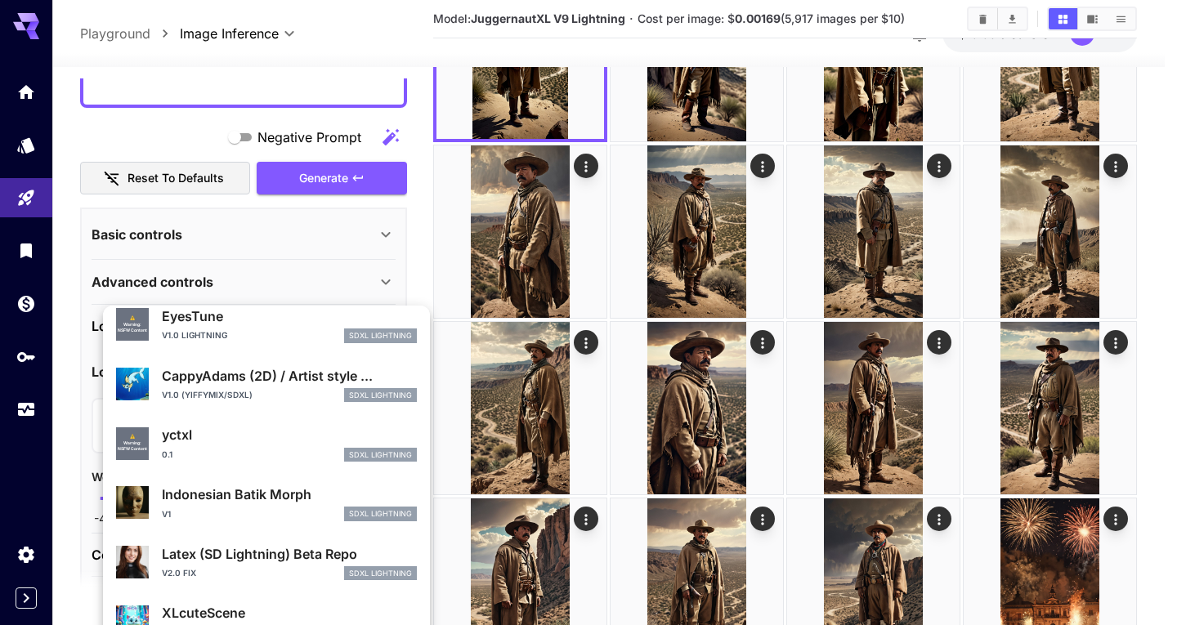
click at [240, 562] on p "Latex (SD Lightning) Beta Repo" at bounding box center [289, 554] width 255 height 20
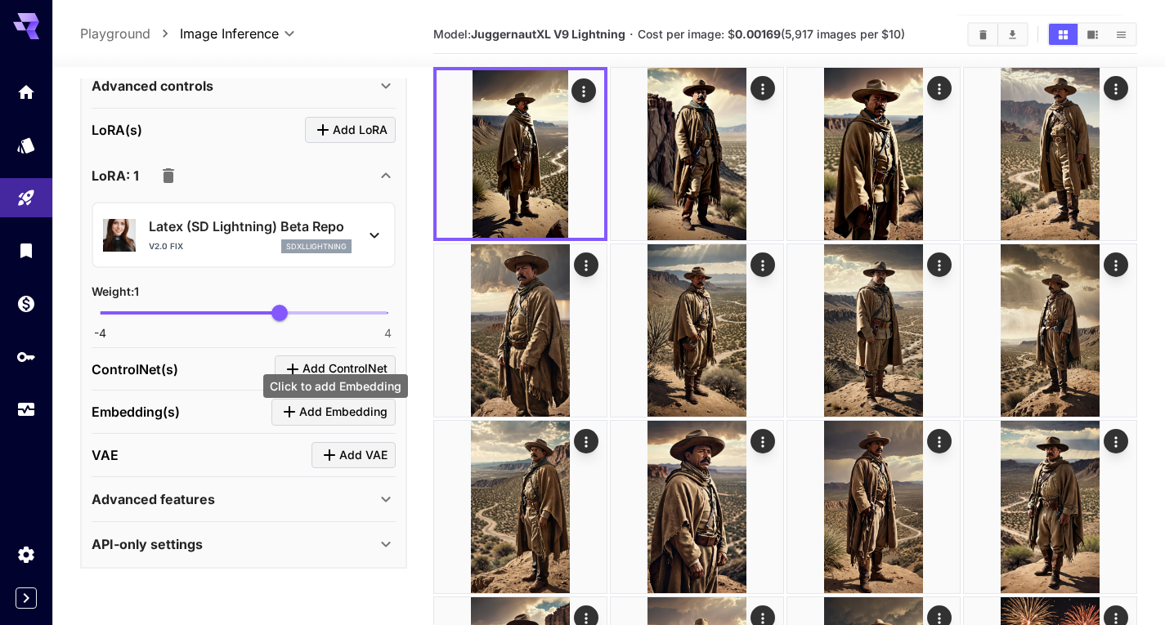
scroll to position [163, 0]
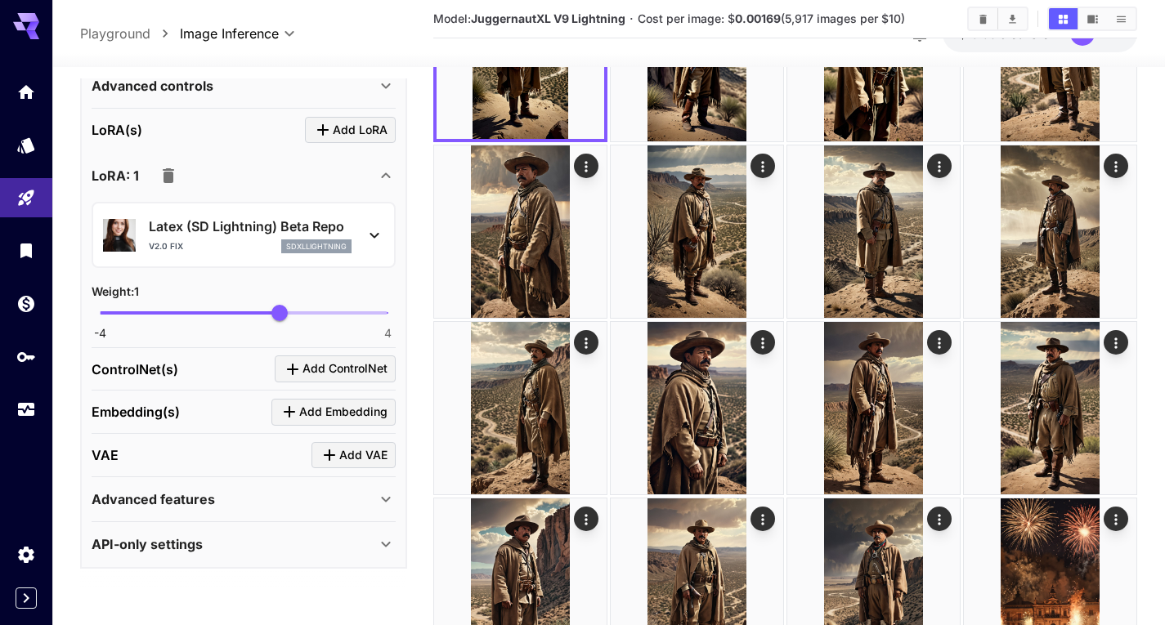
click at [268, 504] on div "Advanced features" at bounding box center [234, 500] width 284 height 20
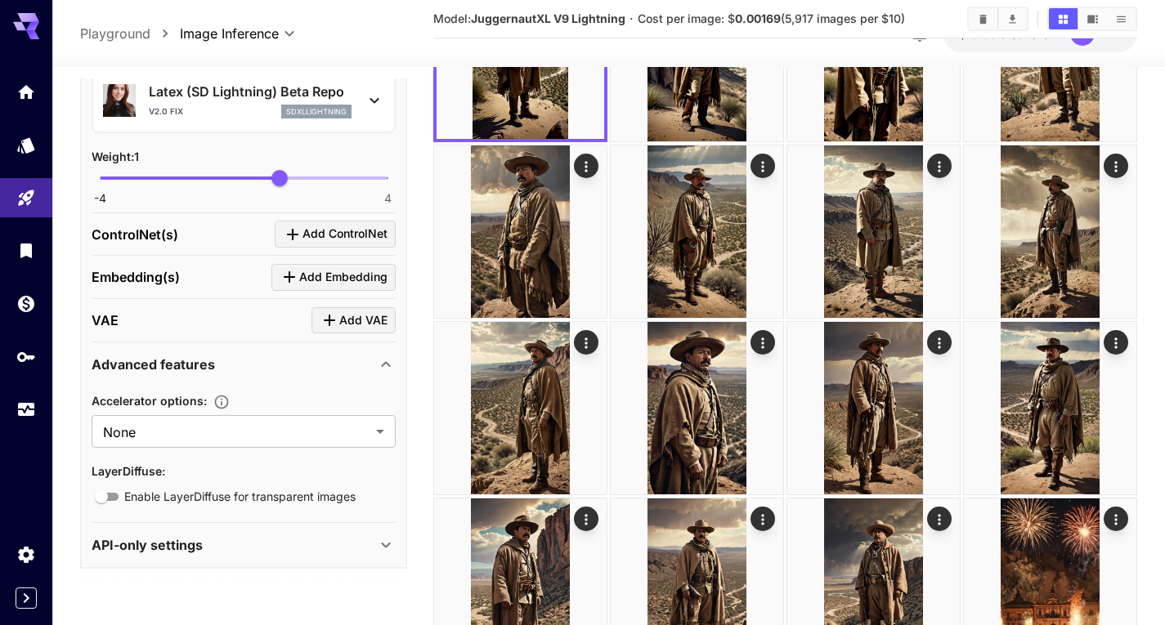
click at [211, 366] on p "Advanced features" at bounding box center [153, 365] width 123 height 20
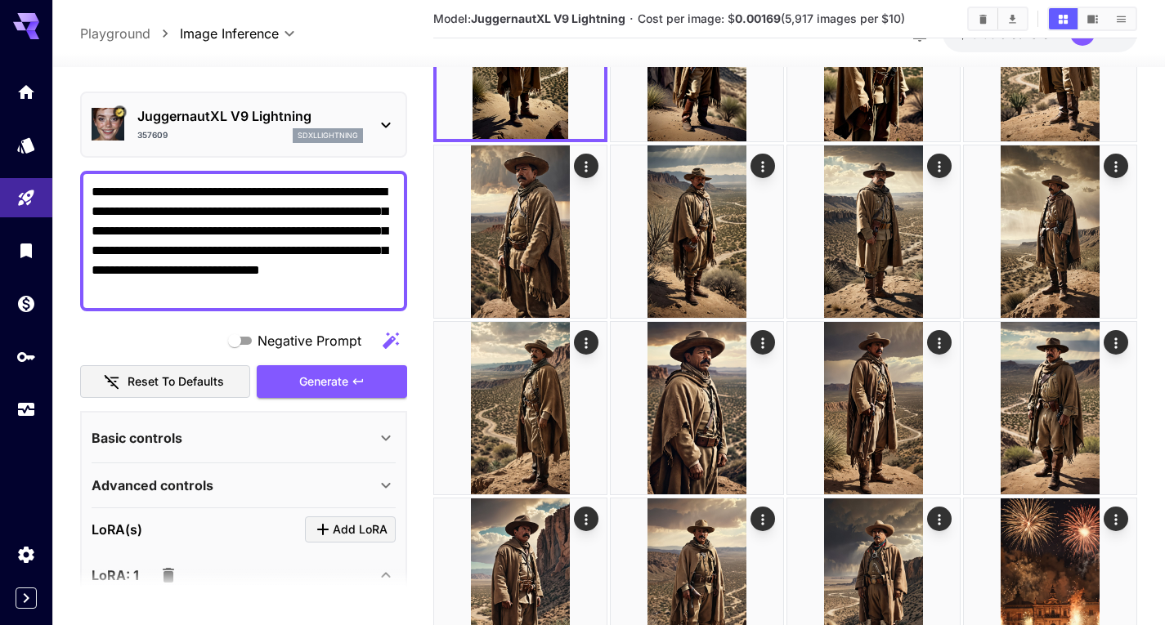
scroll to position [0, 0]
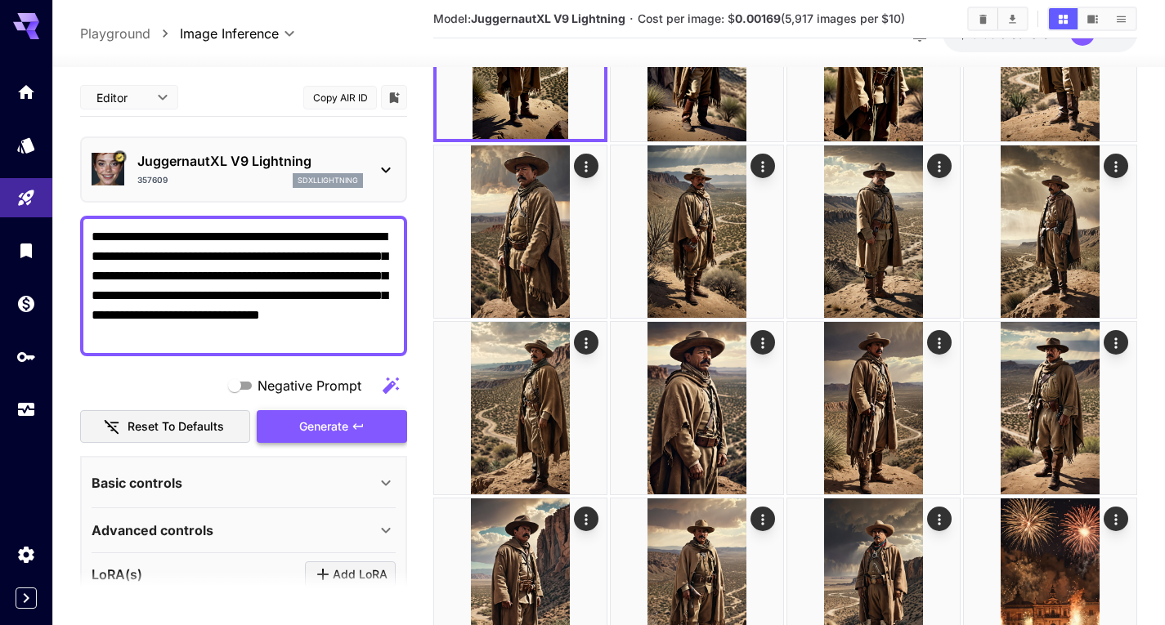
click at [341, 425] on span "Generate" at bounding box center [323, 427] width 49 height 20
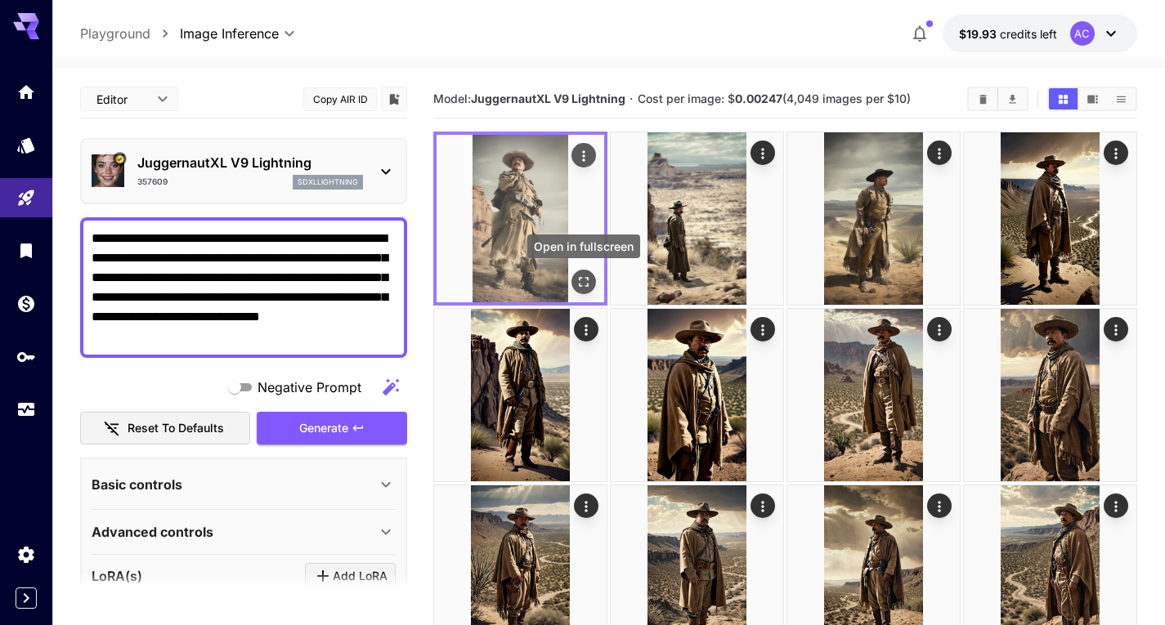
click at [590, 279] on icon "Open in fullscreen" at bounding box center [583, 282] width 16 height 16
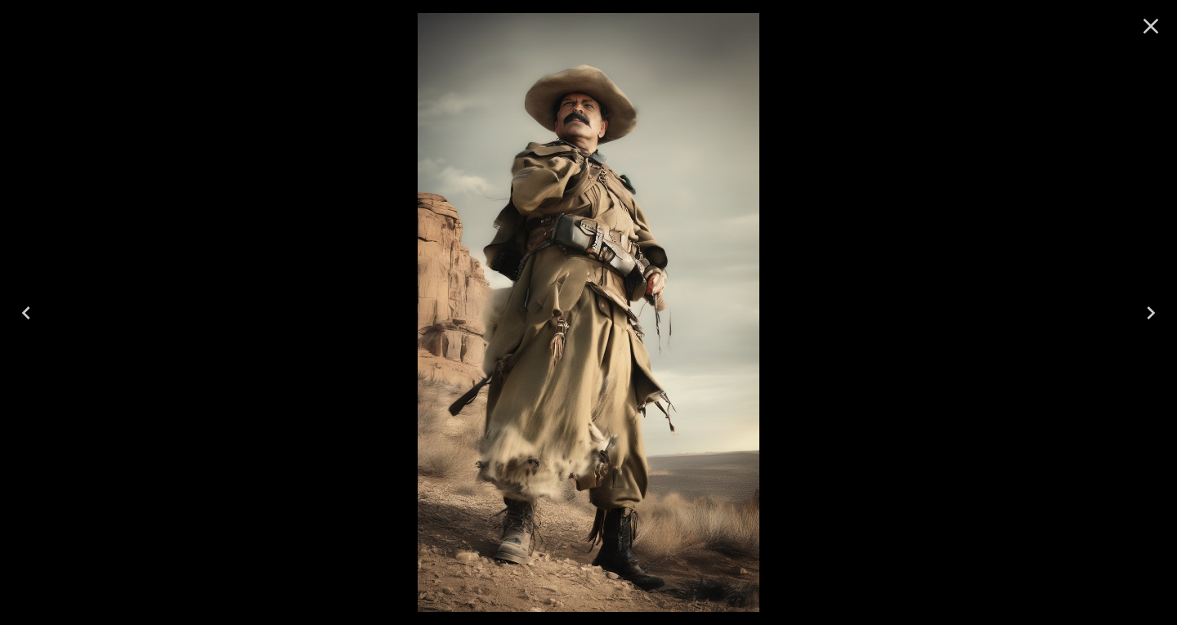
click at [1146, 312] on icon "Next" at bounding box center [1151, 313] width 26 height 26
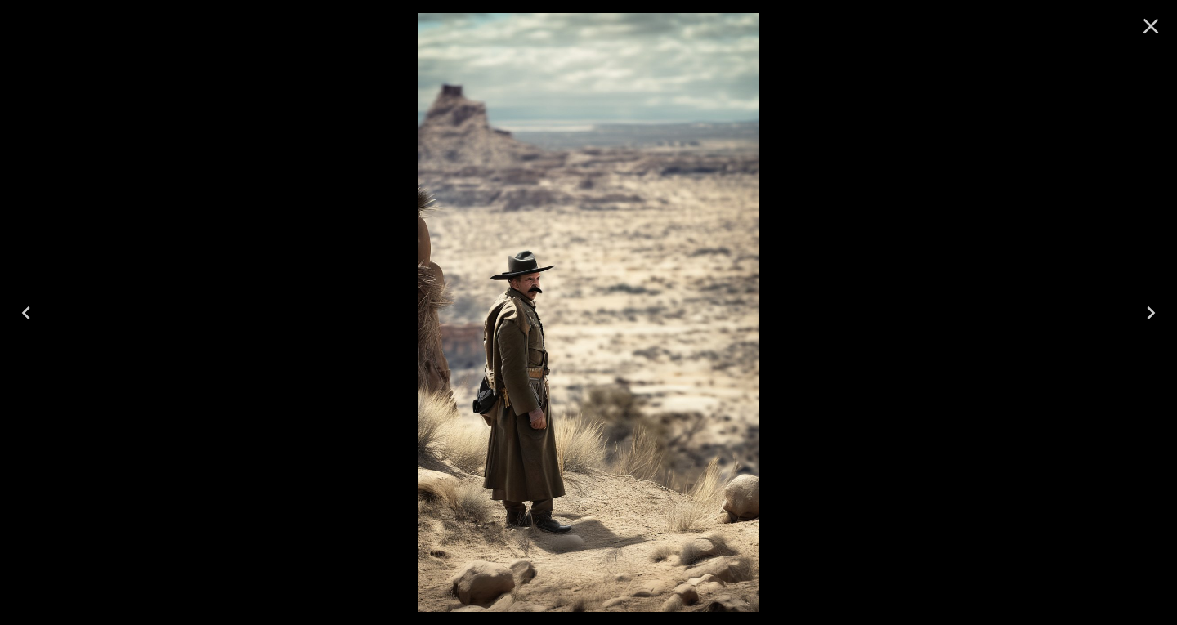
click at [1146, 312] on icon "Next" at bounding box center [1151, 313] width 26 height 26
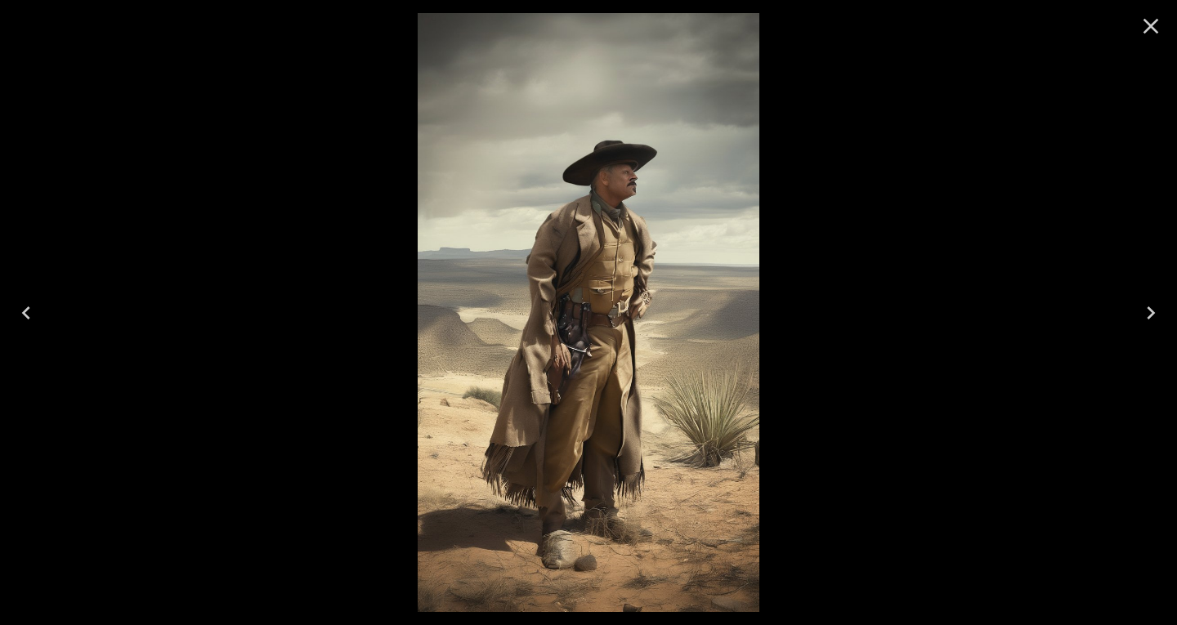
click at [1142, 20] on icon "Close" at bounding box center [1151, 26] width 26 height 26
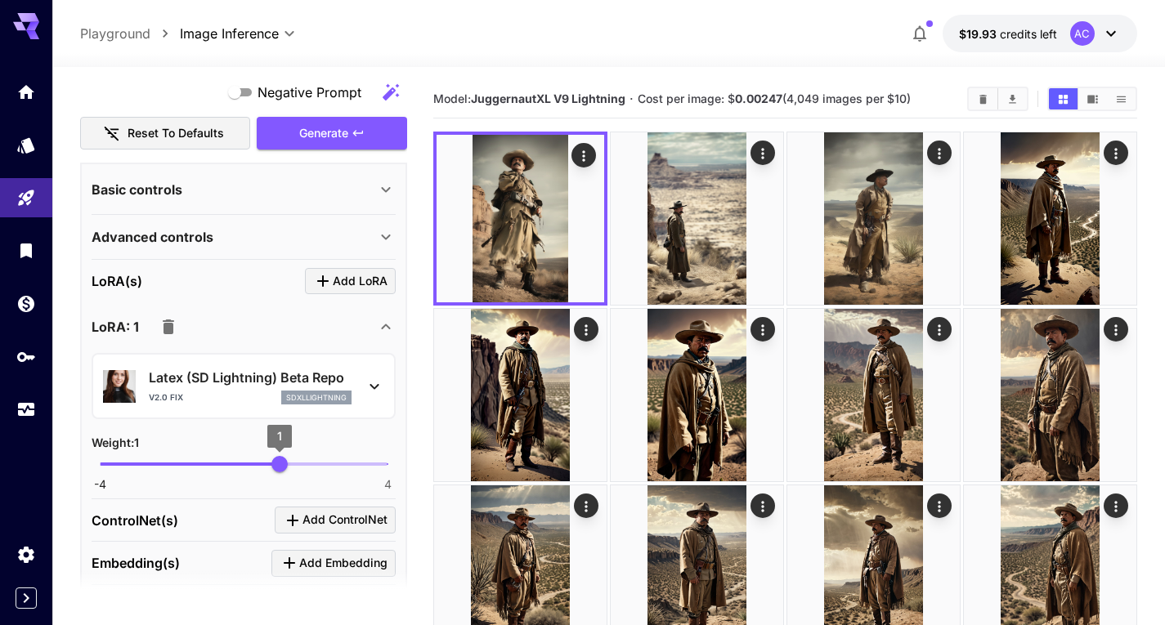
scroll to position [327, 0]
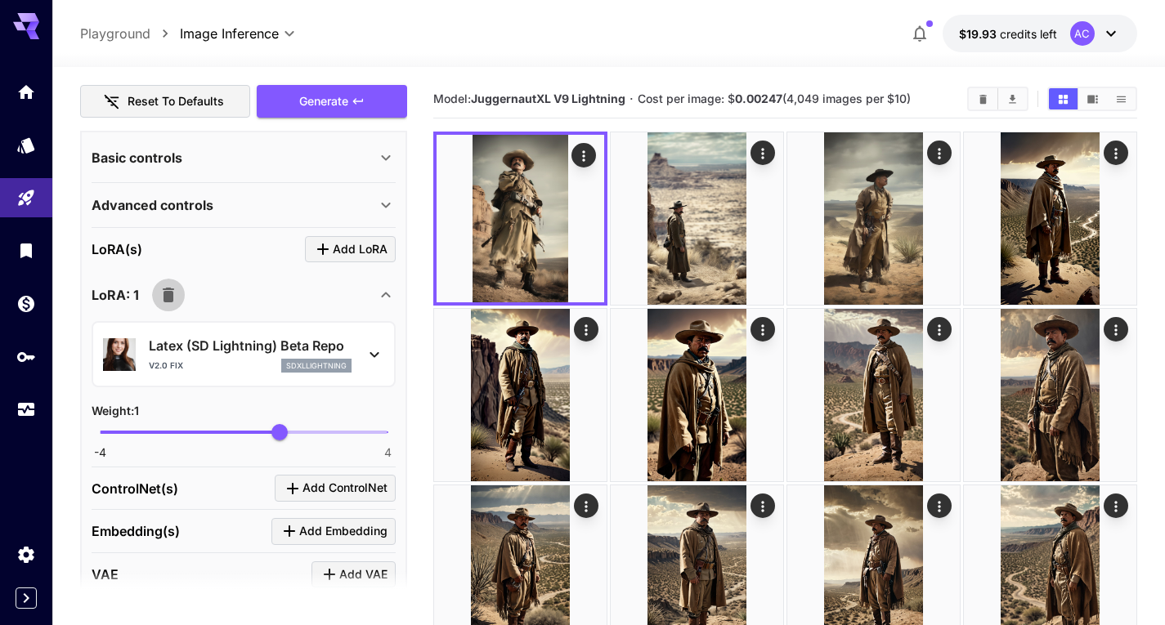
click at [163, 295] on icon "button" at bounding box center [168, 295] width 11 height 15
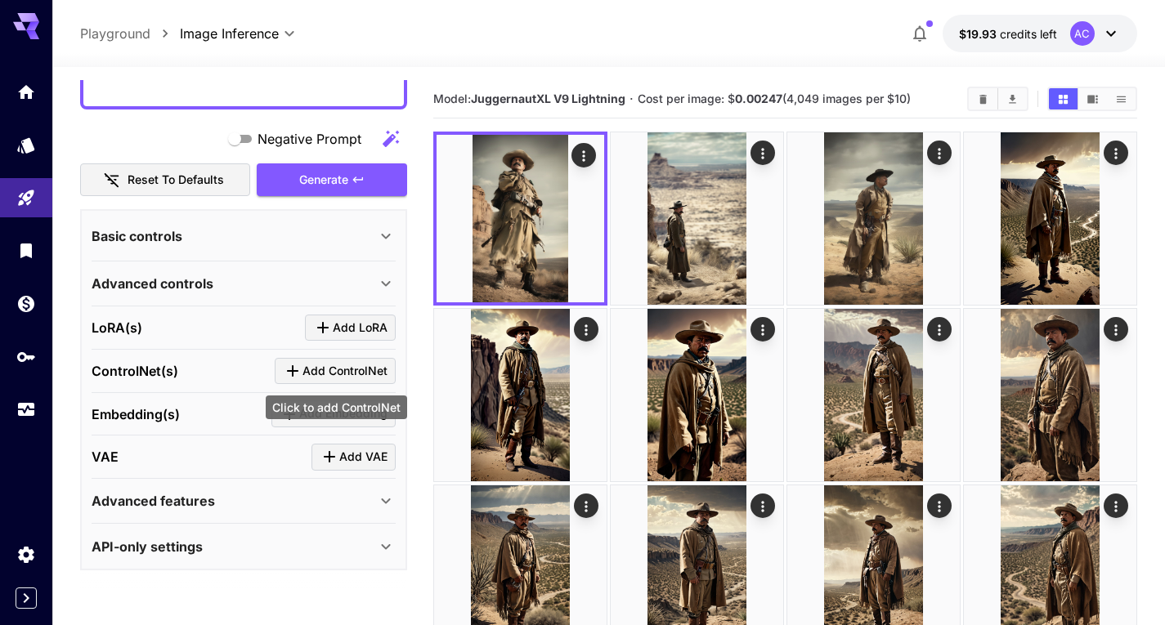
click at [320, 378] on span "Add ControlNet" at bounding box center [344, 371] width 85 height 20
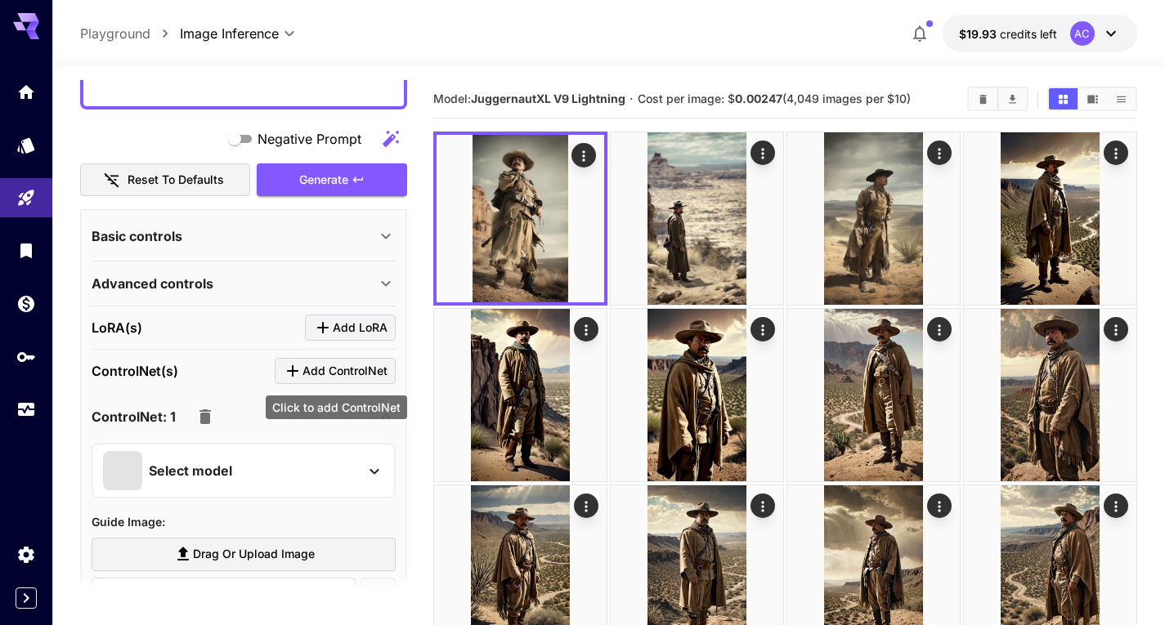
click at [349, 375] on span "Add ControlNet" at bounding box center [344, 371] width 85 height 20
click at [204, 408] on icon "button" at bounding box center [205, 417] width 20 height 20
click at [201, 421] on icon "button" at bounding box center [204, 417] width 11 height 15
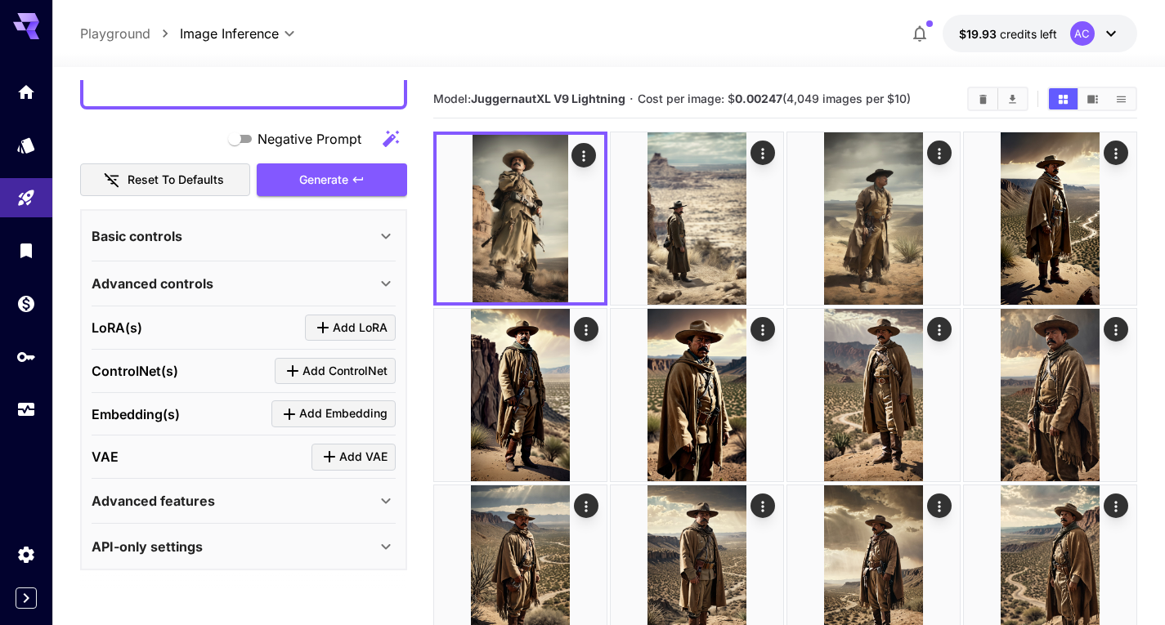
click at [334, 330] on span "Add LoRA" at bounding box center [360, 328] width 55 height 20
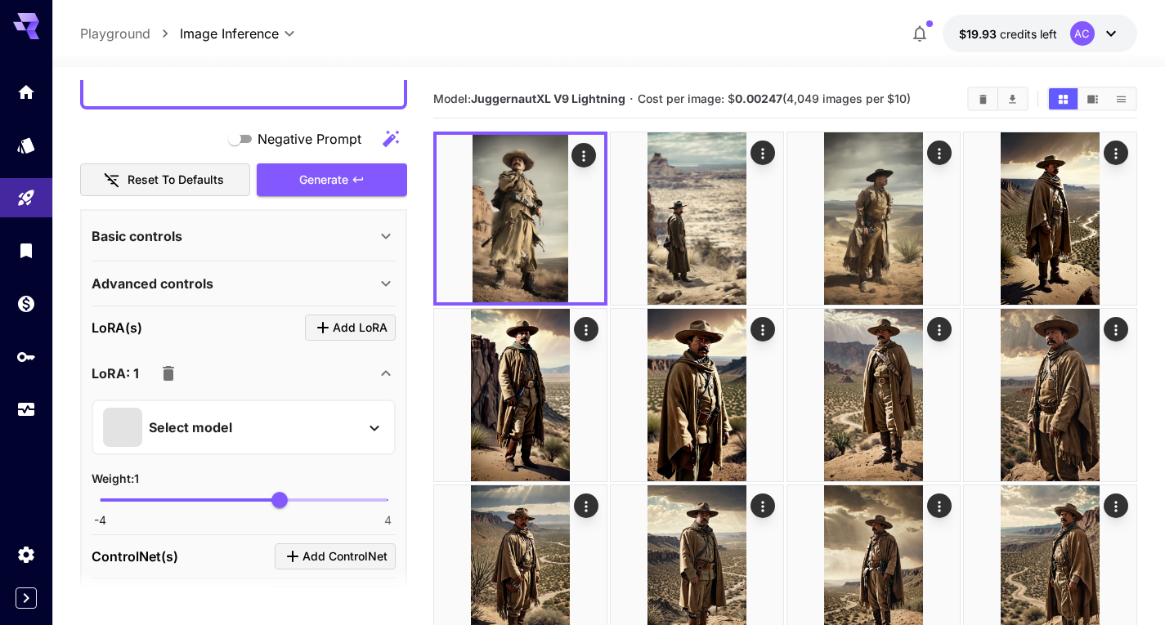
click at [248, 422] on div "Select model" at bounding box center [230, 427] width 255 height 39
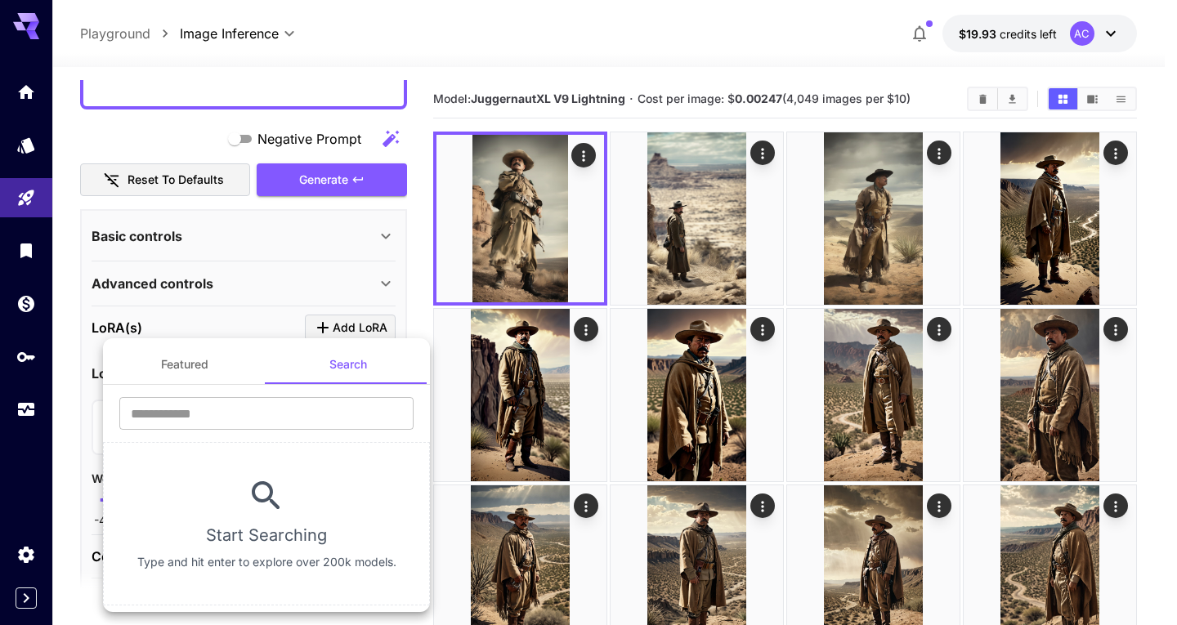
click at [320, 519] on section "Start Searching Type and hit enter to explore over 200k models." at bounding box center [266, 523] width 327 height 163
click at [269, 441] on div "​" at bounding box center [266, 419] width 327 height 45
click at [226, 371] on button "Featured" at bounding box center [184, 364] width 163 height 39
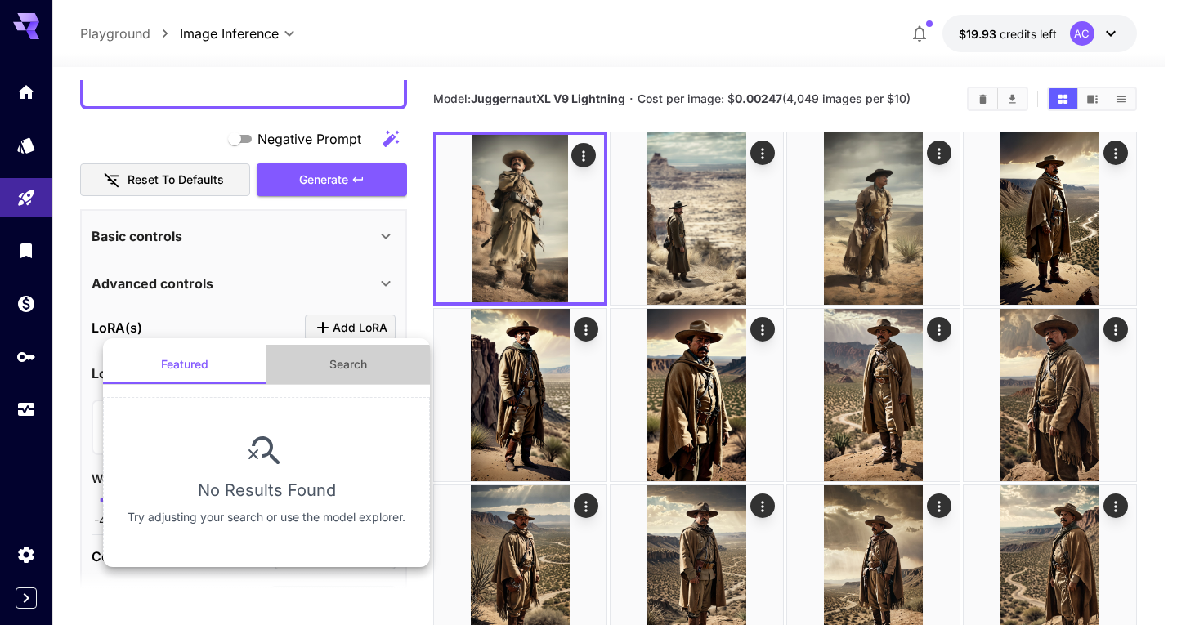
click at [347, 361] on button "Search" at bounding box center [347, 364] width 163 height 39
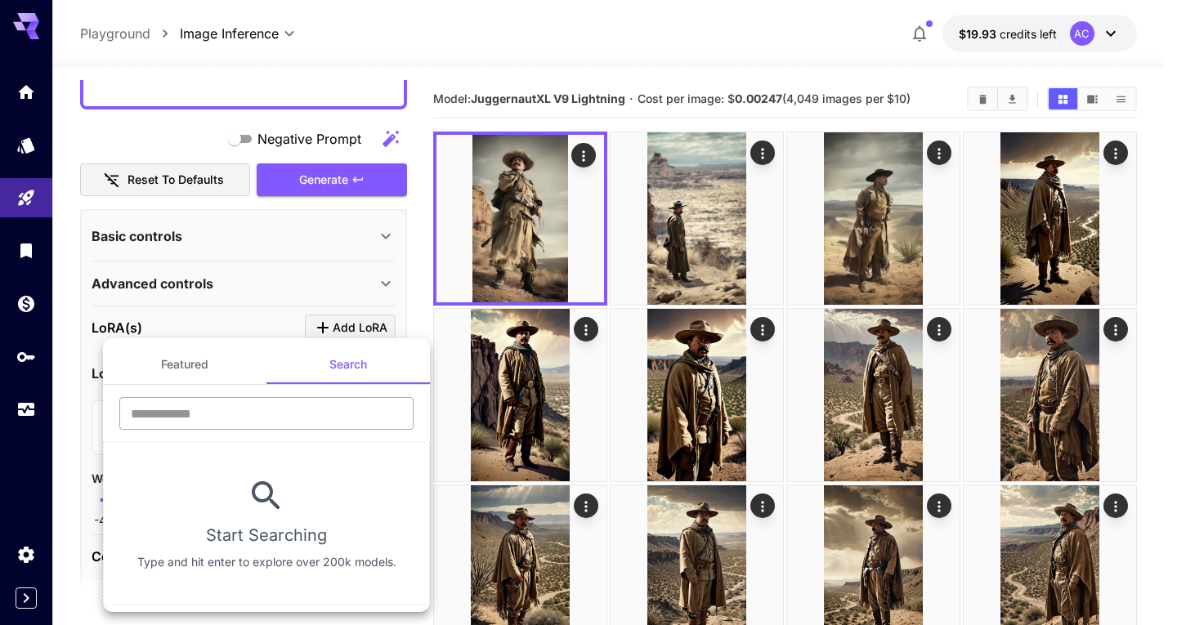
click at [231, 423] on input "text" at bounding box center [266, 413] width 294 height 33
click at [280, 506] on icon at bounding box center [266, 496] width 39 height 39
click at [286, 492] on section "Start Searching Type and hit enter to explore over 200k models." at bounding box center [266, 523] width 327 height 163
click at [277, 423] on input "text" at bounding box center [266, 413] width 294 height 33
click at [181, 541] on section "Start Searching Type and hit enter to explore over 200k models." at bounding box center [266, 523] width 327 height 163
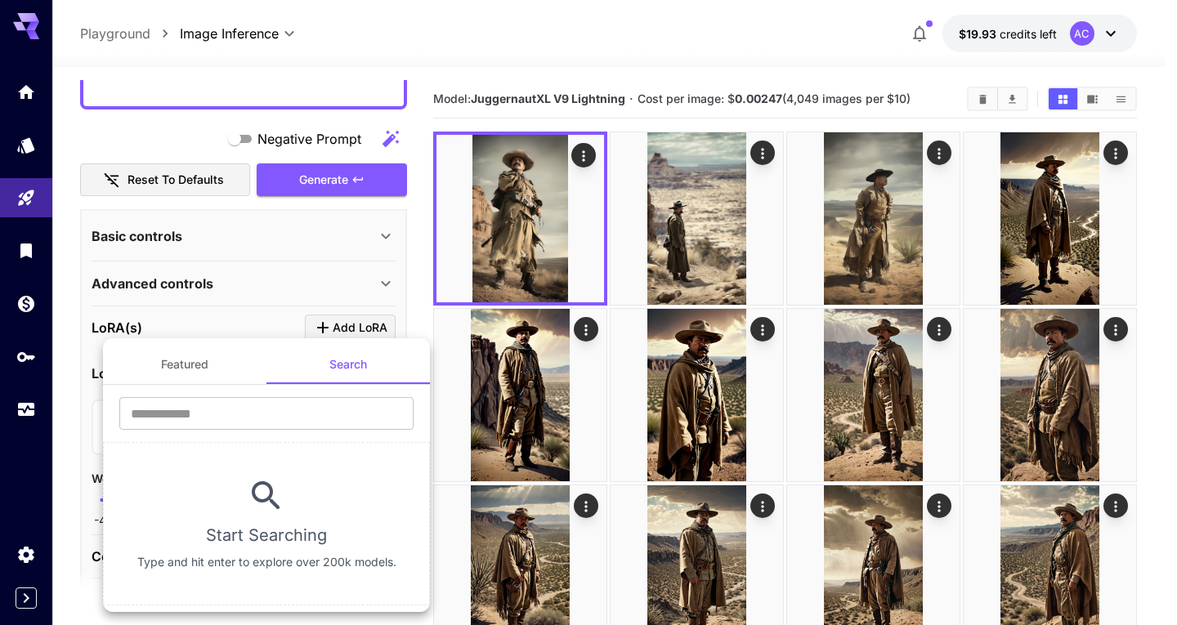
click at [181, 390] on section "​ Start Searching Type and hit enter to explore over 200k models." at bounding box center [266, 495] width 327 height 221
click at [192, 368] on button "Featured" at bounding box center [184, 364] width 163 height 39
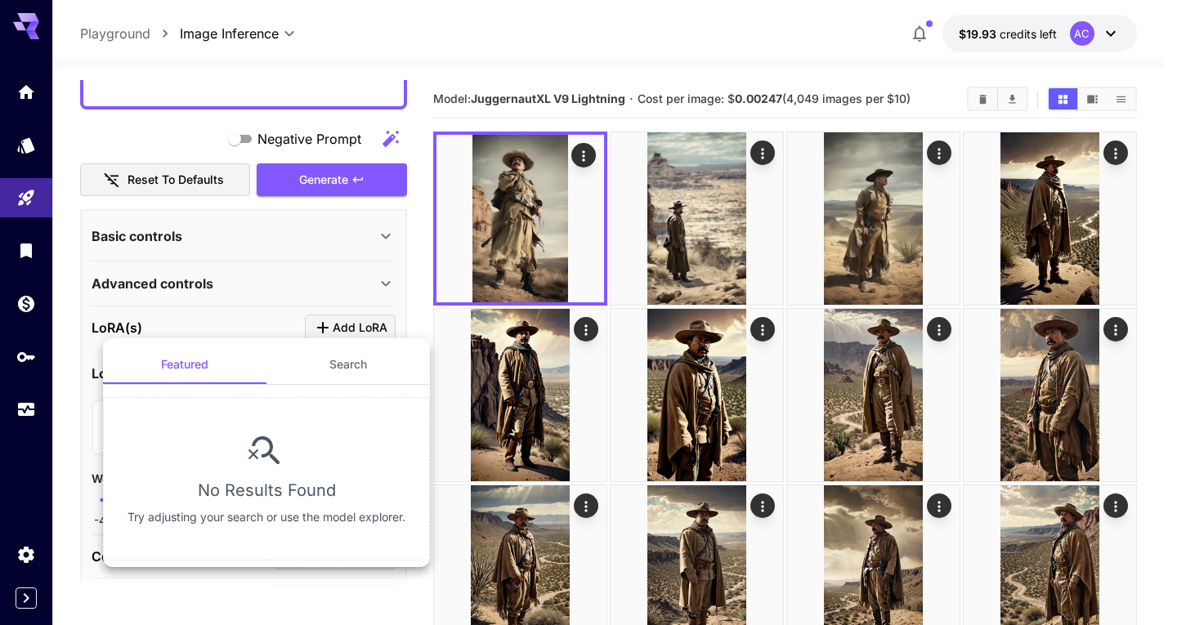
click at [409, 313] on div at bounding box center [588, 312] width 1177 height 625
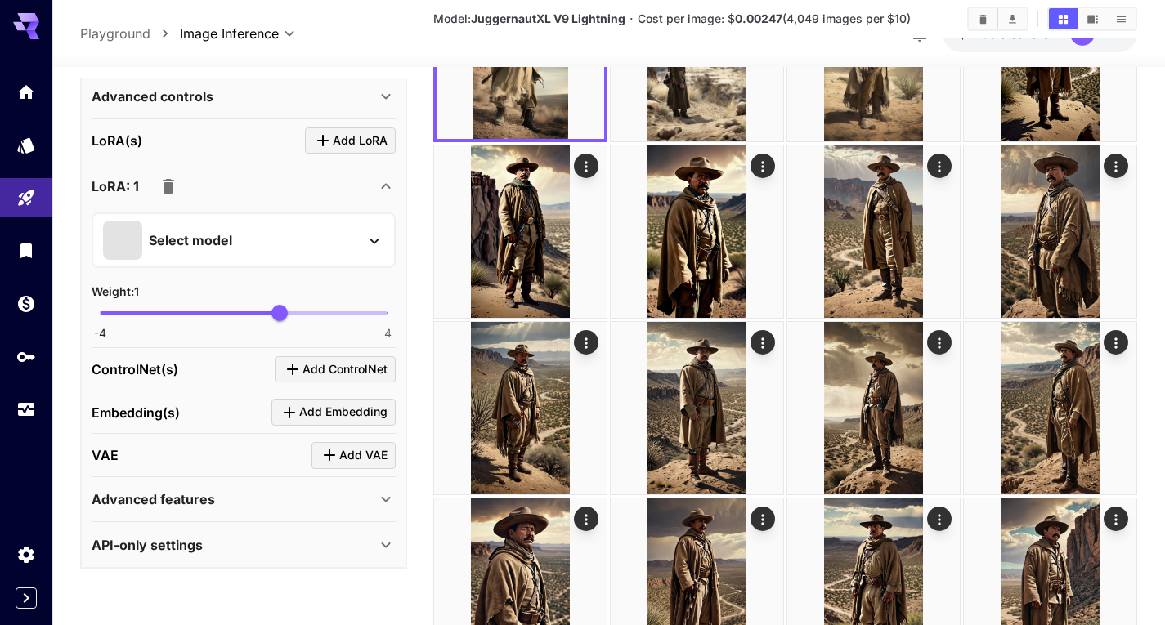
scroll to position [271, 0]
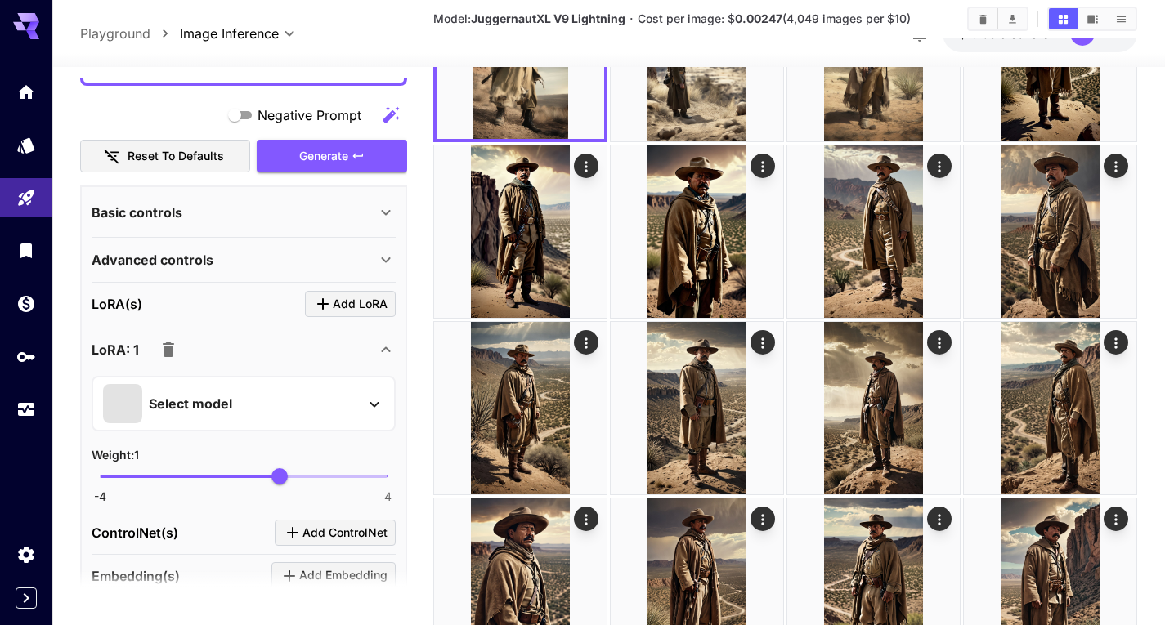
click at [172, 353] on icon "button" at bounding box center [168, 350] width 11 height 15
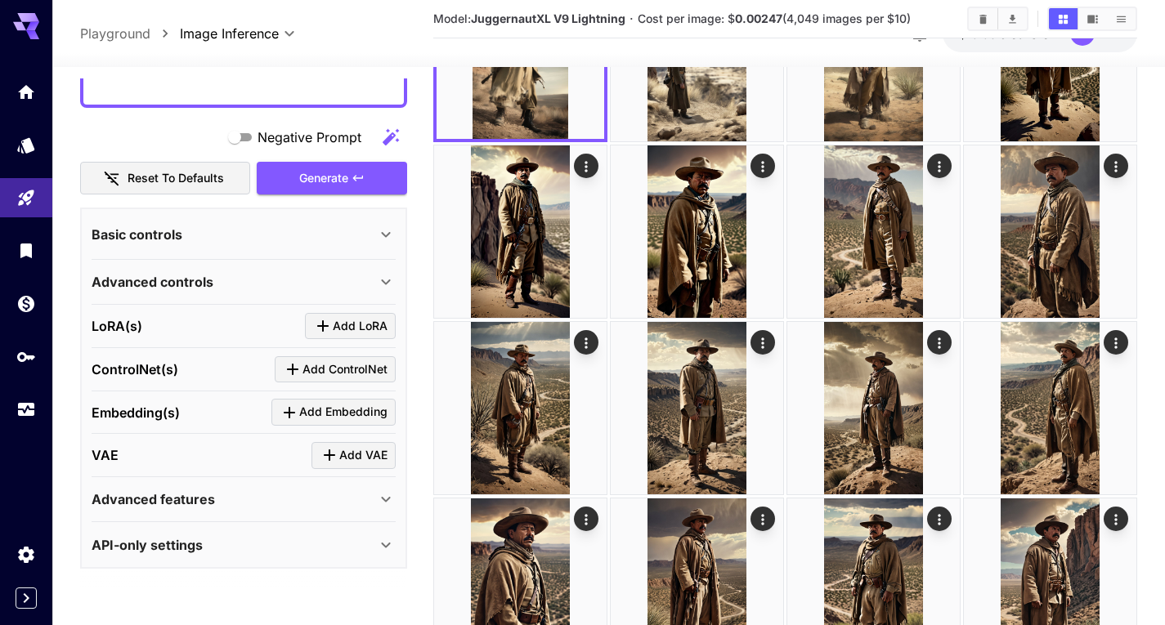
scroll to position [249, 0]
click at [256, 231] on div "Basic controls" at bounding box center [234, 235] width 284 height 20
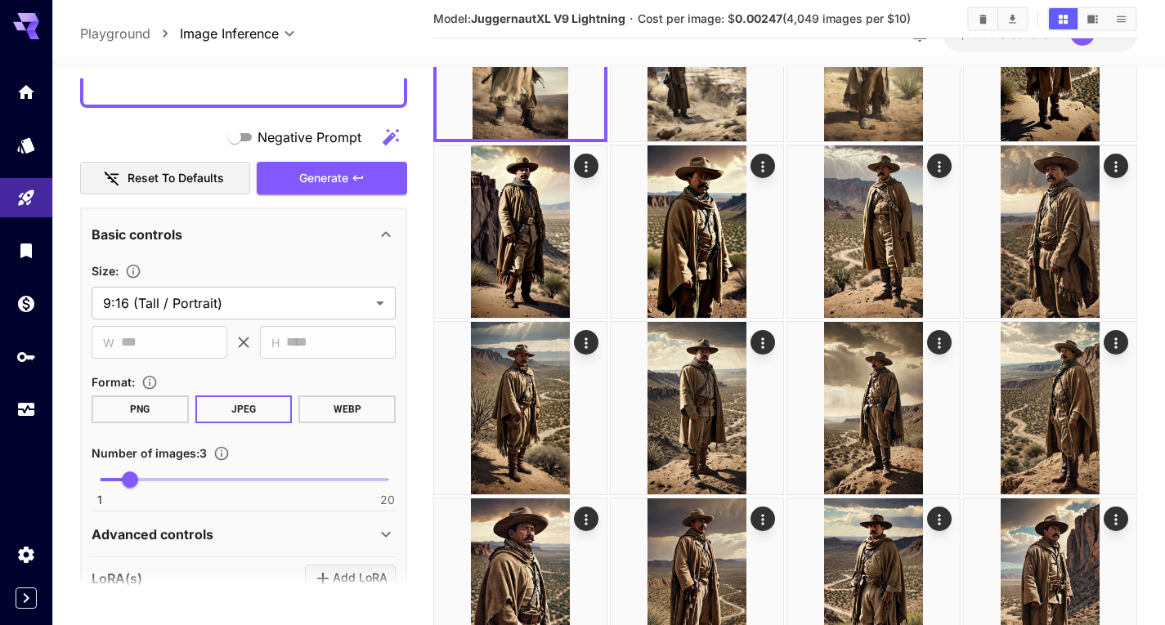
click at [256, 231] on div "Basic controls" at bounding box center [234, 235] width 284 height 20
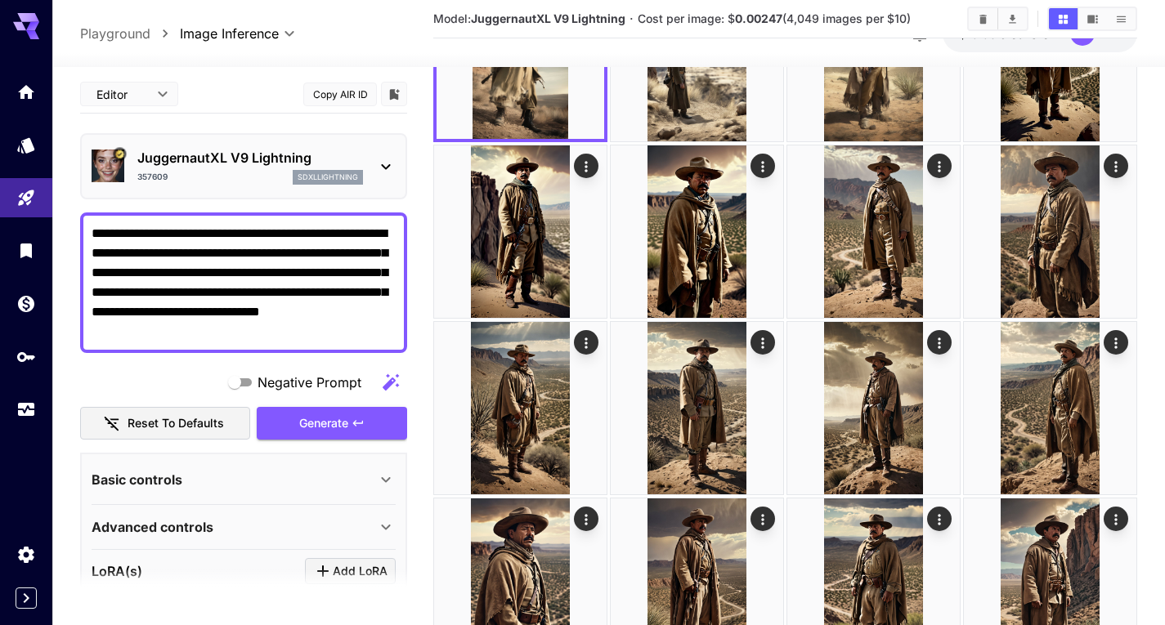
scroll to position [0, 0]
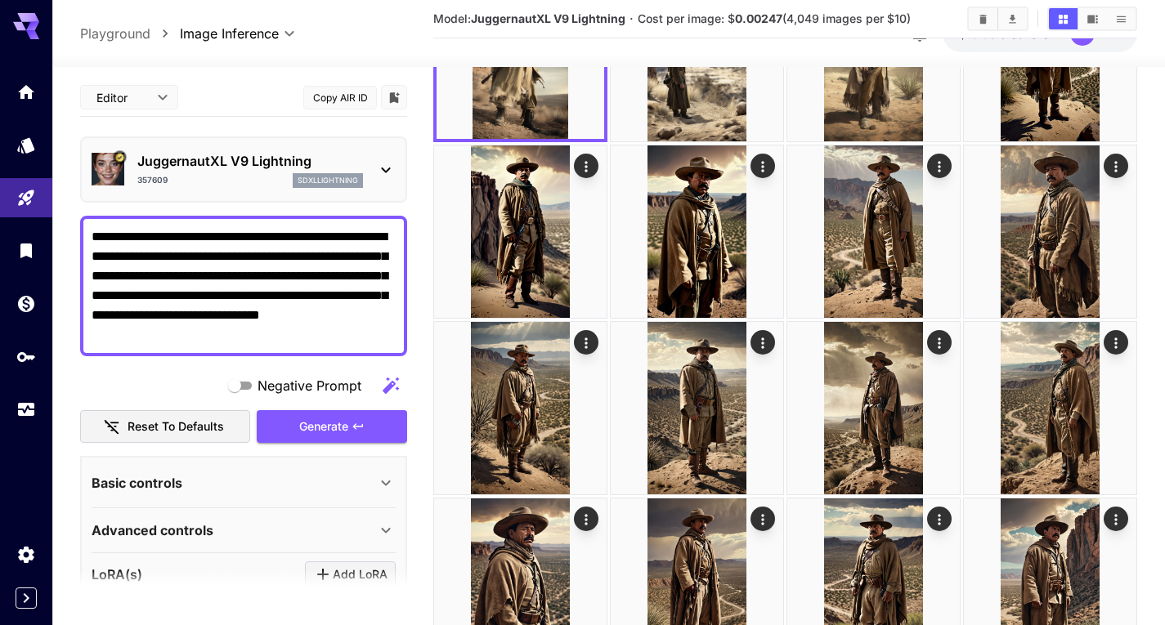
click at [383, 177] on icon at bounding box center [386, 170] width 20 height 20
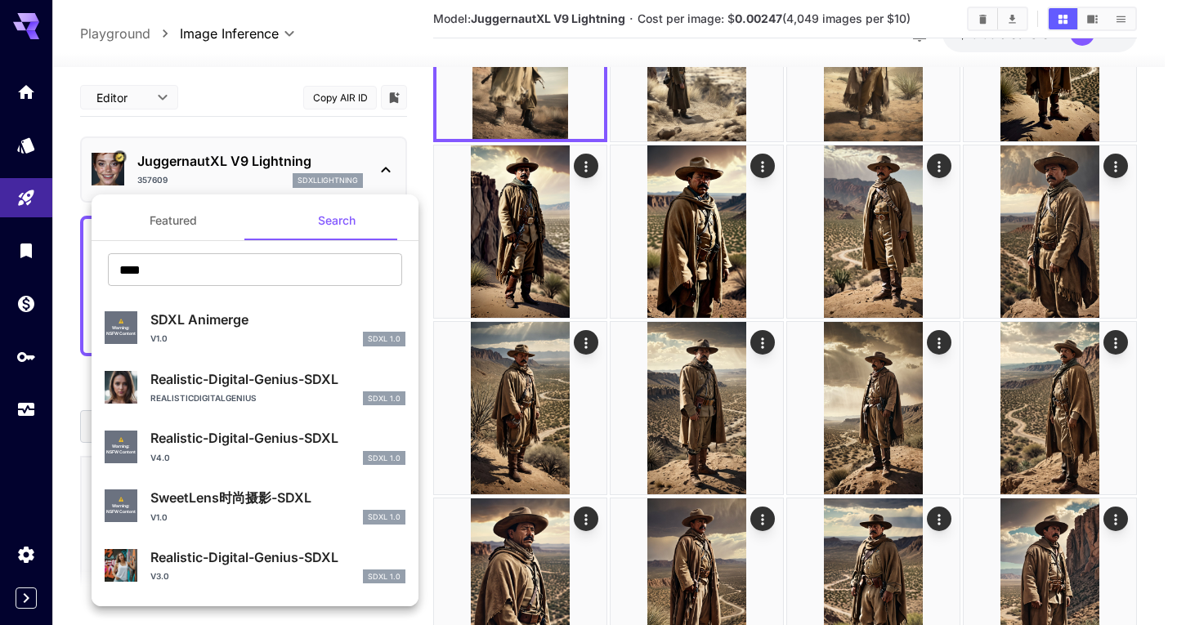
click at [383, 177] on div at bounding box center [588, 312] width 1177 height 625
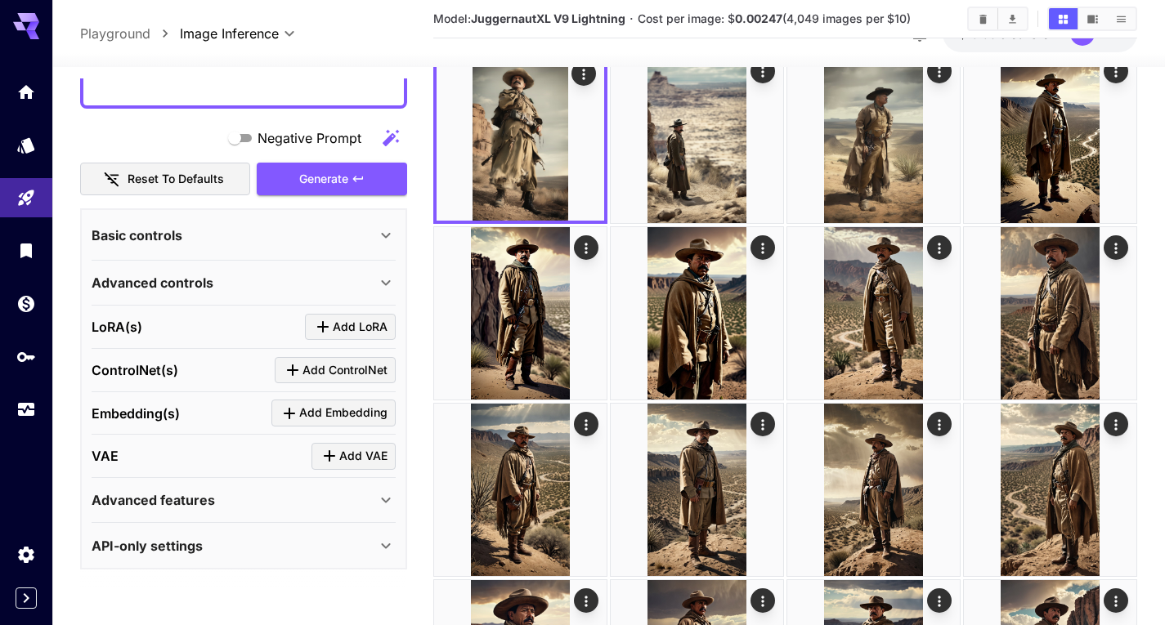
scroll to position [249, 0]
click at [365, 502] on div "Advanced features" at bounding box center [234, 500] width 284 height 20
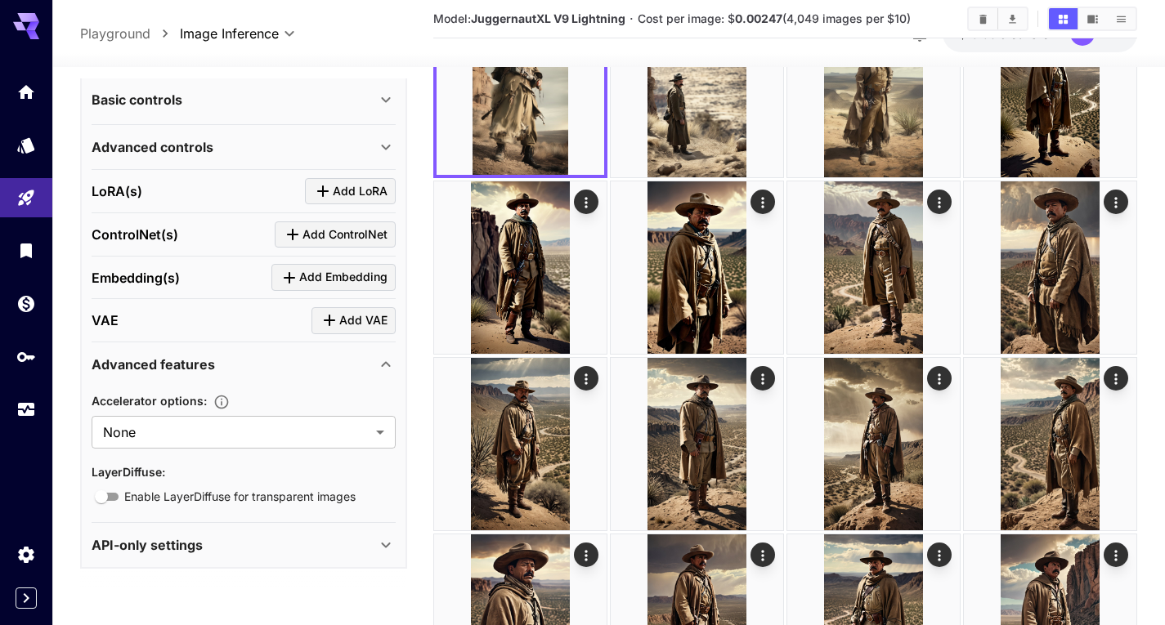
scroll to position [163, 0]
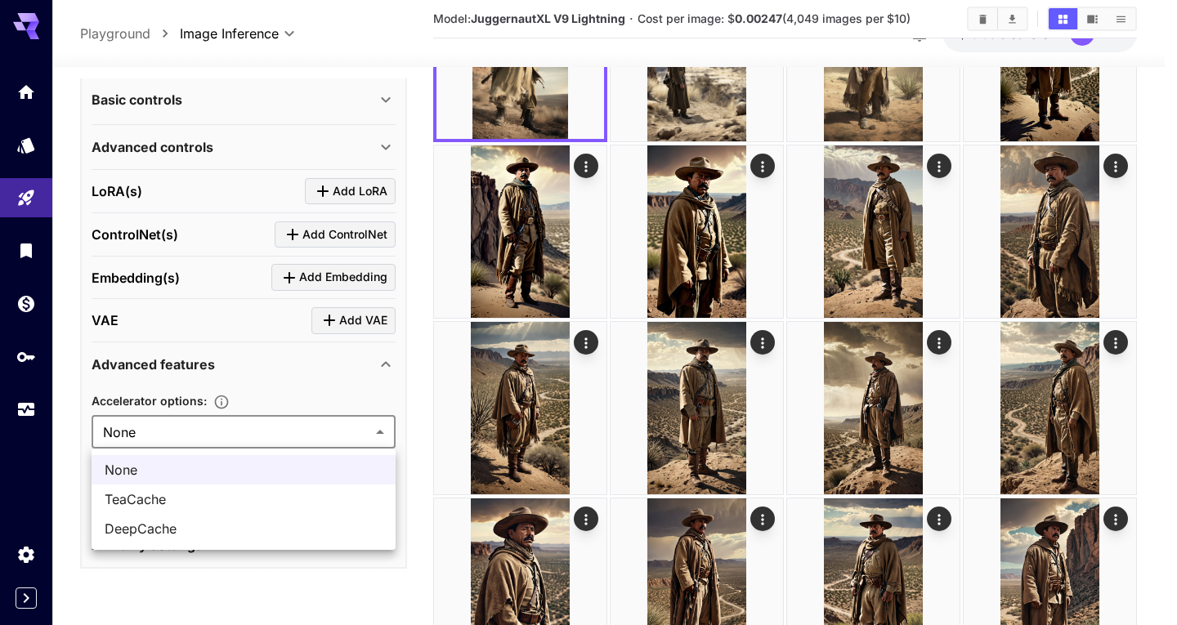
click at [191, 433] on div at bounding box center [588, 312] width 1177 height 625
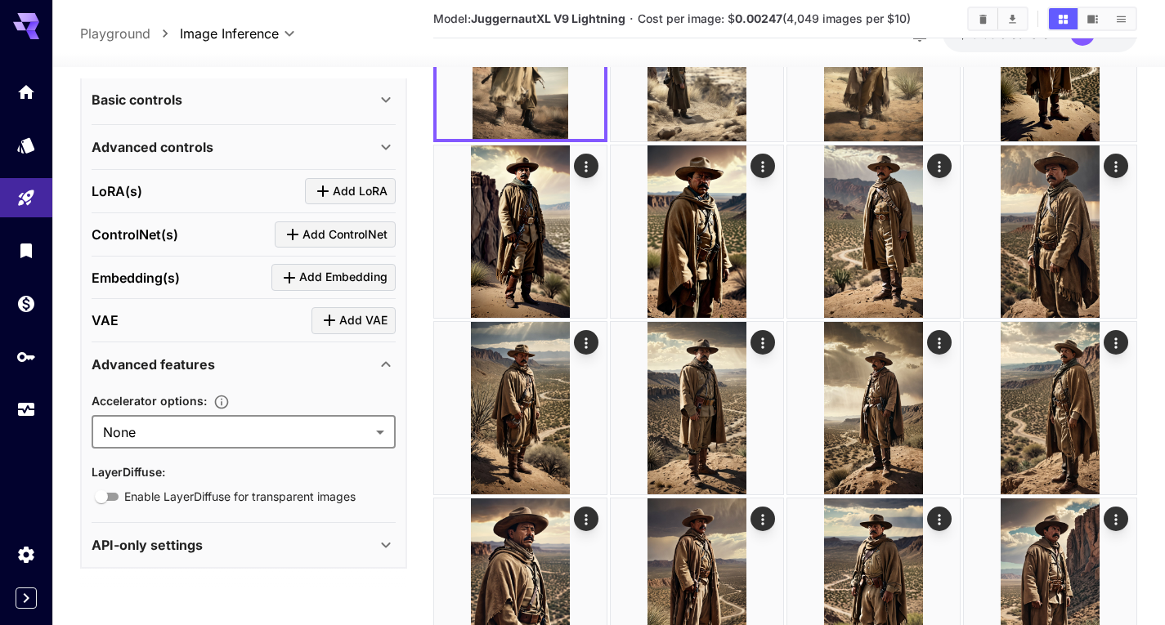
drag, startPoint x: 201, startPoint y: 365, endPoint x: 195, endPoint y: 359, distance: 8.7
click at [201, 365] on p "Advanced features" at bounding box center [153, 365] width 123 height 20
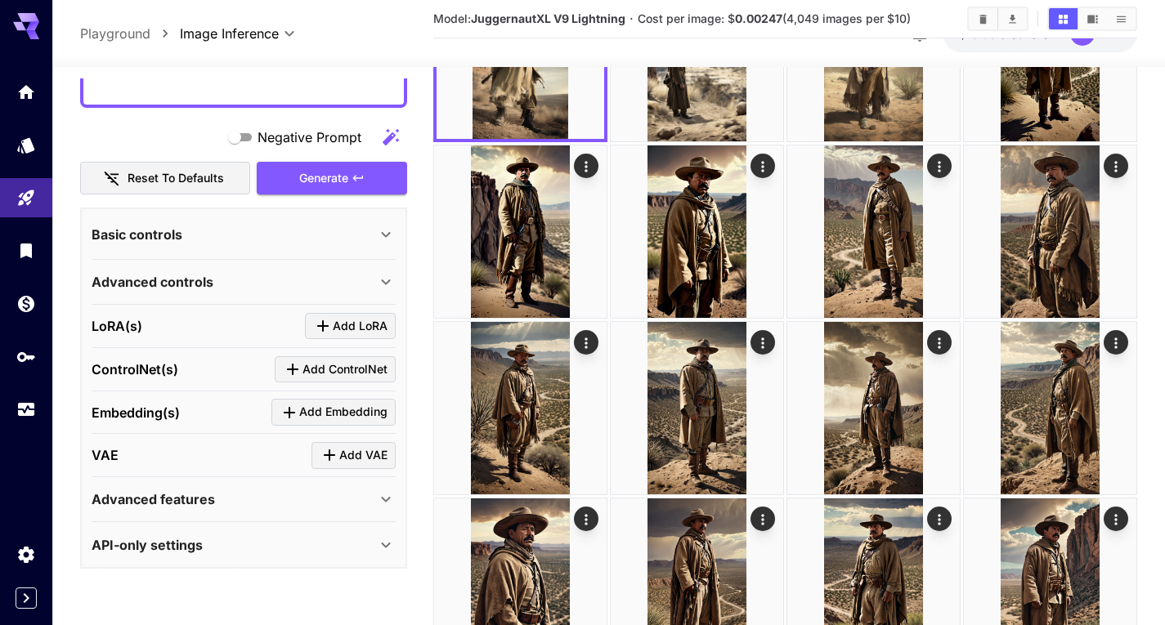
scroll to position [249, 0]
click at [192, 295] on div "Advanced controls" at bounding box center [244, 281] width 304 height 39
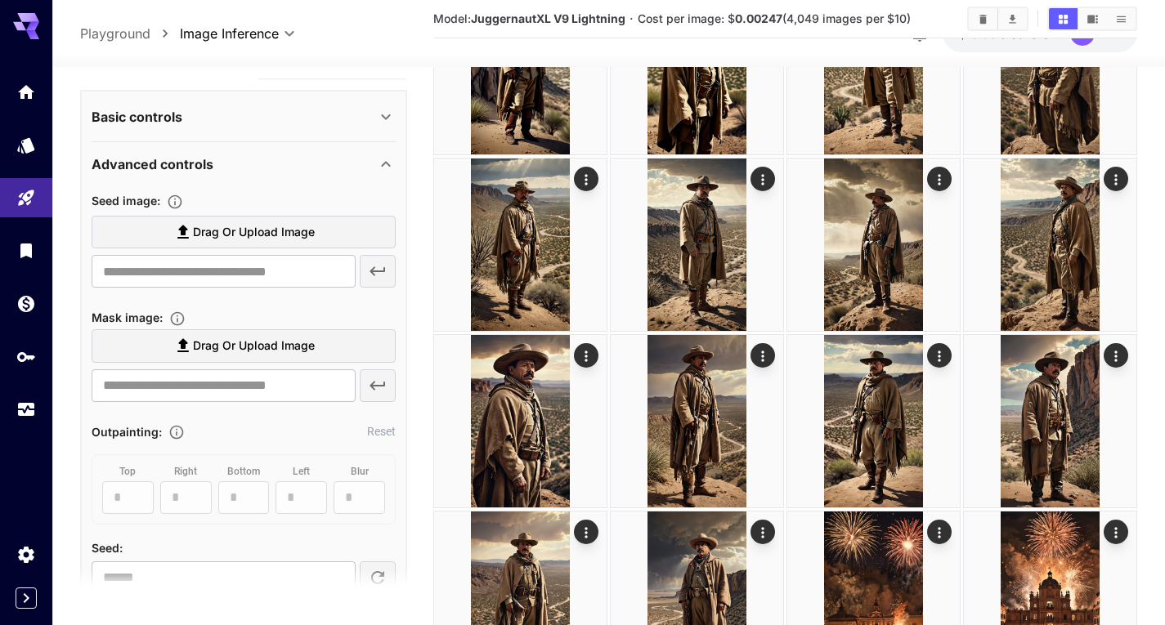
scroll to position [330, 0]
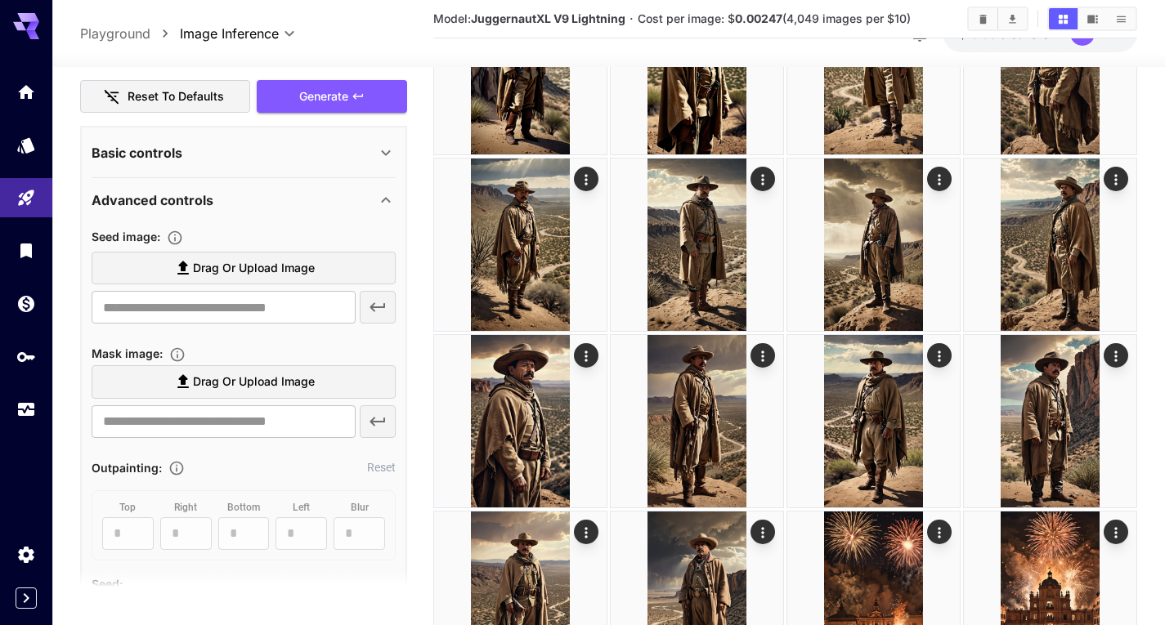
click at [289, 195] on div "Advanced controls" at bounding box center [234, 200] width 284 height 20
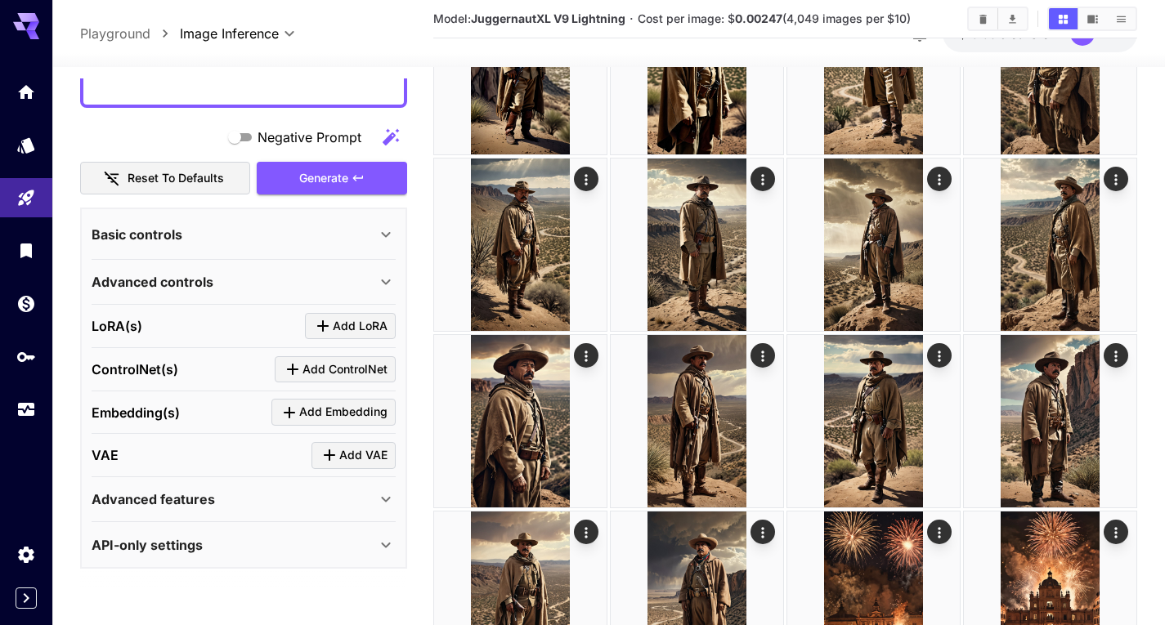
scroll to position [249, 0]
click at [251, 223] on div "Basic controls" at bounding box center [244, 234] width 304 height 39
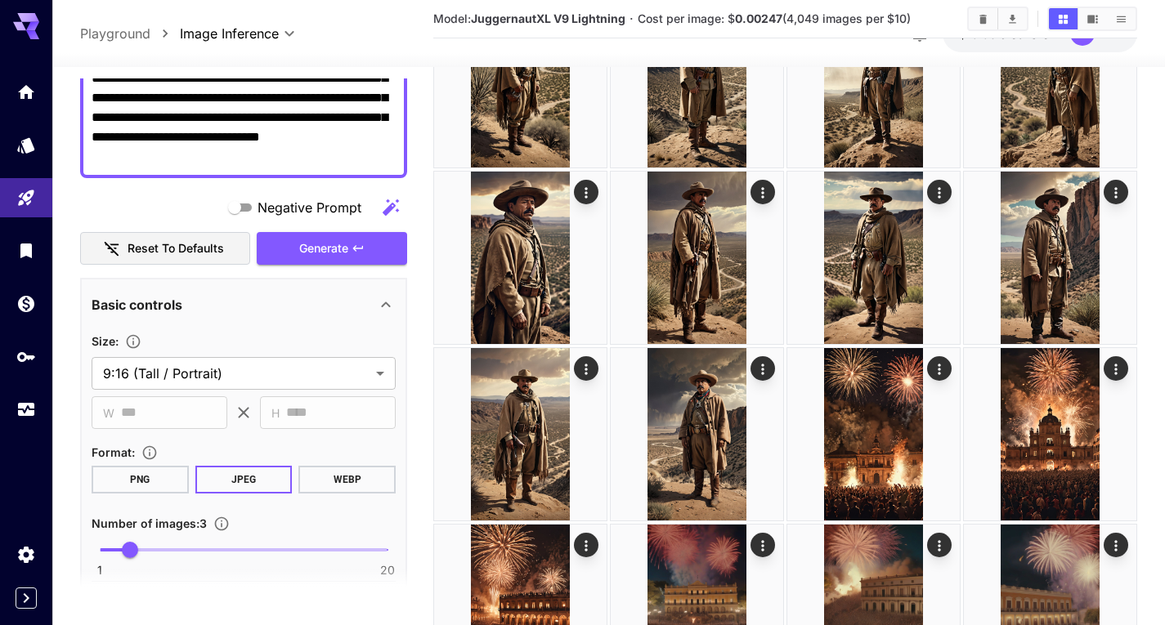
scroll to position [167, 0]
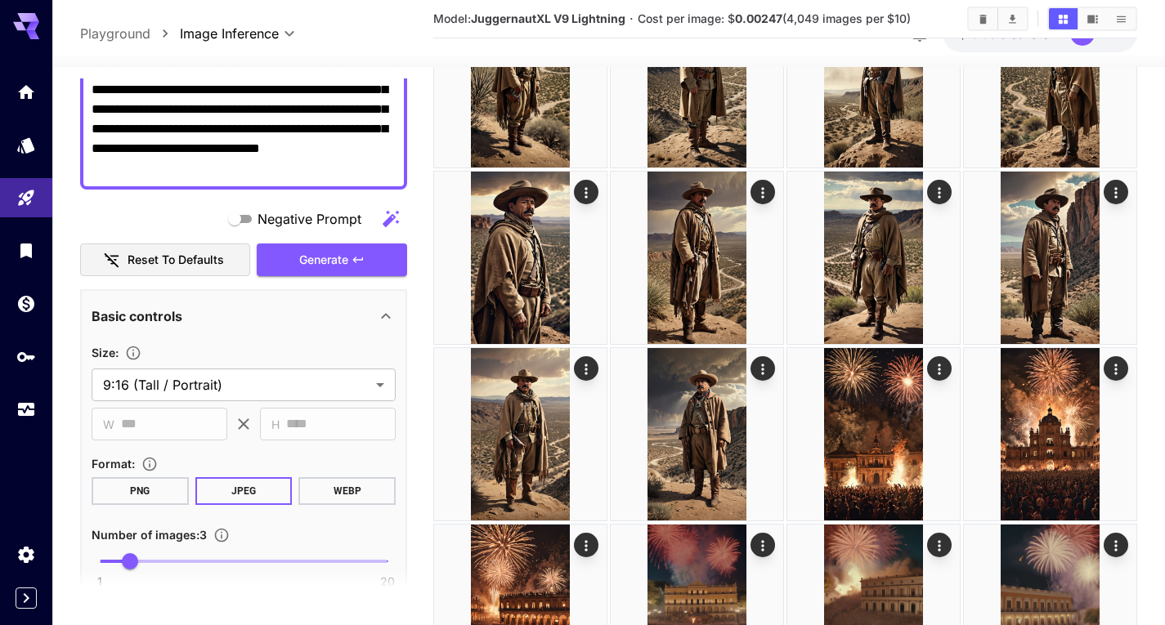
click at [217, 314] on div "Basic controls" at bounding box center [234, 317] width 284 height 20
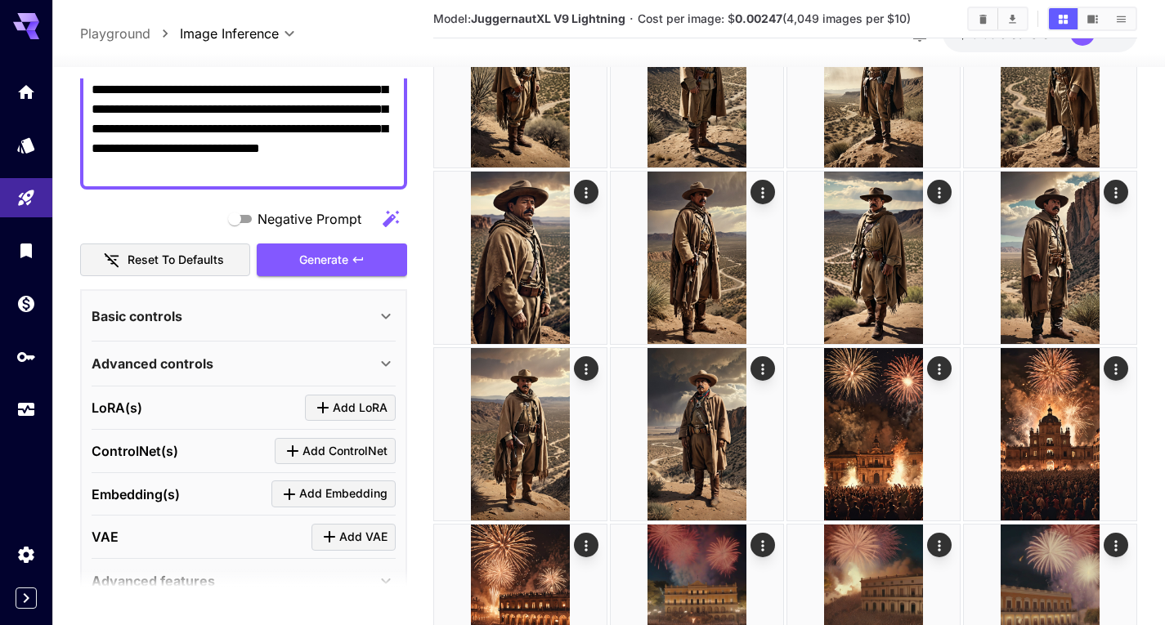
click at [391, 219] on icon "button" at bounding box center [391, 218] width 16 height 16
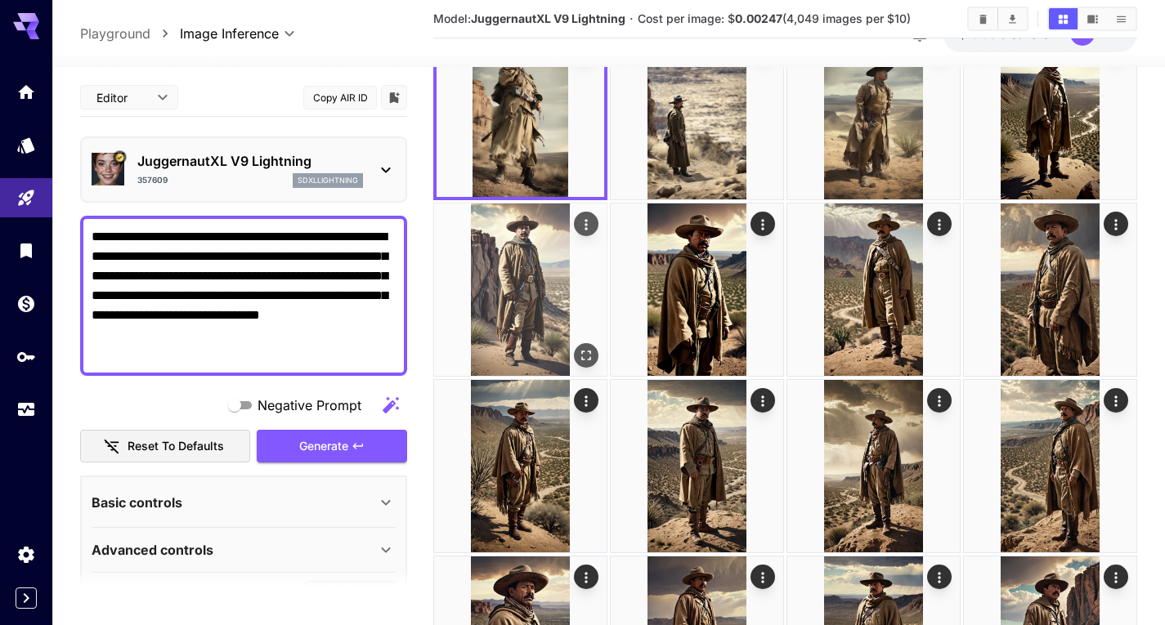
scroll to position [0, 0]
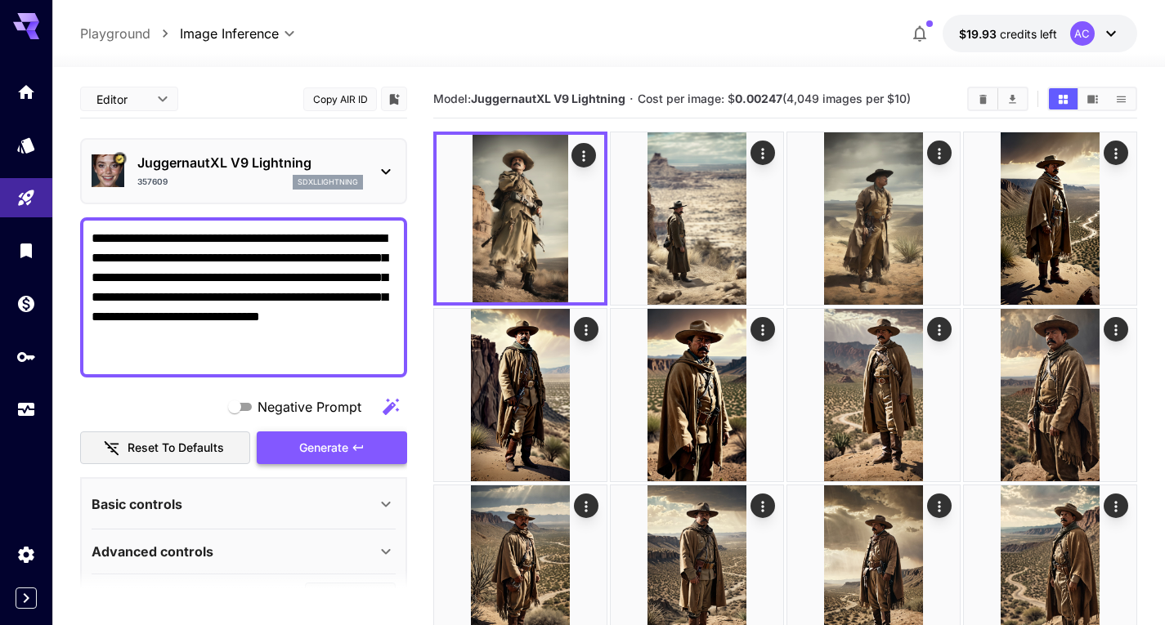
click at [352, 449] on icon "button" at bounding box center [358, 447] width 13 height 13
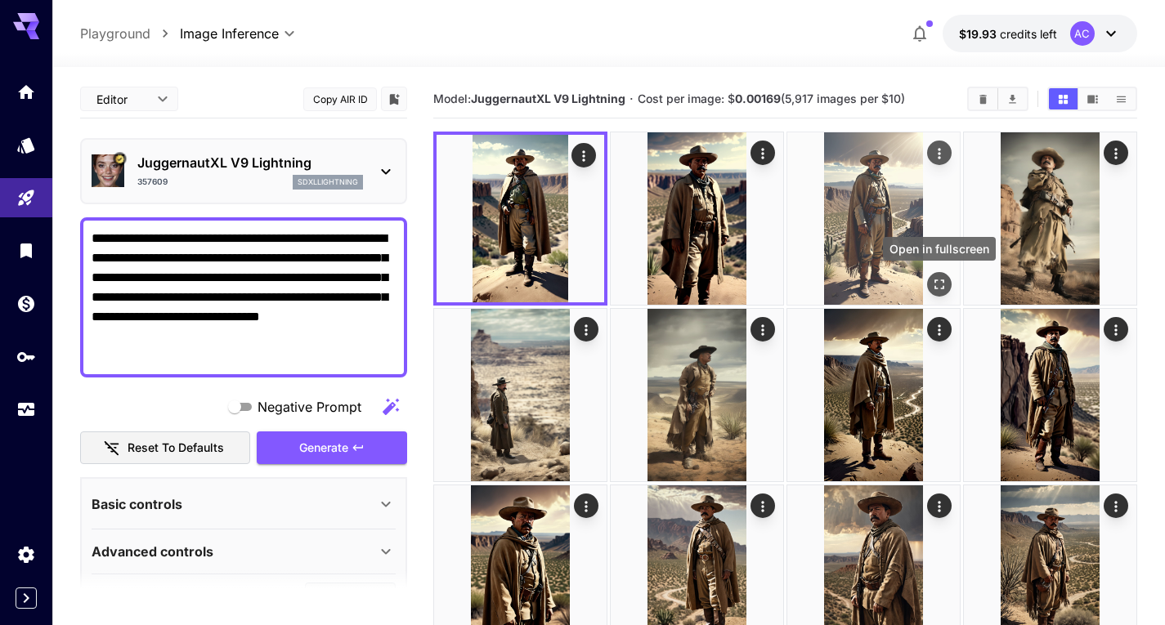
click at [941, 289] on icon "Open in fullscreen" at bounding box center [939, 284] width 16 height 16
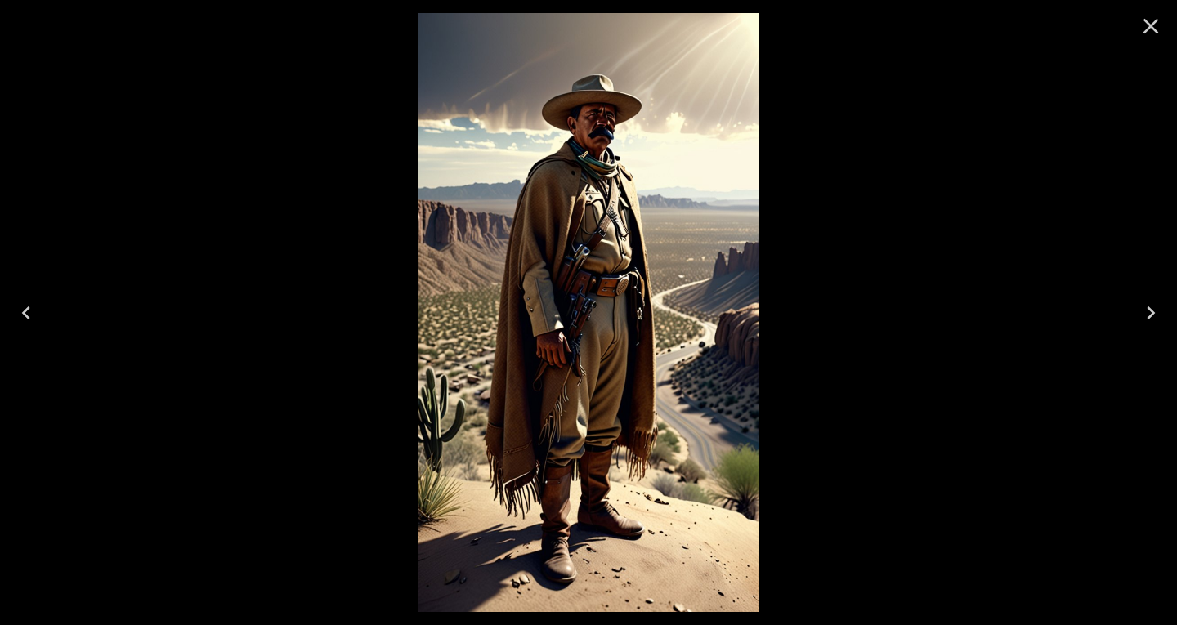
click at [30, 305] on icon "Previous" at bounding box center [26, 313] width 26 height 26
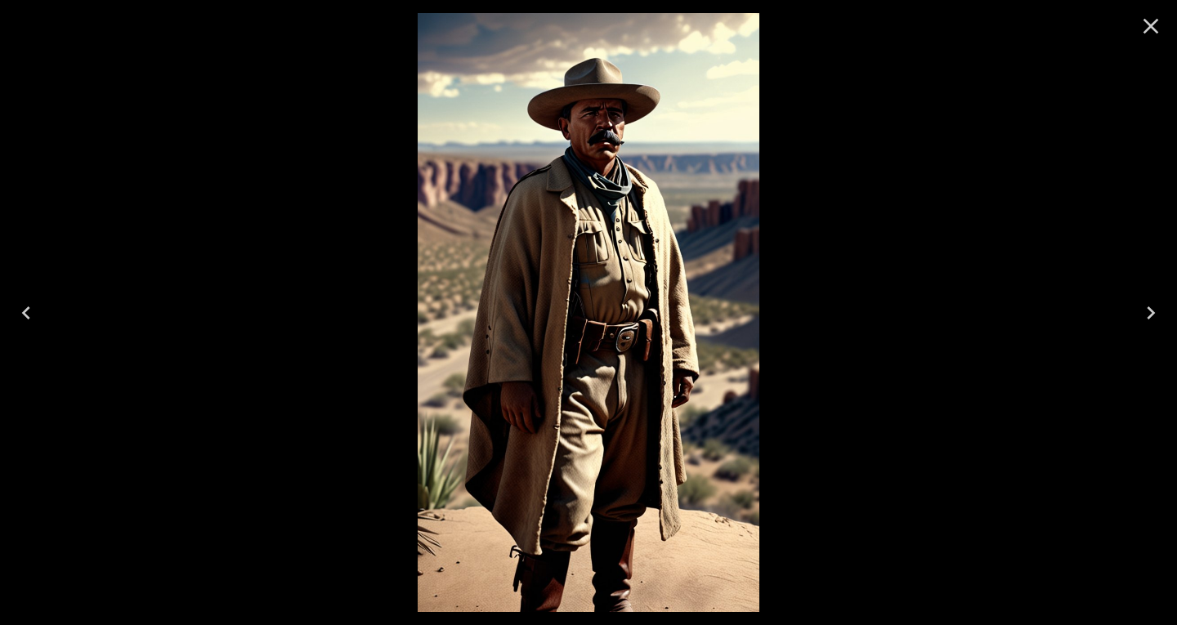
click at [30, 305] on icon "Previous" at bounding box center [26, 313] width 26 height 26
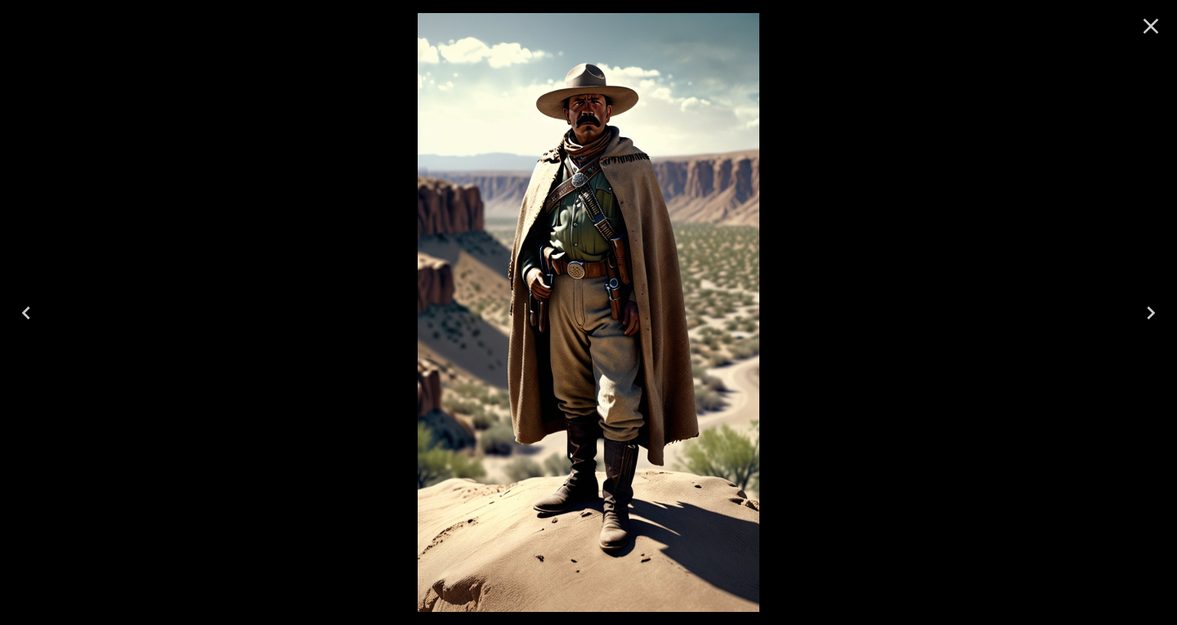
click at [1159, 34] on icon "Close" at bounding box center [1151, 26] width 26 height 26
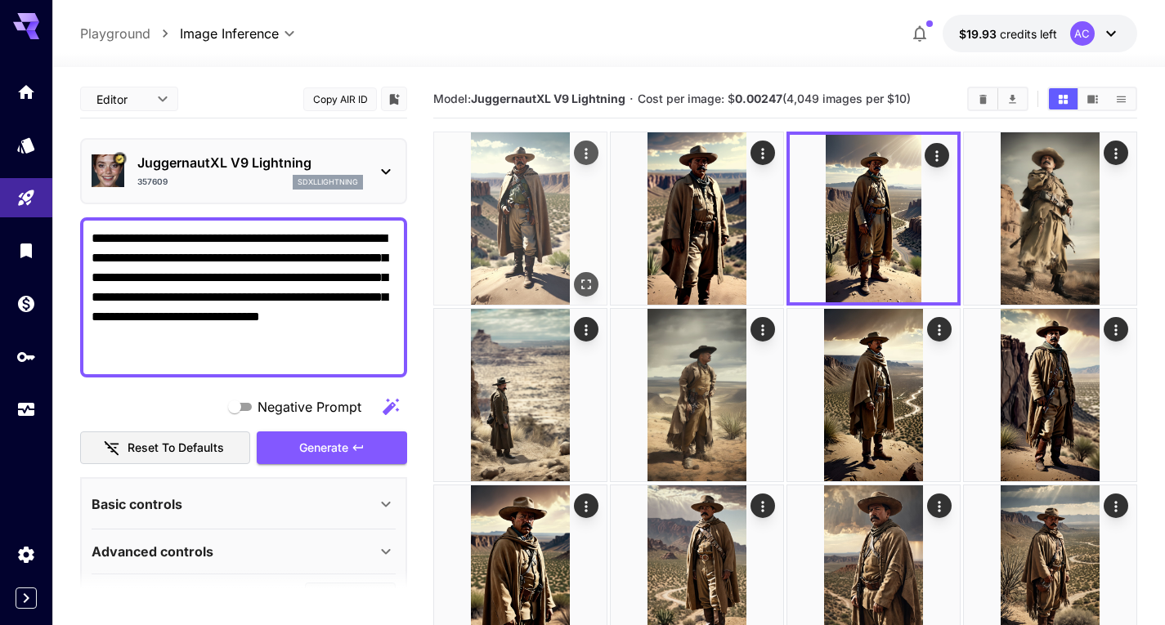
click at [572, 217] on img at bounding box center [520, 218] width 172 height 172
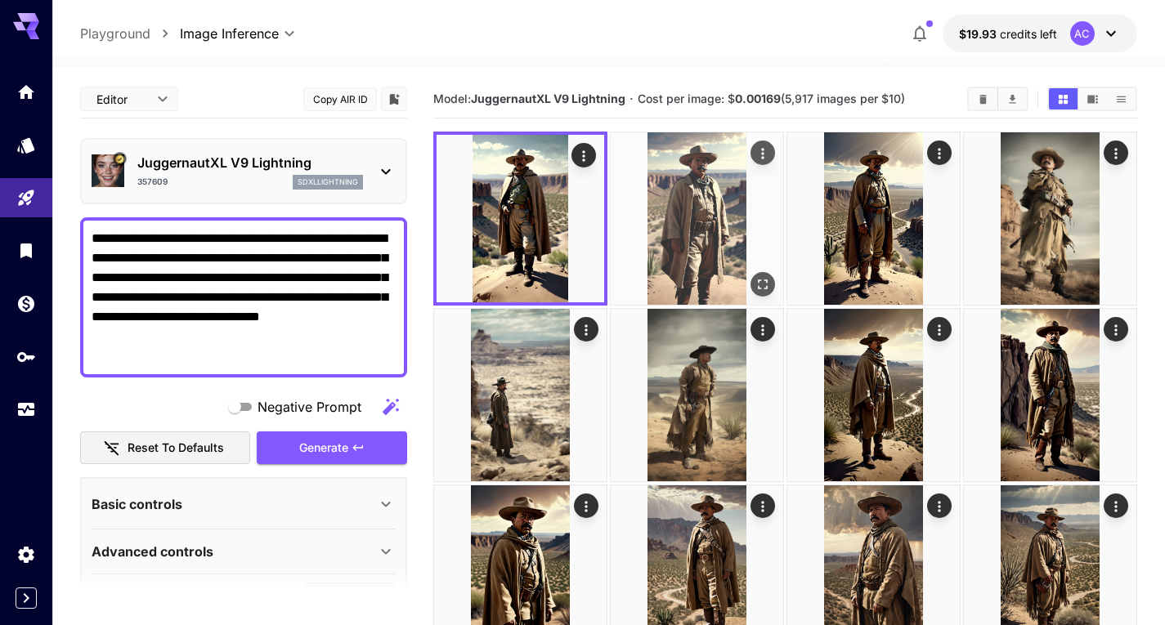
click at [676, 234] on img at bounding box center [697, 218] width 172 height 172
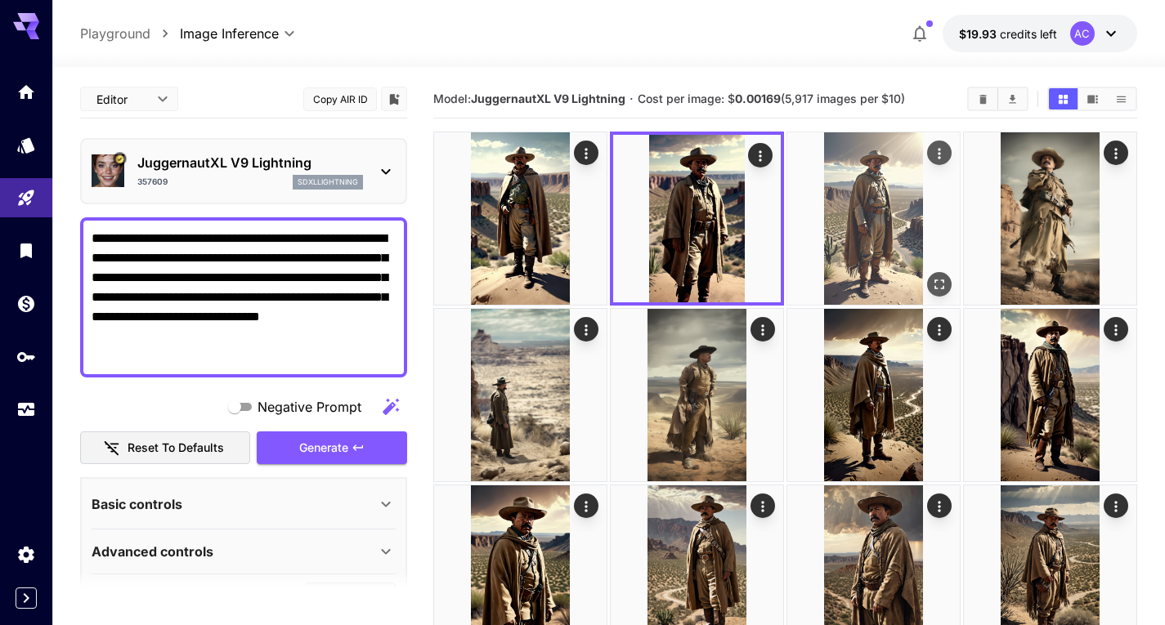
click at [832, 196] on img at bounding box center [873, 218] width 172 height 172
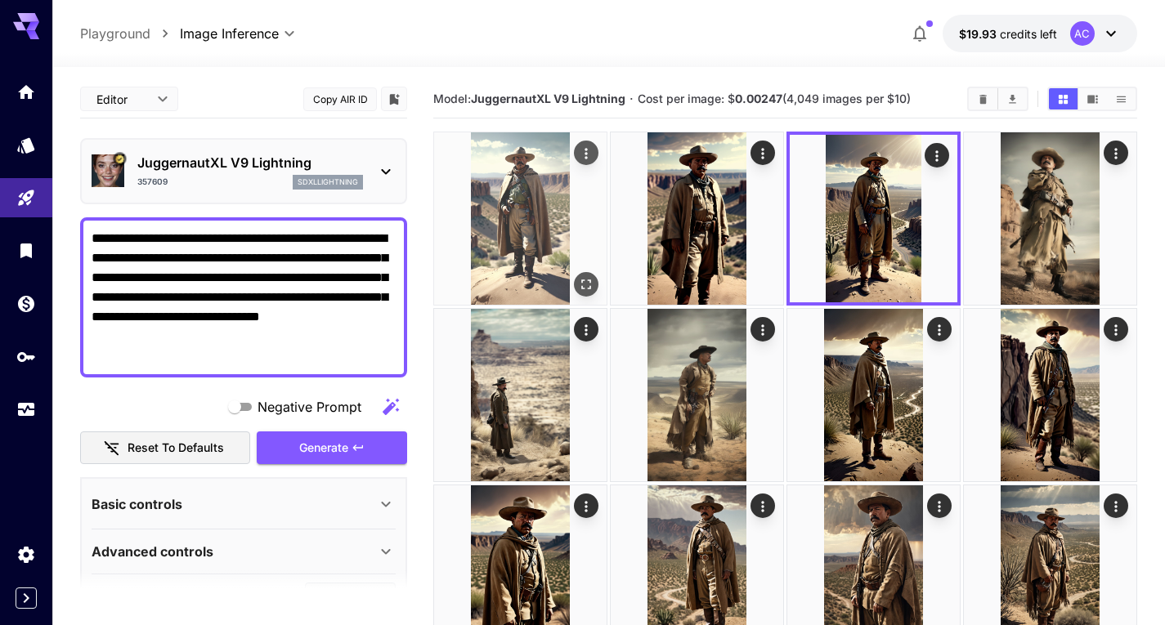
click at [566, 211] on img at bounding box center [520, 218] width 172 height 172
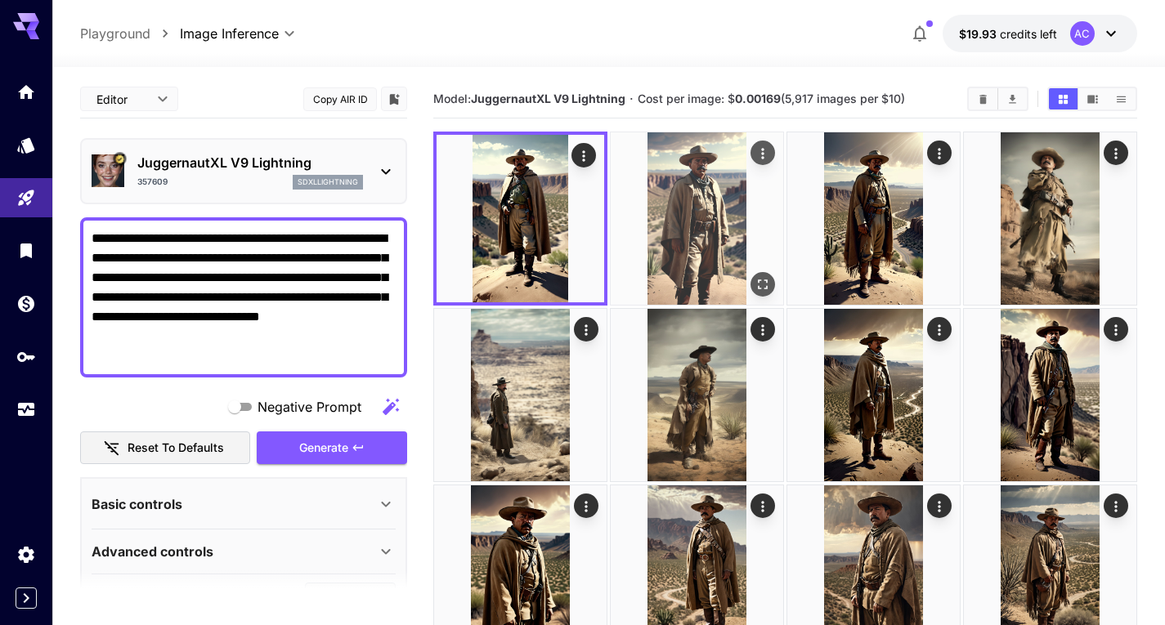
click at [714, 221] on img at bounding box center [697, 218] width 172 height 172
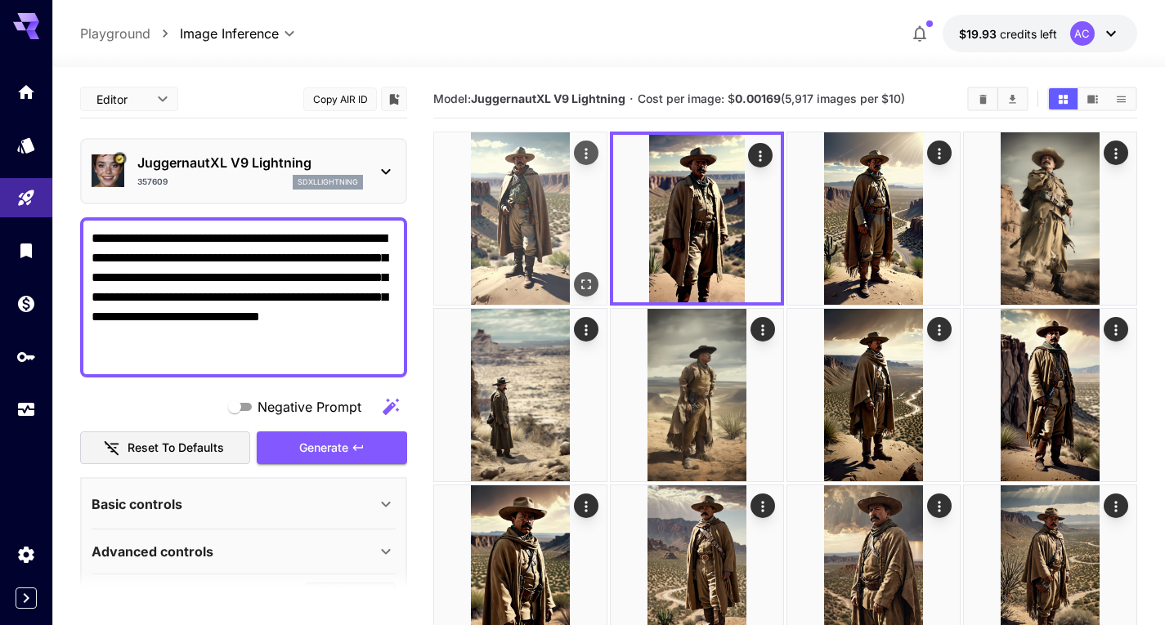
click at [604, 221] on img at bounding box center [520, 218] width 172 height 172
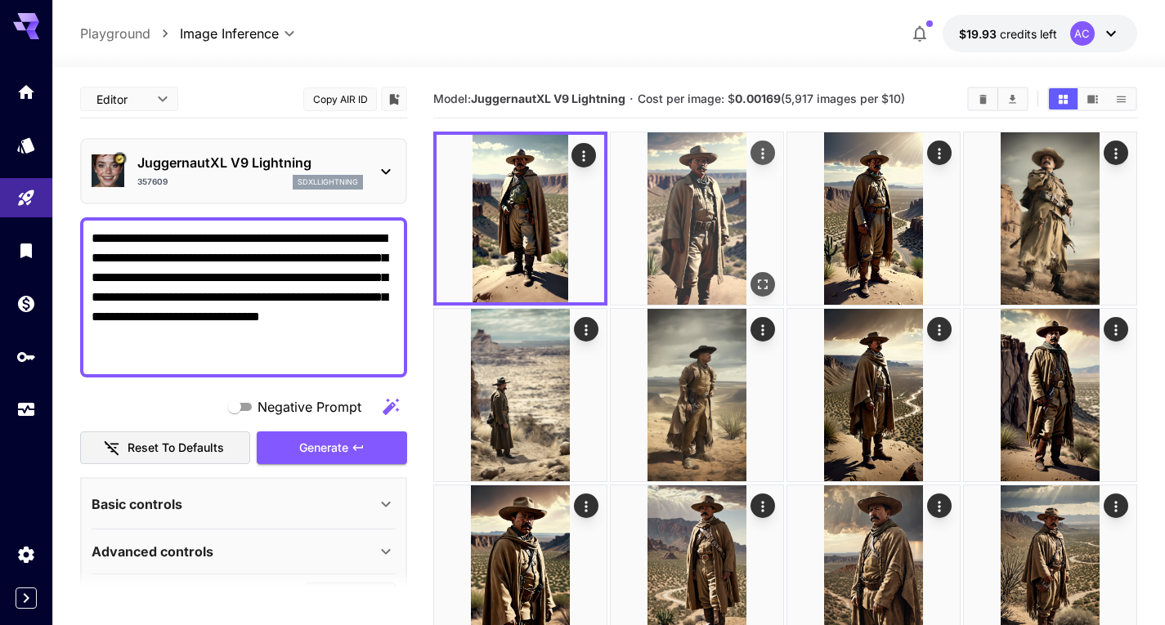
click at [706, 222] on img at bounding box center [697, 218] width 172 height 172
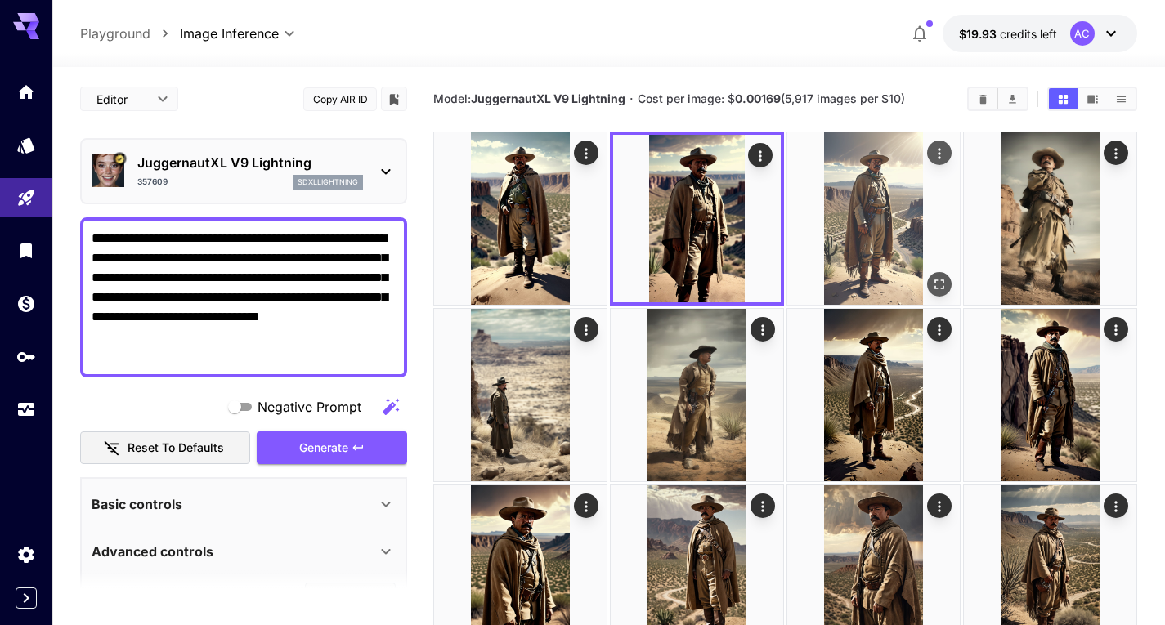
click at [839, 207] on img at bounding box center [873, 218] width 172 height 172
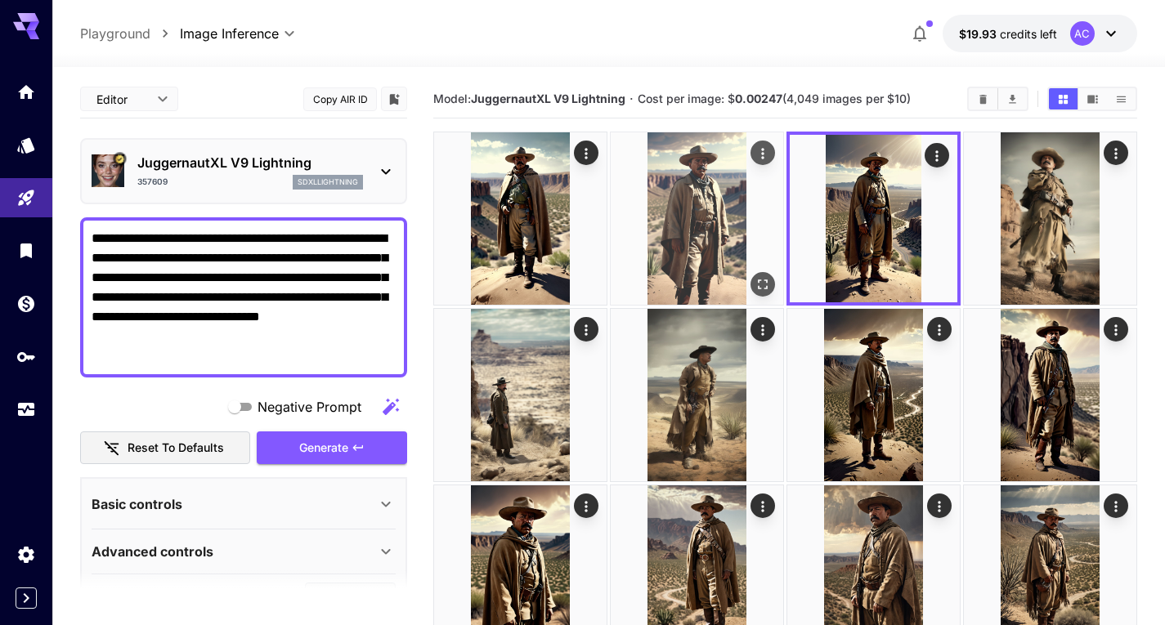
click at [672, 217] on img at bounding box center [697, 218] width 172 height 172
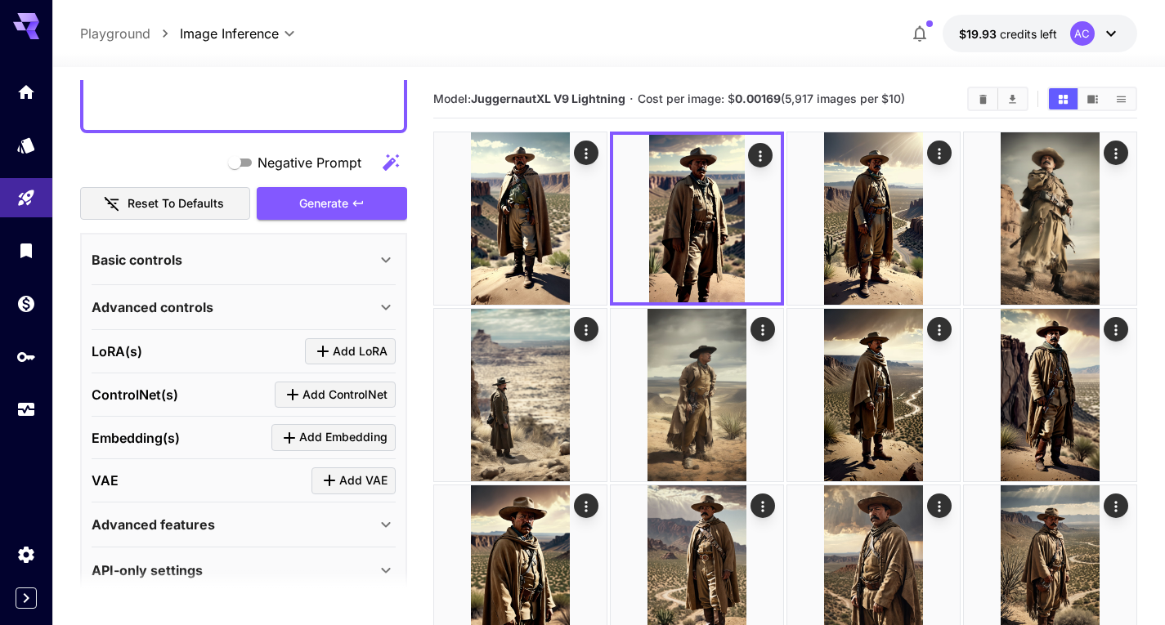
scroll to position [245, 0]
click at [347, 295] on div "Advanced controls" at bounding box center [244, 306] width 304 height 39
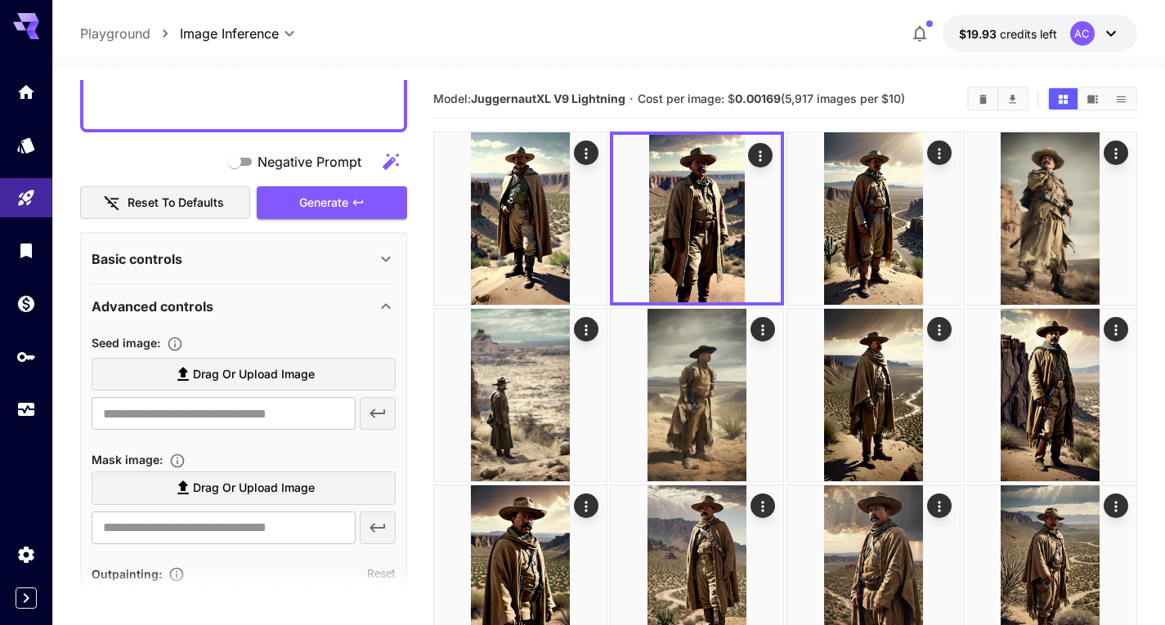
click at [347, 259] on div "Basic controls" at bounding box center [234, 259] width 284 height 20
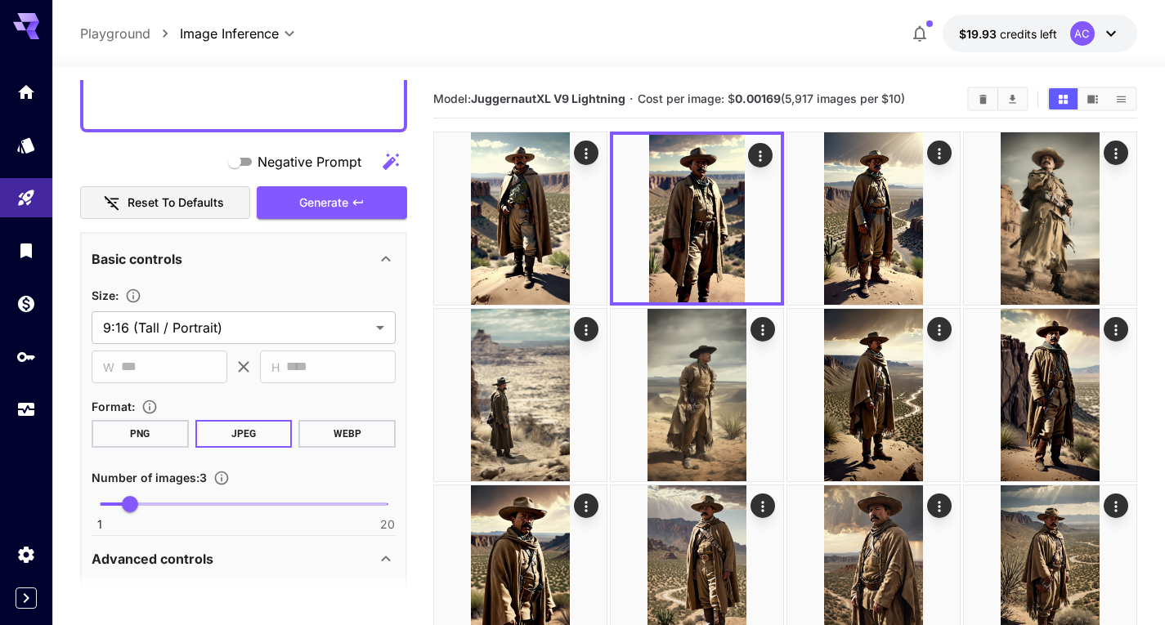
click at [396, 258] on div "Basic controls" at bounding box center [244, 259] width 304 height 39
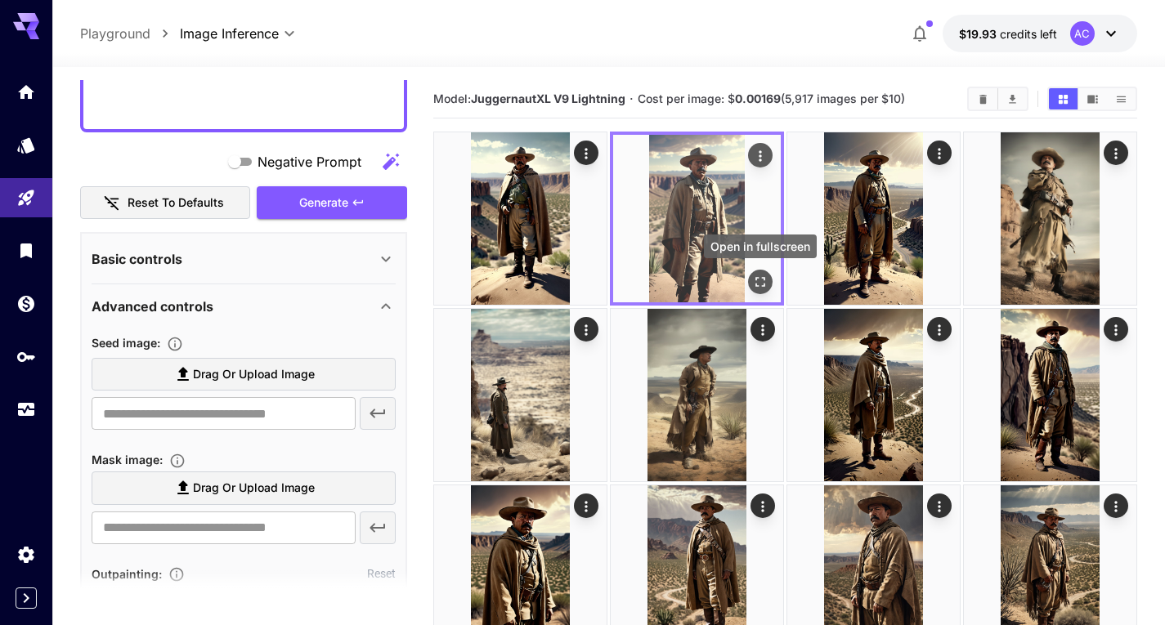
click at [762, 285] on icon "Open in fullscreen" at bounding box center [760, 282] width 16 height 16
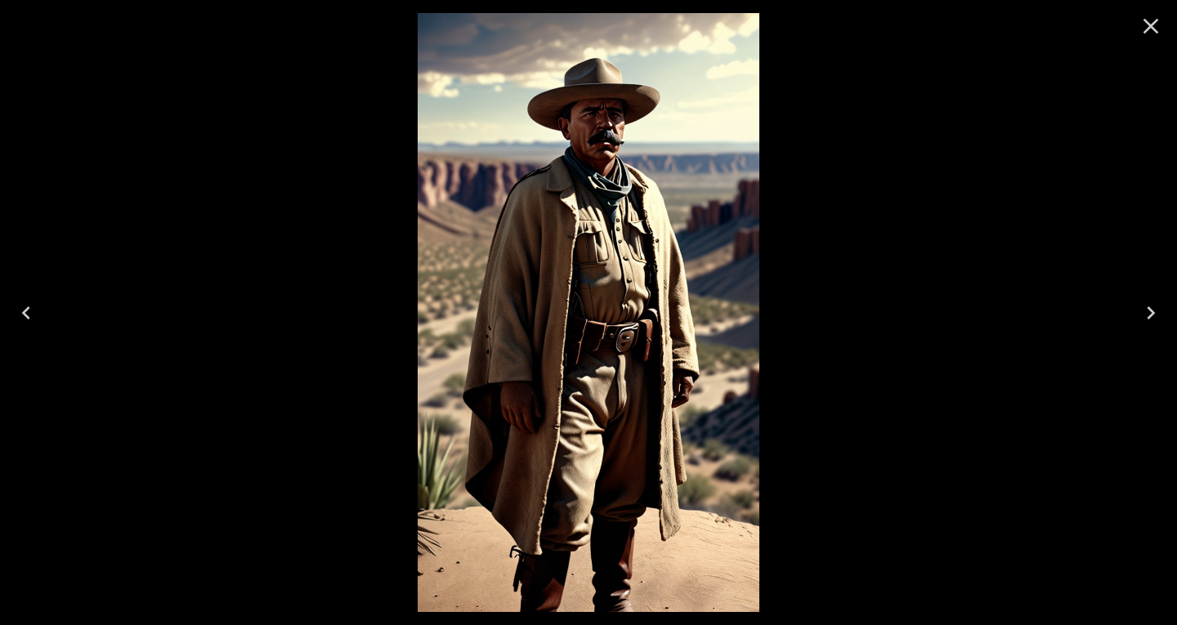
click at [27, 290] on button "Previous" at bounding box center [26, 312] width 52 height 65
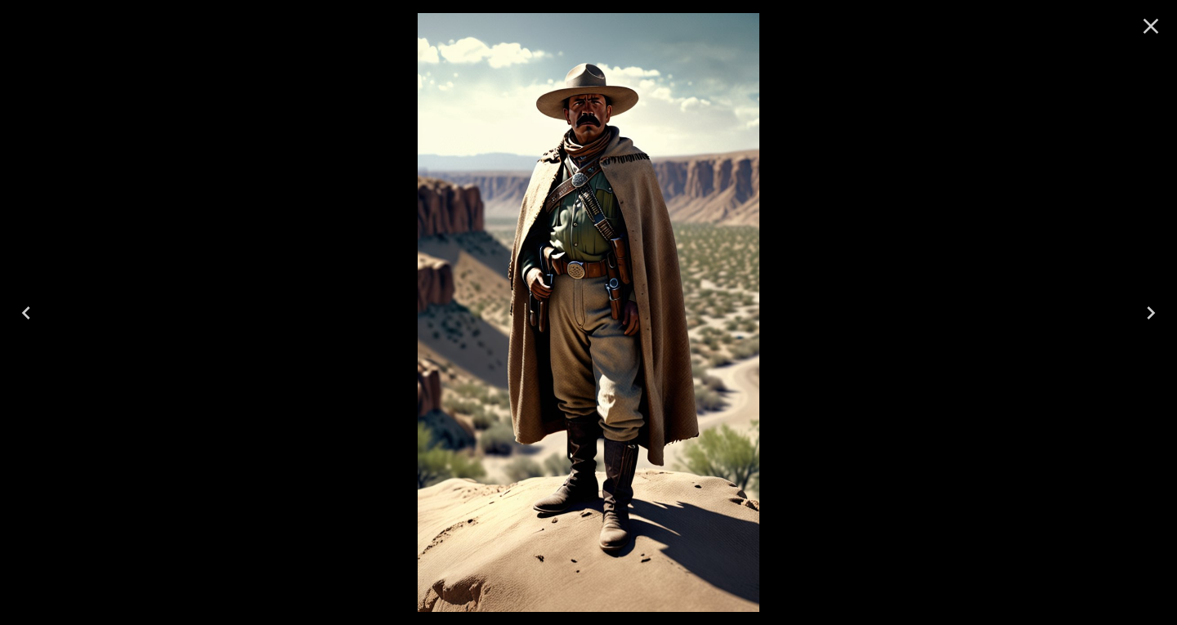
click at [1158, 24] on icon "Close" at bounding box center [1151, 26] width 26 height 26
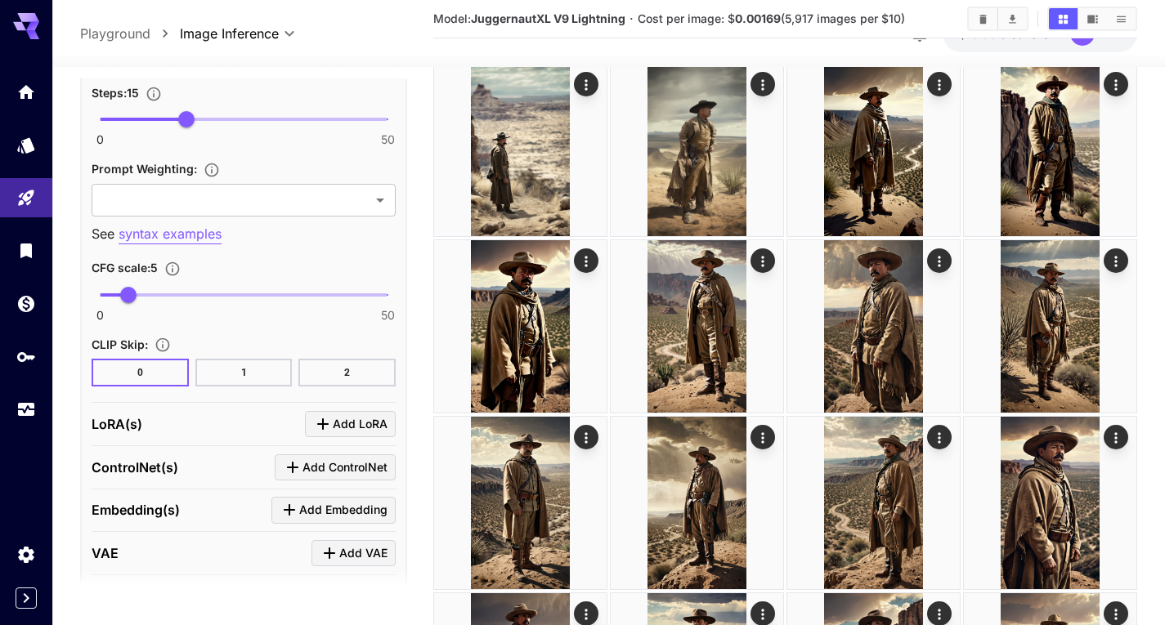
scroll to position [945, 0]
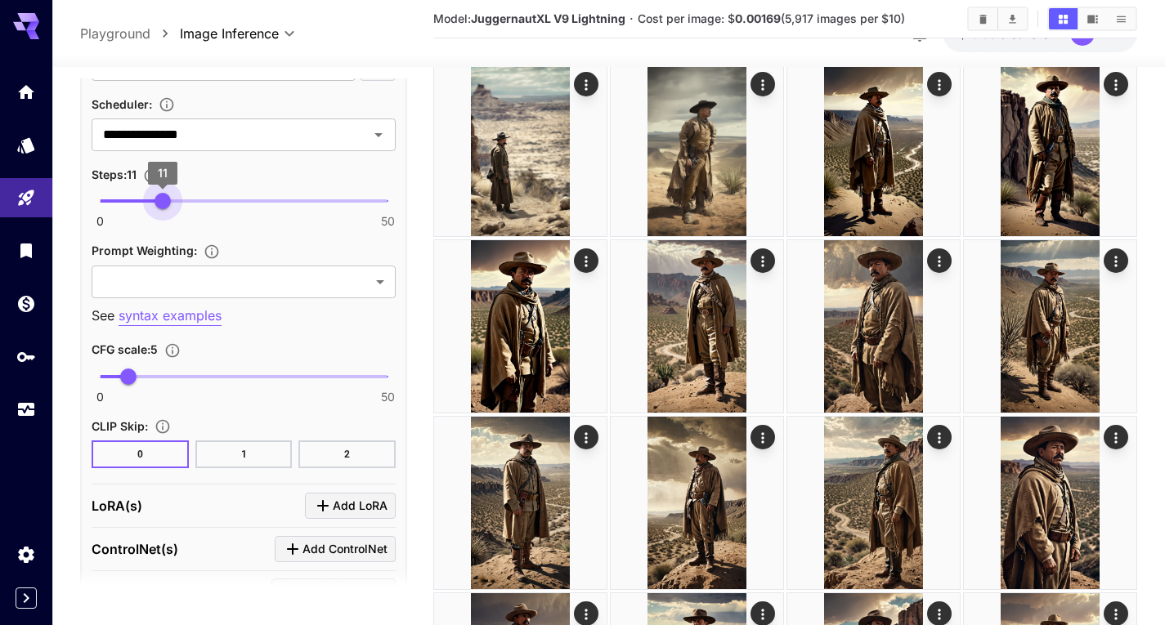
type input "**"
drag, startPoint x: 180, startPoint y: 204, endPoint x: 154, endPoint y: 204, distance: 25.3
click at [154, 204] on span "10" at bounding box center [157, 201] width 16 height 16
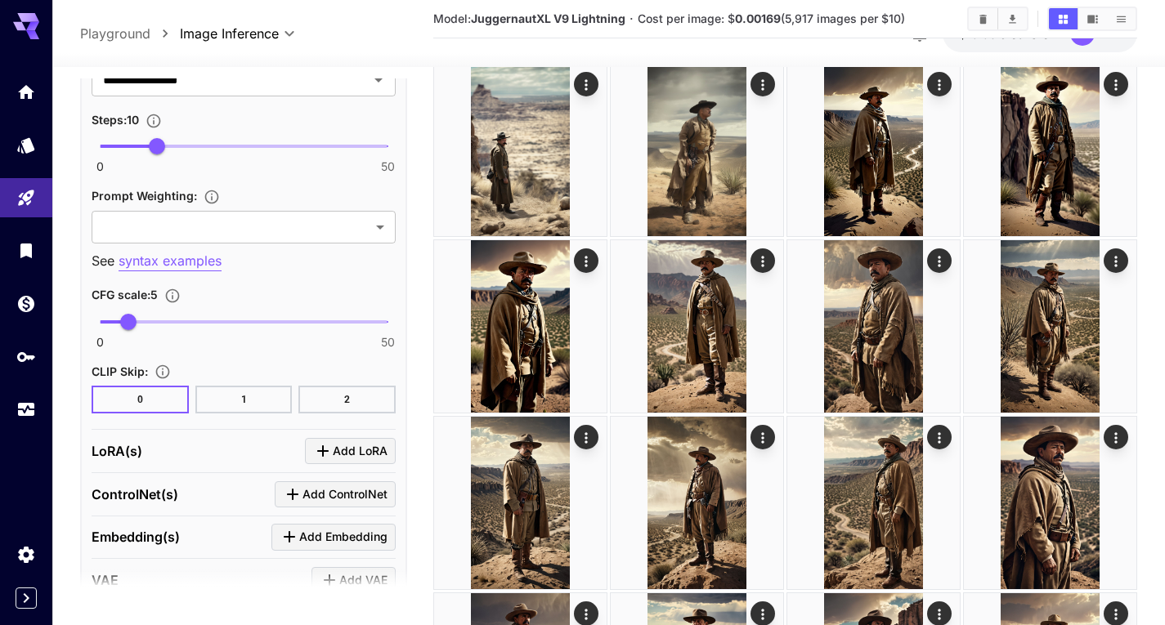
scroll to position [981, 0]
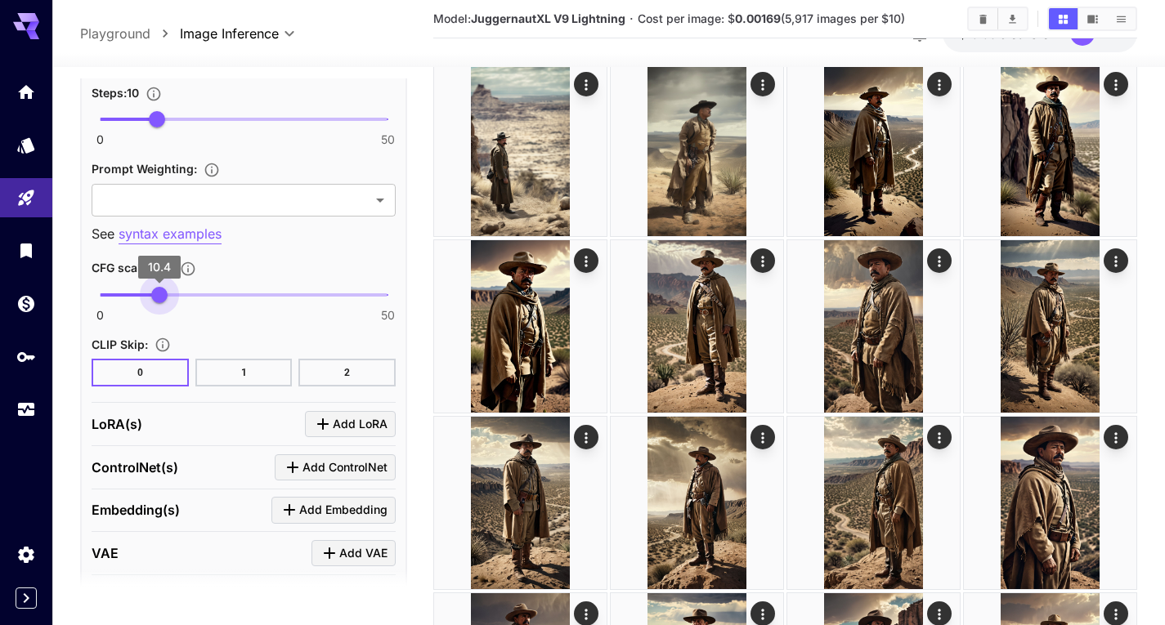
type input "****"
drag, startPoint x: 127, startPoint y: 293, endPoint x: 160, endPoint y: 295, distance: 33.6
click at [160, 295] on span "10.5" at bounding box center [160, 295] width 16 height 16
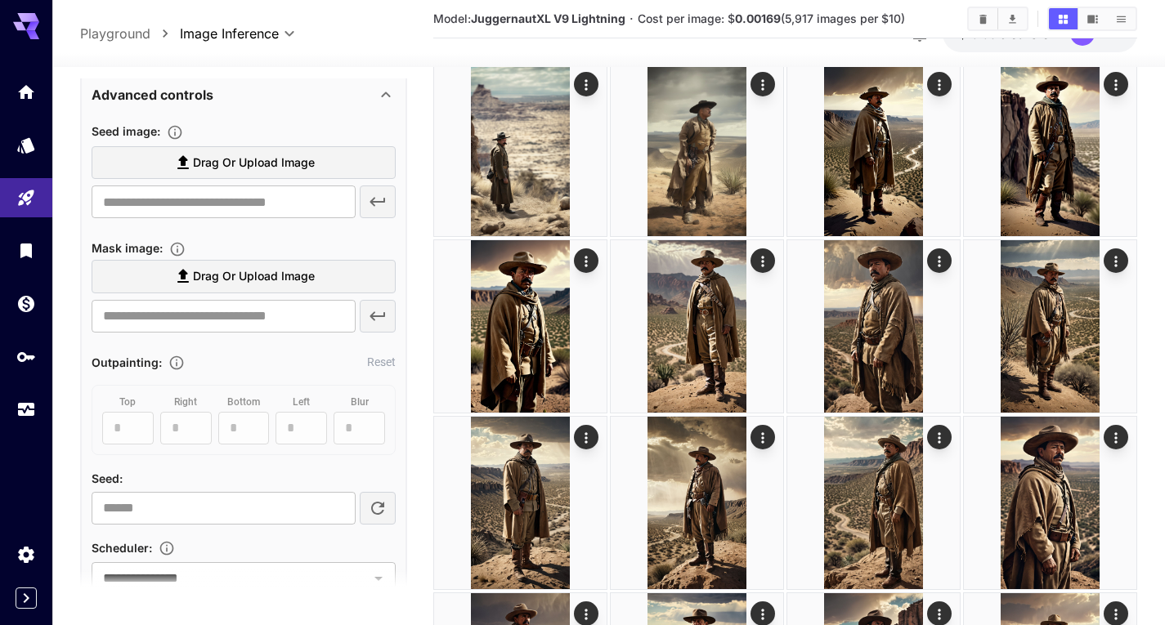
scroll to position [327, 0]
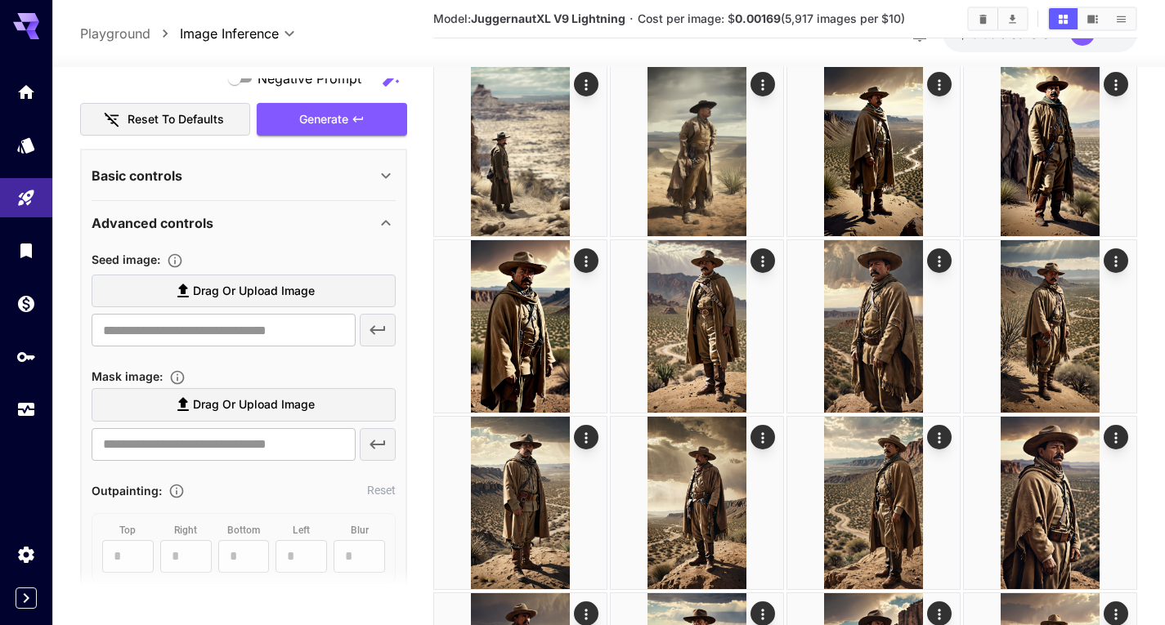
click at [196, 179] on div "Basic controls" at bounding box center [234, 176] width 284 height 20
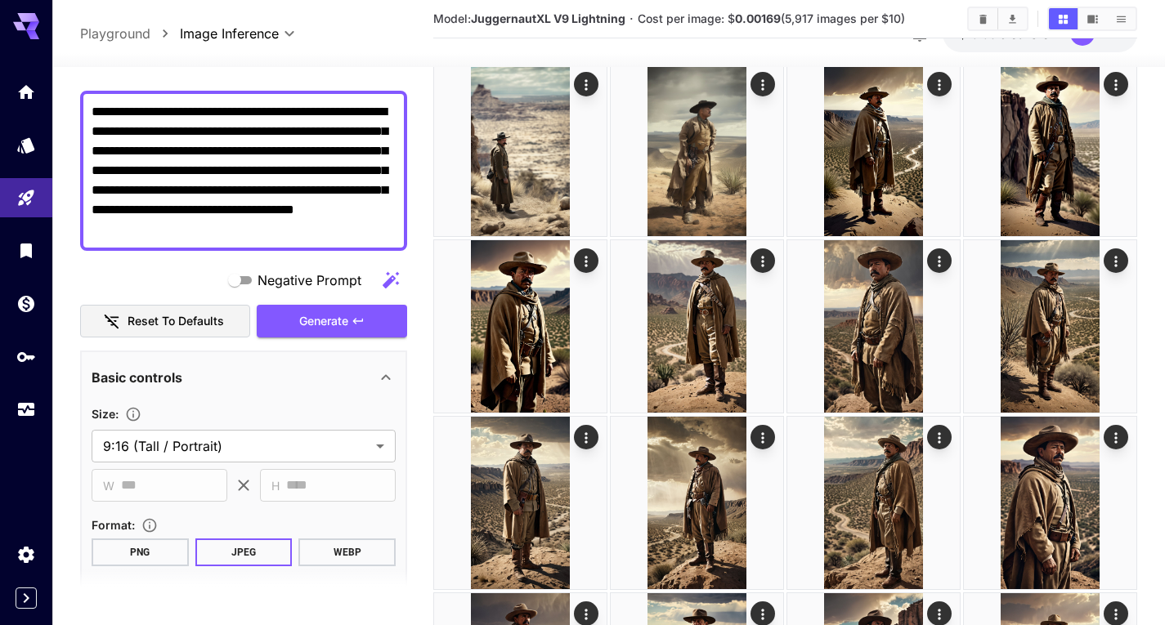
scroll to position [82, 0]
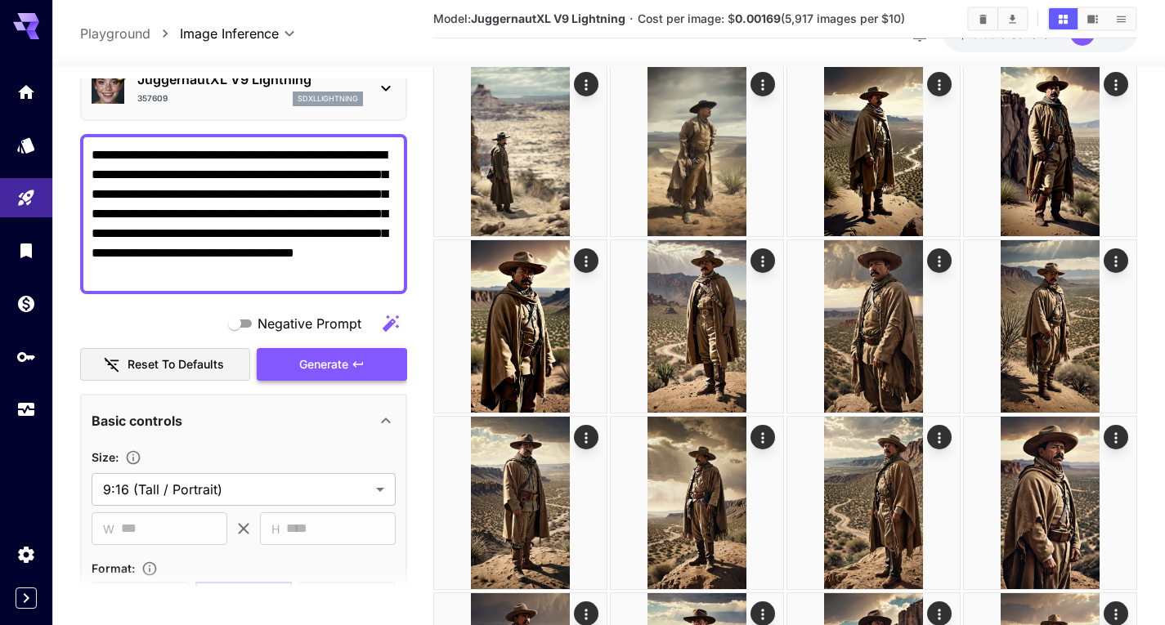
click at [331, 357] on span "Generate" at bounding box center [323, 365] width 49 height 20
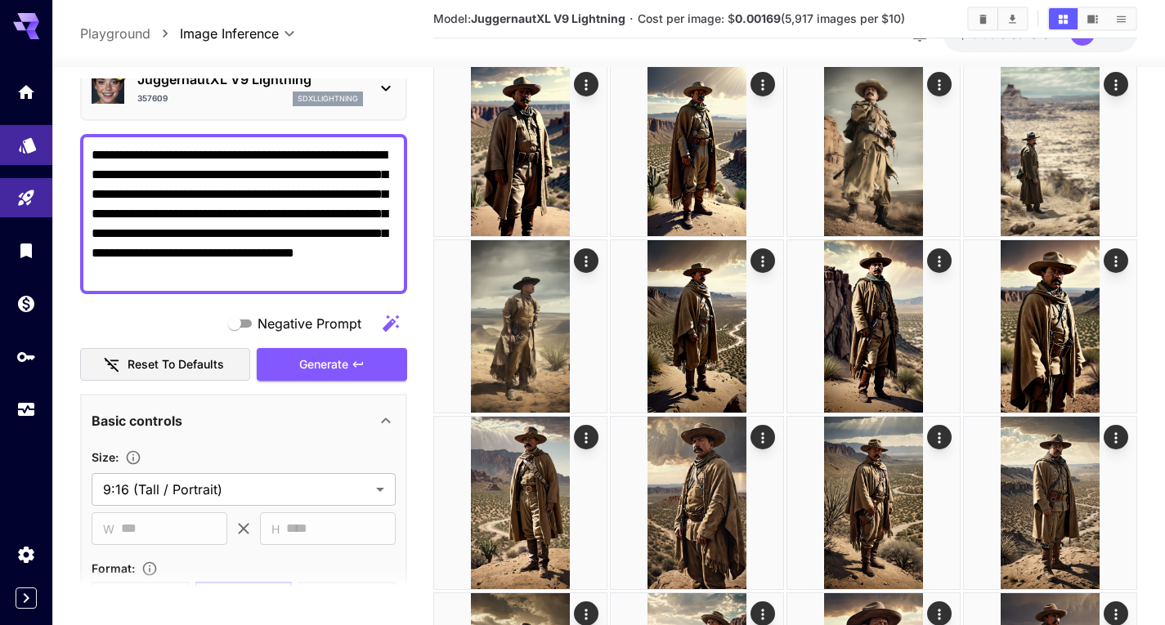
drag, startPoint x: 356, startPoint y: 271, endPoint x: 14, endPoint y: 150, distance: 363.3
drag, startPoint x: 182, startPoint y: 317, endPoint x: 184, endPoint y: 333, distance: 15.6
click at [182, 317] on div "Negative Prompt" at bounding box center [243, 323] width 327 height 33
click at [187, 365] on button "Reset to defaults" at bounding box center [165, 365] width 170 height 34
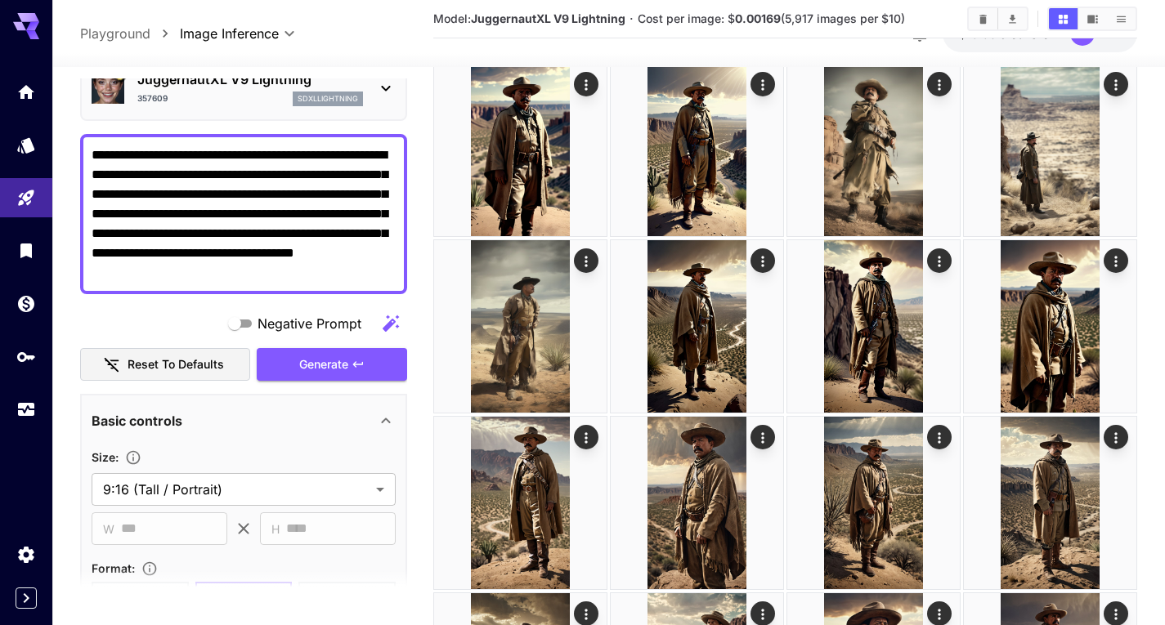
type input "**********"
type input "****"
type input "*"
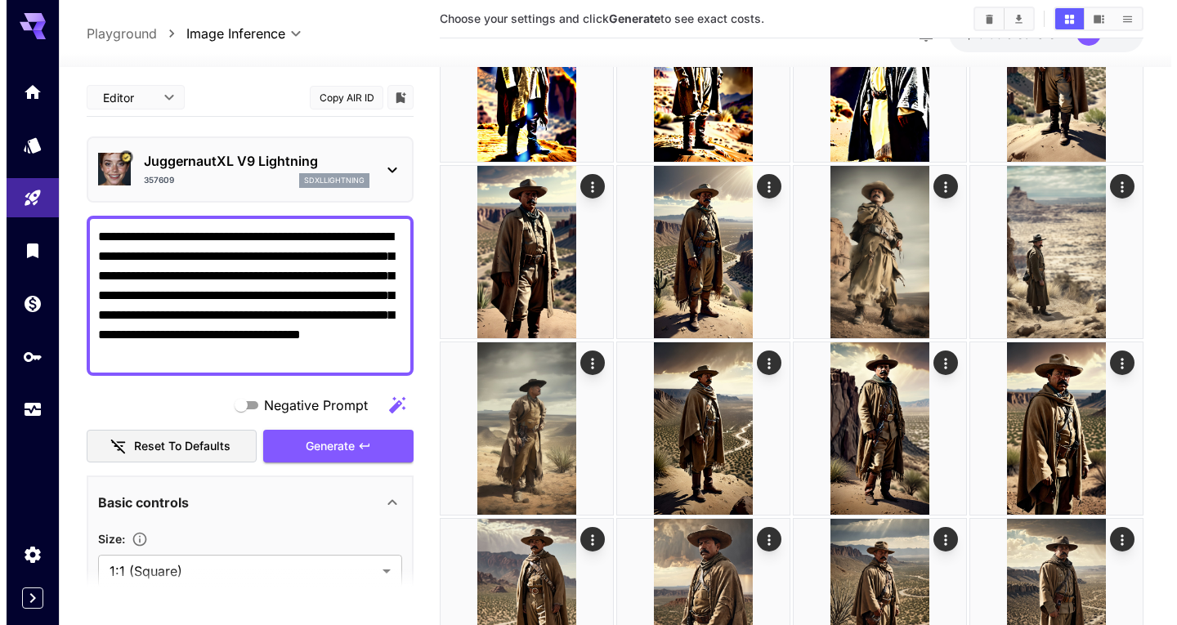
scroll to position [0, 0]
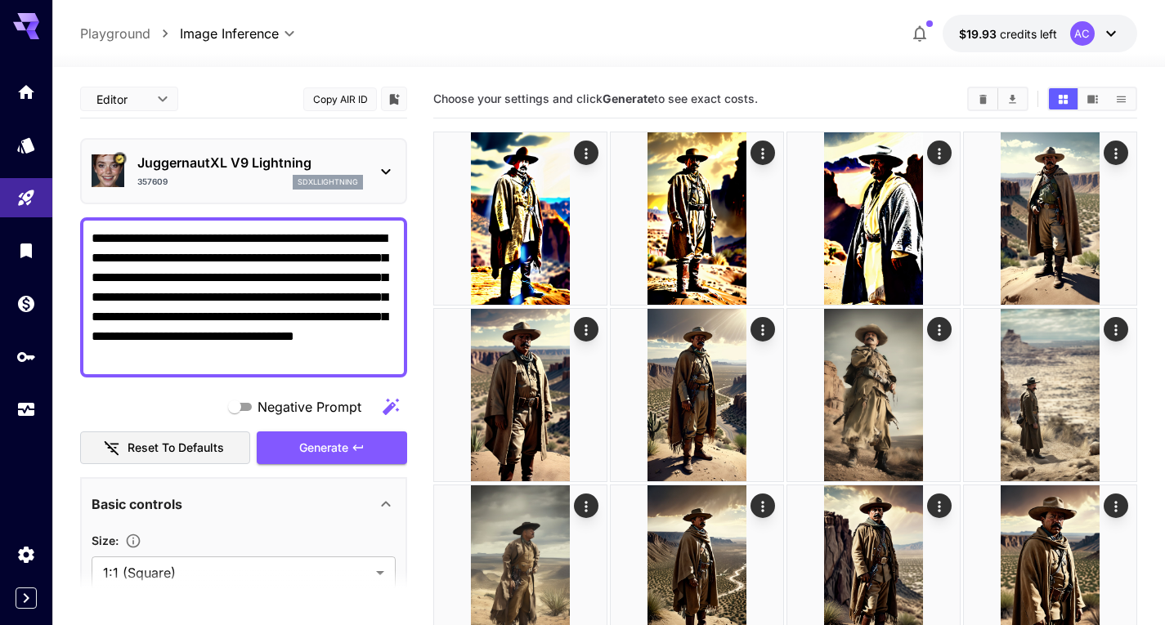
click at [290, 179] on div "357609 sdxllightning" at bounding box center [250, 182] width 226 height 15
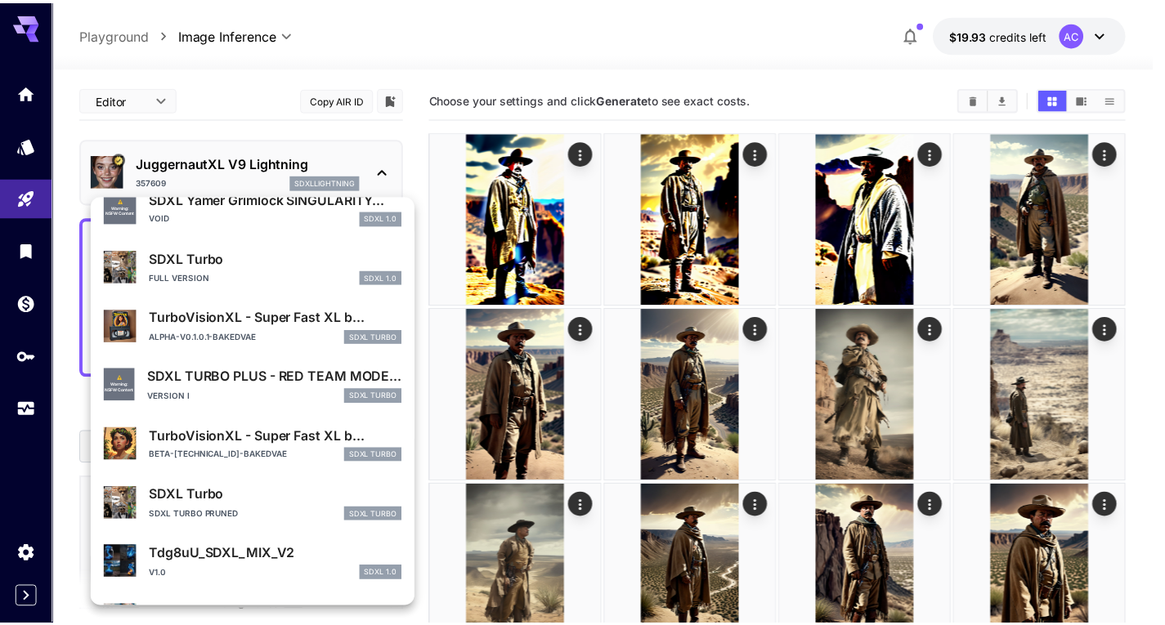
scroll to position [1487, 0]
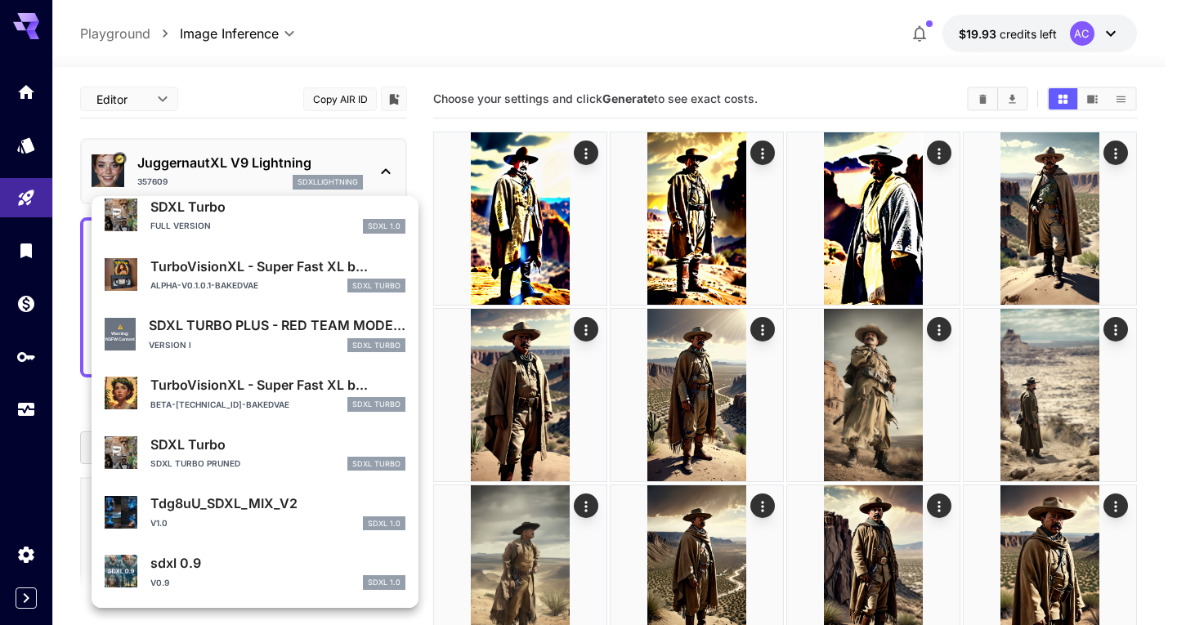
click at [193, 571] on p "sdxl 0.9" at bounding box center [277, 563] width 255 height 20
type input "**"
type input "***"
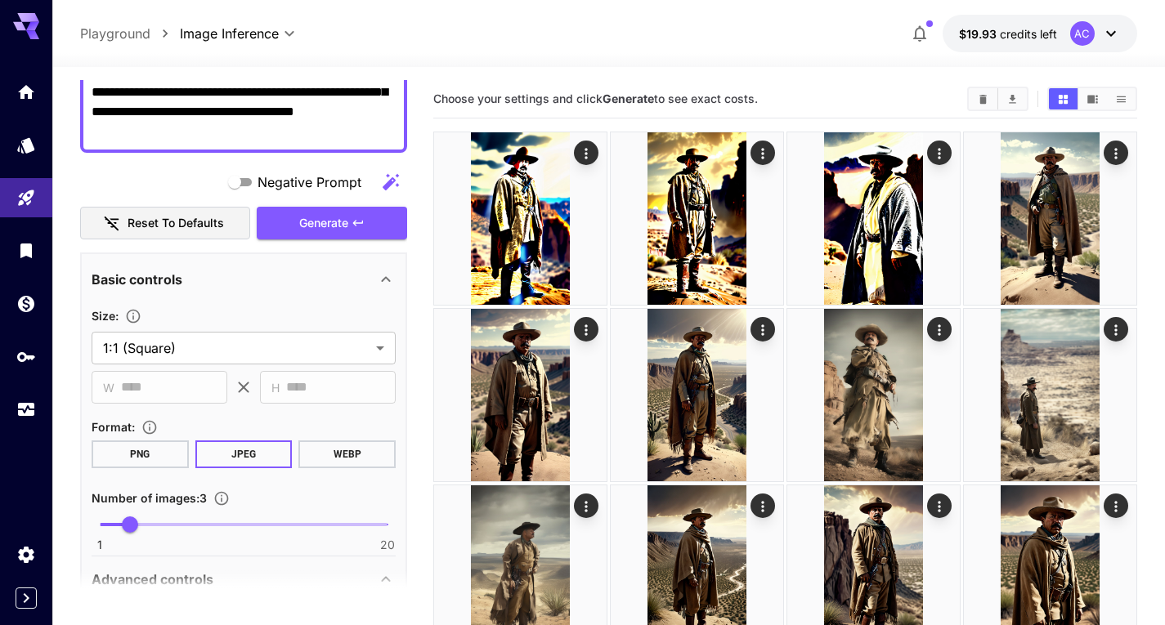
scroll to position [245, 0]
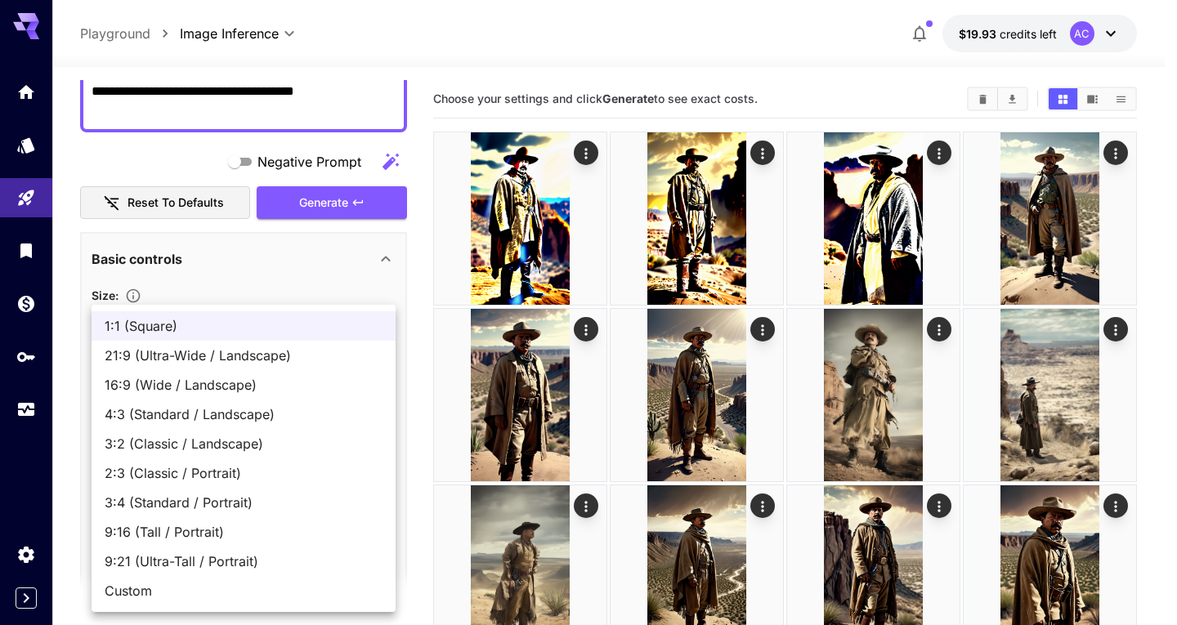
click at [150, 519] on li "9:16 (Tall / Portrait)" at bounding box center [244, 531] width 304 height 29
type input "**********"
type input "***"
type input "****"
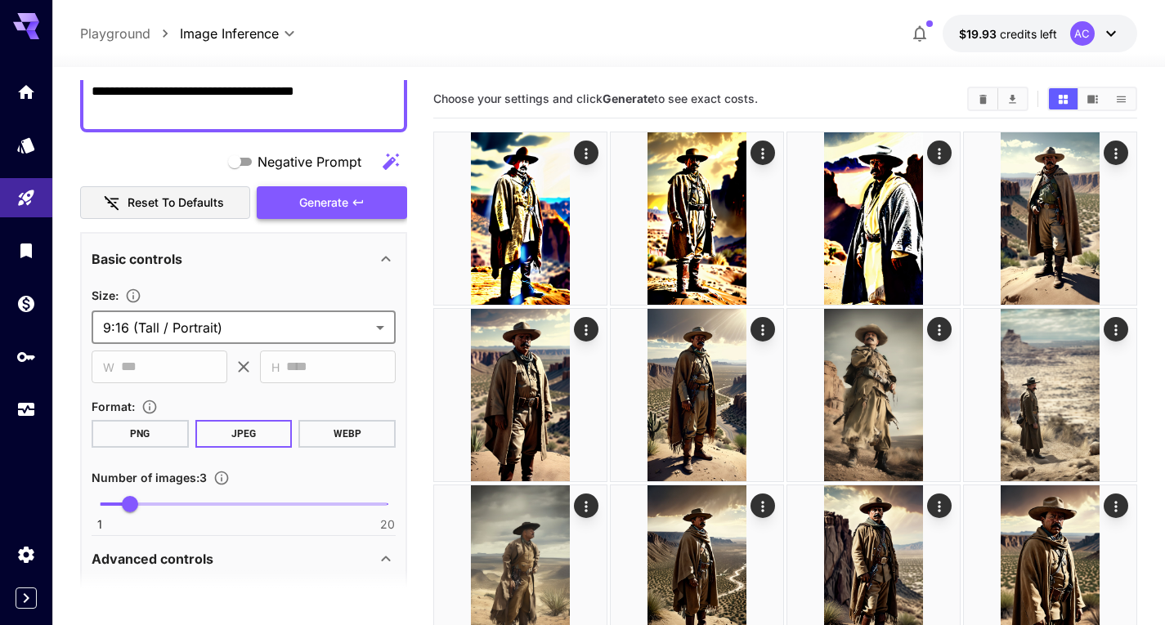
click at [338, 197] on span "Generate" at bounding box center [323, 203] width 49 height 20
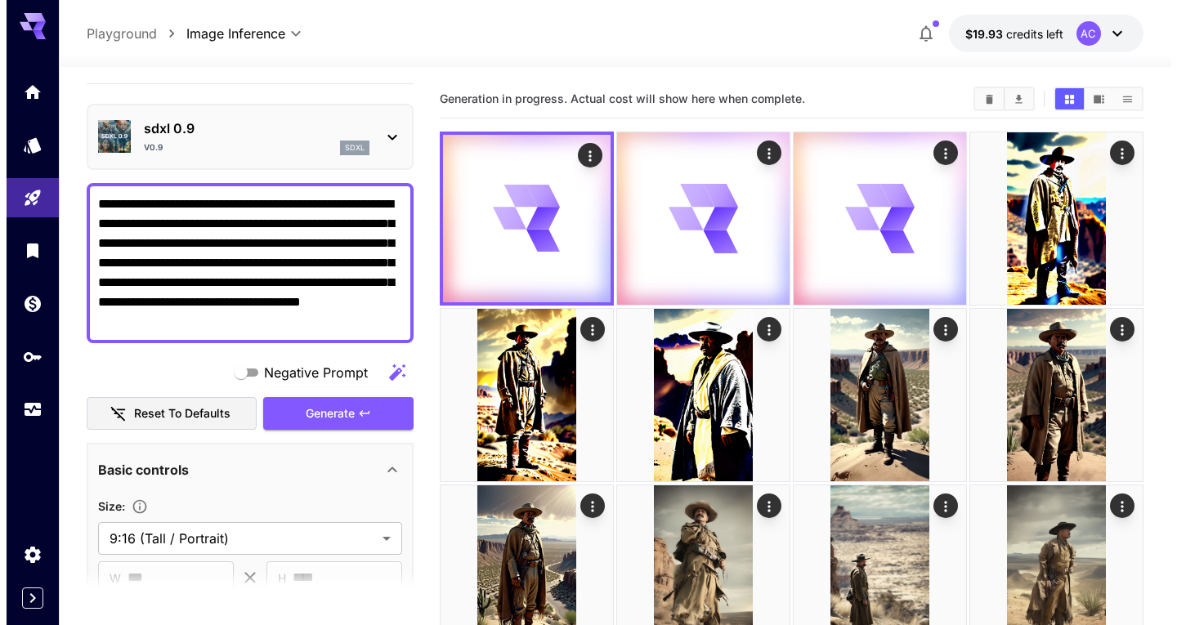
scroll to position [0, 0]
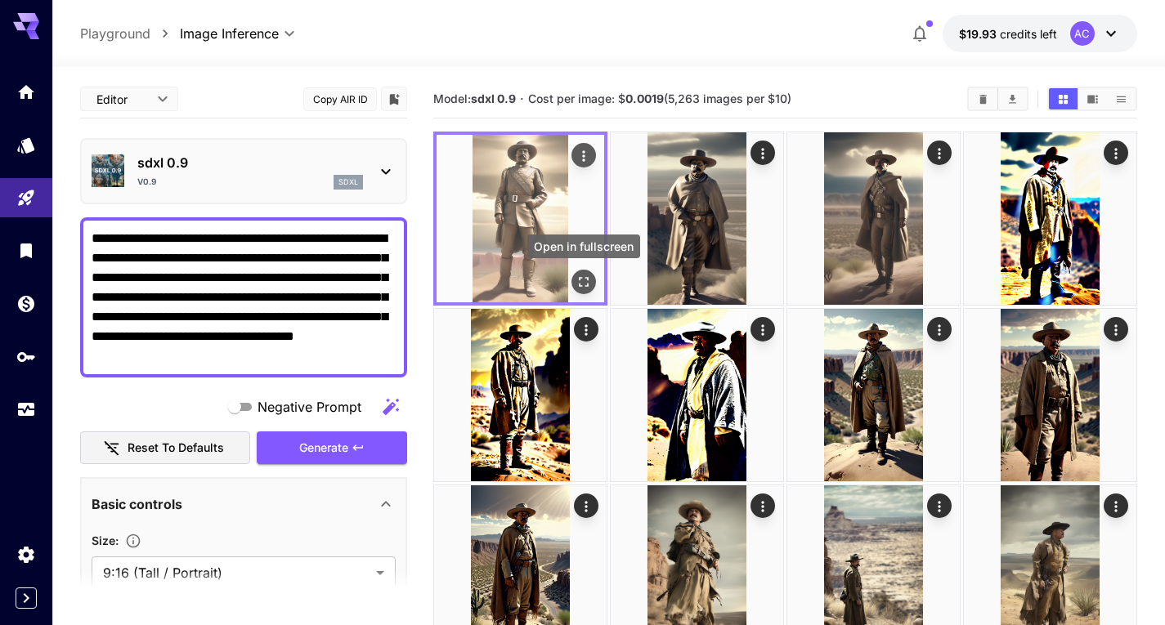
click at [579, 280] on icon "Open in fullscreen" at bounding box center [583, 282] width 16 height 16
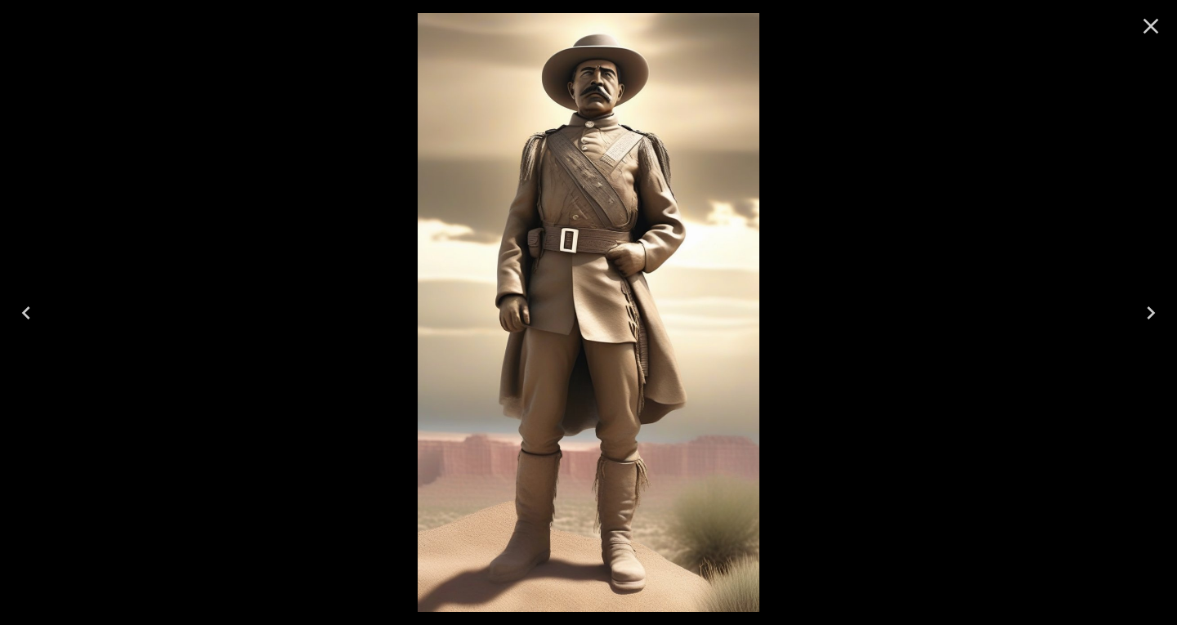
click at [1156, 307] on icon "Next" at bounding box center [1151, 313] width 26 height 26
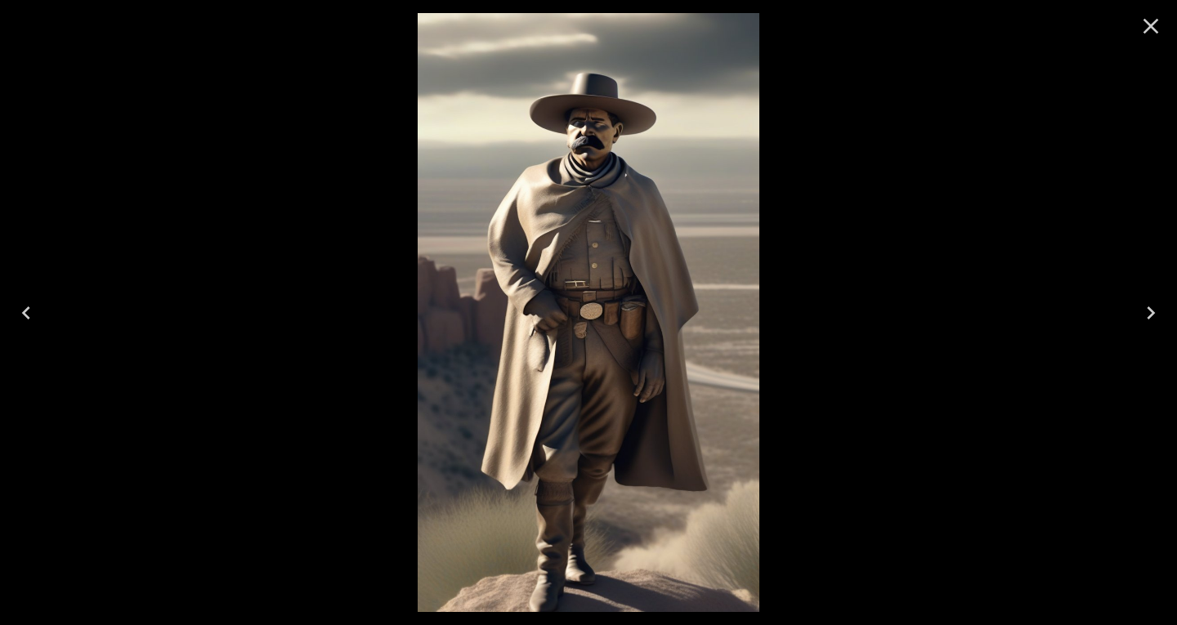
click at [1155, 307] on icon "Next" at bounding box center [1151, 313] width 26 height 26
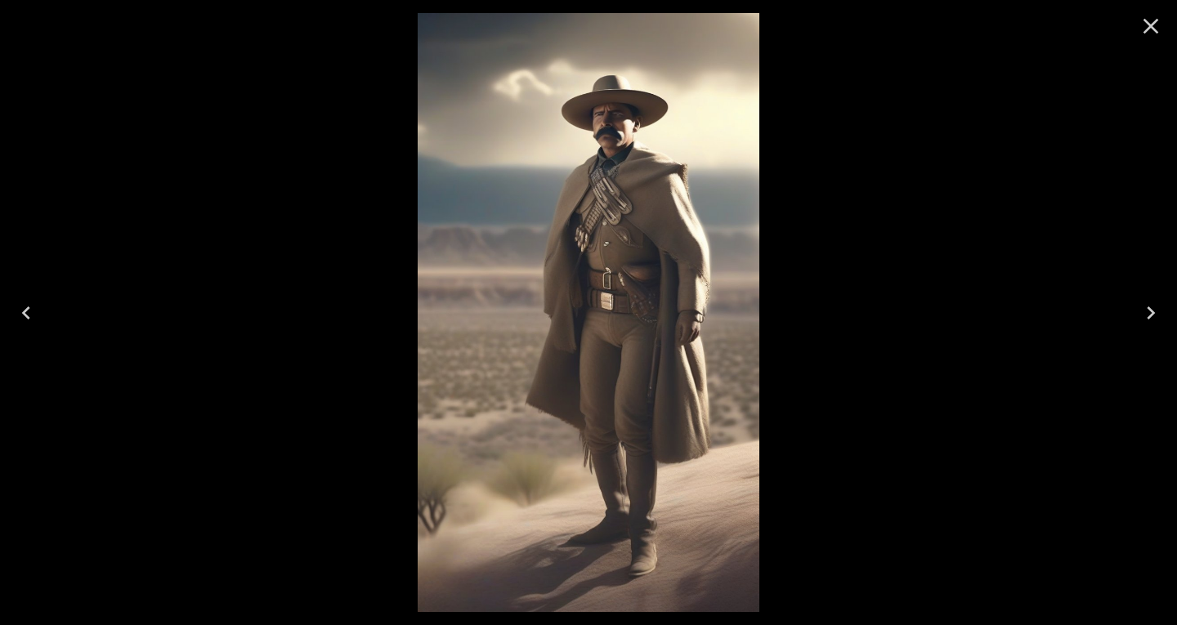
click at [1164, 20] on button "Close" at bounding box center [1150, 26] width 39 height 39
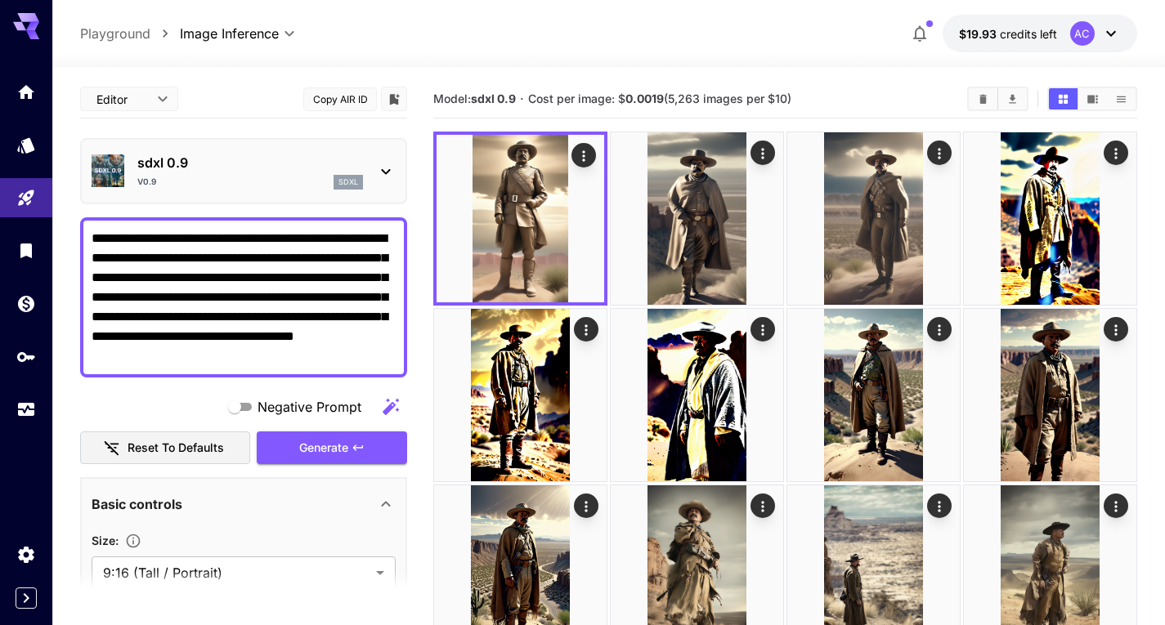
click at [220, 200] on div "sdxl 0.9 v0.9 sdxl" at bounding box center [243, 171] width 327 height 66
click at [249, 189] on div "v0.9 sdxl" at bounding box center [250, 182] width 226 height 15
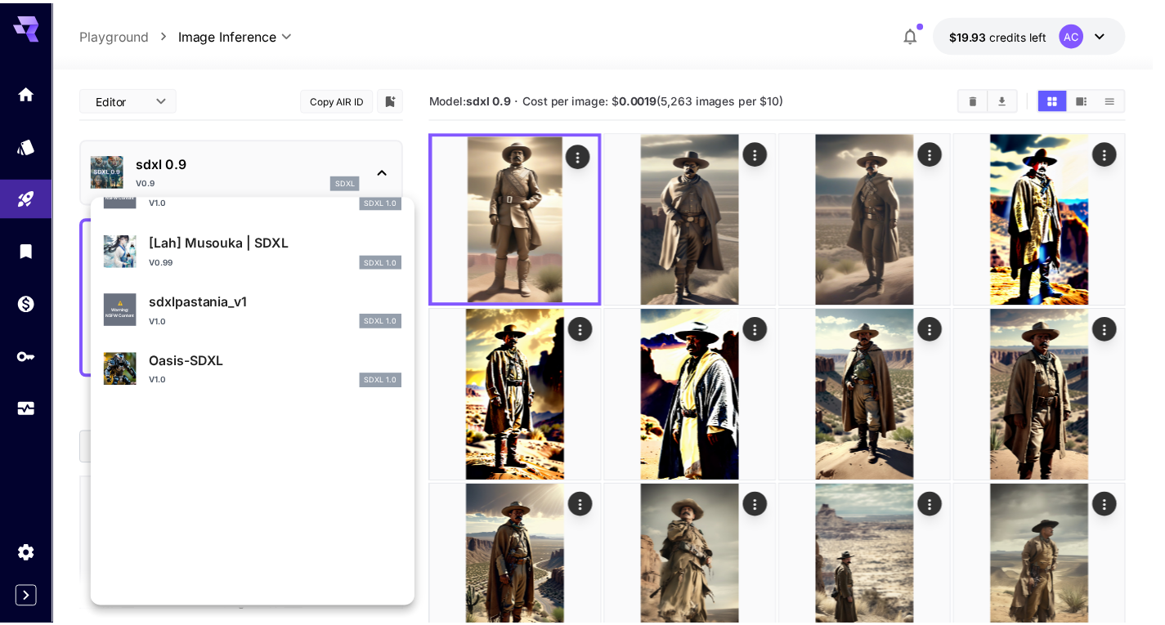
scroll to position [166, 0]
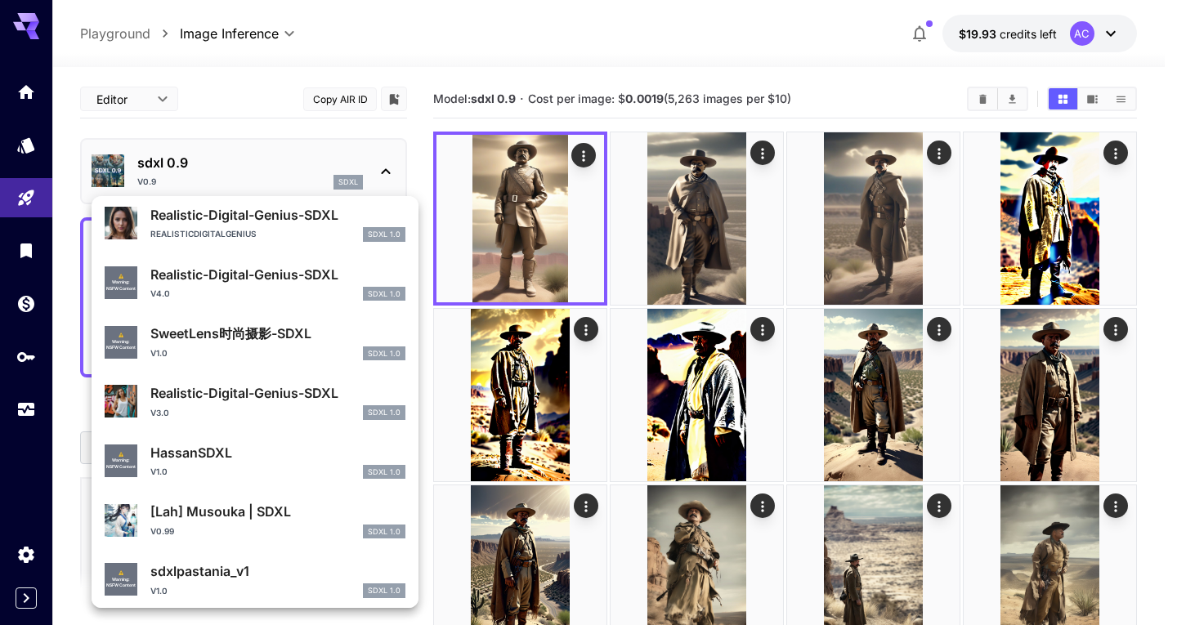
click at [29, 247] on div at bounding box center [588, 312] width 1177 height 625
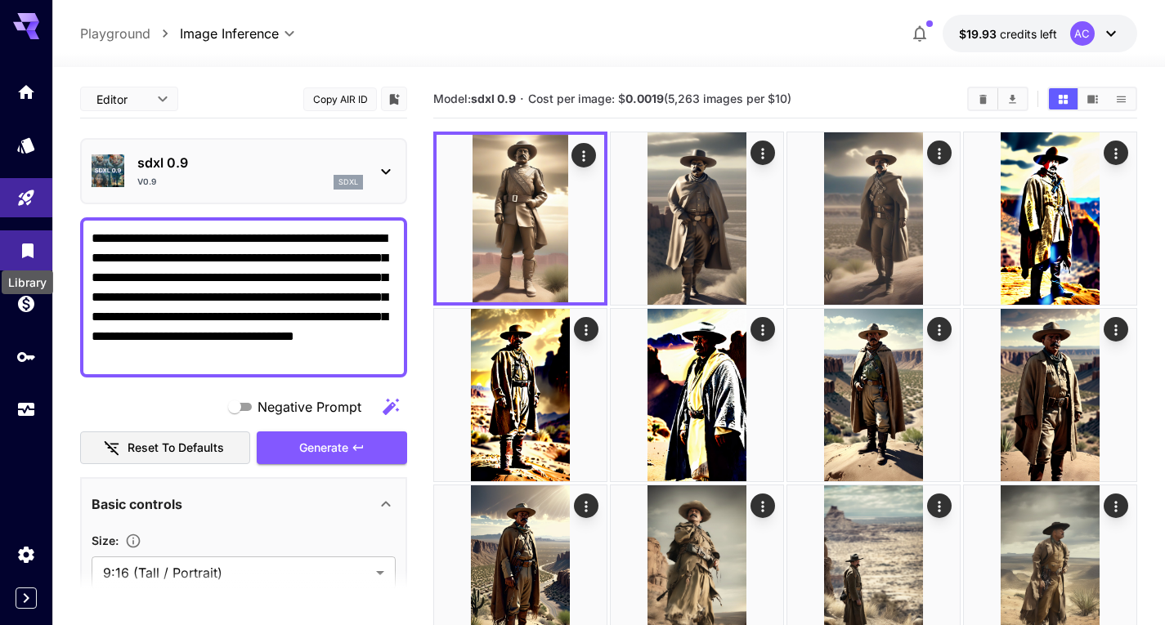
click at [34, 253] on icon "Library" at bounding box center [27, 249] width 11 height 15
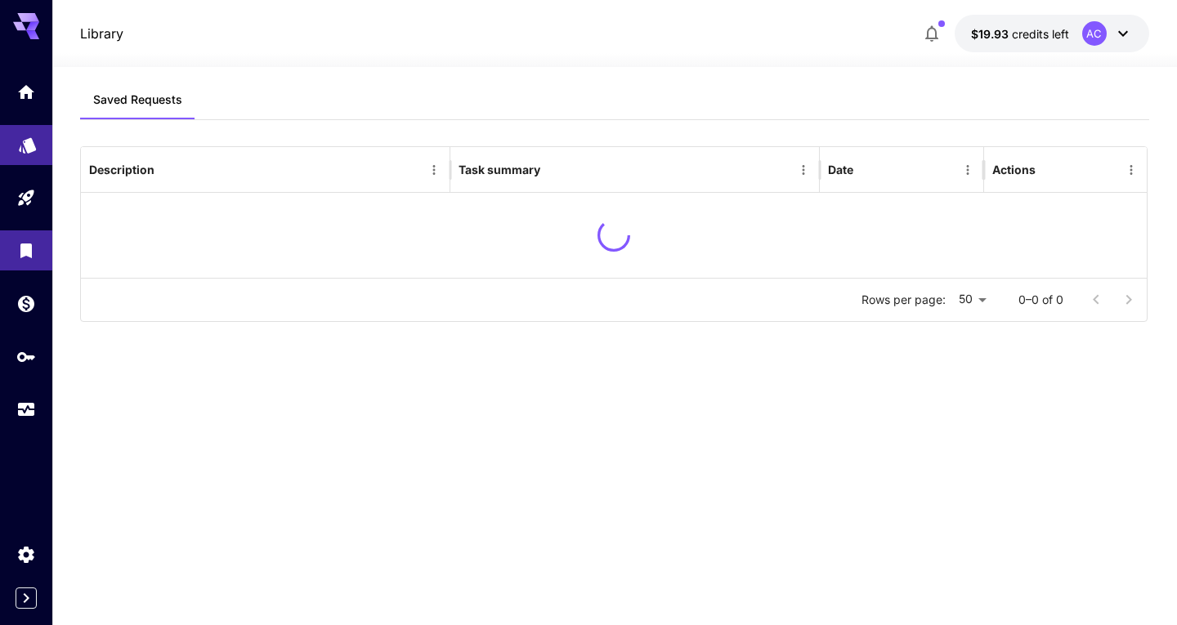
click at [28, 151] on body "Library $19.93 credits left AC Saved Requests Description Task summary Date Act…" at bounding box center [588, 312] width 1177 height 625
click at [23, 137] on icon "Models" at bounding box center [28, 141] width 20 height 20
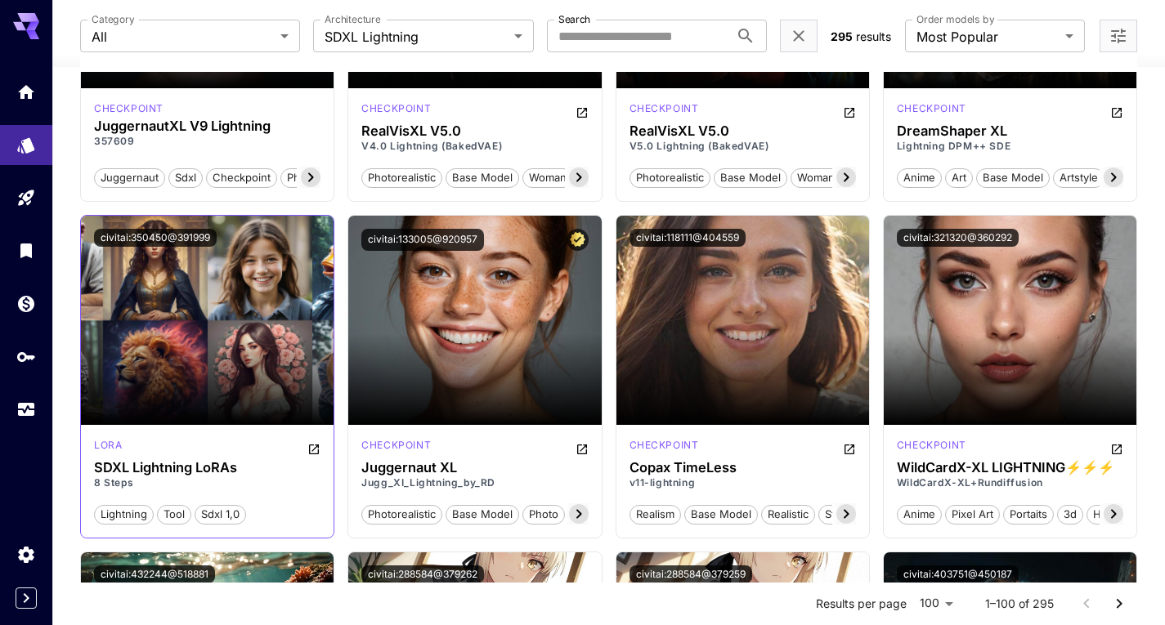
scroll to position [245, 0]
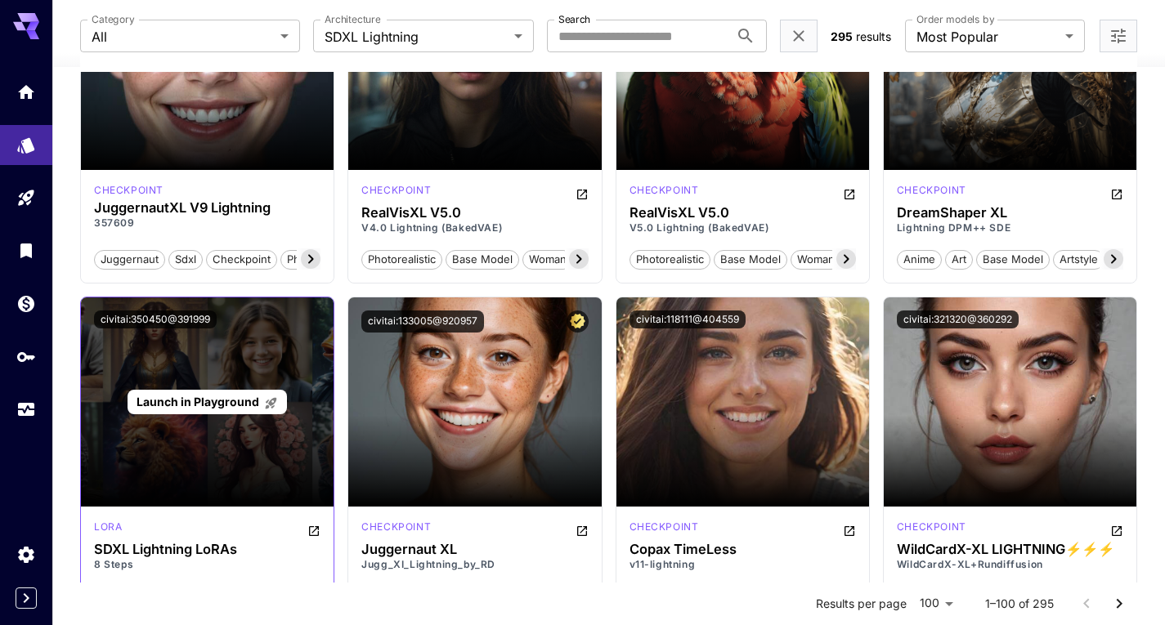
click at [207, 396] on span "Launch in Playground" at bounding box center [198, 402] width 123 height 14
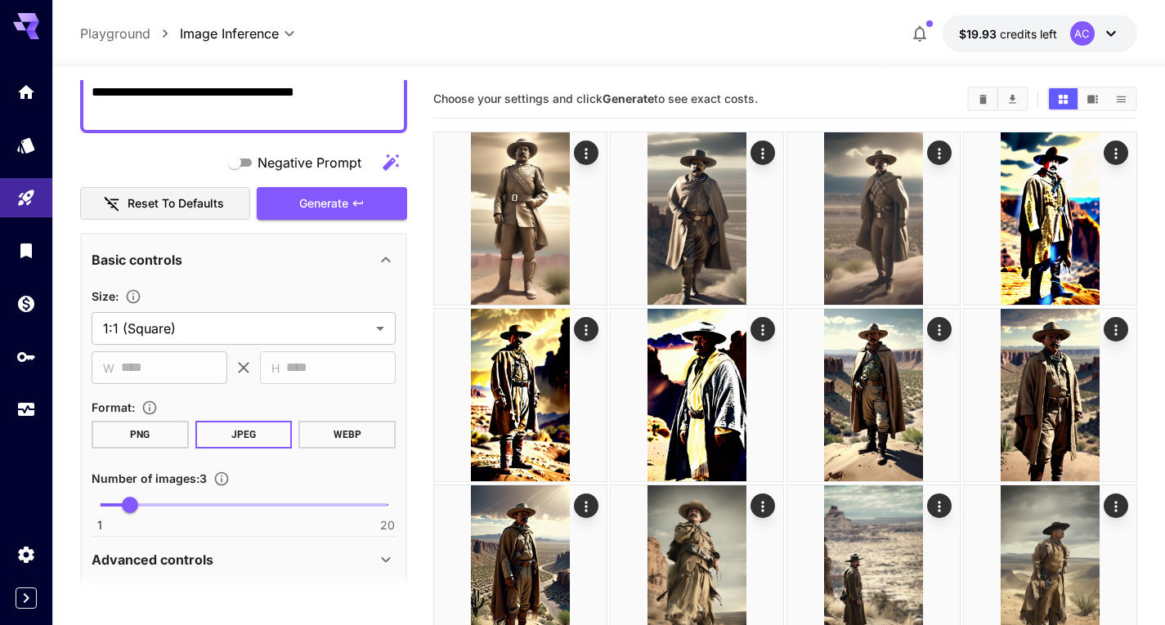
scroll to position [245, 0]
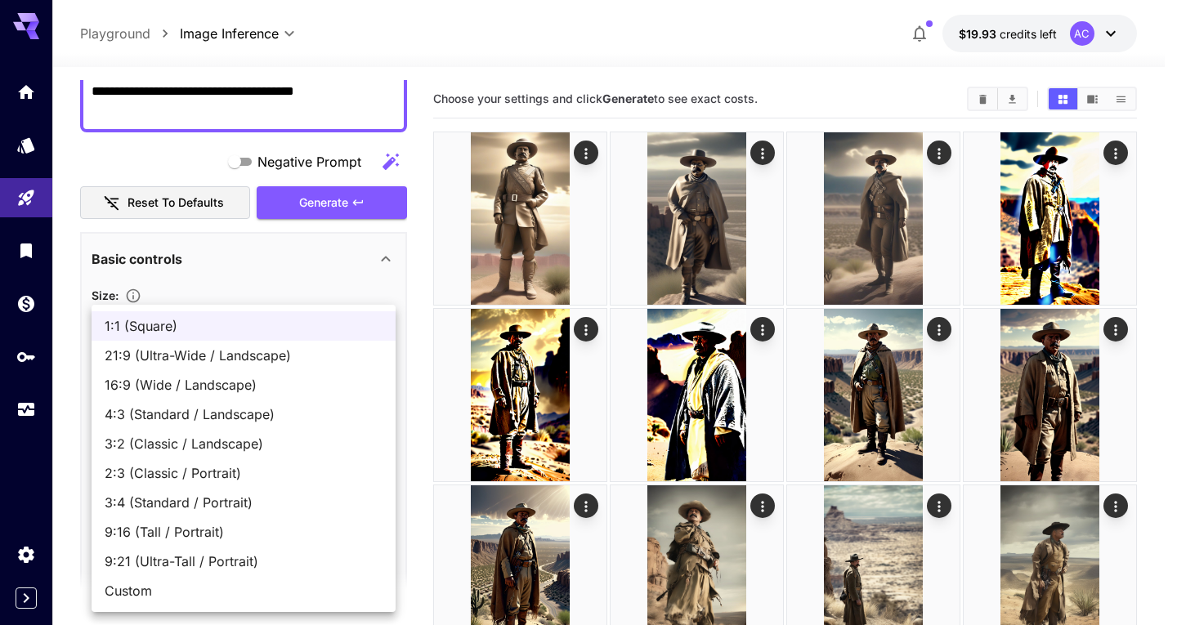
click at [194, 513] on li "3:4 (Standard / Portrait)" at bounding box center [244, 502] width 304 height 29
type input "**********"
type input "***"
type input "****"
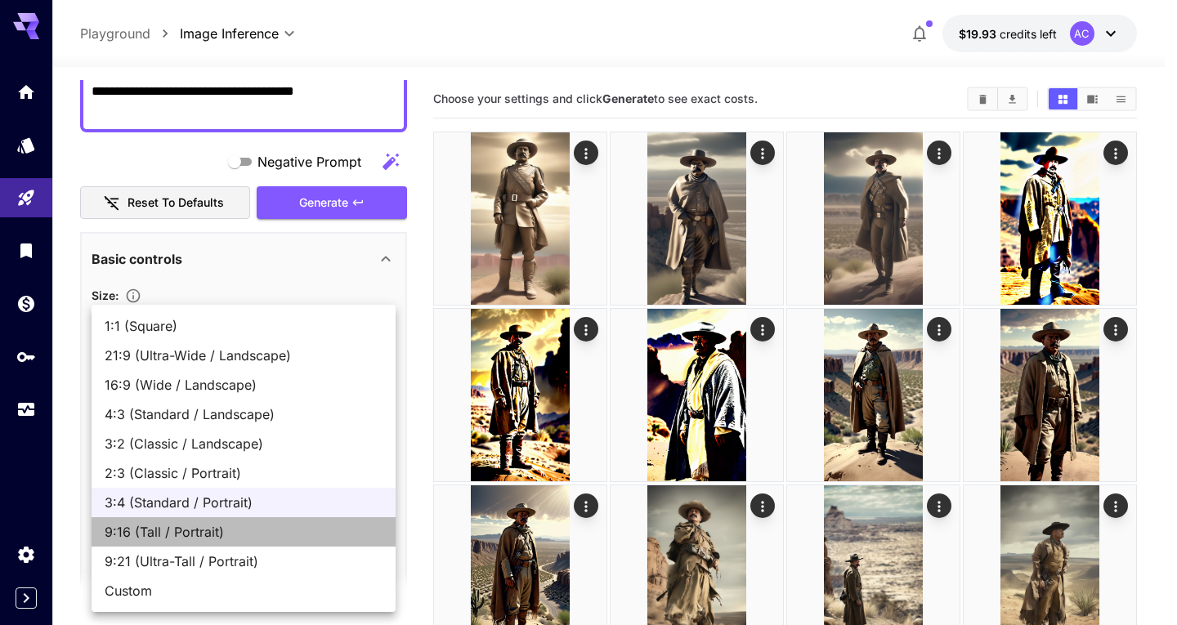
click at [201, 539] on span "9:16 (Tall / Portrait)" at bounding box center [244, 532] width 278 height 20
type input "**********"
type input "***"
type input "****"
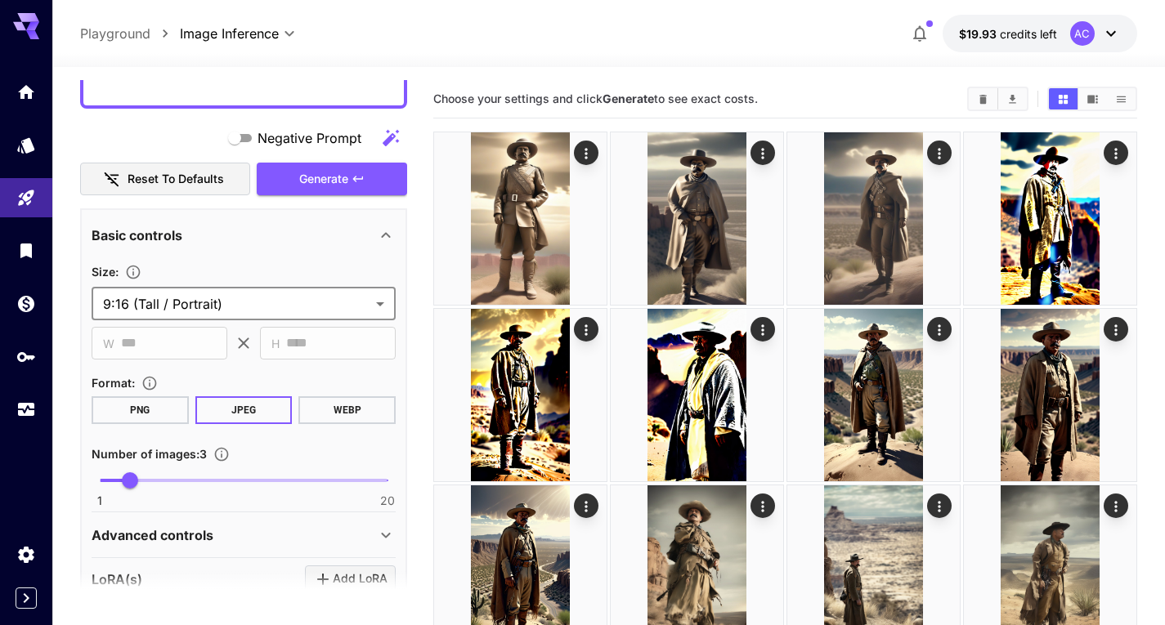
scroll to position [0, 0]
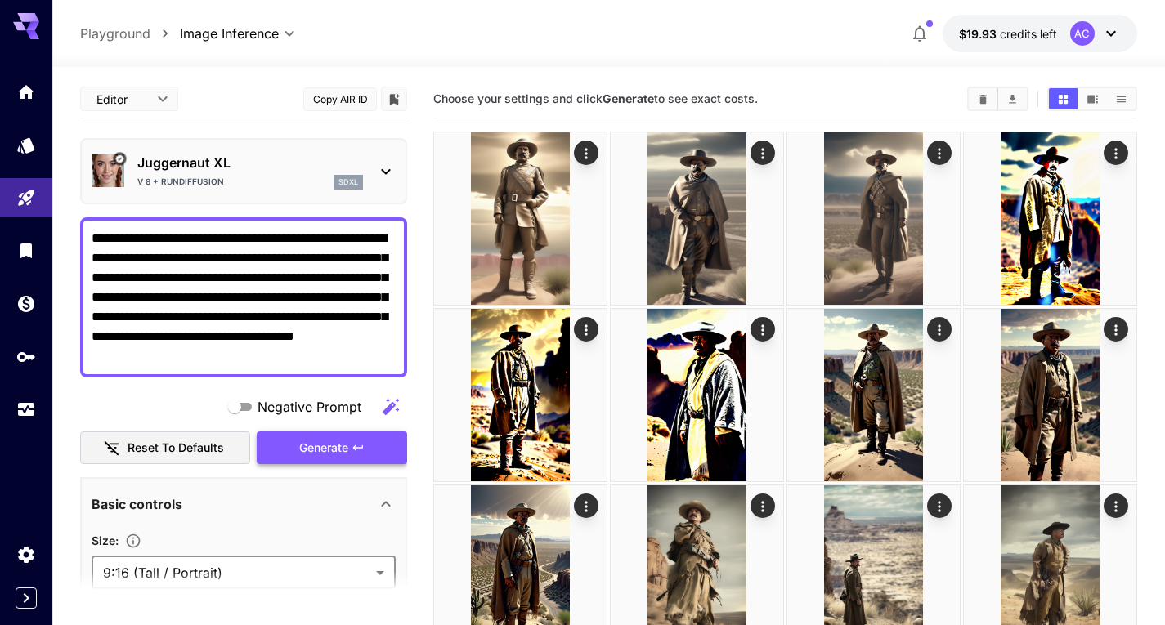
click at [325, 451] on span "Generate" at bounding box center [323, 448] width 49 height 20
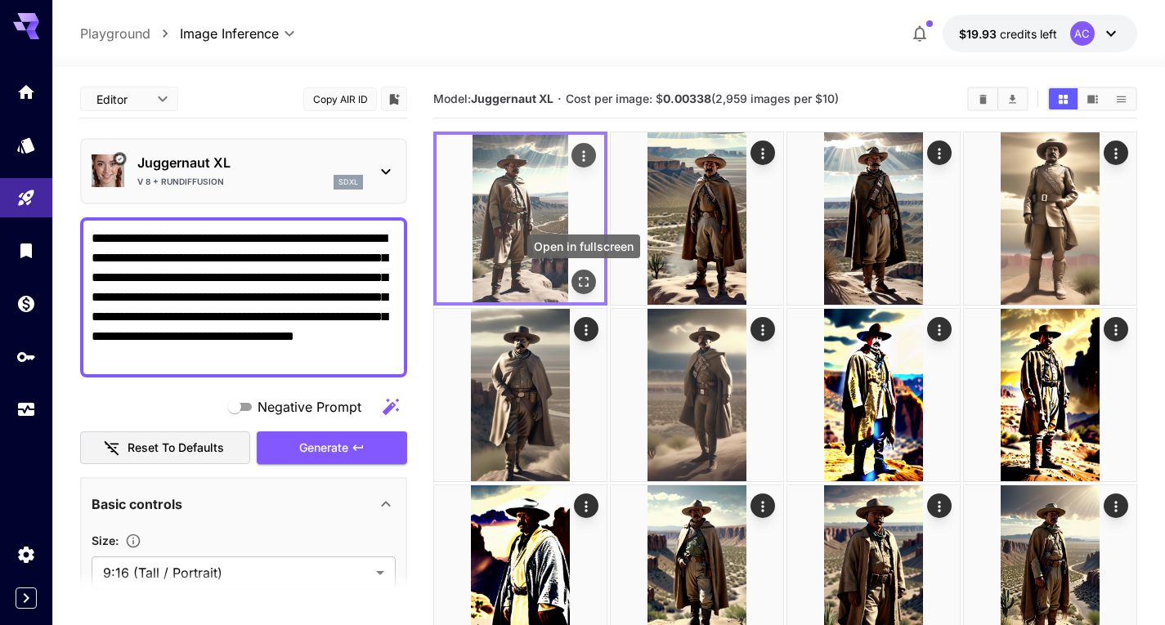
click at [589, 284] on icon "Open in fullscreen" at bounding box center [583, 282] width 16 height 16
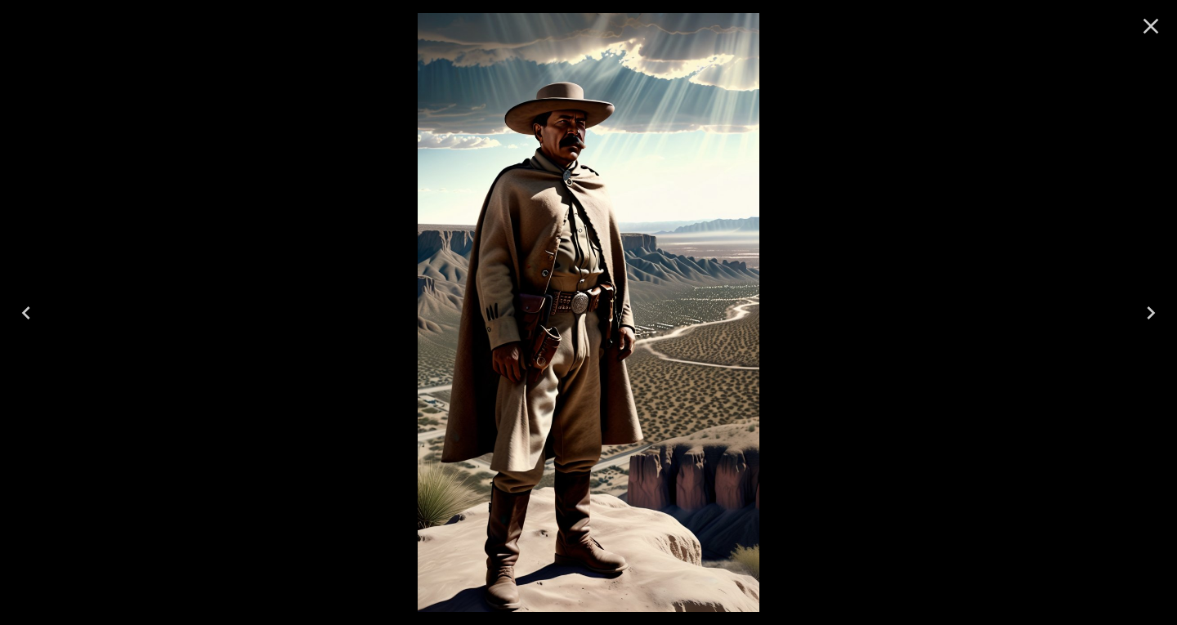
click at [1152, 302] on icon "Next" at bounding box center [1151, 313] width 26 height 26
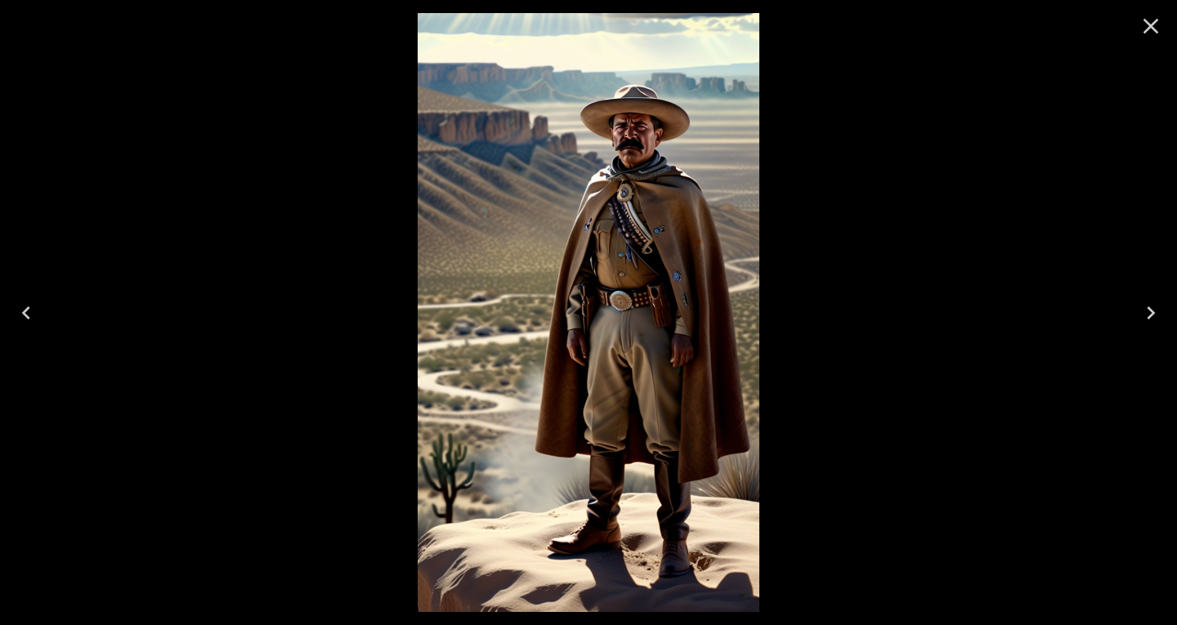
click at [1147, 302] on icon "Next" at bounding box center [1151, 313] width 26 height 26
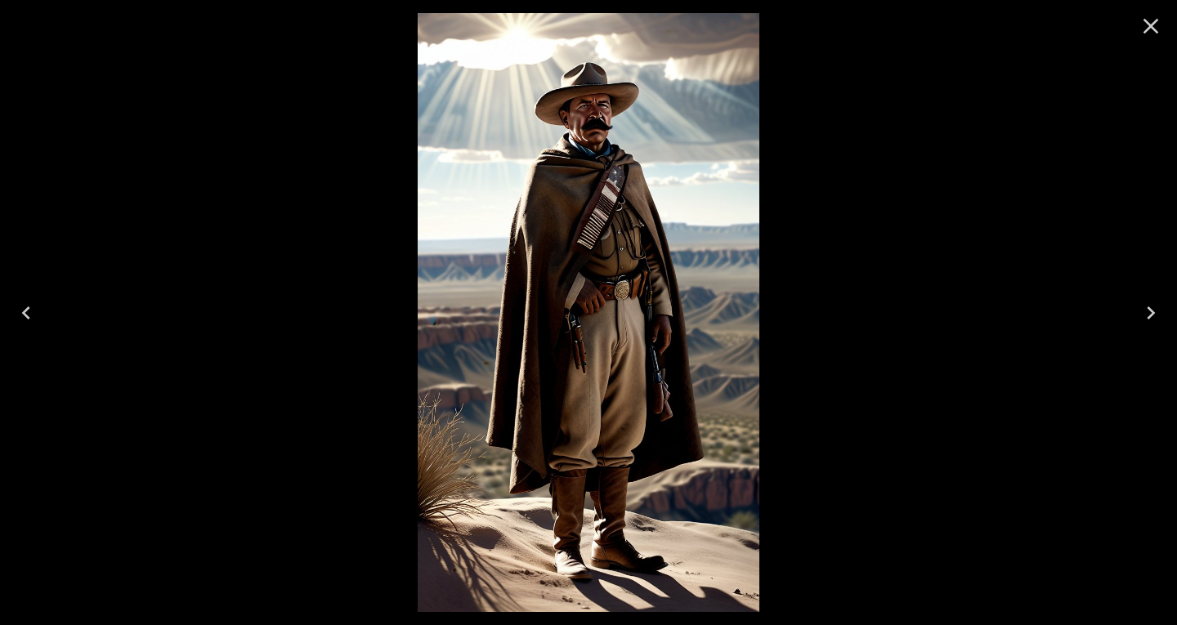
click at [1143, 37] on icon "Close" at bounding box center [1151, 26] width 26 height 26
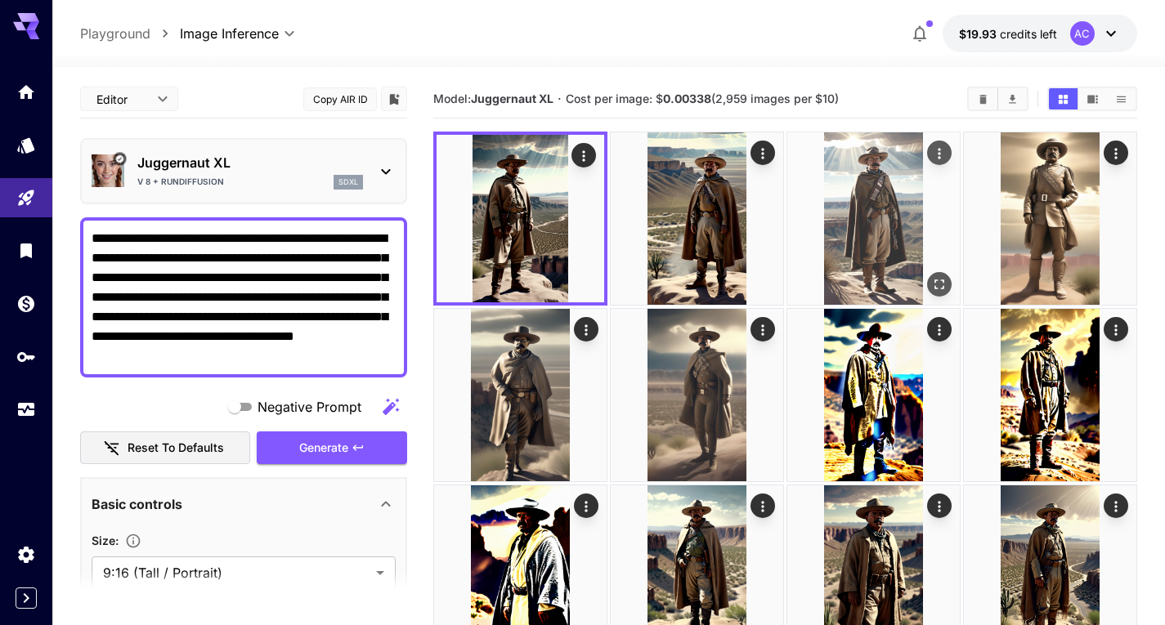
click at [879, 199] on img at bounding box center [873, 218] width 172 height 172
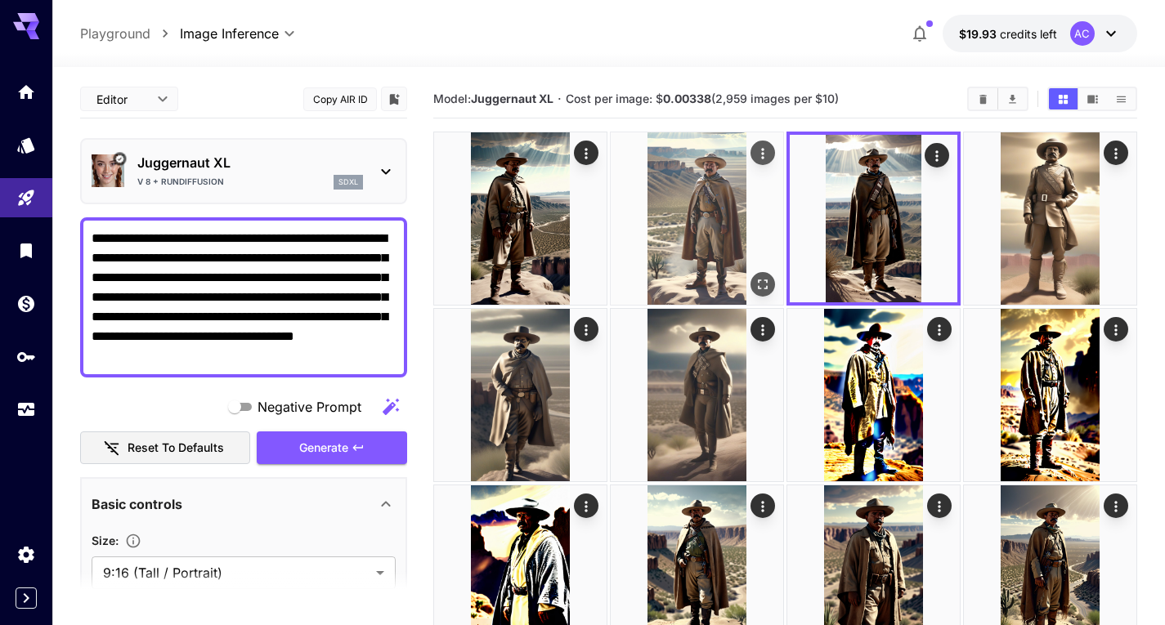
click at [756, 222] on img at bounding box center [697, 218] width 172 height 172
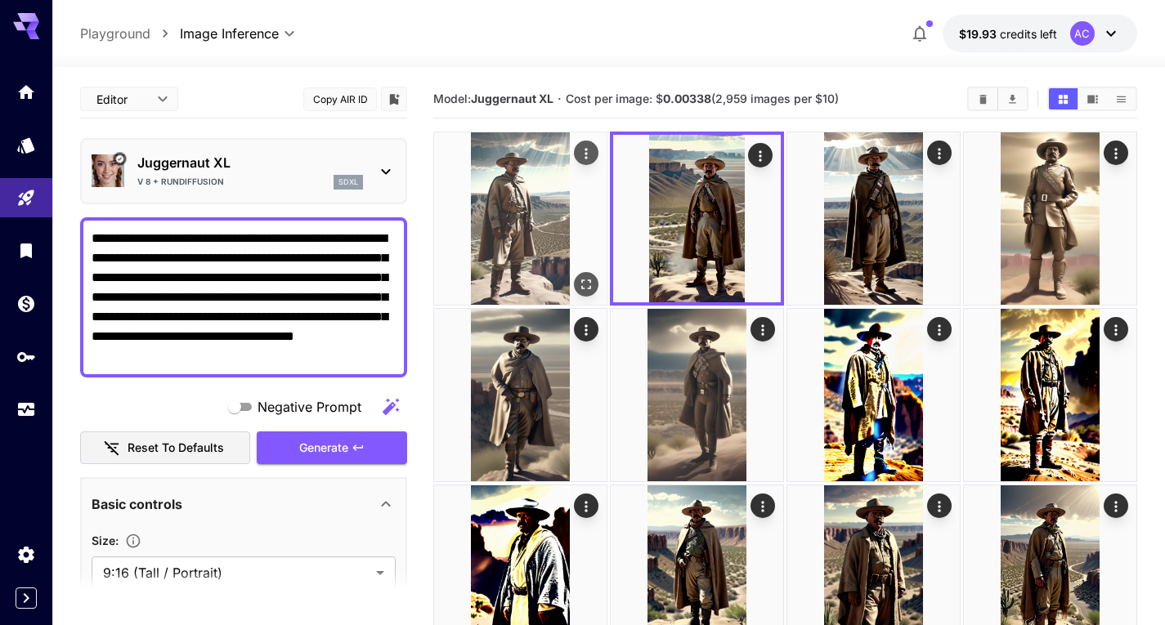
click at [598, 223] on img at bounding box center [520, 218] width 172 height 172
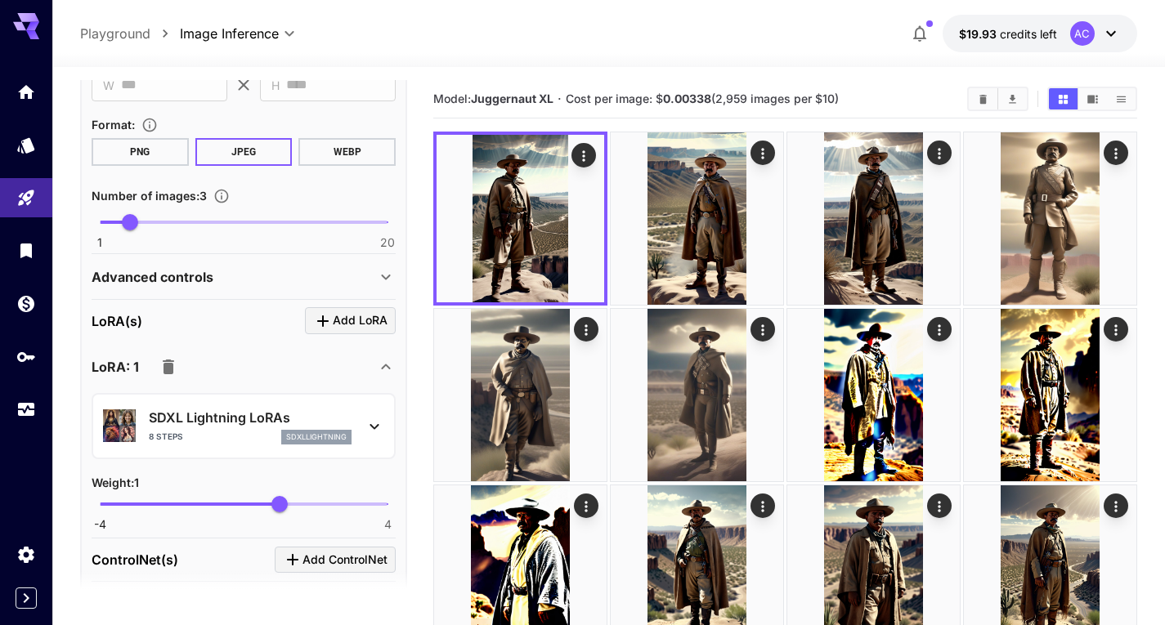
scroll to position [572, 0]
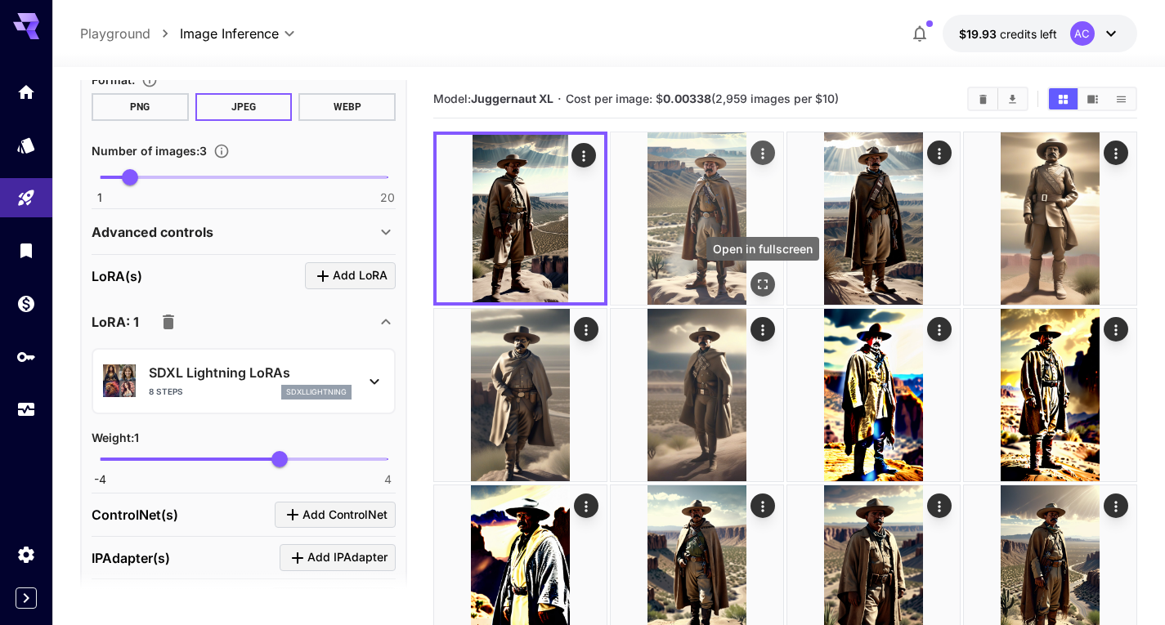
click at [759, 282] on icon "Open in fullscreen" at bounding box center [763, 284] width 16 height 16
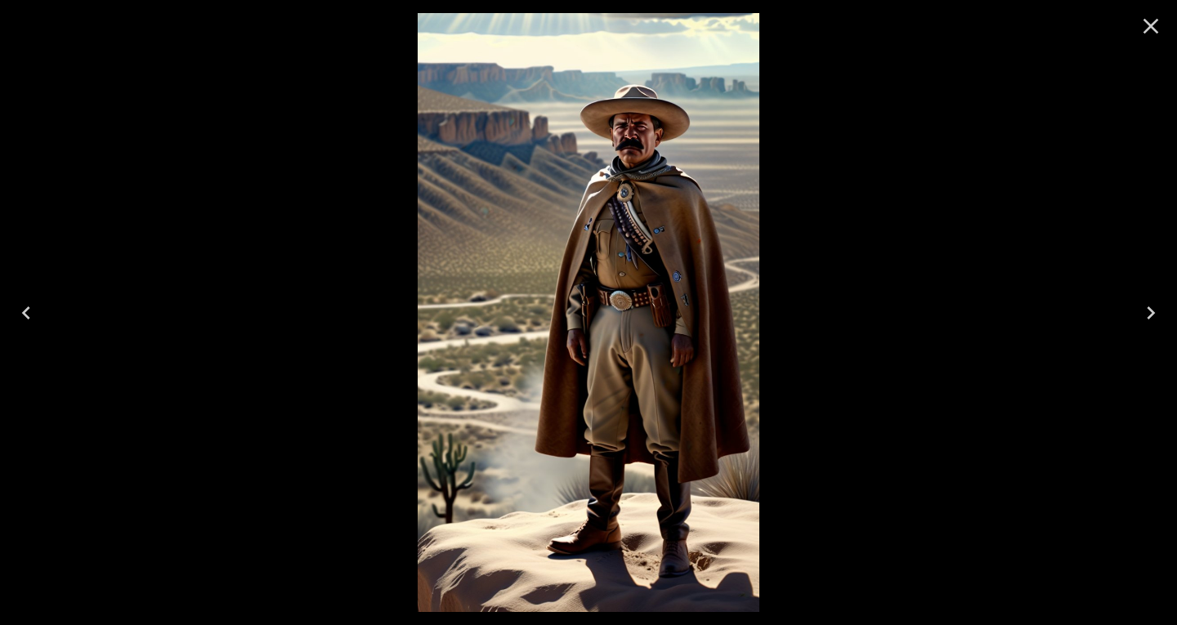
click at [1149, 29] on icon "Close" at bounding box center [1152, 27] width 16 height 16
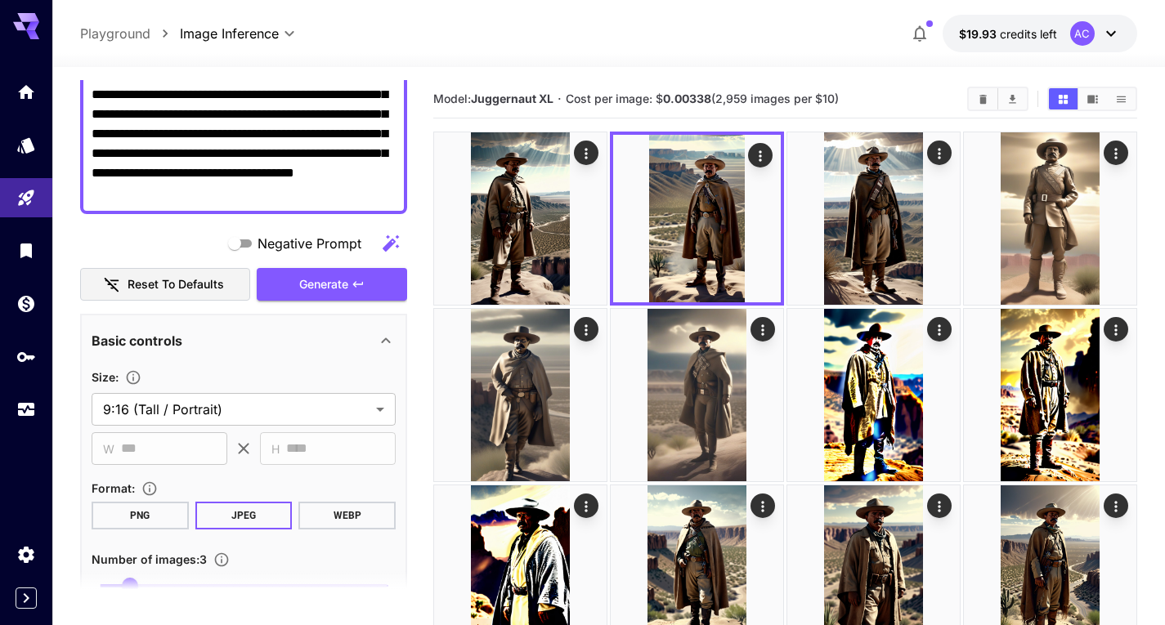
scroll to position [0, 0]
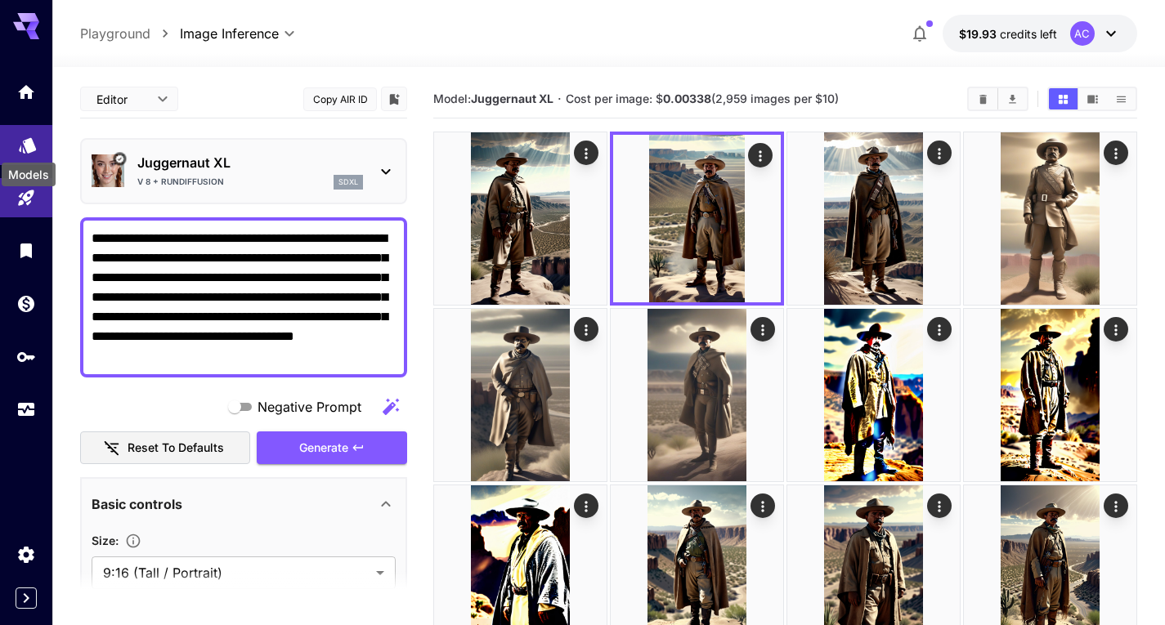
click at [26, 142] on icon "Models" at bounding box center [27, 145] width 17 height 16
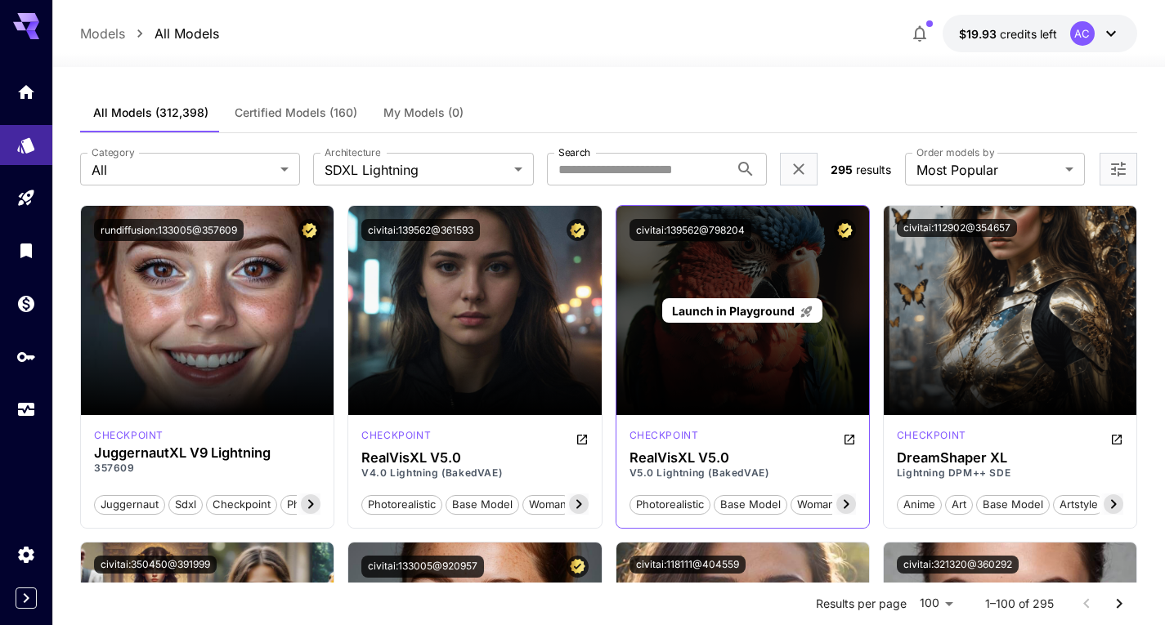
click at [772, 307] on span "Launch in Playground" at bounding box center [733, 311] width 123 height 14
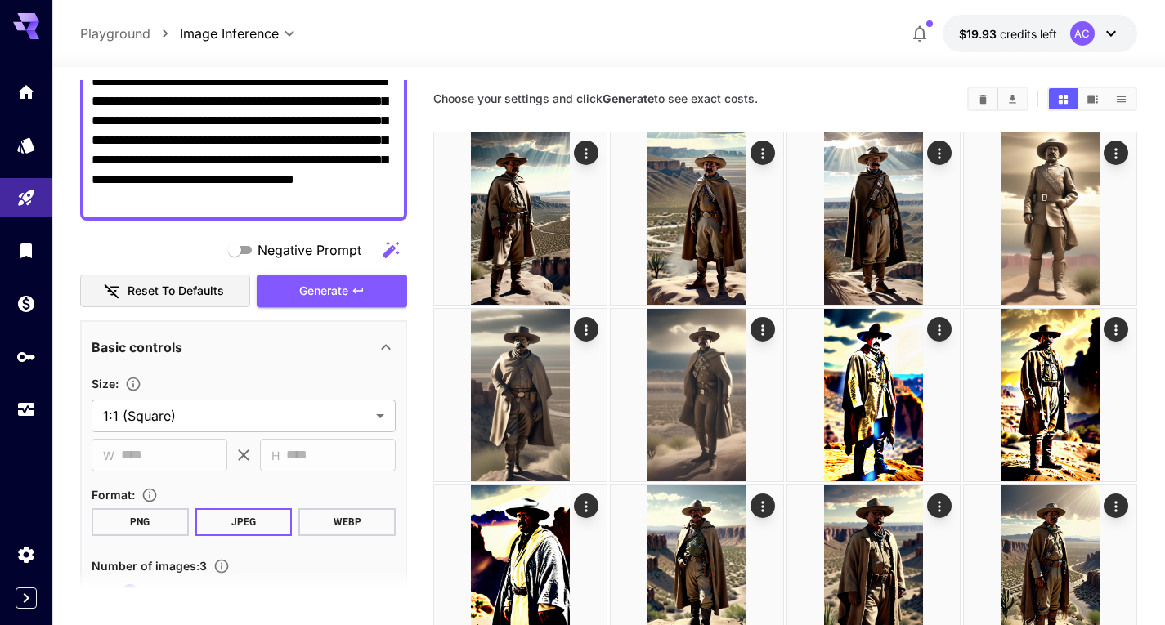
scroll to position [163, 0]
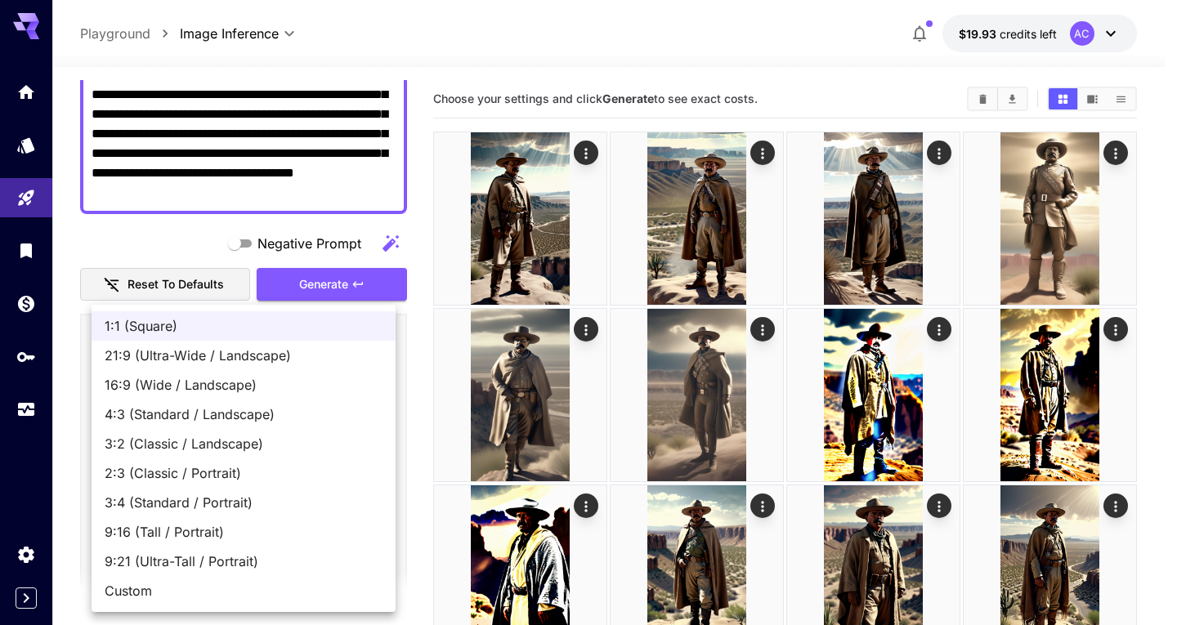
click at [190, 537] on span "9:16 (Tall / Portrait)" at bounding box center [244, 532] width 278 height 20
type input "**********"
type input "***"
type input "****"
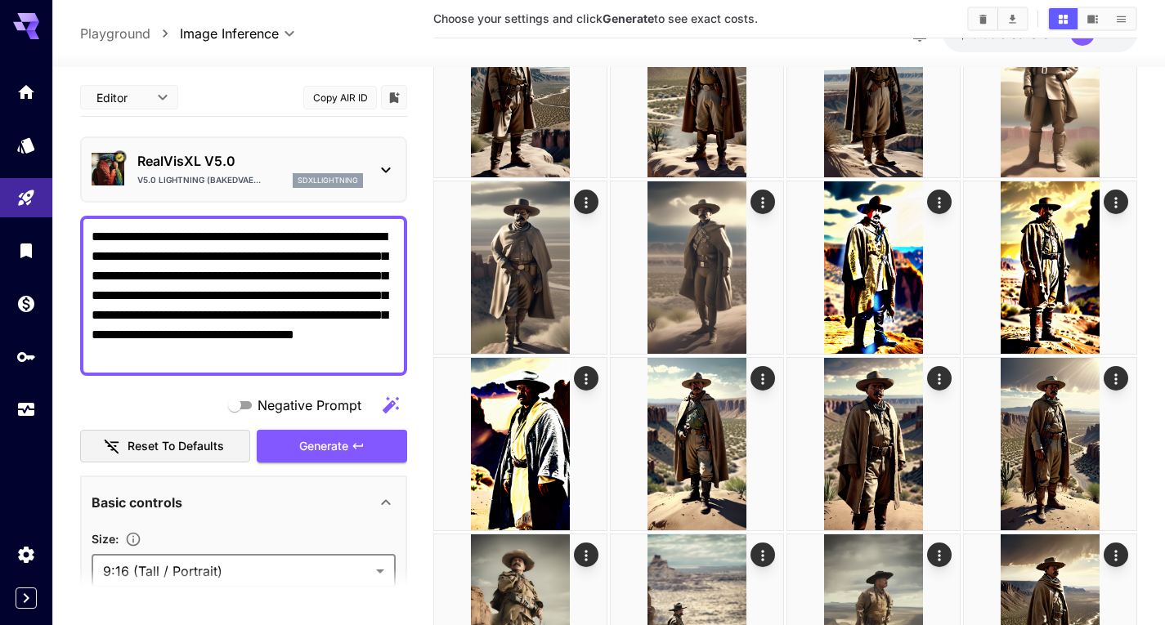
scroll to position [0, 0]
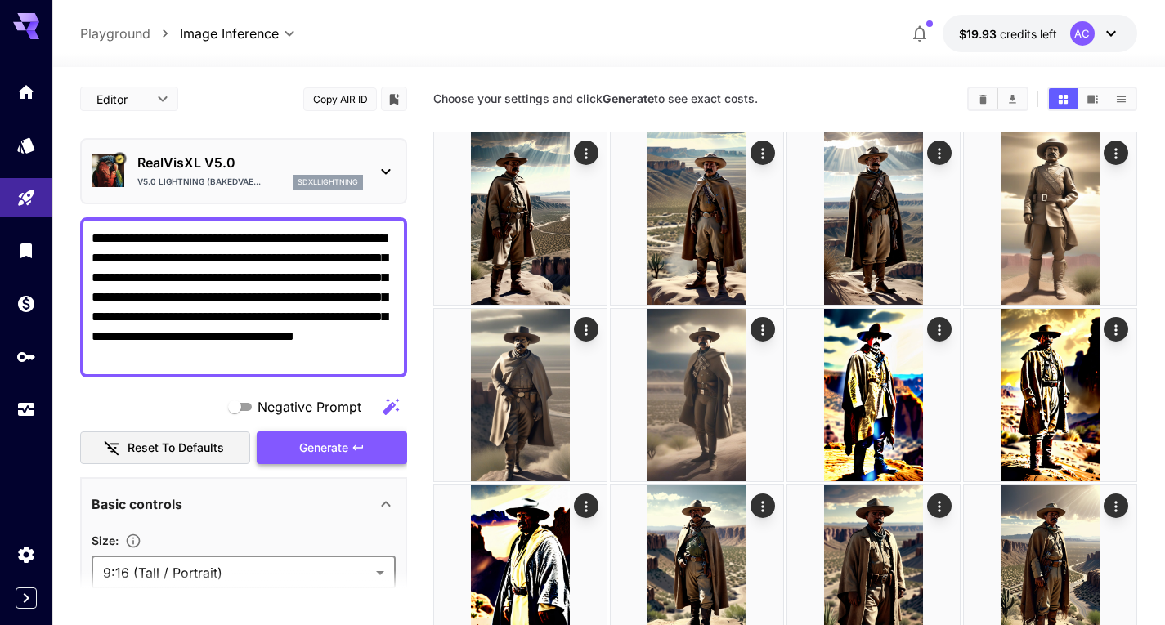
click at [352, 461] on button "Generate" at bounding box center [332, 449] width 150 height 34
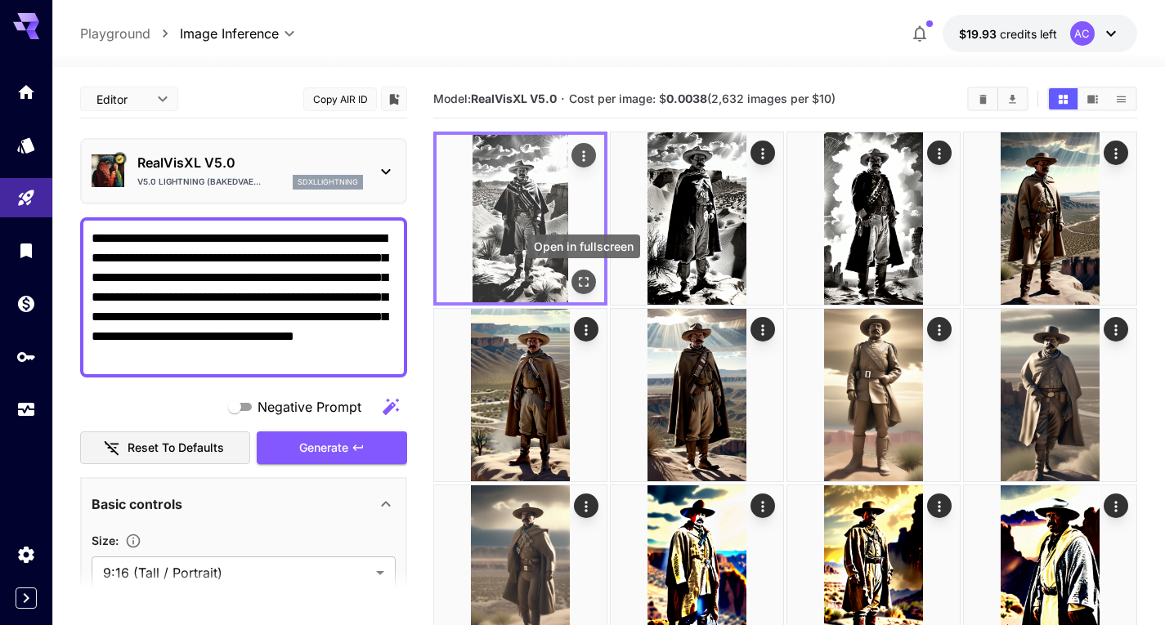
click at [580, 280] on icon "Open in fullscreen" at bounding box center [583, 282] width 16 height 16
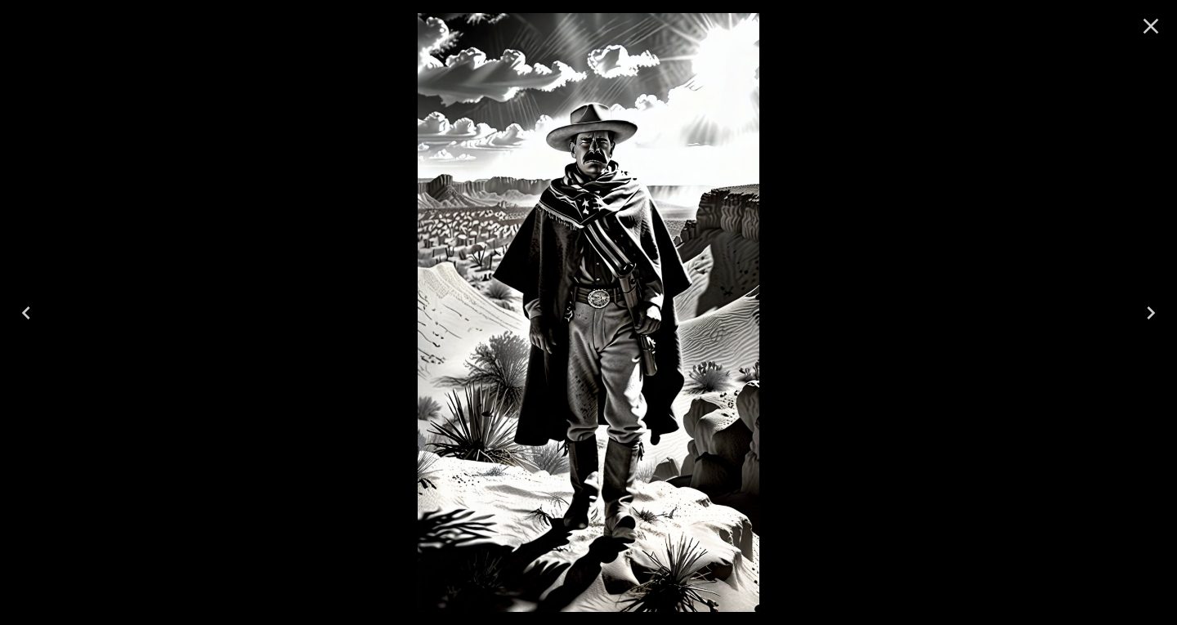
click at [1156, 305] on icon "Next" at bounding box center [1151, 313] width 26 height 26
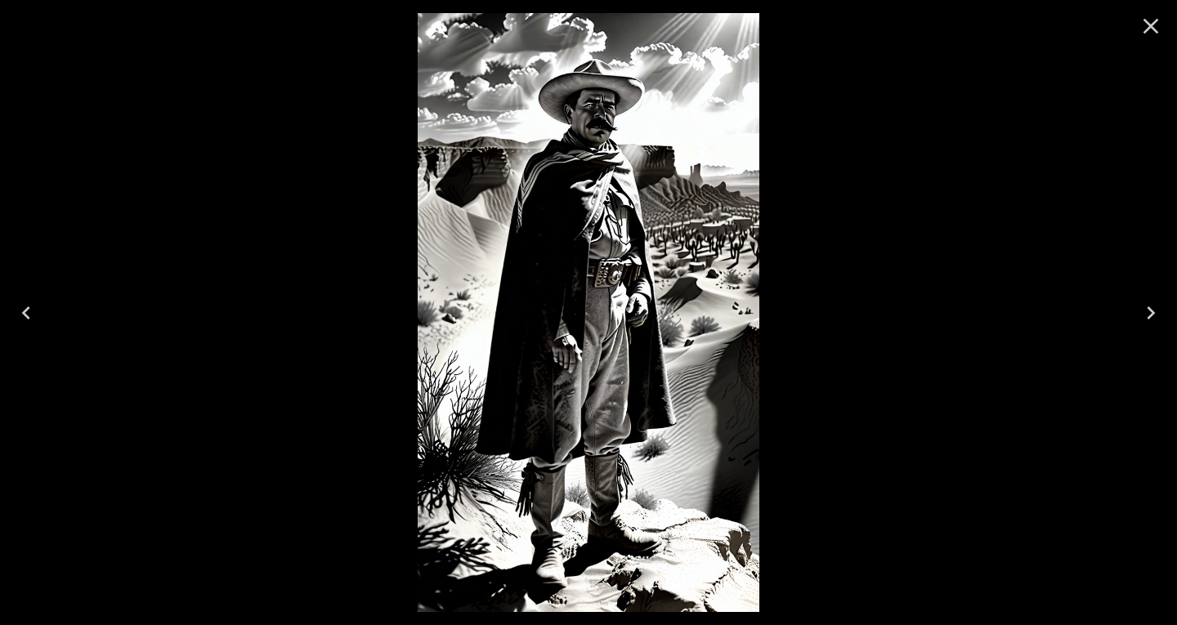
click at [1150, 305] on icon "Next" at bounding box center [1151, 313] width 26 height 26
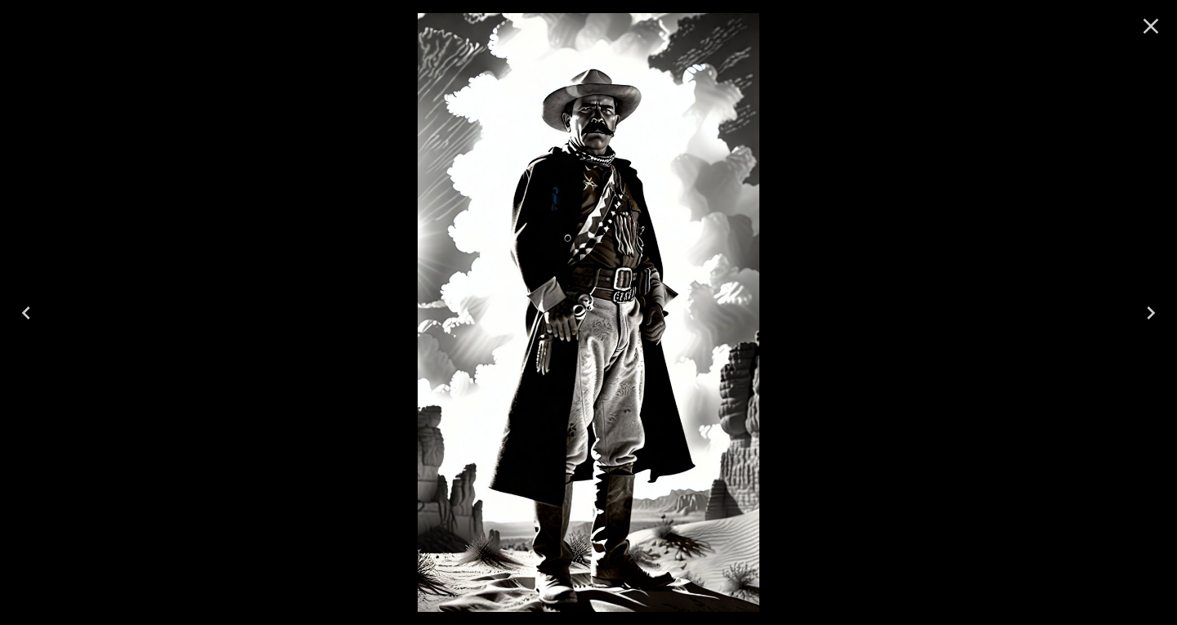
click at [1148, 28] on icon "Close" at bounding box center [1151, 26] width 26 height 26
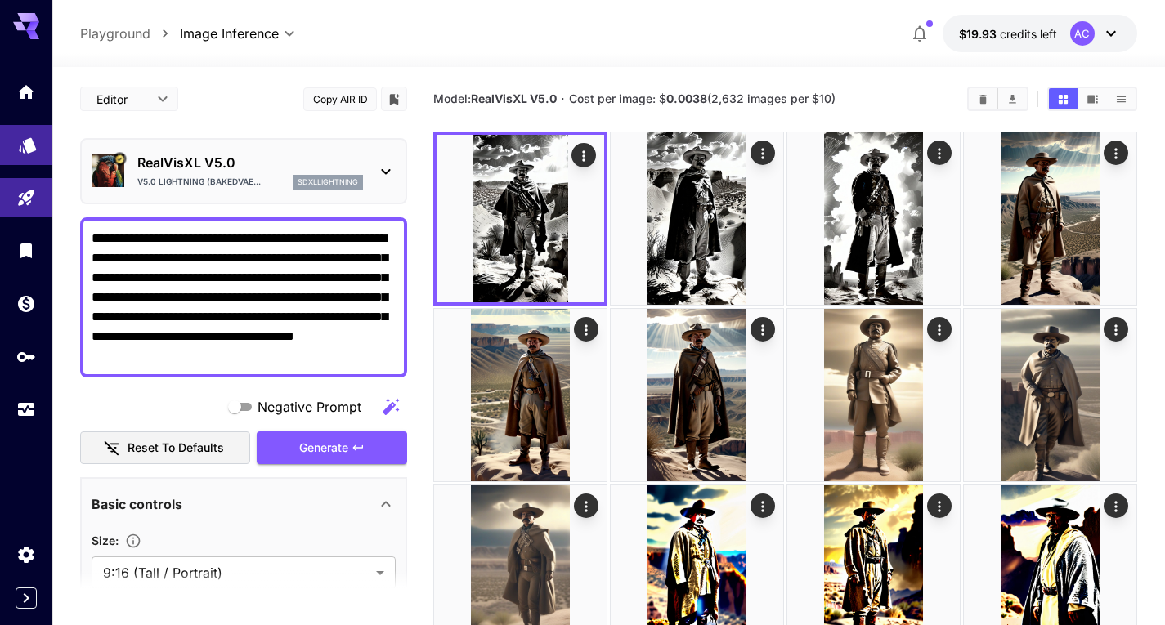
click at [39, 143] on link at bounding box center [26, 145] width 52 height 40
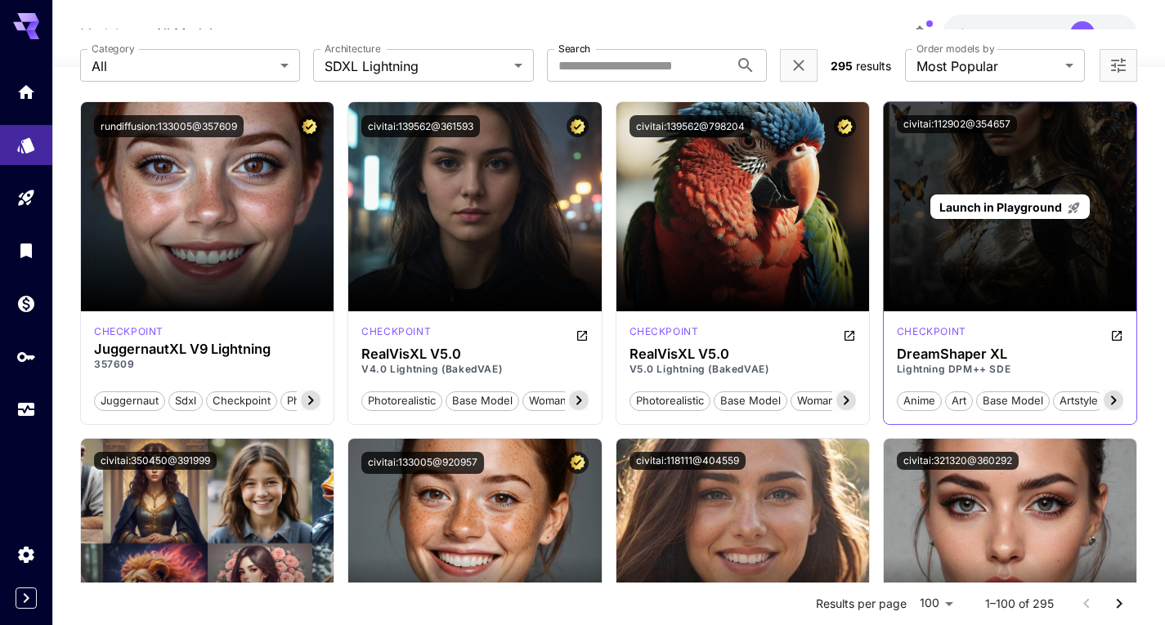
scroll to position [82, 0]
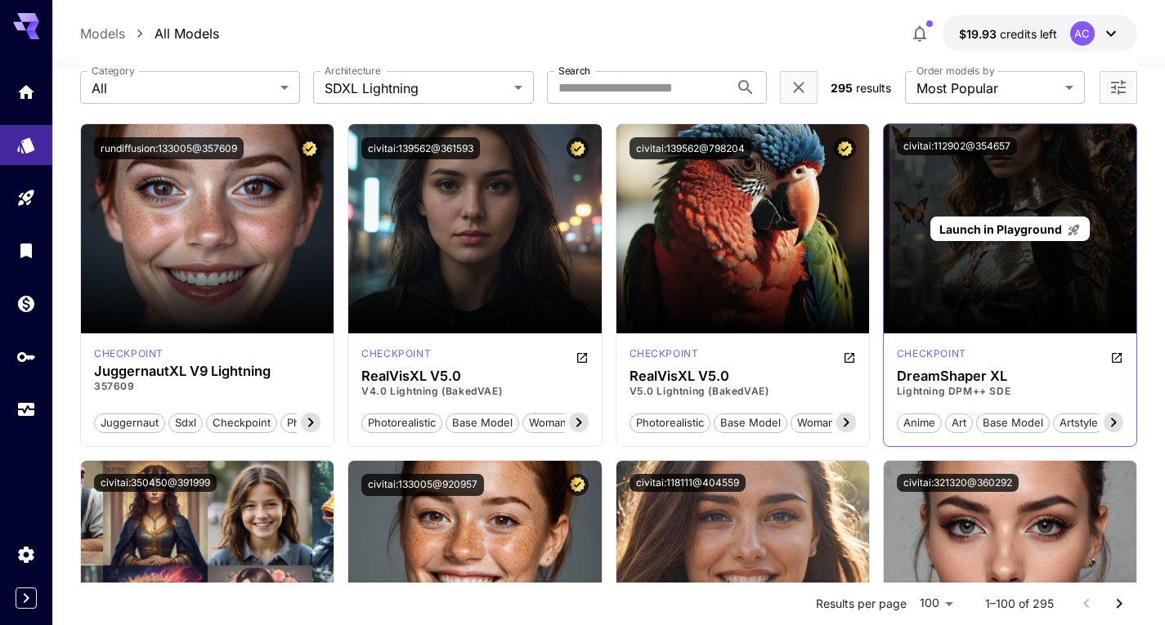
click at [1005, 226] on span "Launch in Playground" at bounding box center [1000, 229] width 123 height 14
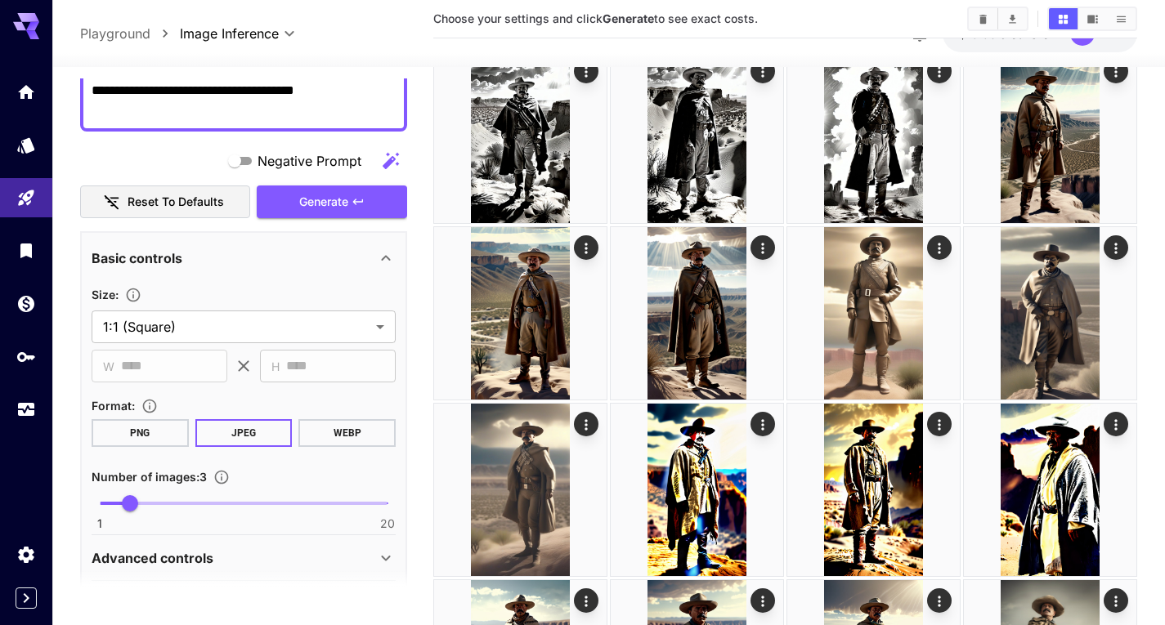
scroll to position [245, 0]
click at [187, 308] on section "**********" at bounding box center [244, 313] width 304 height 59
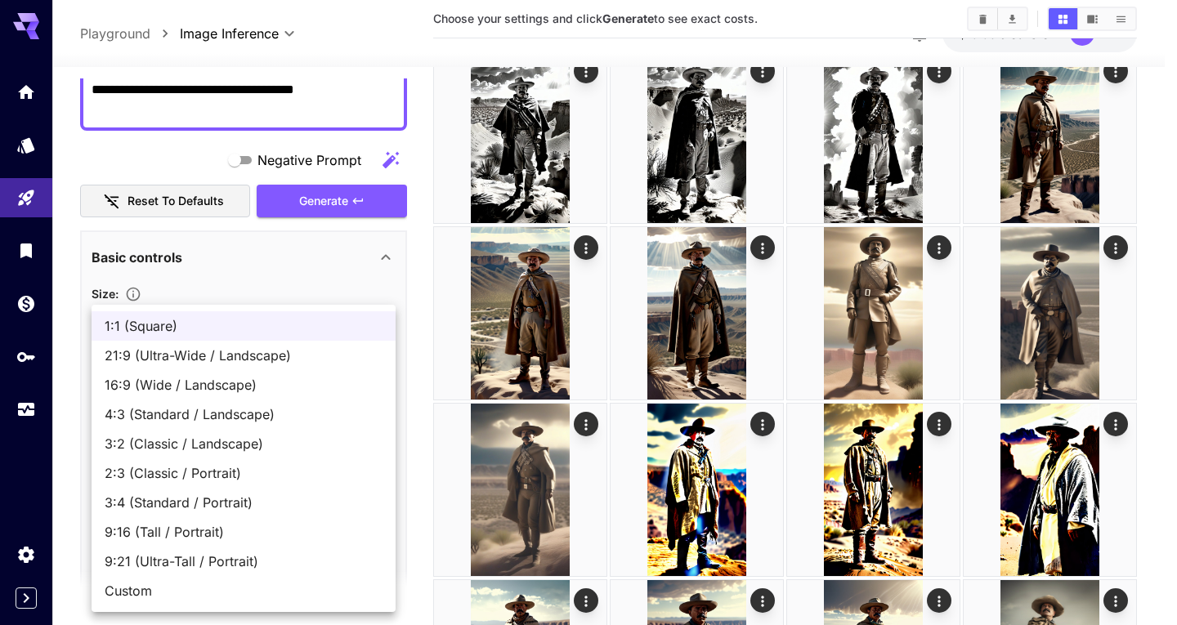
click at [180, 529] on span "9:16 (Tall / Portrait)" at bounding box center [244, 532] width 278 height 20
type input "**********"
type input "***"
type input "****"
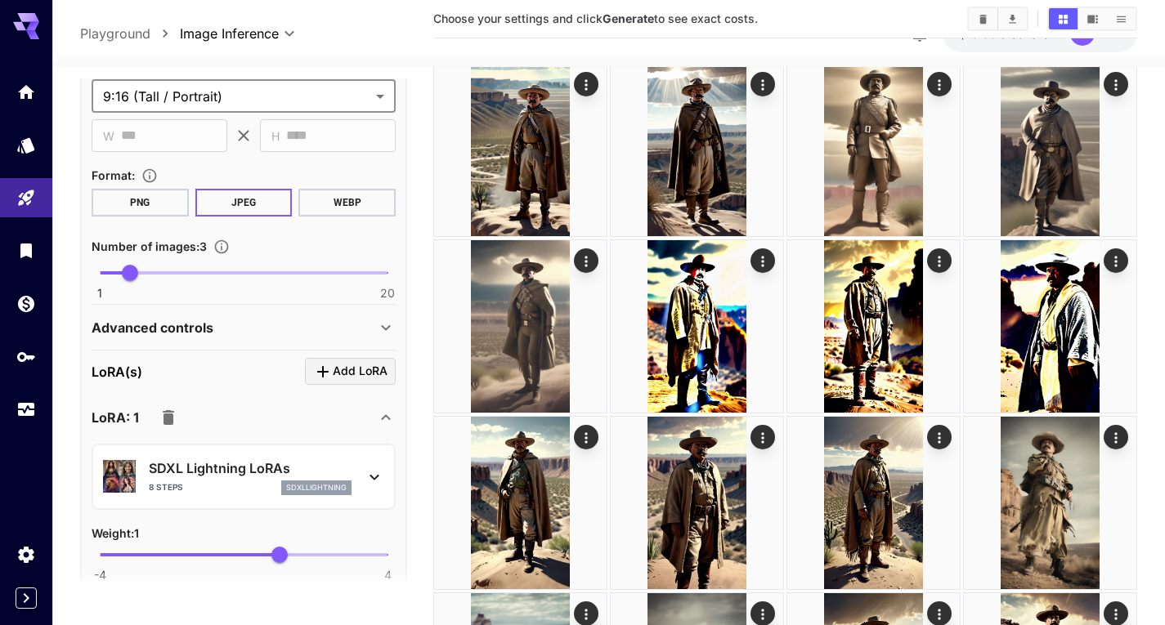
scroll to position [490, 0]
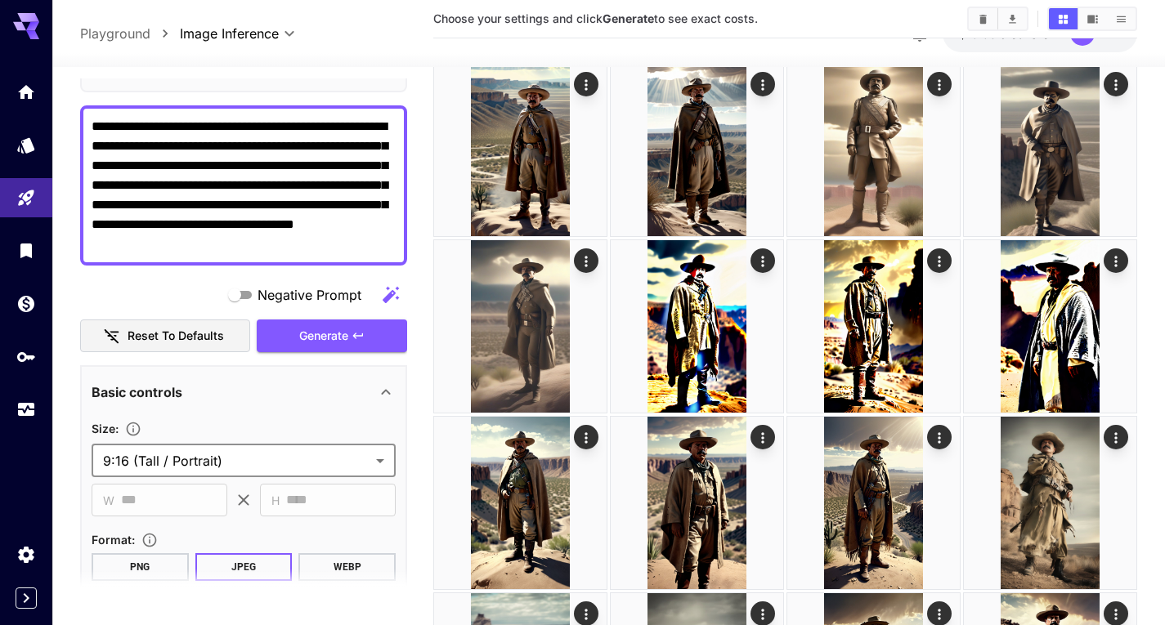
scroll to position [62, 0]
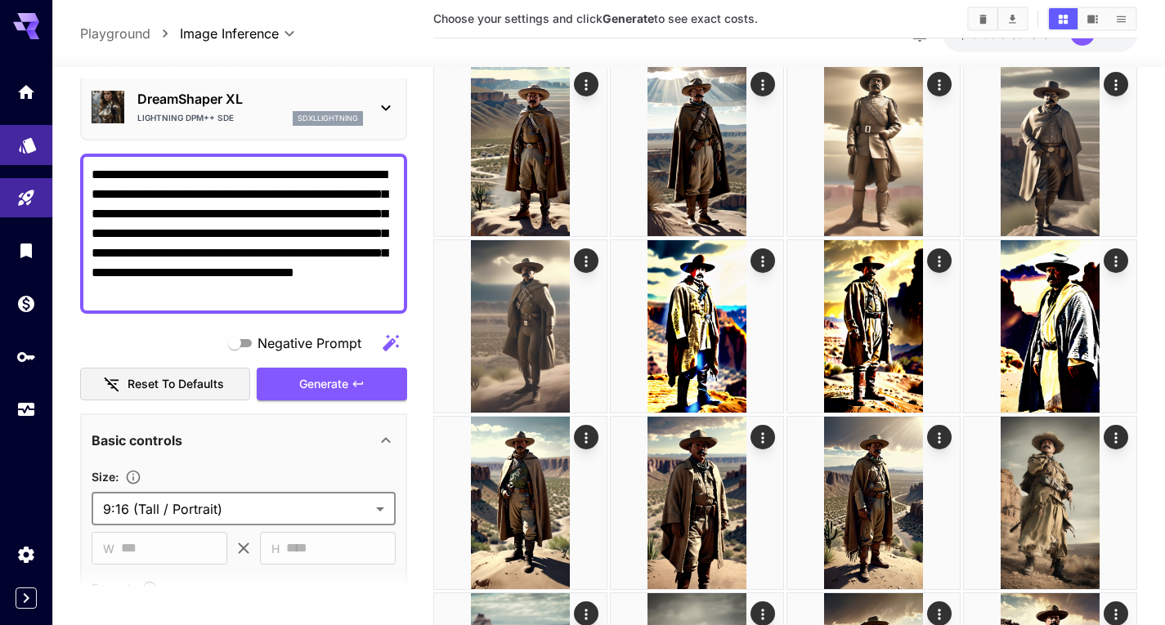
click at [19, 151] on link at bounding box center [26, 145] width 52 height 40
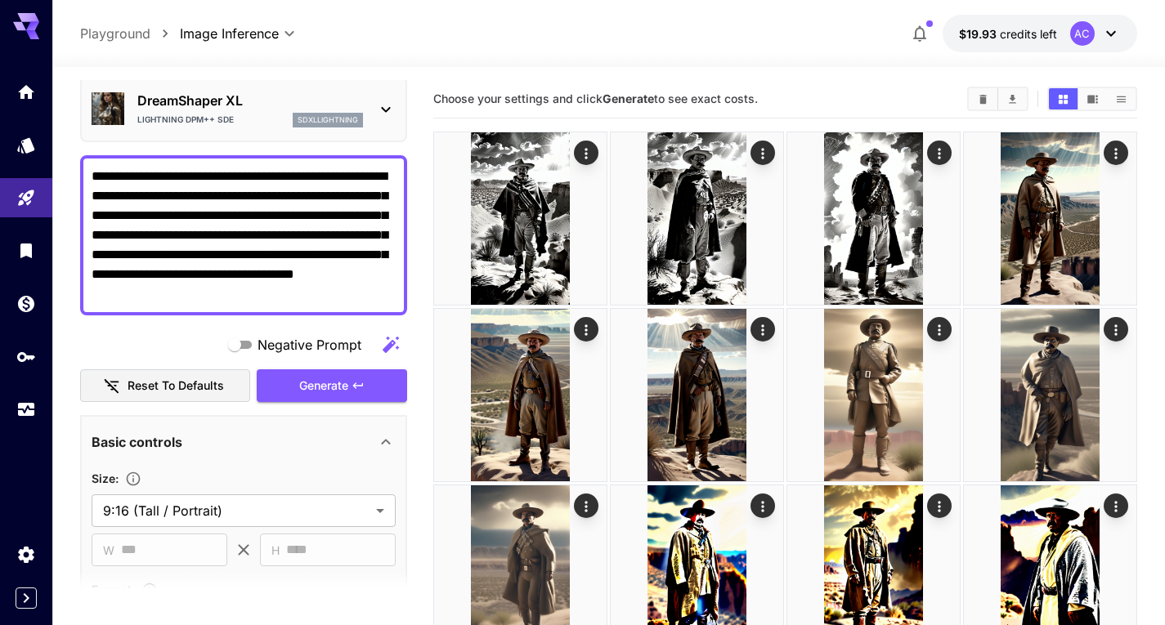
drag, startPoint x: 93, startPoint y: 172, endPoint x: 410, endPoint y: 309, distance: 345.6
click at [199, 396] on button "Reset to defaults" at bounding box center [165, 386] width 170 height 34
type input "**********"
type input "****"
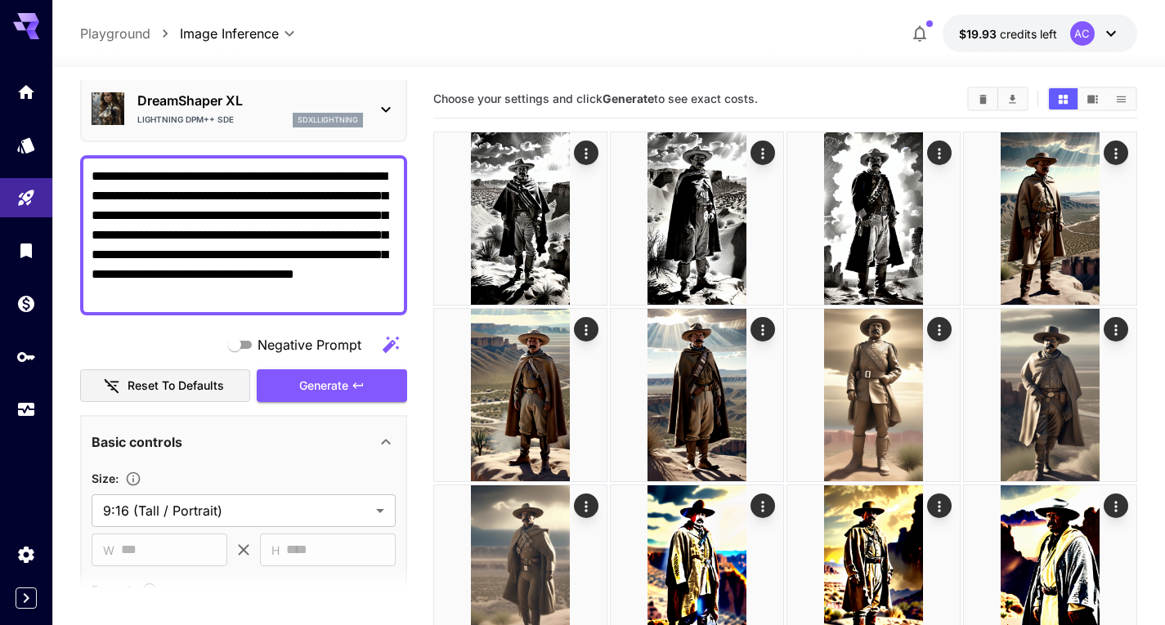
type input "****"
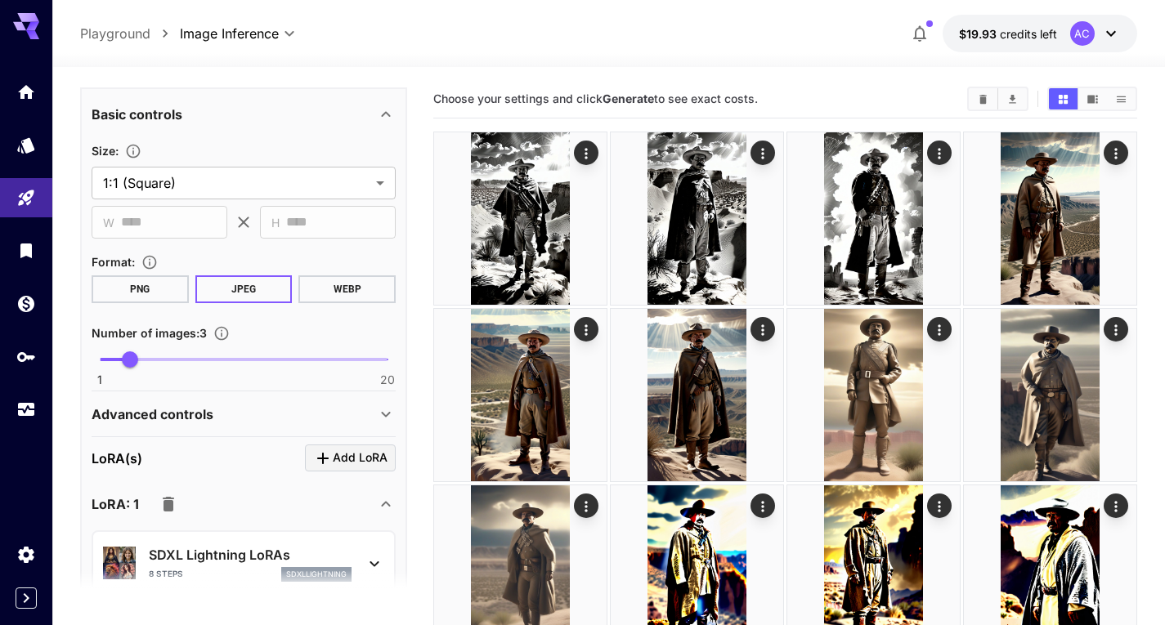
scroll to position [389, 0]
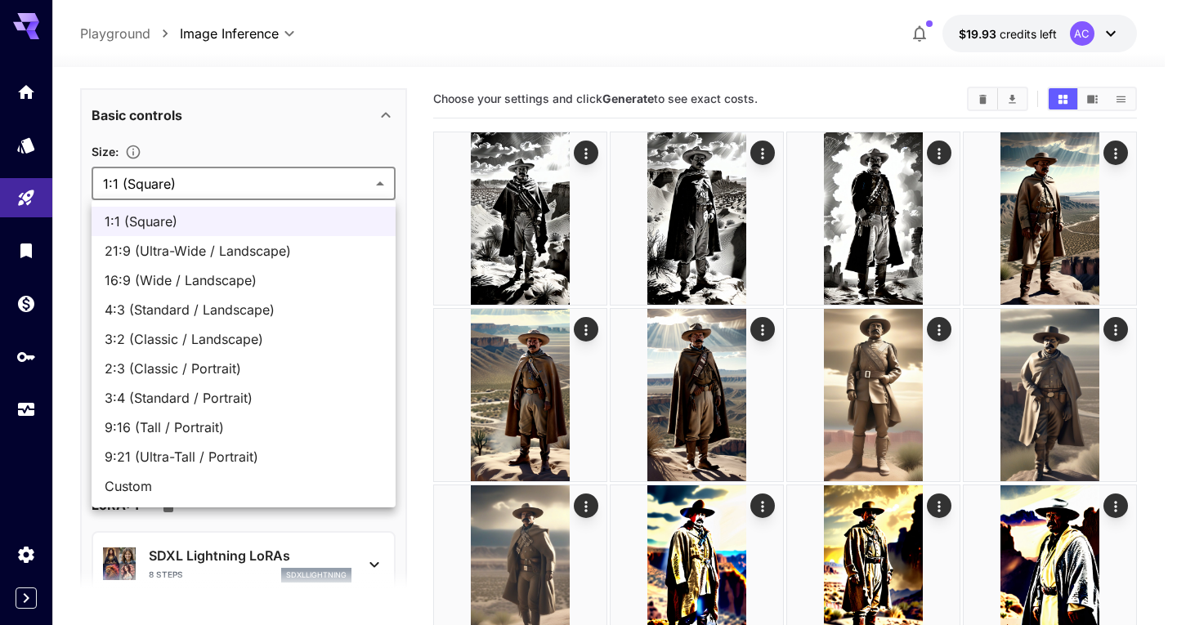
click at [176, 430] on span "9:16 (Tall / Portrait)" at bounding box center [244, 428] width 278 height 20
type input "**********"
type input "***"
type input "****"
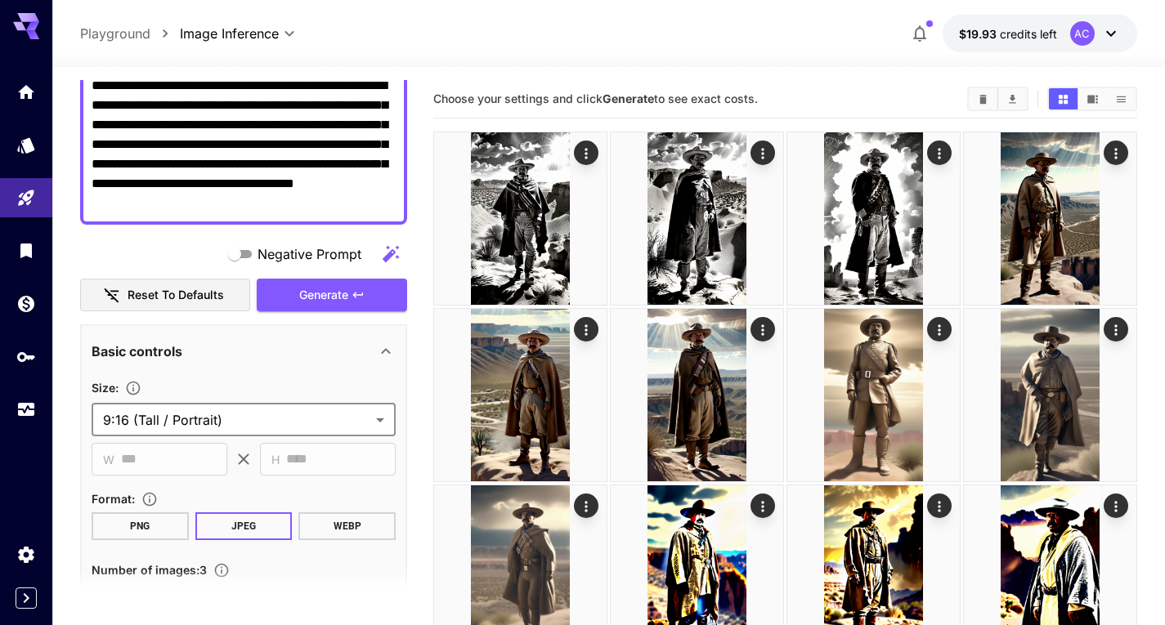
scroll to position [144, 0]
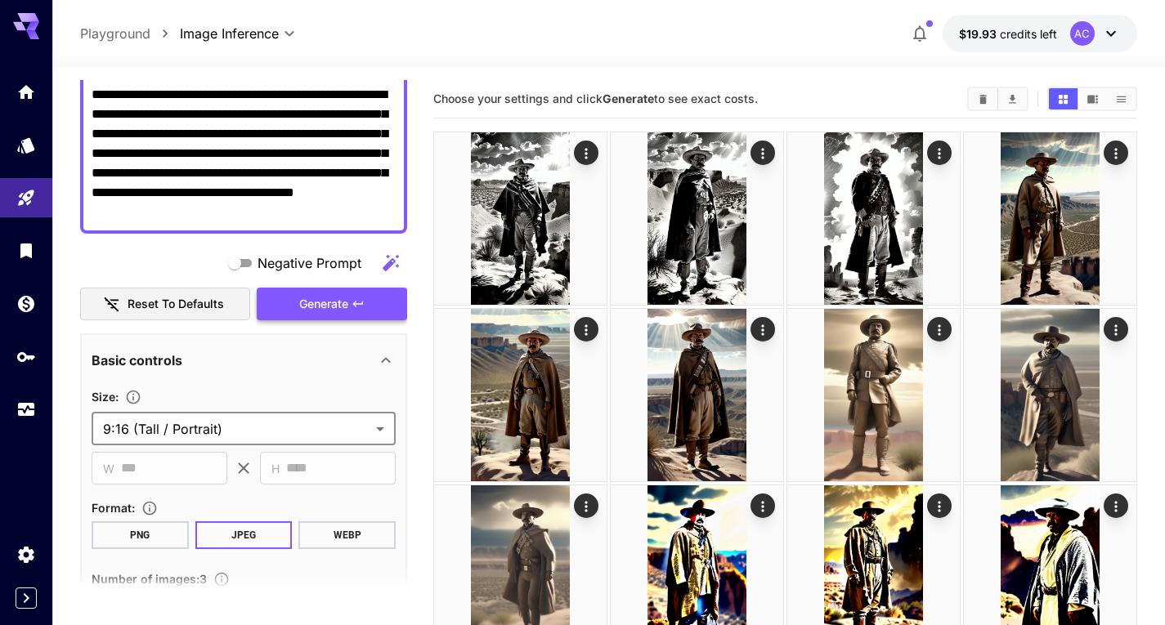
click at [305, 302] on span "Generate" at bounding box center [323, 304] width 49 height 20
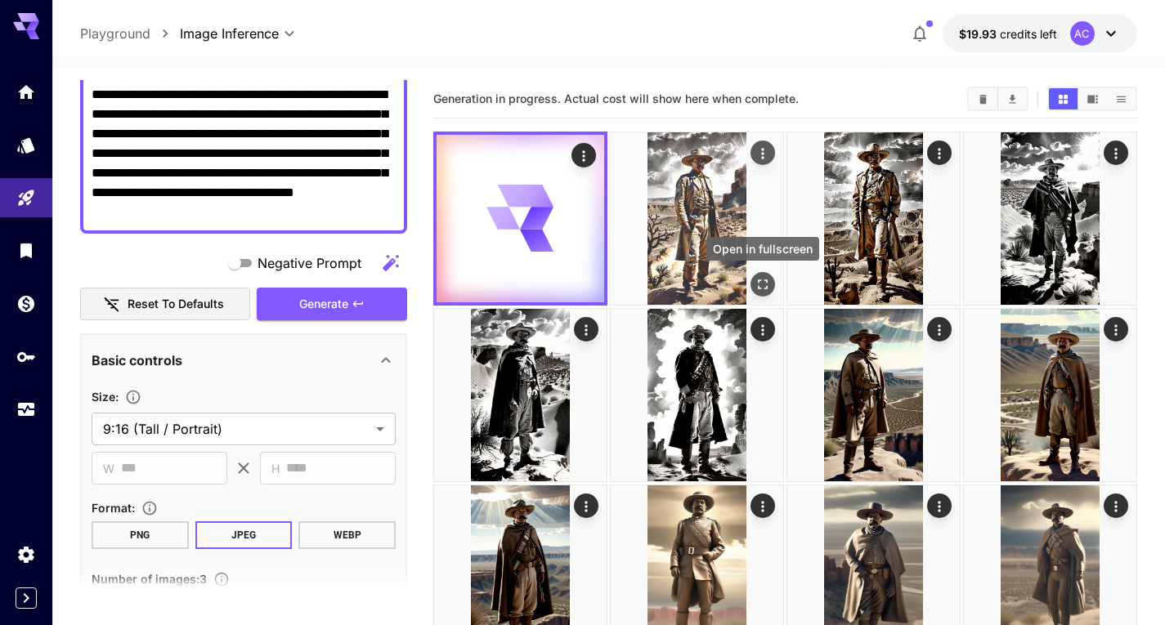
click at [768, 278] on icon "Open in fullscreen" at bounding box center [763, 284] width 16 height 16
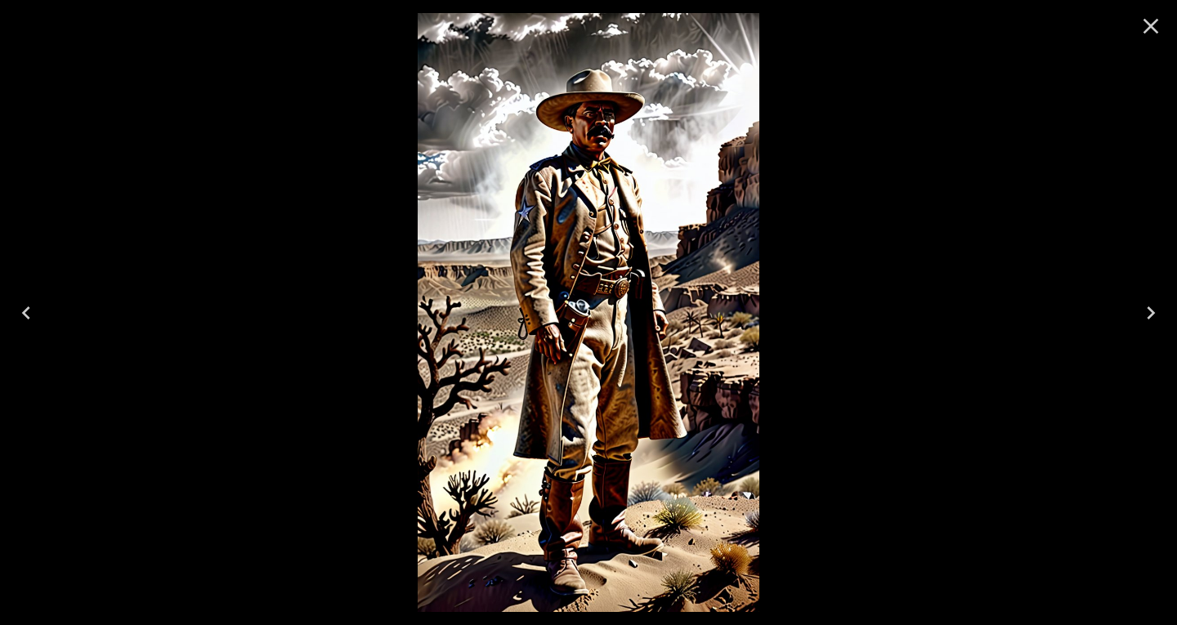
click at [1148, 310] on icon "Next" at bounding box center [1151, 313] width 26 height 26
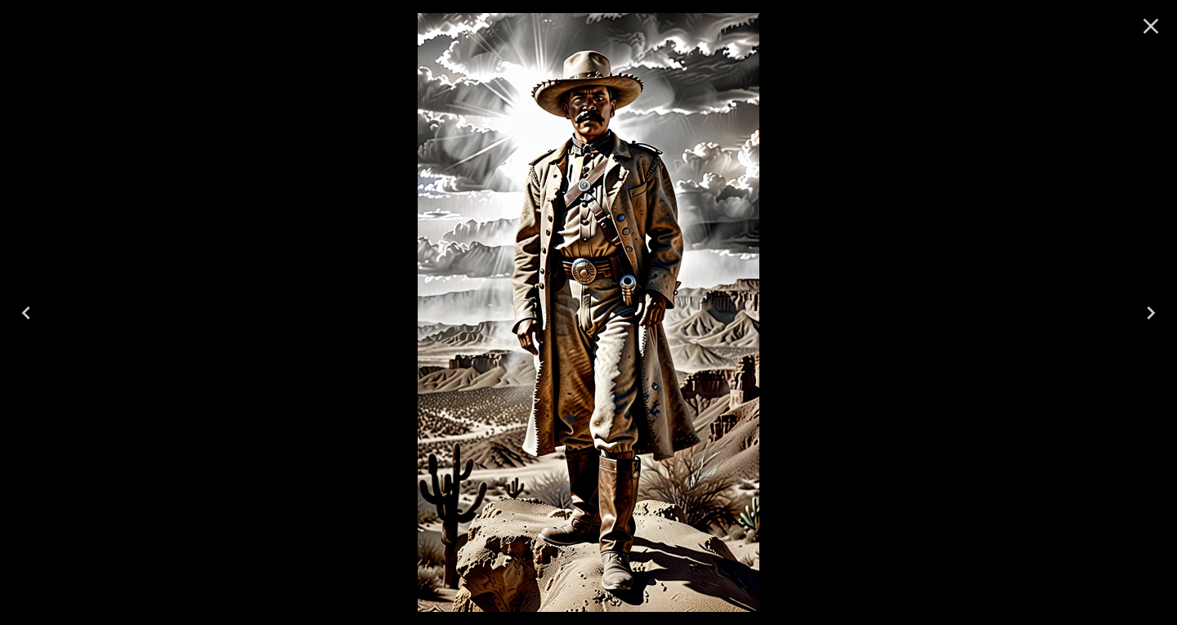
click at [1142, 308] on icon "Next" at bounding box center [1151, 313] width 26 height 26
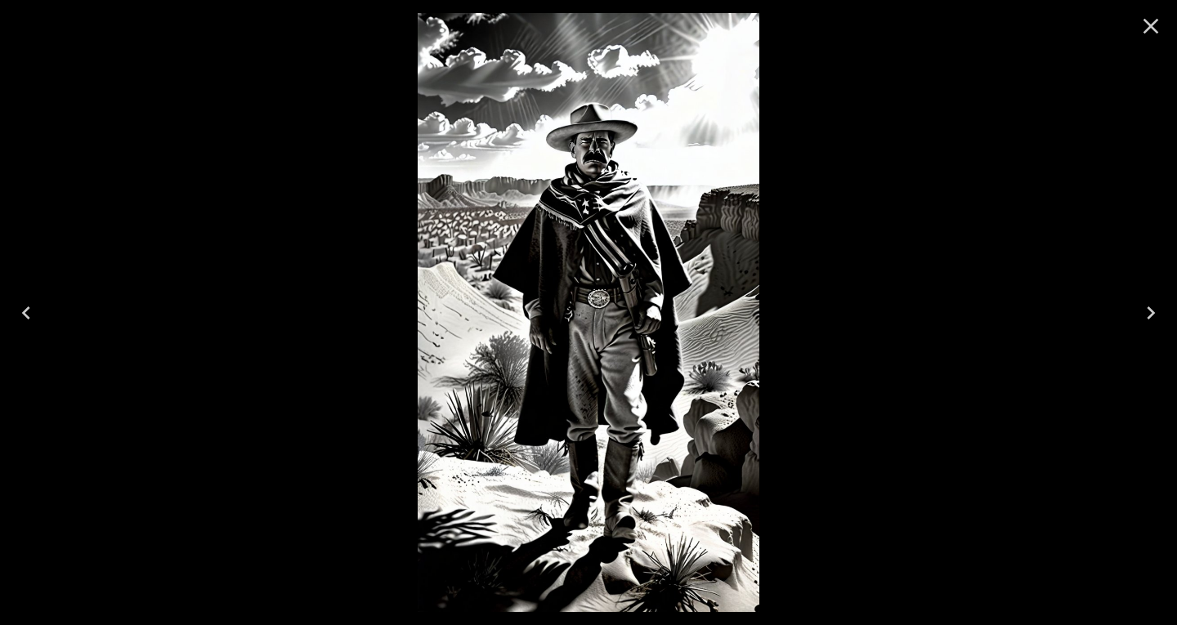
click at [1140, 26] on icon "Close" at bounding box center [1151, 26] width 26 height 26
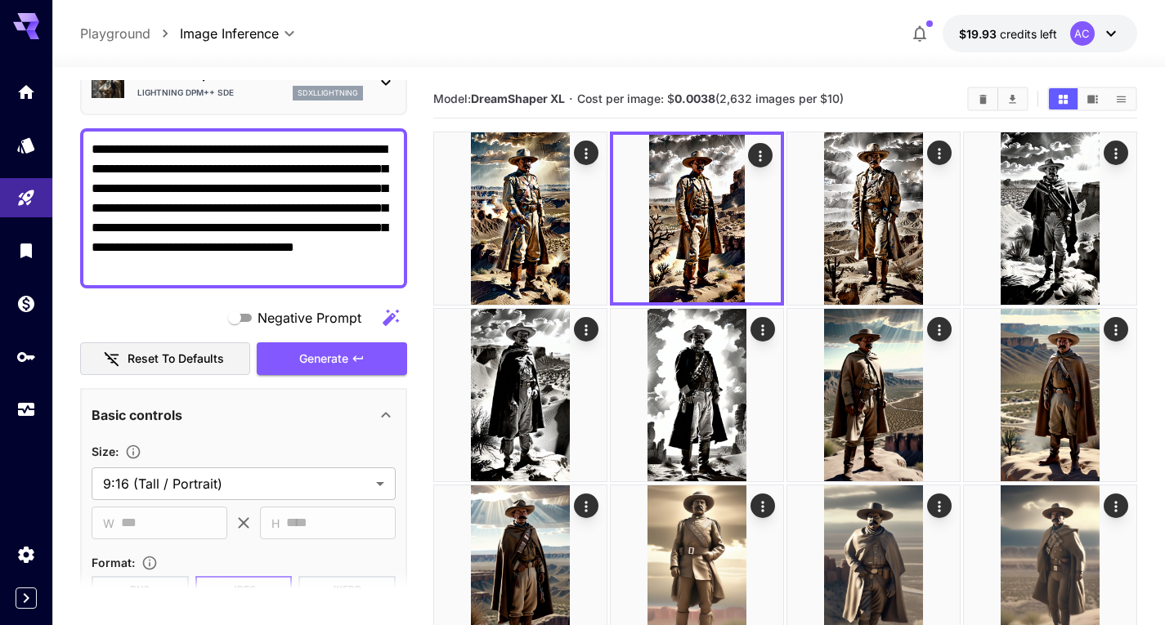
scroll to position [0, 0]
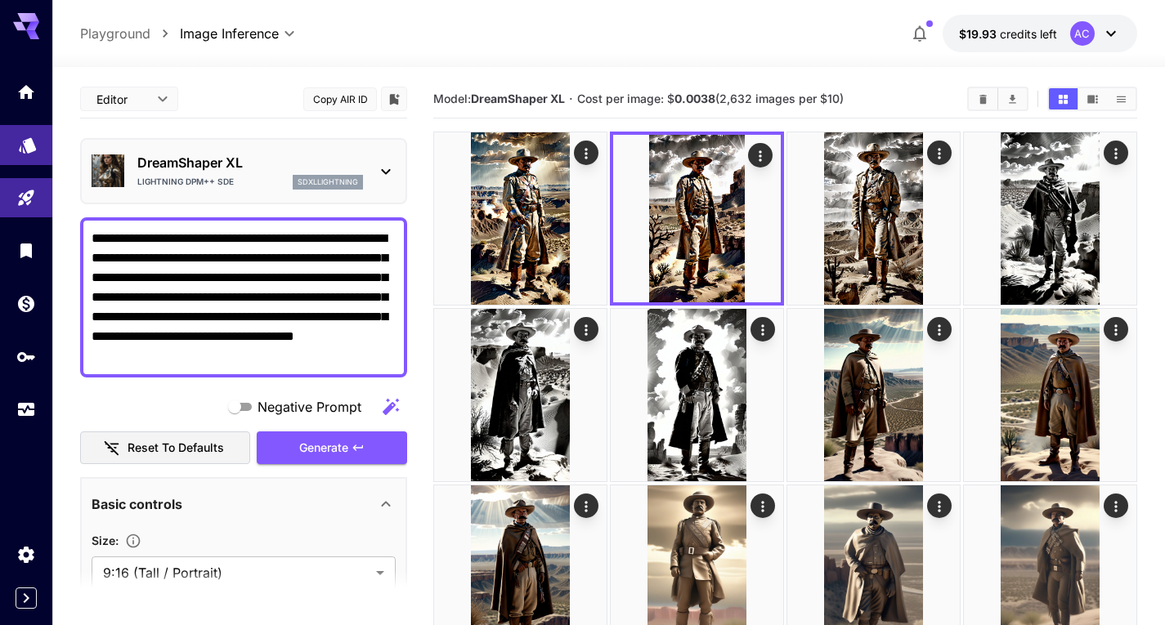
click at [32, 156] on link at bounding box center [26, 145] width 52 height 40
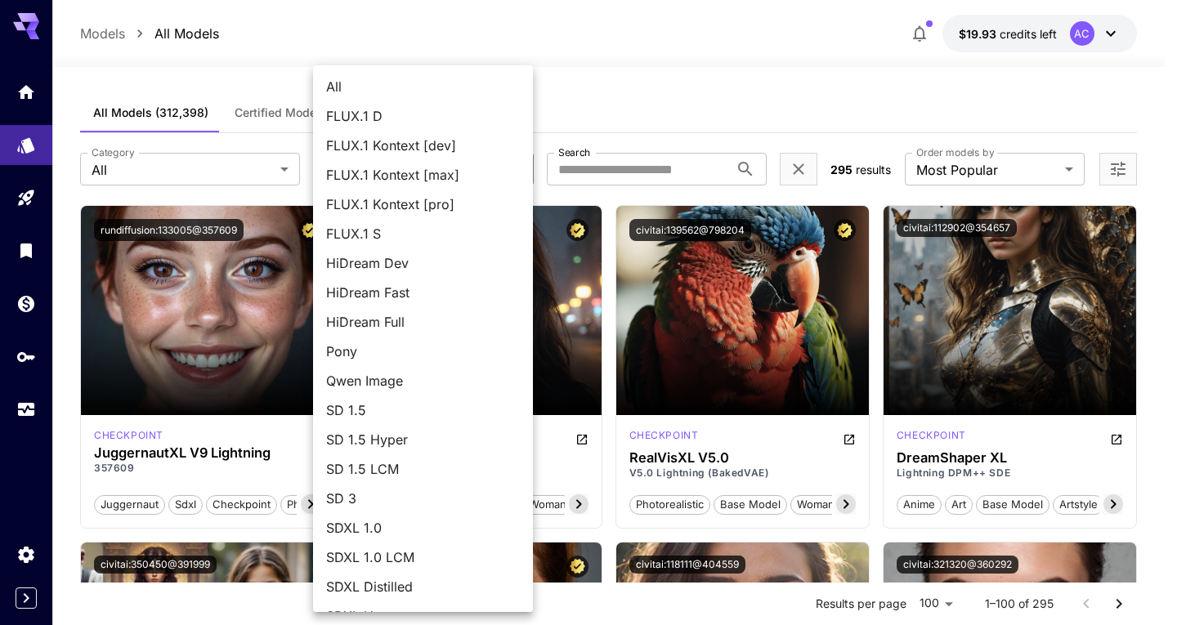
click at [422, 116] on span "FLUX.1 D" at bounding box center [423, 116] width 194 height 20
type input "******"
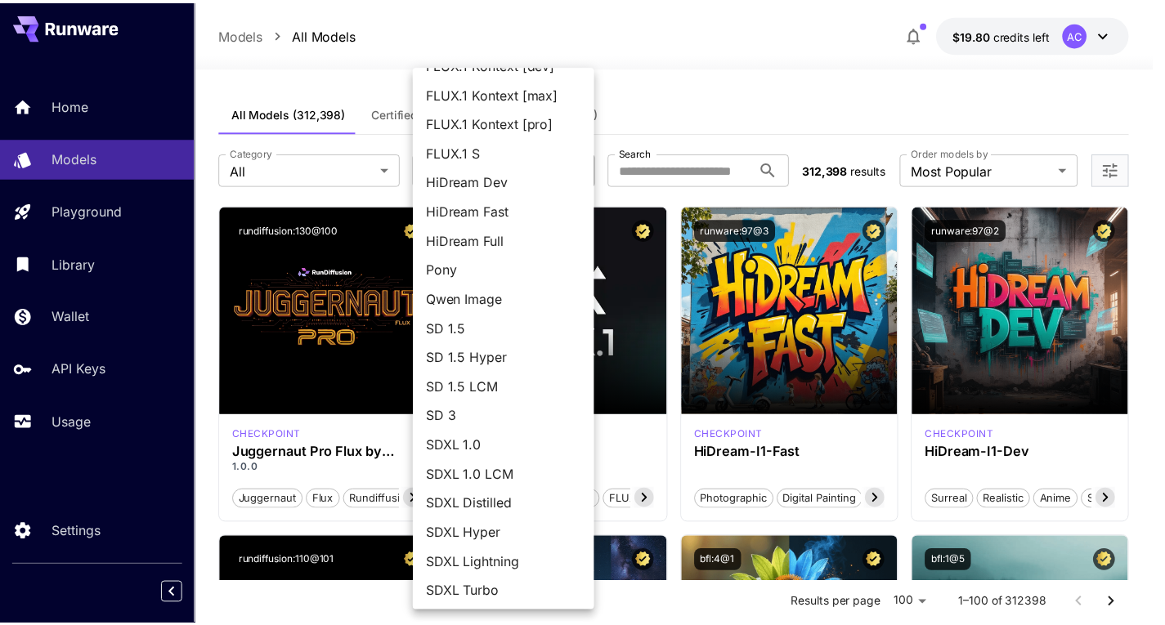
scroll to position [84, 0]
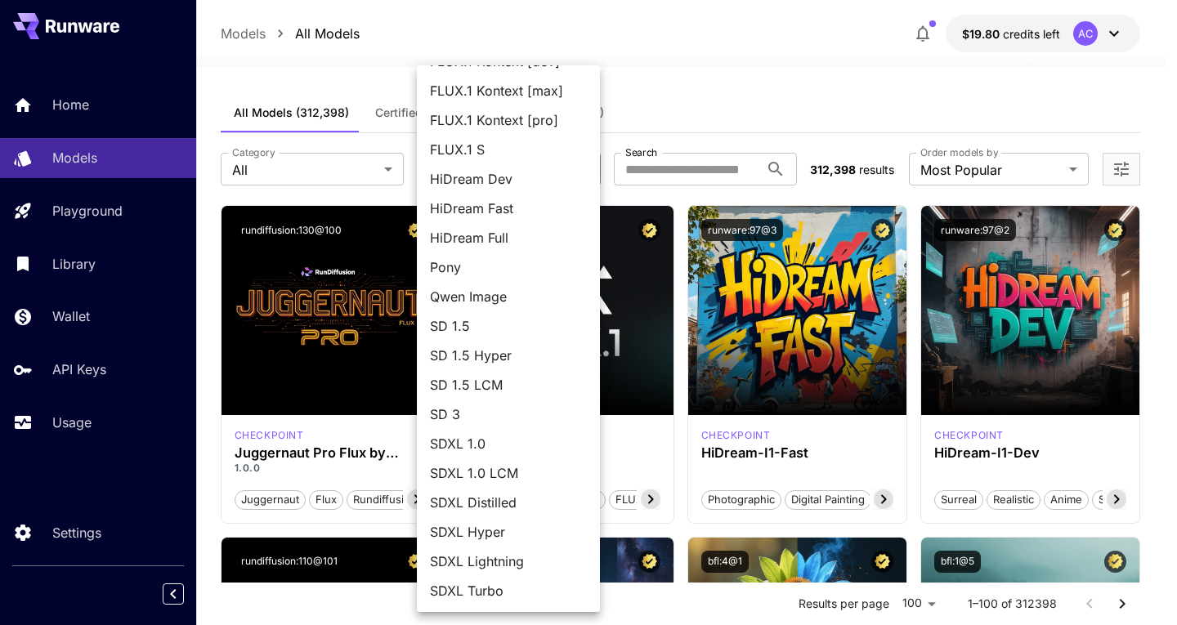
click at [469, 561] on span "SDXL Lightning" at bounding box center [508, 562] width 157 height 20
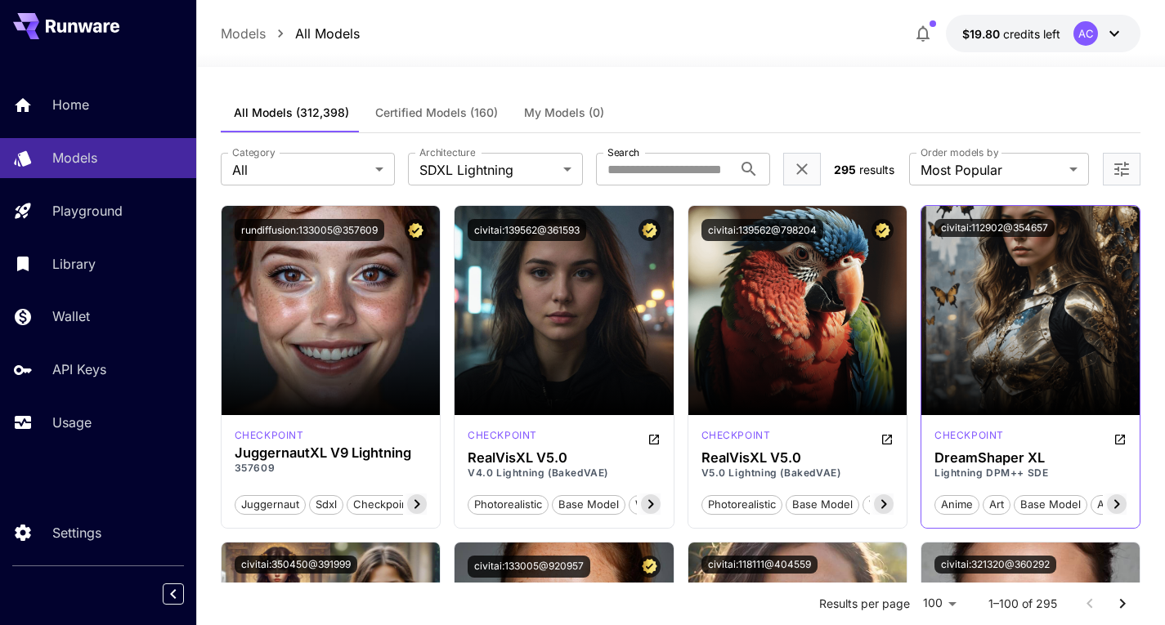
click at [1117, 503] on icon at bounding box center [1117, 504] width 6 height 9
click at [1042, 462] on h3 "DreamShaper XL" at bounding box center [1030, 458] width 192 height 16
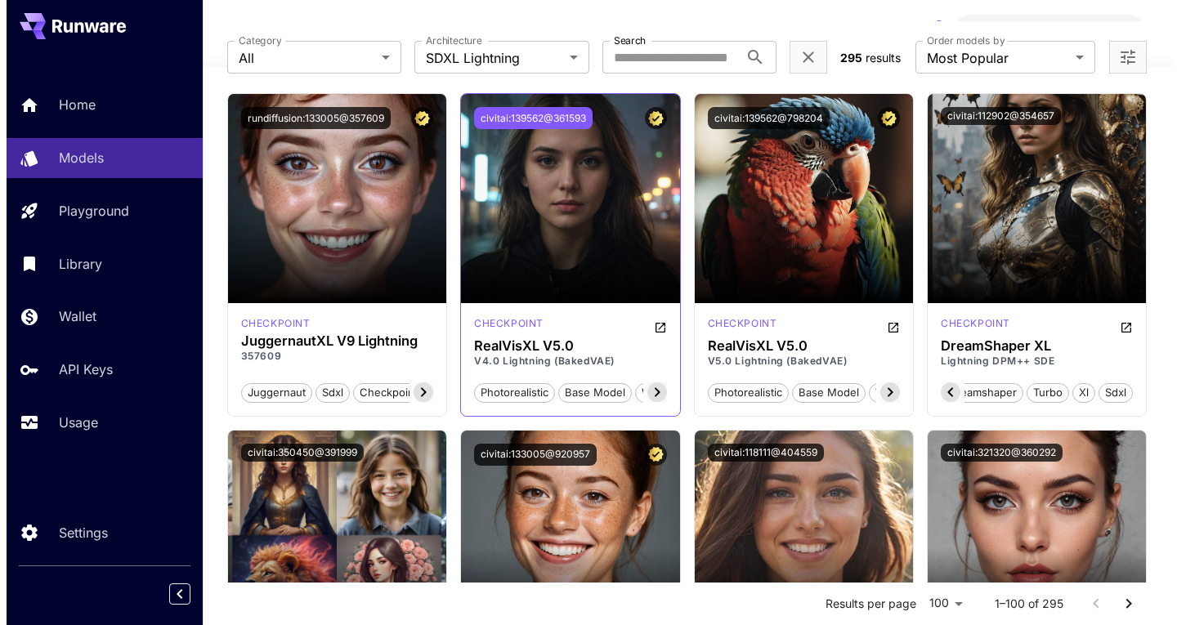
scroll to position [0, 0]
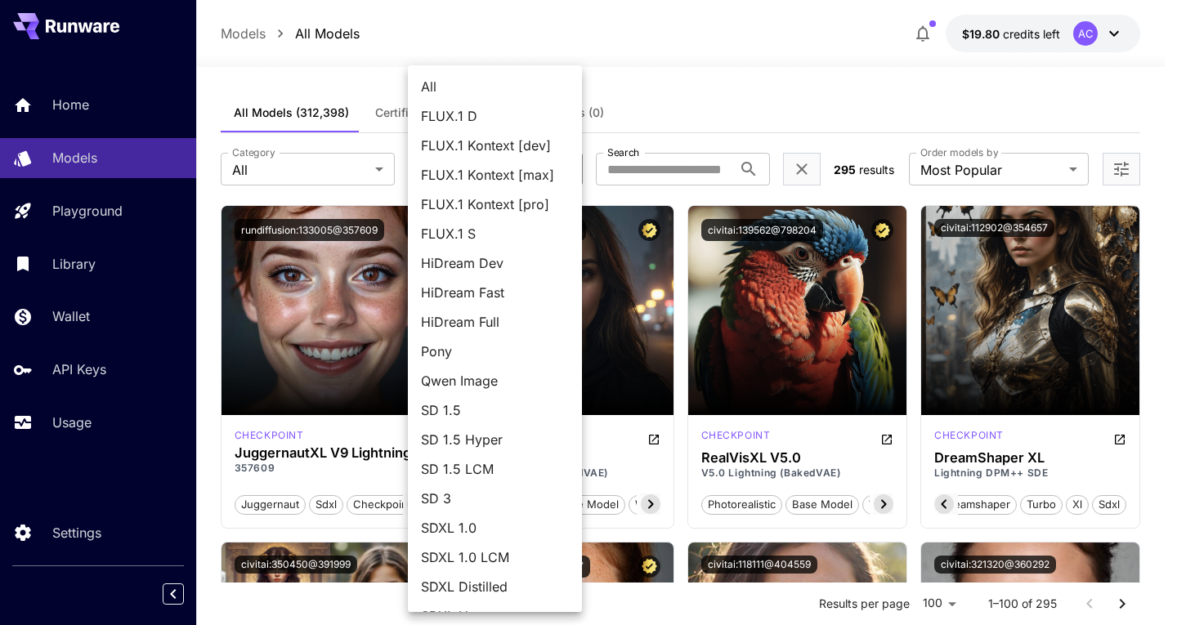
click at [474, 95] on span "All" at bounding box center [495, 87] width 148 height 20
type input "***"
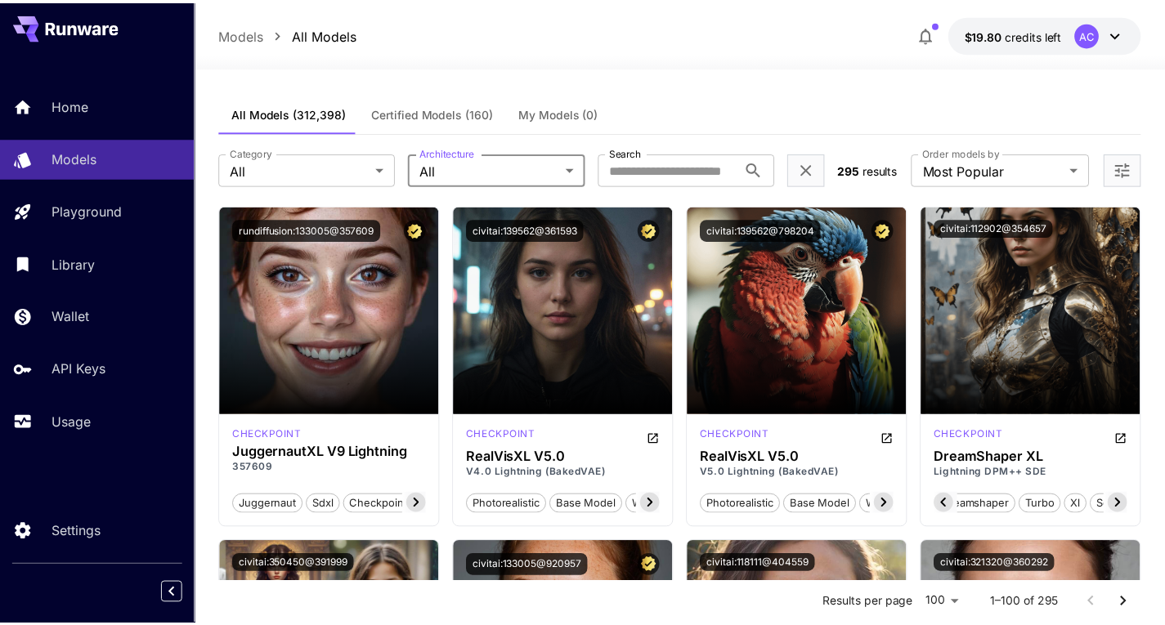
scroll to position [0, 368]
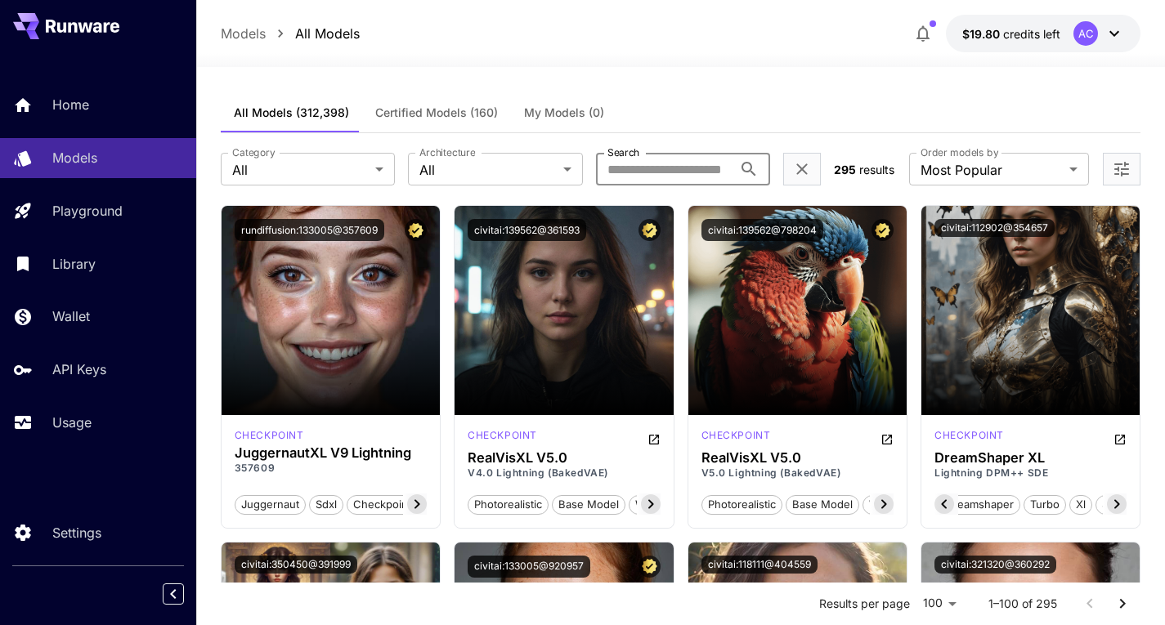
click at [714, 162] on input "Search" at bounding box center [664, 169] width 137 height 33
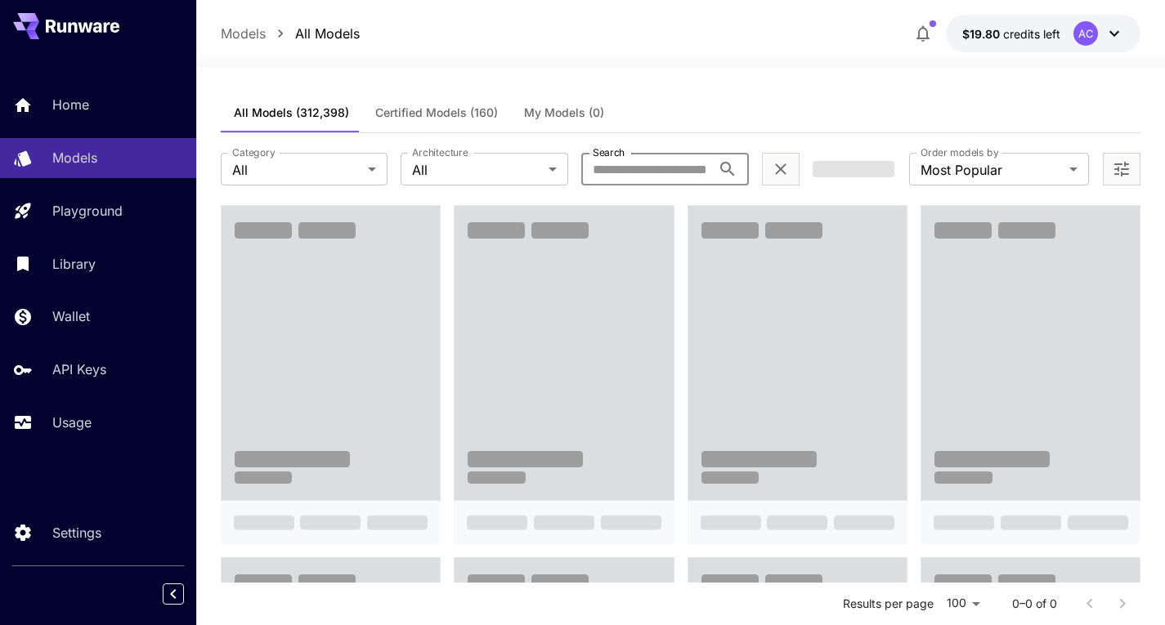
type input "*********"
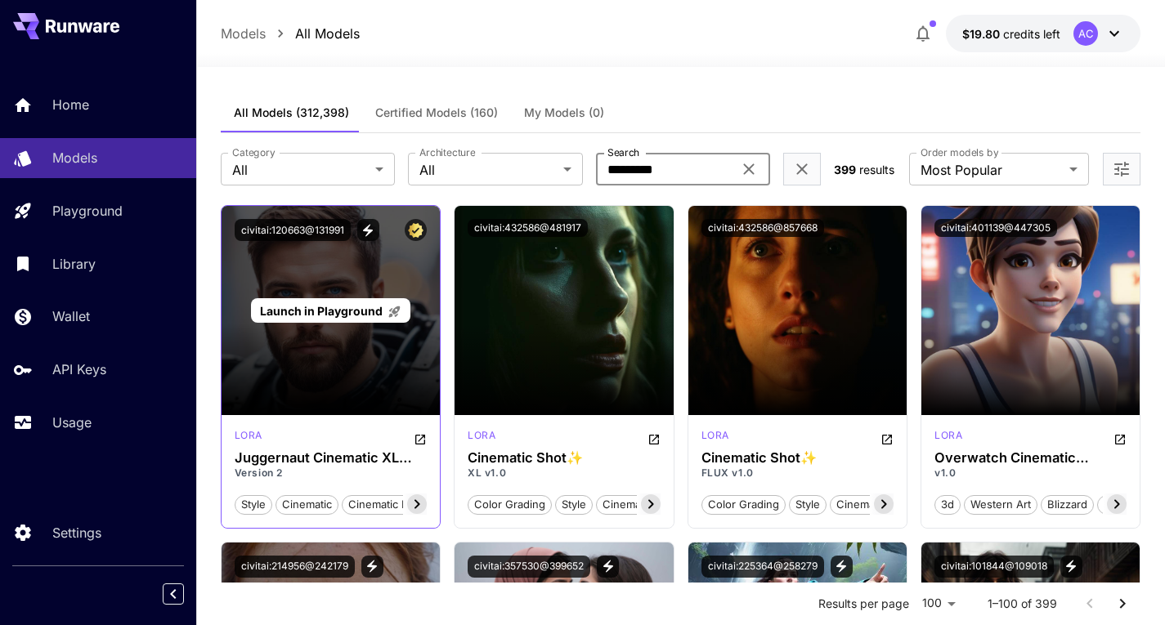
click at [275, 311] on span "Launch in Playground" at bounding box center [321, 311] width 123 height 14
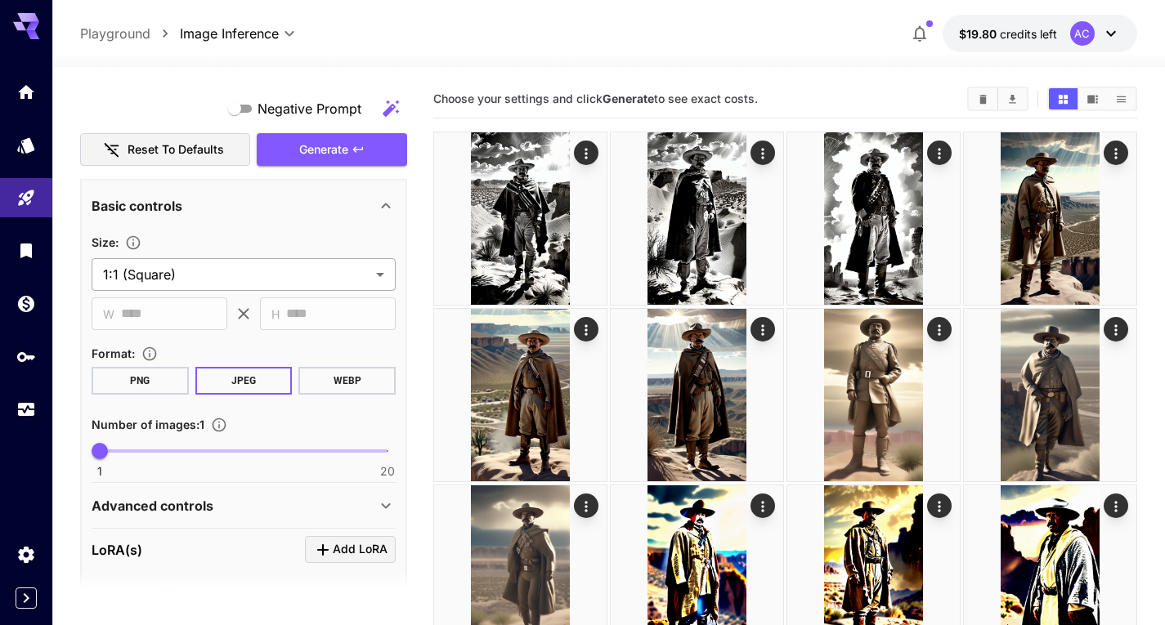
scroll to position [334, 0]
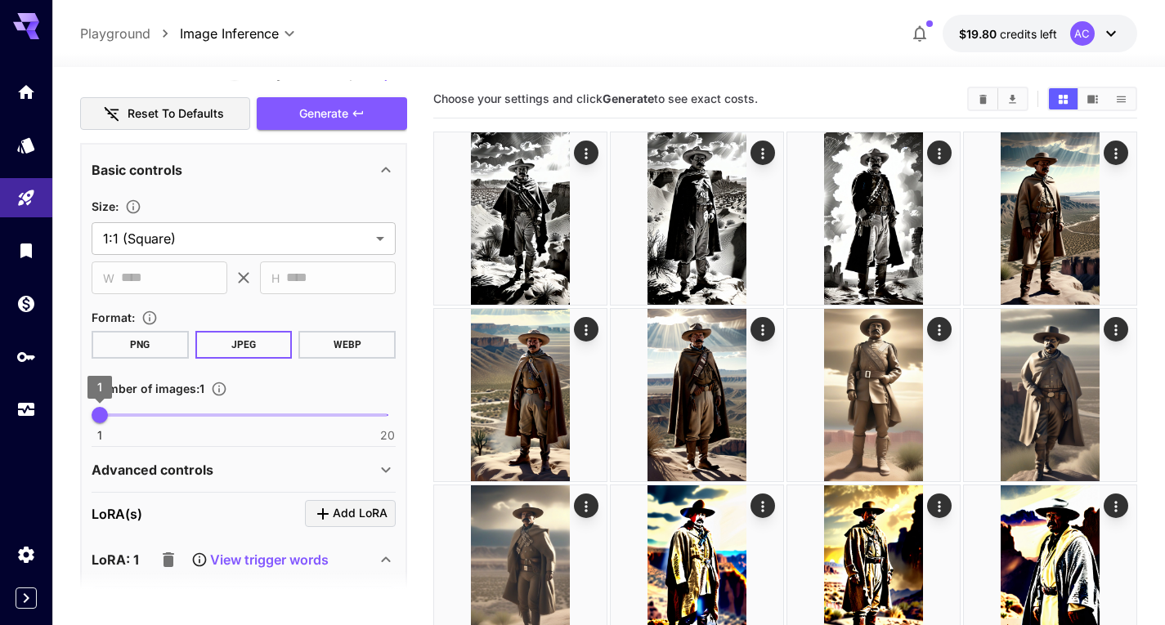
type textarea "**********"
type input "*"
drag, startPoint x: 97, startPoint y: 414, endPoint x: 123, endPoint y: 414, distance: 26.2
click at [123, 414] on span "3" at bounding box center [130, 415] width 16 height 16
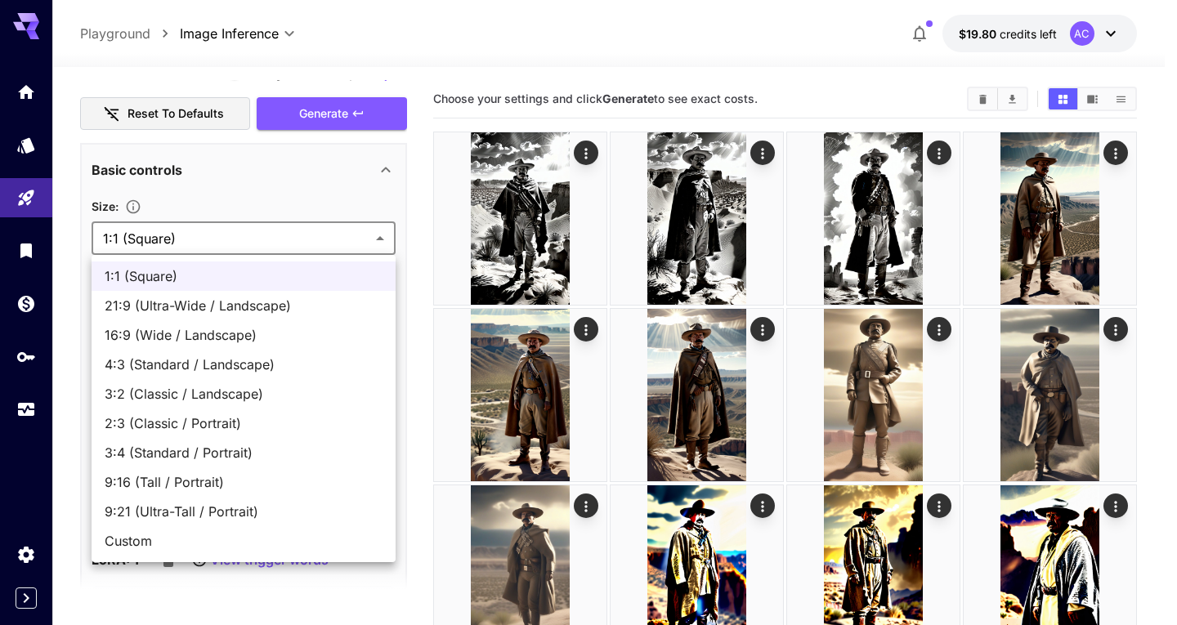
click at [173, 492] on li "9:16 (Tall / Portrait)" at bounding box center [244, 482] width 304 height 29
type input "**********"
type input "***"
type input "****"
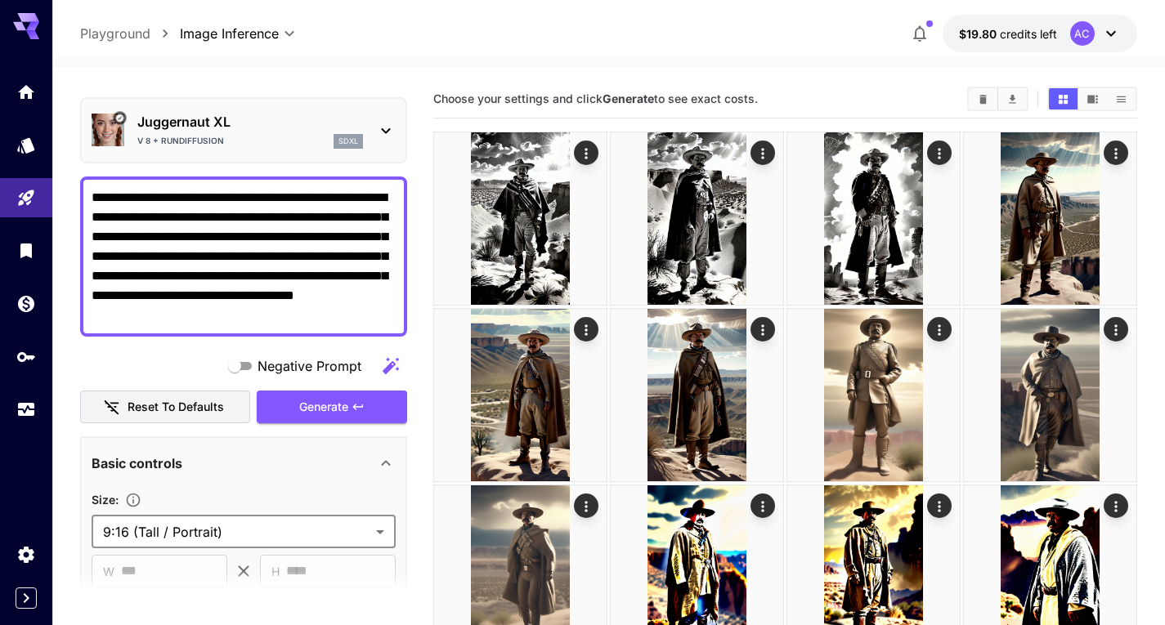
scroll to position [7, 0]
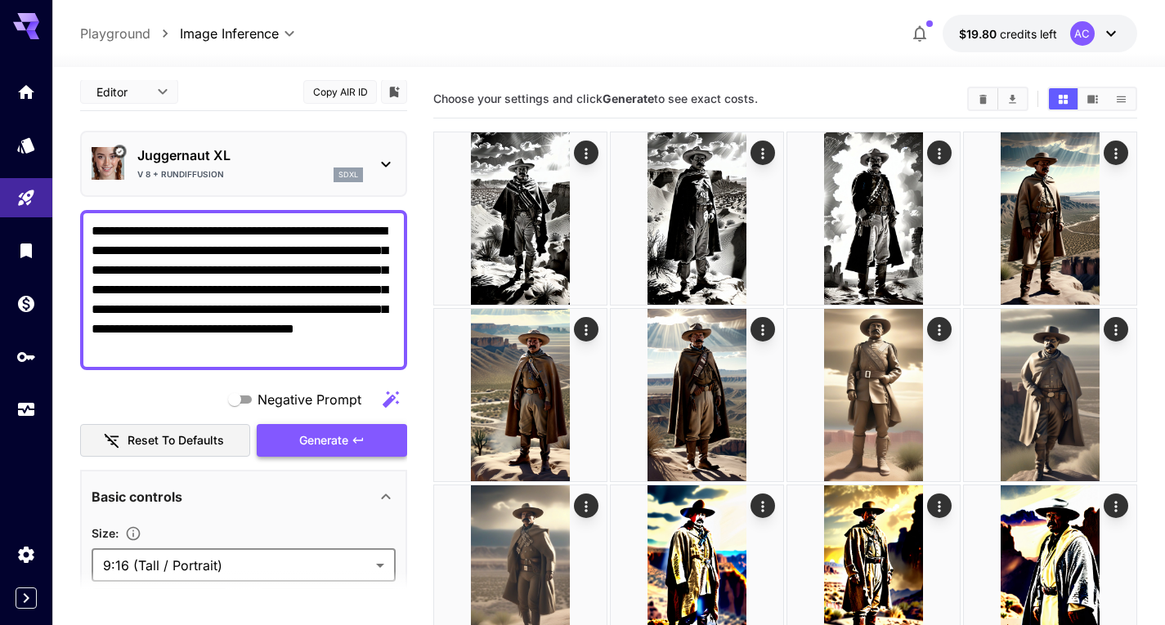
click at [341, 438] on span "Generate" at bounding box center [323, 441] width 49 height 20
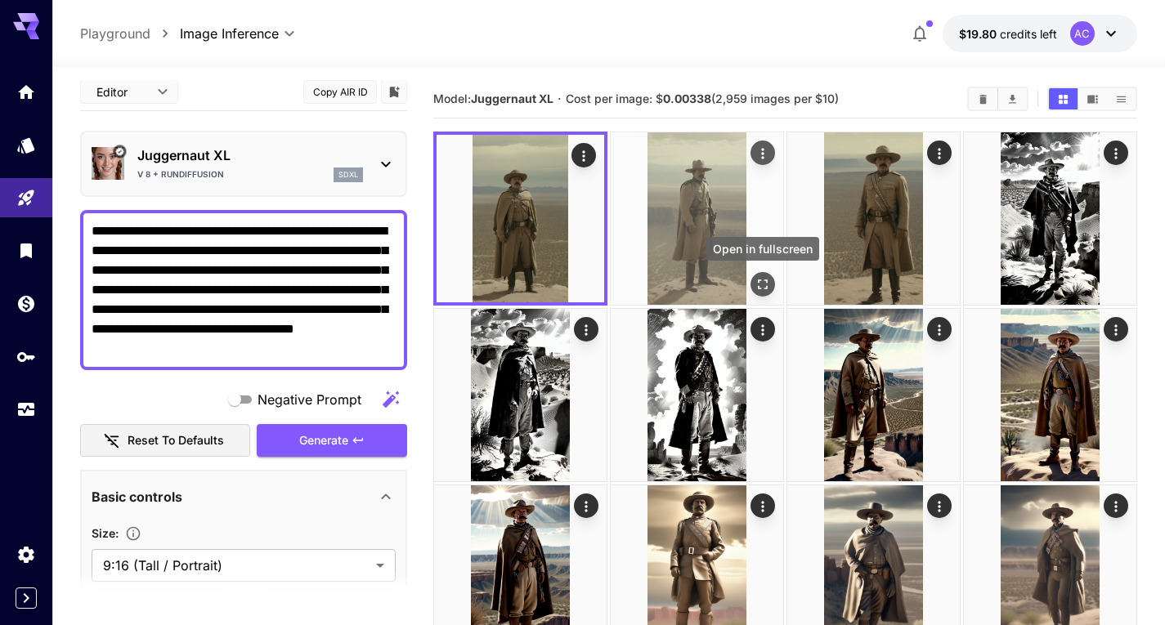
click at [766, 278] on icon "Open in fullscreen" at bounding box center [763, 284] width 16 height 16
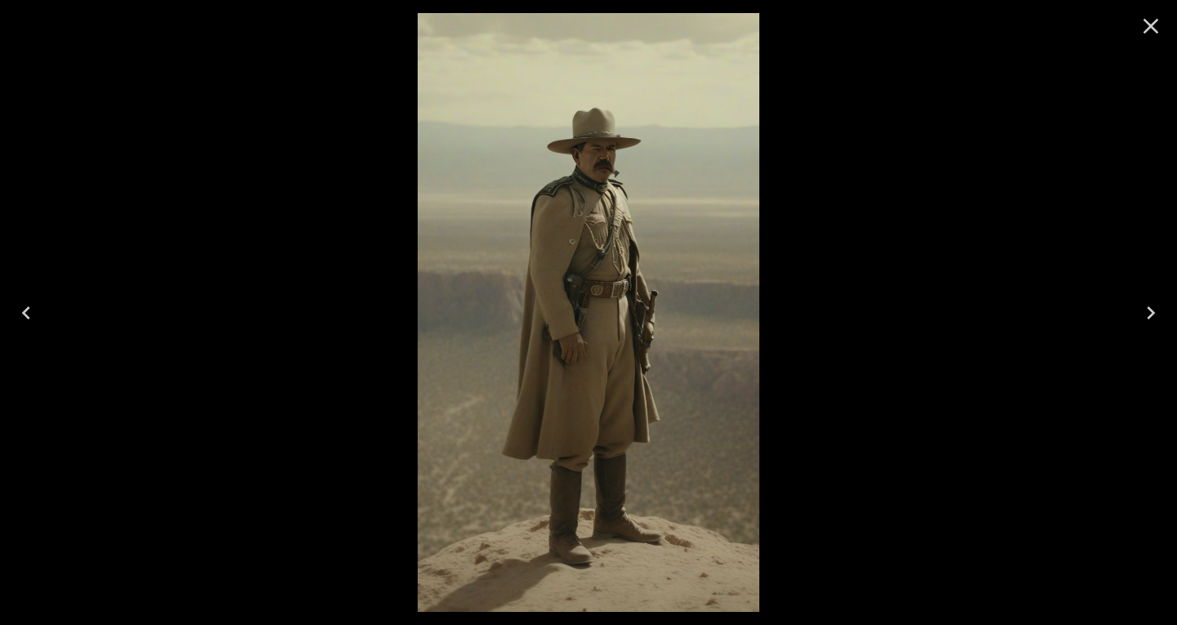
click at [1147, 311] on icon "Next" at bounding box center [1151, 313] width 26 height 26
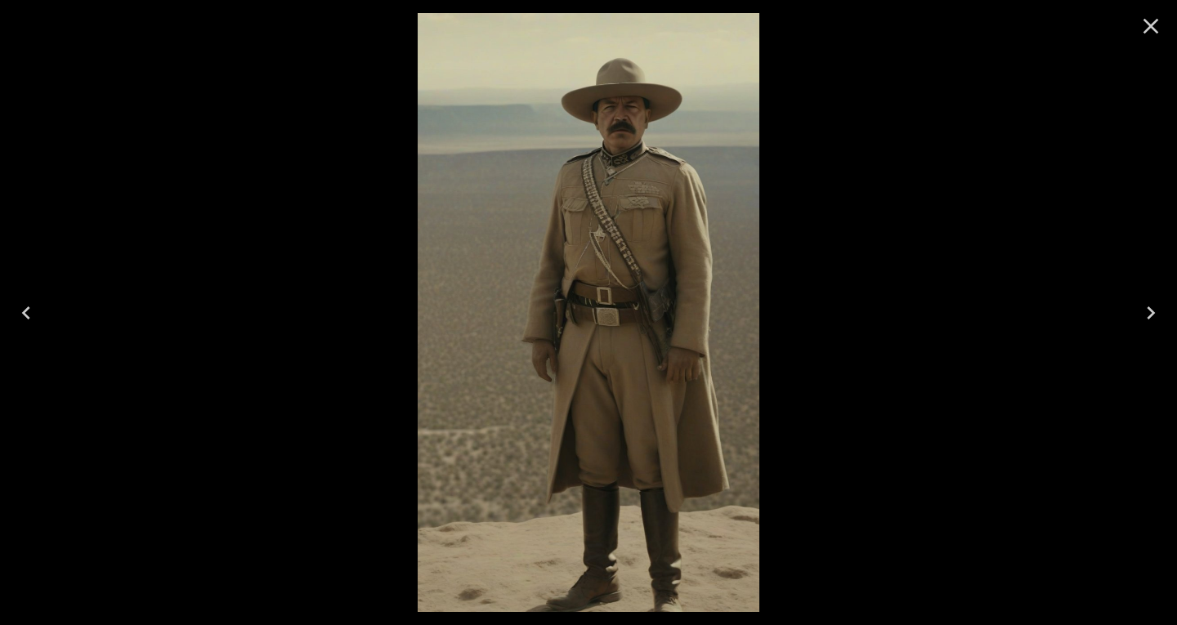
click at [1147, 311] on icon "Next" at bounding box center [1151, 313] width 26 height 26
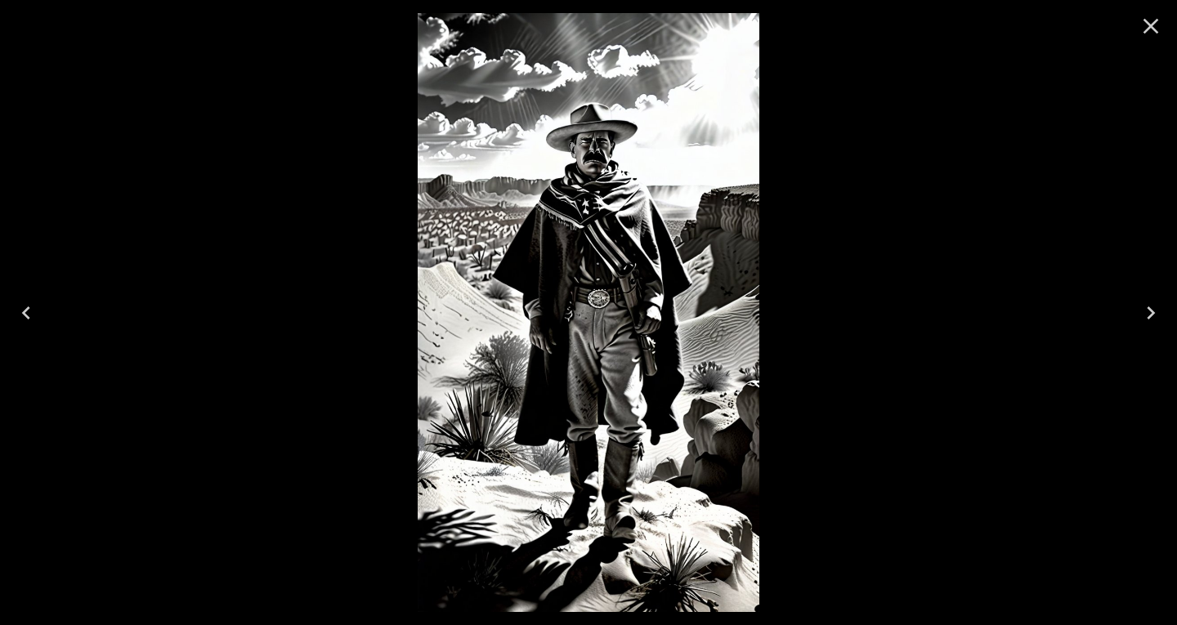
click at [22, 310] on icon "Previous" at bounding box center [26, 313] width 26 height 26
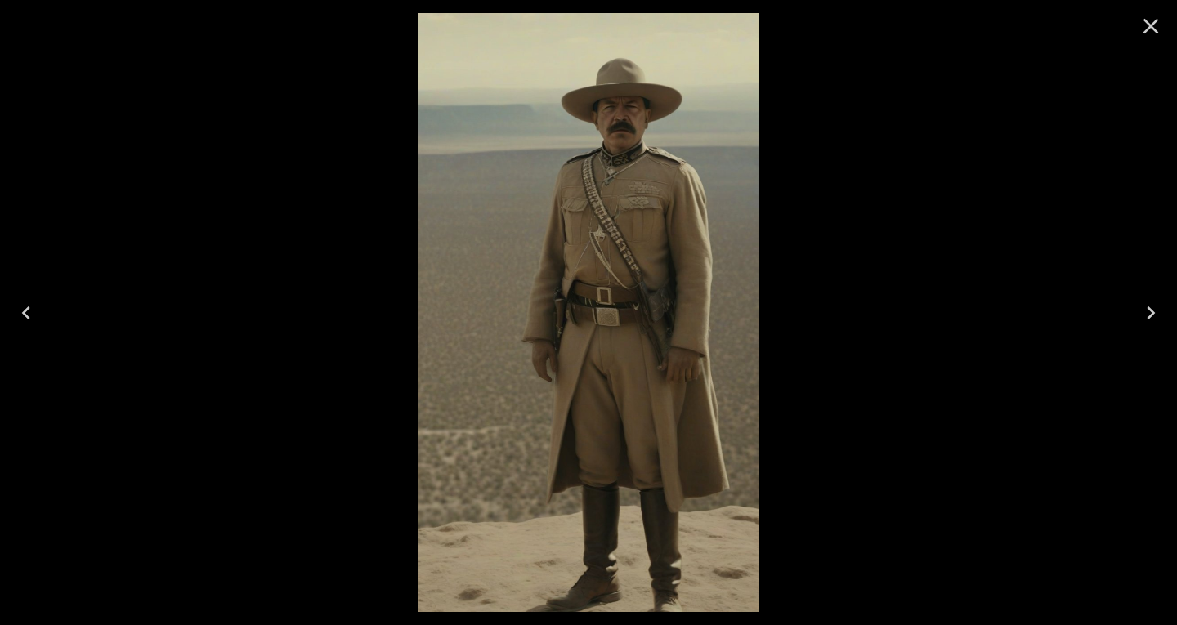
click at [22, 310] on icon "Previous" at bounding box center [26, 313] width 26 height 26
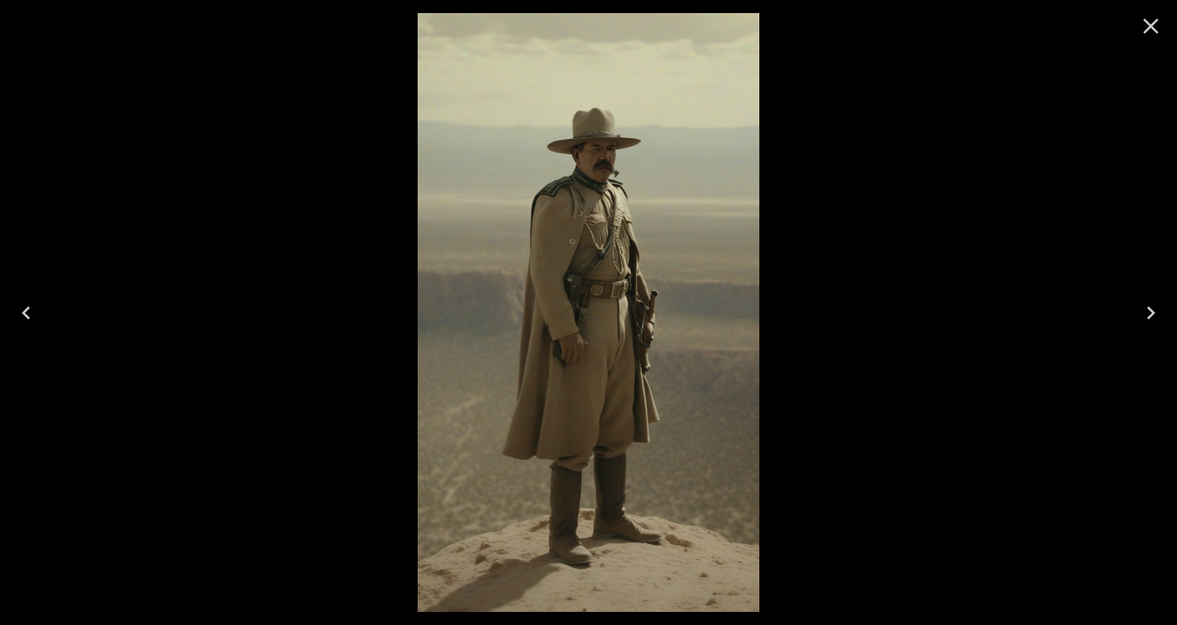
click at [22, 310] on icon "Previous" at bounding box center [26, 313] width 26 height 26
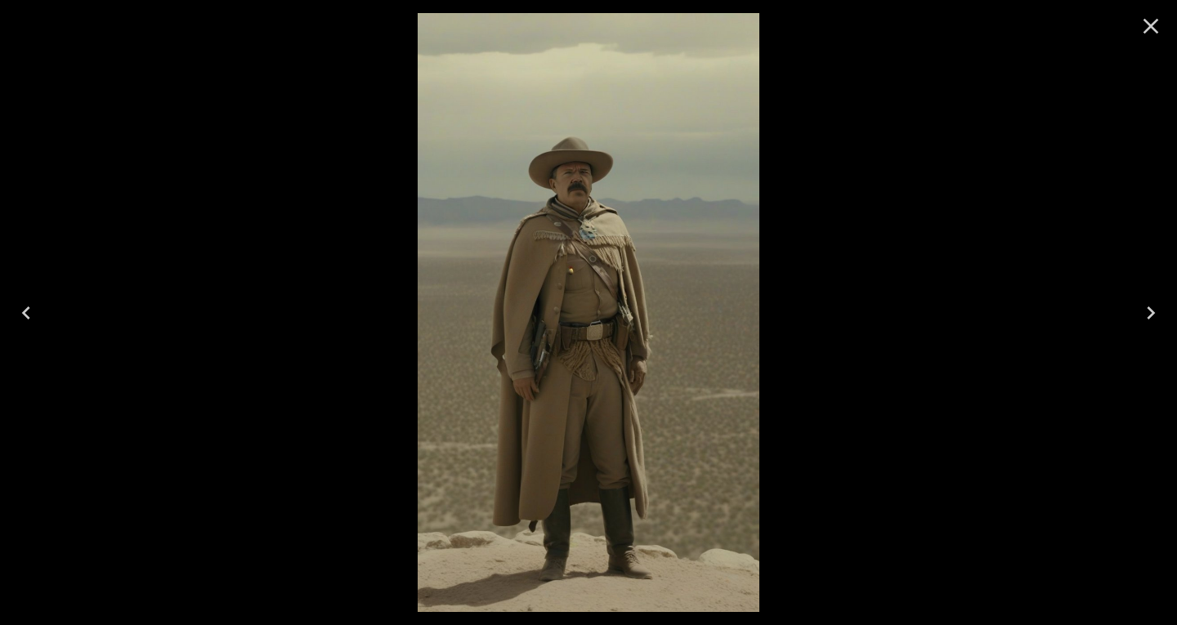
click at [1155, 19] on icon "Close" at bounding box center [1151, 26] width 26 height 26
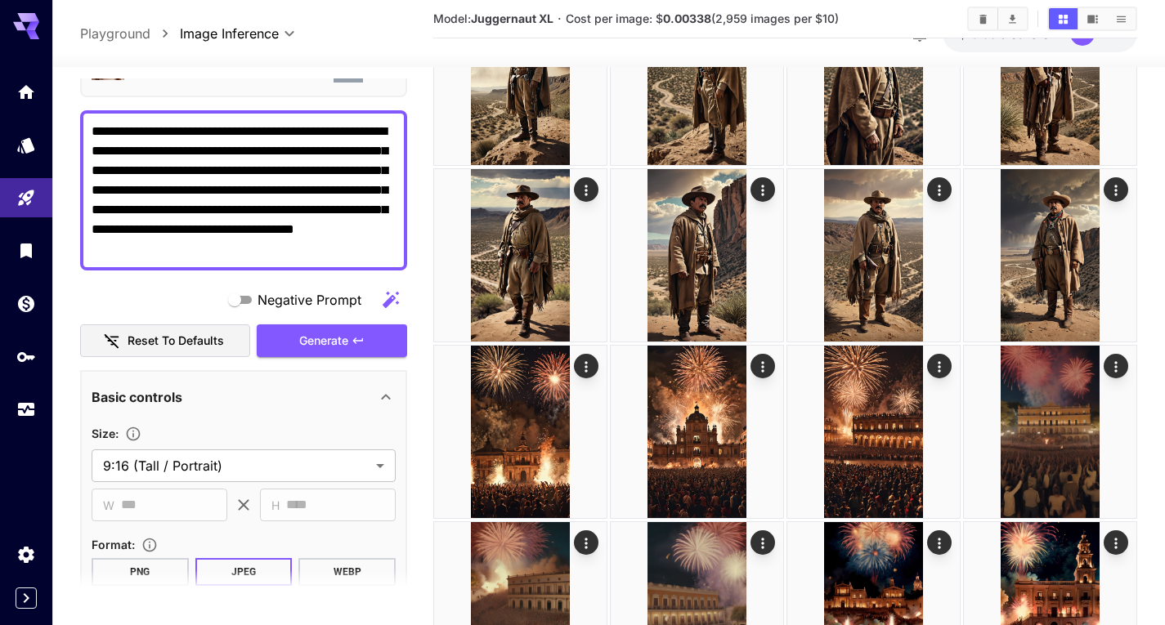
scroll to position [1308, 0]
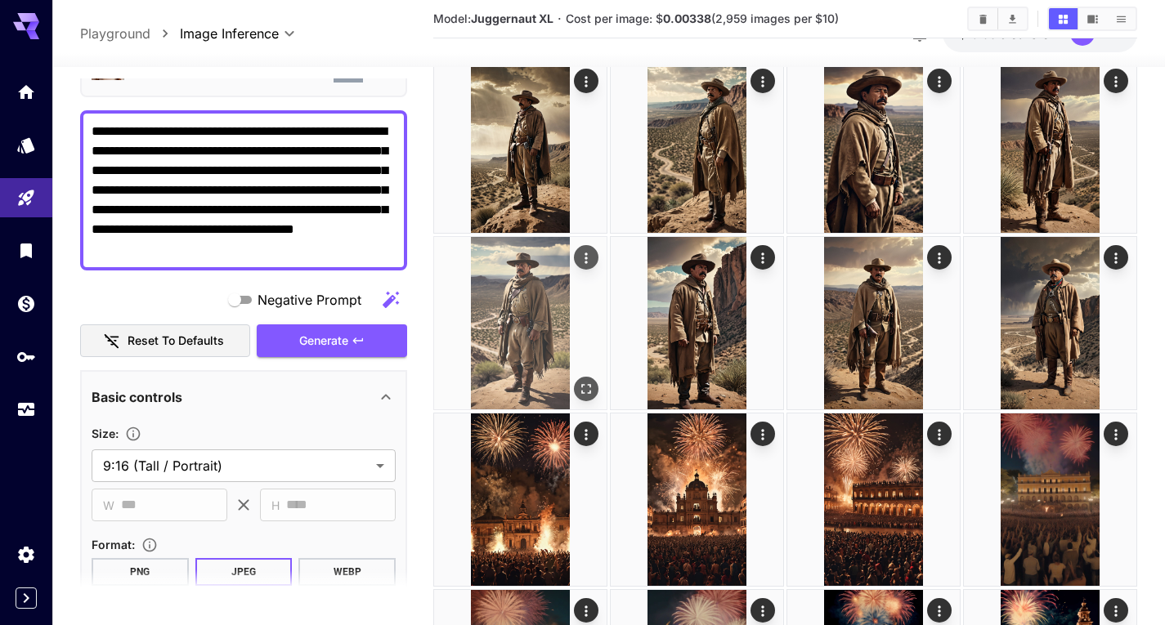
click at [564, 320] on img at bounding box center [520, 323] width 172 height 172
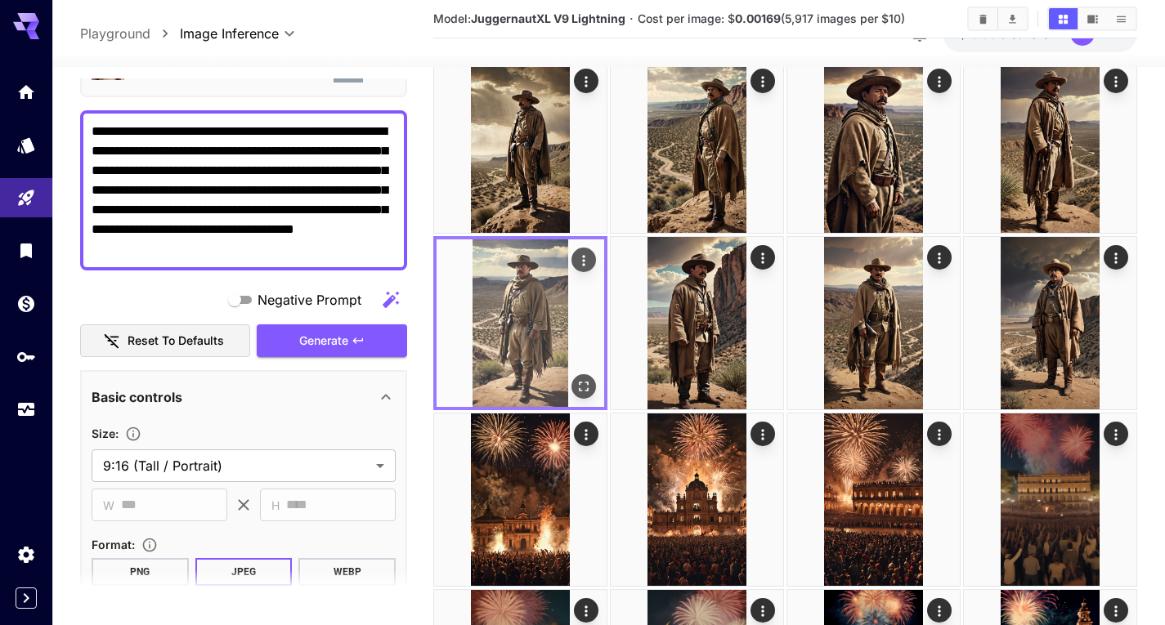
click at [582, 390] on icon "Open in fullscreen" at bounding box center [583, 386] width 16 height 16
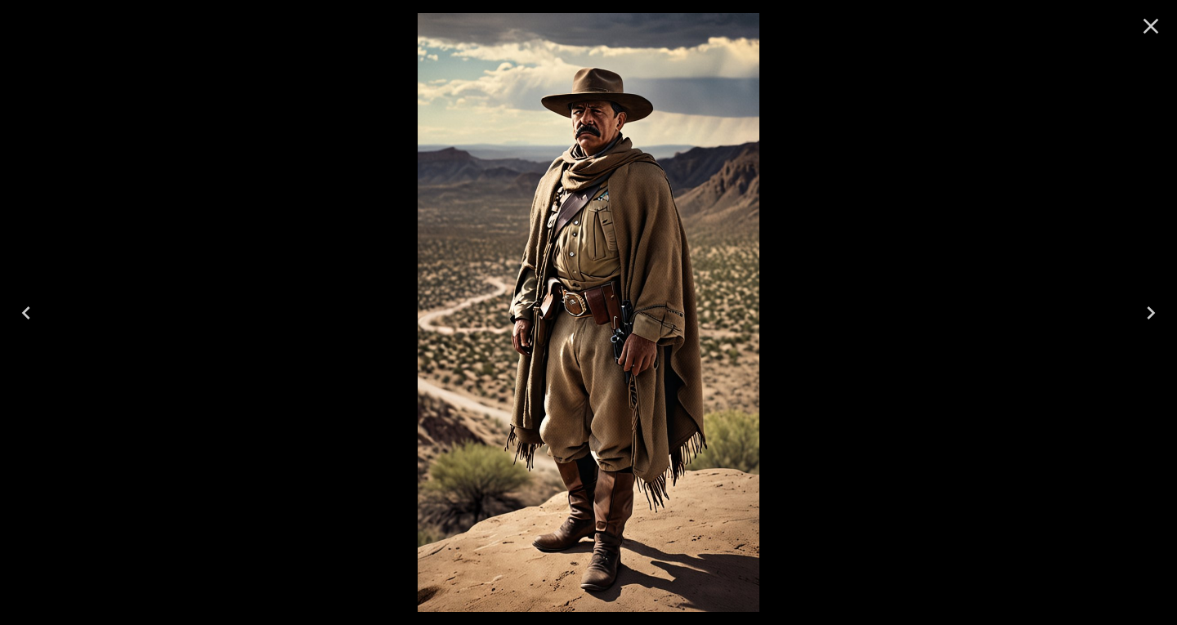
click at [1150, 22] on icon "Close" at bounding box center [1151, 26] width 26 height 26
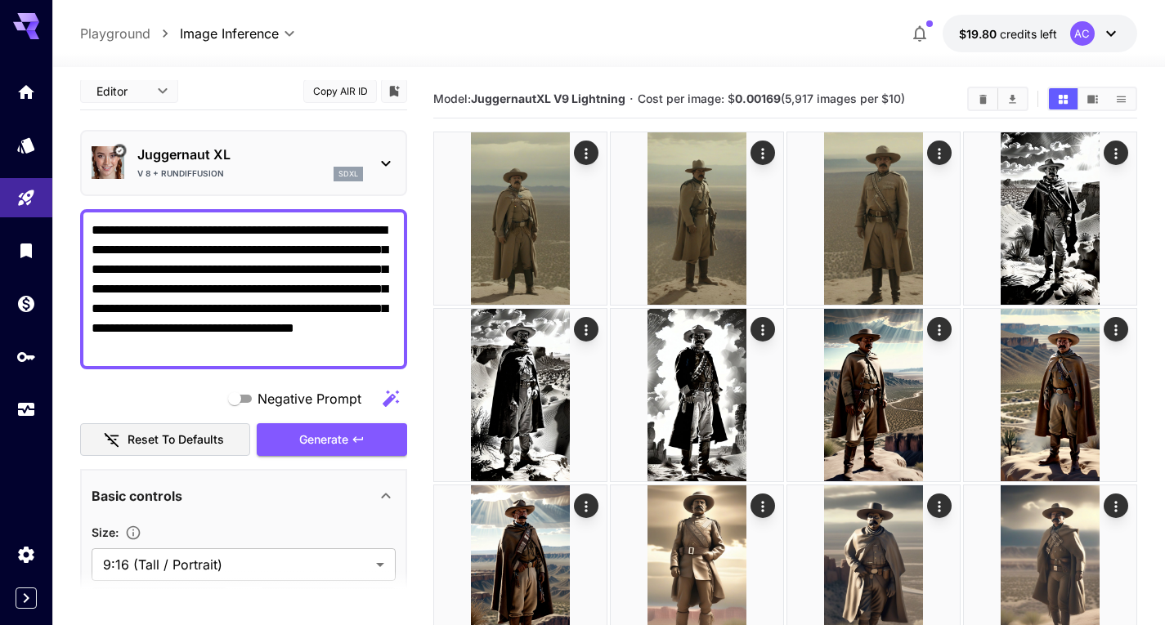
scroll to position [0, 0]
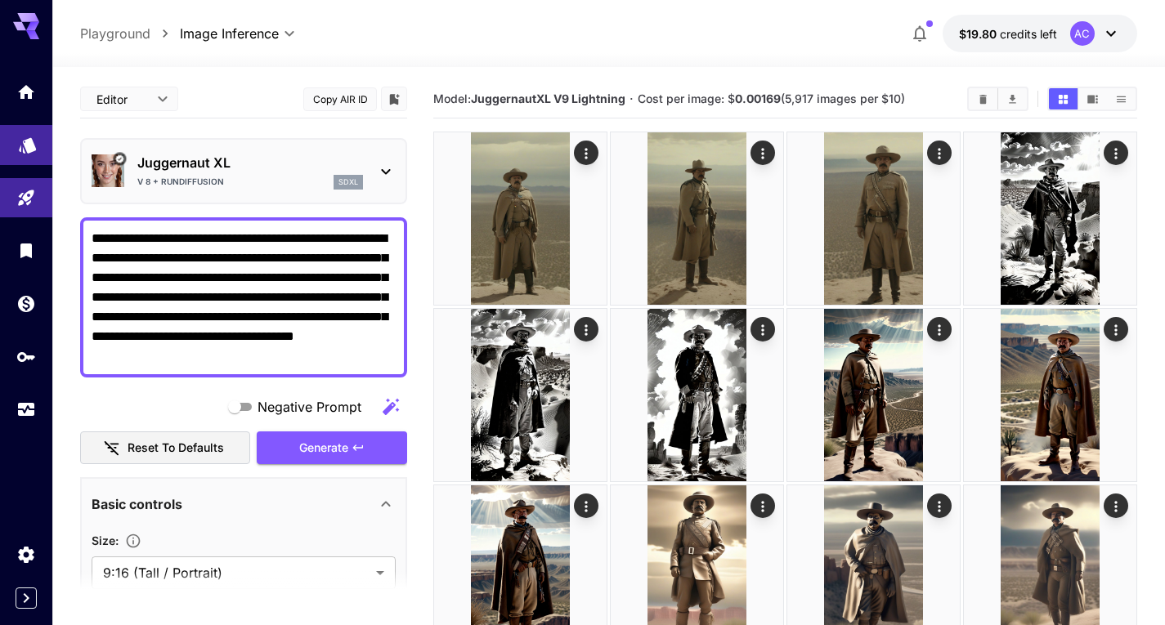
click at [11, 164] on link at bounding box center [26, 145] width 52 height 40
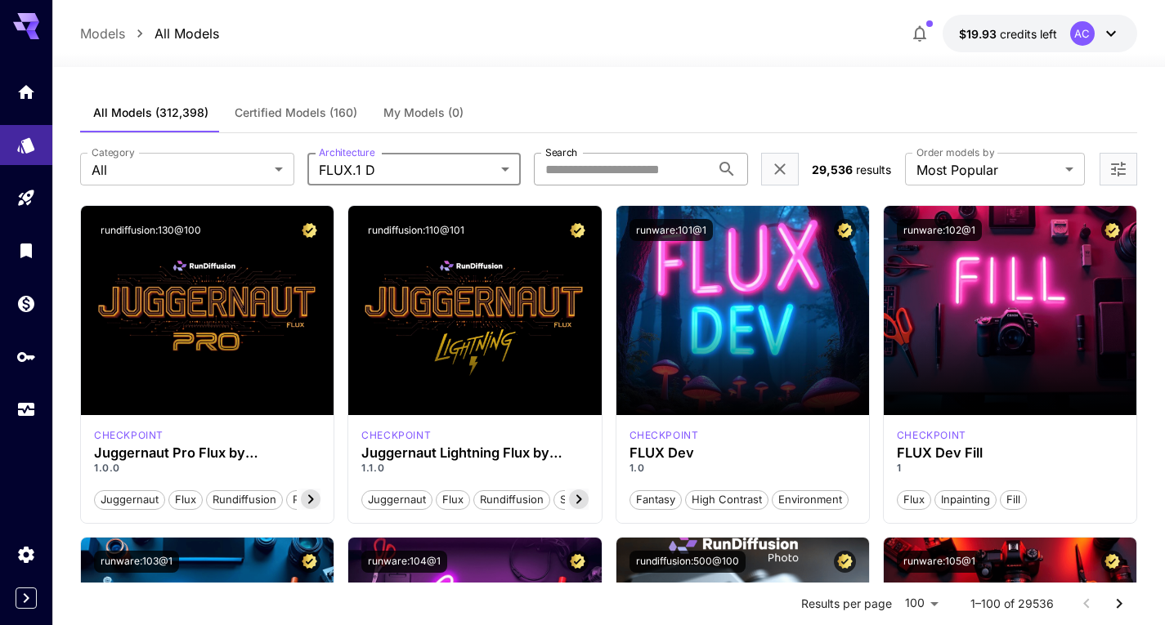
click at [644, 184] on input "Search" at bounding box center [622, 169] width 177 height 33
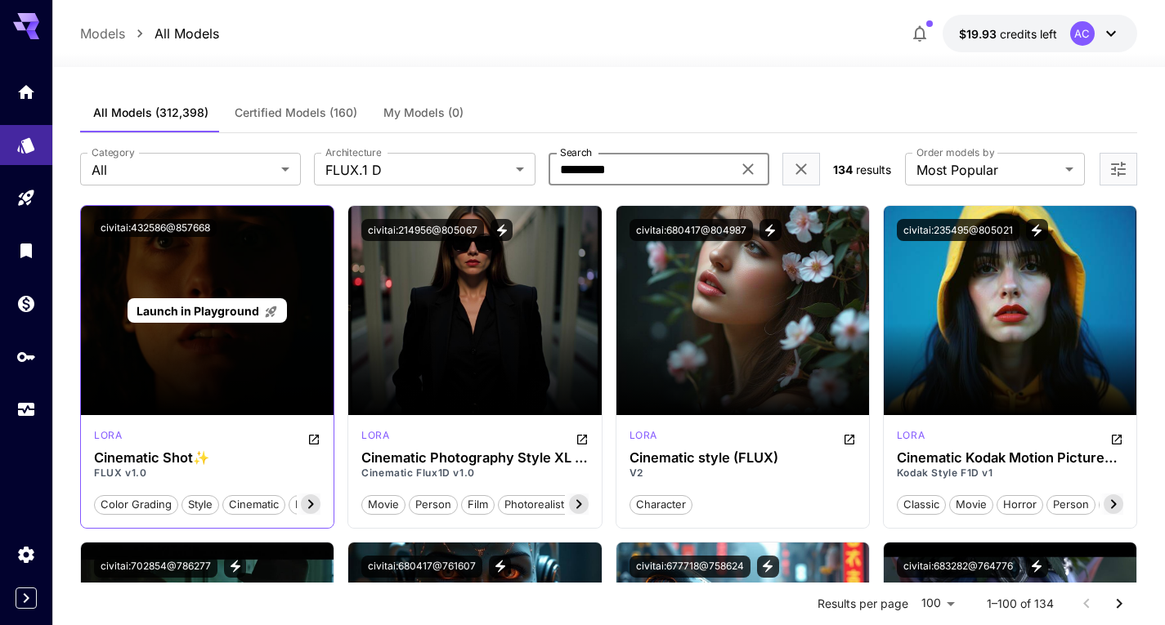
type input "*********"
click at [230, 313] on span "Launch in Playground" at bounding box center [198, 311] width 123 height 14
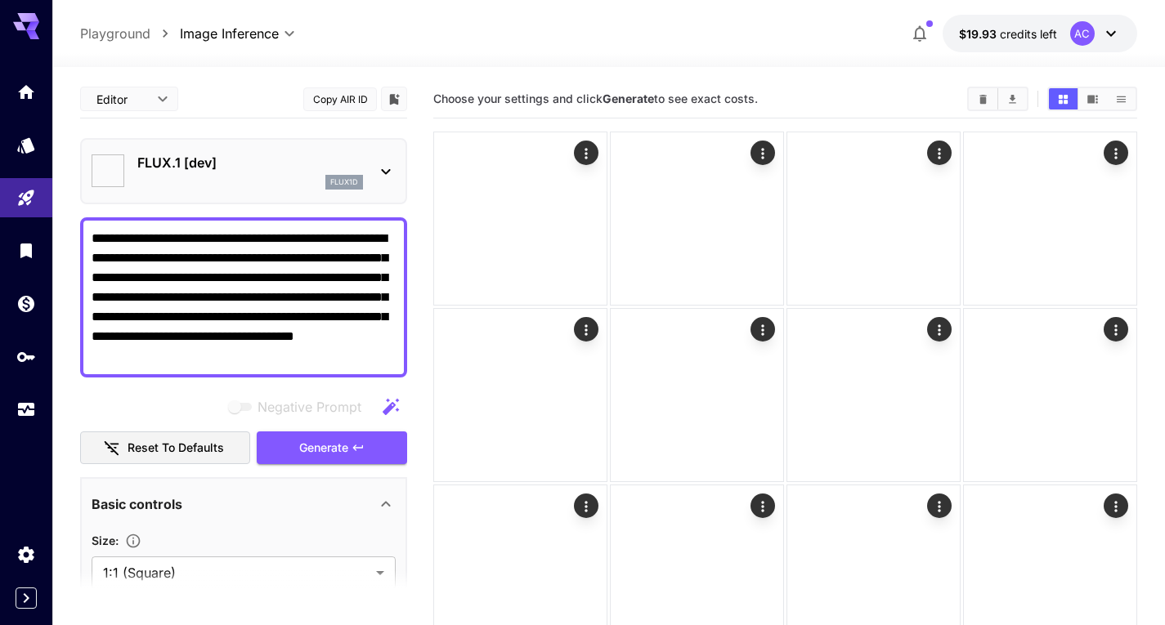
type input "**********"
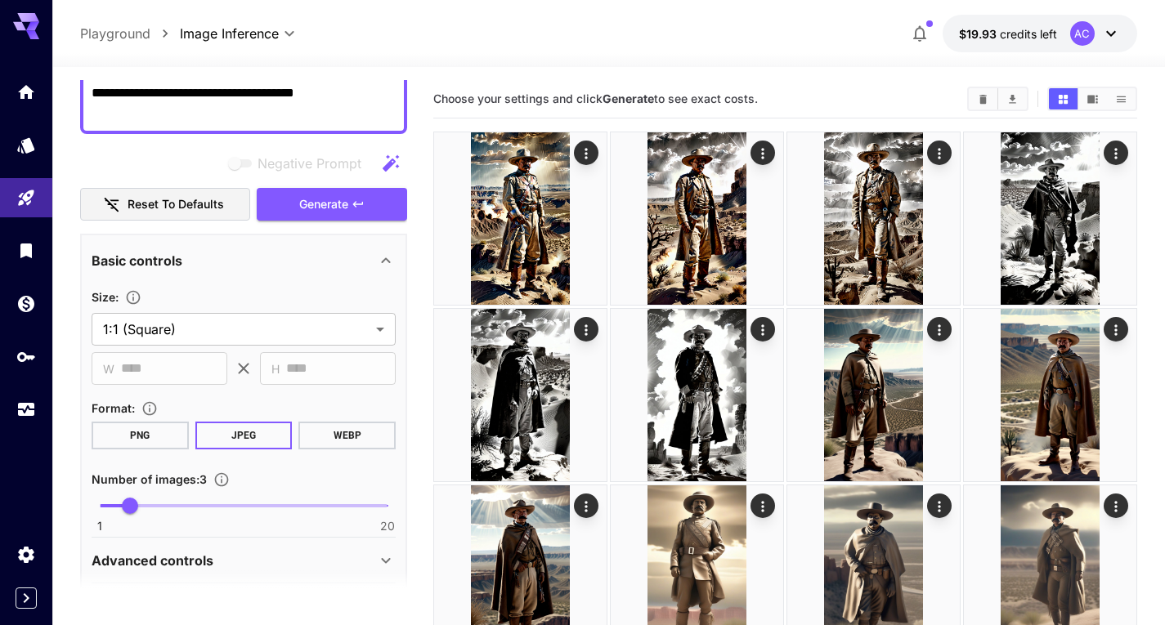
scroll to position [245, 0]
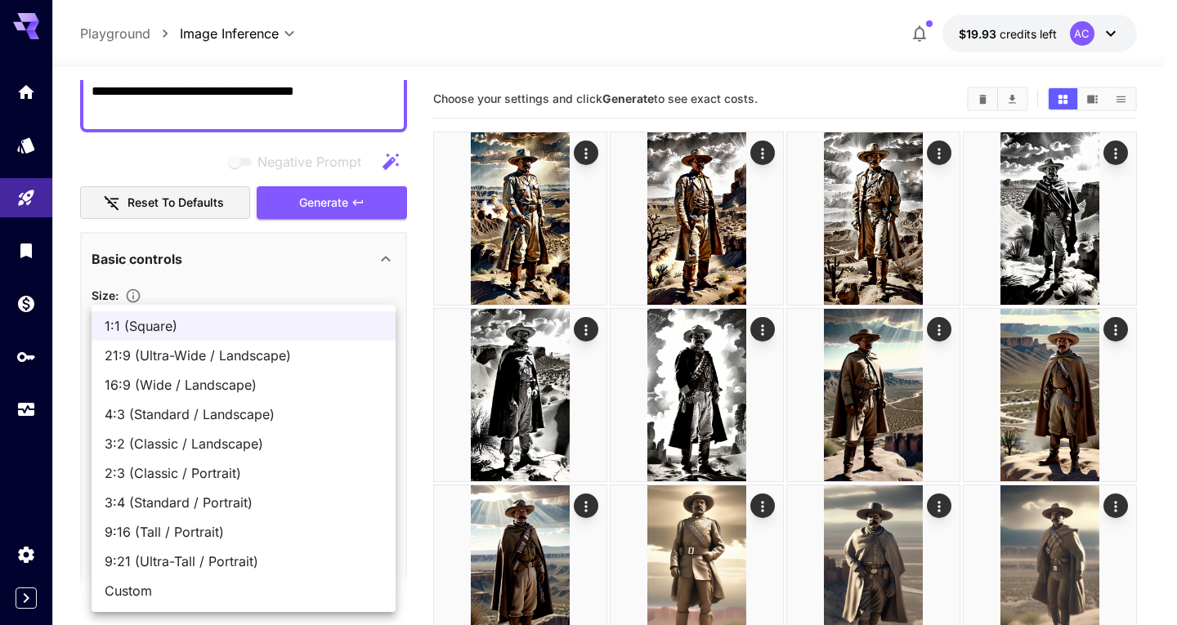
click at [175, 537] on span "9:16 (Tall / Portrait)" at bounding box center [244, 532] width 278 height 20
type input "**********"
type input "***"
type input "****"
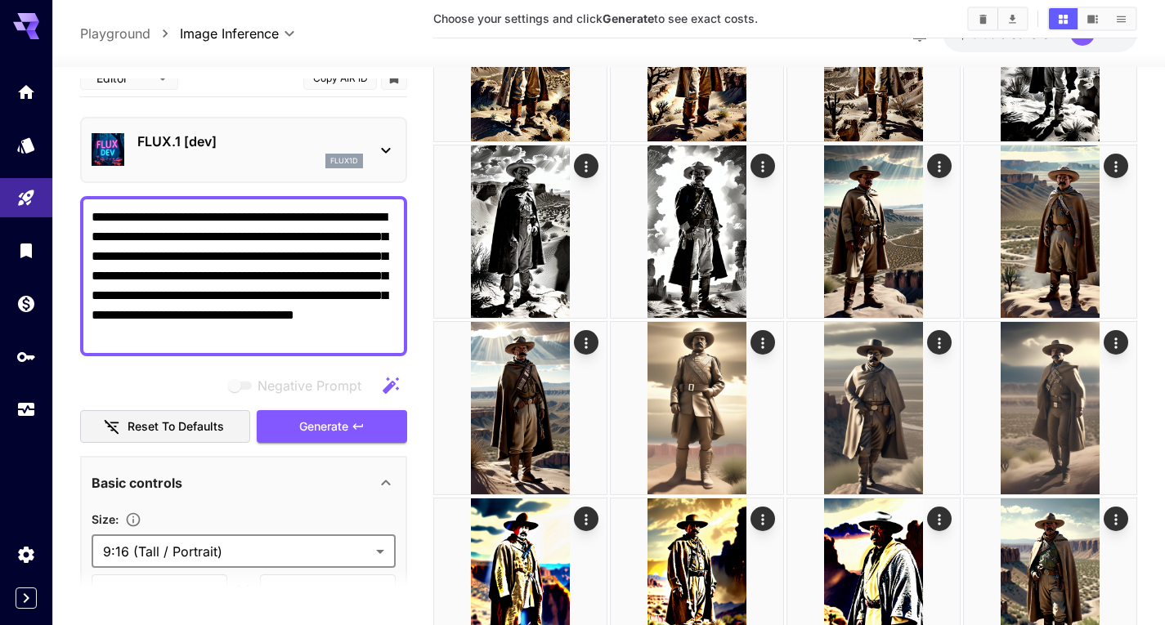
scroll to position [0, 0]
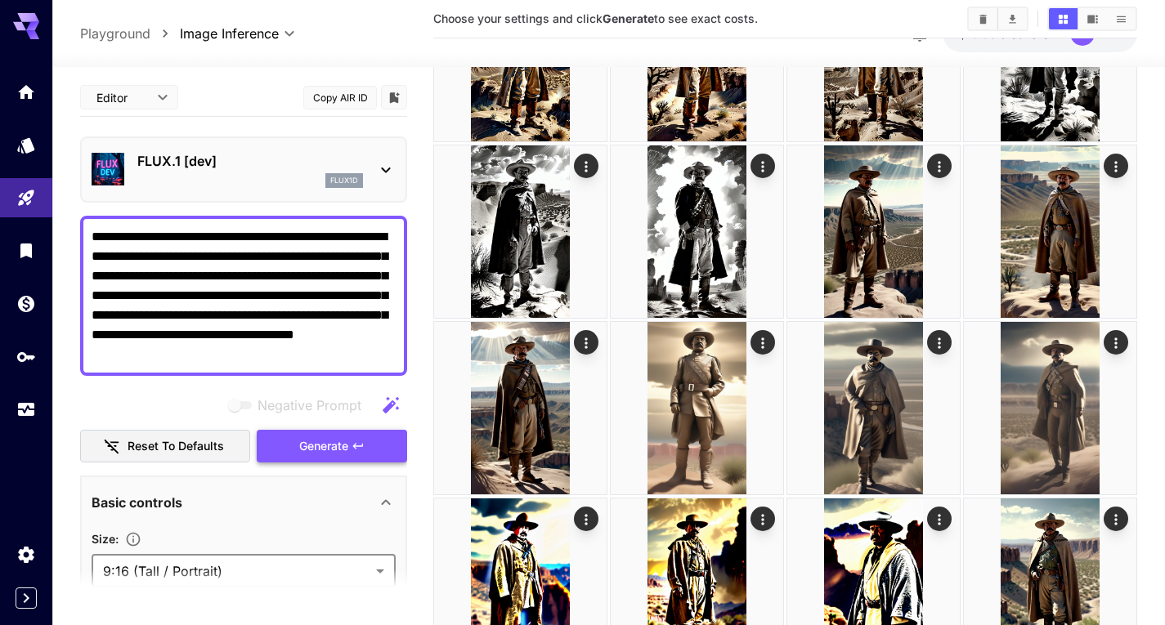
click at [315, 454] on span "Generate" at bounding box center [323, 447] width 49 height 20
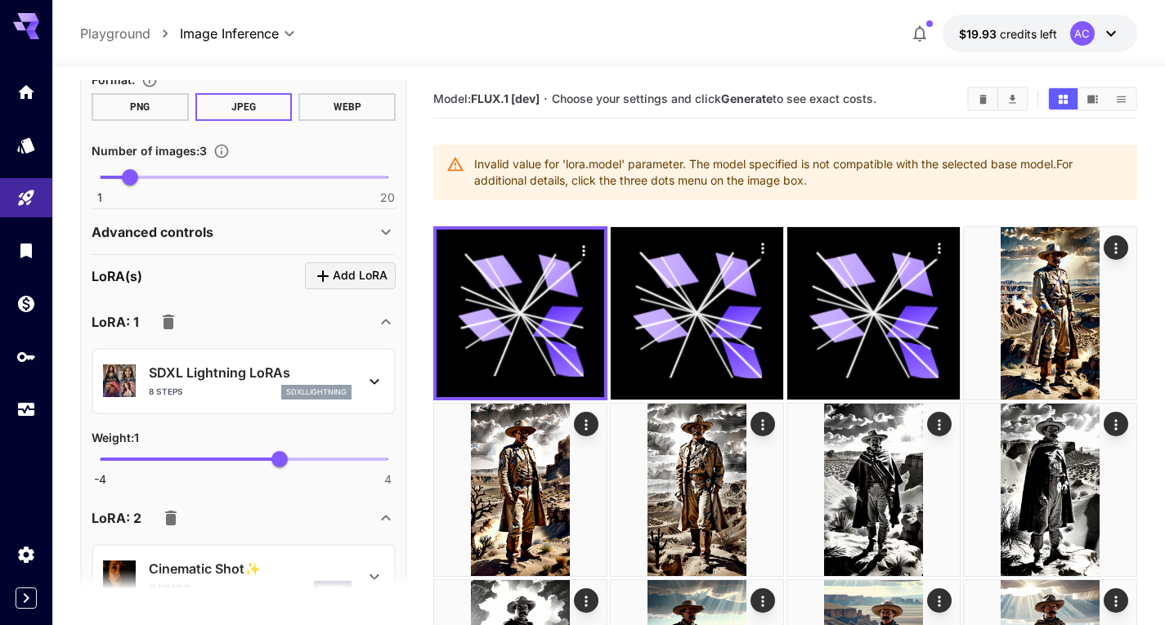
scroll to position [654, 0]
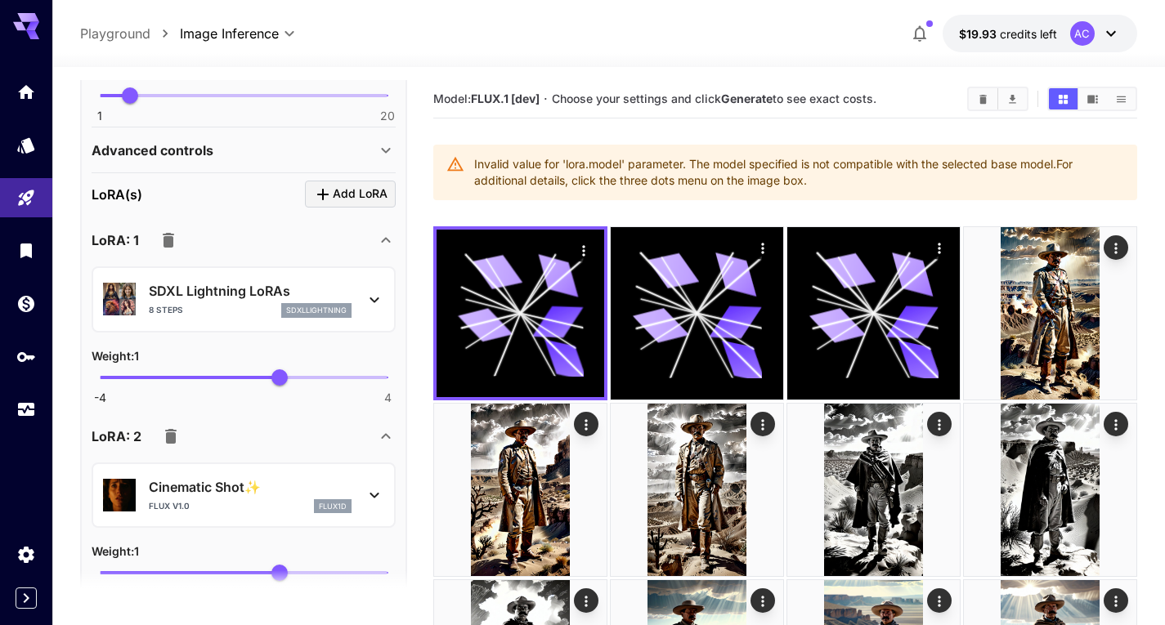
click at [176, 235] on icon "button" at bounding box center [169, 241] width 20 height 20
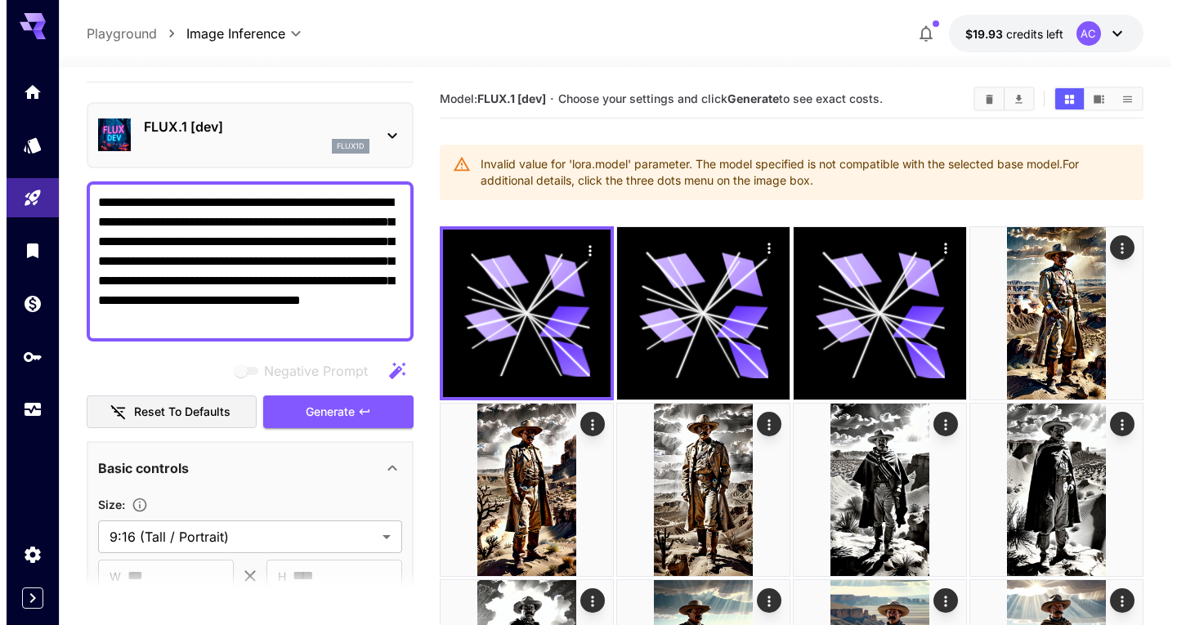
scroll to position [0, 0]
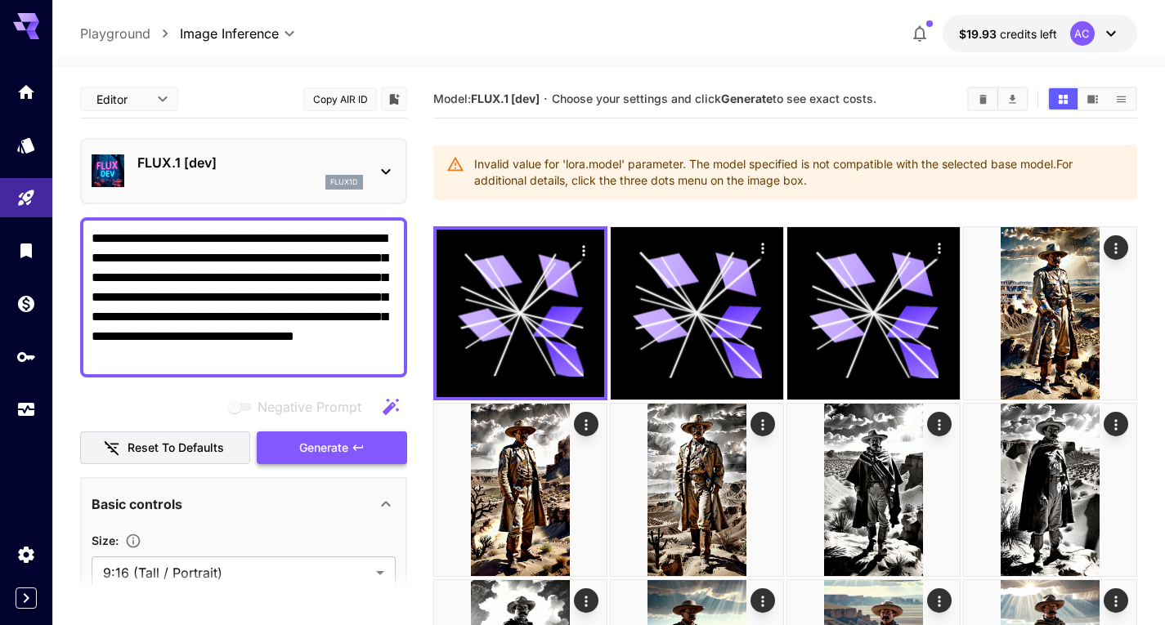
click at [320, 449] on span "Generate" at bounding box center [323, 448] width 49 height 20
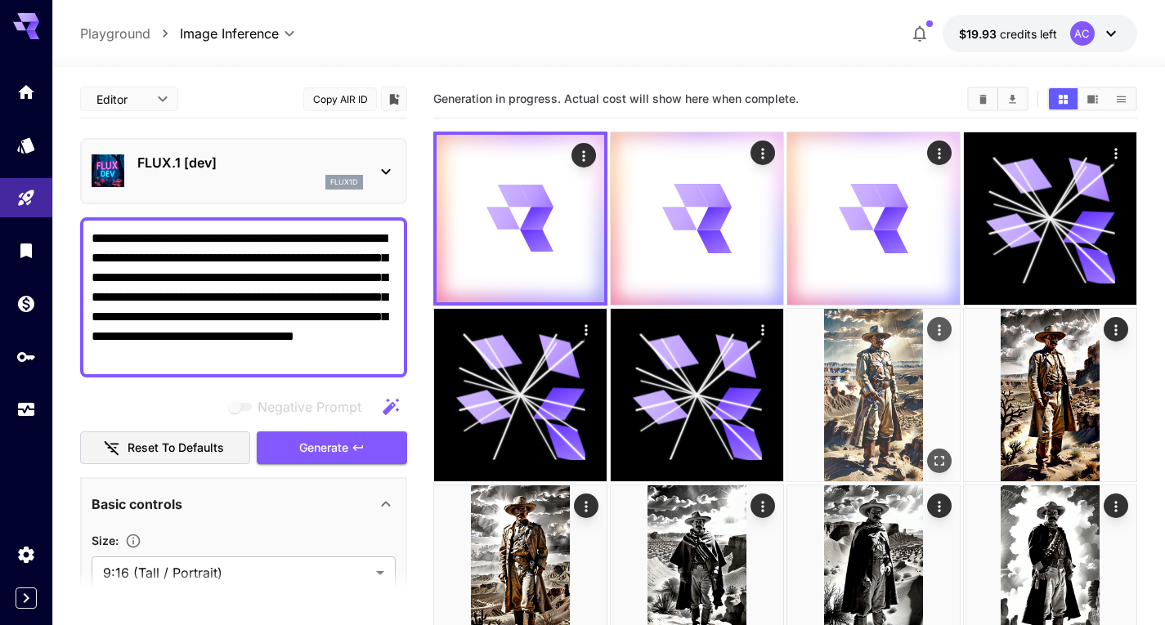
click at [854, 407] on img at bounding box center [873, 395] width 172 height 172
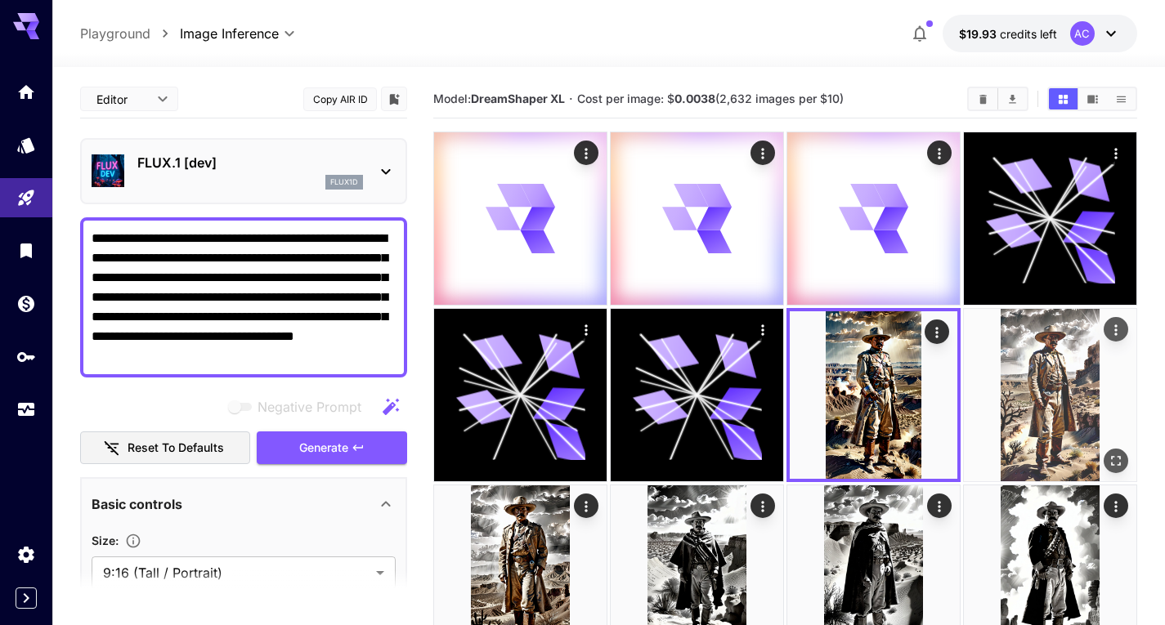
click at [1034, 383] on img at bounding box center [1050, 395] width 172 height 172
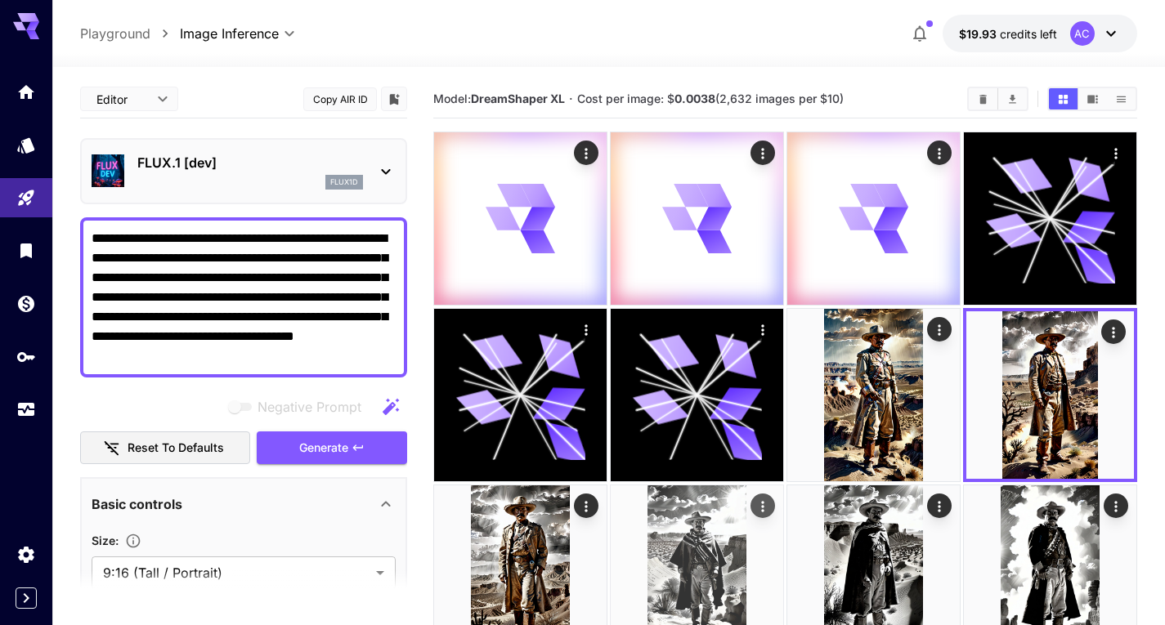
click at [646, 517] on img at bounding box center [697, 572] width 172 height 172
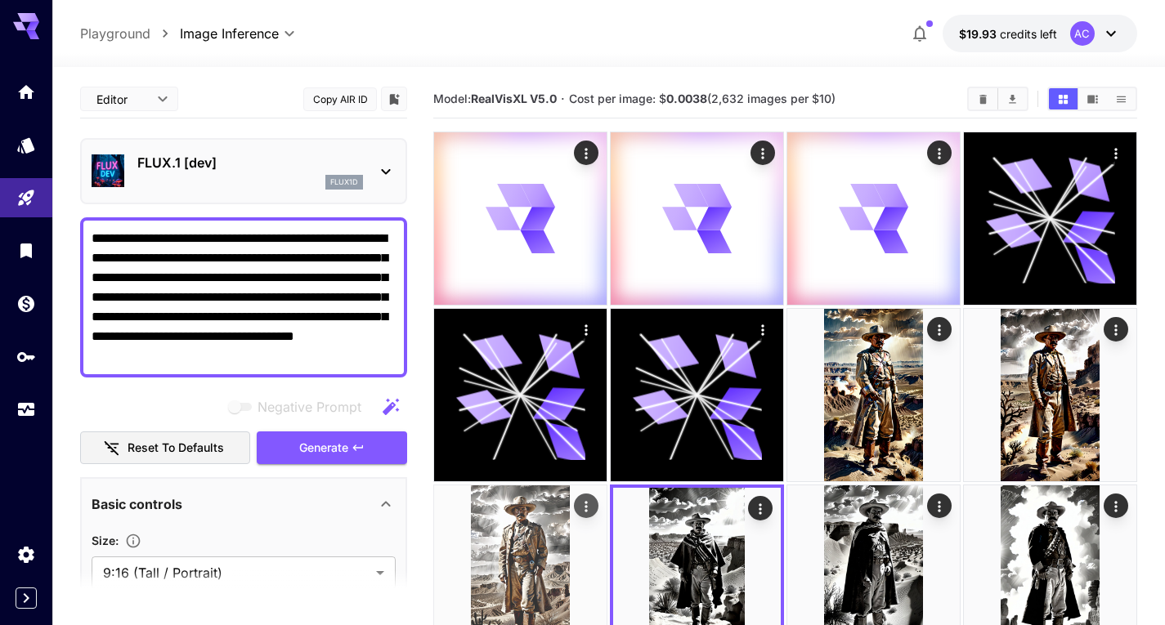
click at [558, 517] on img at bounding box center [520, 572] width 172 height 172
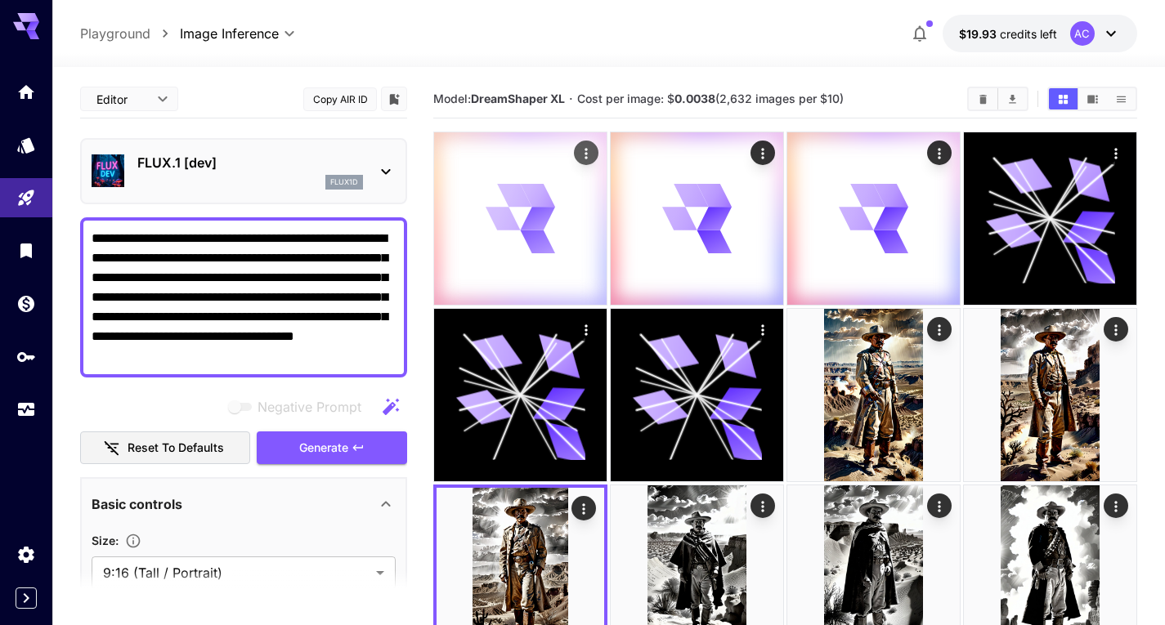
click at [606, 214] on div at bounding box center [520, 218] width 172 height 172
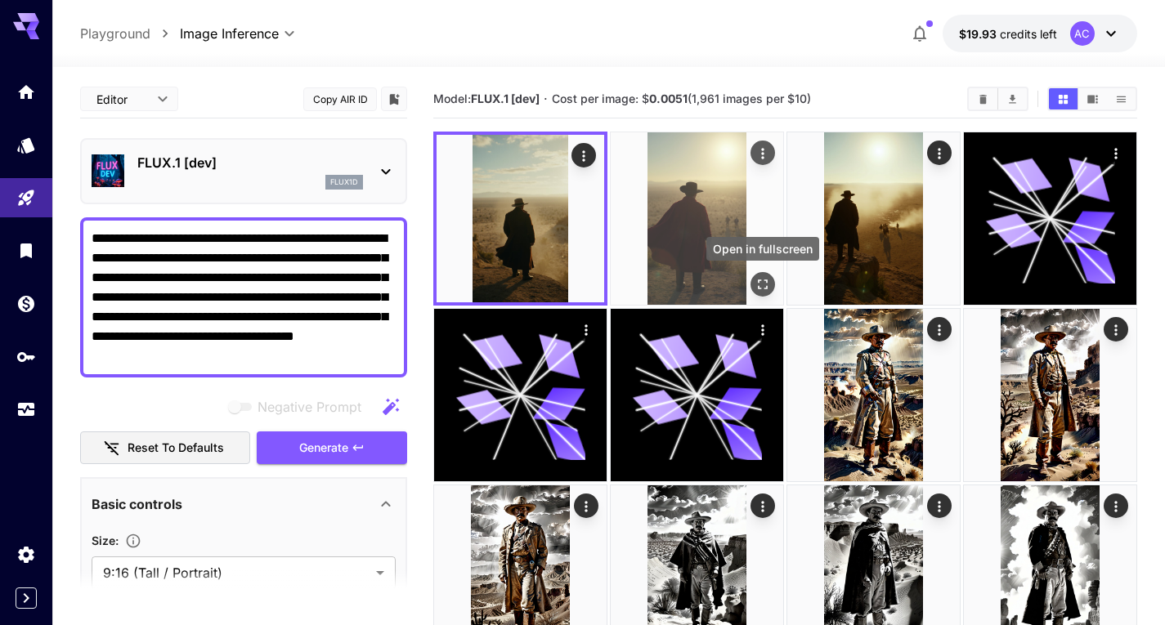
click at [756, 284] on icon "Open in fullscreen" at bounding box center [763, 284] width 16 height 16
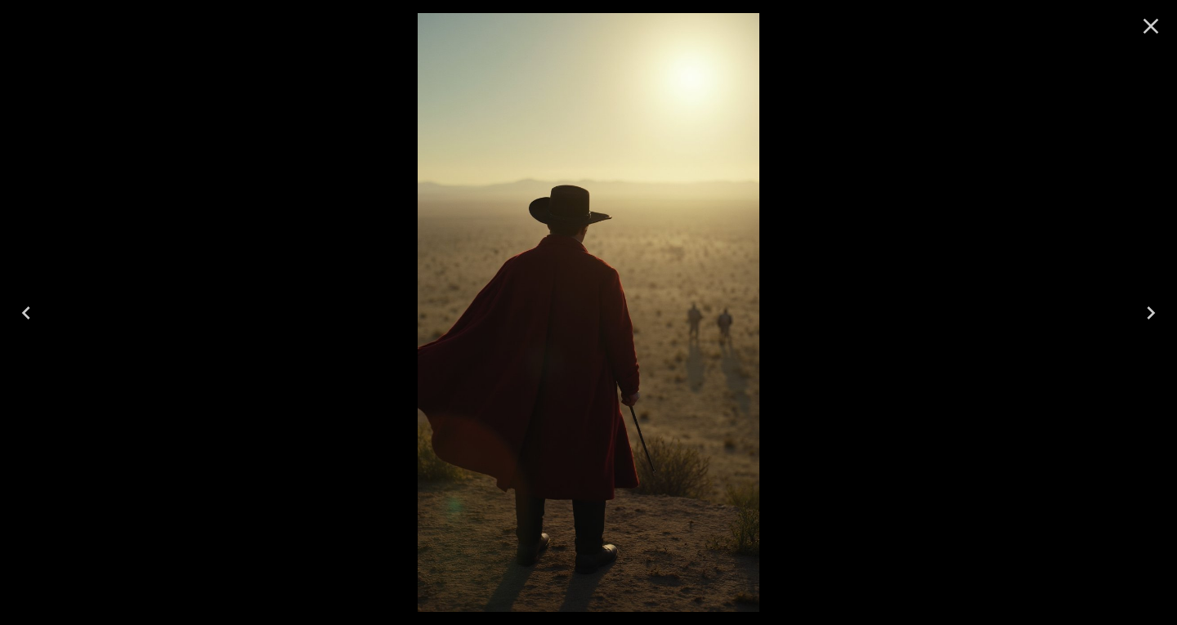
click at [1153, 308] on icon "Next" at bounding box center [1151, 313] width 26 height 26
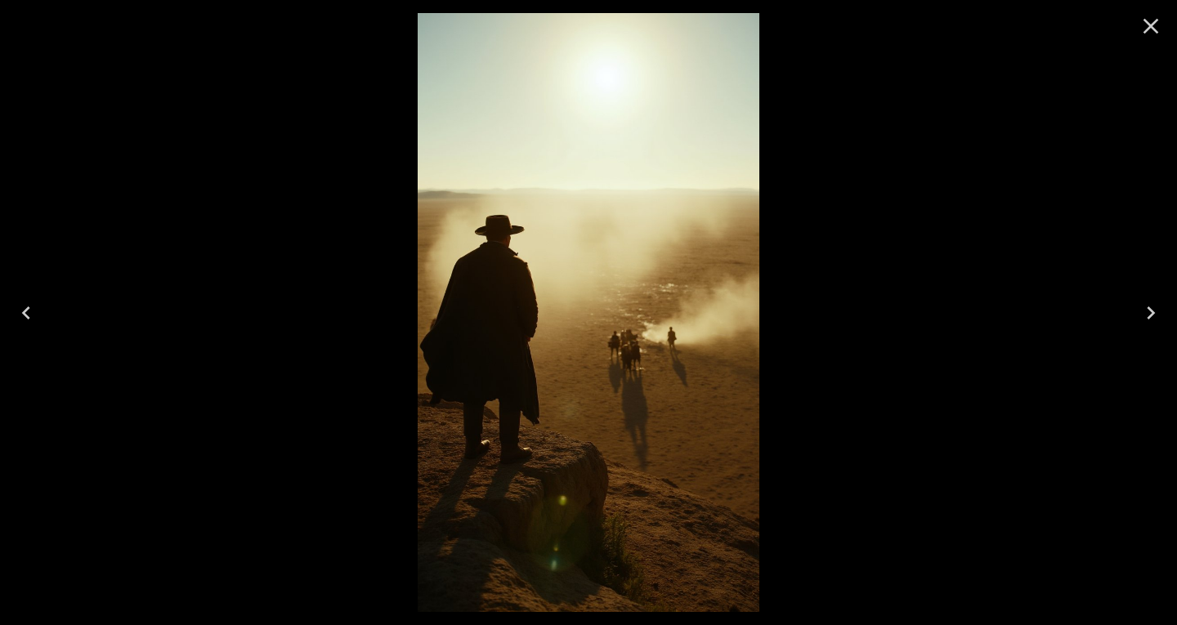
click at [1153, 308] on icon "Next" at bounding box center [1151, 313] width 26 height 26
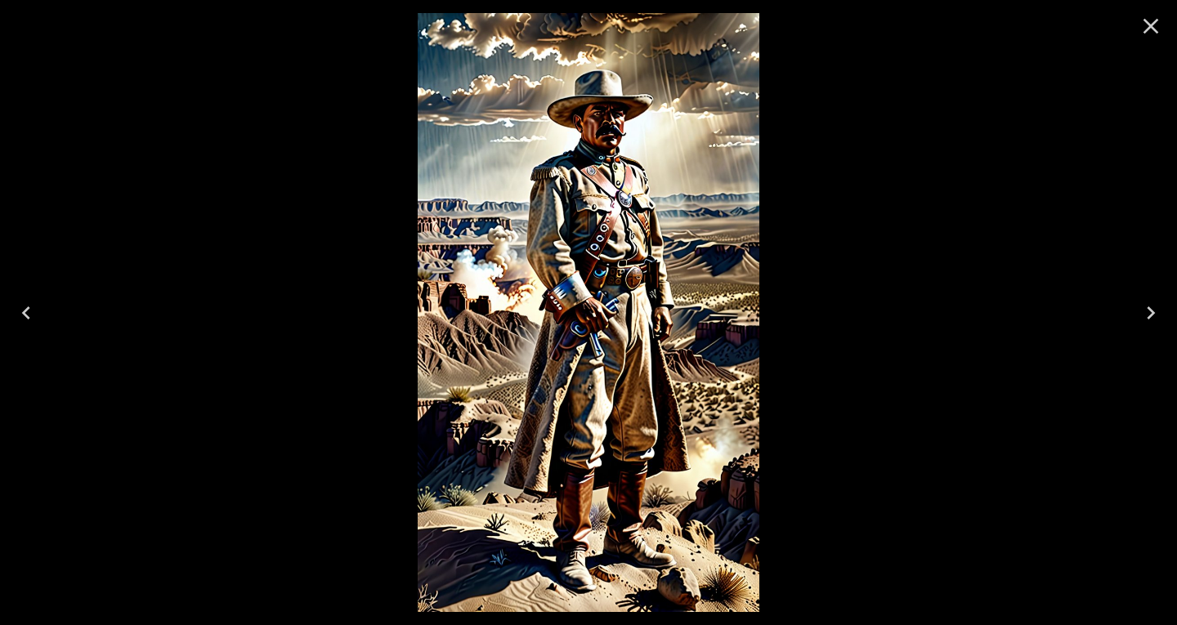
click at [3, 308] on button "Previous" at bounding box center [26, 312] width 52 height 65
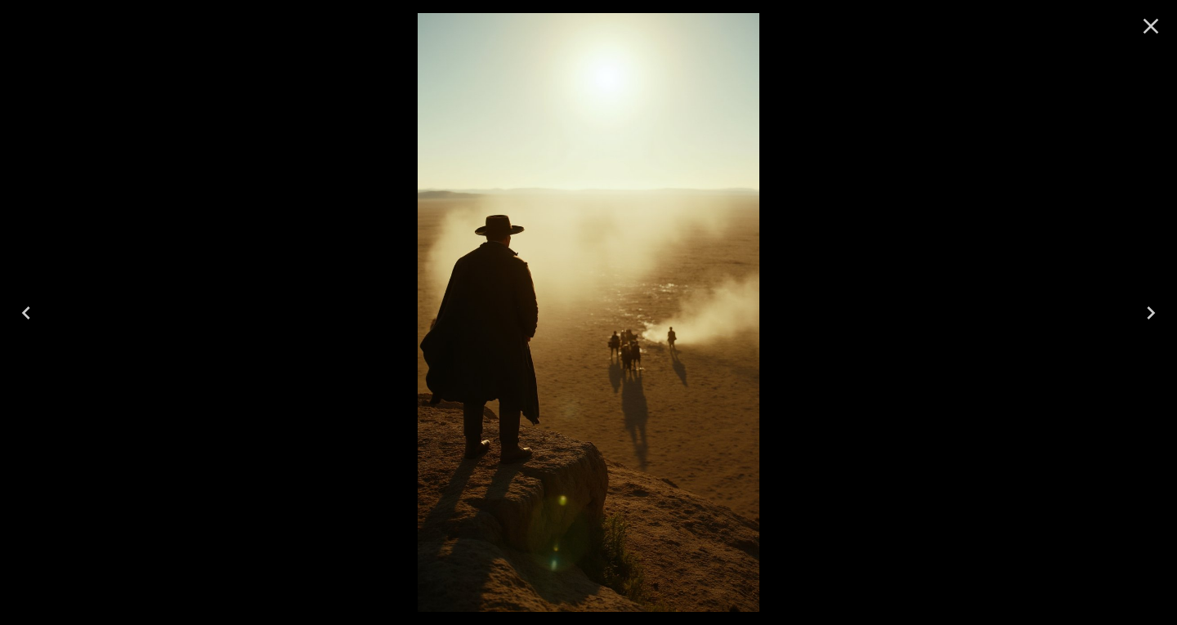
click at [19, 308] on icon "Previous" at bounding box center [26, 313] width 26 height 26
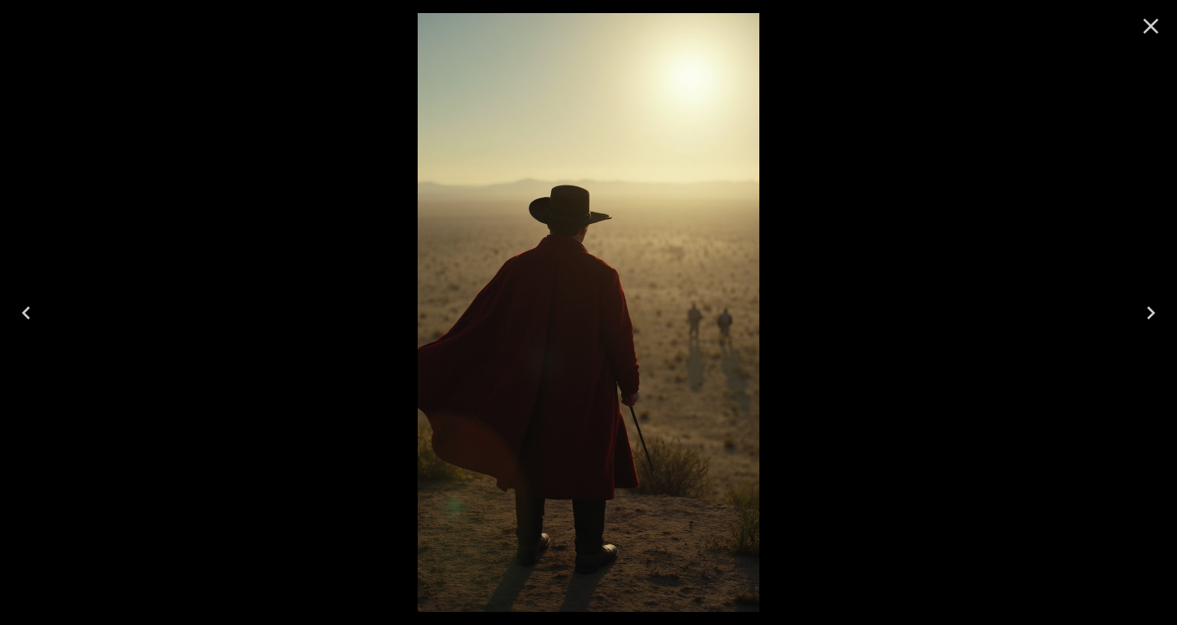
click at [19, 308] on icon "Previous" at bounding box center [26, 313] width 26 height 26
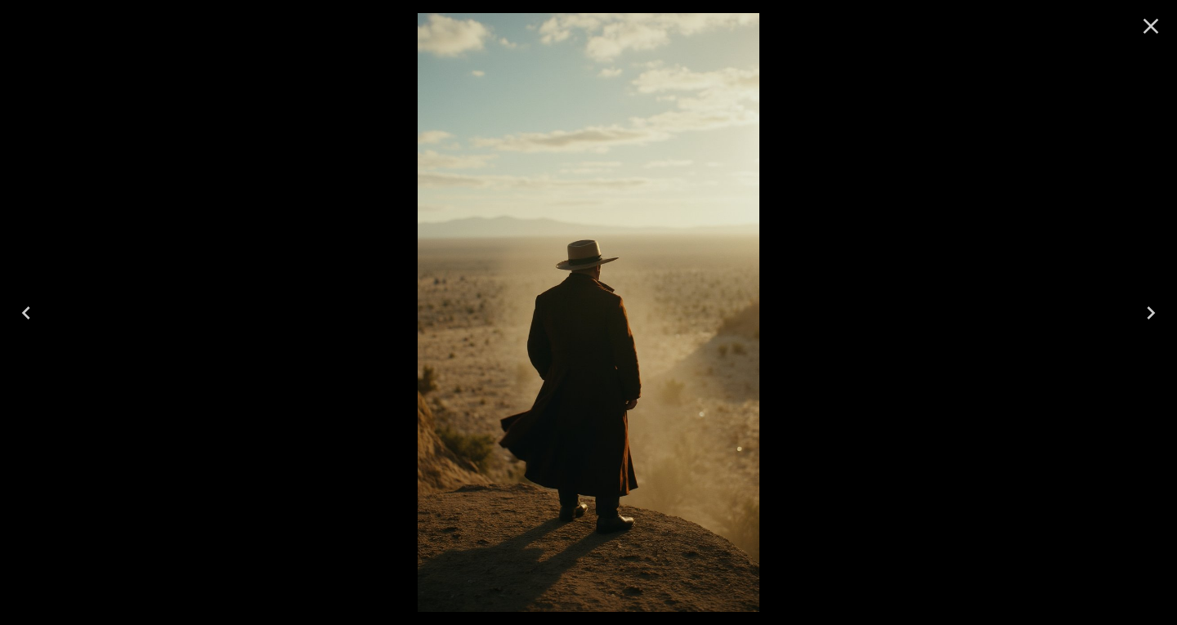
click at [1158, 31] on icon "Close" at bounding box center [1151, 26] width 26 height 26
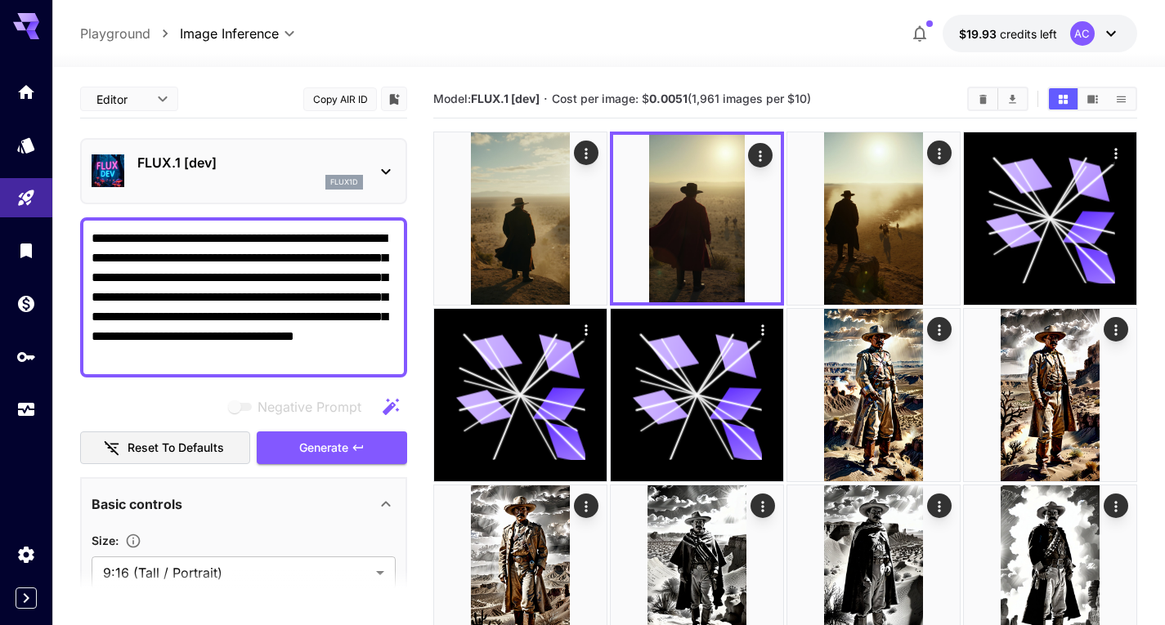
click at [264, 156] on p "FLUX.1 [dev]" at bounding box center [250, 163] width 226 height 20
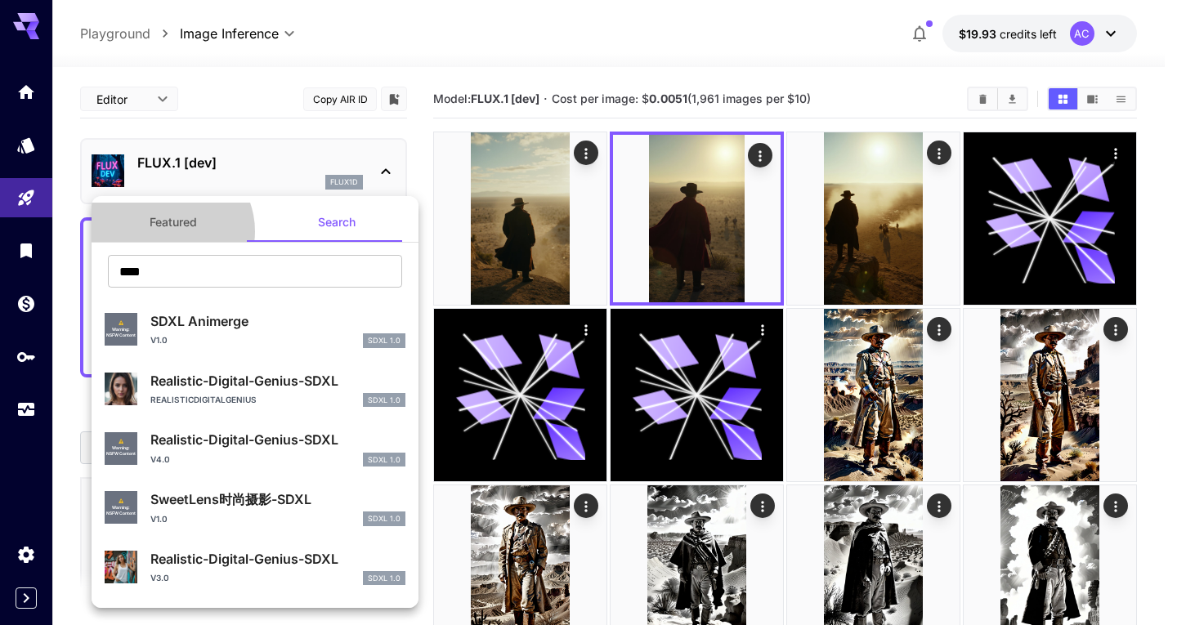
click at [168, 231] on button "Featured" at bounding box center [173, 222] width 163 height 39
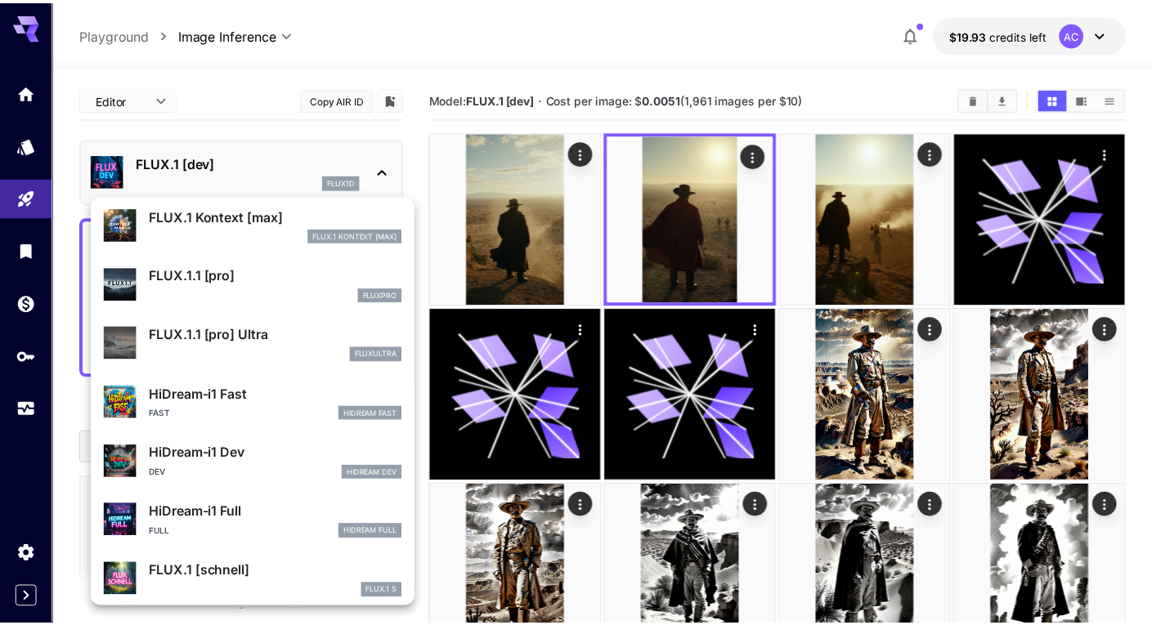
scroll to position [1040, 0]
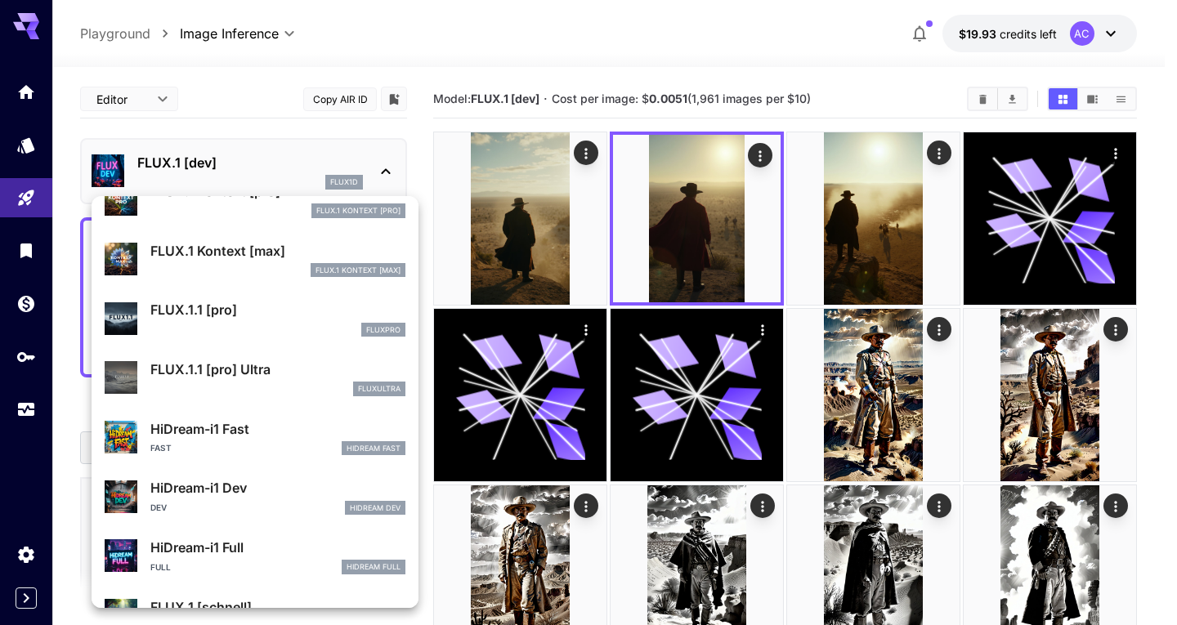
click at [238, 318] on p "FLUX.1.1 [pro]" at bounding box center [277, 310] width 255 height 20
type input "**********"
type input "***"
type input "****"
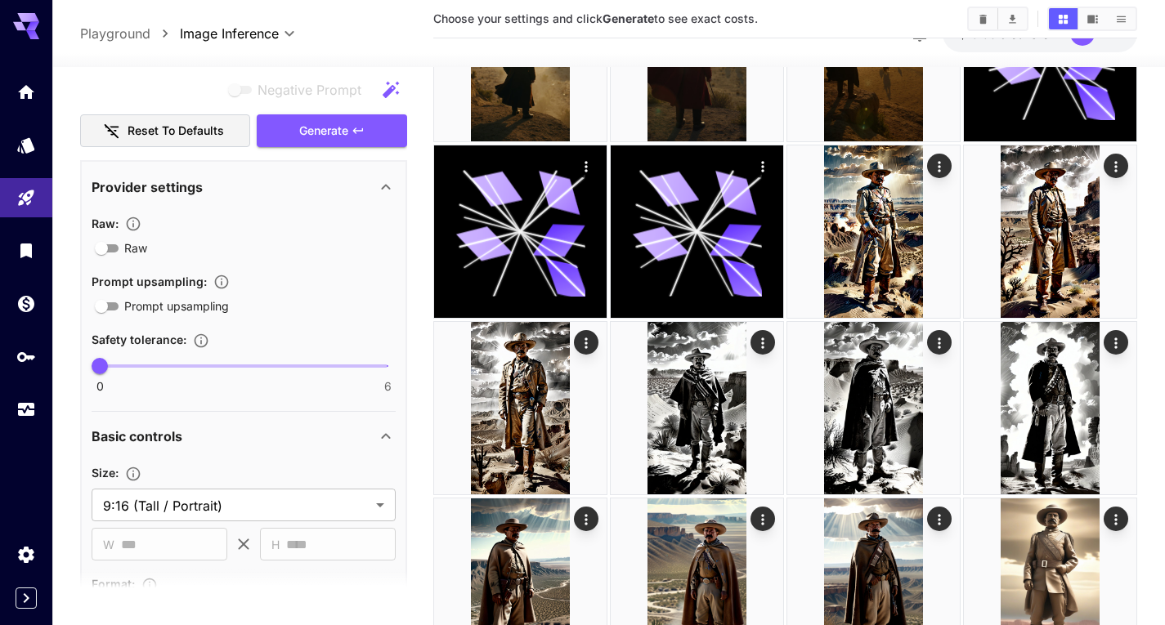
scroll to position [307, 0]
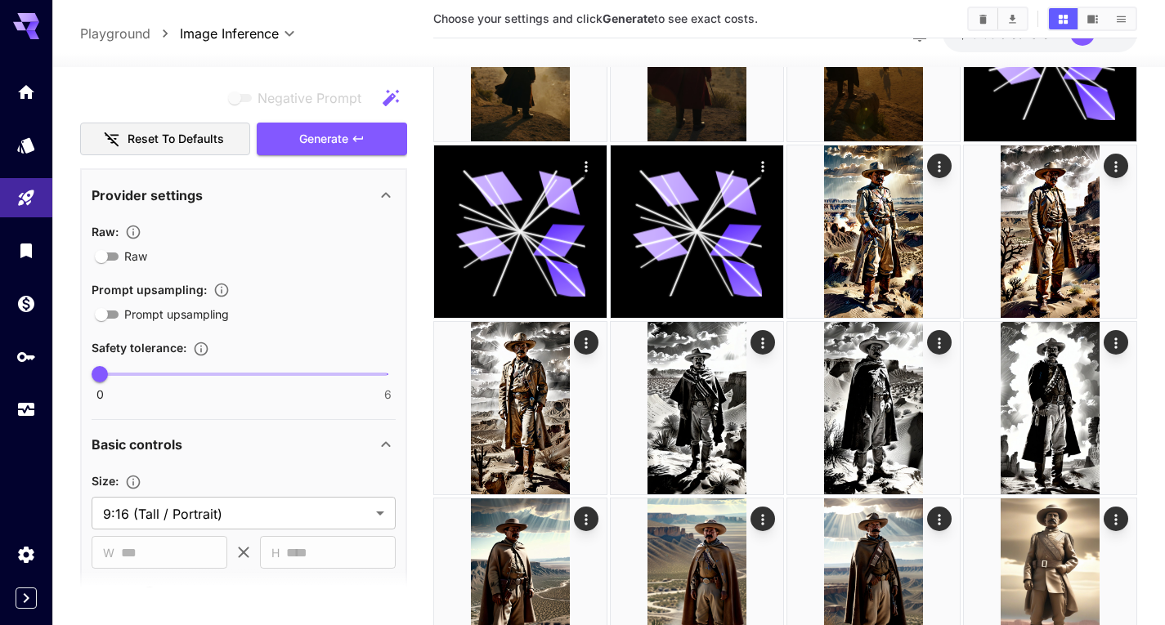
click at [292, 196] on div "Provider settings" at bounding box center [234, 196] width 284 height 20
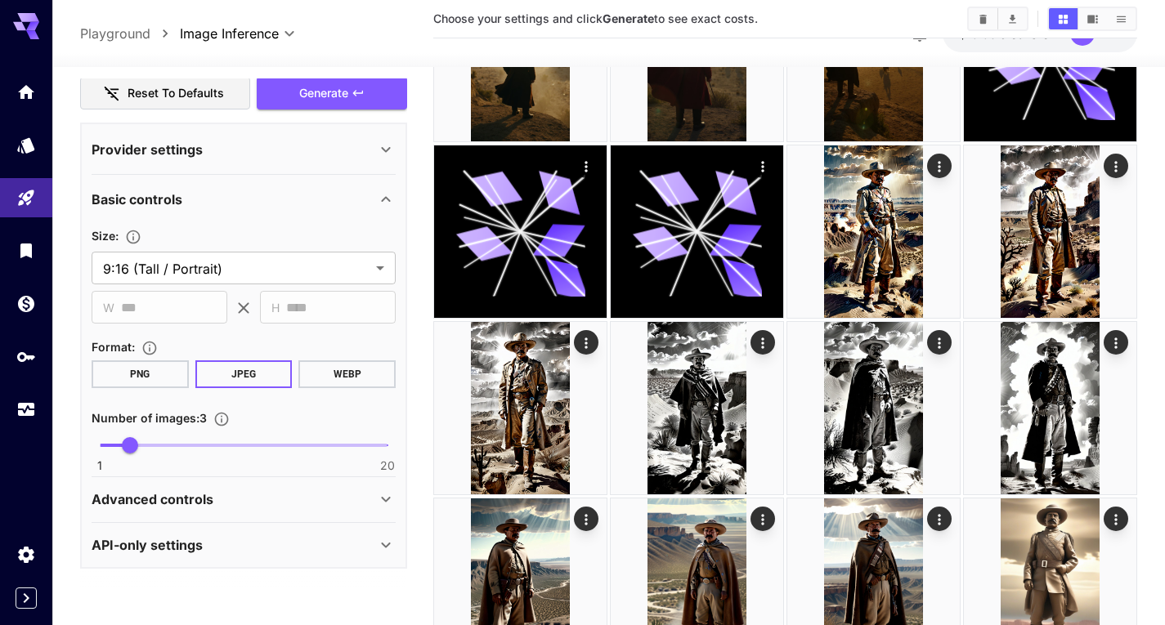
click at [261, 195] on div "Basic controls" at bounding box center [234, 200] width 284 height 20
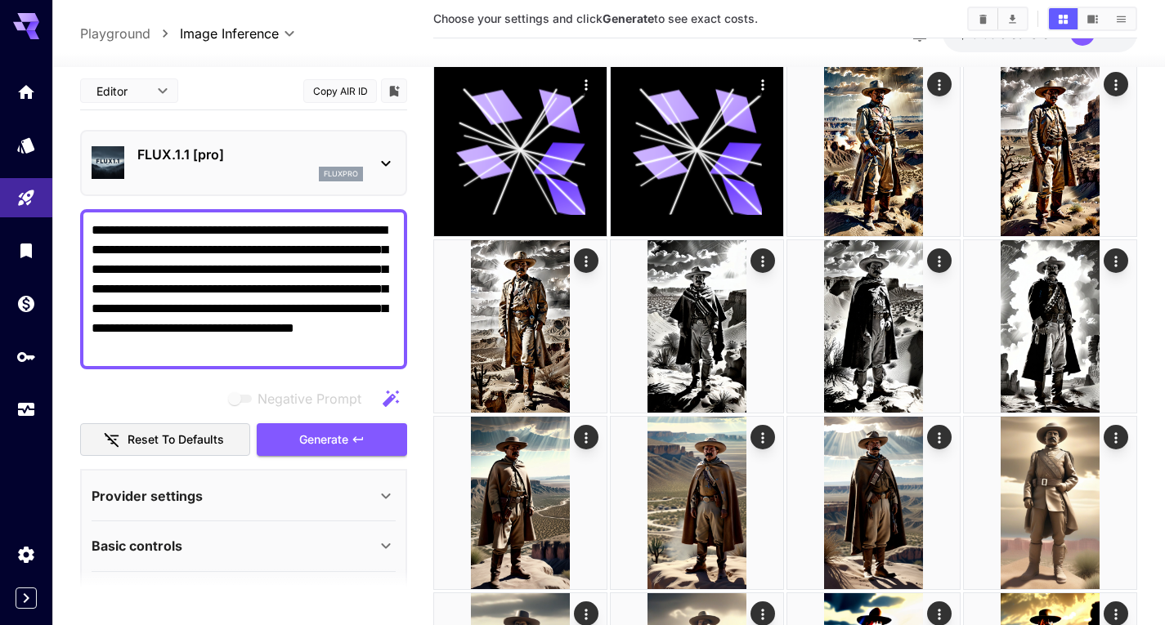
scroll to position [0, 0]
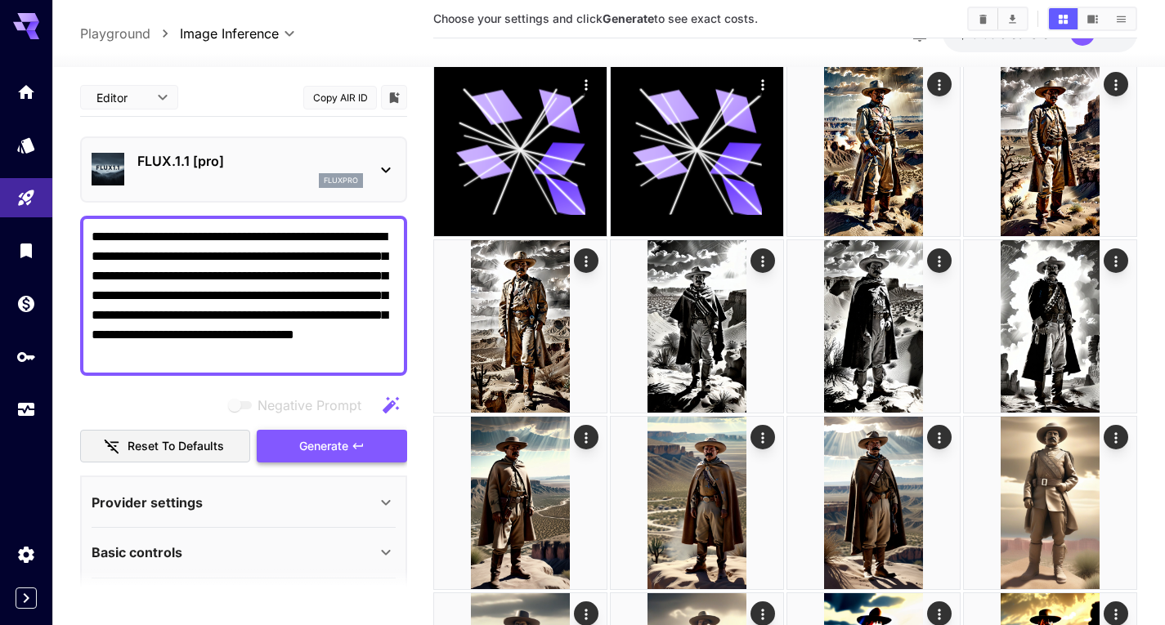
click at [325, 446] on span "Generate" at bounding box center [323, 447] width 49 height 20
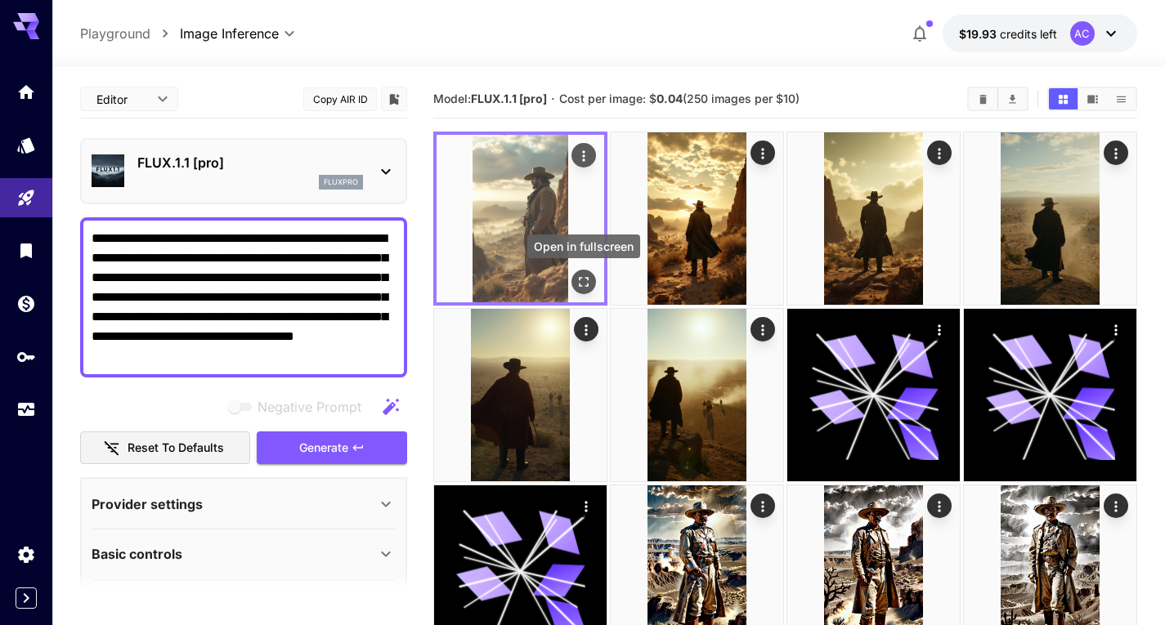
click at [579, 282] on icon "Open in fullscreen" at bounding box center [583, 282] width 16 height 16
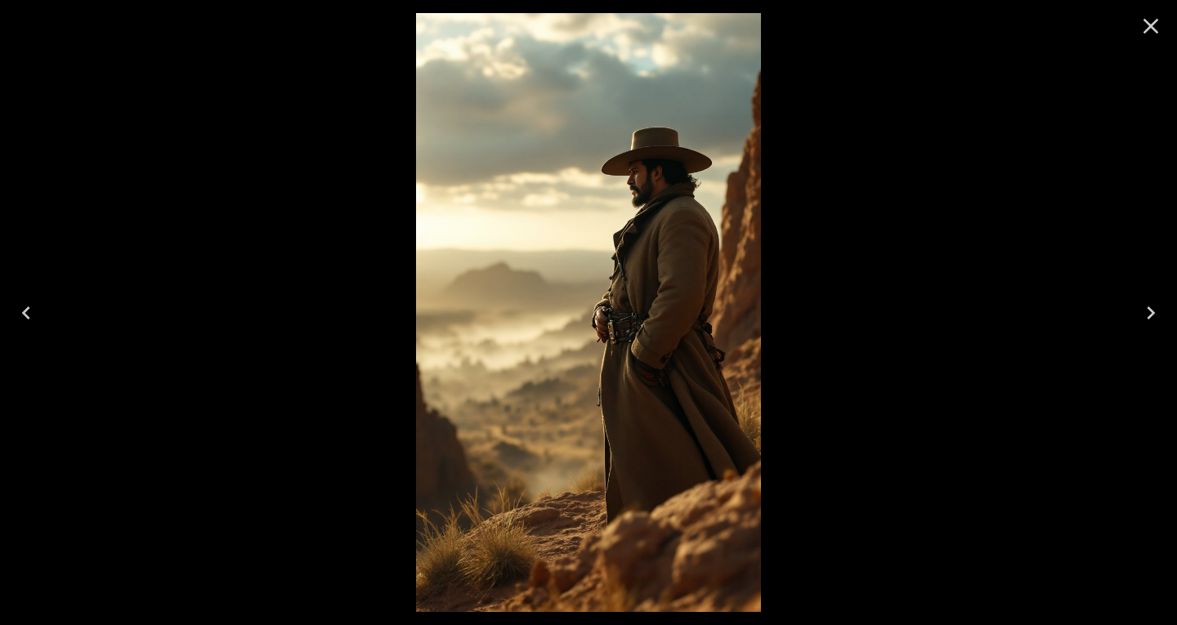
click at [1162, 307] on icon "Next" at bounding box center [1151, 313] width 26 height 26
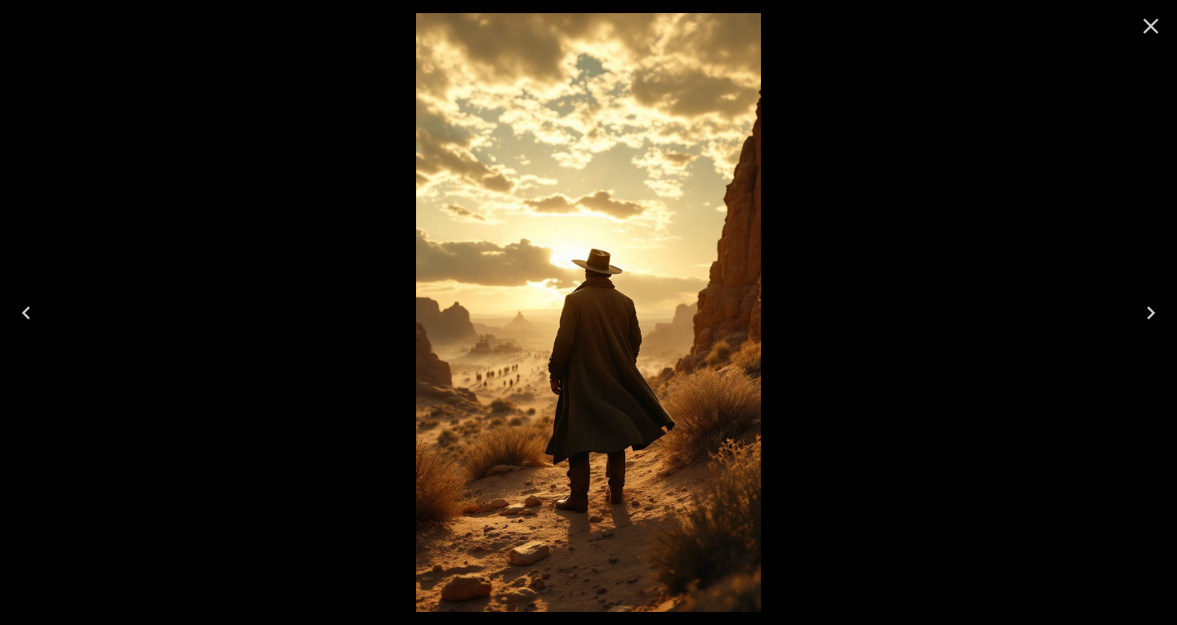
click at [1156, 308] on icon "Next" at bounding box center [1151, 313] width 26 height 26
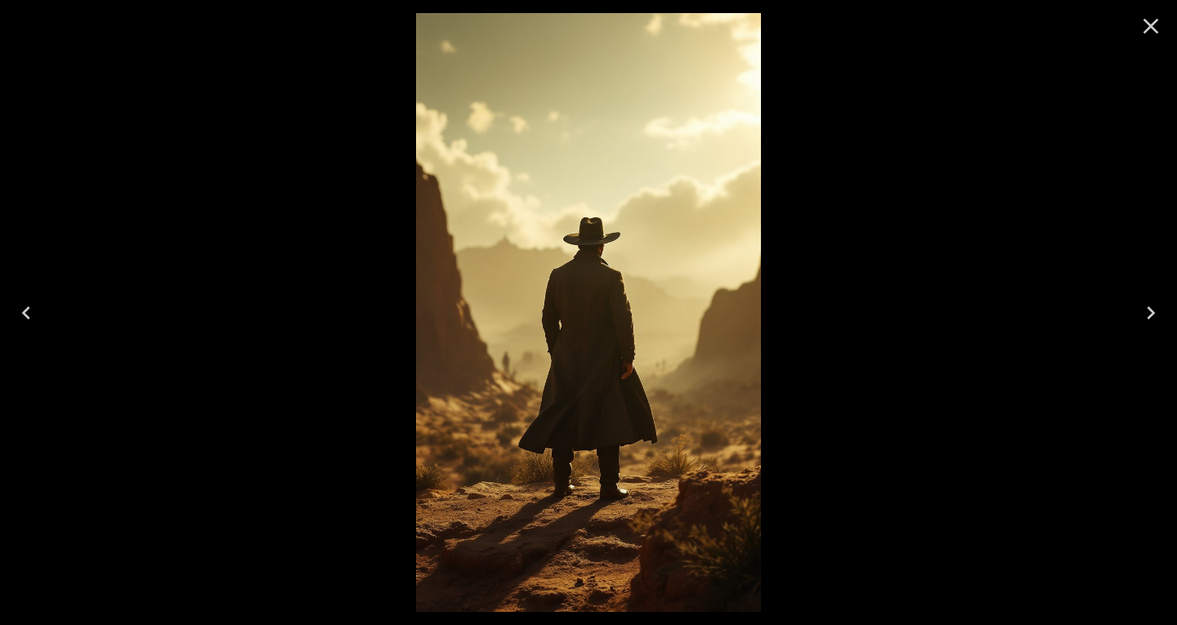
click at [1156, 308] on icon "Next" at bounding box center [1151, 313] width 26 height 26
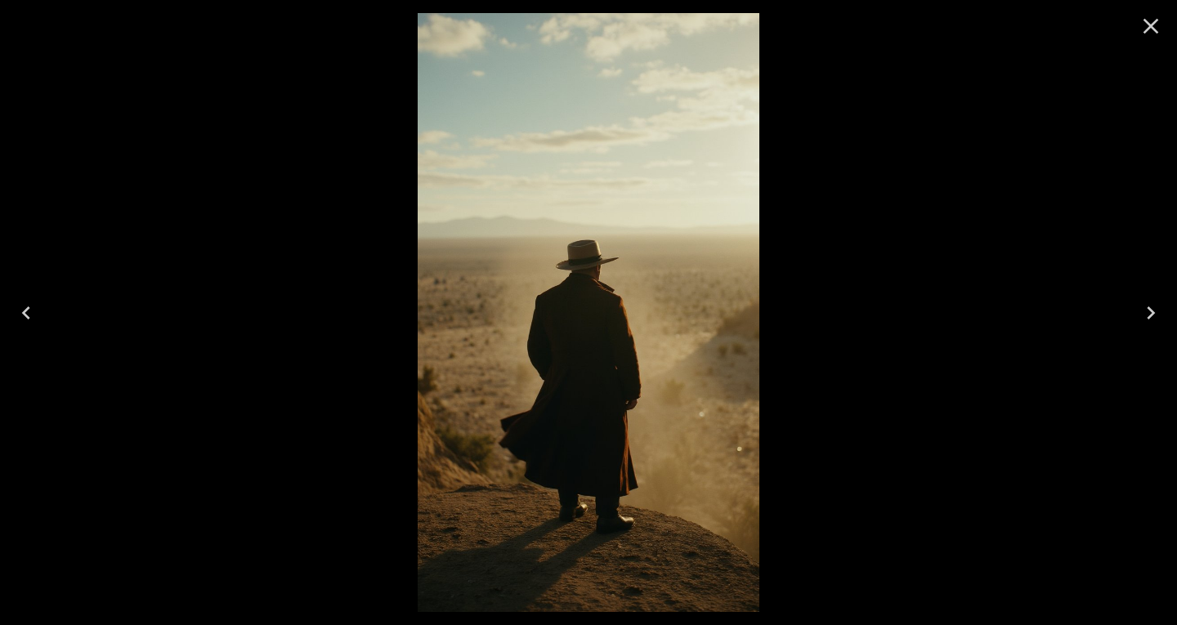
click at [1158, 37] on icon "Close" at bounding box center [1151, 26] width 26 height 26
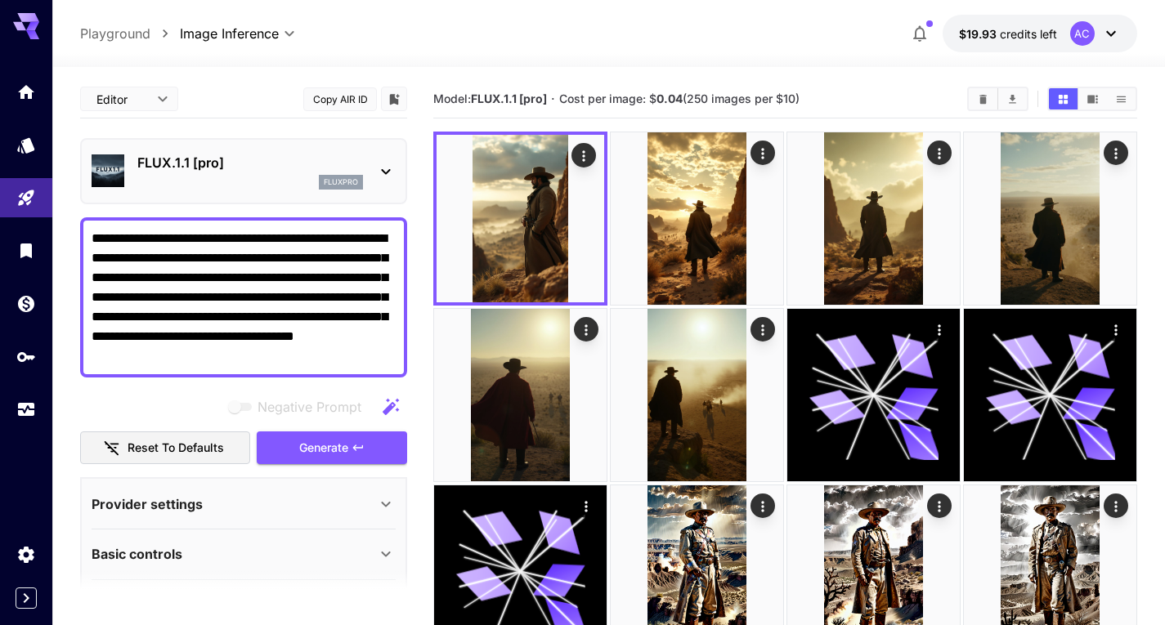
click at [215, 183] on div "fluxpro" at bounding box center [250, 182] width 226 height 15
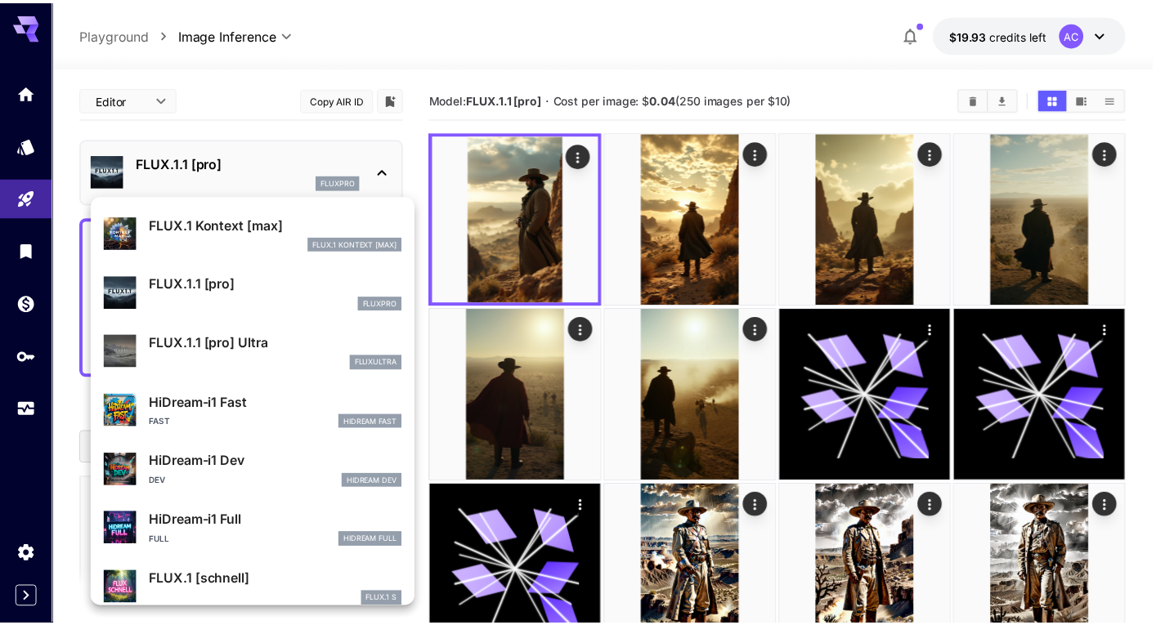
scroll to position [1203, 0]
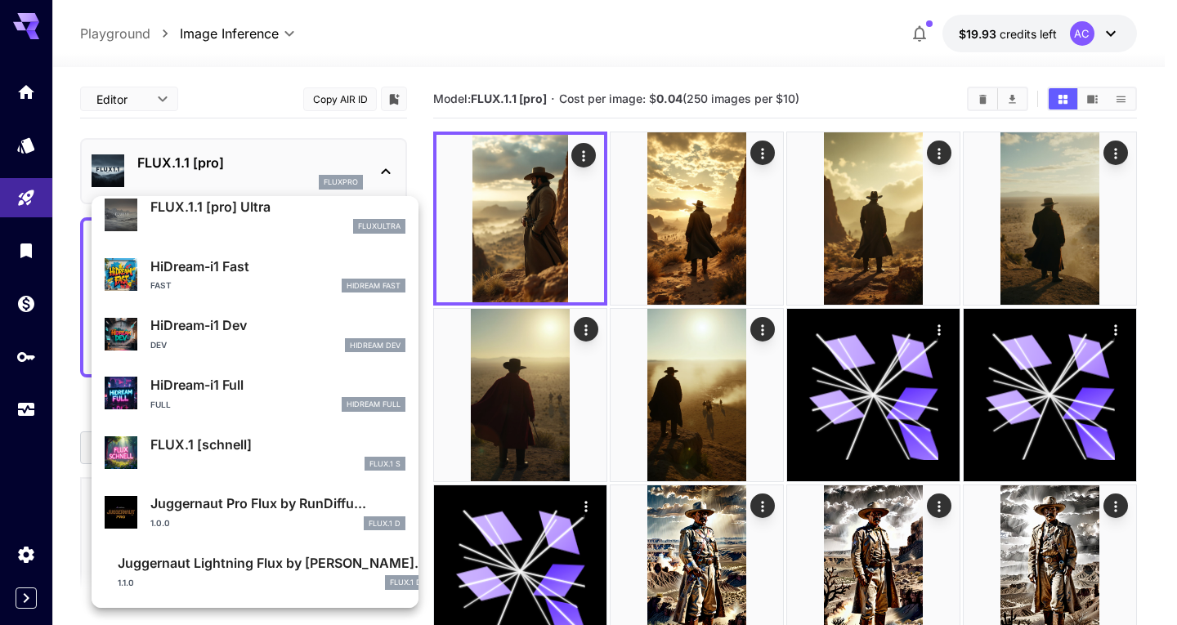
click at [604, 56] on div at bounding box center [588, 312] width 1177 height 625
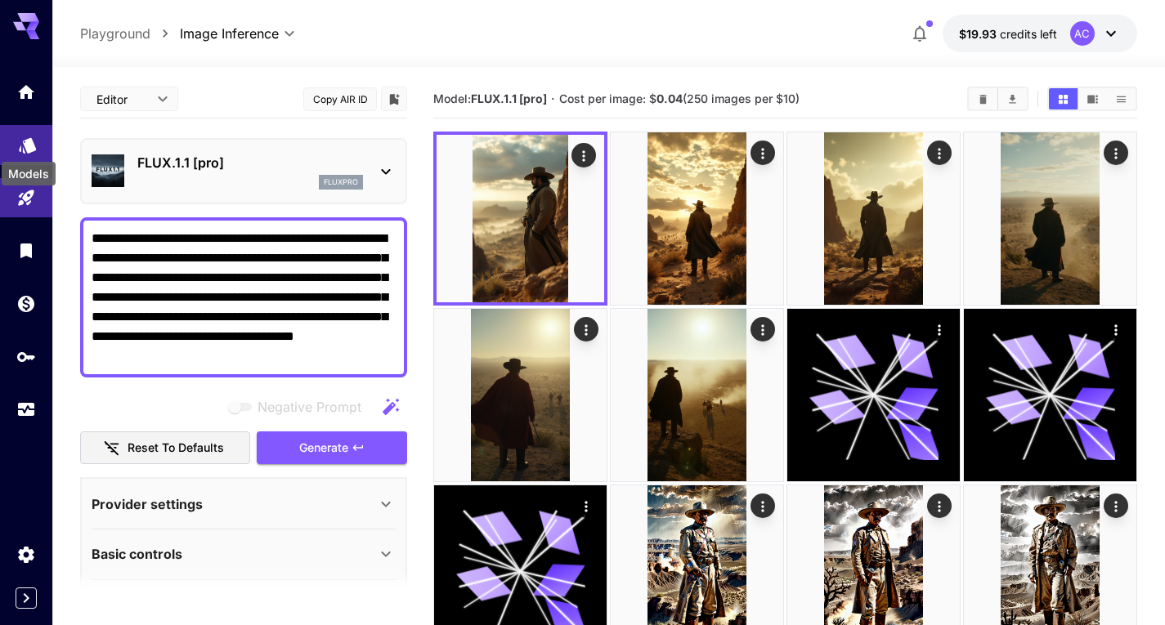
click at [34, 139] on icon "Models" at bounding box center [28, 140] width 20 height 20
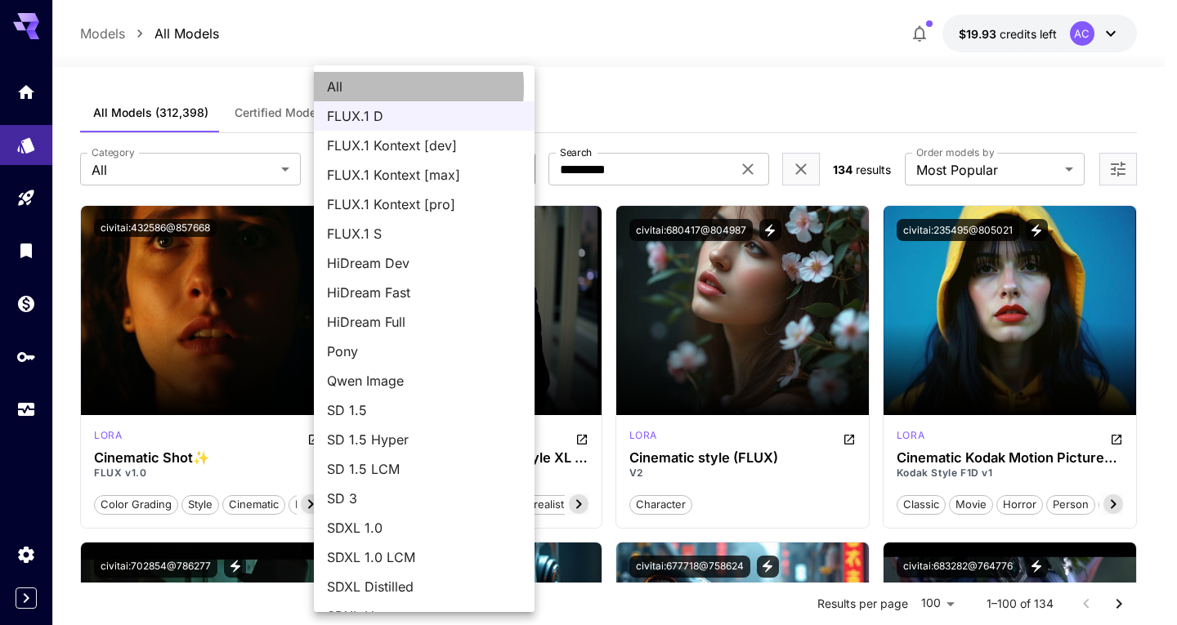
click at [383, 87] on span "All" at bounding box center [424, 87] width 195 height 20
type input "***"
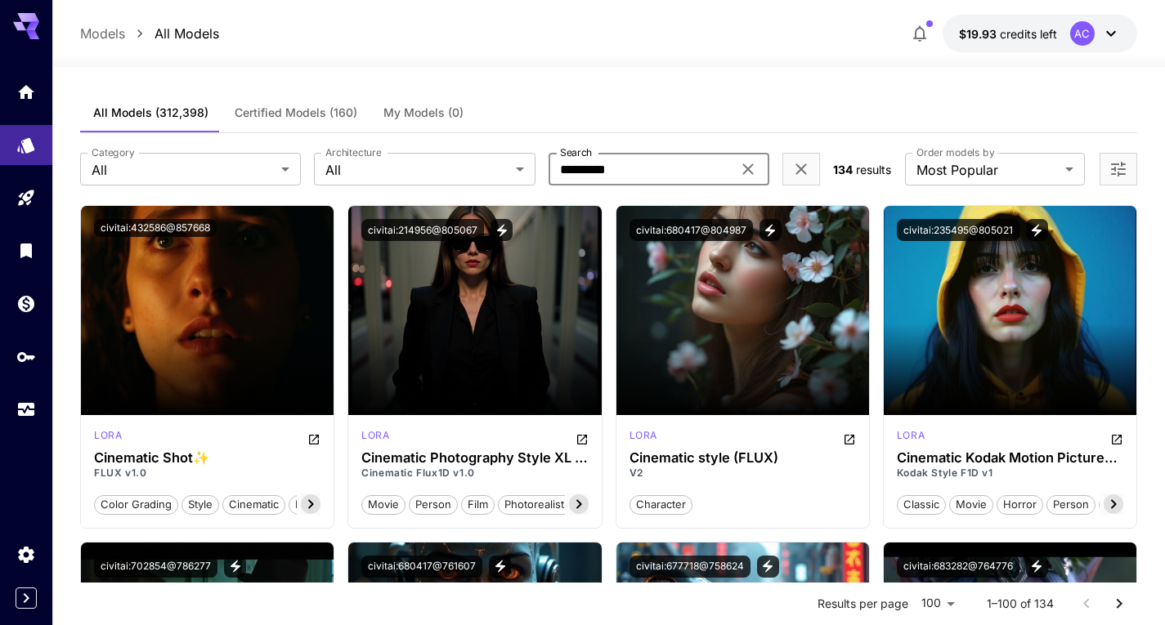
click at [625, 169] on input "*********" at bounding box center [640, 169] width 183 height 33
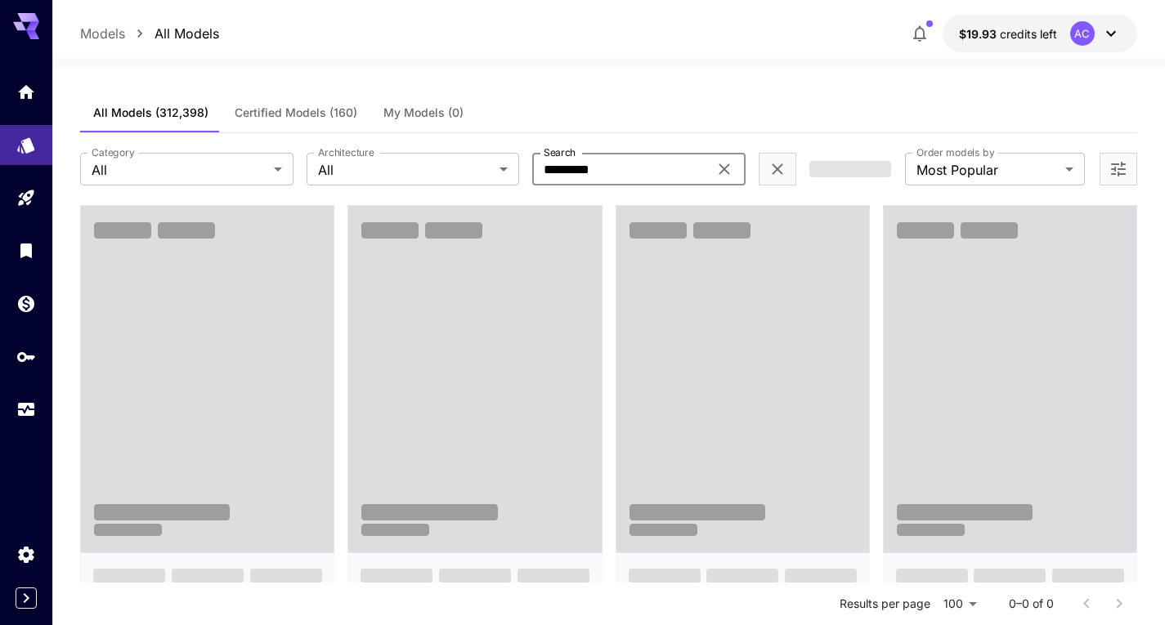
click at [627, 95] on div "All Models (312,398) Certified Models (160) My Models (0)" at bounding box center [608, 113] width 1057 height 40
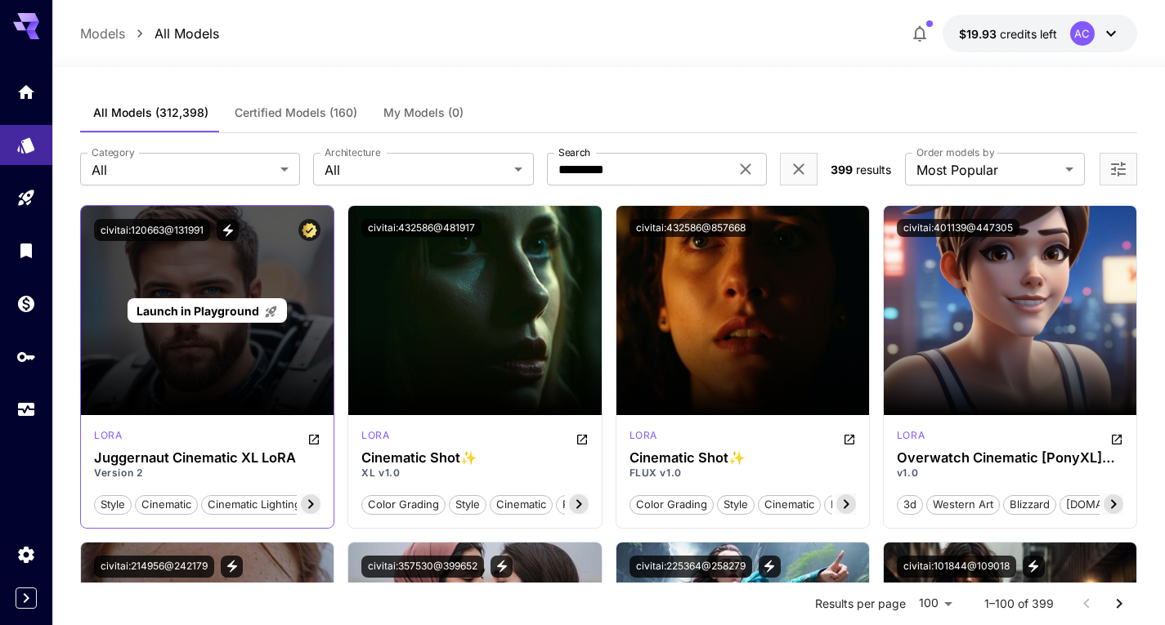
click at [199, 307] on span "Launch in Playground" at bounding box center [198, 311] width 123 height 14
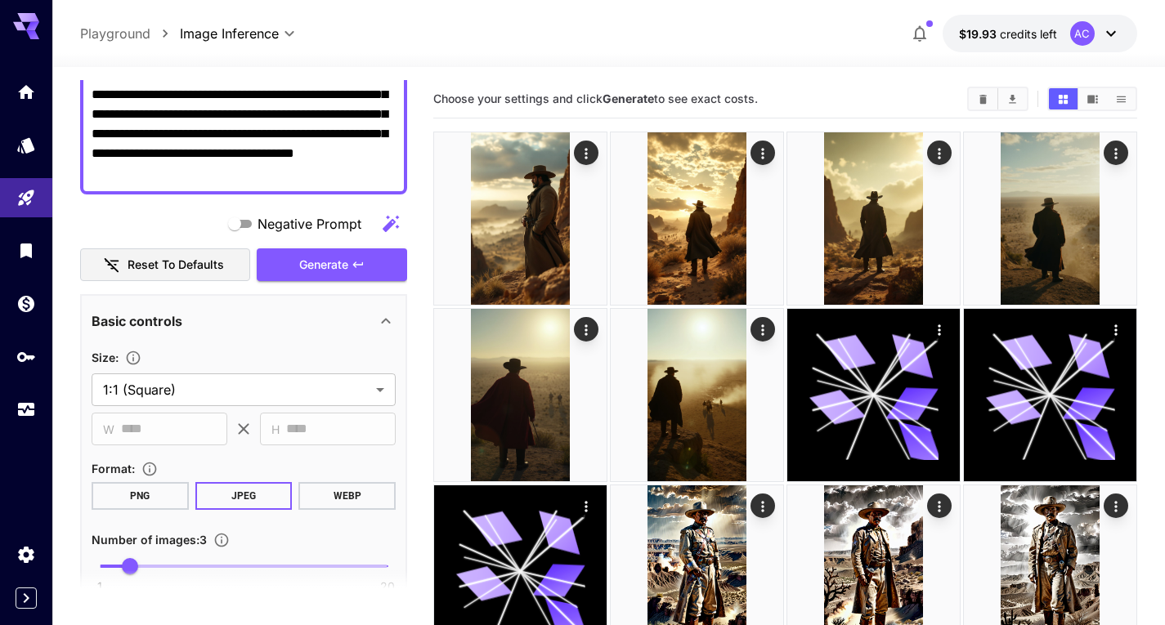
scroll to position [137, 0]
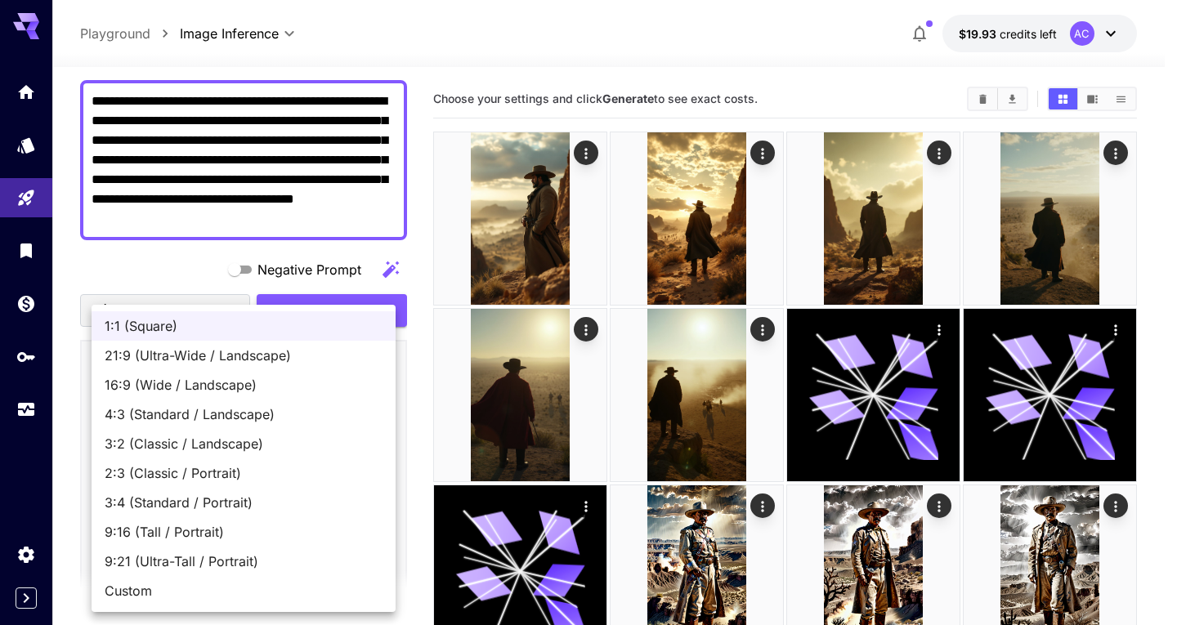
click at [159, 544] on li "9:16 (Tall / Portrait)" at bounding box center [244, 531] width 304 height 29
type input "**********"
type input "***"
type input "****"
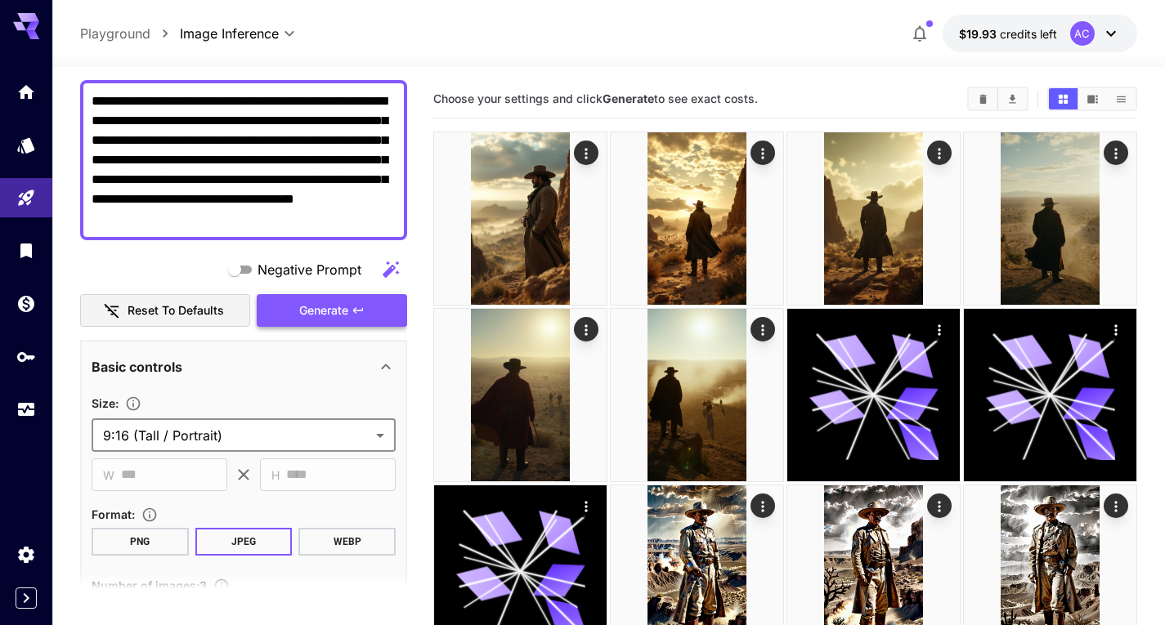
click at [316, 307] on span "Generate" at bounding box center [323, 311] width 49 height 20
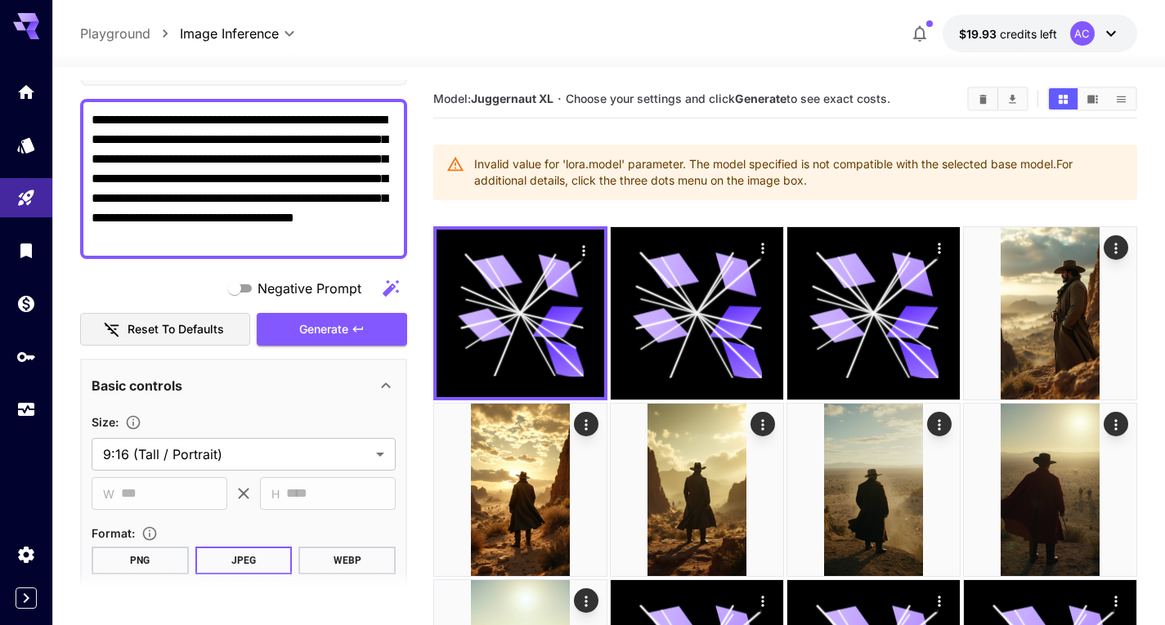
scroll to position [56, 0]
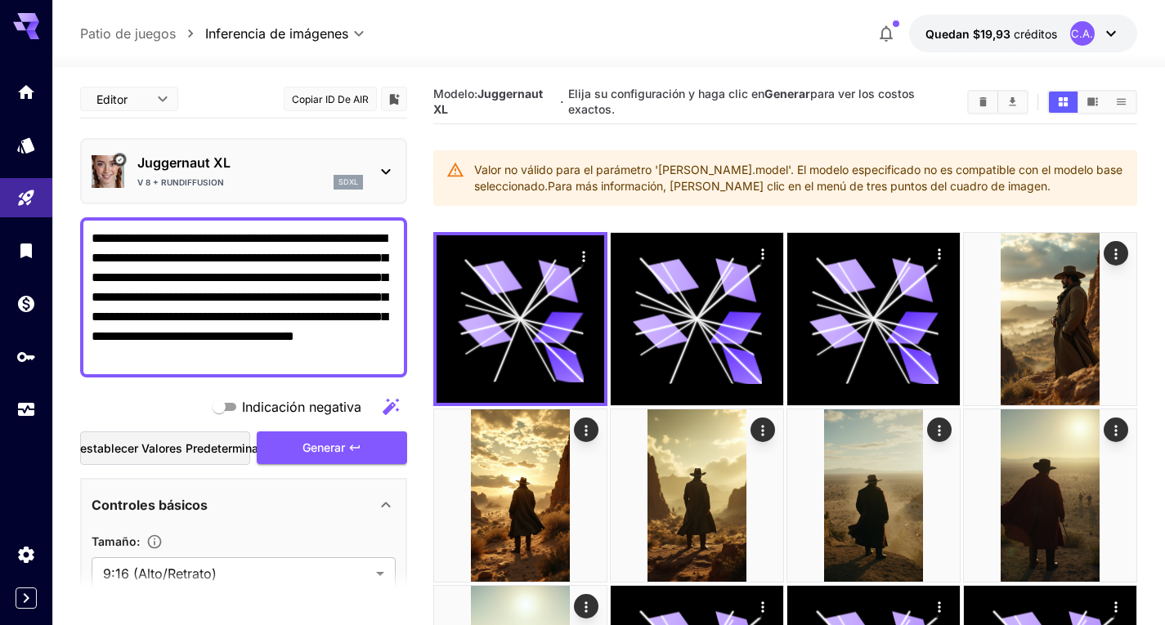
scroll to position [56, 0]
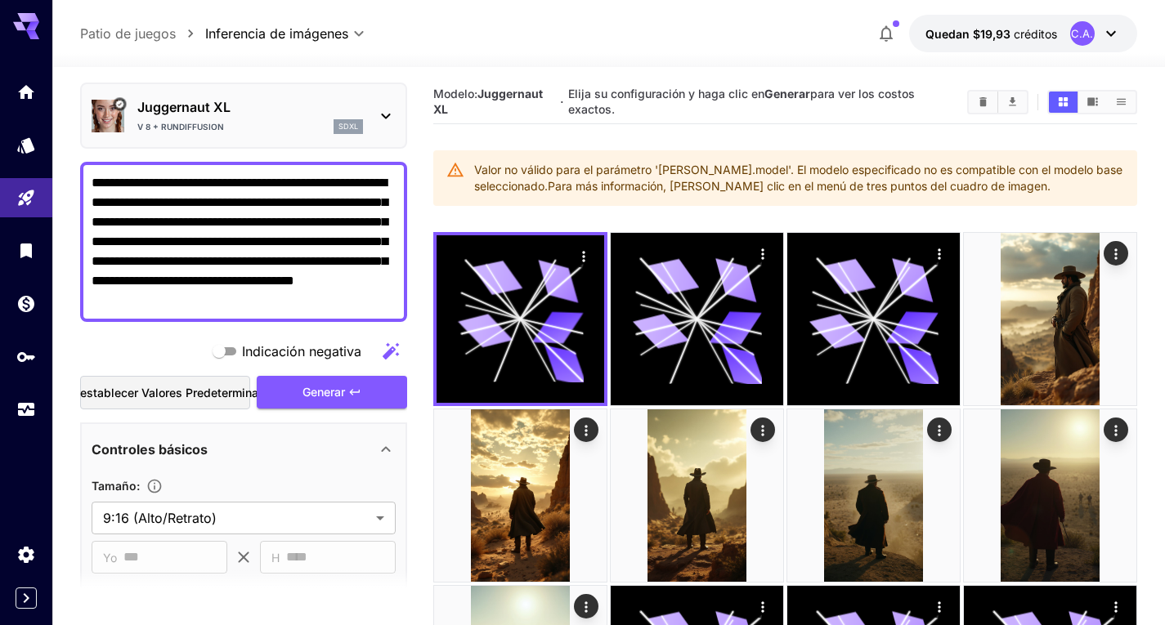
drag, startPoint x: 731, startPoint y: 170, endPoint x: 755, endPoint y: 177, distance: 25.6
click at [732, 170] on font "Valor no válido para el parámetro 'lora.model'. El modelo especificado no es co…" at bounding box center [798, 178] width 648 height 30
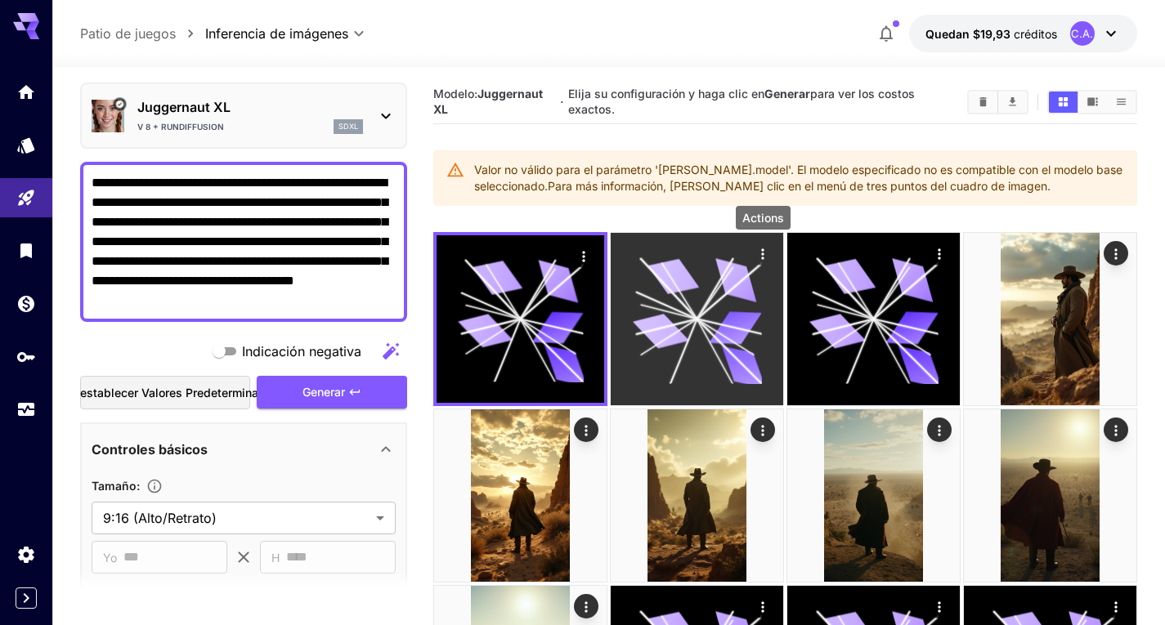
click at [764, 255] on icon "Comportamiento" at bounding box center [763, 254] width 16 height 16
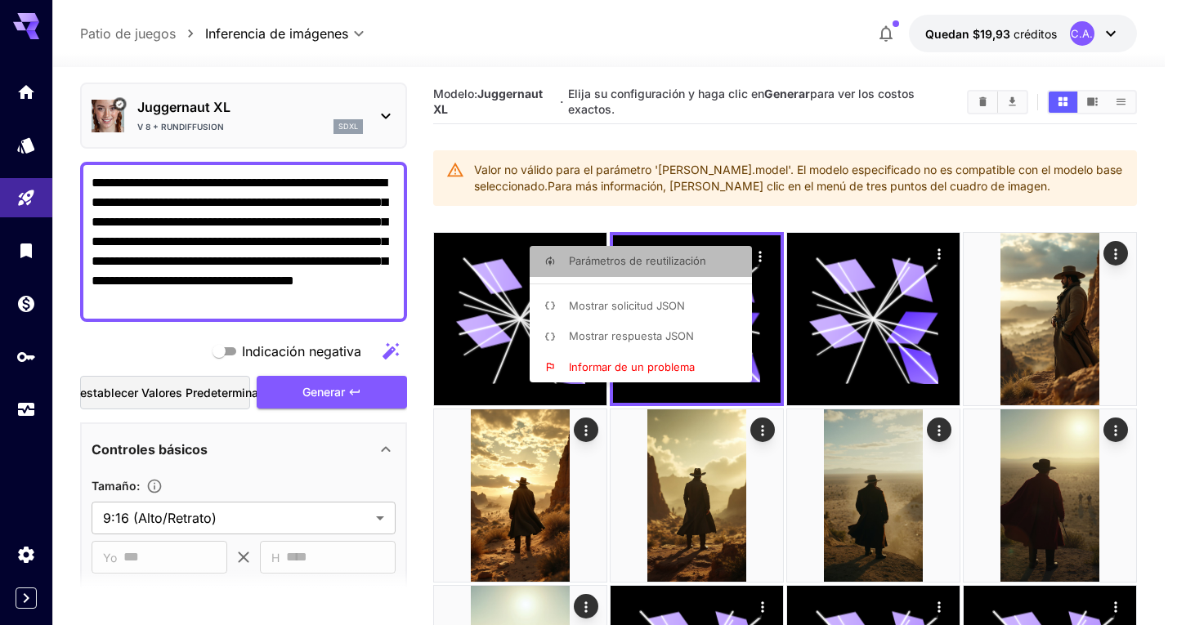
click at [648, 259] on font "Parámetros de reutilización" at bounding box center [637, 260] width 137 height 13
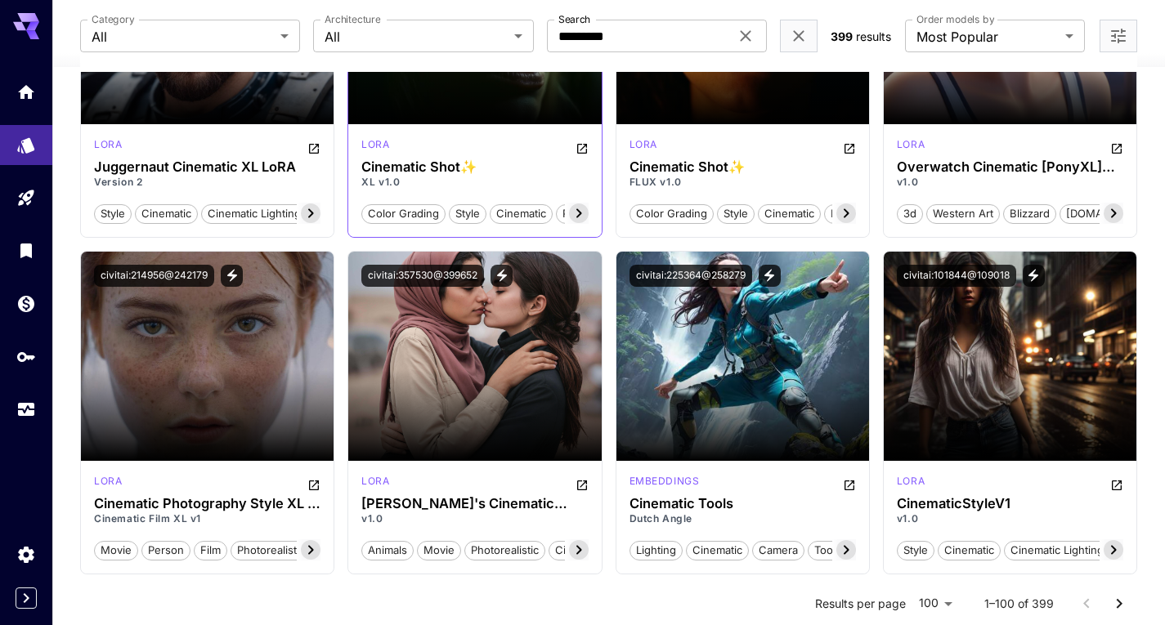
scroll to position [327, 0]
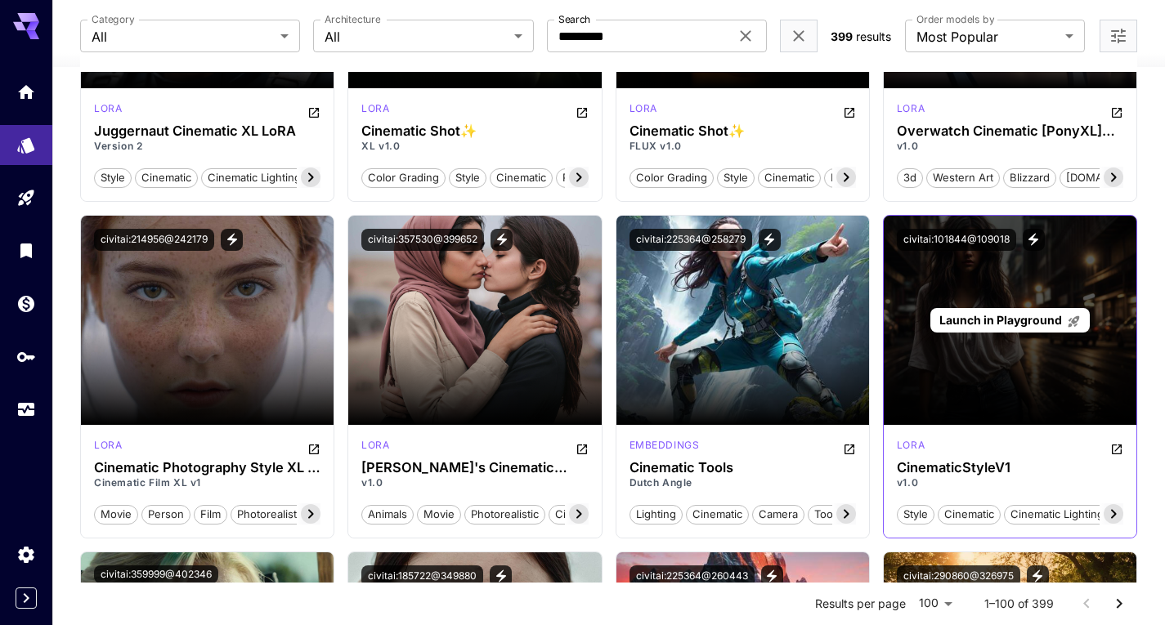
click at [1000, 325] on span "Launch in Playground" at bounding box center [1000, 320] width 123 height 14
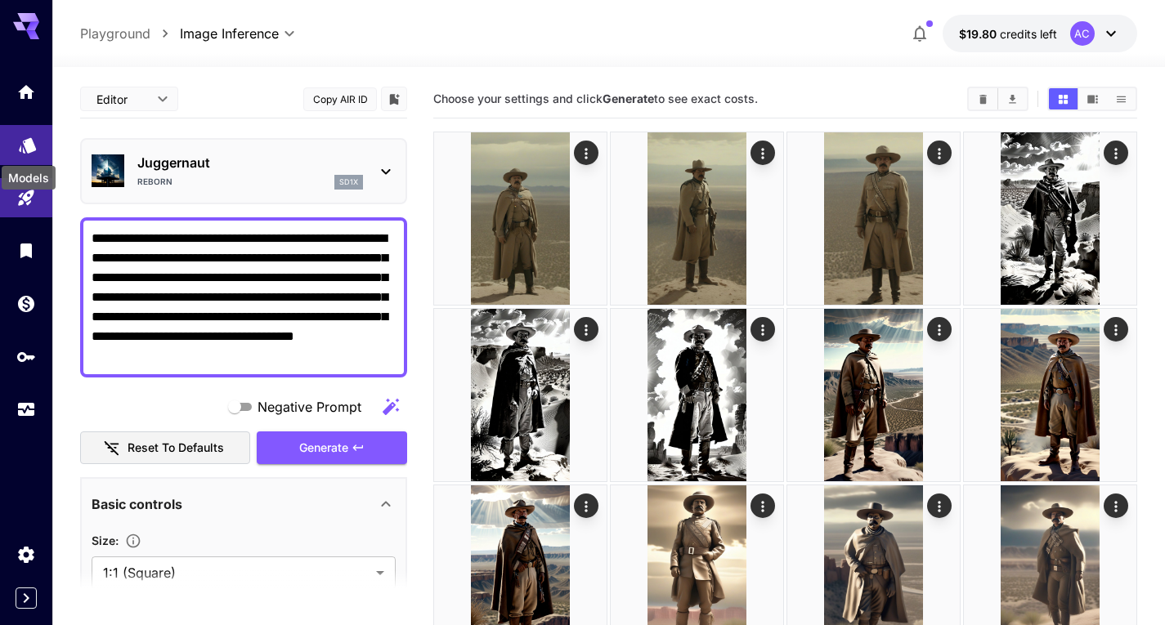
click at [37, 147] on icon "Models" at bounding box center [28, 141] width 20 height 20
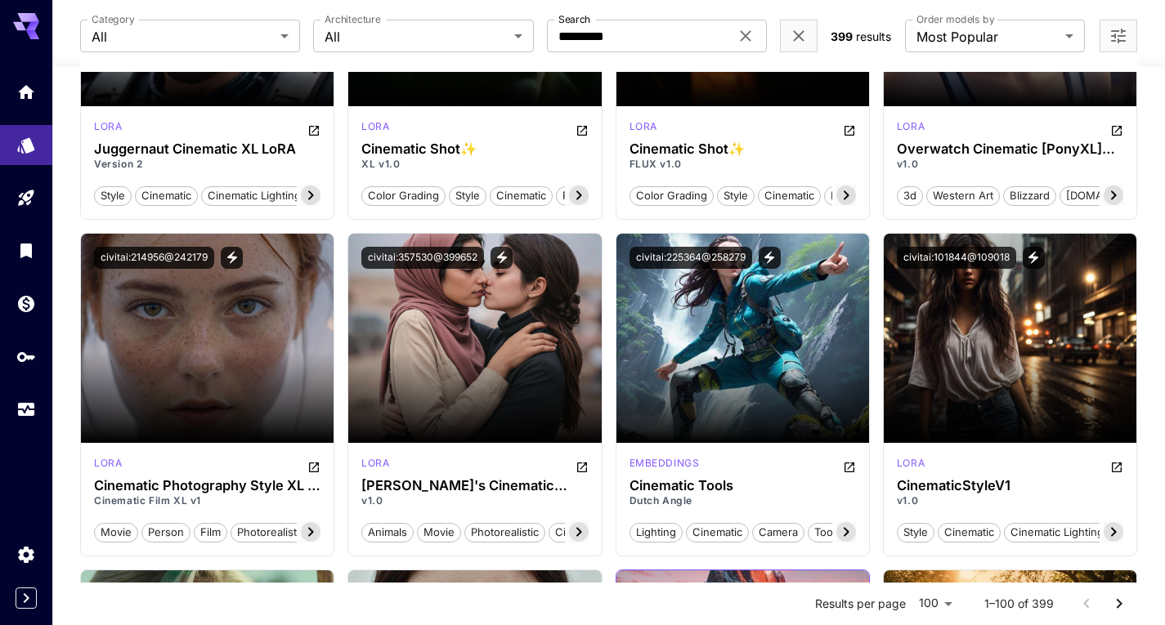
scroll to position [490, 0]
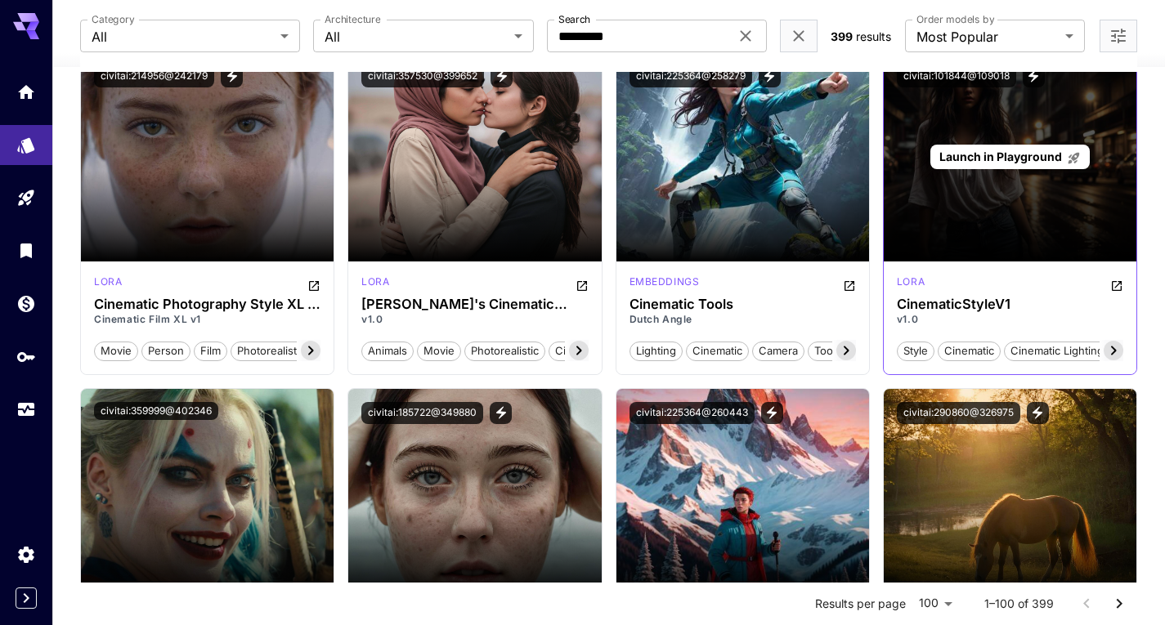
click at [969, 156] on span "Launch in Playground" at bounding box center [1000, 157] width 123 height 14
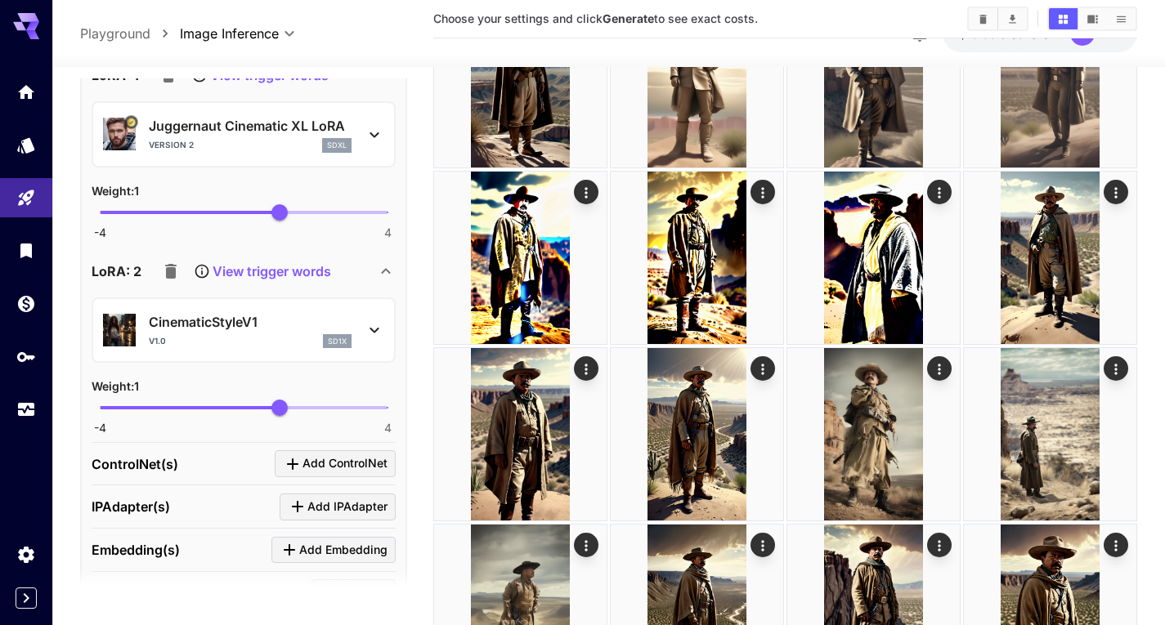
scroll to position [736, 0]
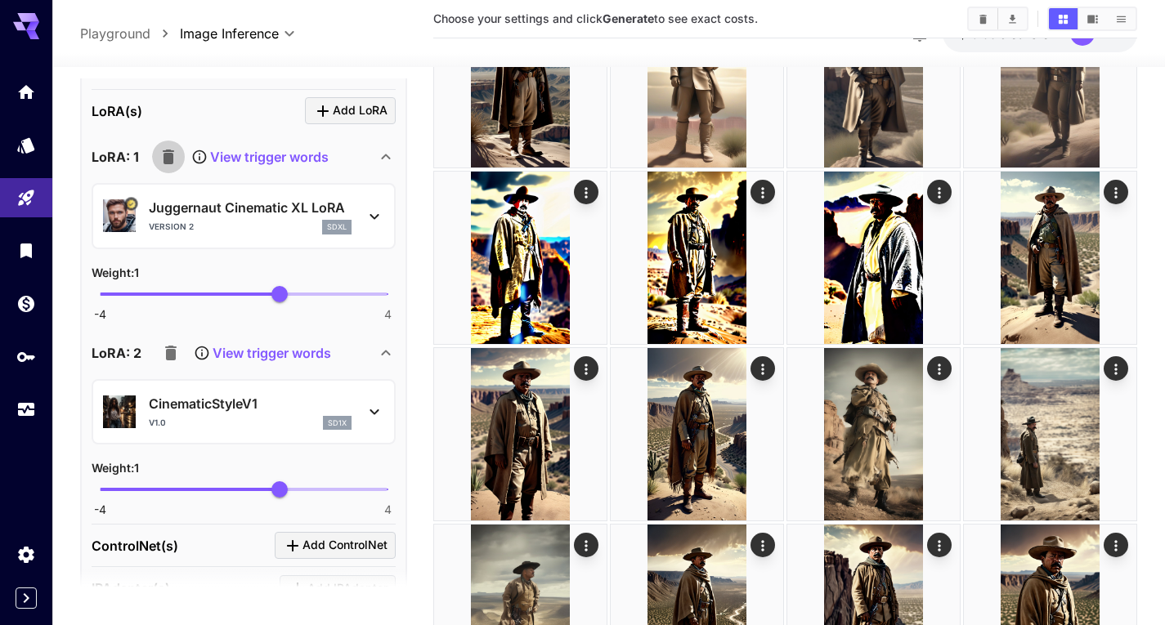
click at [170, 147] on icon "button" at bounding box center [169, 157] width 20 height 20
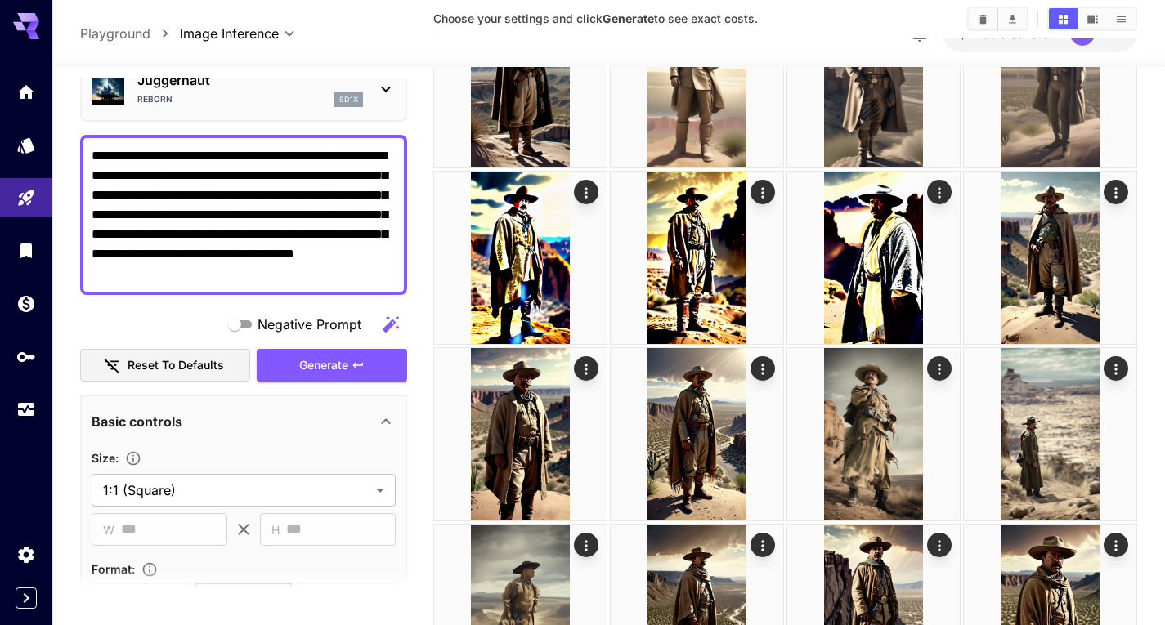
scroll to position [82, 0]
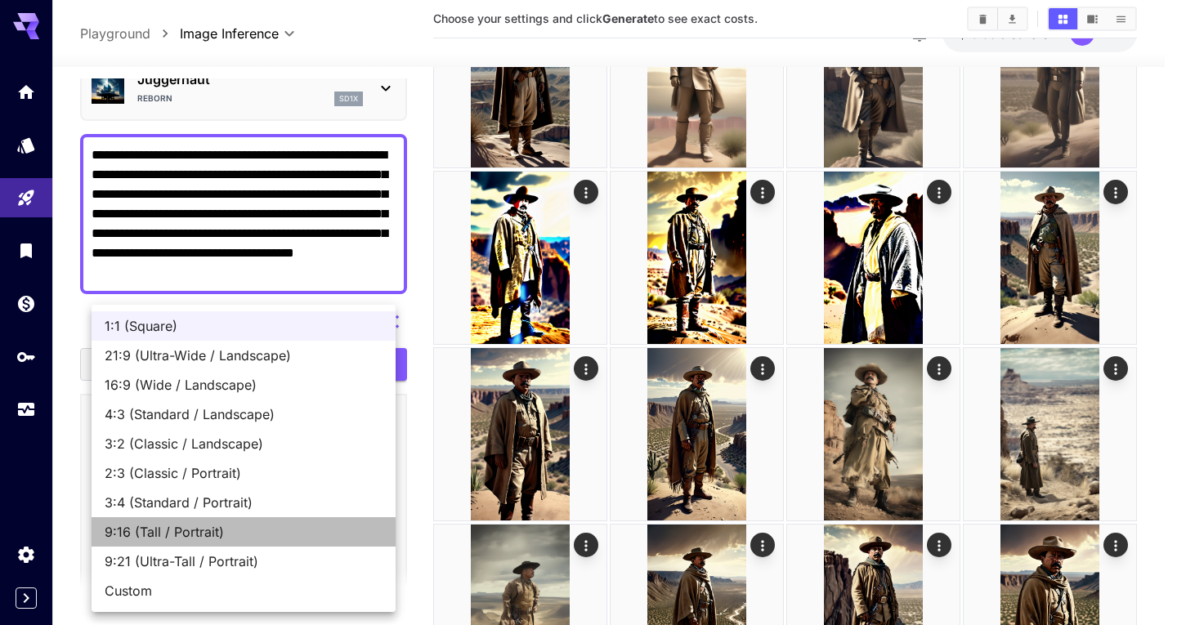
click at [168, 517] on li "9:16 (Tall / Portrait)" at bounding box center [244, 531] width 304 height 29
type input "**********"
type input "***"
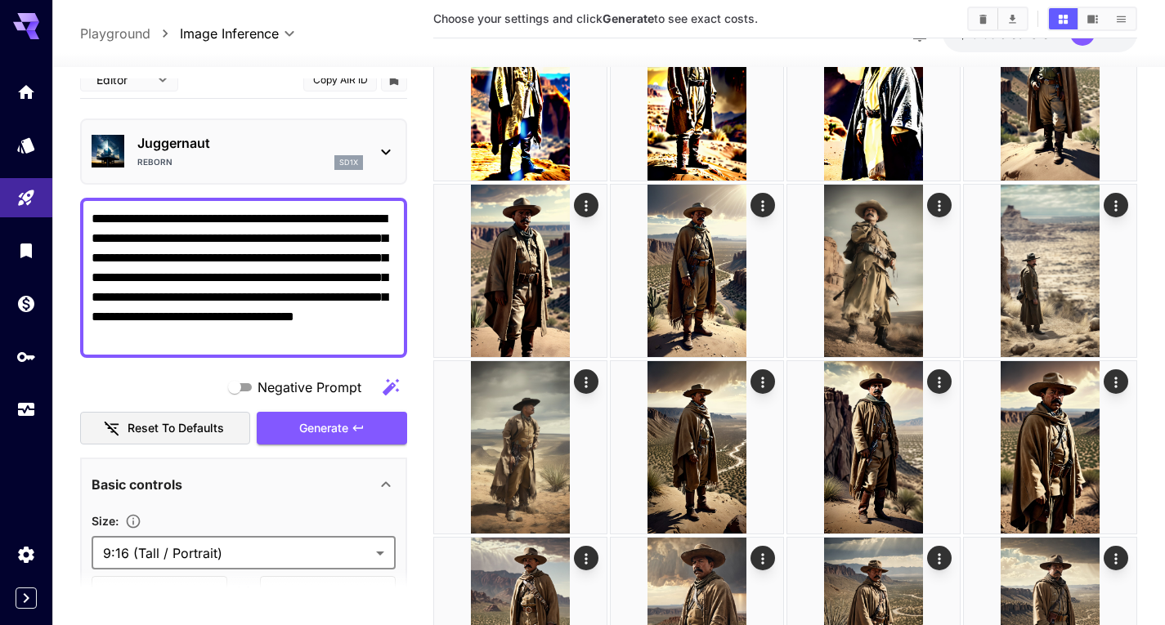
scroll to position [0, 0]
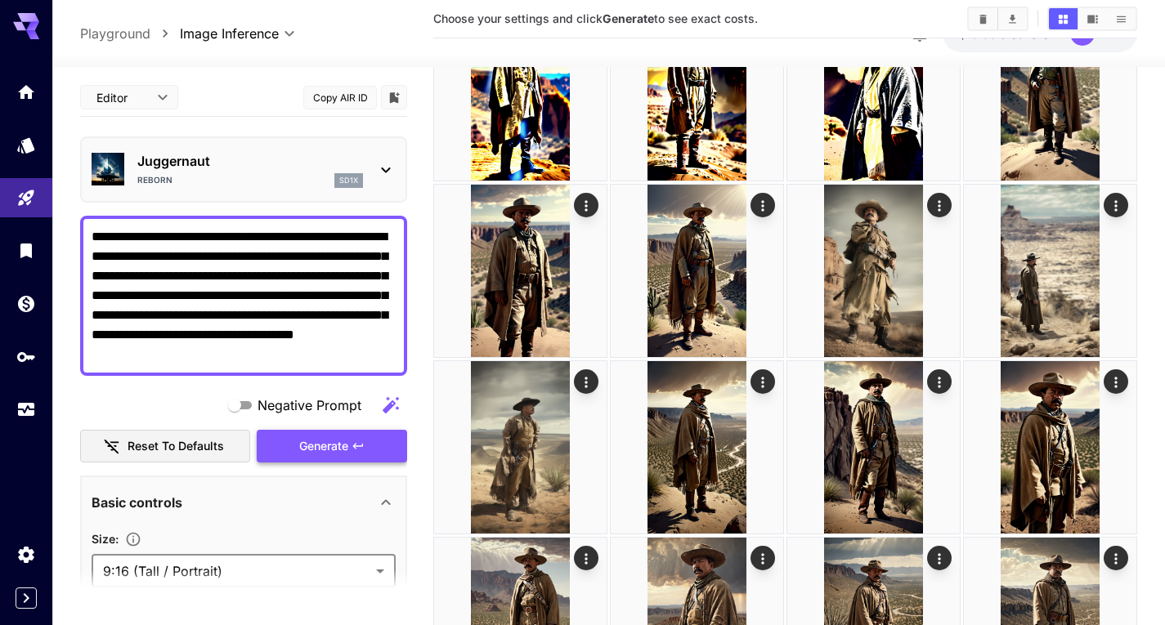
click at [344, 456] on span "Generate" at bounding box center [323, 447] width 49 height 20
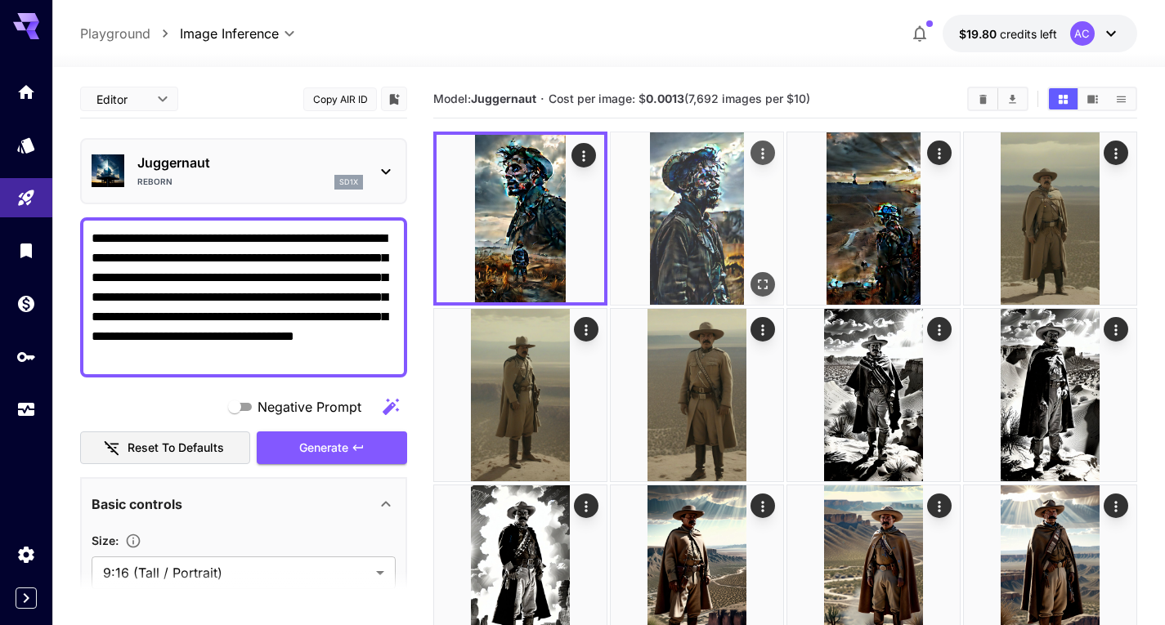
click at [665, 210] on img at bounding box center [697, 218] width 172 height 172
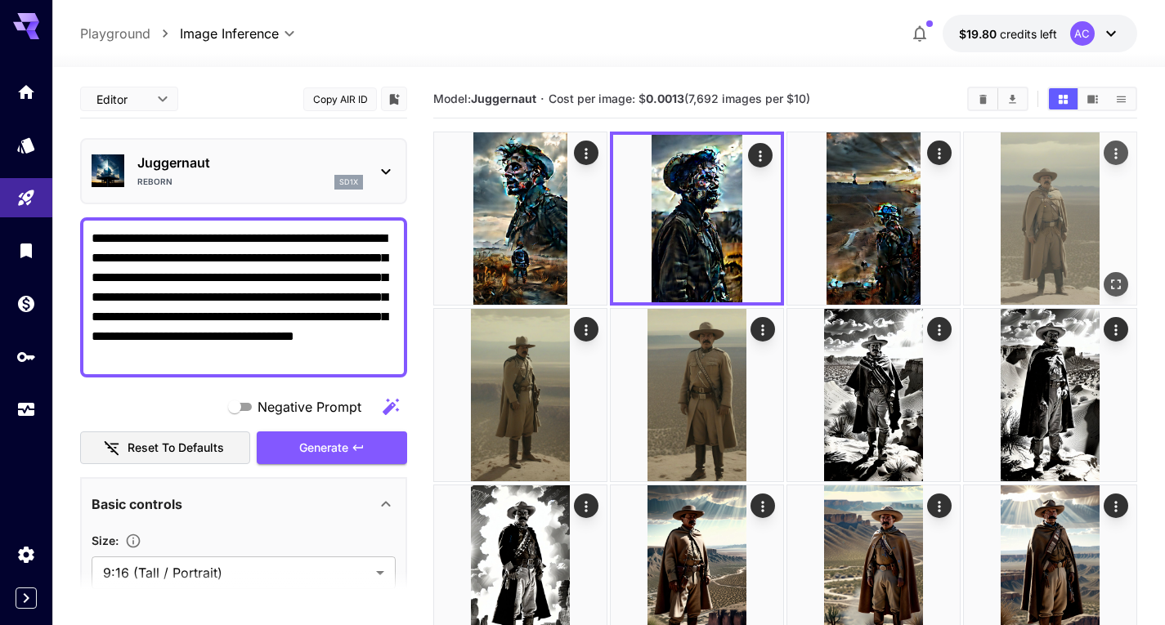
click at [1022, 225] on img at bounding box center [1050, 218] width 172 height 172
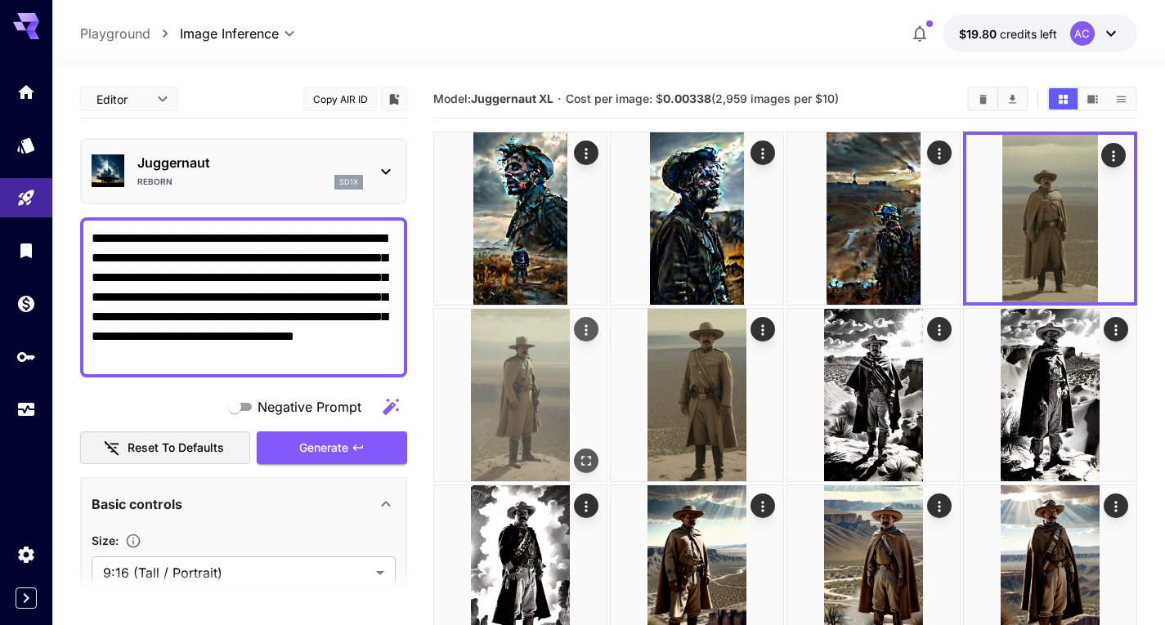
click at [558, 399] on img at bounding box center [520, 395] width 172 height 172
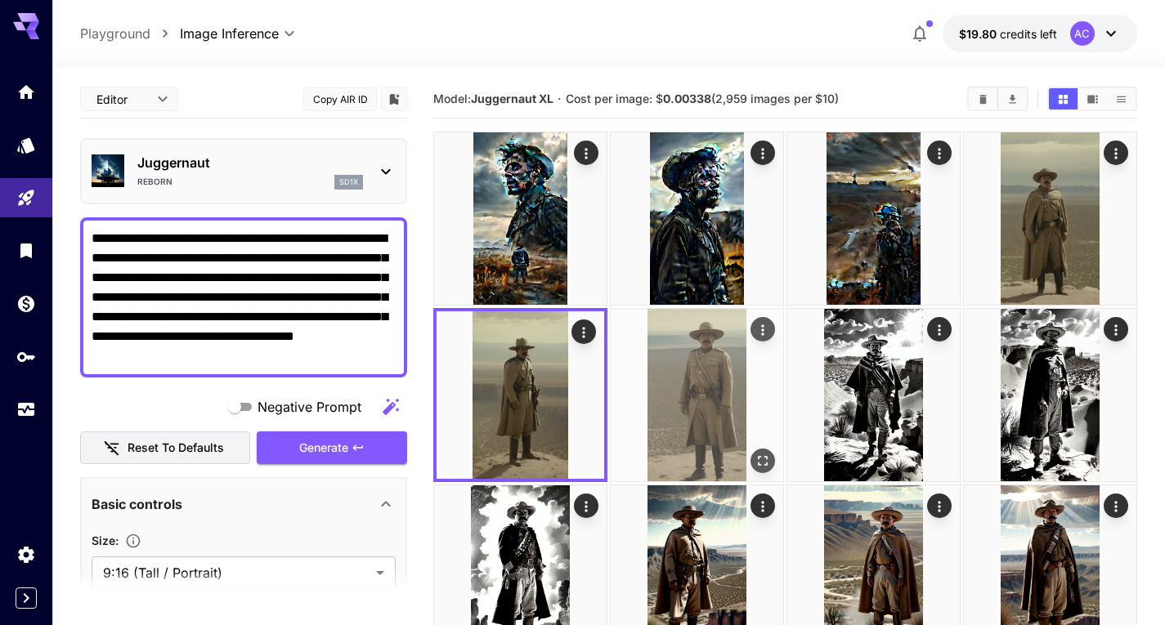
click at [663, 416] on img at bounding box center [697, 395] width 172 height 172
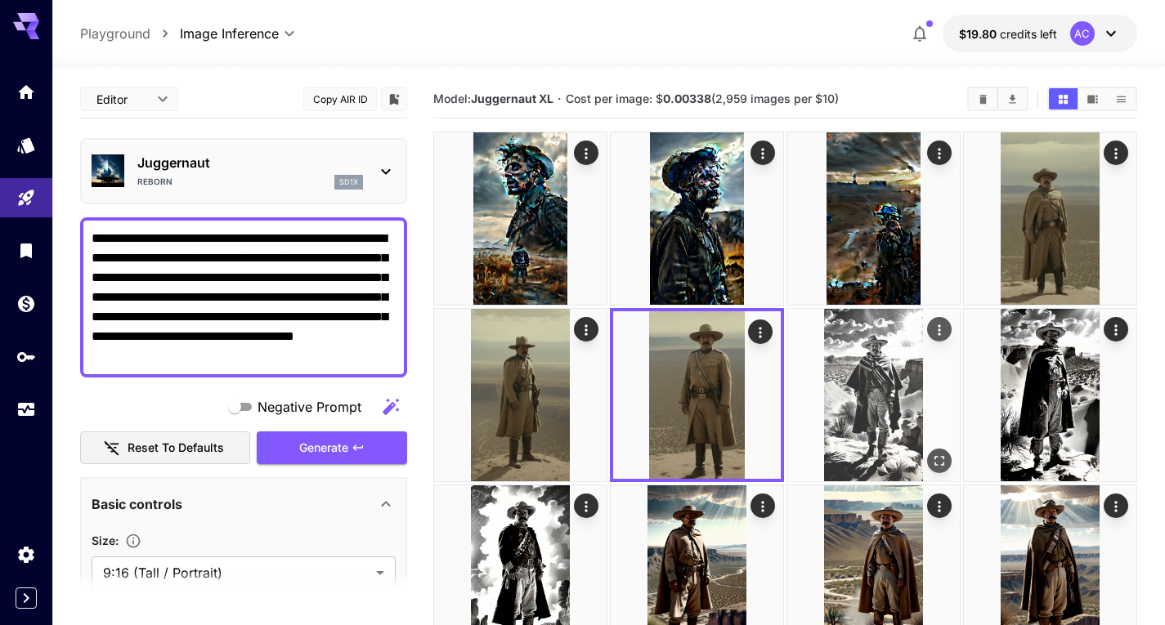
click at [867, 416] on img at bounding box center [873, 395] width 172 height 172
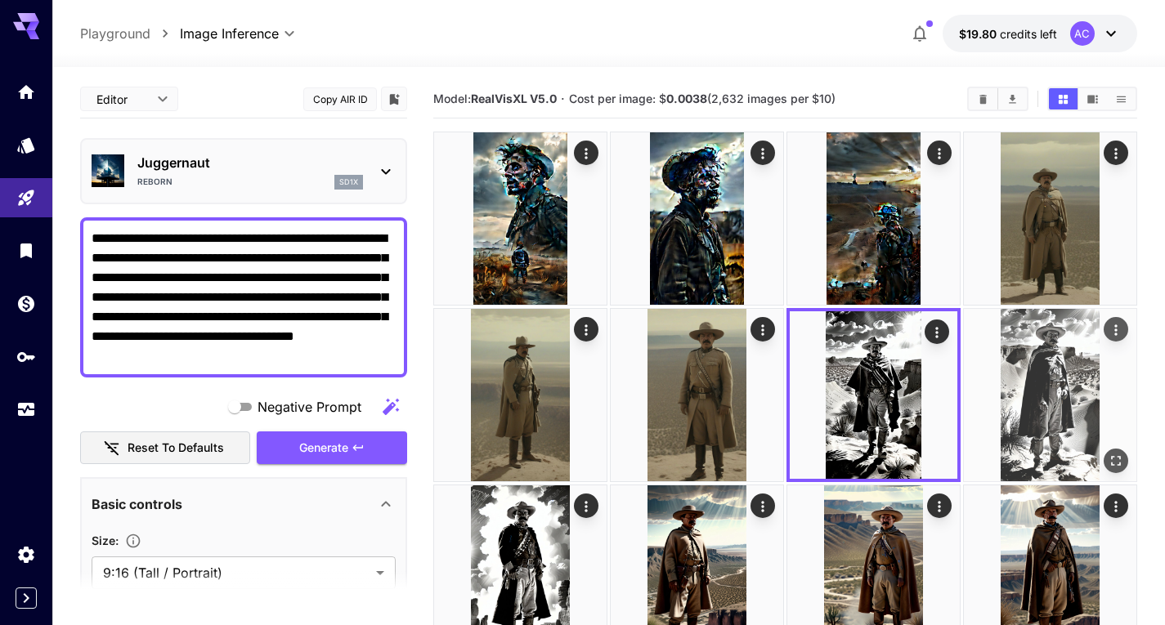
click at [1029, 416] on img at bounding box center [1050, 395] width 172 height 172
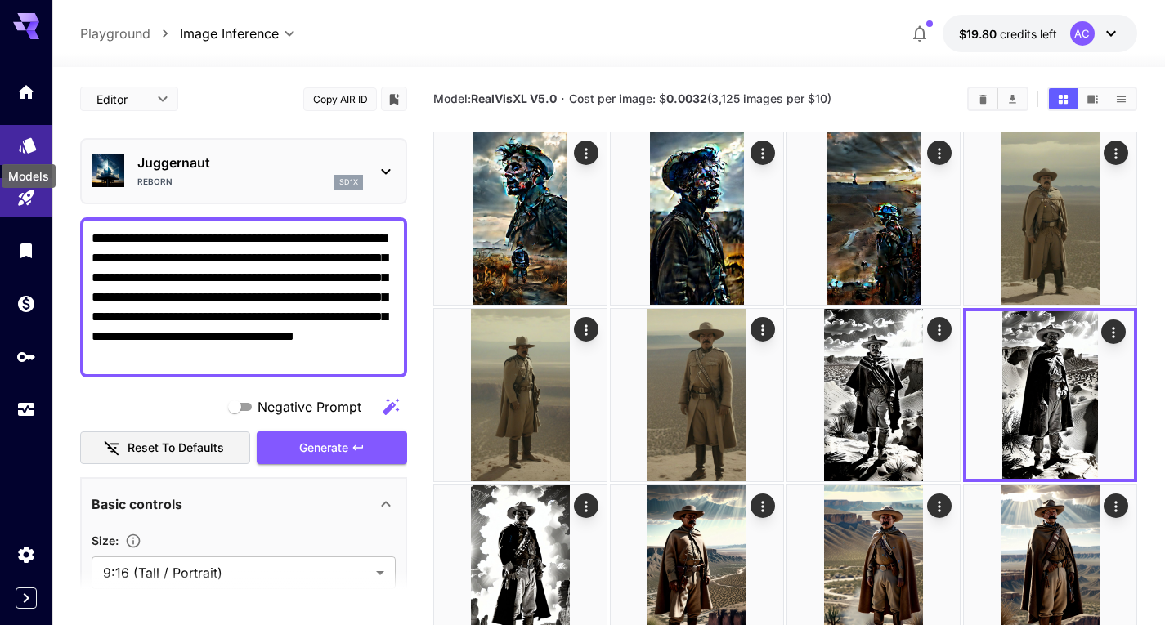
click at [32, 144] on icon "Models" at bounding box center [27, 141] width 17 height 16
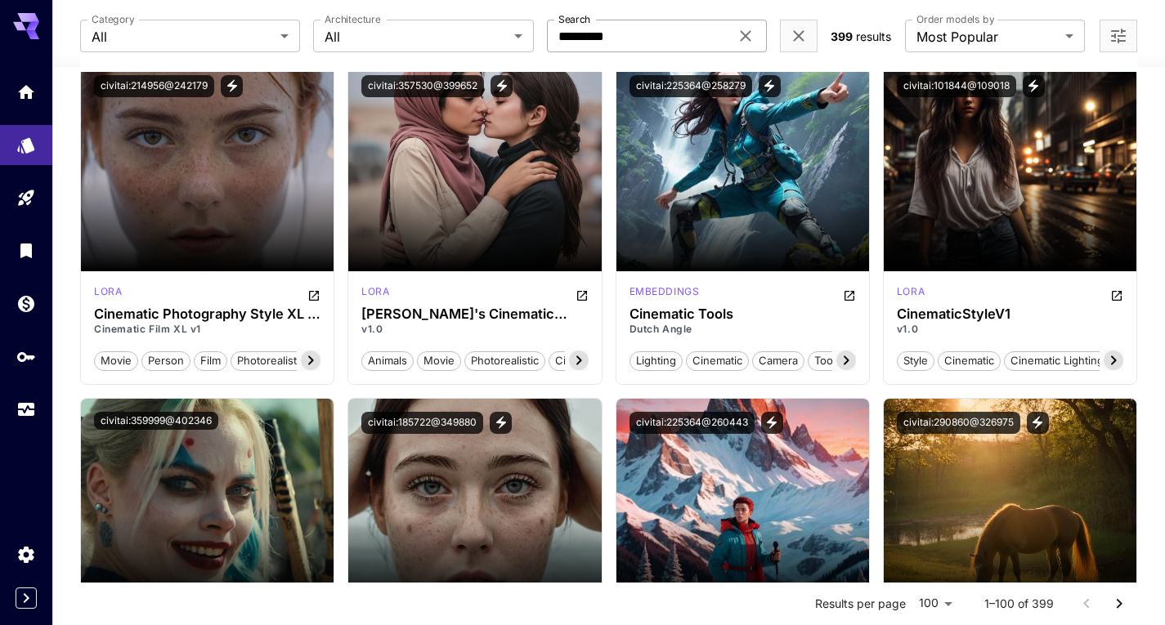
scroll to position [245, 0]
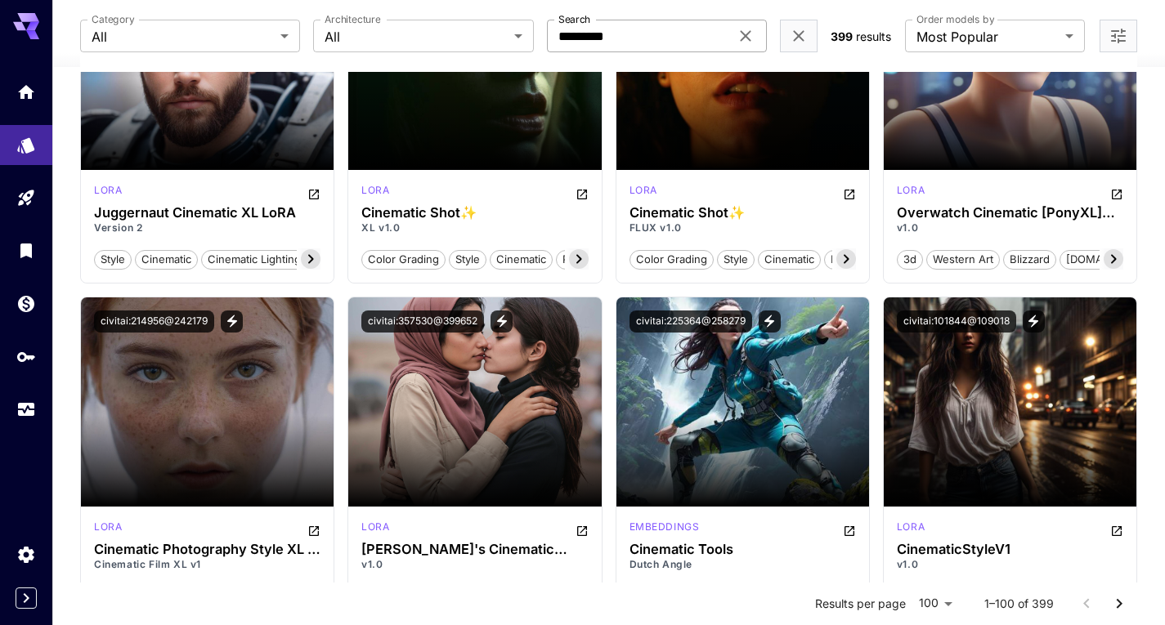
click at [756, 32] on div "********* Search" at bounding box center [657, 36] width 220 height 33
click at [746, 32] on icon at bounding box center [746, 36] width 20 height 20
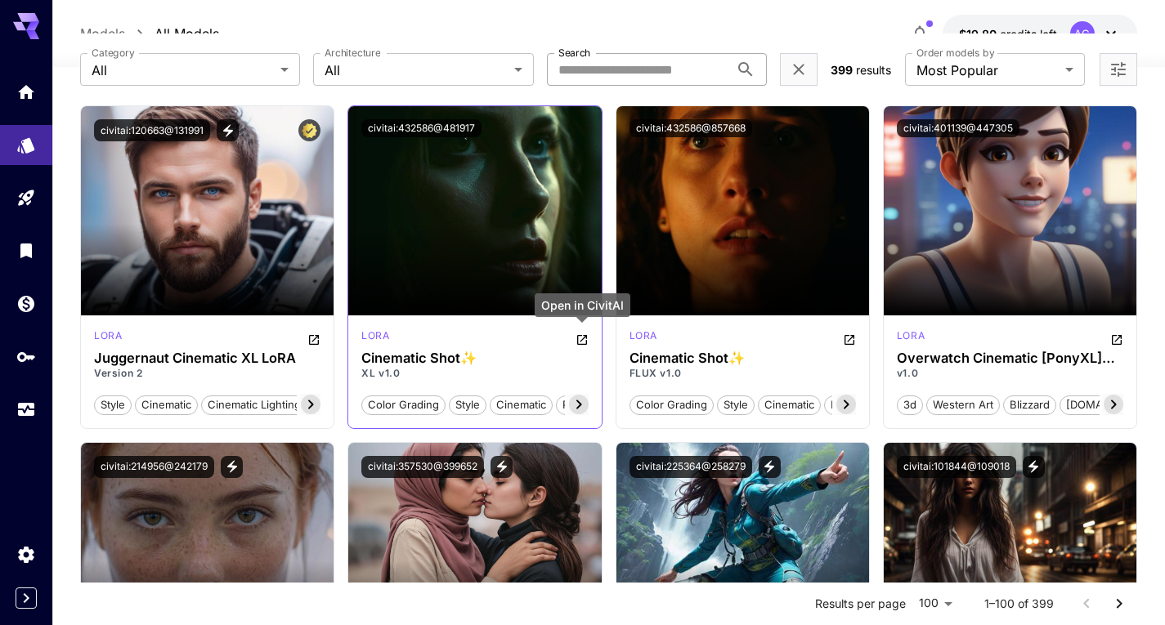
scroll to position [0, 0]
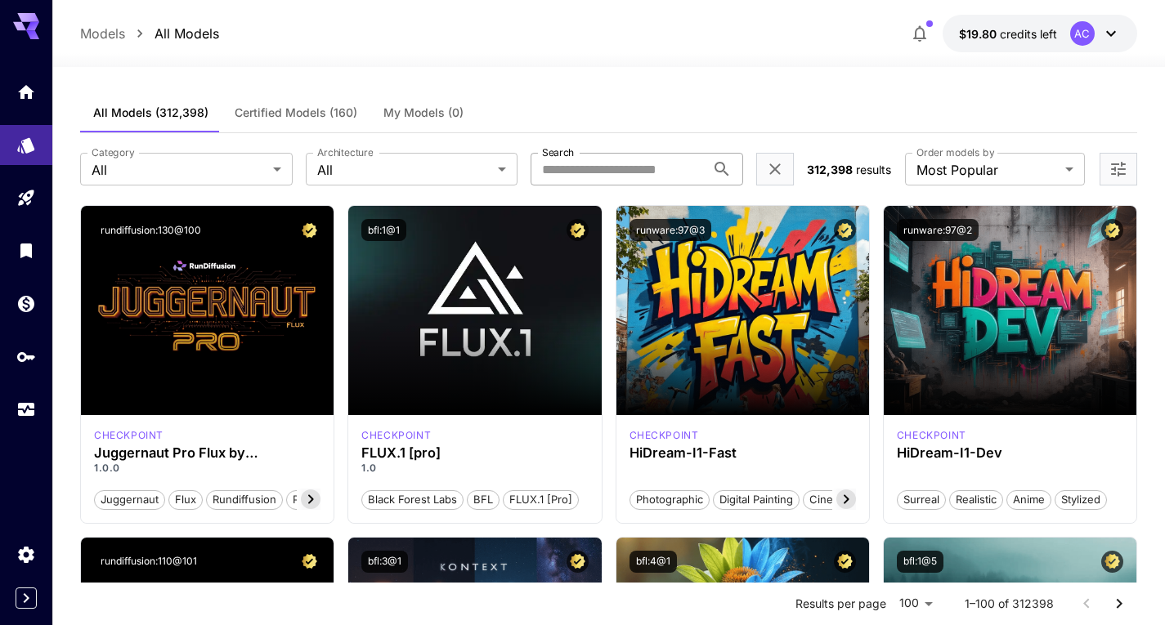
click at [289, 116] on span "Certified Models (160)" at bounding box center [296, 112] width 123 height 15
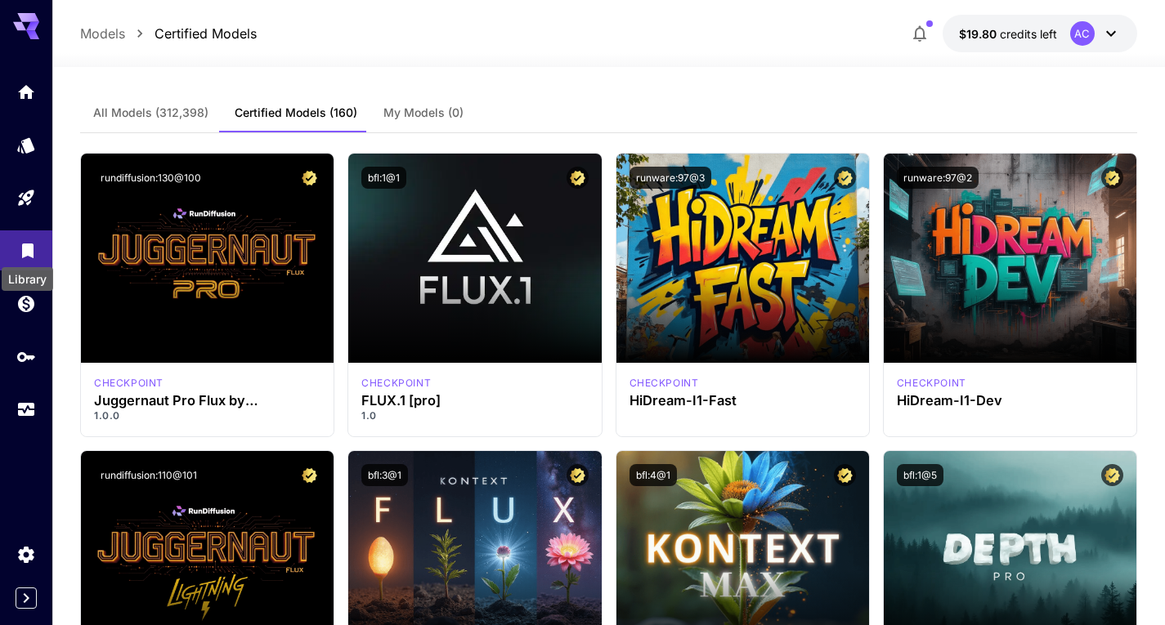
click at [25, 243] on icon "Library" at bounding box center [28, 249] width 20 height 20
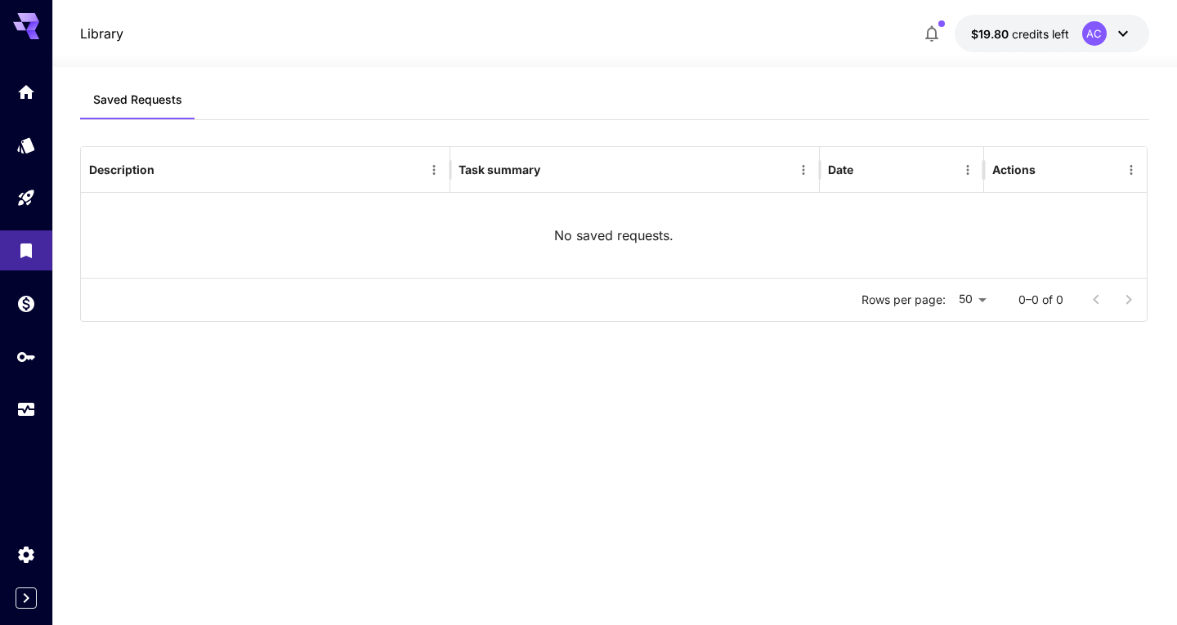
click at [558, 259] on div "No saved requests." at bounding box center [614, 235] width 1066 height 85
drag, startPoint x: 550, startPoint y: 239, endPoint x: 213, endPoint y: 160, distance: 345.8
click at [547, 238] on div "No saved requests." at bounding box center [614, 235] width 1066 height 85
click at [128, 108] on button "Saved Requests" at bounding box center [137, 99] width 115 height 39
drag, startPoint x: 96, startPoint y: 16, endPoint x: 101, endPoint y: 35, distance: 20.2
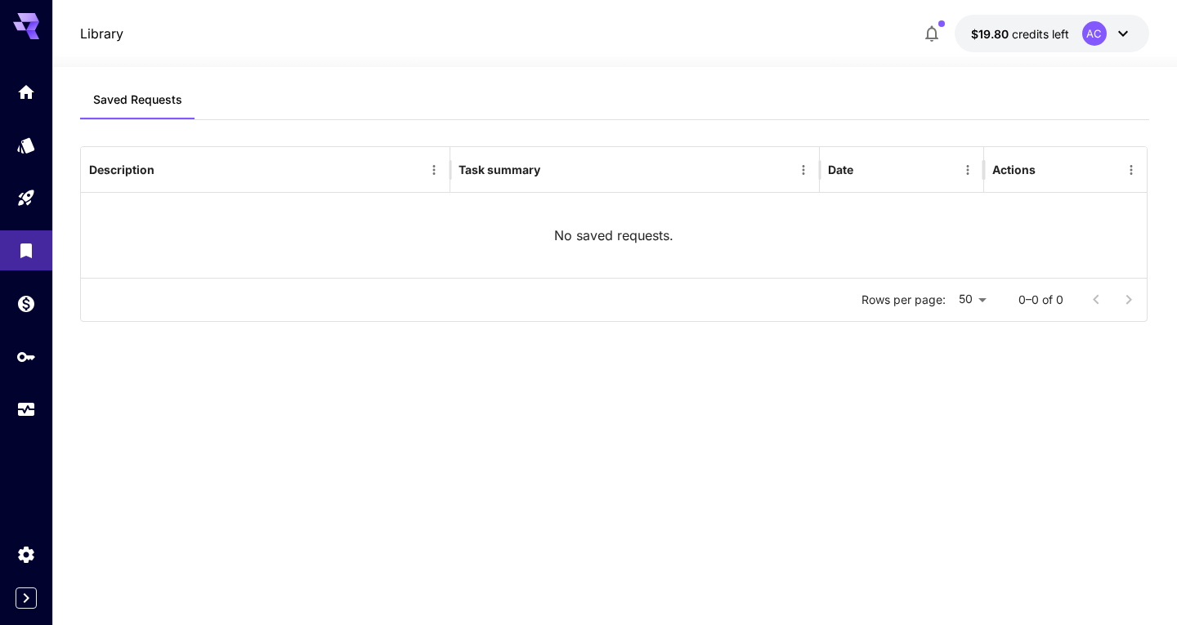
click at [99, 29] on div "Library $19.80 credits left AC" at bounding box center [614, 33] width 1125 height 67
click at [102, 37] on p "Library" at bounding box center [101, 34] width 43 height 20
click at [33, 248] on icon "Library" at bounding box center [27, 246] width 11 height 15
click at [35, 84] on icon "Home" at bounding box center [28, 89] width 20 height 20
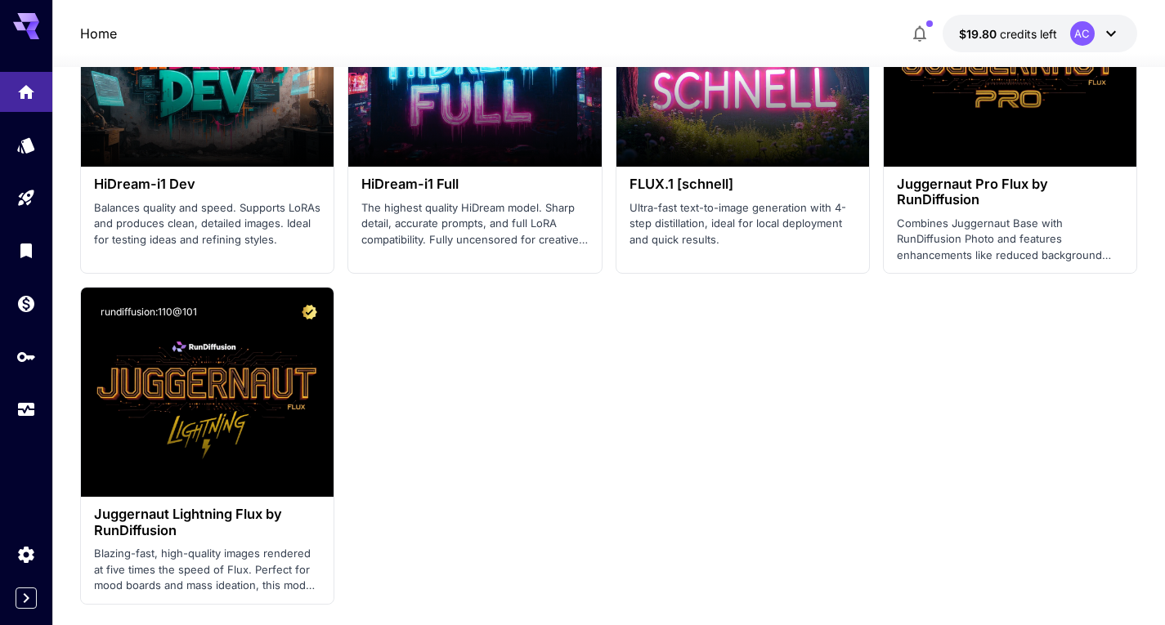
scroll to position [3924, 0]
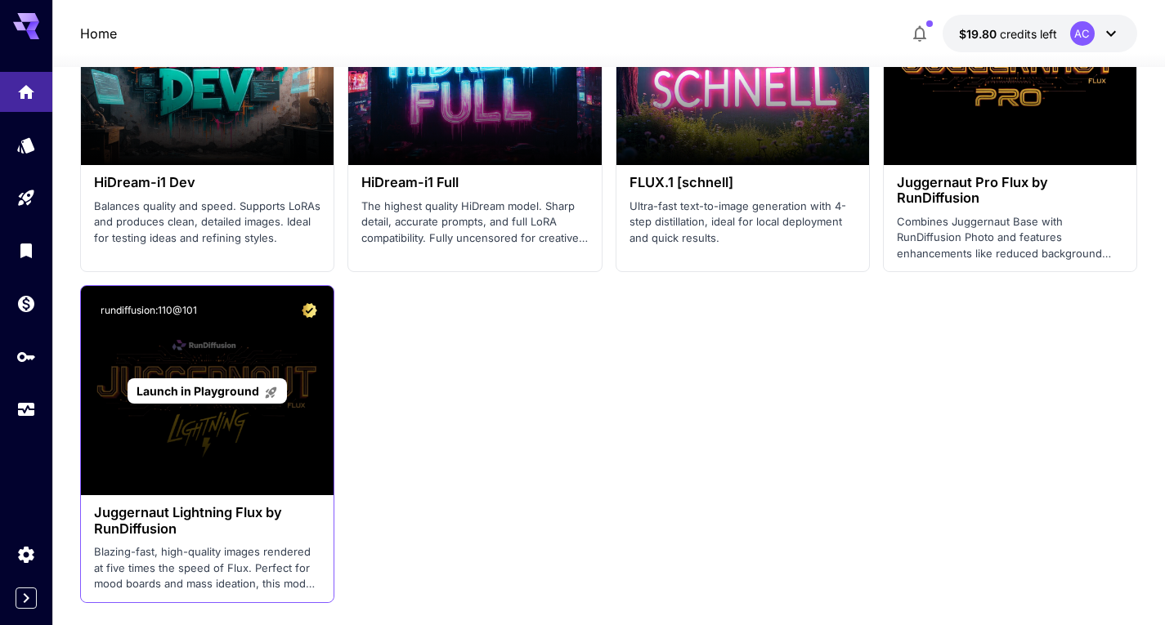
click at [222, 393] on span "Launch in Playground" at bounding box center [198, 391] width 123 height 14
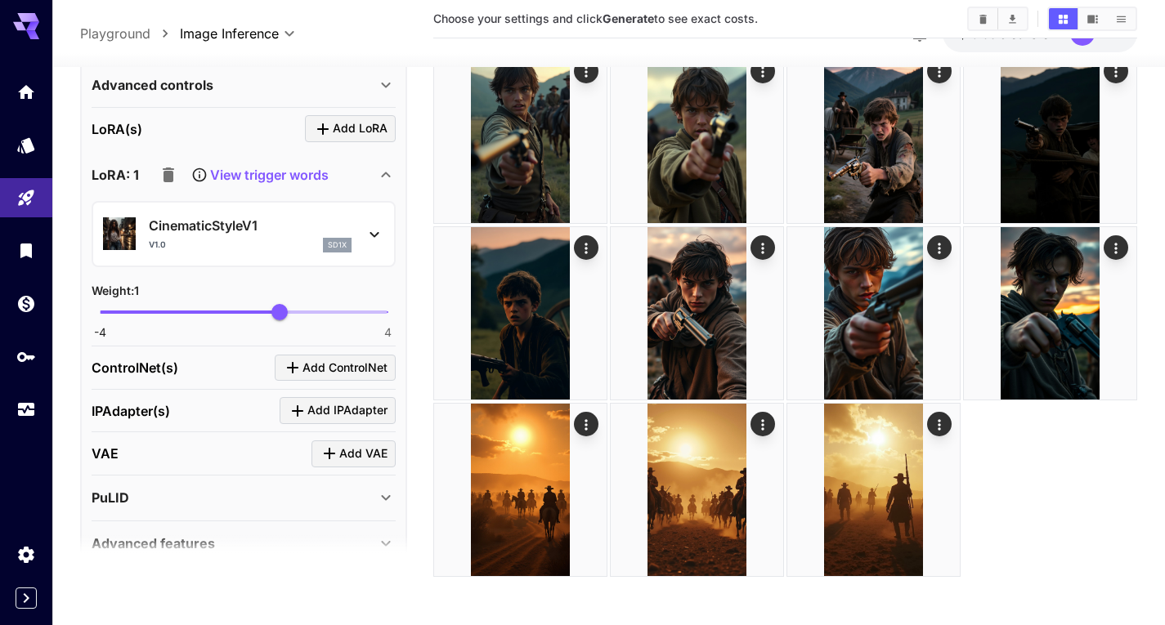
scroll to position [680, 0]
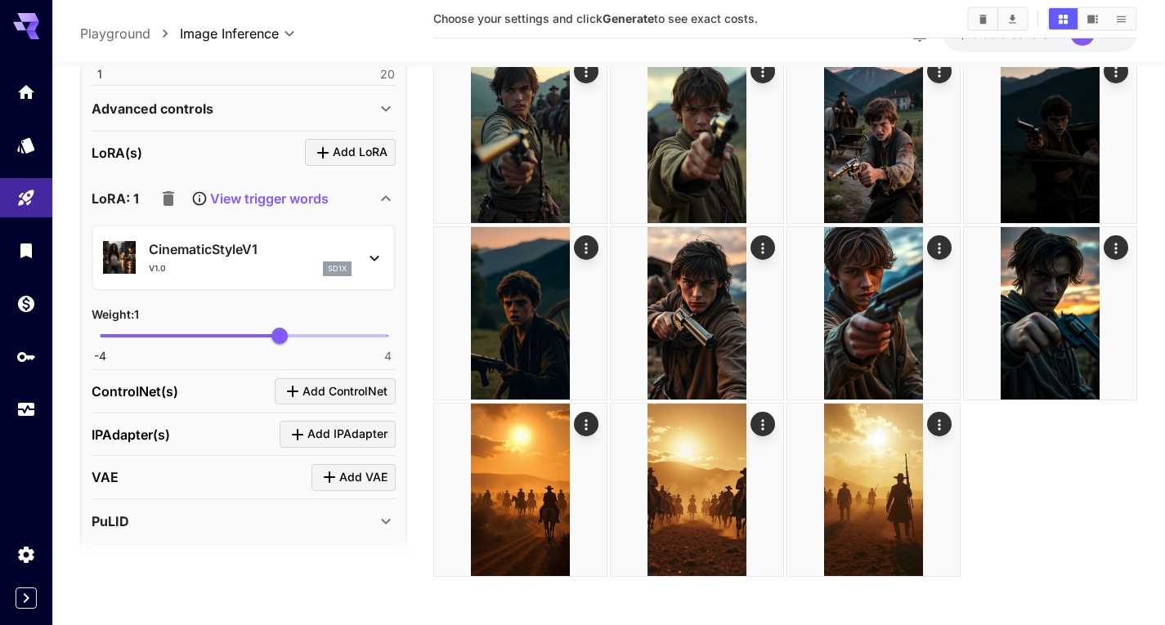
click at [169, 191] on icon "button" at bounding box center [168, 198] width 11 height 15
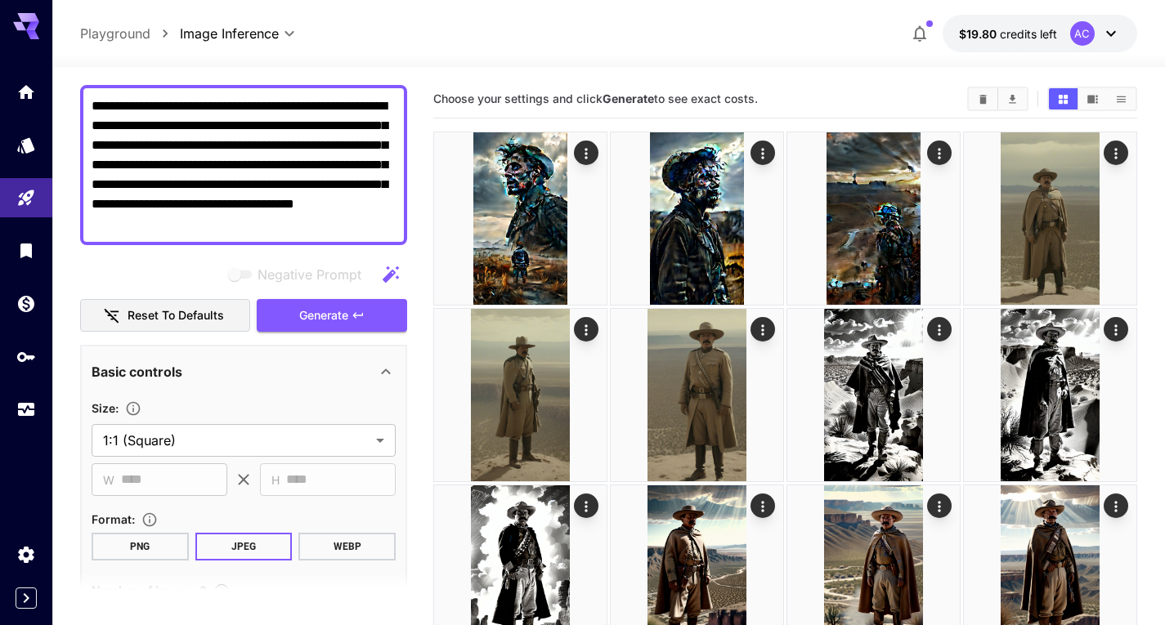
scroll to position [163, 0]
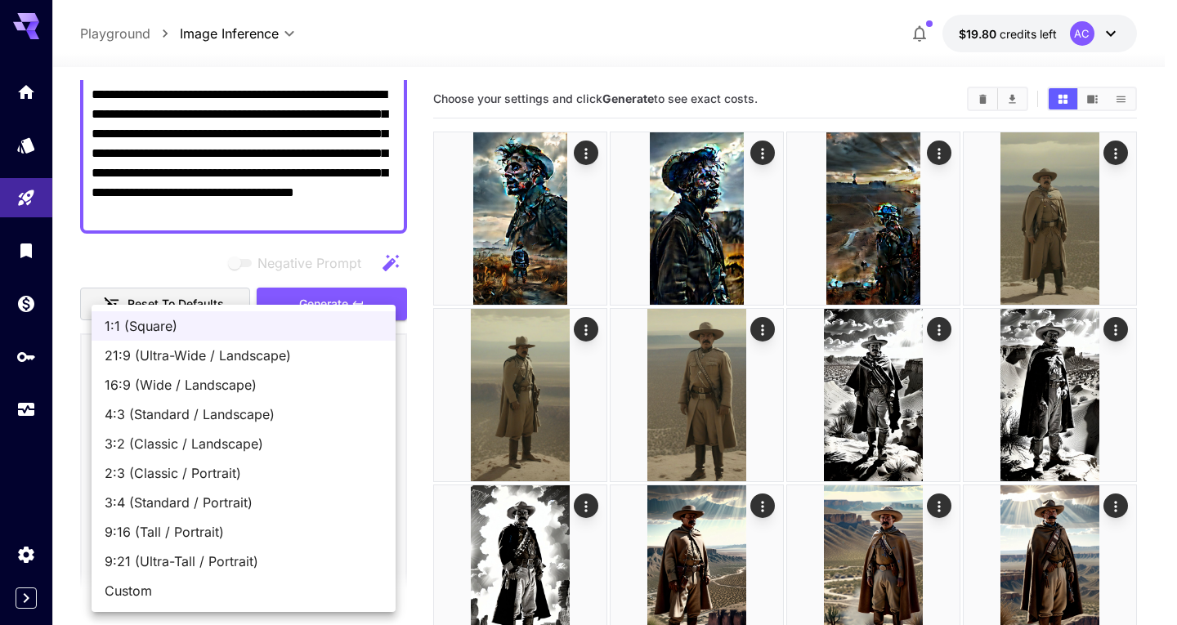
click at [171, 540] on span "9:16 (Tall / Portrait)" at bounding box center [244, 532] width 278 height 20
type input "**********"
type input "***"
type input "****"
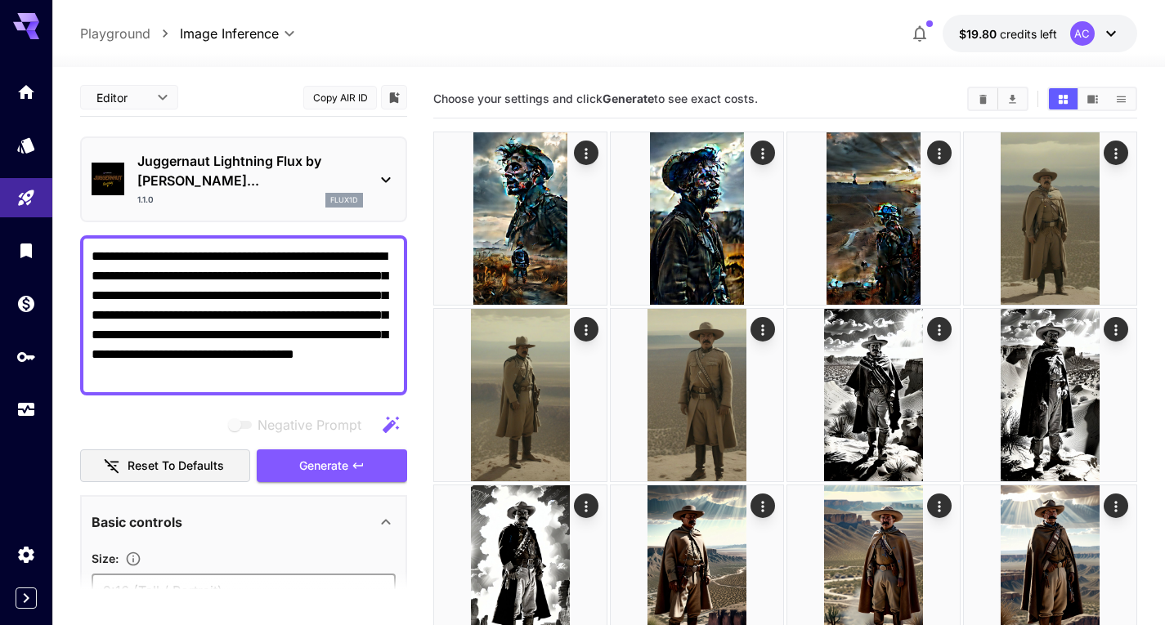
scroll to position [0, 0]
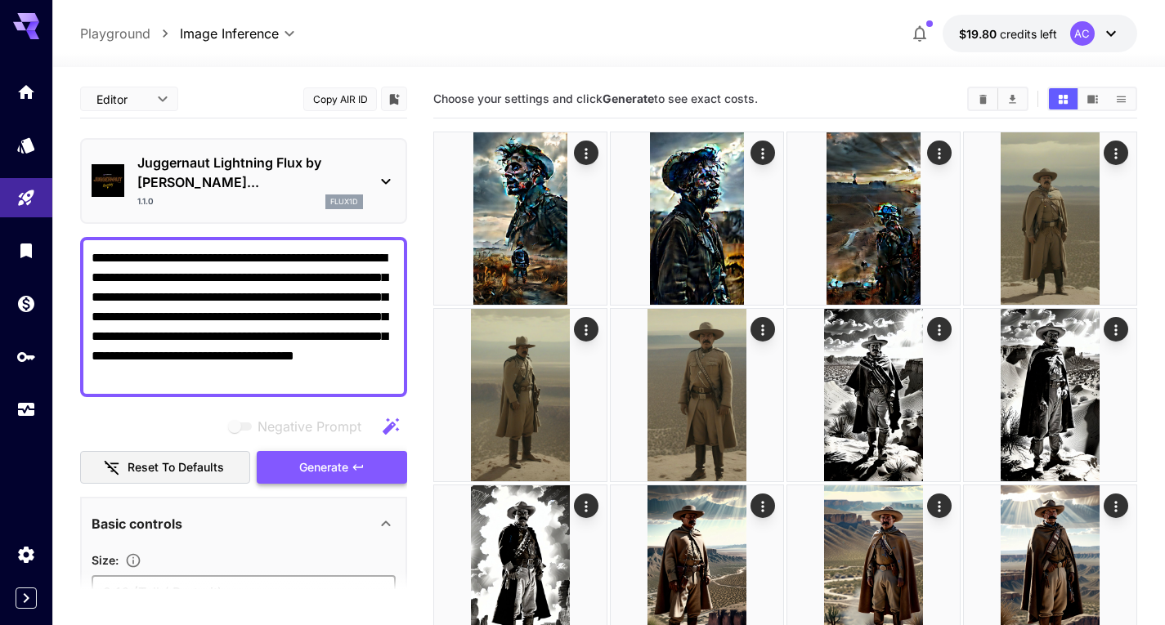
click at [346, 458] on span "Generate" at bounding box center [323, 468] width 49 height 20
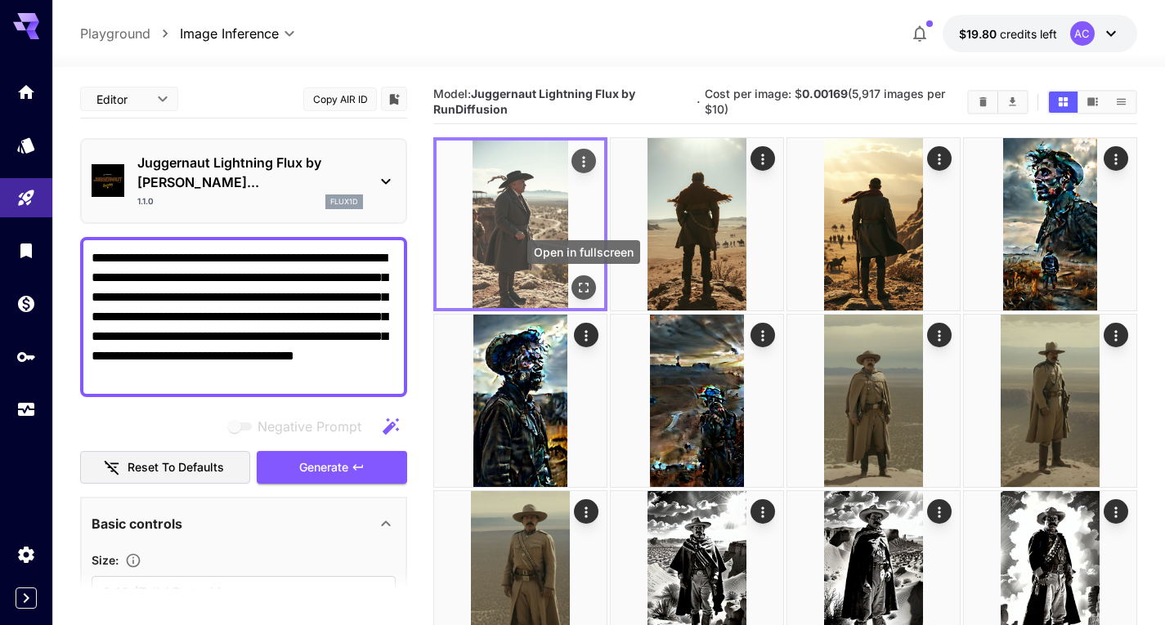
click at [584, 293] on icon "Open in fullscreen" at bounding box center [583, 288] width 16 height 16
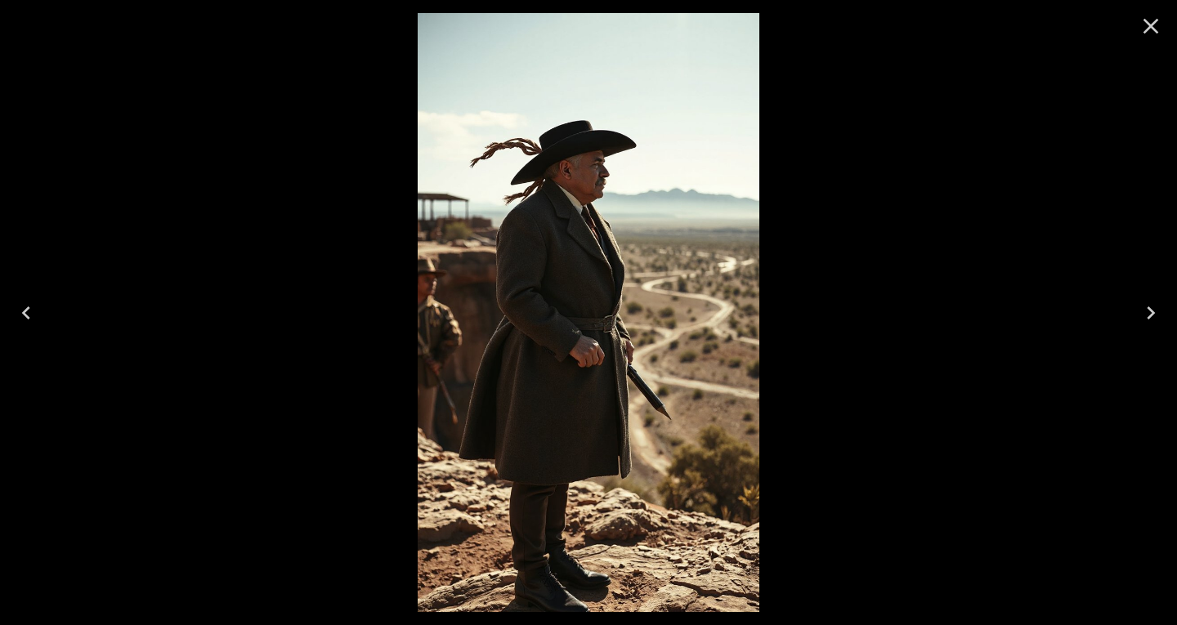
click at [1153, 311] on icon "Next" at bounding box center [1151, 313] width 8 height 13
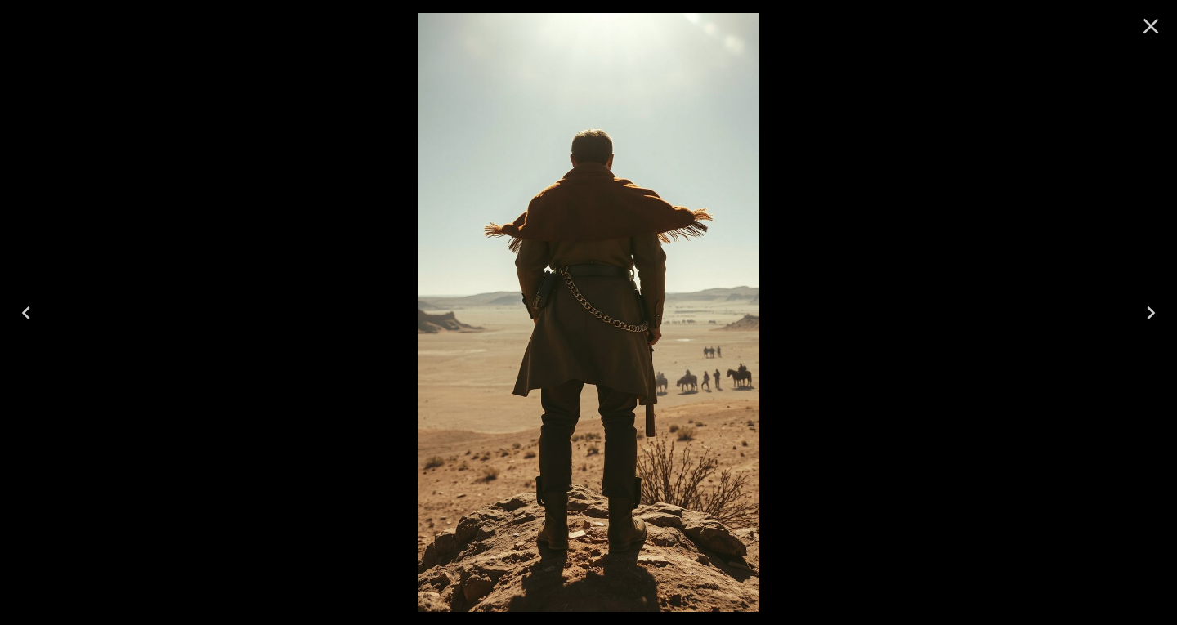
click at [1153, 311] on icon "Next" at bounding box center [1151, 313] width 8 height 13
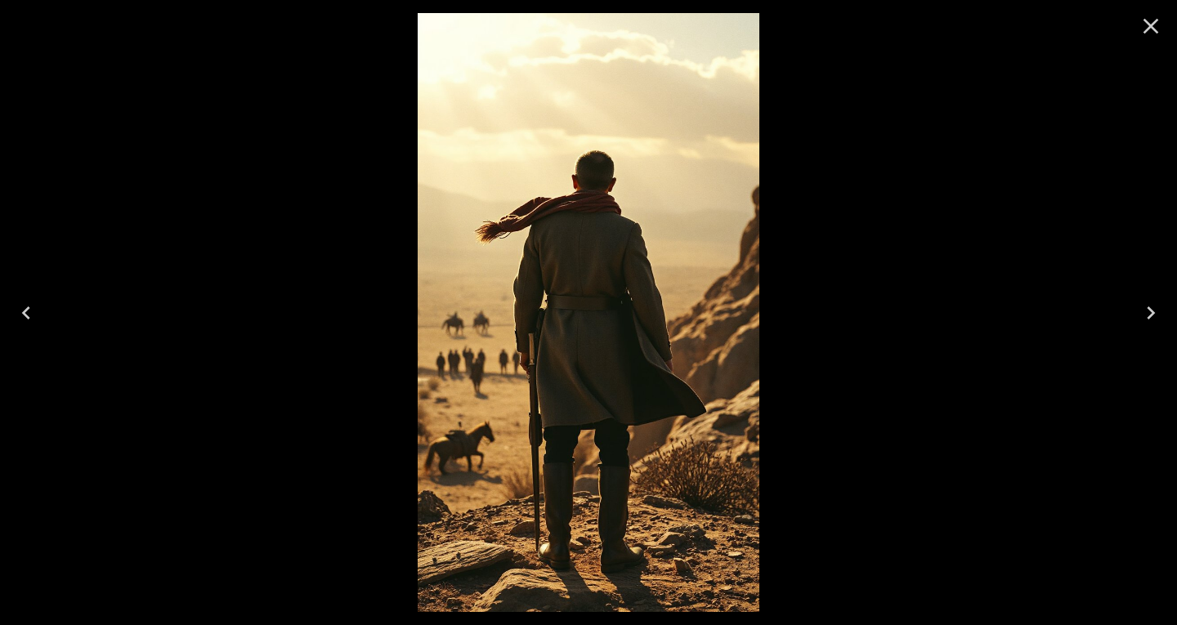
click at [1164, 24] on button "Close" at bounding box center [1150, 26] width 39 height 39
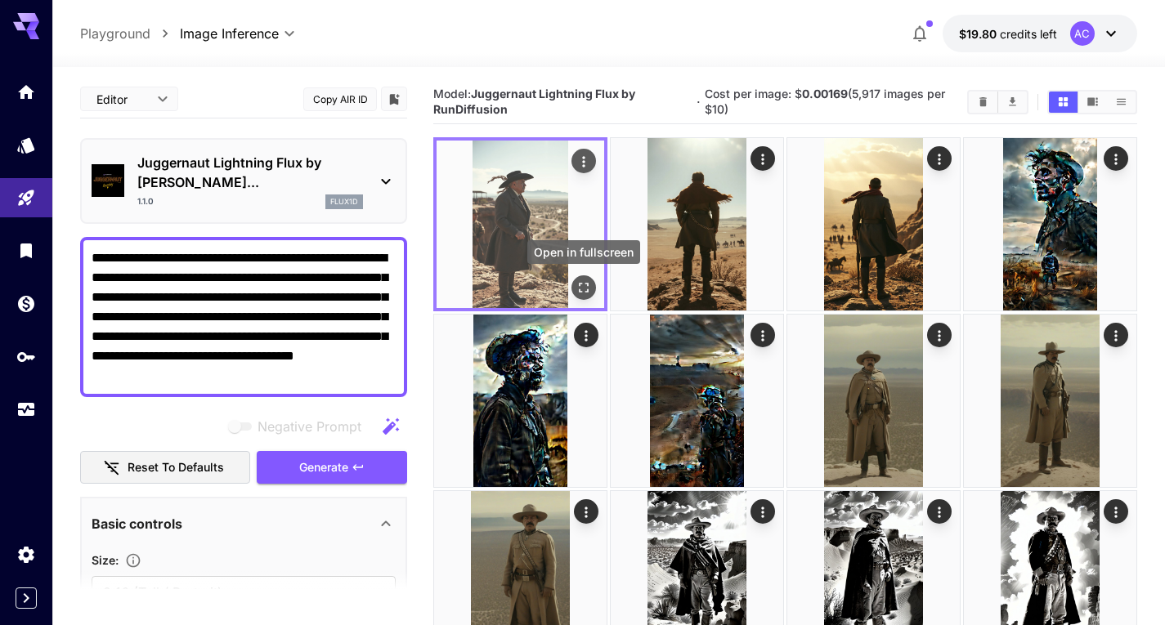
click at [577, 293] on icon "Open in fullscreen" at bounding box center [583, 288] width 16 height 16
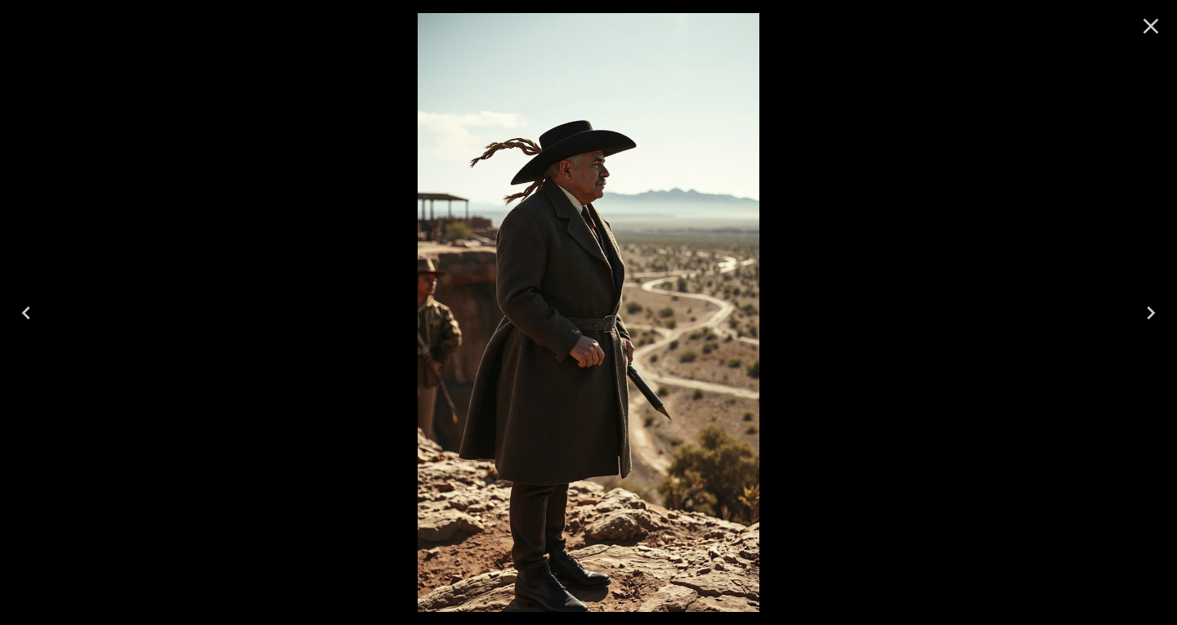
click at [1122, 300] on div at bounding box center [588, 312] width 1177 height 625
click at [1151, 16] on icon "Close" at bounding box center [1151, 26] width 26 height 26
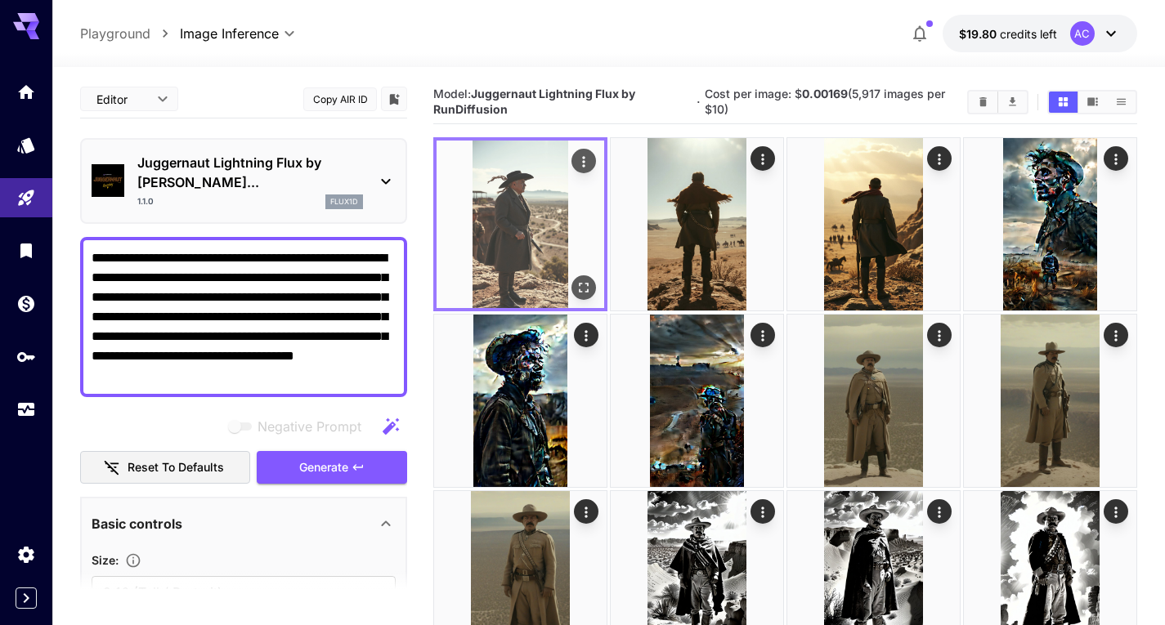
click at [527, 204] on img at bounding box center [521, 225] width 168 height 168
click at [583, 280] on icon "Open in fullscreen" at bounding box center [583, 288] width 16 height 16
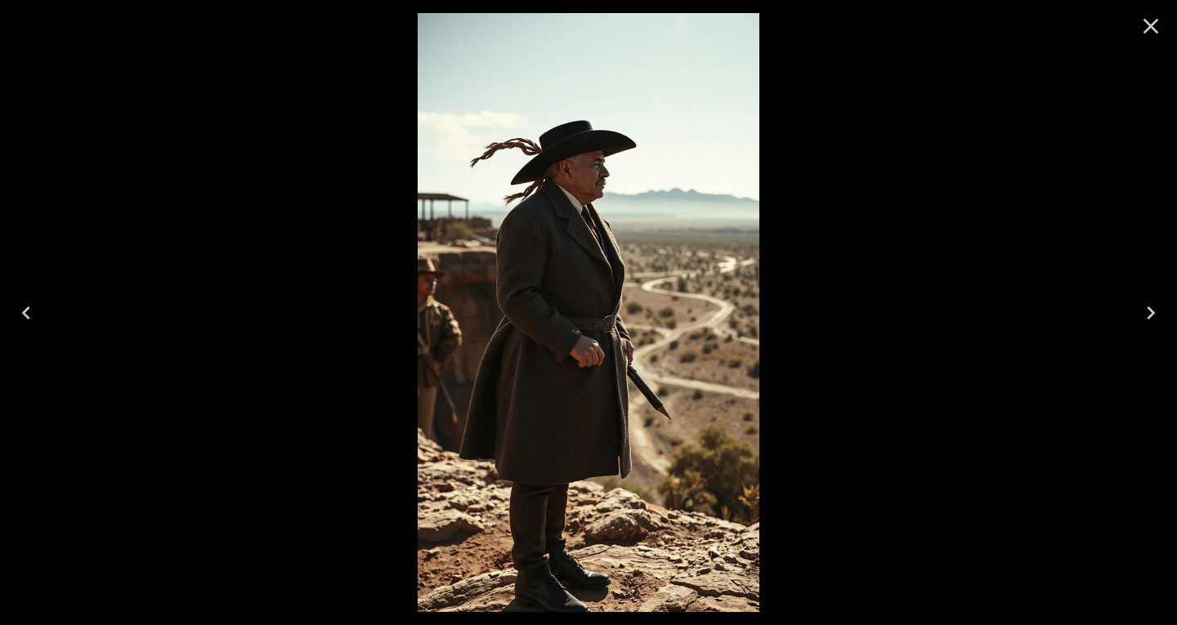
click at [1153, 311] on icon "Next" at bounding box center [1151, 313] width 26 height 26
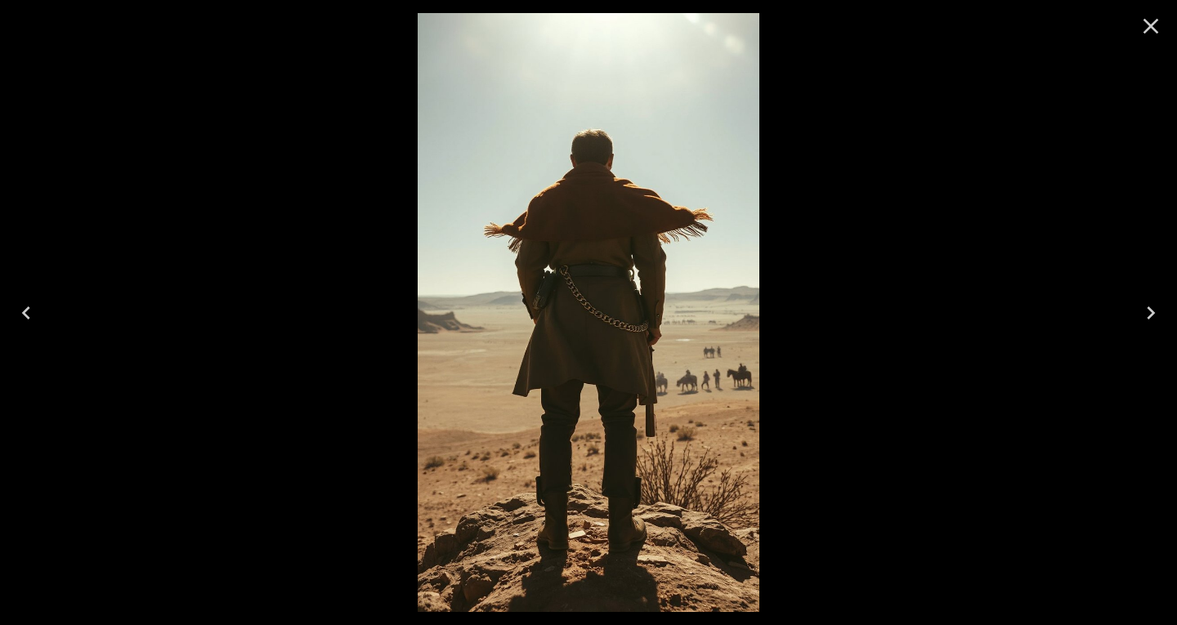
click at [1153, 311] on icon "Next" at bounding box center [1151, 313] width 26 height 26
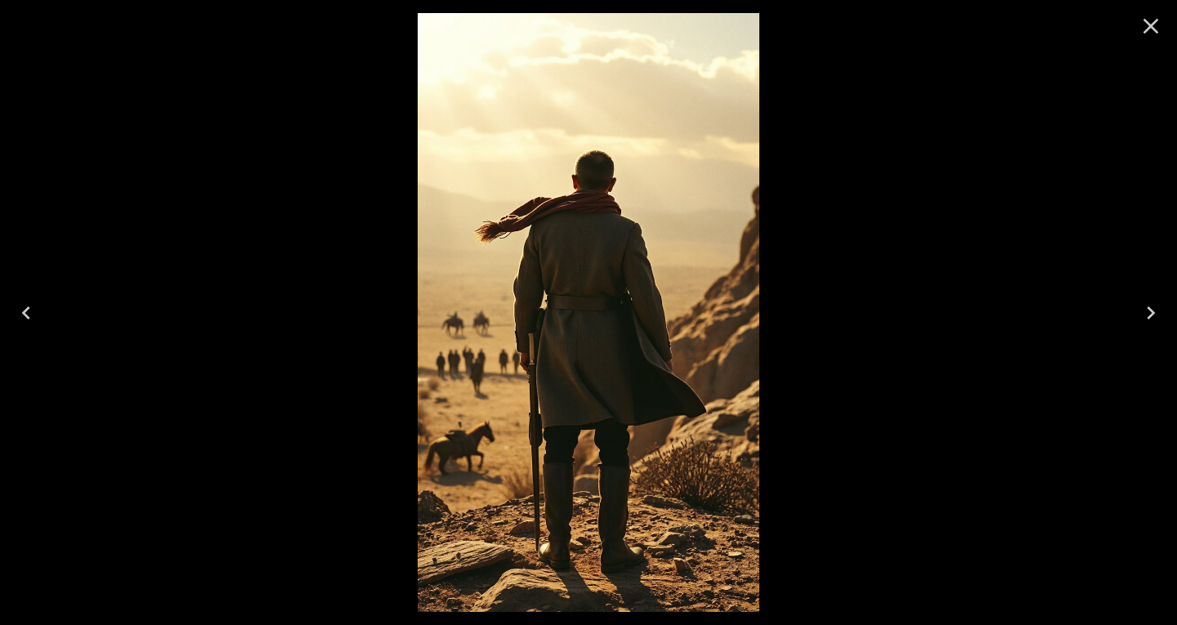
click at [1150, 34] on icon "Close" at bounding box center [1151, 26] width 26 height 26
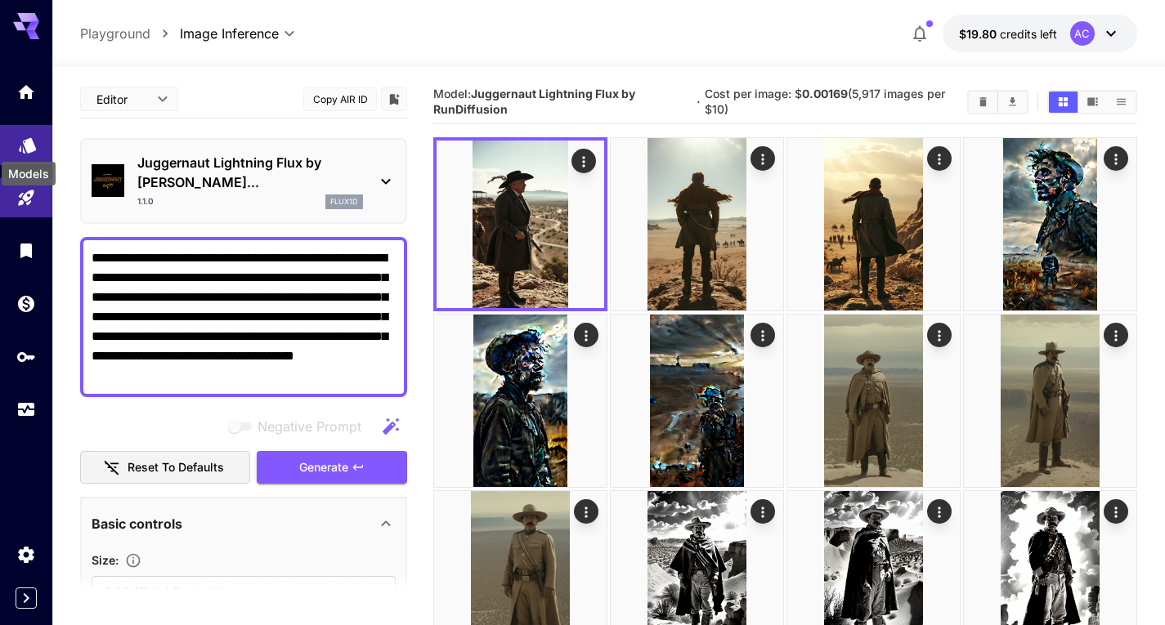
click at [32, 143] on icon "Models" at bounding box center [27, 141] width 17 height 16
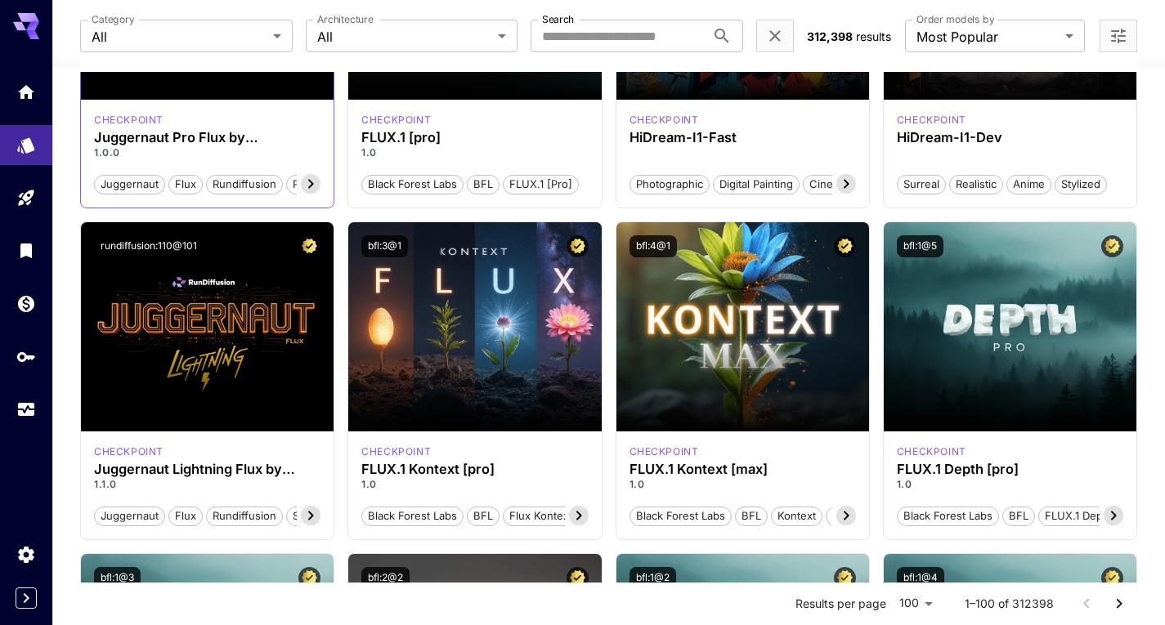
scroll to position [327, 0]
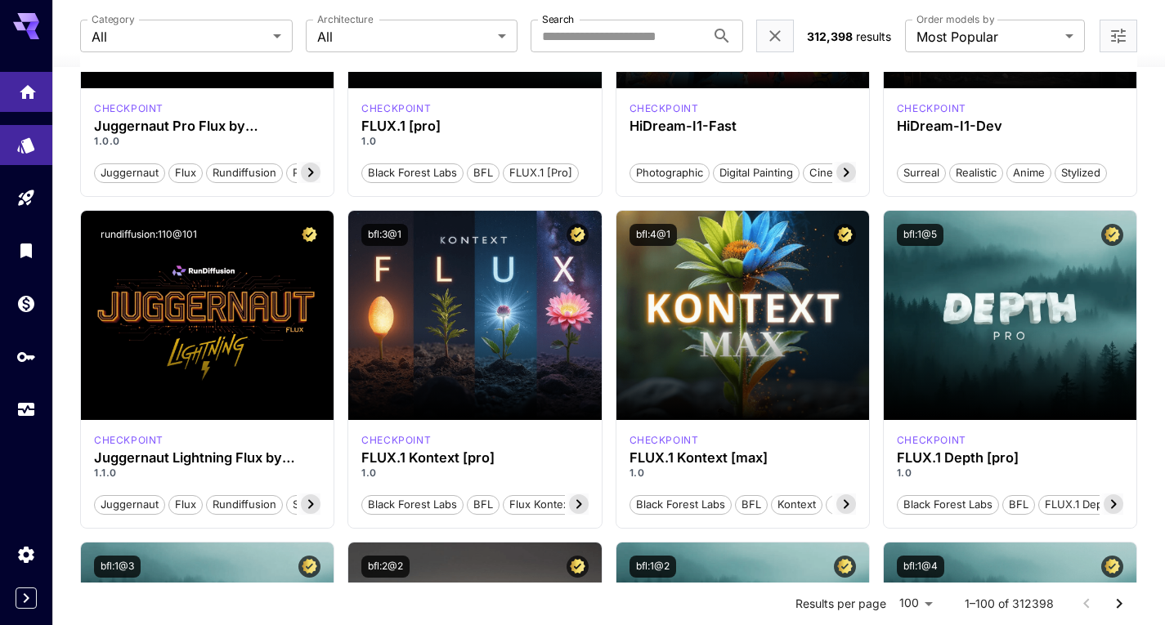
click at [14, 93] on link at bounding box center [26, 92] width 52 height 40
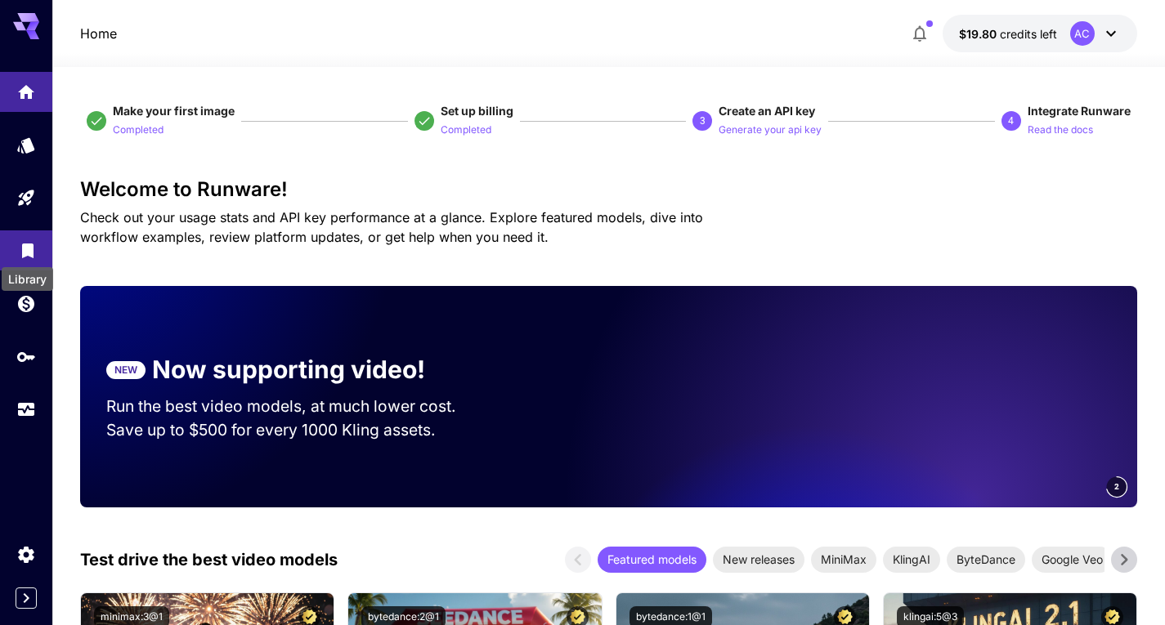
click at [32, 251] on icon "Library" at bounding box center [27, 246] width 11 height 15
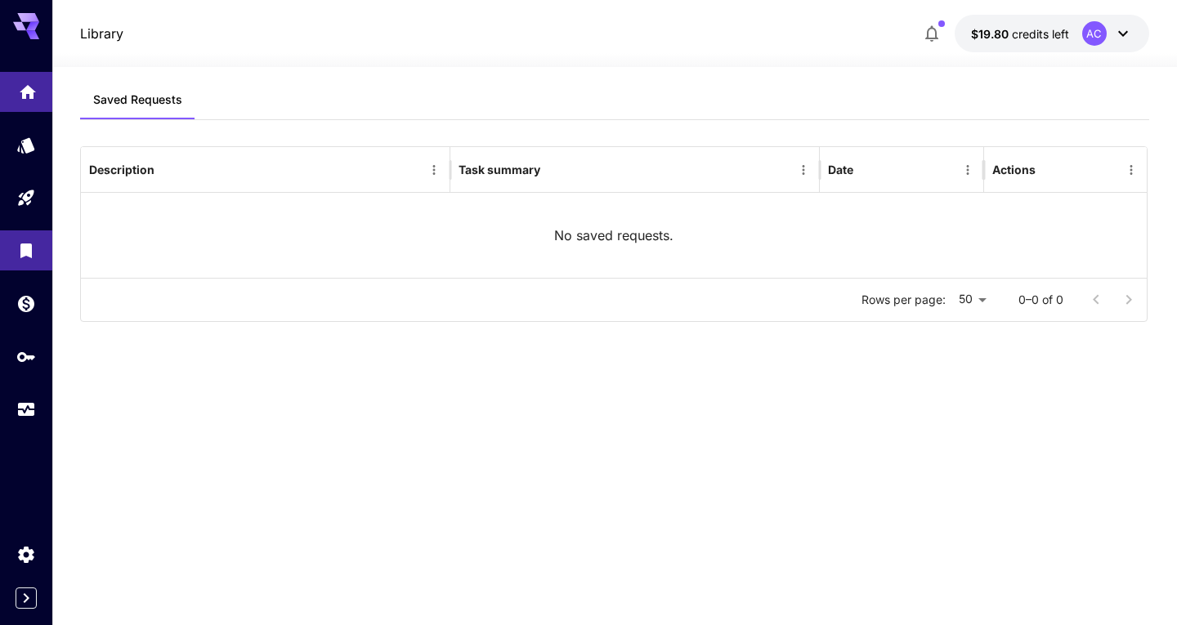
click at [16, 100] on link at bounding box center [26, 92] width 52 height 40
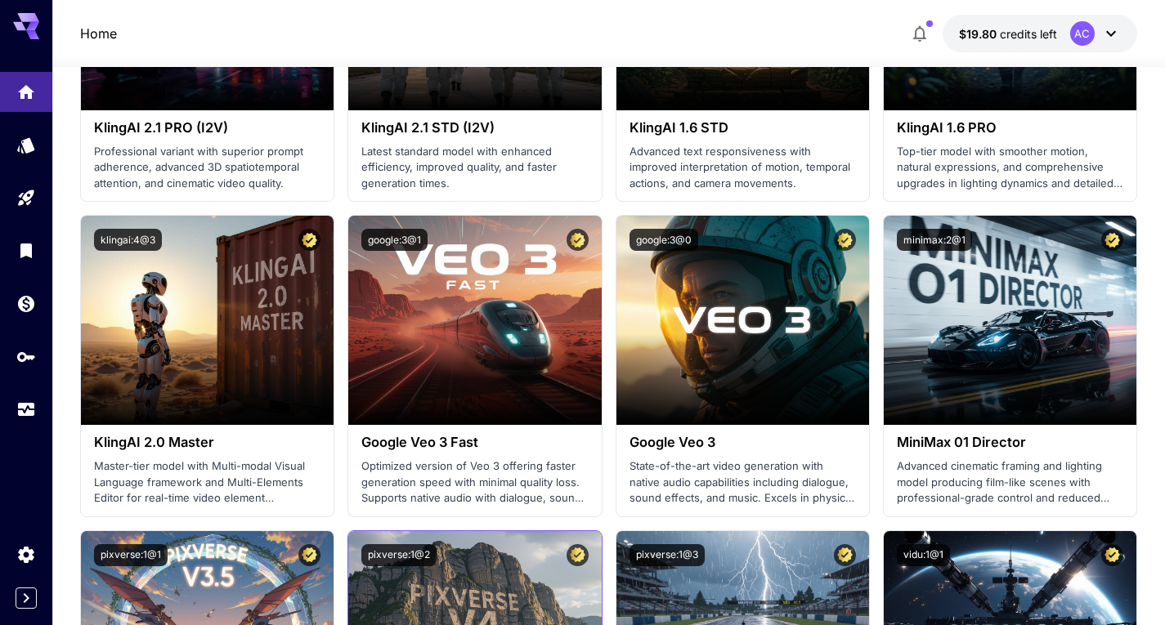
scroll to position [1220, 0]
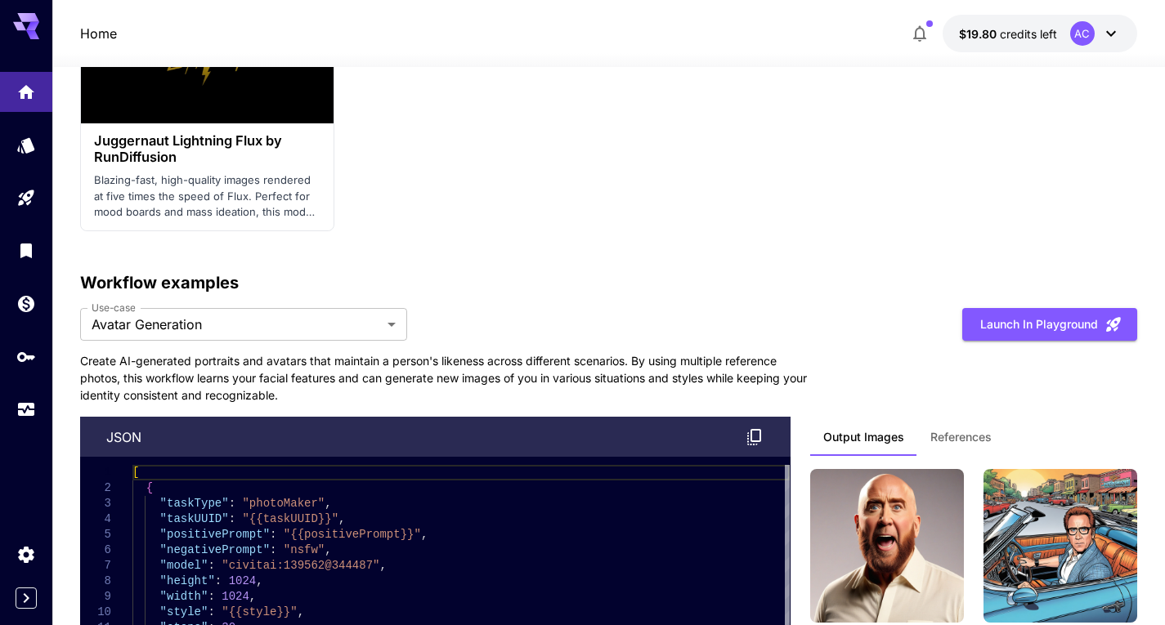
scroll to position [4414, 0]
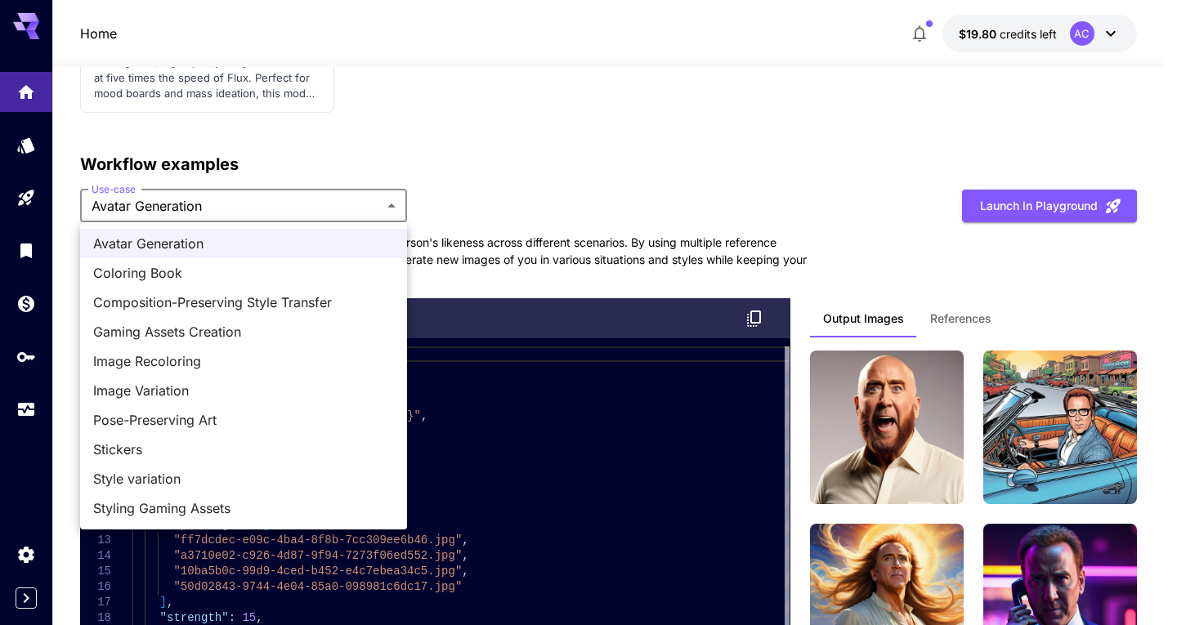
click at [355, 200] on div at bounding box center [588, 312] width 1177 height 625
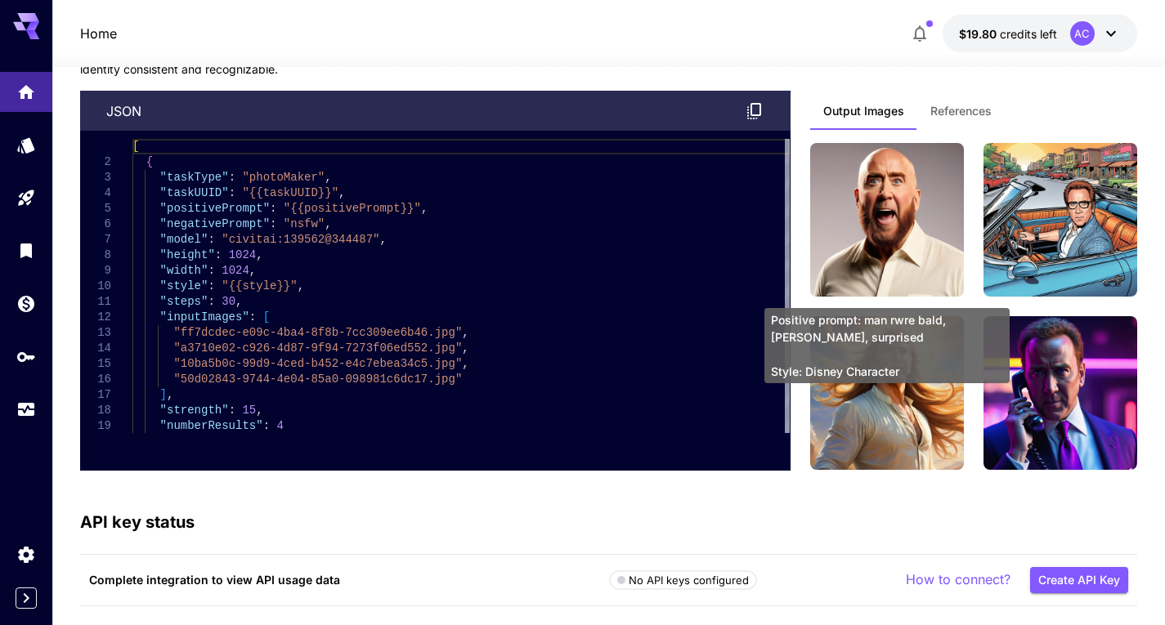
scroll to position [4586, 0]
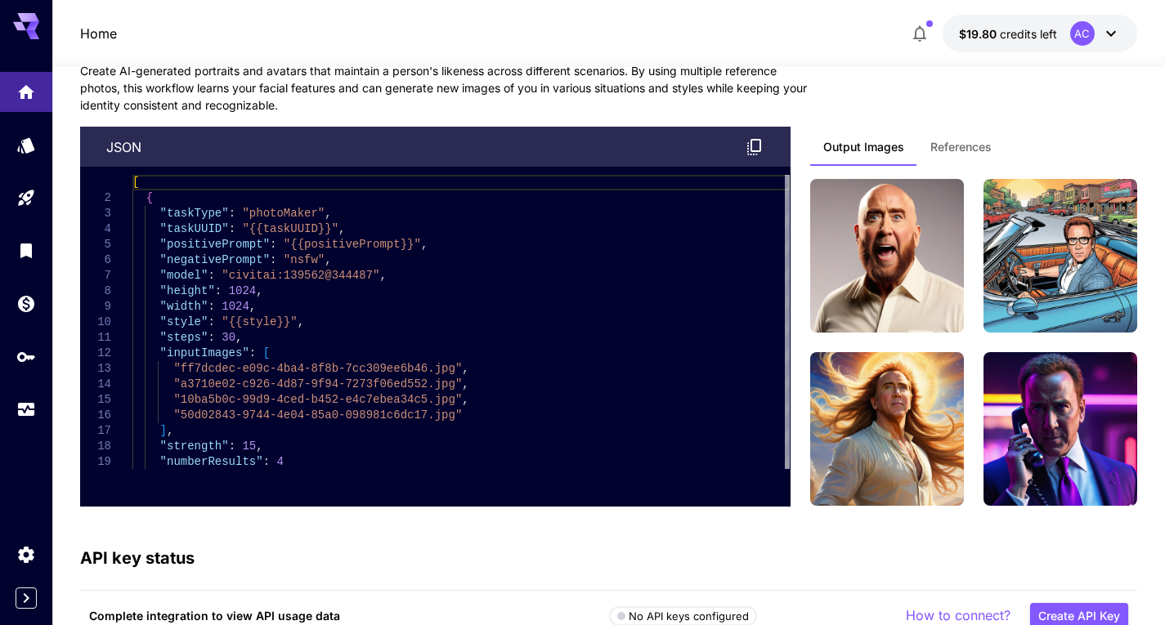
click at [981, 150] on span "References" at bounding box center [960, 147] width 61 height 15
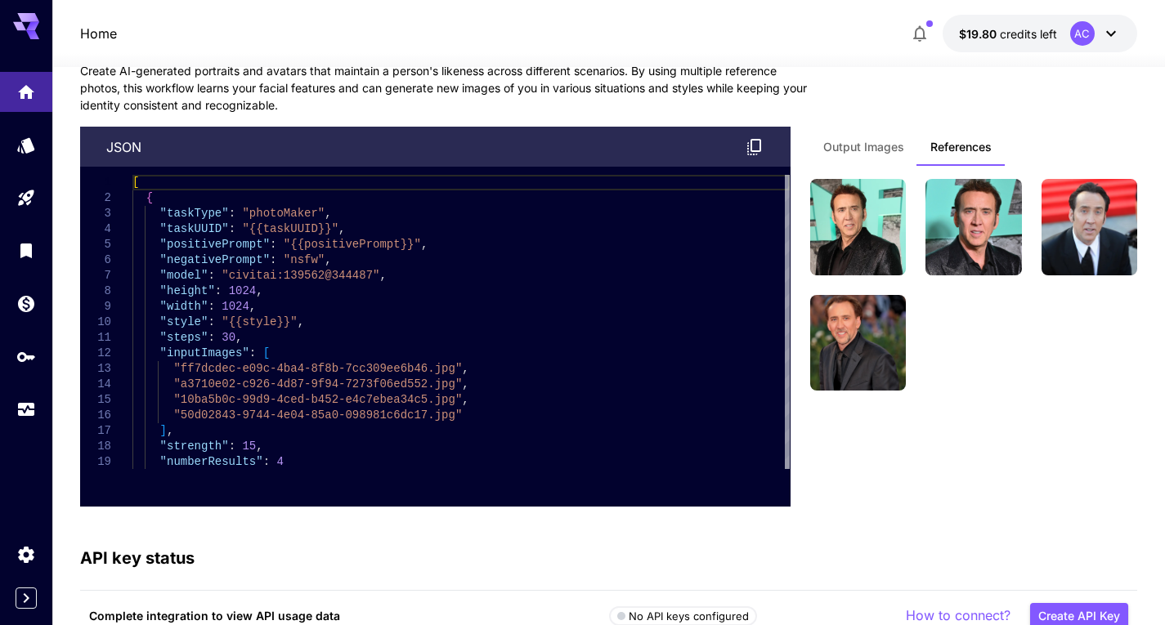
click at [817, 151] on button "Output Images" at bounding box center [863, 146] width 107 height 39
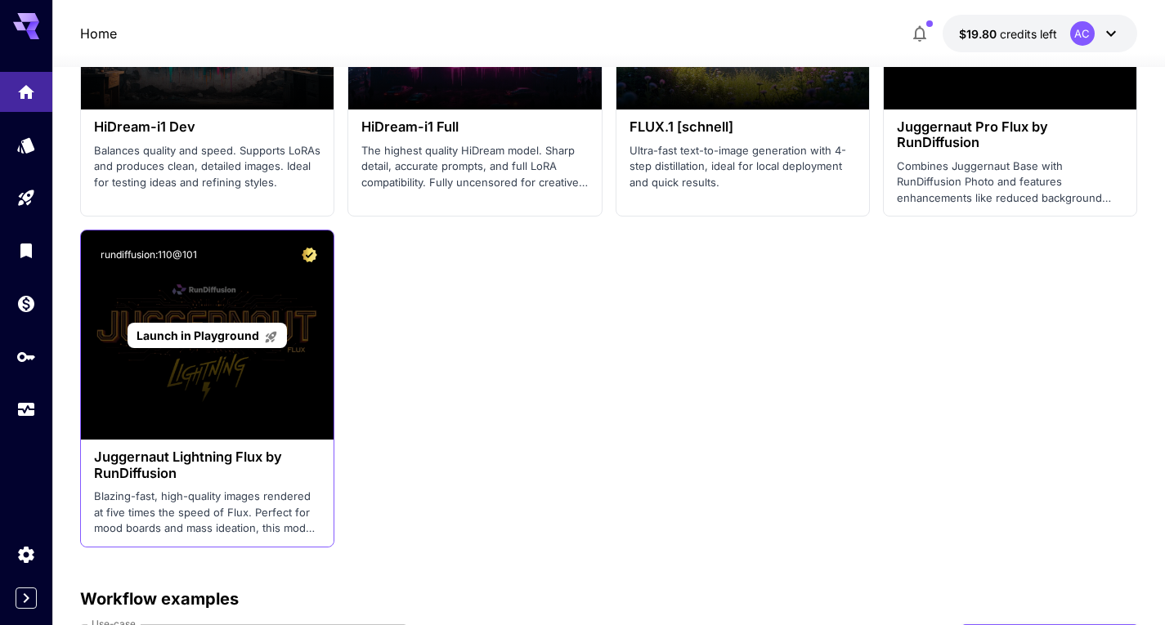
scroll to position [3932, 0]
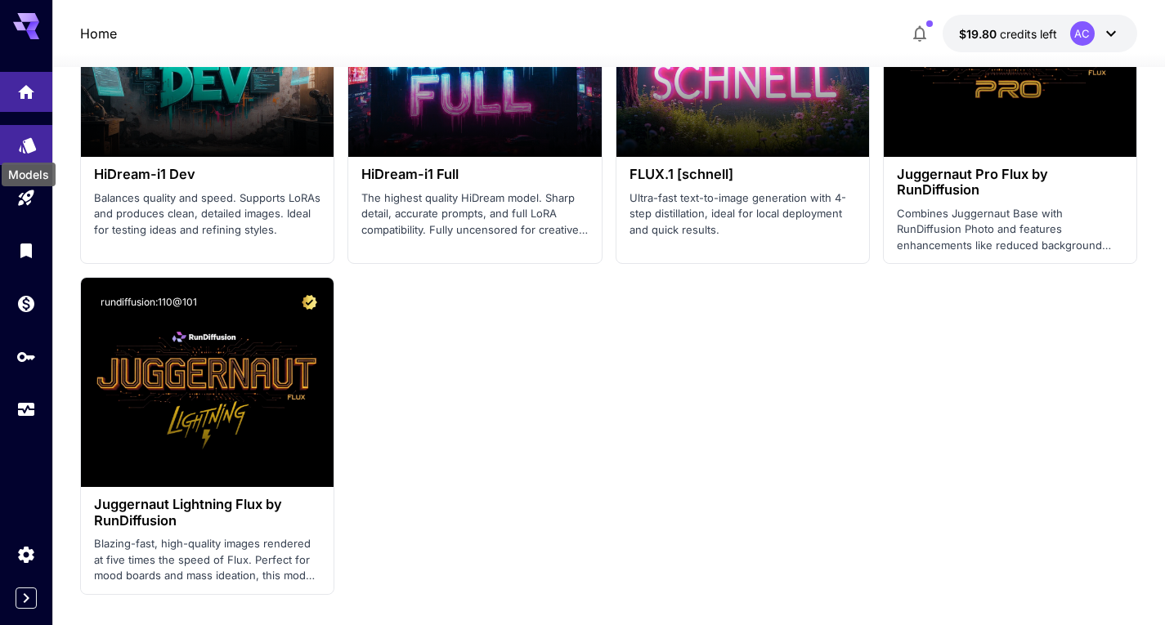
click at [29, 145] on icon "Models" at bounding box center [27, 140] width 17 height 16
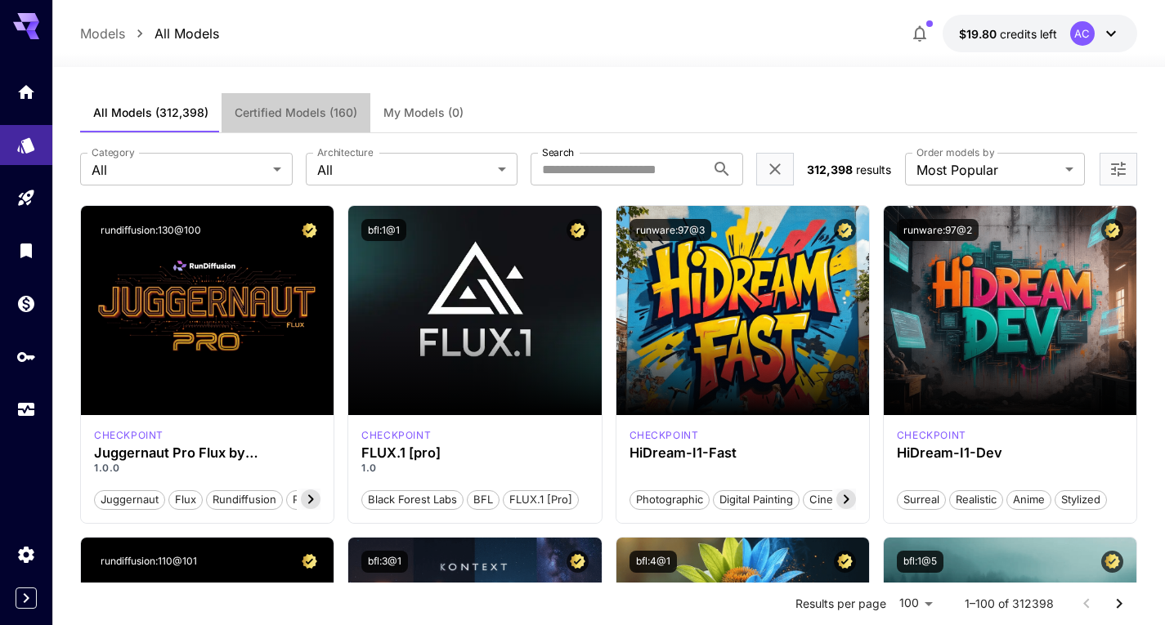
click at [284, 107] on span "Certified Models (160)" at bounding box center [296, 112] width 123 height 15
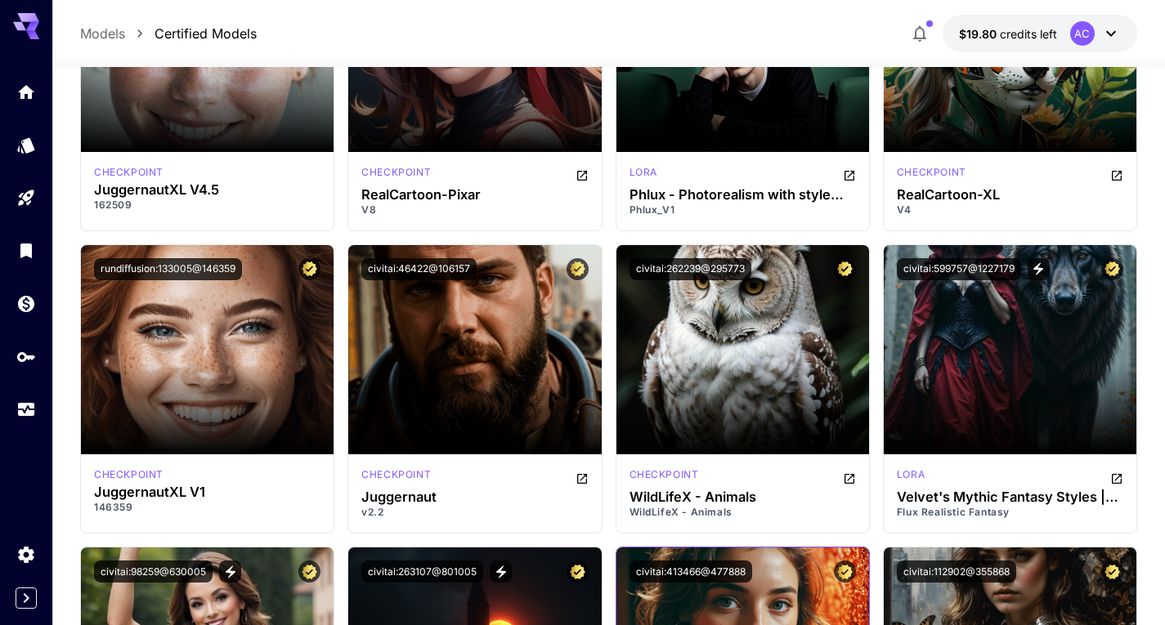
scroll to position [5886, 0]
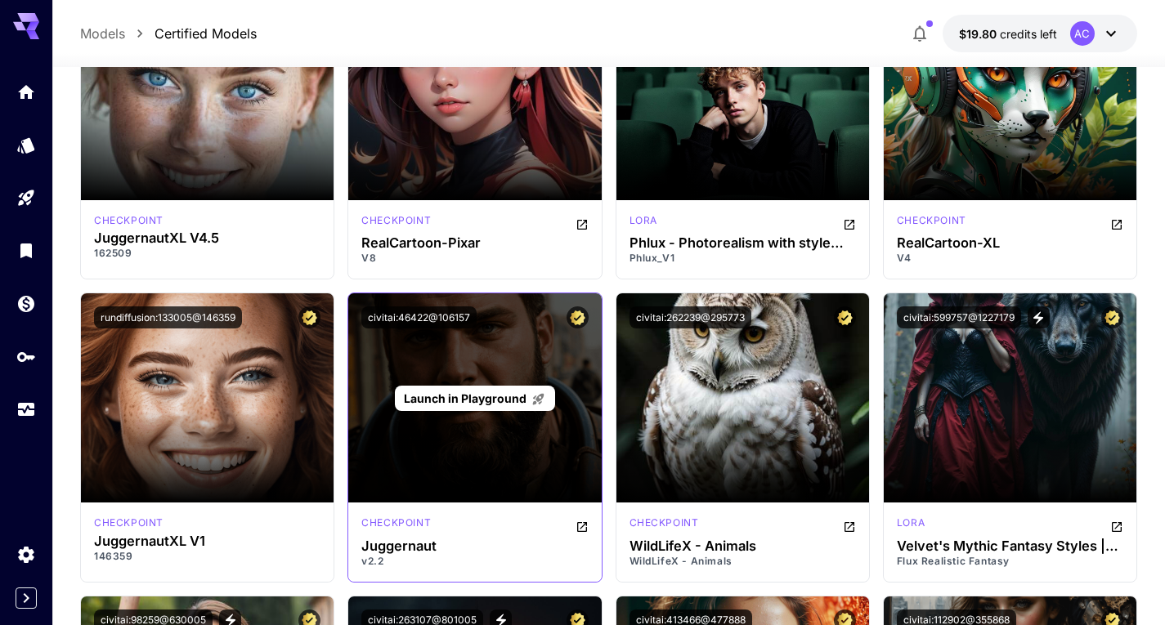
click at [473, 398] on span "Launch in Playground" at bounding box center [465, 399] width 123 height 14
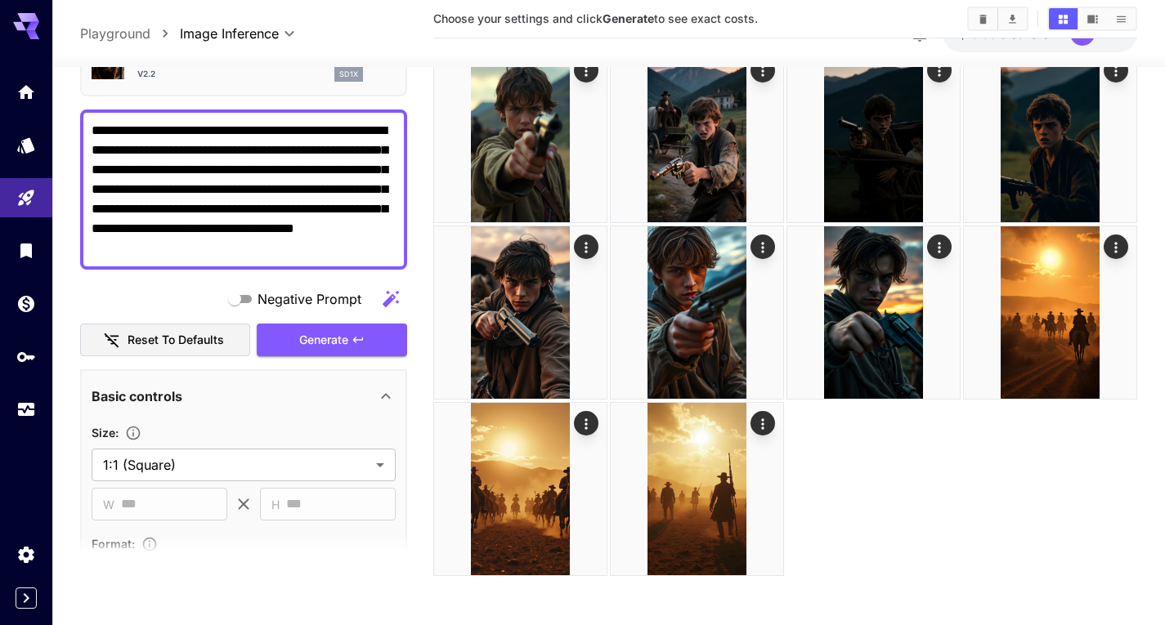
scroll to position [154, 0]
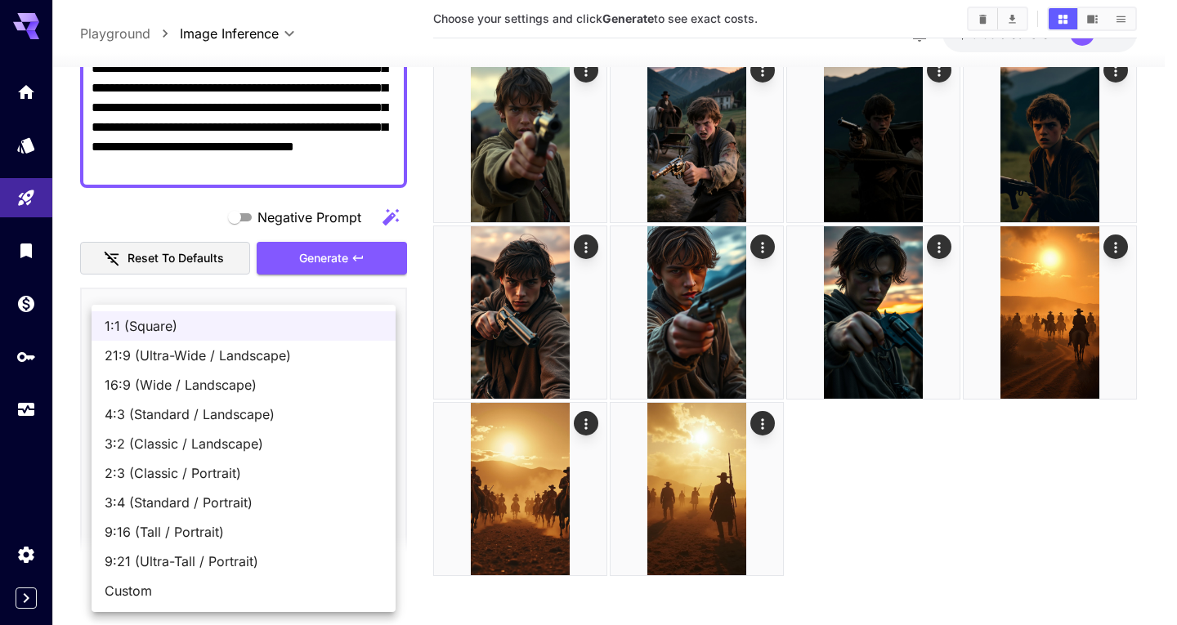
click at [193, 540] on span "9:16 (Tall / Portrait)" at bounding box center [244, 532] width 278 height 20
type input "**********"
type input "***"
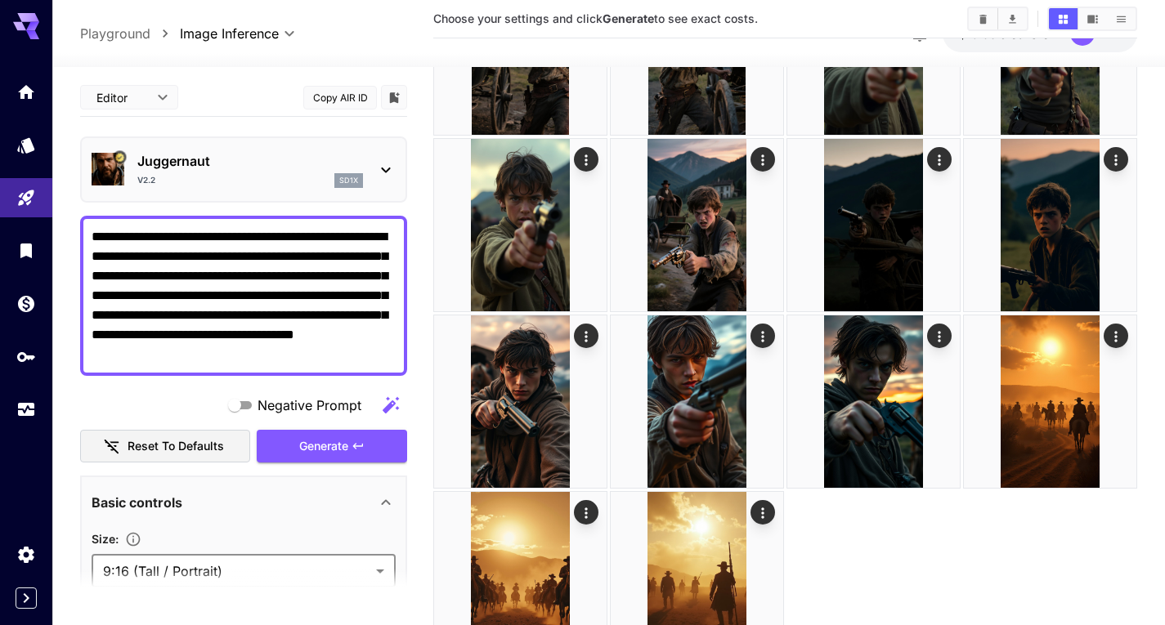
scroll to position [3193, 0]
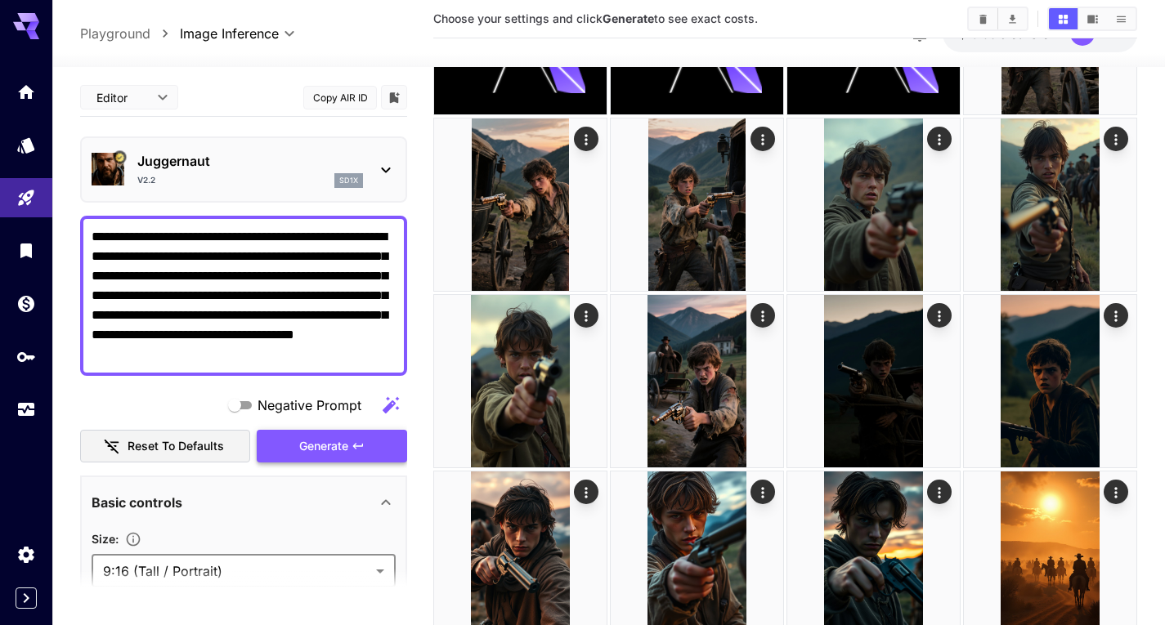
click at [337, 451] on span "Generate" at bounding box center [323, 447] width 49 height 20
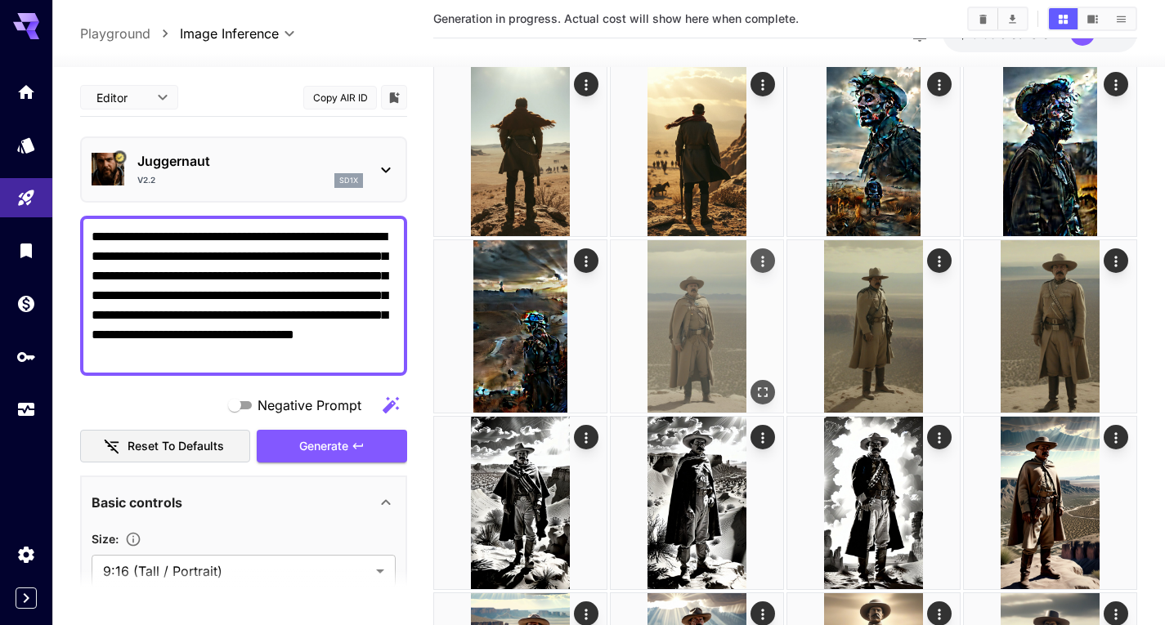
scroll to position [0, 0]
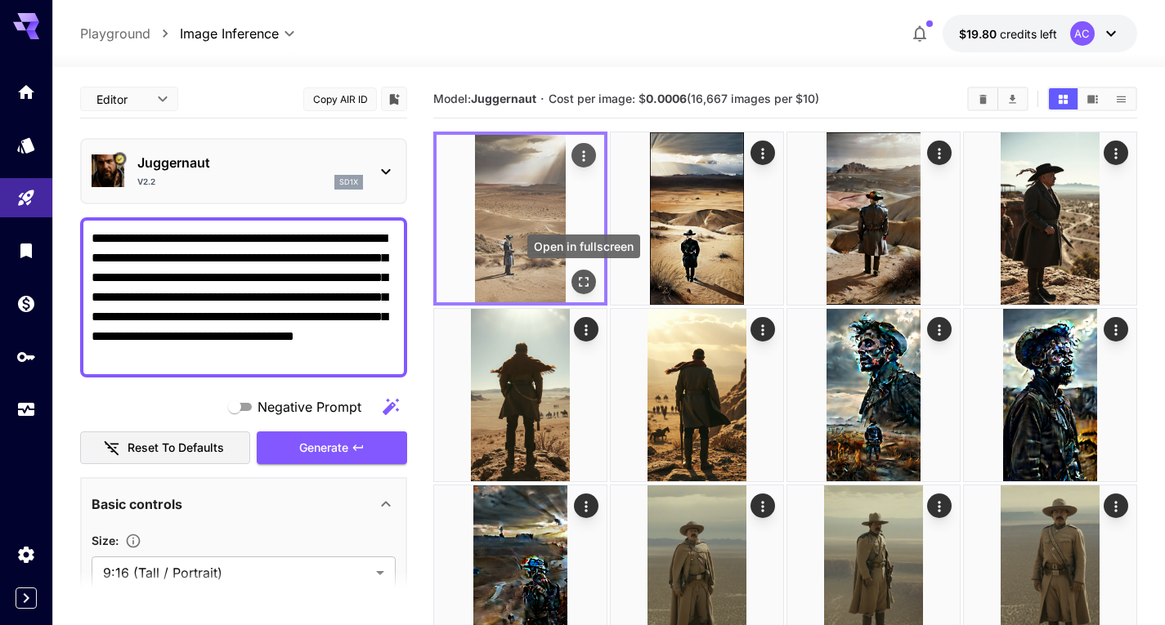
click at [580, 280] on icon "Open in fullscreen" at bounding box center [584, 282] width 10 height 10
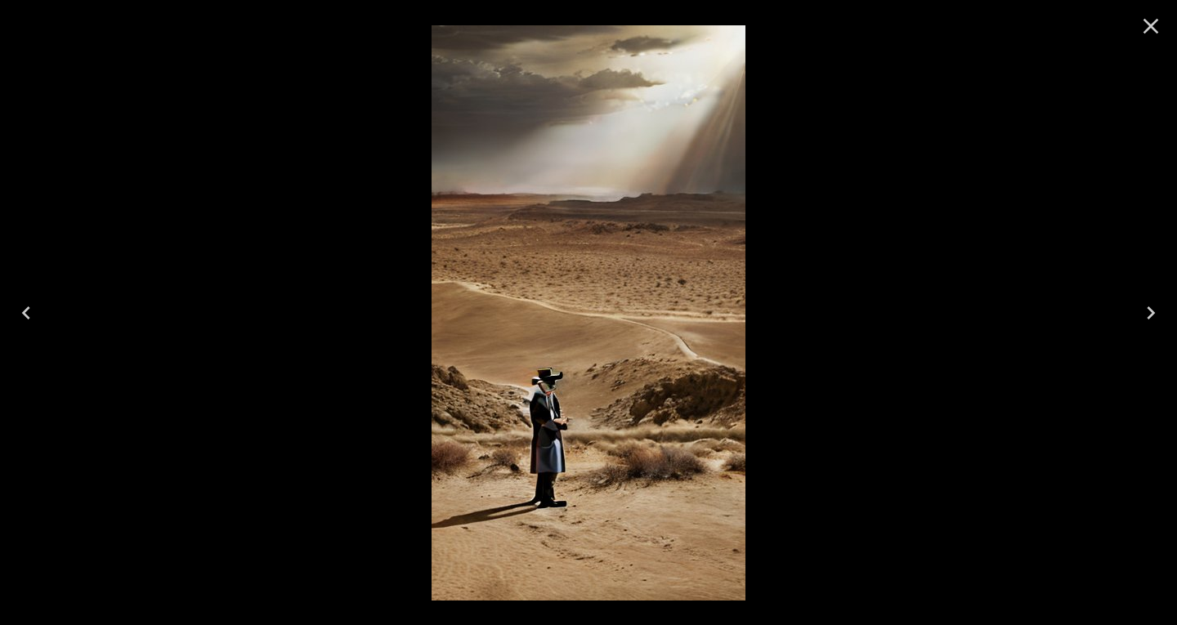
click at [1164, 32] on button "Close" at bounding box center [1150, 26] width 39 height 39
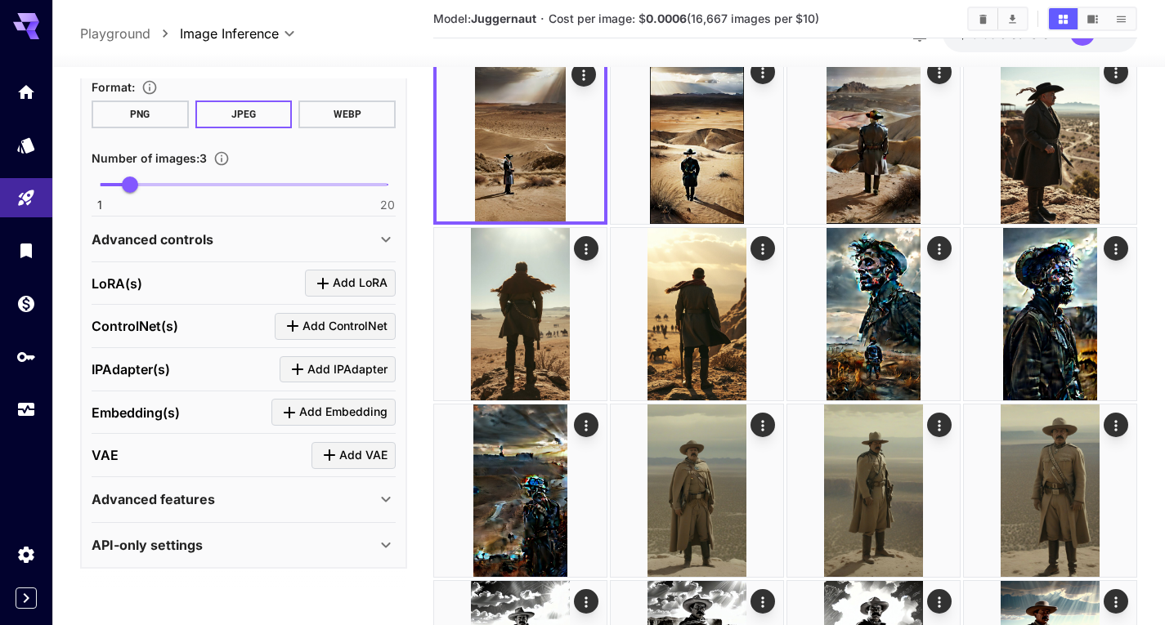
scroll to position [82, 0]
click at [219, 259] on div "Advanced controls Seed image : Drag or upload image ​ Mask image : Drag or uplo…" at bounding box center [244, 239] width 304 height 45
click at [215, 246] on div "Advanced controls" at bounding box center [234, 240] width 284 height 20
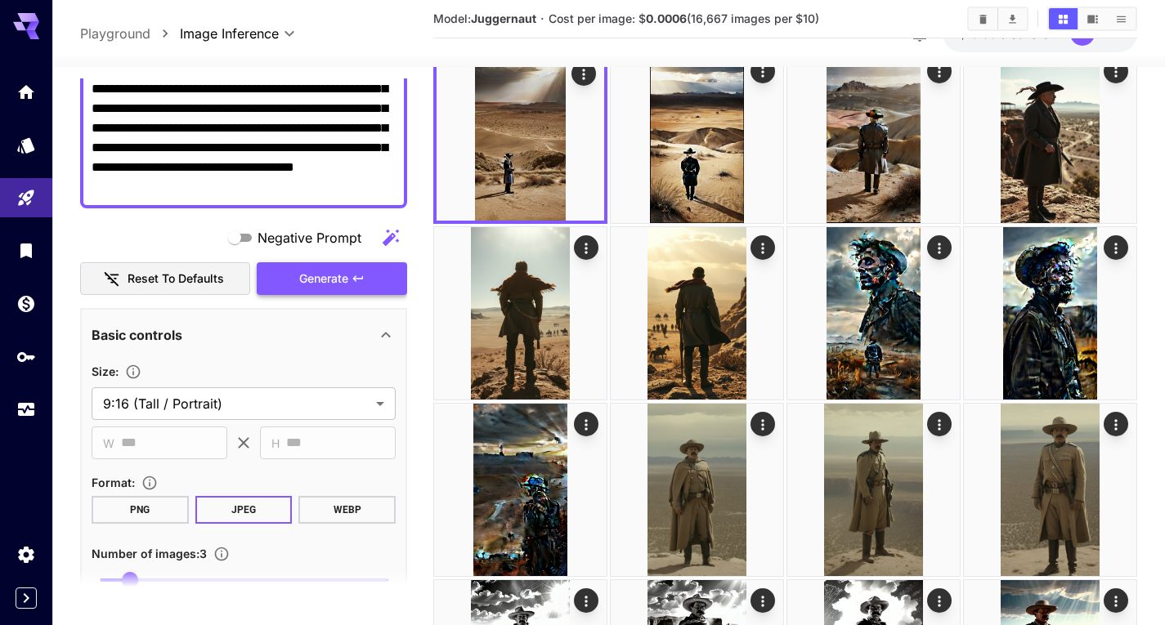
scroll to position [154, 0]
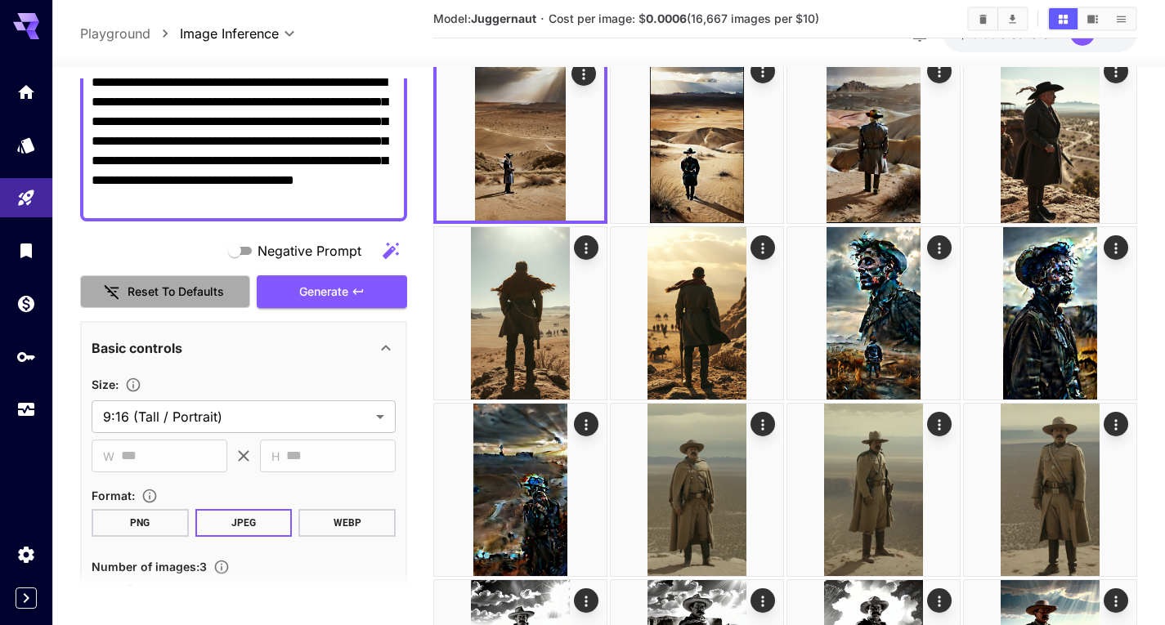
click at [160, 296] on button "Reset to defaults" at bounding box center [165, 292] width 170 height 34
type input "**********"
type input "***"
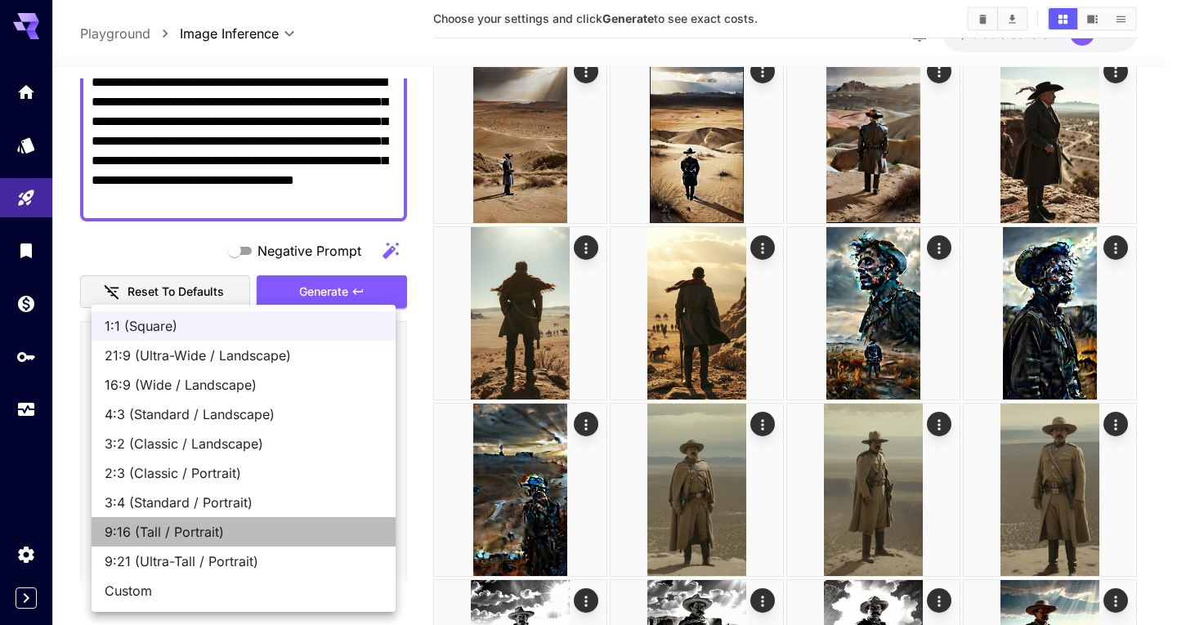
click at [163, 530] on span "9:16 (Tall / Portrait)" at bounding box center [244, 532] width 278 height 20
type input "**********"
type input "***"
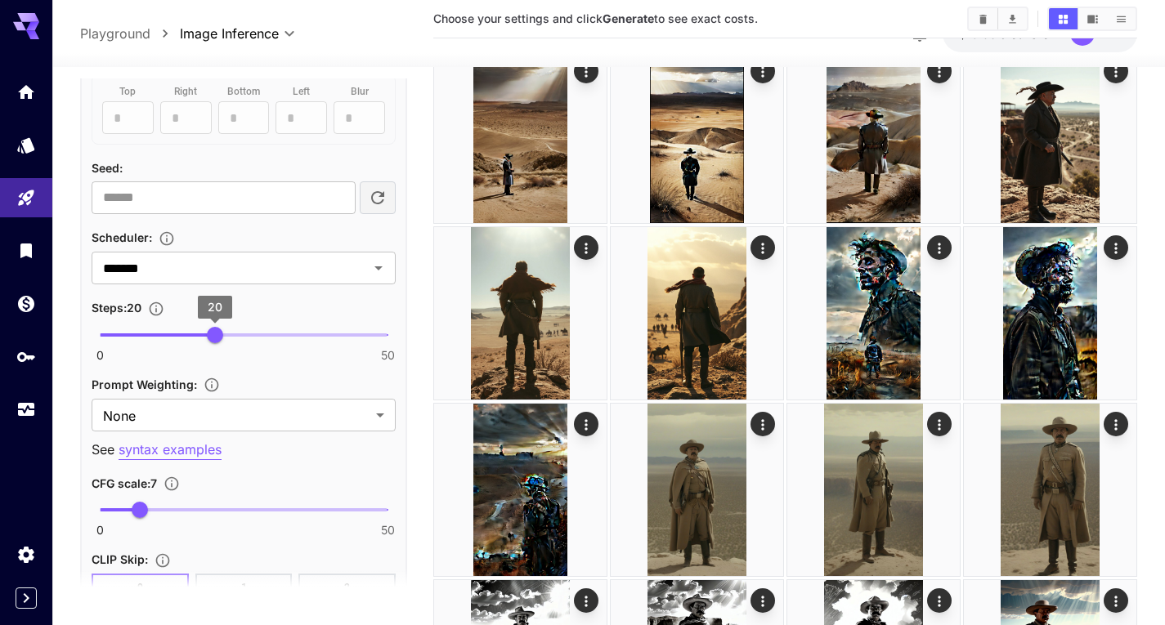
scroll to position [1054, 0]
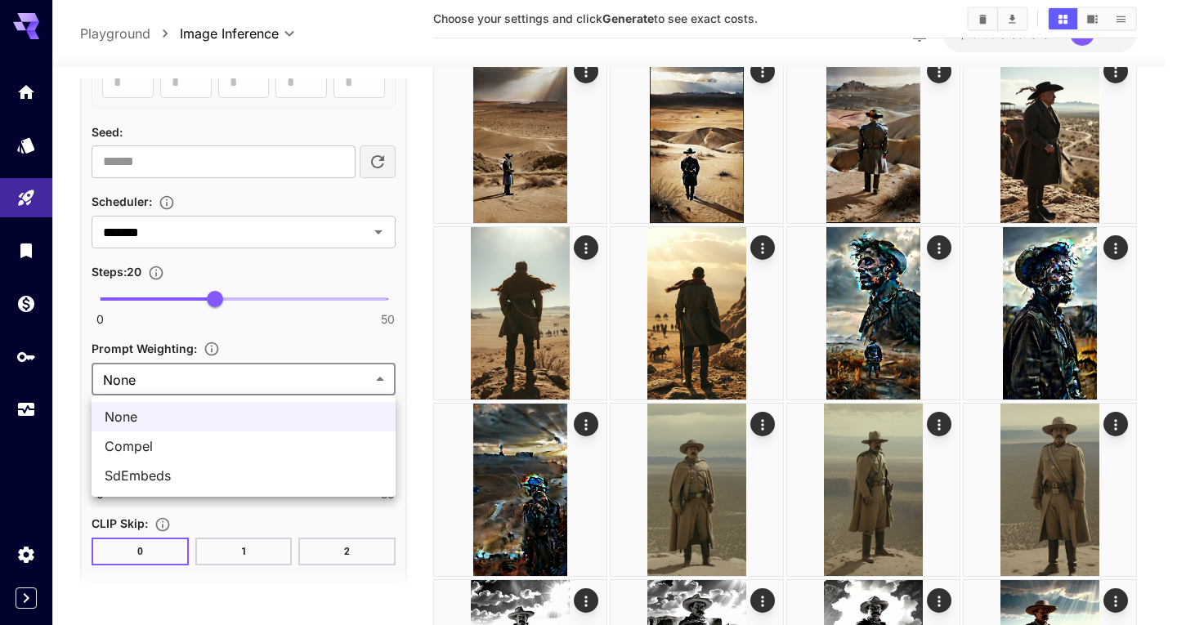
click at [189, 381] on div at bounding box center [588, 312] width 1177 height 625
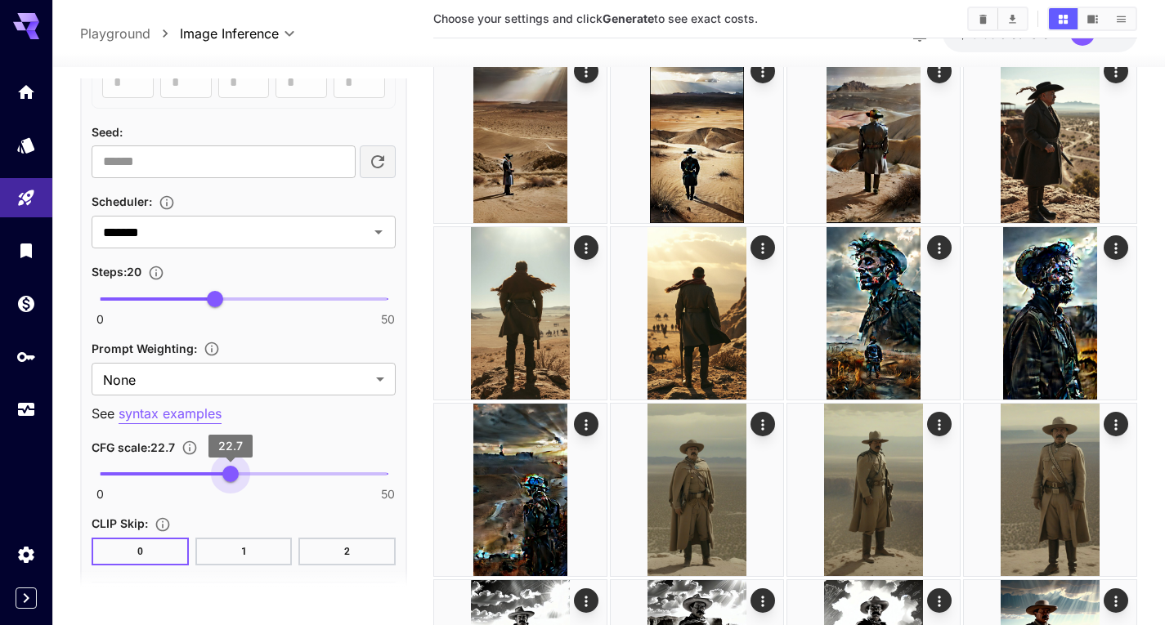
type input "****"
drag, startPoint x: 136, startPoint y: 478, endPoint x: 231, endPoint y: 476, distance: 94.9
click at [231, 476] on span "22.7" at bounding box center [230, 474] width 16 height 16
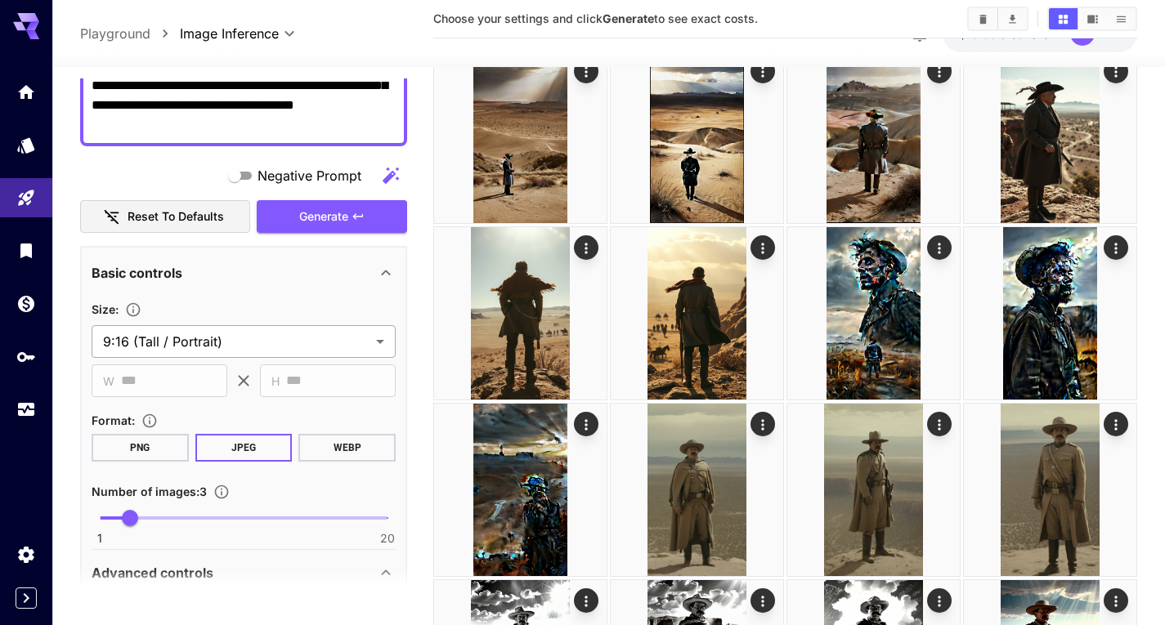
scroll to position [0, 0]
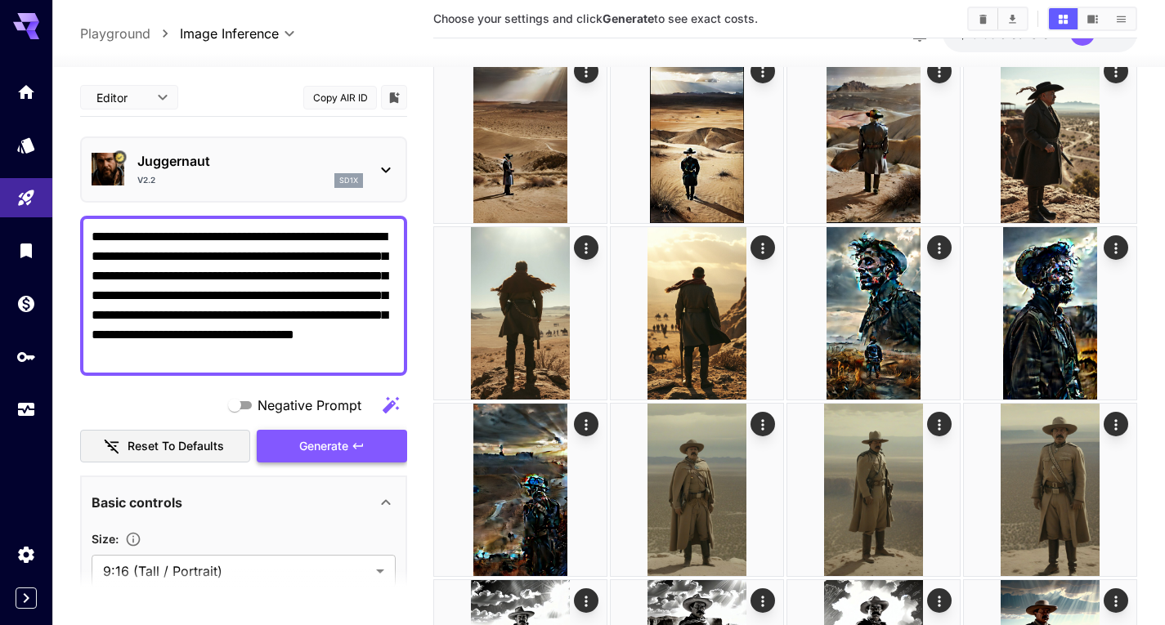
click at [323, 442] on span "Generate" at bounding box center [323, 447] width 49 height 20
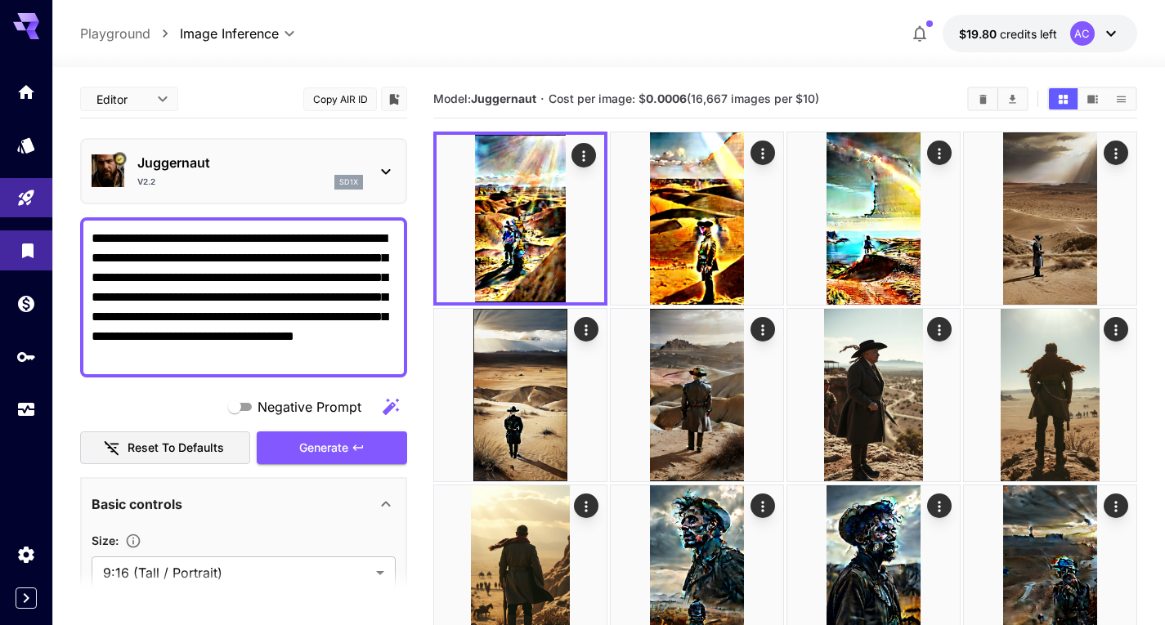
click at [25, 265] on link at bounding box center [26, 251] width 52 height 40
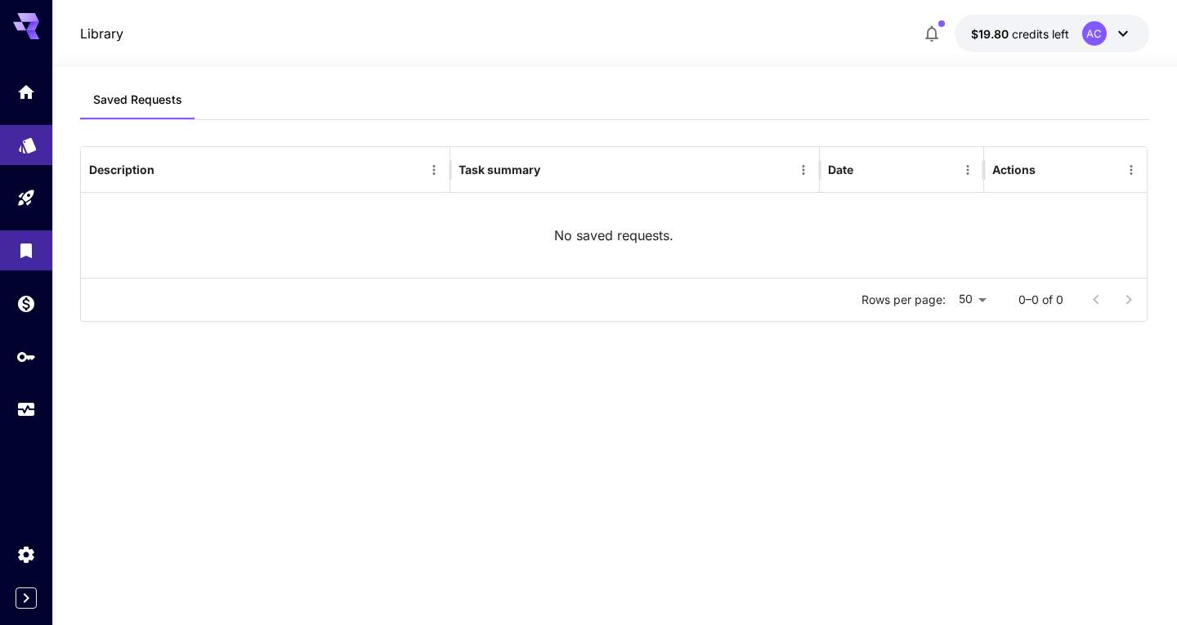
click at [26, 156] on link at bounding box center [26, 145] width 52 height 40
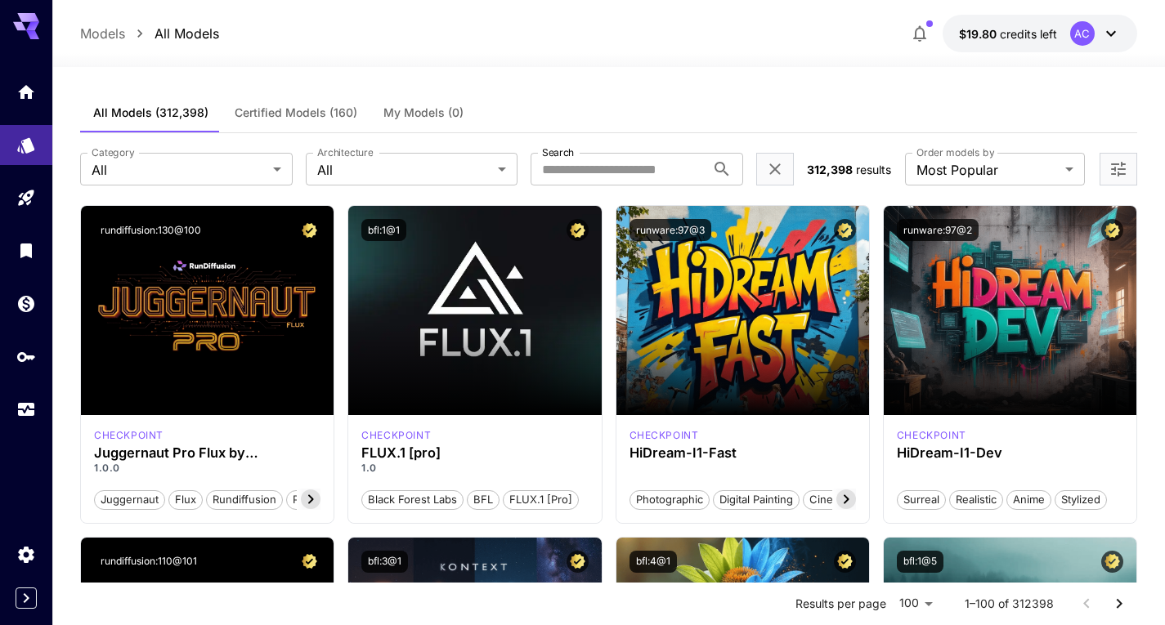
click at [322, 104] on button "Certified Models (160)" at bounding box center [296, 112] width 149 height 39
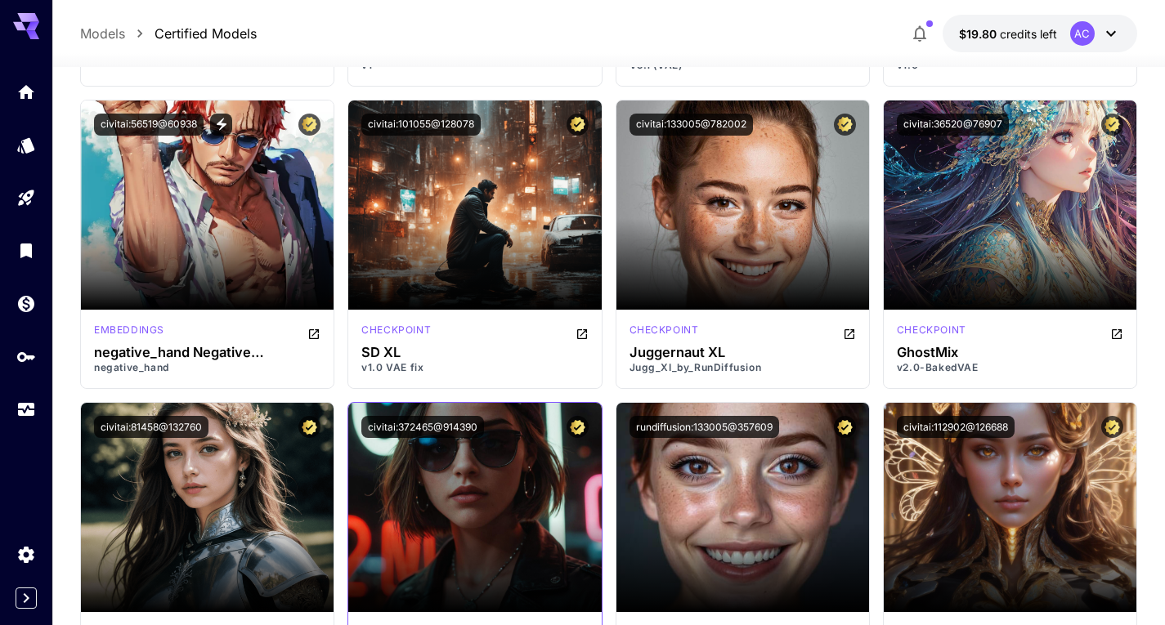
scroll to position [1798, 0]
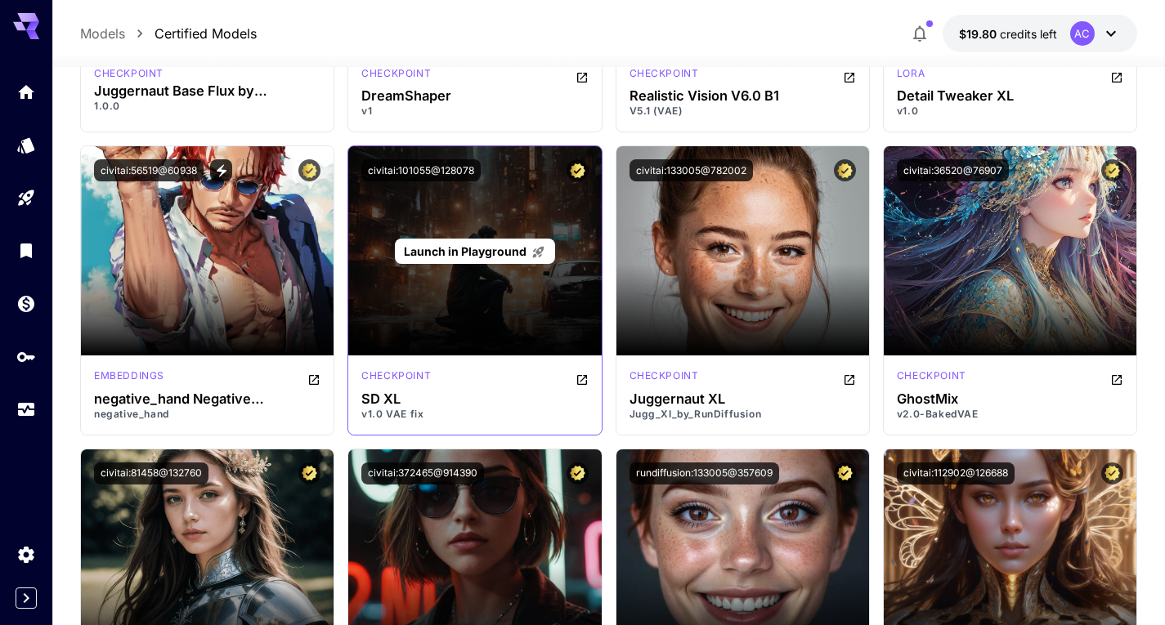
click at [481, 244] on span "Launch in Playground" at bounding box center [465, 251] width 123 height 14
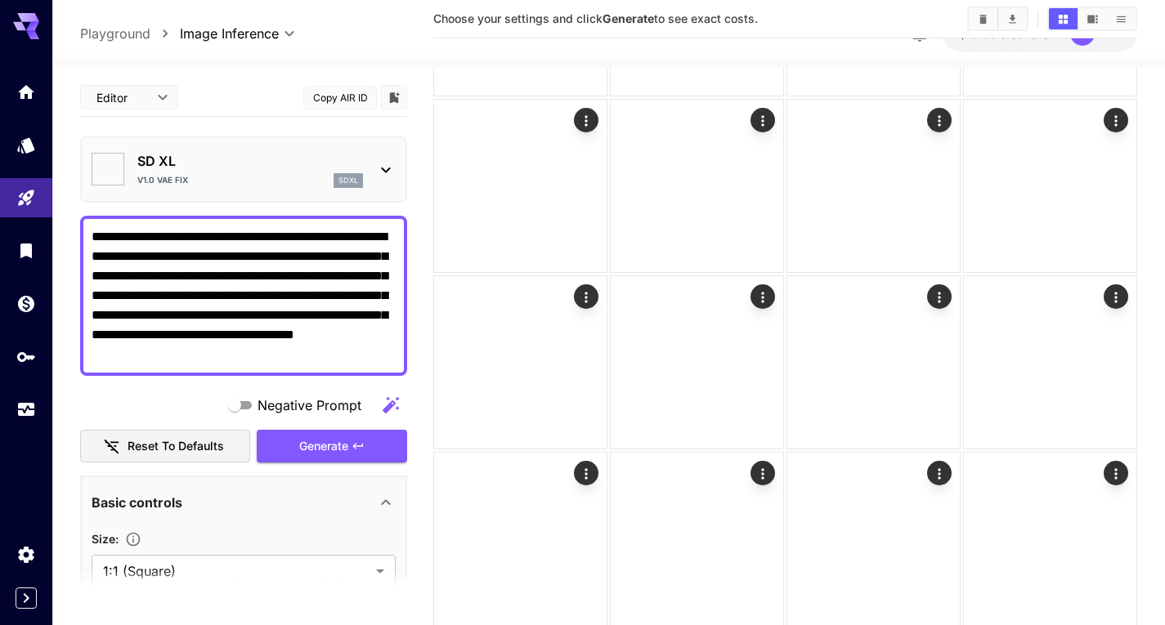
type input "**********"
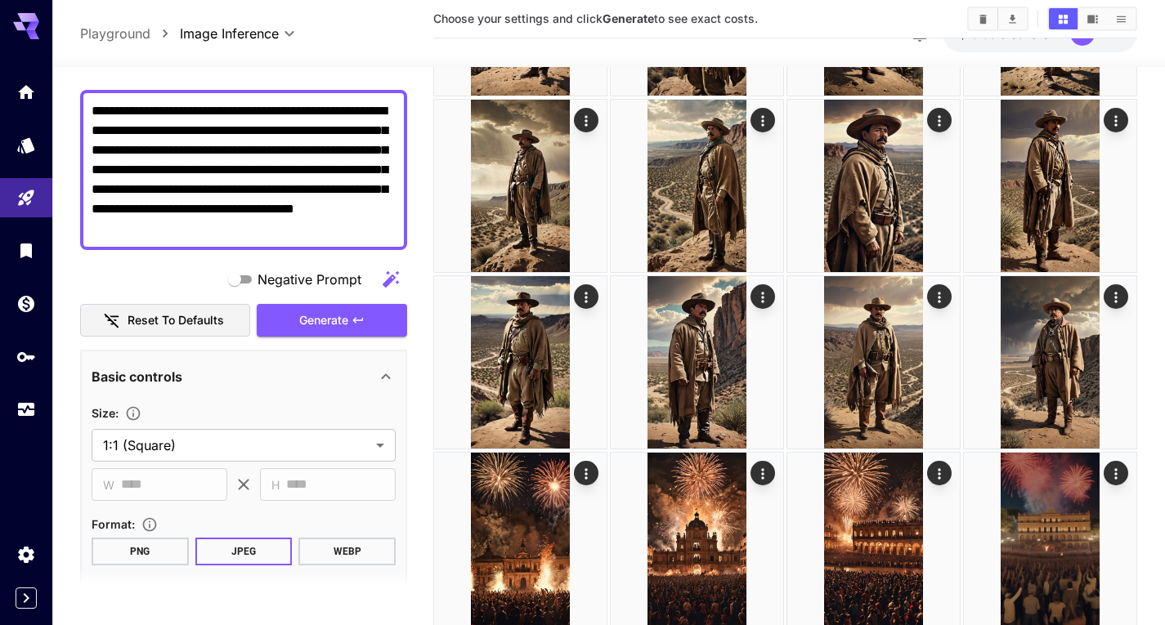
scroll to position [327, 0]
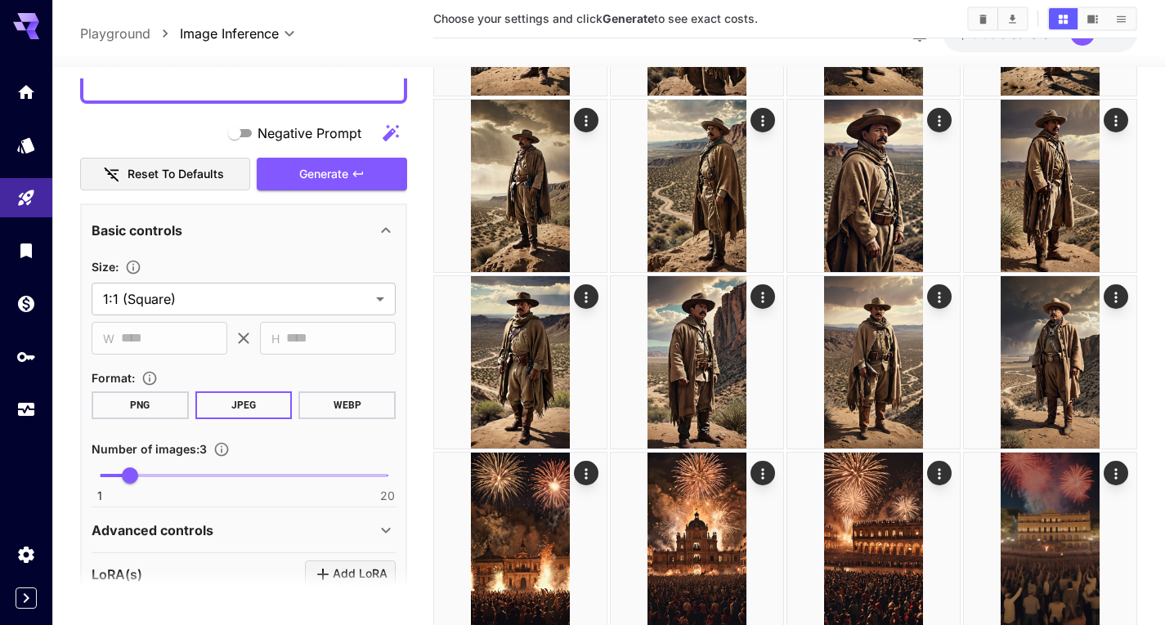
scroll to position [236, 0]
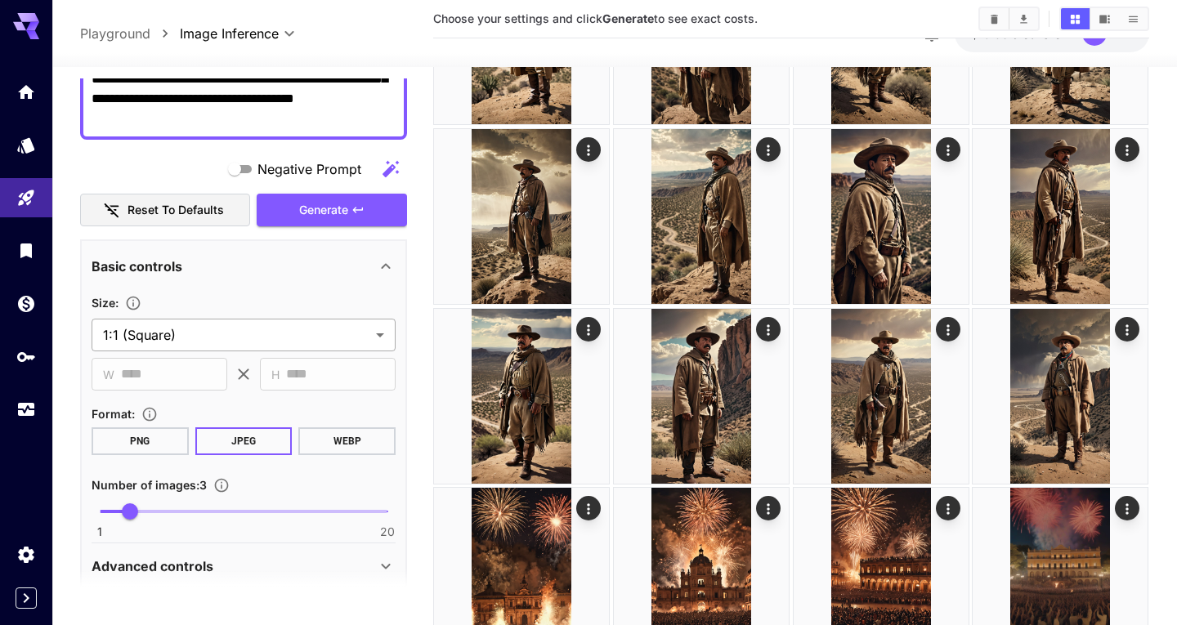
click at [224, 347] on body "**********" at bounding box center [588, 355] width 1177 height 4306
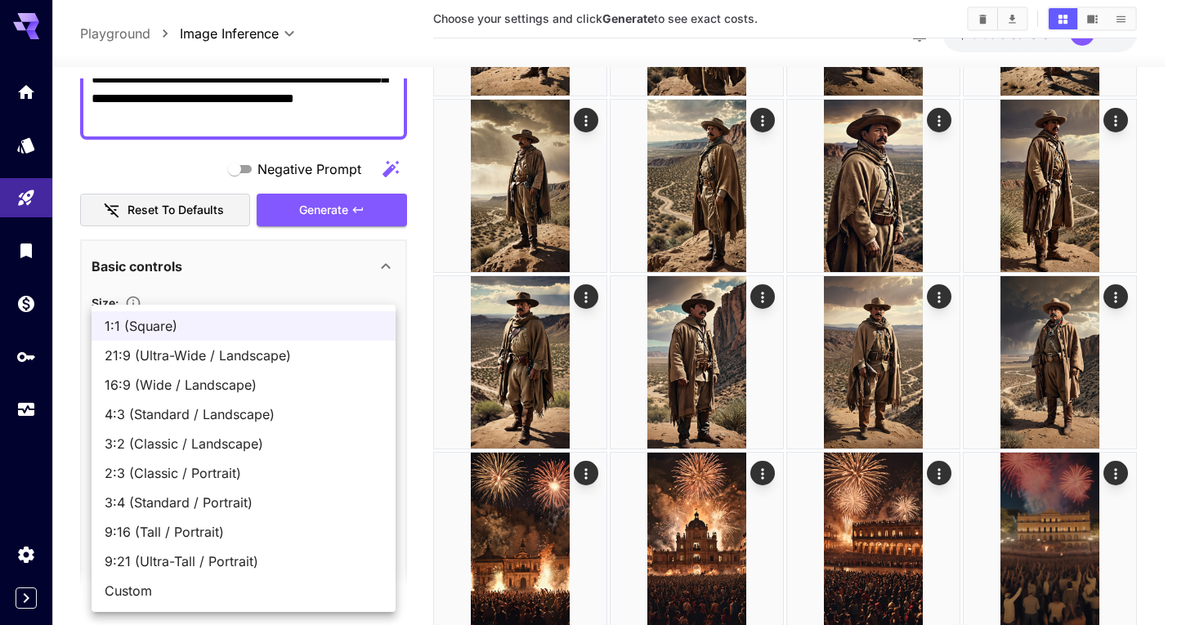
click at [163, 520] on li "9:16 (Tall / Portrait)" at bounding box center [244, 531] width 304 height 29
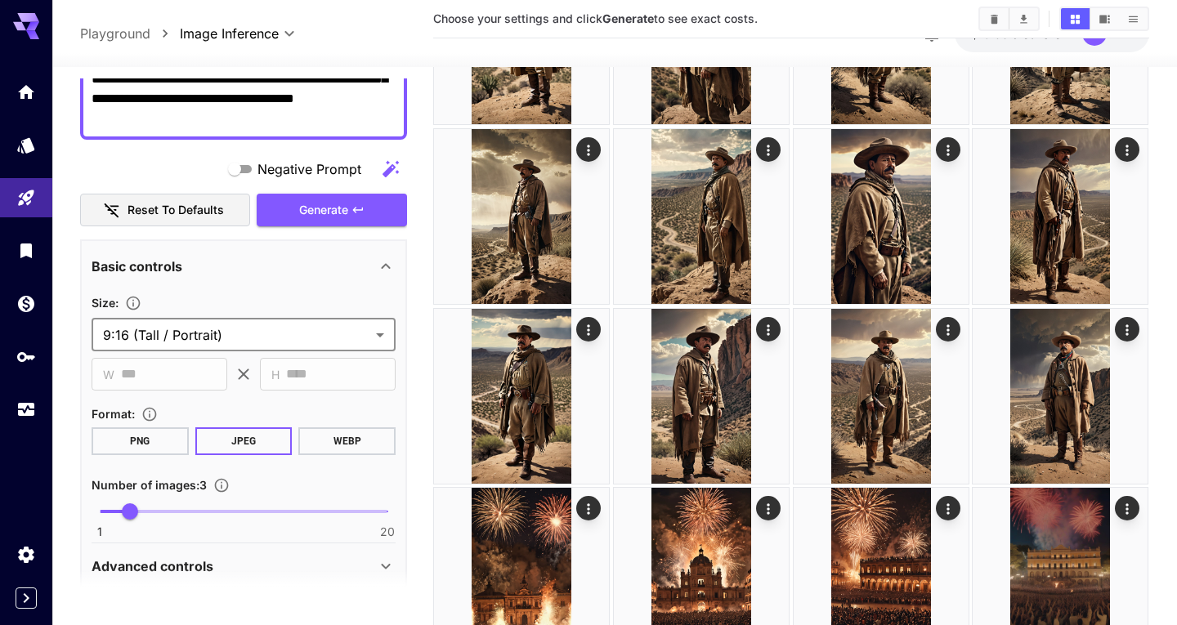
type input "**********"
type input "***"
type input "****"
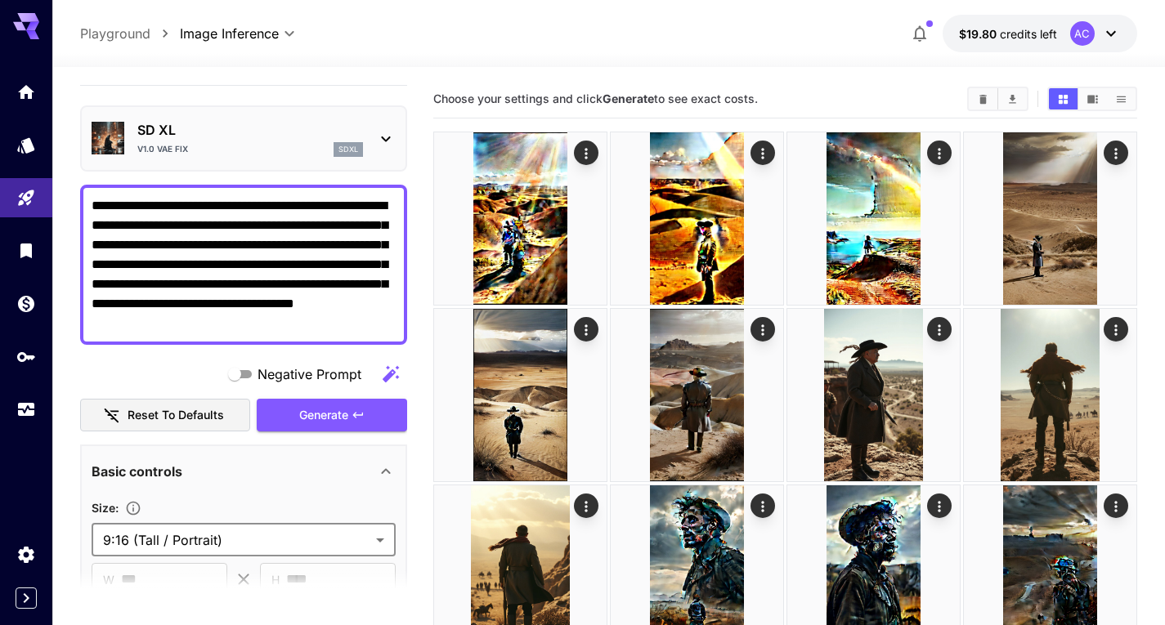
scroll to position [0, 0]
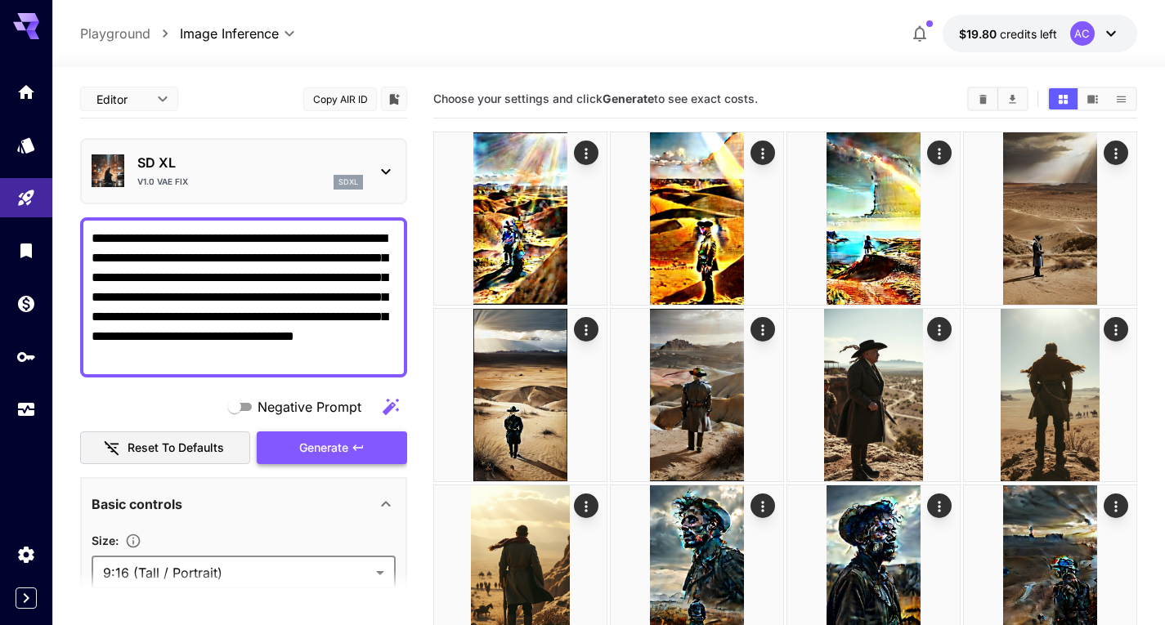
click at [306, 445] on span "Generate" at bounding box center [323, 448] width 49 height 20
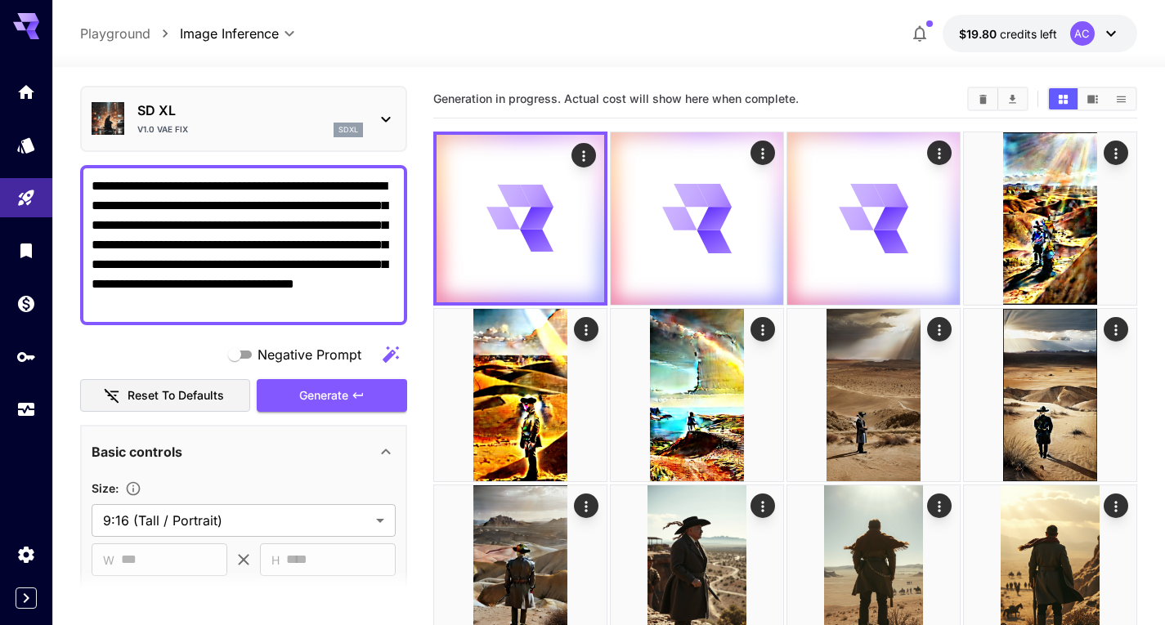
scroll to position [563, 0]
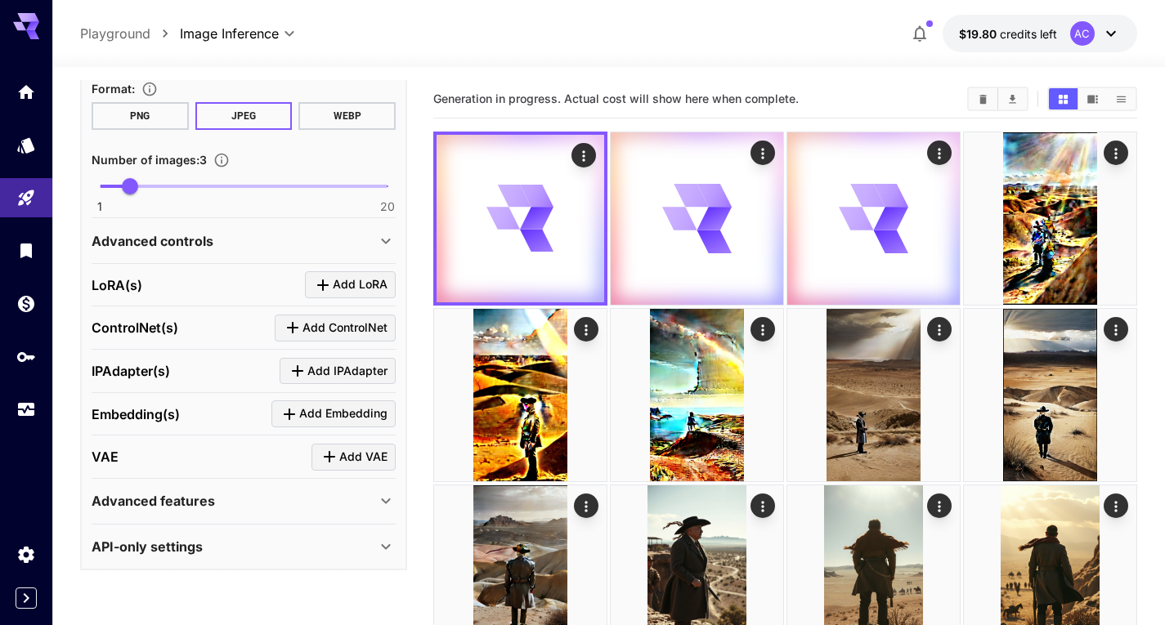
click at [256, 236] on div "Advanced controls" at bounding box center [234, 241] width 284 height 20
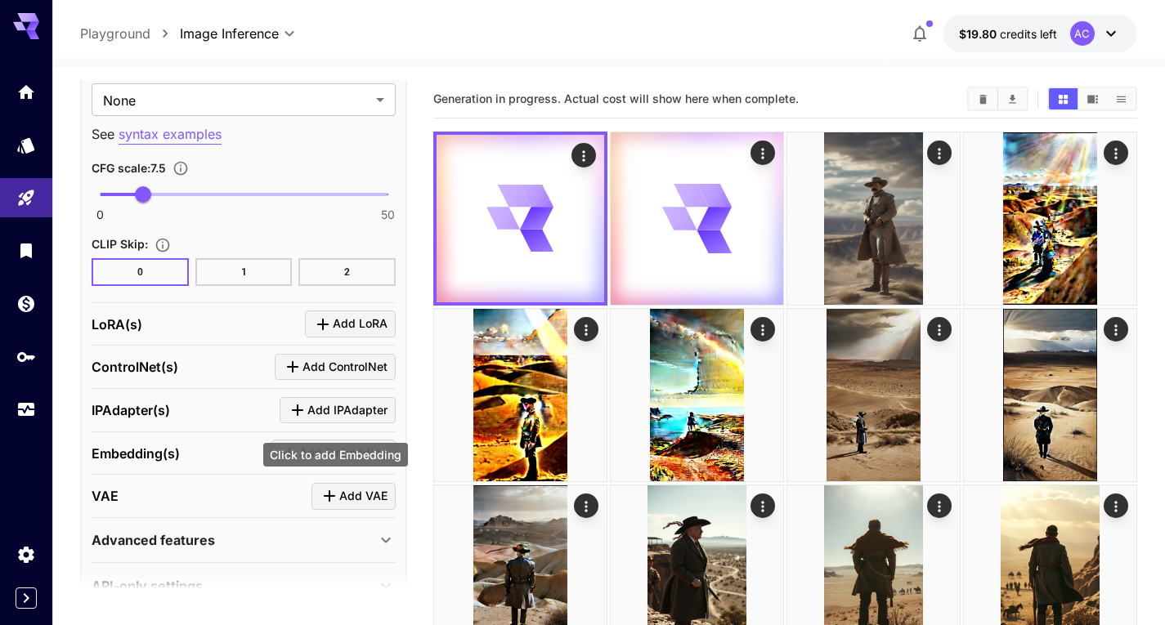
scroll to position [1374, 0]
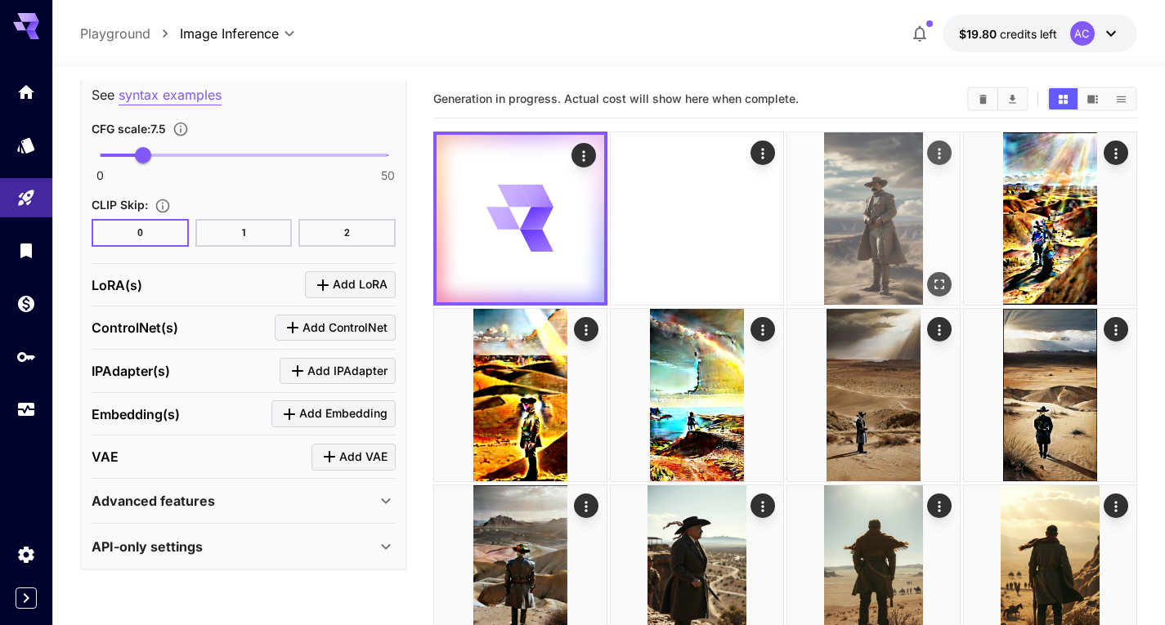
click at [862, 192] on img at bounding box center [873, 218] width 172 height 172
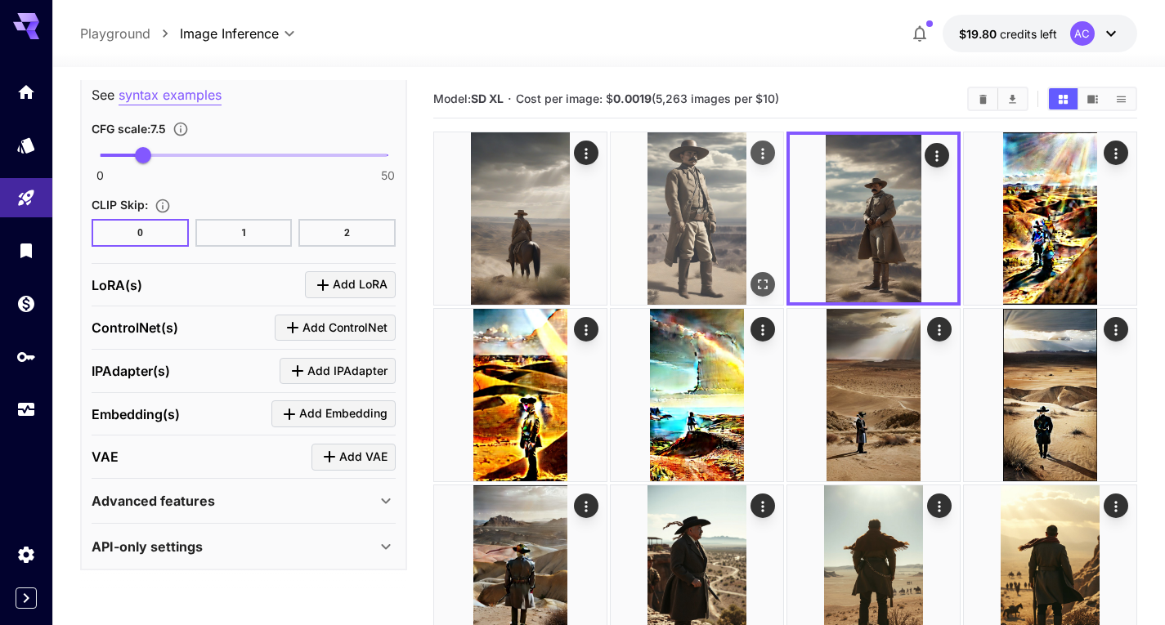
click at [718, 227] on img at bounding box center [697, 218] width 172 height 172
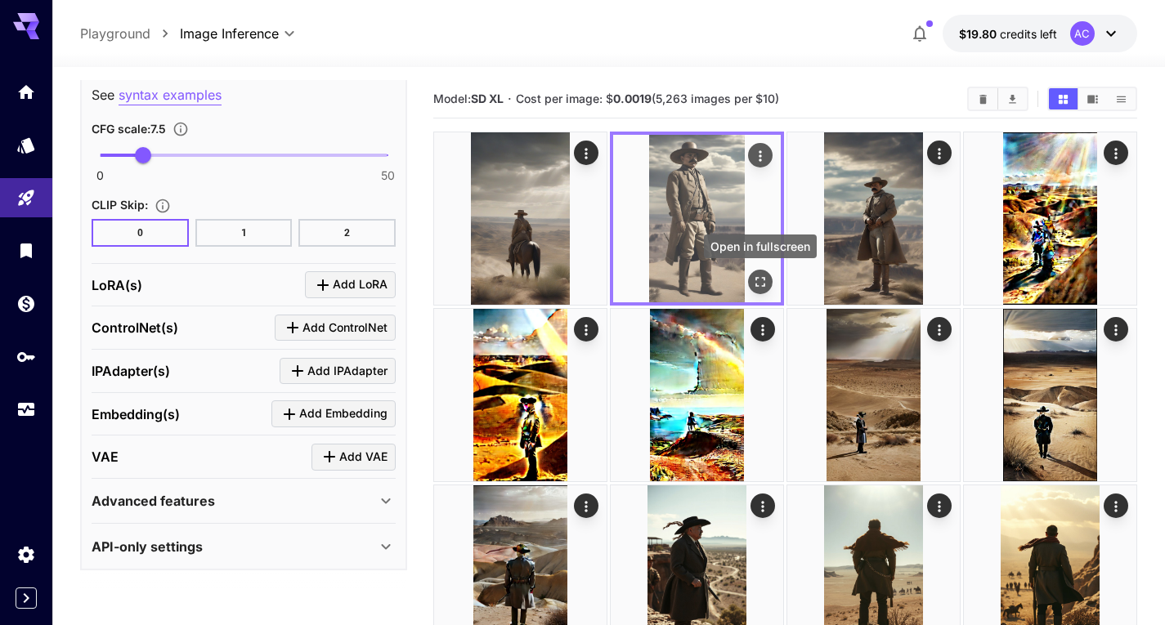
click at [765, 284] on icon "Open in fullscreen" at bounding box center [760, 282] width 16 height 16
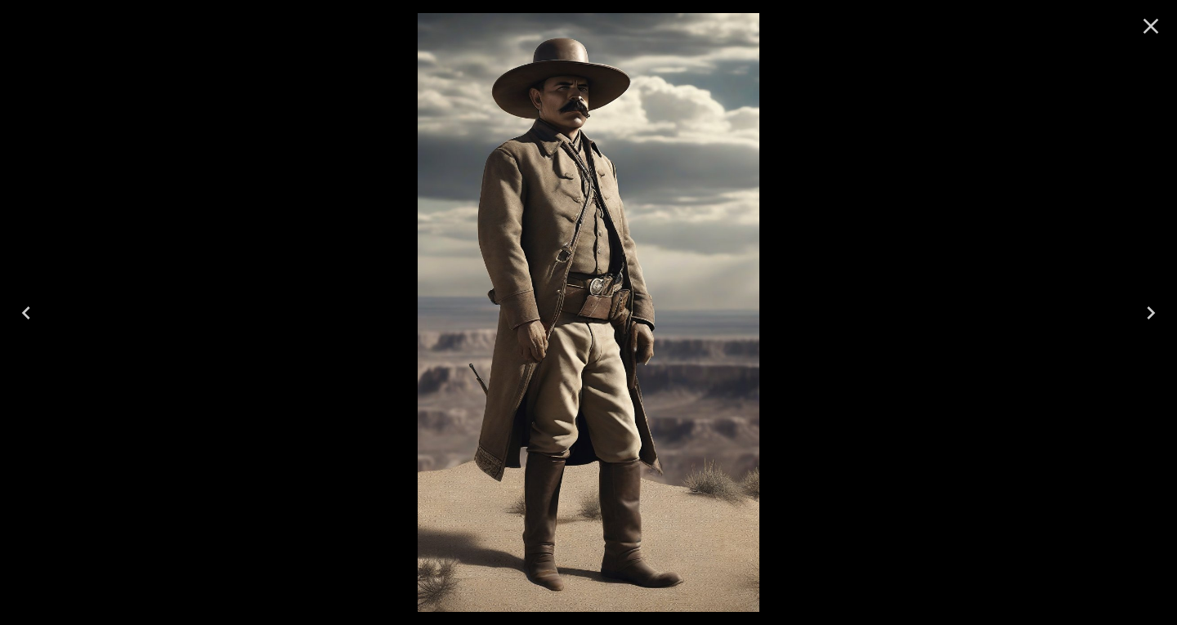
click at [17, 320] on icon "Previous" at bounding box center [26, 313] width 26 height 26
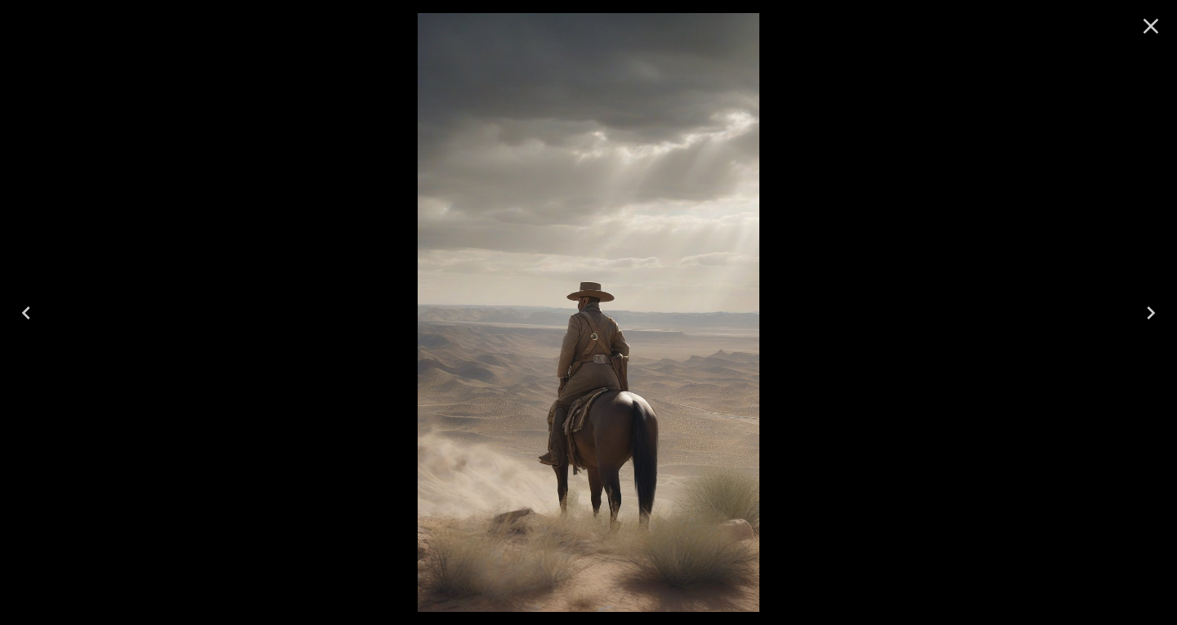
click at [1161, 310] on icon "Next" at bounding box center [1151, 313] width 26 height 26
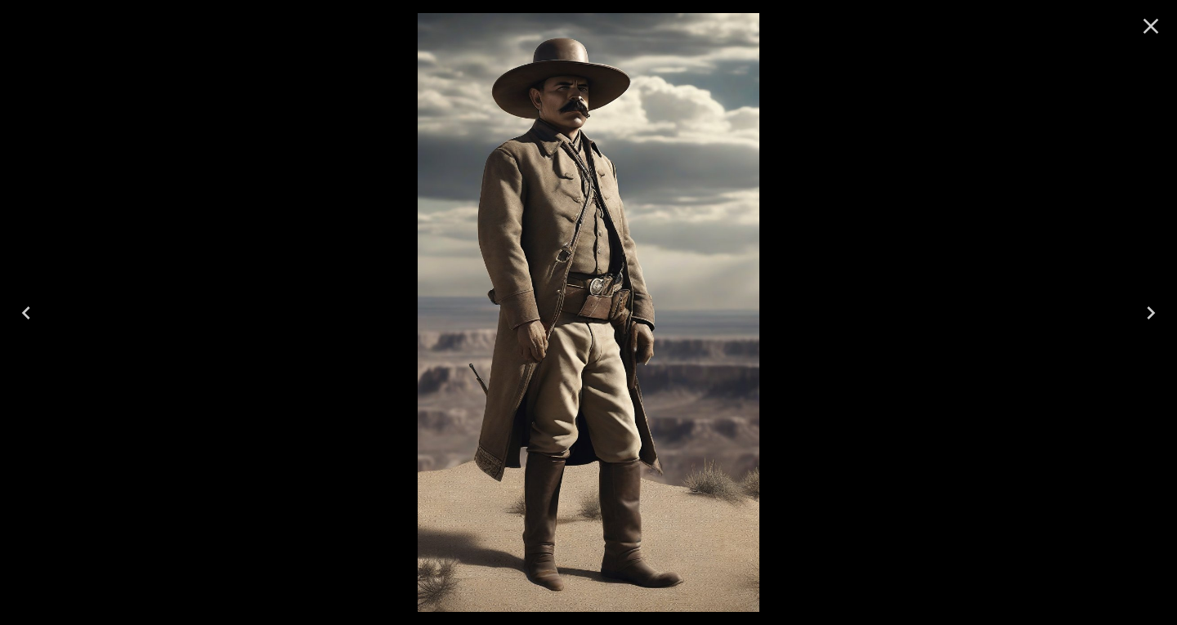
click at [1161, 310] on icon "Next" at bounding box center [1151, 313] width 26 height 26
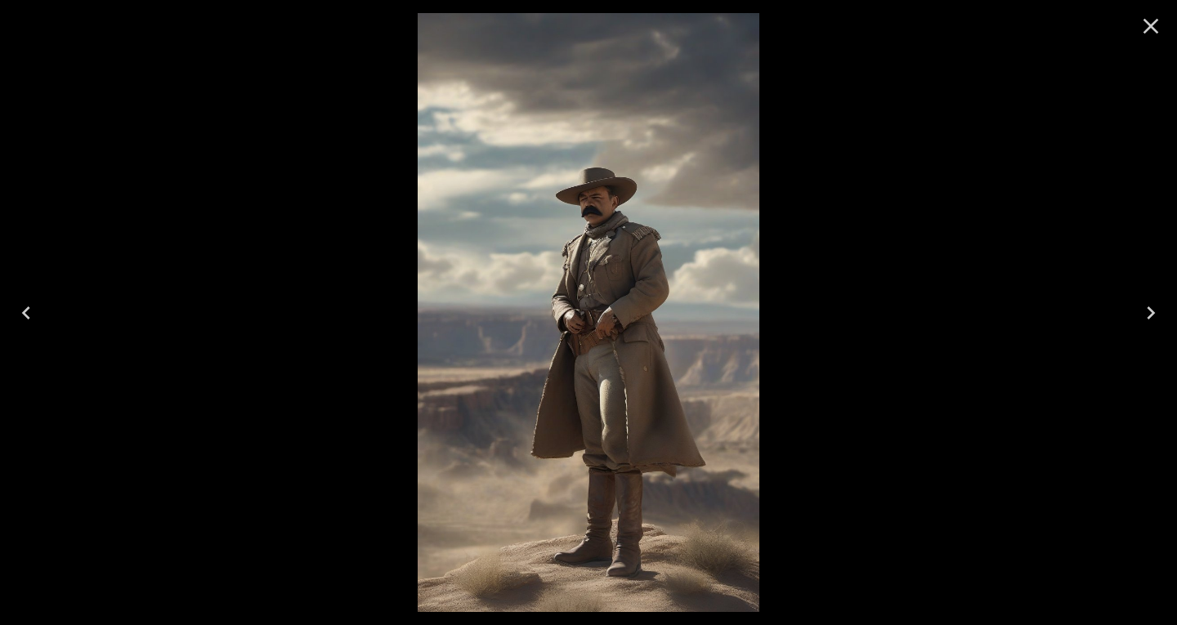
click at [1155, 31] on icon "Close" at bounding box center [1152, 27] width 16 height 16
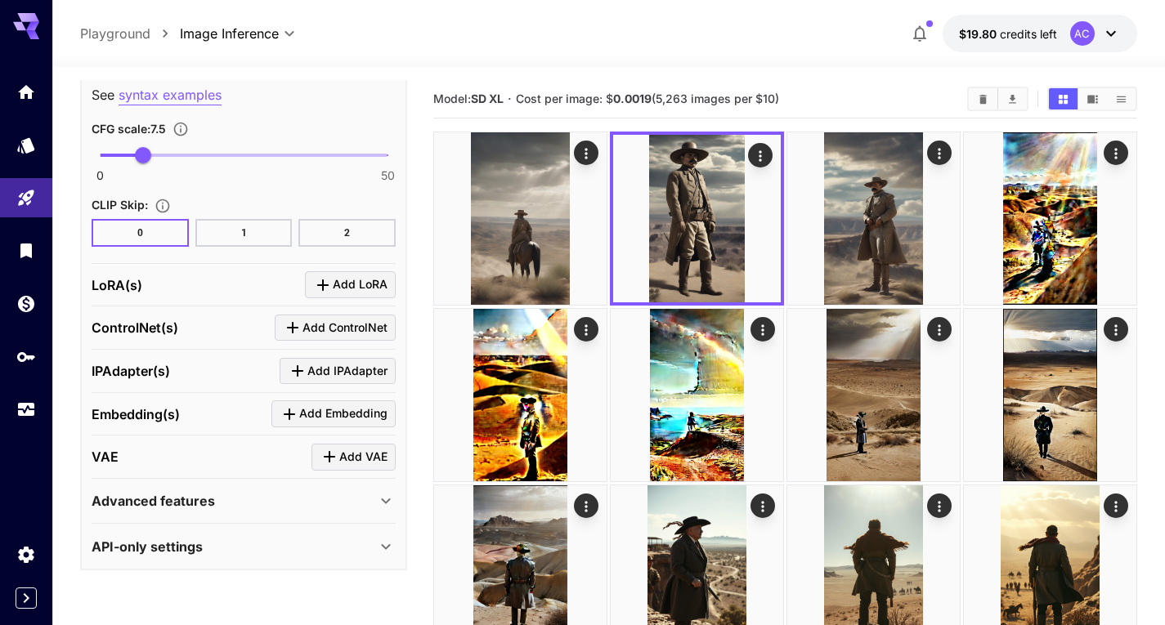
click at [255, 600] on section at bounding box center [243, 591] width 327 height 41
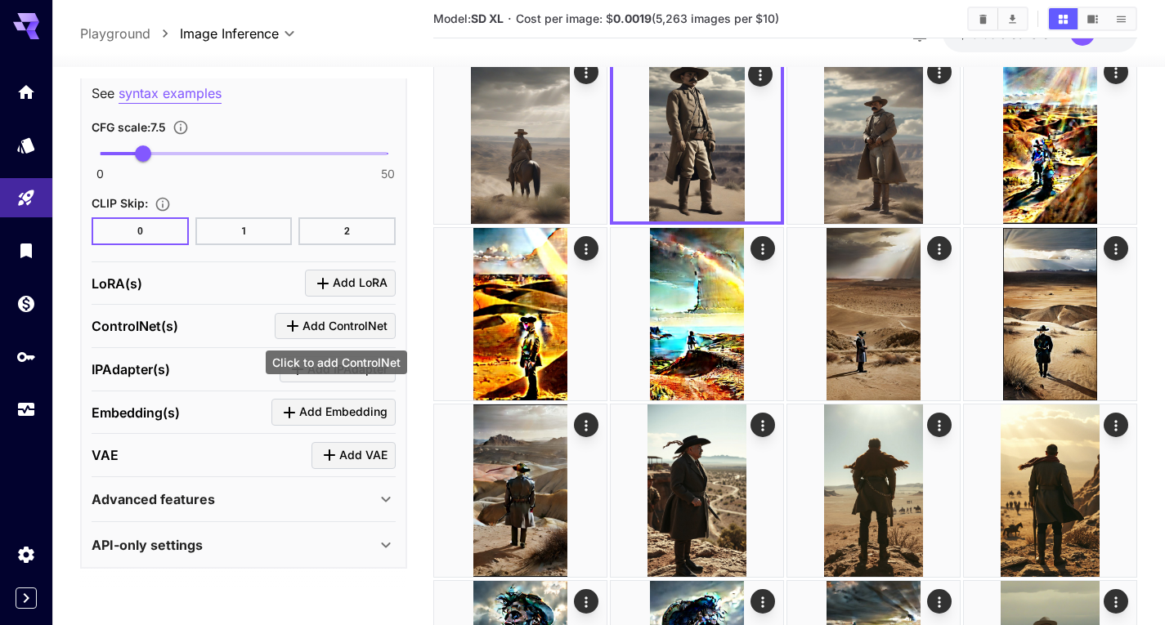
scroll to position [82, 0]
click at [330, 321] on span "Add ControlNet" at bounding box center [344, 326] width 85 height 20
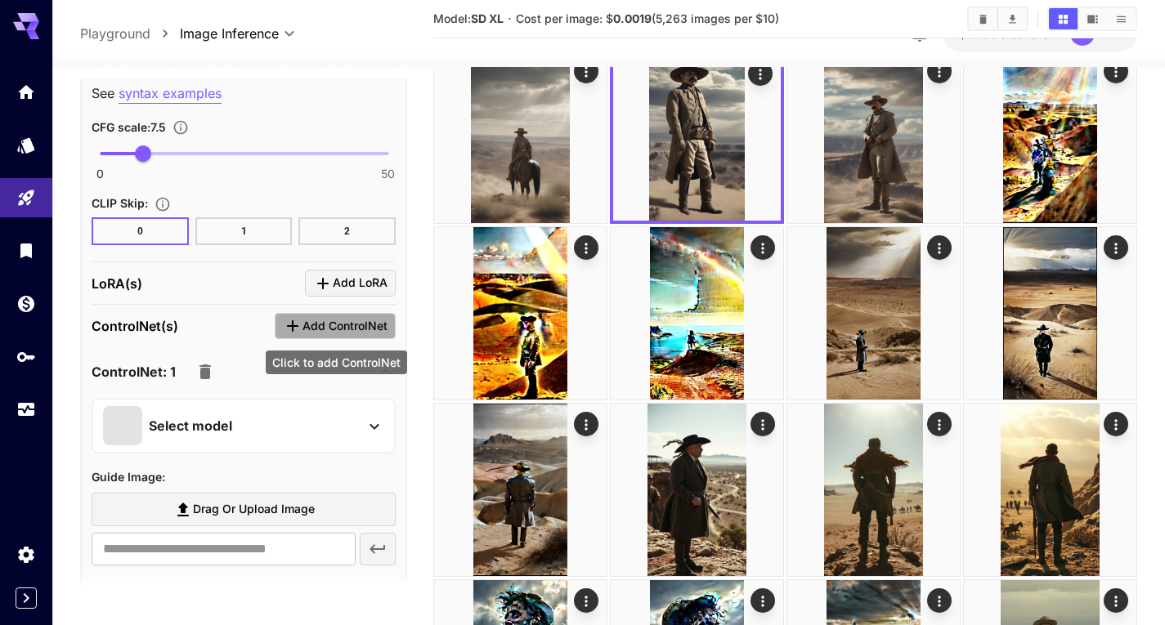
click at [359, 317] on span "Add ControlNet" at bounding box center [344, 326] width 85 height 20
drag, startPoint x: 184, startPoint y: 329, endPoint x: 198, endPoint y: 373, distance: 46.3
click at [182, 329] on div "ControlNet(s) Add ControlNet" at bounding box center [244, 326] width 304 height 27
click at [204, 376] on icon "button" at bounding box center [204, 372] width 11 height 15
click at [204, 372] on icon "button" at bounding box center [204, 372] width 11 height 15
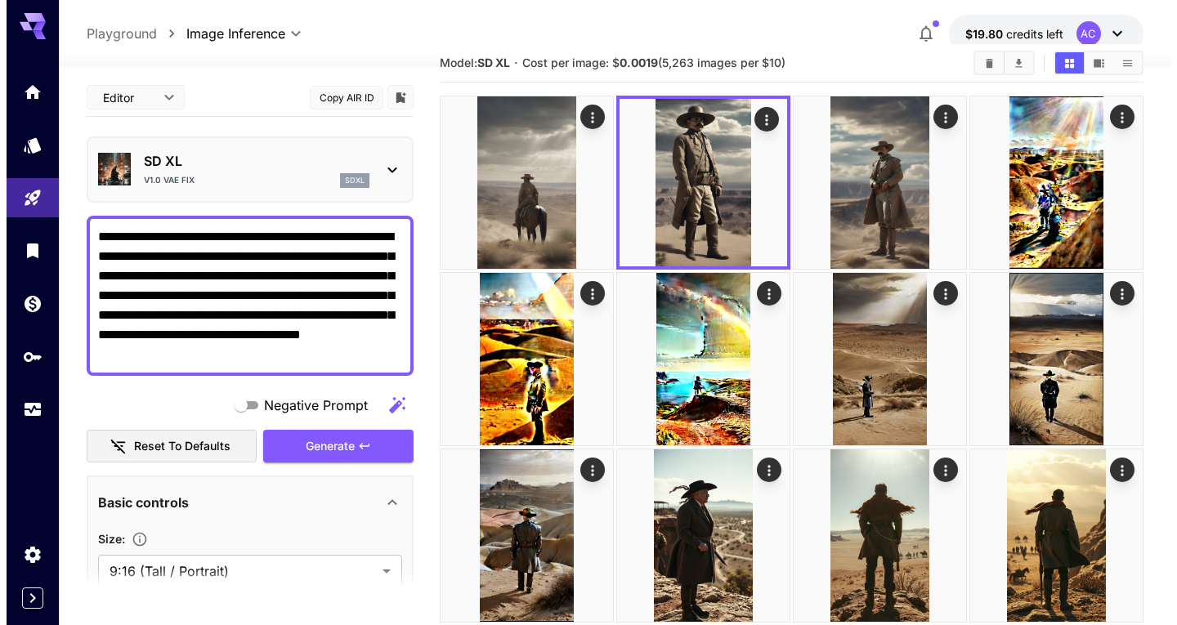
scroll to position [0, 0]
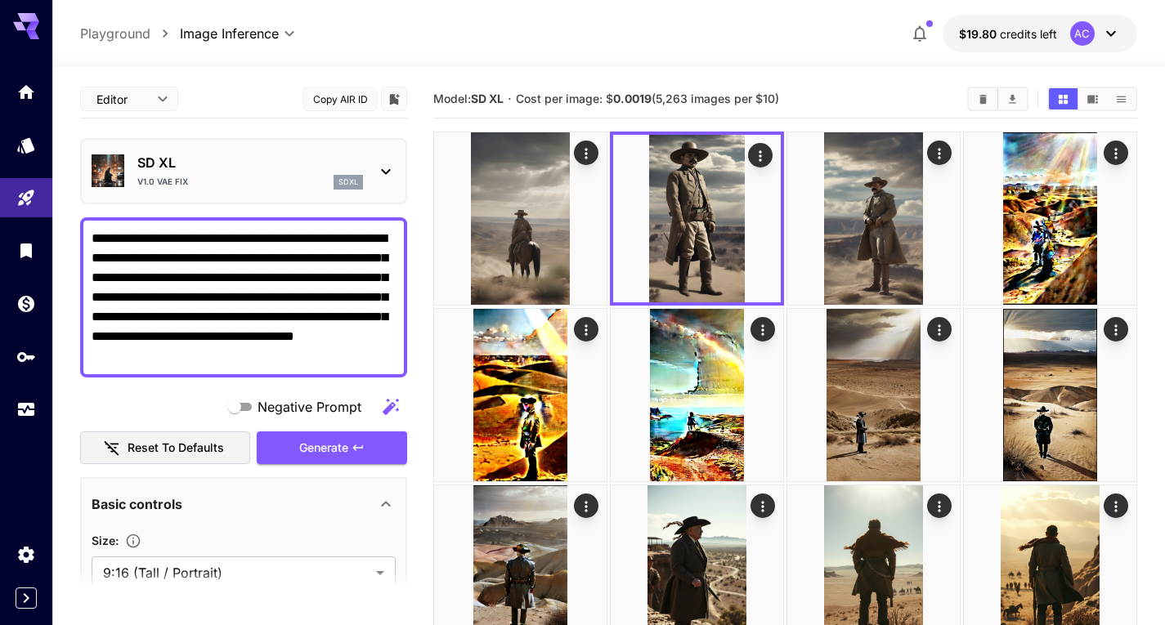
click at [188, 174] on div "SD XL v1.0 VAE fix sdxl" at bounding box center [250, 171] width 226 height 37
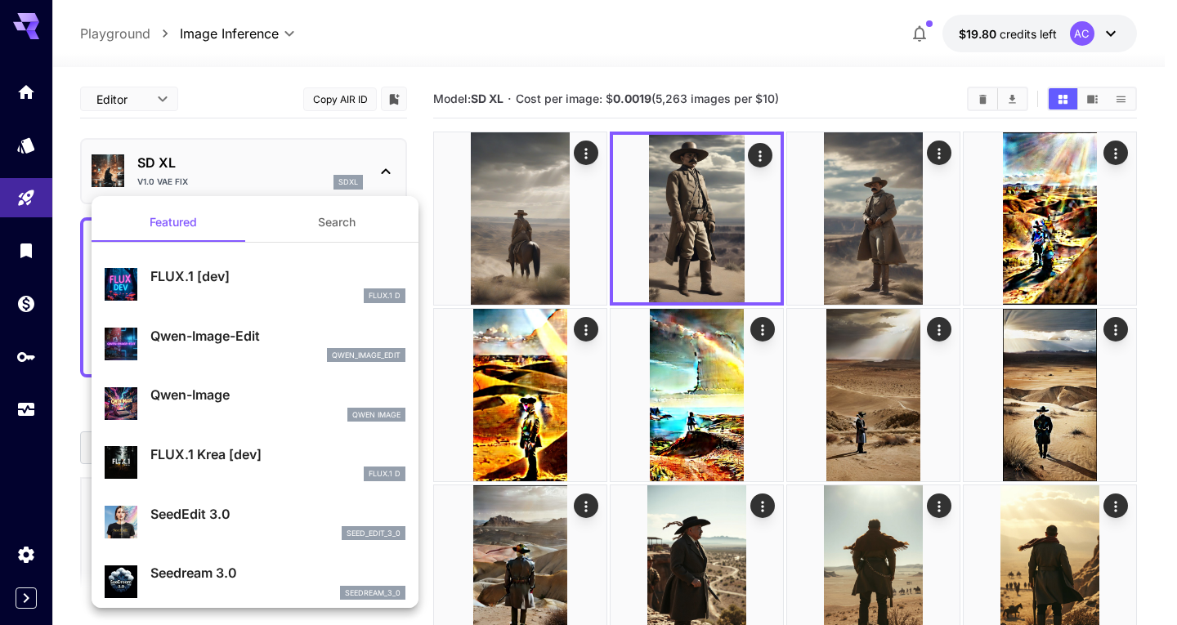
click at [309, 220] on button "Search" at bounding box center [336, 222] width 163 height 39
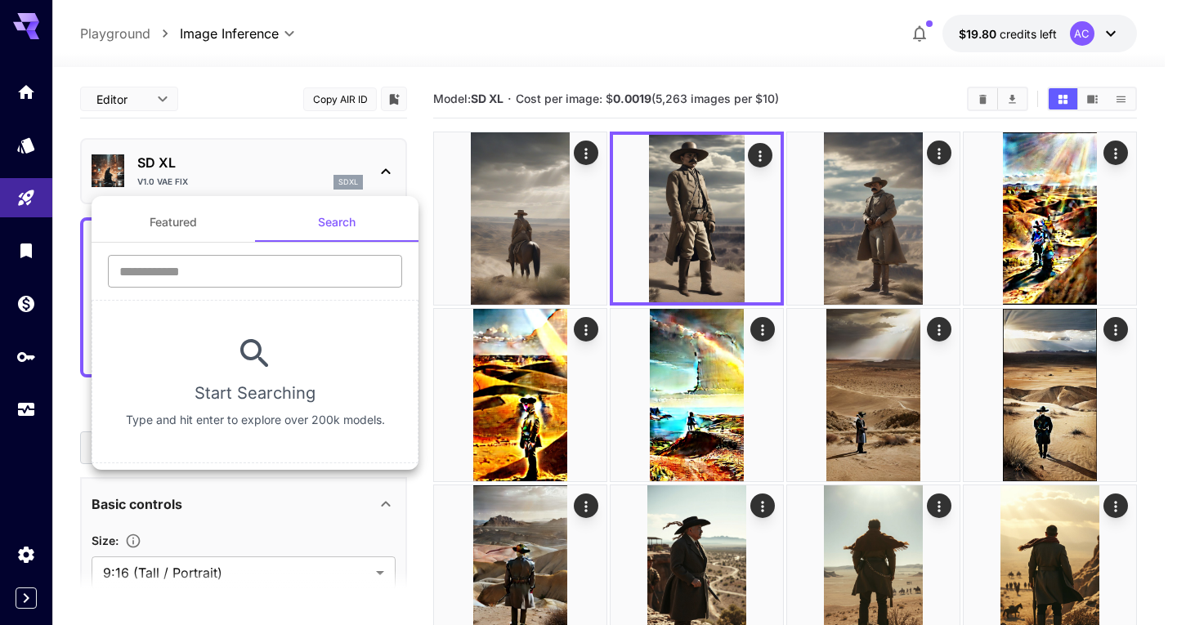
click at [253, 265] on input "text" at bounding box center [255, 271] width 294 height 33
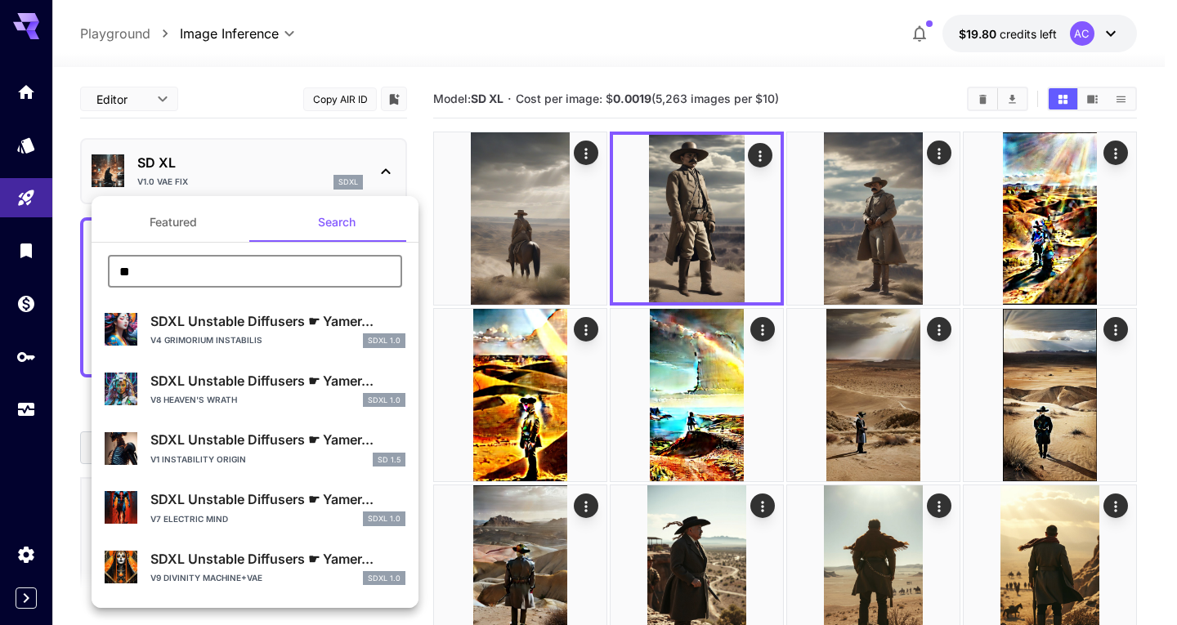
type input "*"
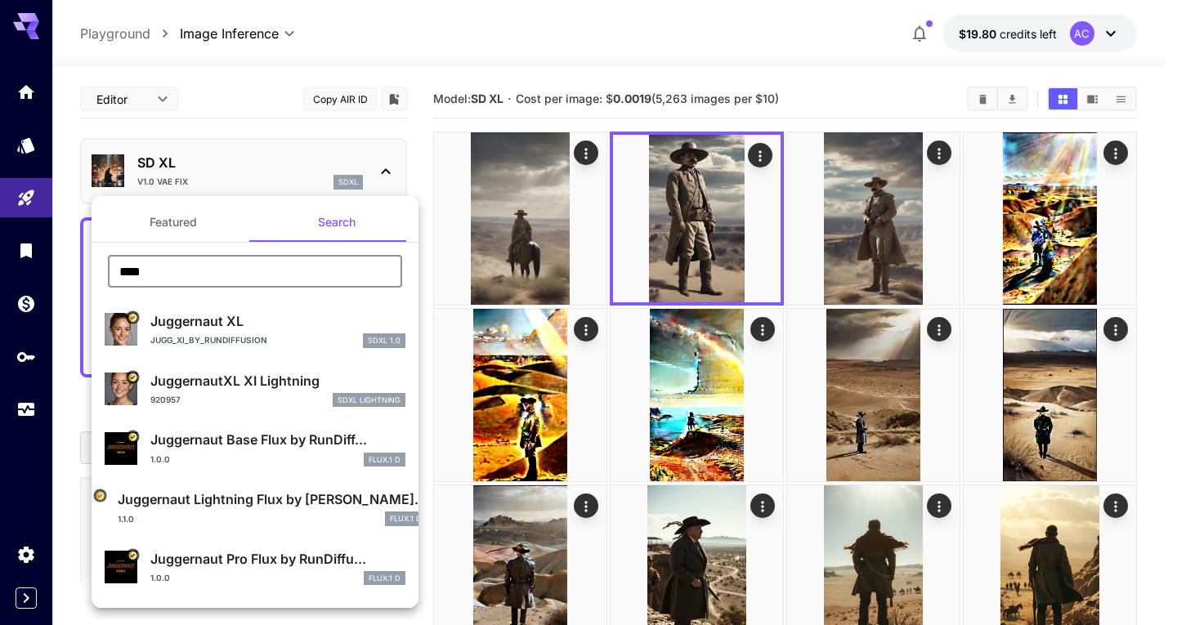
type input "****"
click at [234, 396] on div "920957 SDXL Lightning" at bounding box center [277, 400] width 255 height 15
type input "*"
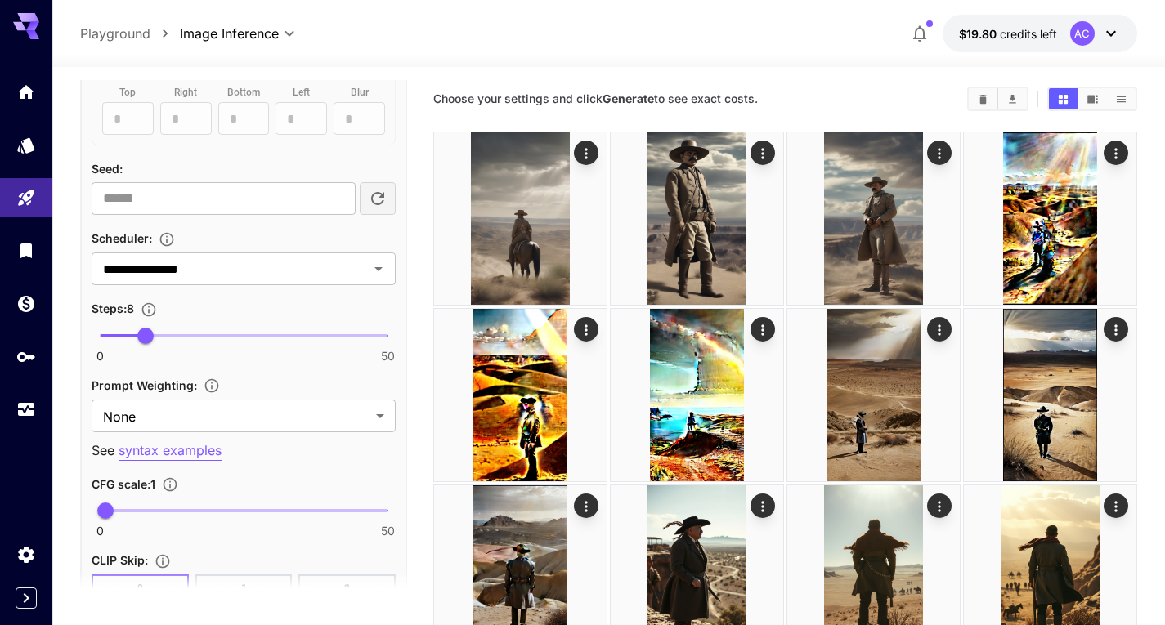
scroll to position [1063, 0]
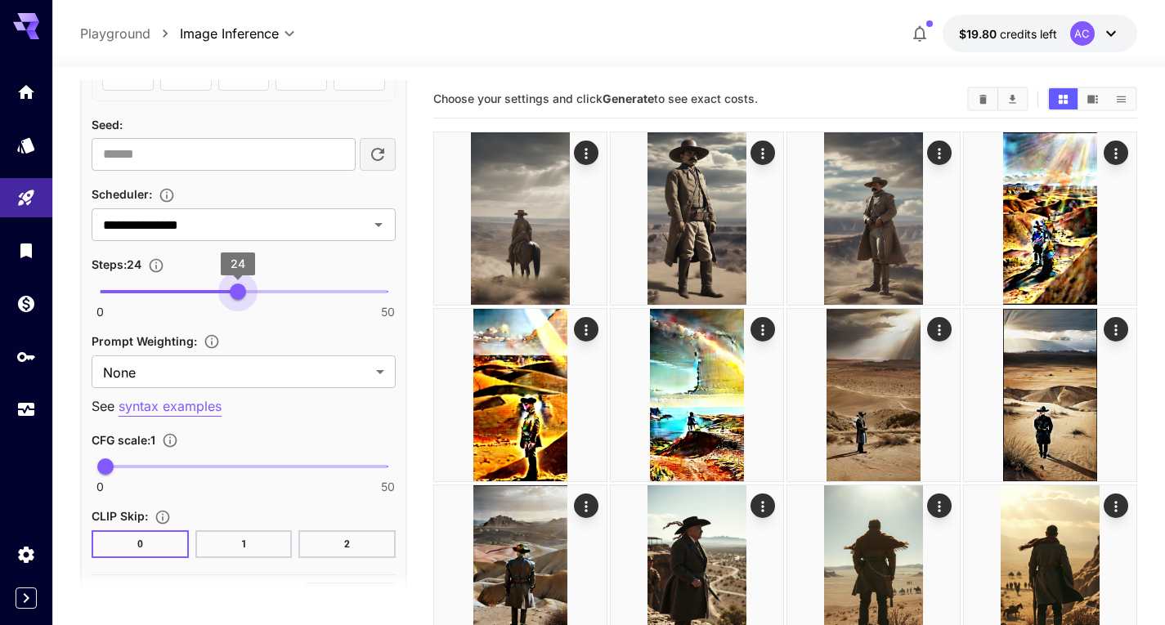
drag, startPoint x: 146, startPoint y: 291, endPoint x: 240, endPoint y: 296, distance: 95.0
click at [240, 296] on span "24" at bounding box center [238, 292] width 16 height 16
type input "**"
click at [243, 296] on span "25" at bounding box center [243, 292] width 16 height 16
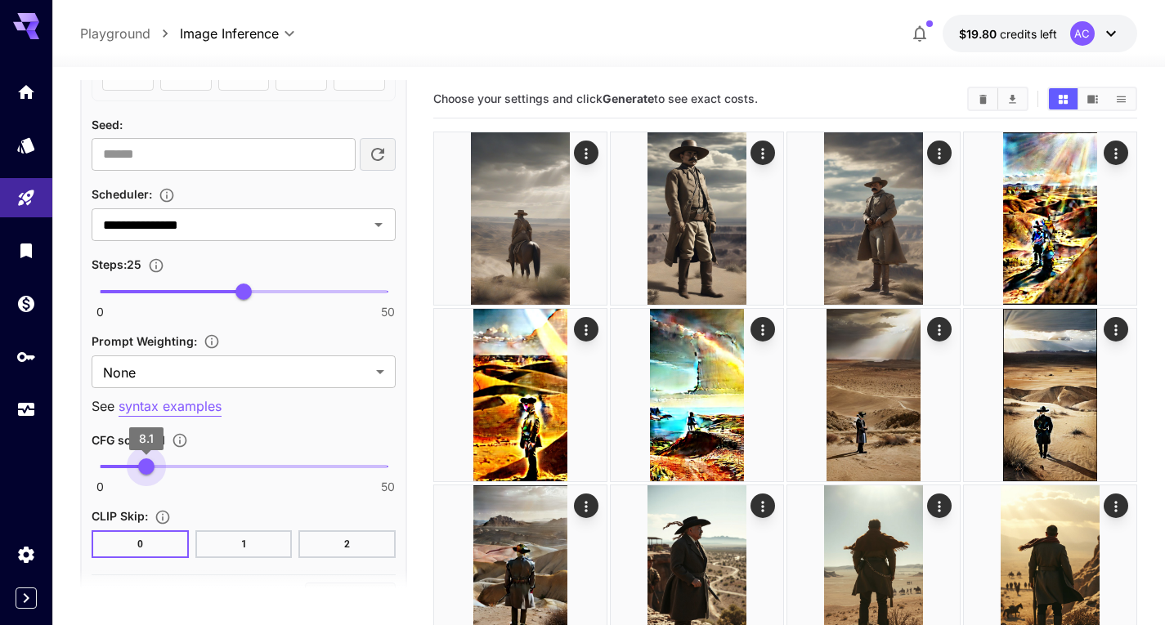
type input "*"
drag, startPoint x: 113, startPoint y: 465, endPoint x: 146, endPoint y: 461, distance: 33.0
click at [146, 461] on span "8" at bounding box center [145, 467] width 16 height 16
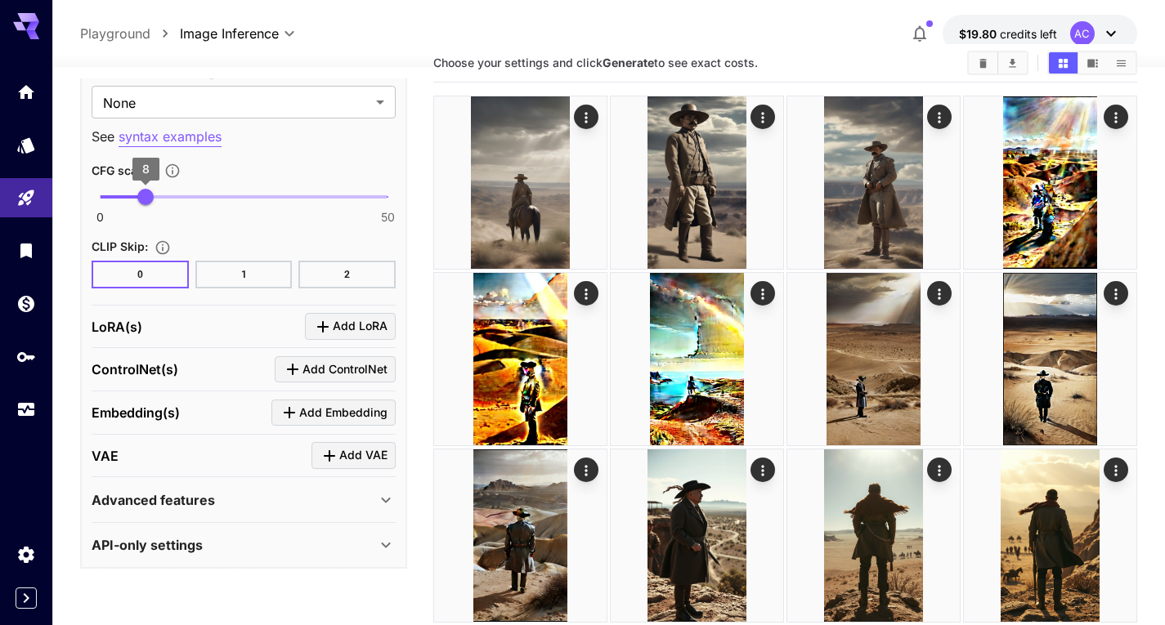
scroll to position [82, 0]
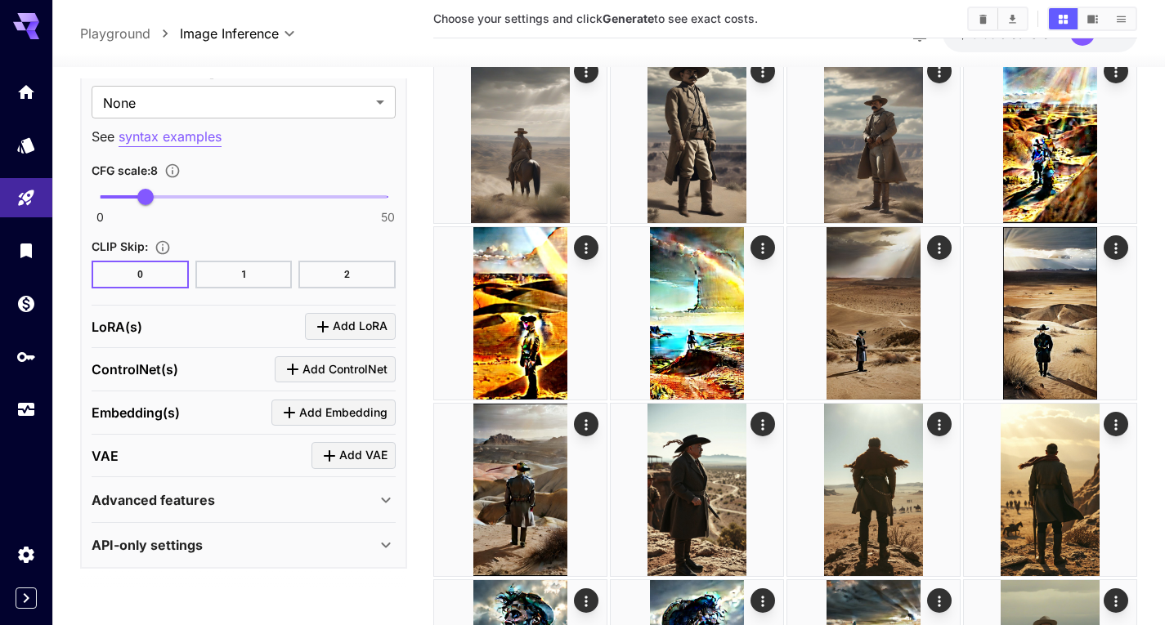
click at [388, 510] on div "Advanced features" at bounding box center [244, 500] width 304 height 39
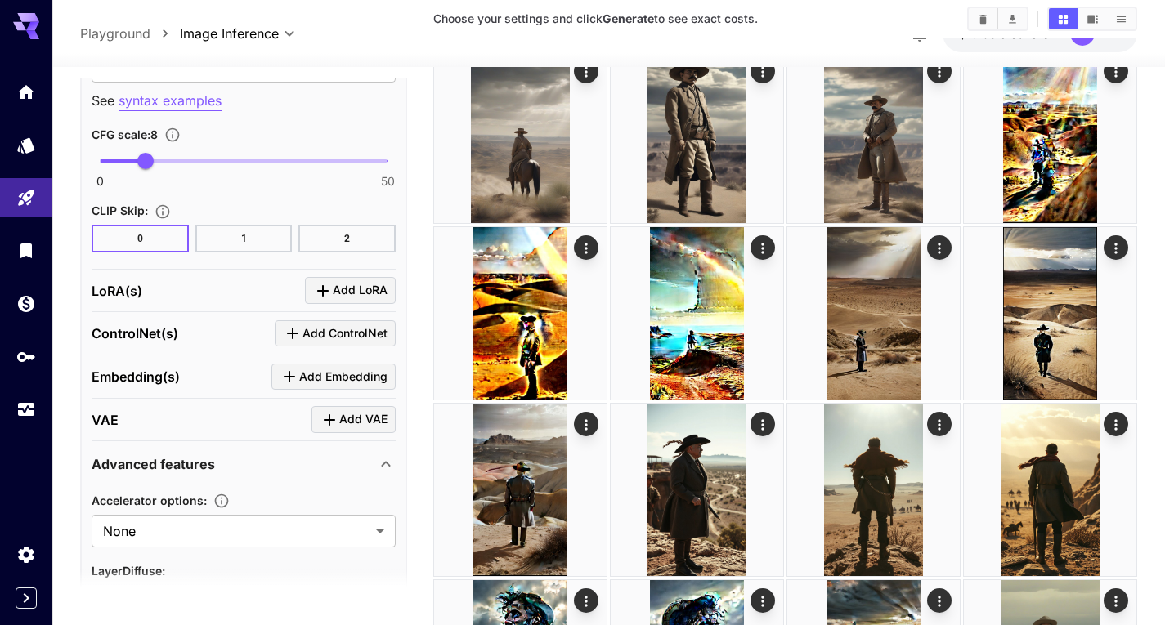
scroll to position [1467, 0]
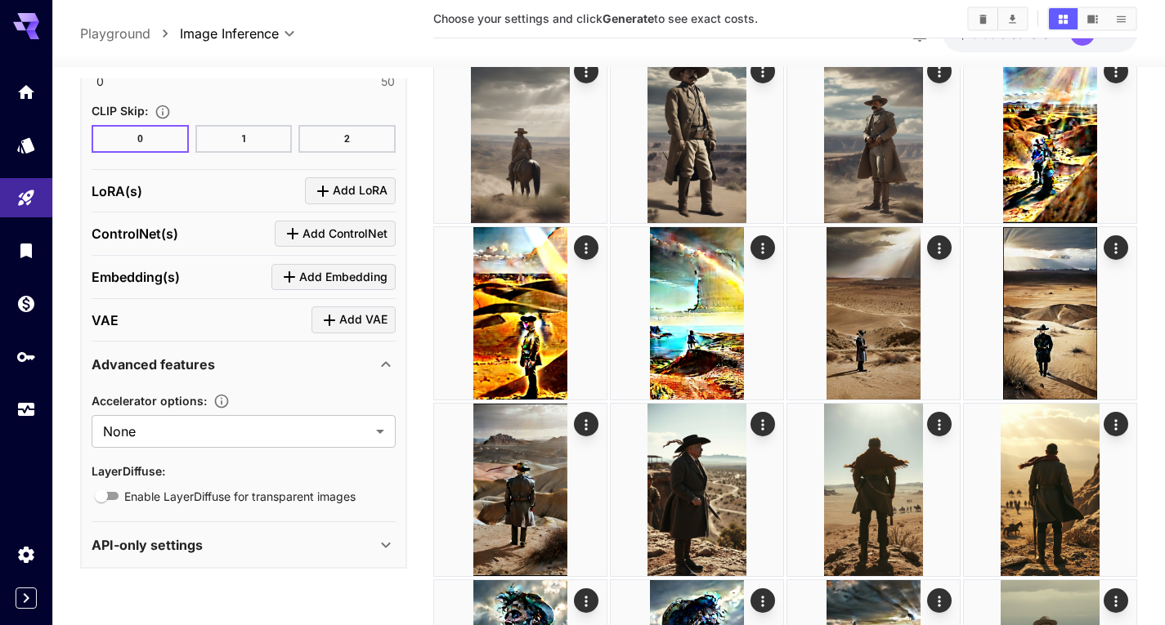
click at [386, 360] on icon at bounding box center [386, 365] width 20 height 20
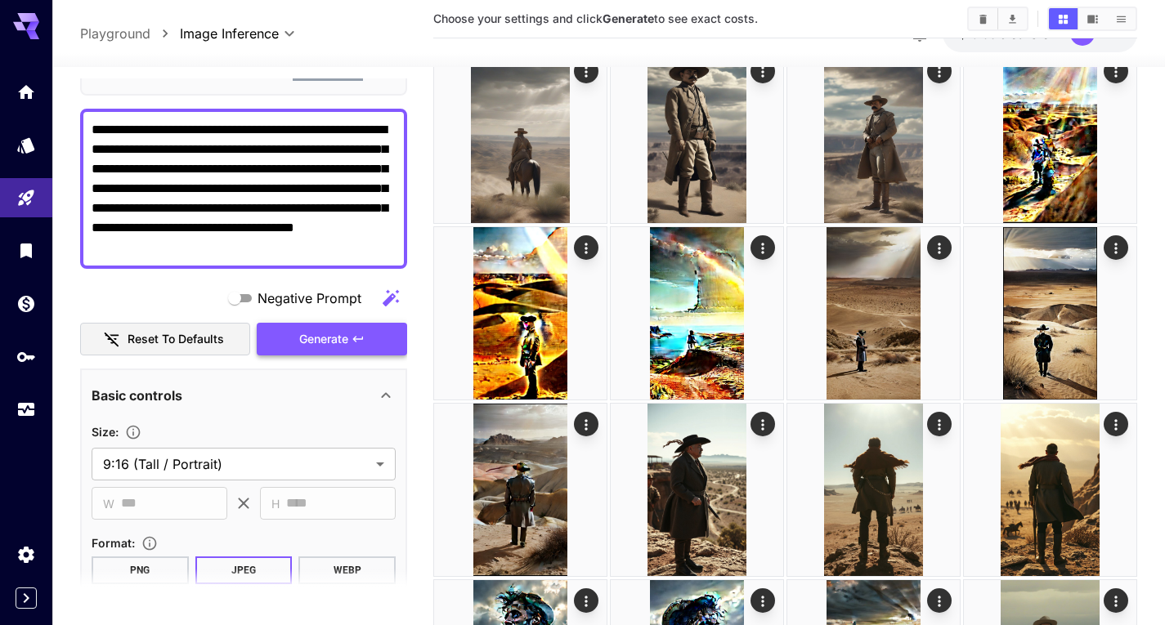
scroll to position [105, 0]
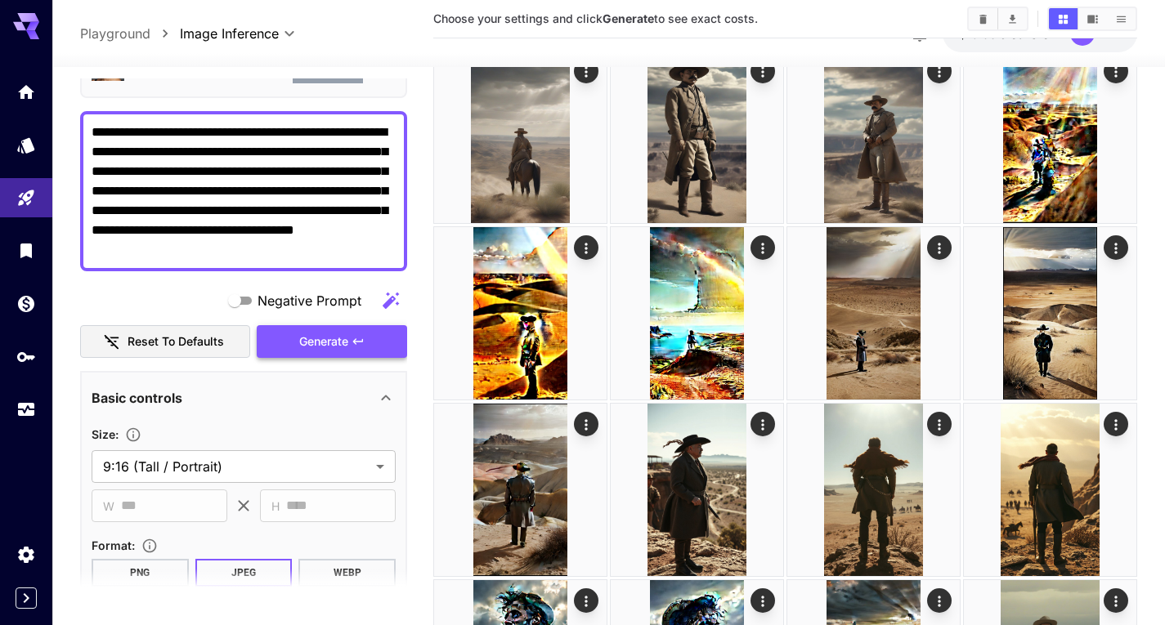
click at [335, 343] on span "Generate" at bounding box center [323, 342] width 49 height 20
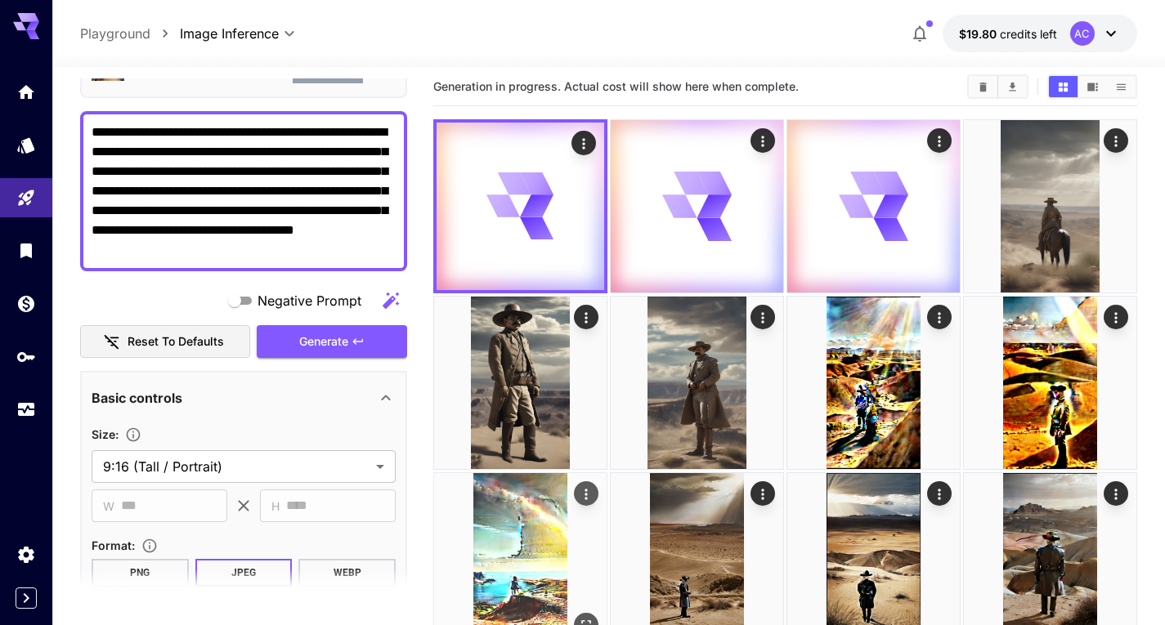
scroll to position [0, 0]
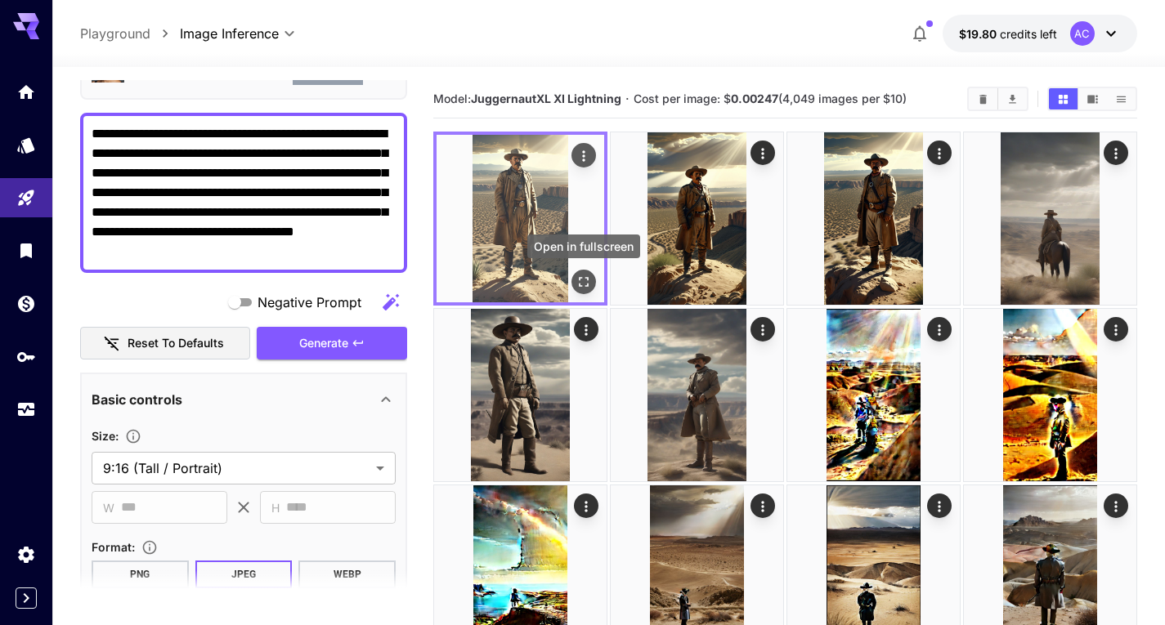
click at [591, 284] on icon "Open in fullscreen" at bounding box center [583, 282] width 16 height 16
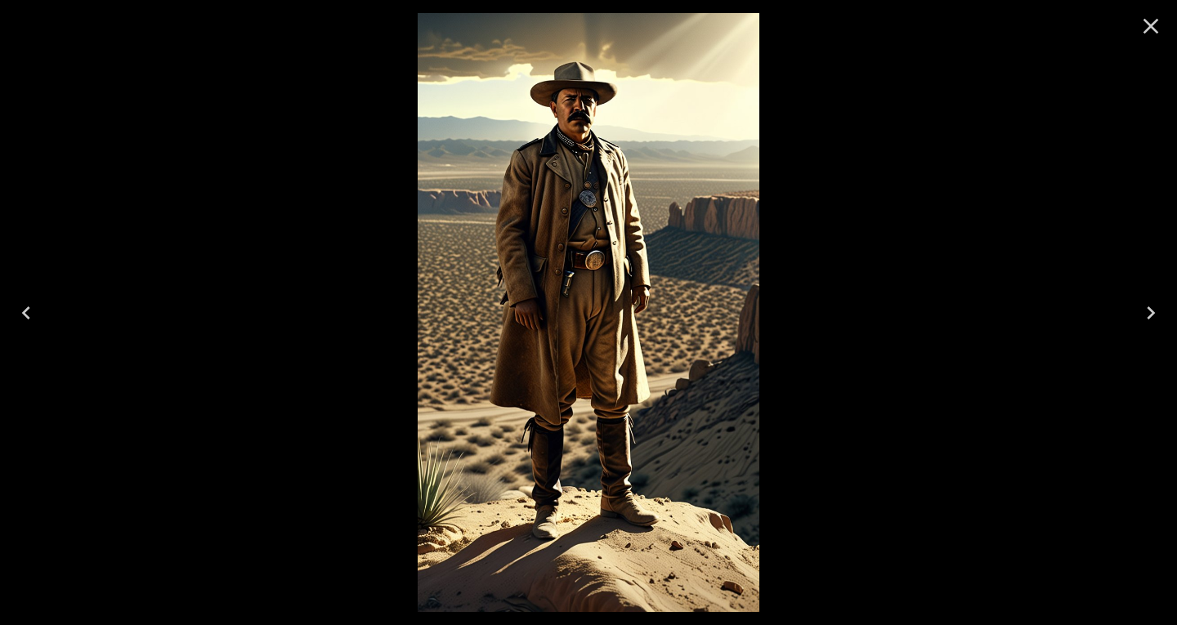
click at [1164, 315] on button "Next" at bounding box center [1151, 312] width 52 height 65
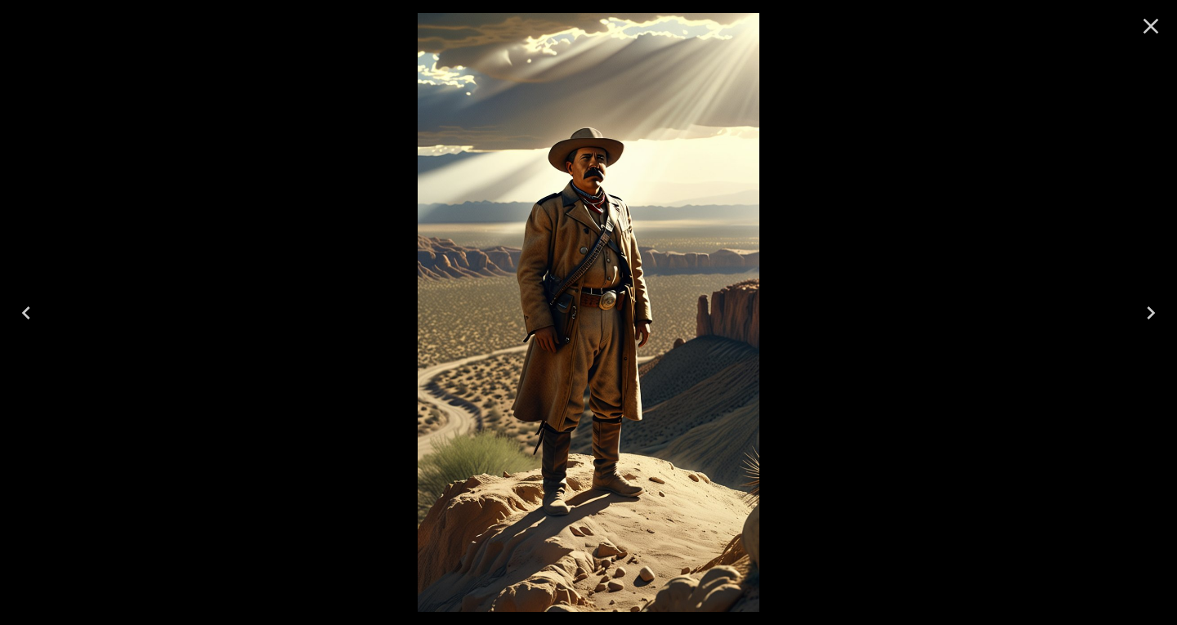
click at [1162, 316] on icon "Next" at bounding box center [1151, 313] width 26 height 26
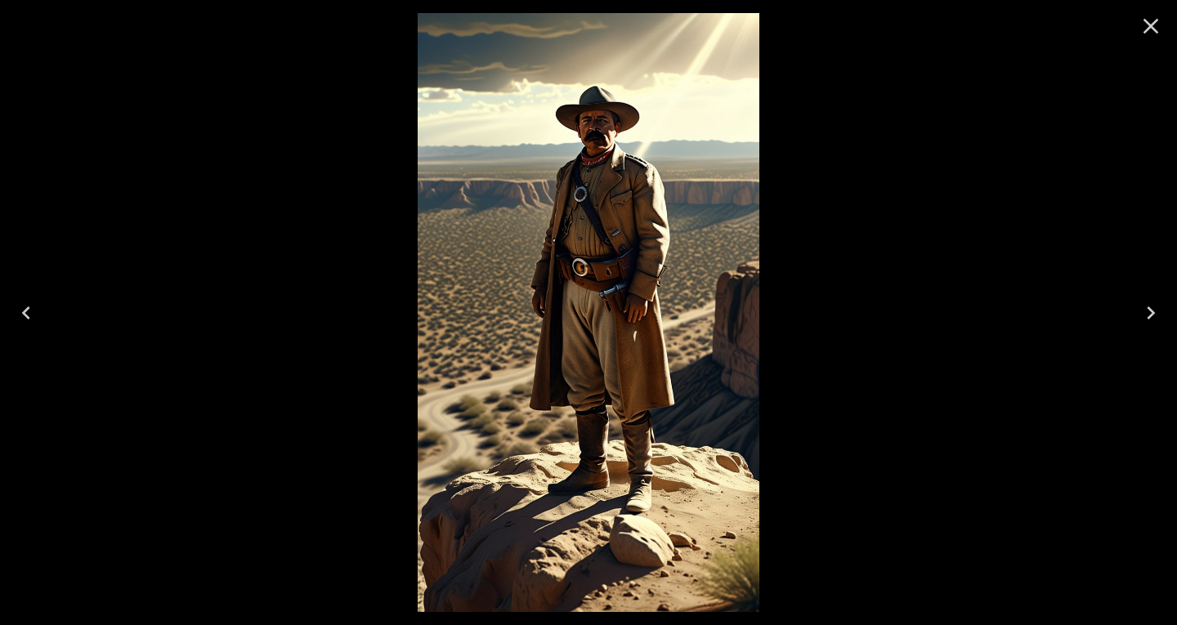
click at [25, 311] on icon "Previous" at bounding box center [26, 313] width 8 height 13
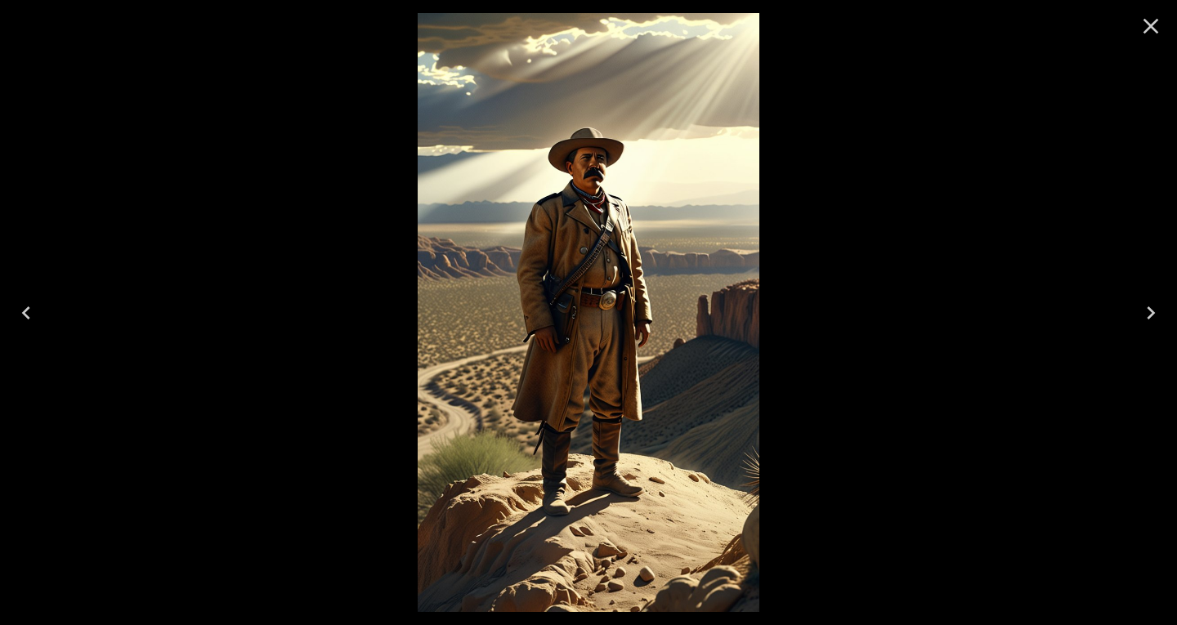
click at [25, 311] on icon "Previous" at bounding box center [26, 313] width 8 height 13
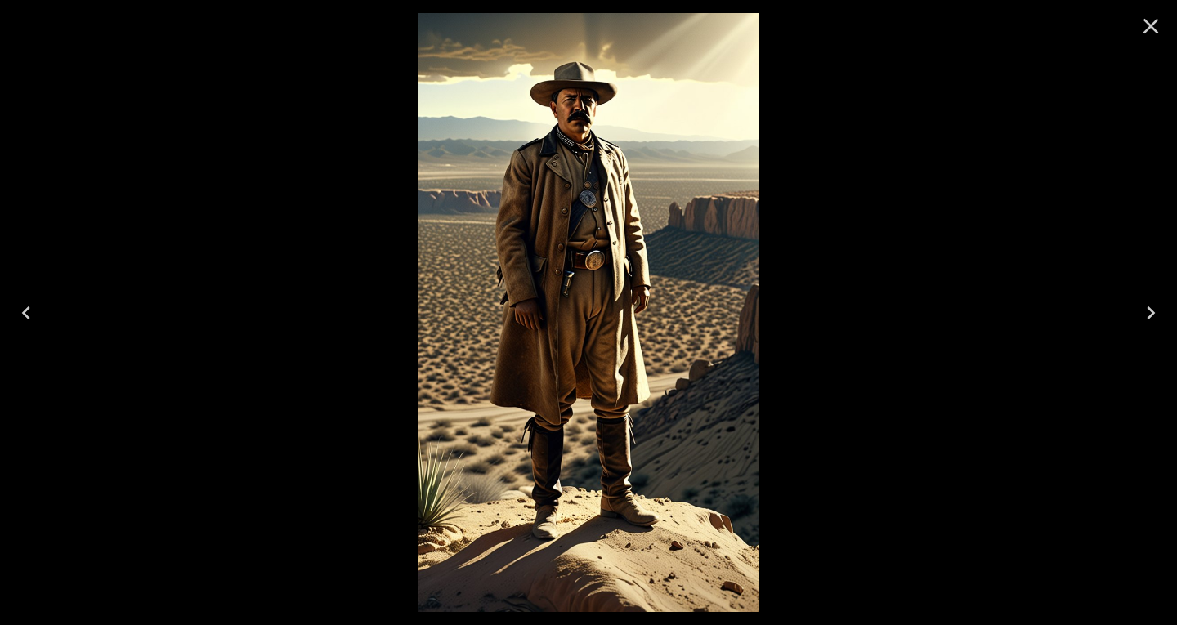
drag, startPoint x: 1139, startPoint y: 36, endPoint x: 1127, endPoint y: 49, distance: 17.4
click at [1141, 36] on icon "Close" at bounding box center [1151, 26] width 26 height 26
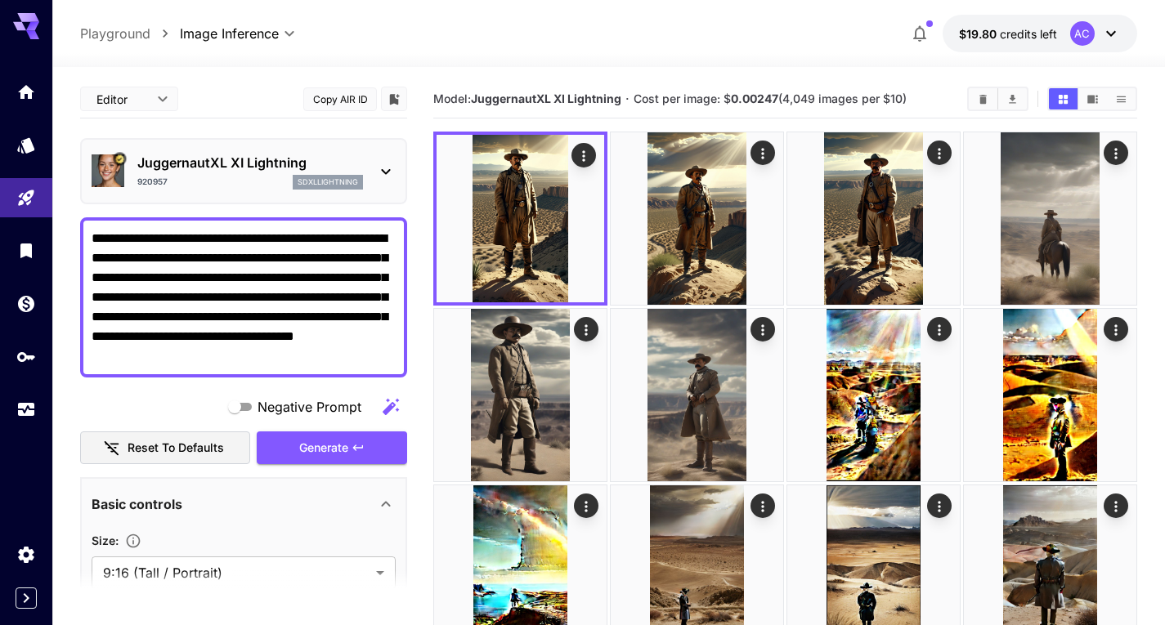
drag, startPoint x: 286, startPoint y: 241, endPoint x: 401, endPoint y: 367, distance: 170.1
click at [401, 367] on div "**********" at bounding box center [243, 297] width 327 height 160
paste textarea
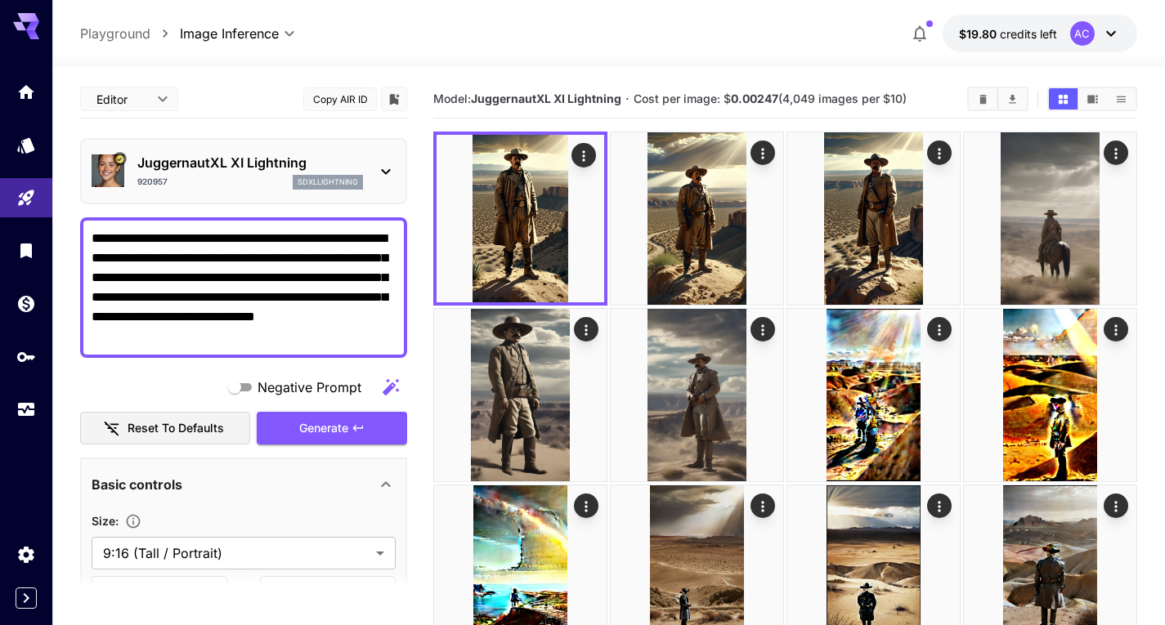
click at [390, 395] on icon "button" at bounding box center [391, 388] width 20 height 20
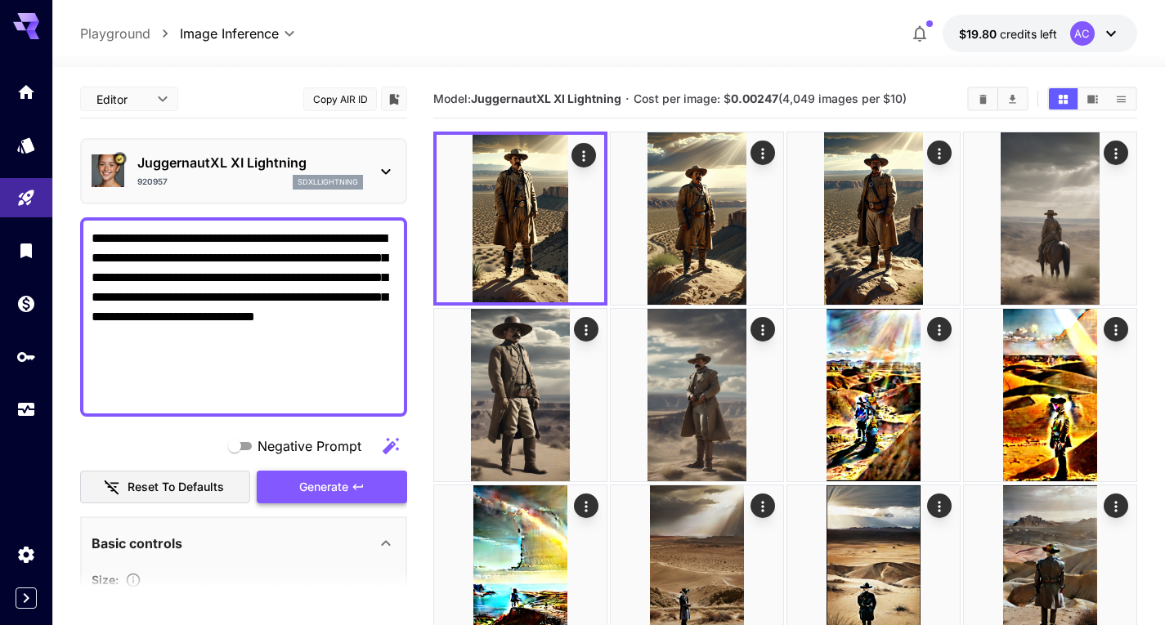
click at [300, 479] on span "Generate" at bounding box center [323, 487] width 49 height 20
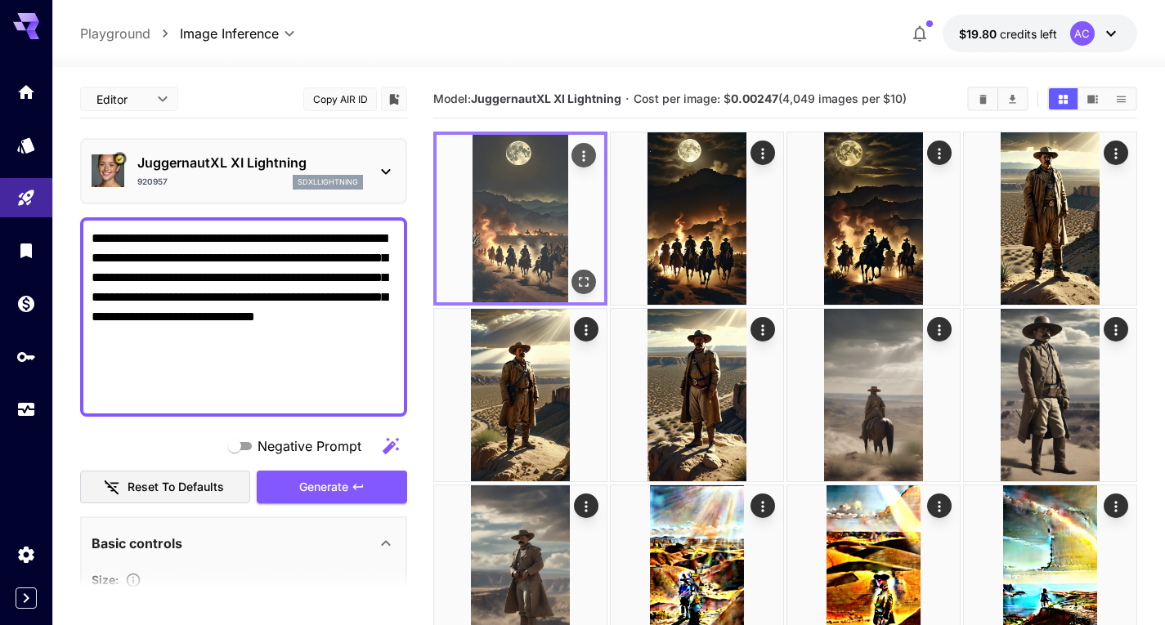
click at [590, 280] on icon "Open in fullscreen" at bounding box center [583, 282] width 16 height 16
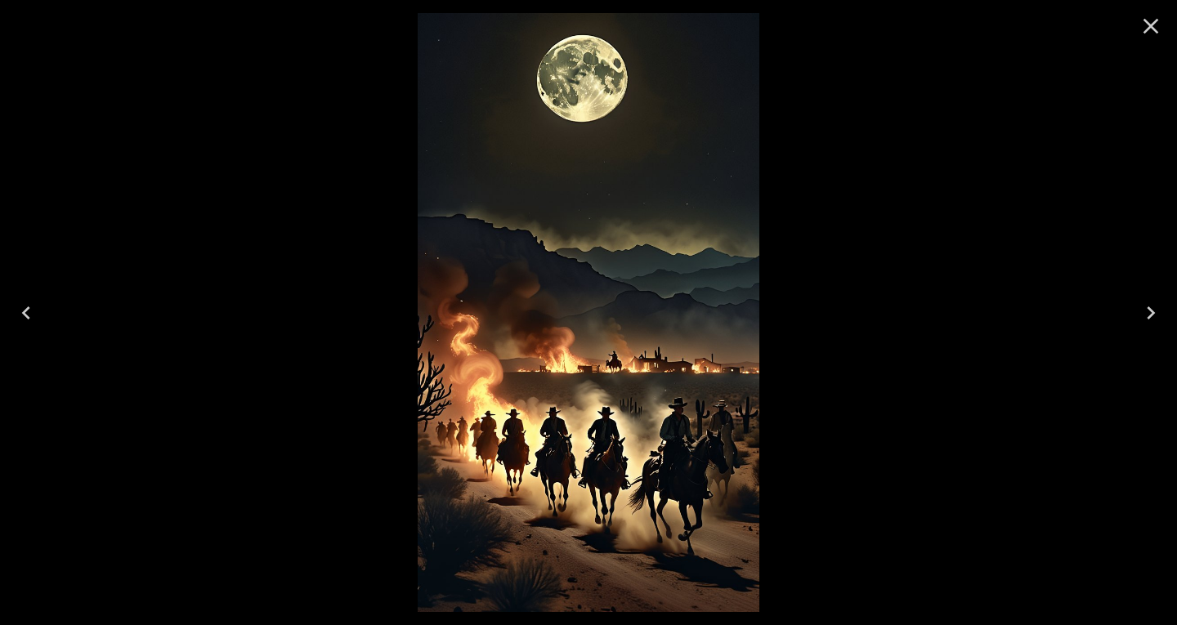
click at [1162, 24] on icon "Close" at bounding box center [1151, 26] width 26 height 26
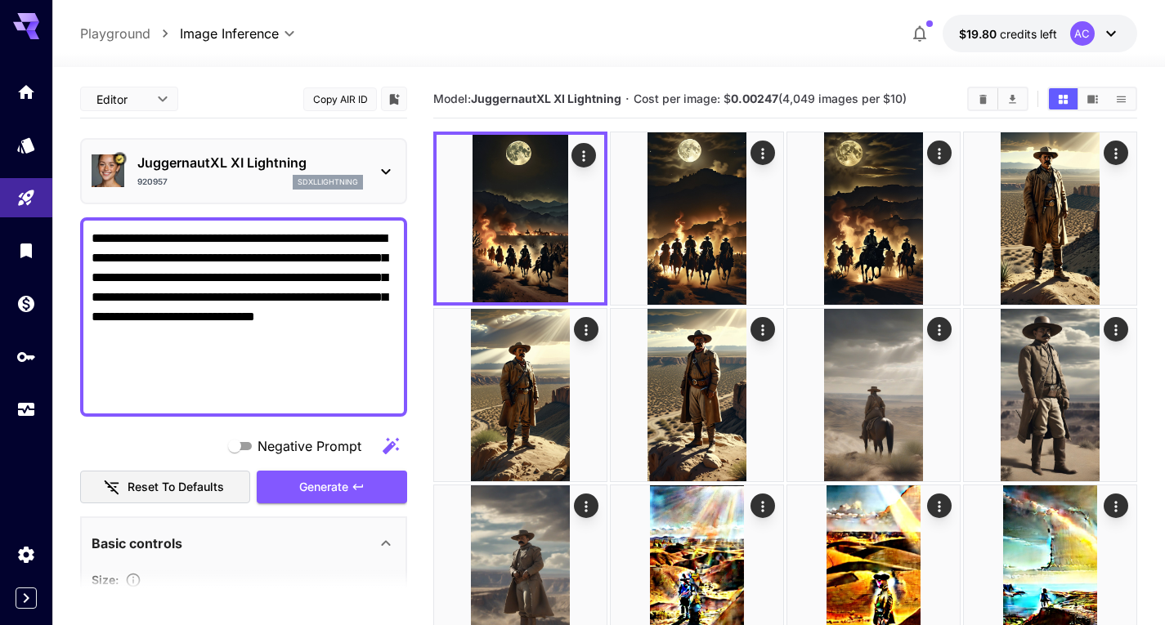
drag, startPoint x: 269, startPoint y: 390, endPoint x: 285, endPoint y: 239, distance: 152.1
click at [285, 239] on textarea "**********" at bounding box center [244, 317] width 304 height 177
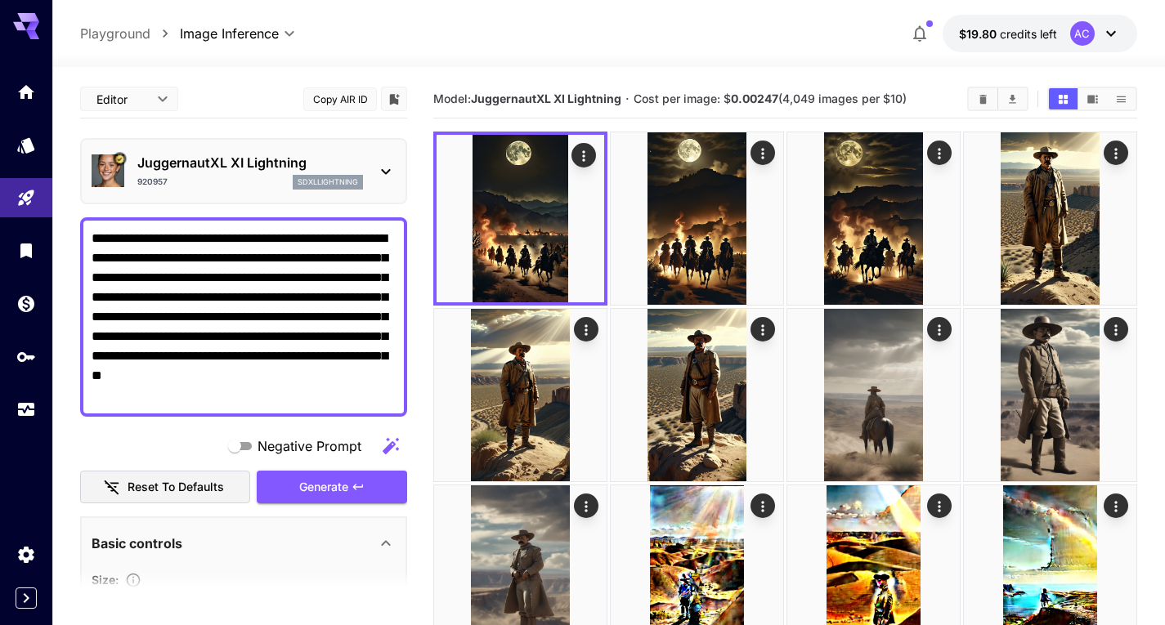
paste textarea
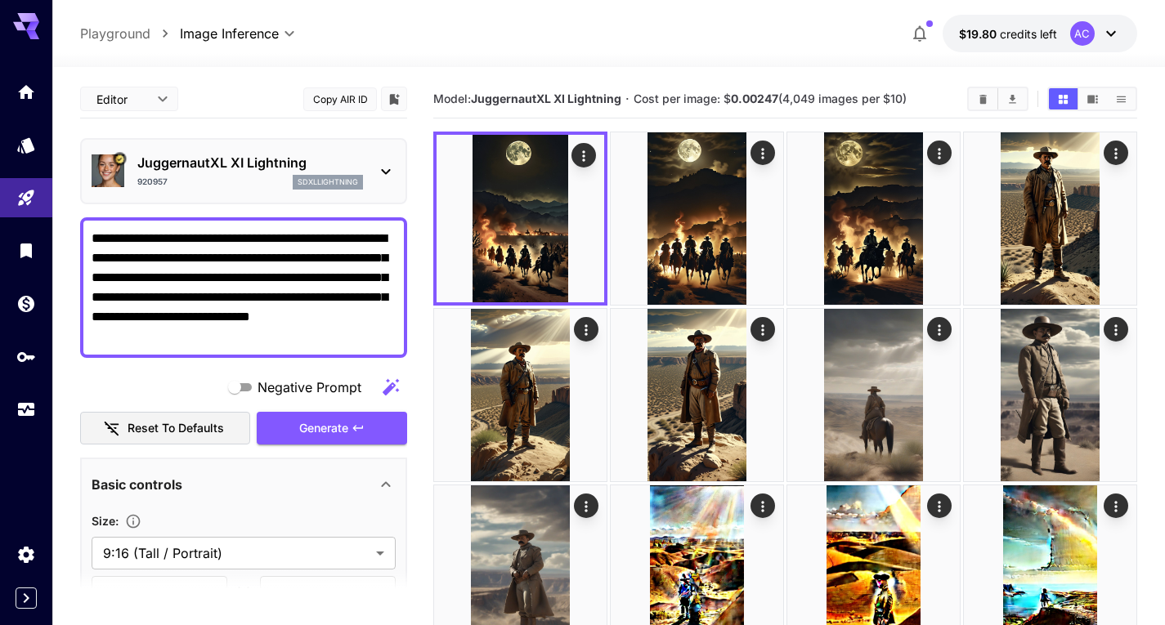
click at [285, 238] on textarea "**********" at bounding box center [244, 288] width 304 height 118
type textarea "**********"
click at [299, 432] on span "Generate" at bounding box center [323, 429] width 49 height 20
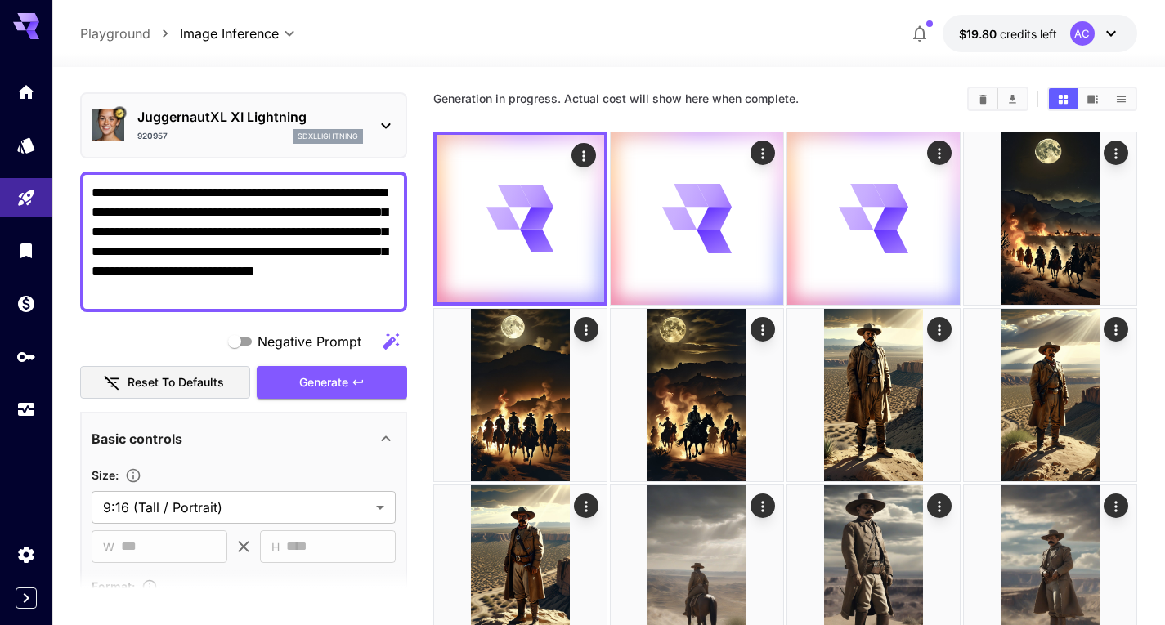
scroll to position [82, 0]
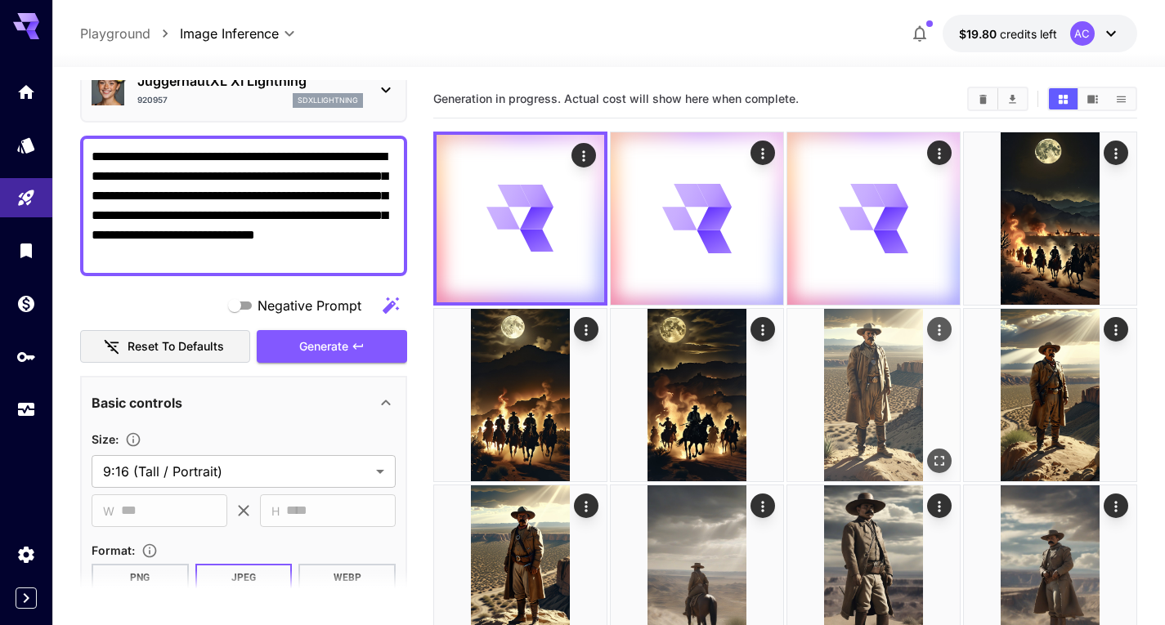
click at [849, 378] on img at bounding box center [873, 395] width 172 height 172
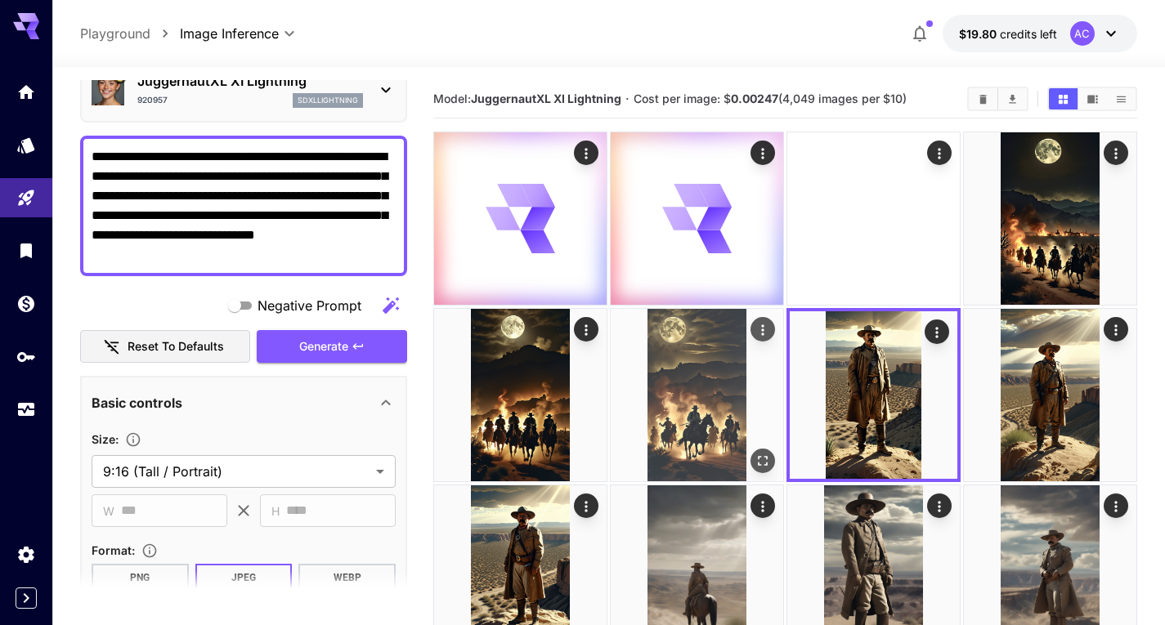
click at [729, 398] on img at bounding box center [697, 395] width 172 height 172
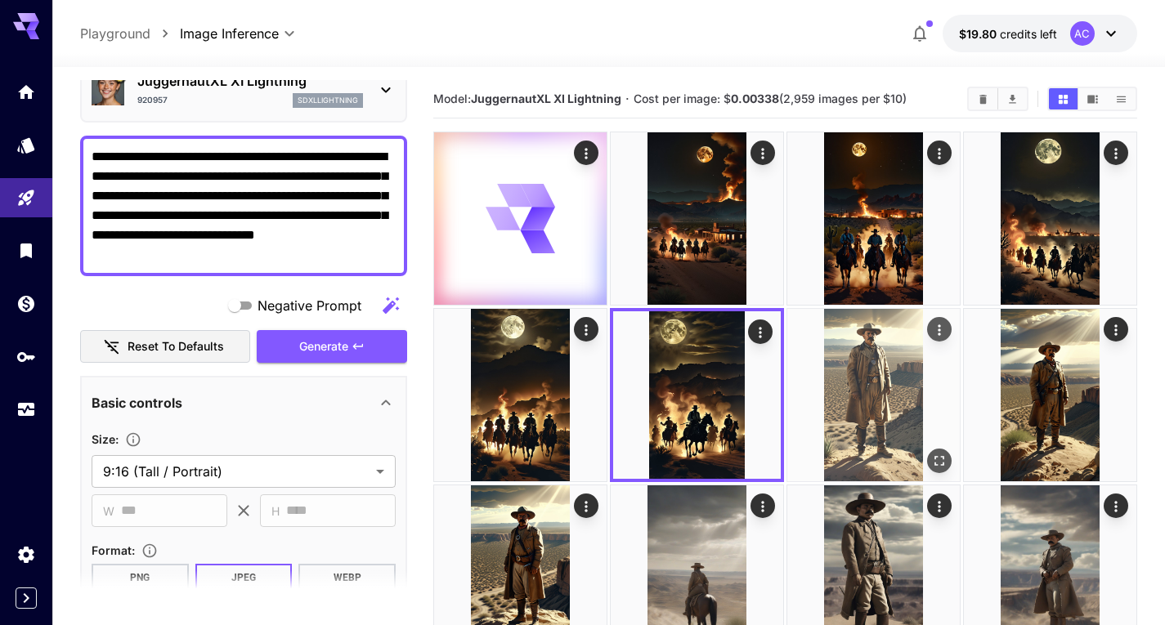
click at [850, 392] on img at bounding box center [873, 395] width 172 height 172
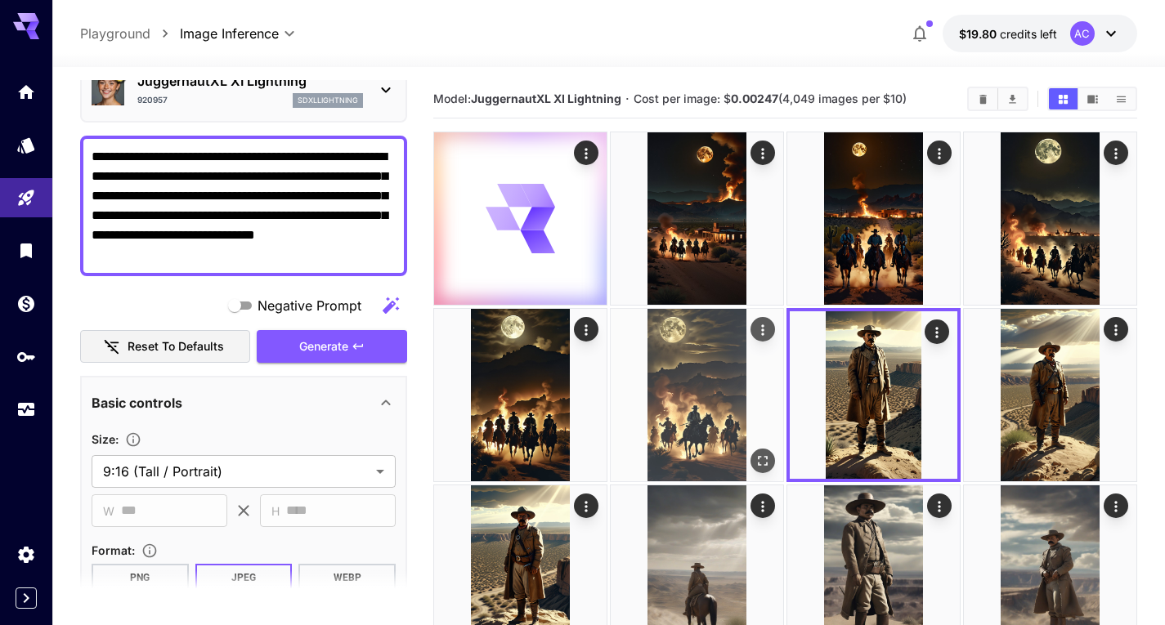
click at [732, 412] on img at bounding box center [697, 395] width 172 height 172
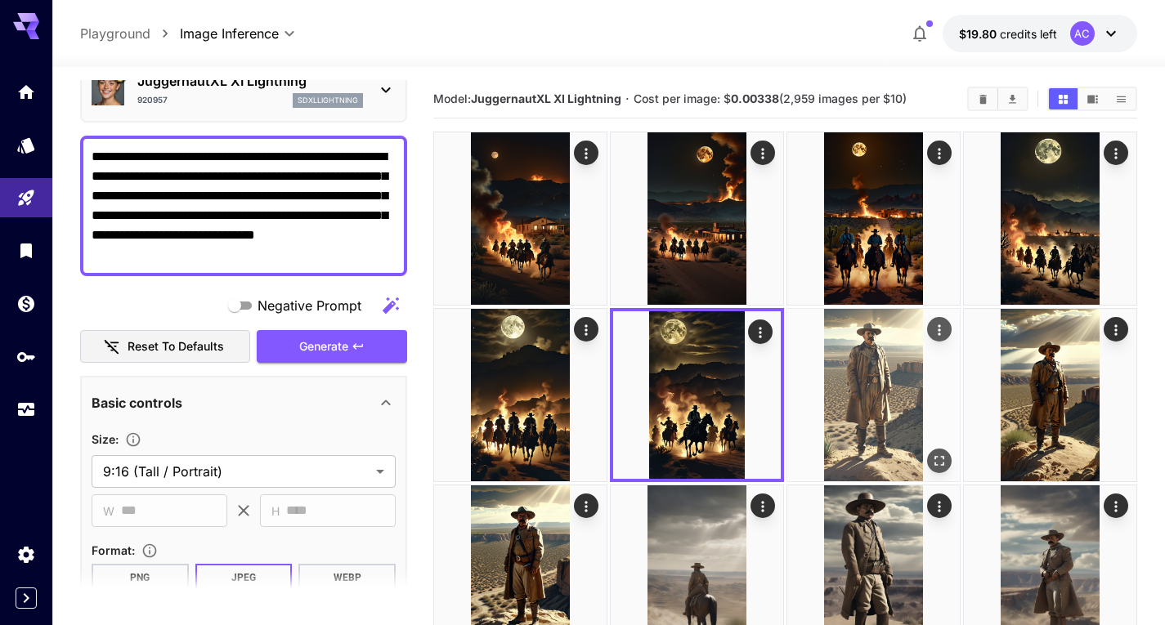
click at [871, 387] on img at bounding box center [873, 395] width 172 height 172
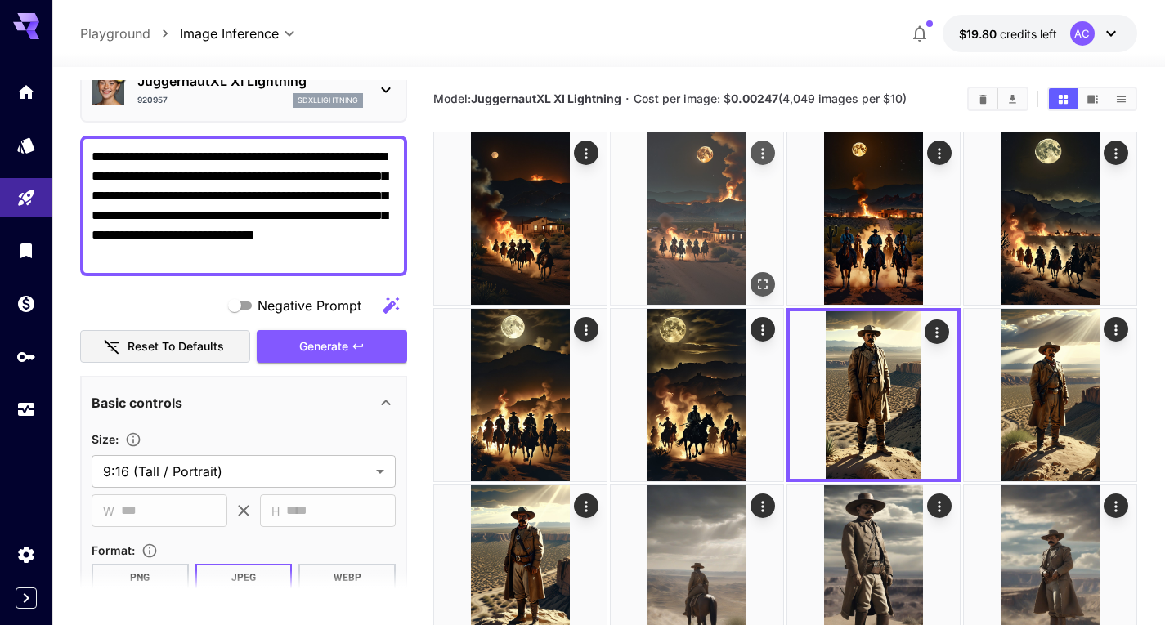
click at [701, 221] on img at bounding box center [697, 218] width 172 height 172
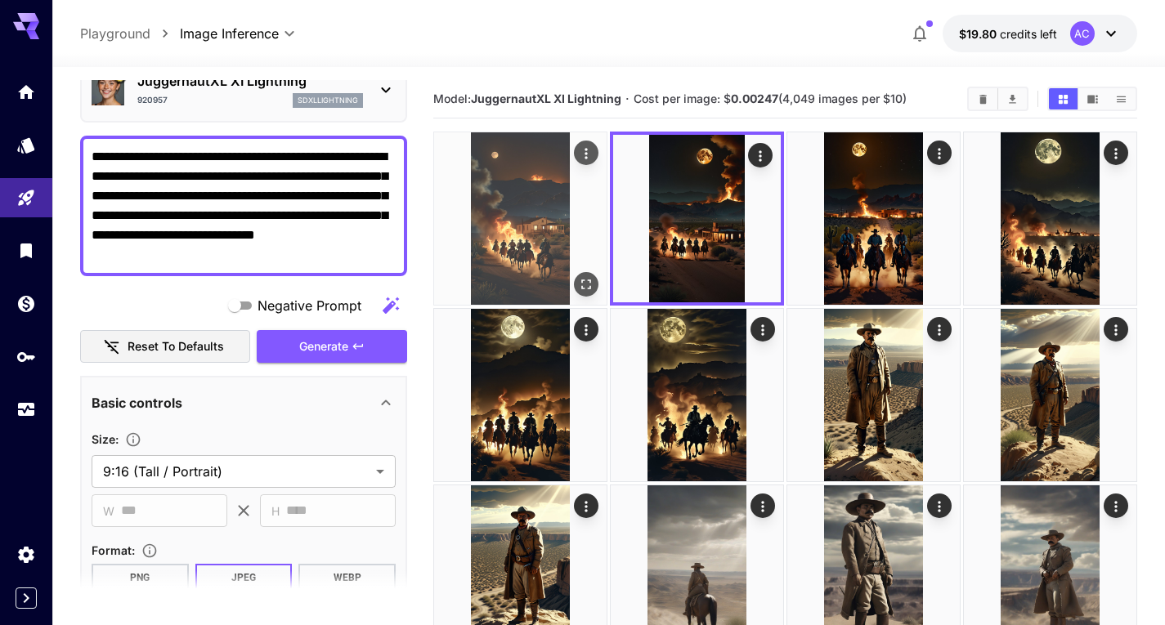
click at [500, 232] on img at bounding box center [520, 218] width 172 height 172
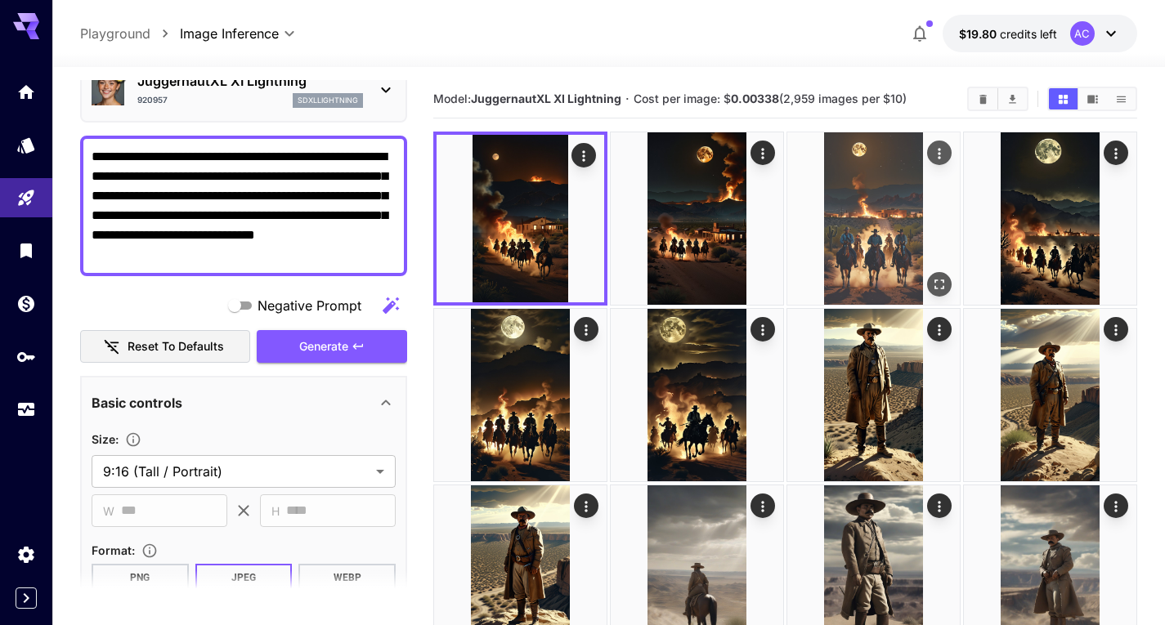
click at [849, 204] on img at bounding box center [873, 218] width 172 height 172
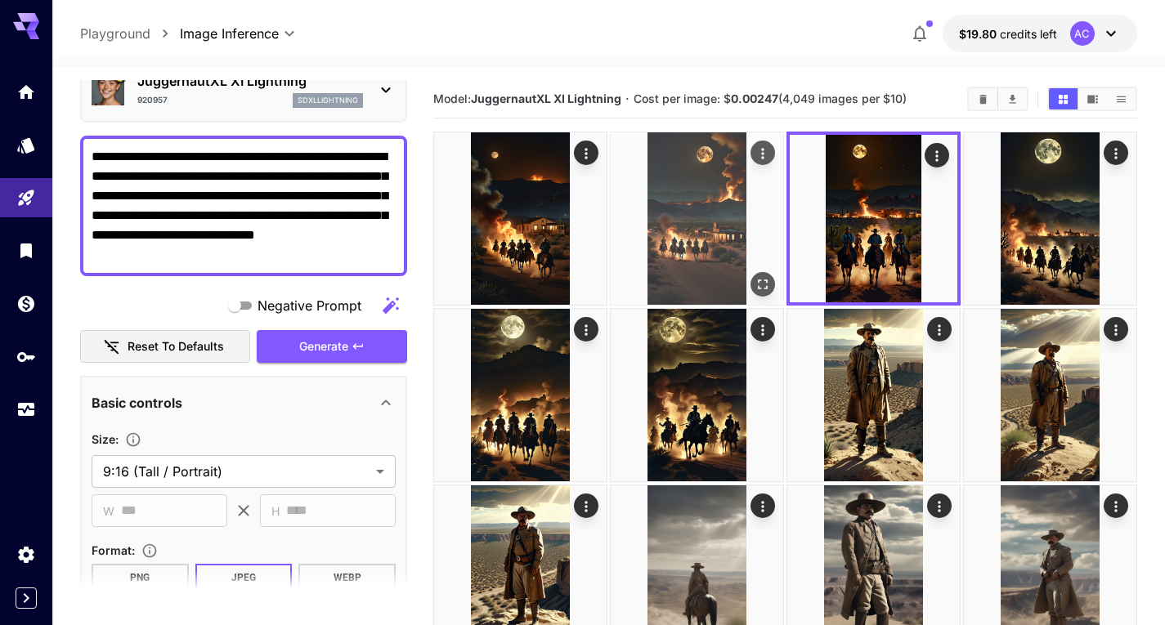
click at [742, 235] on img at bounding box center [697, 218] width 172 height 172
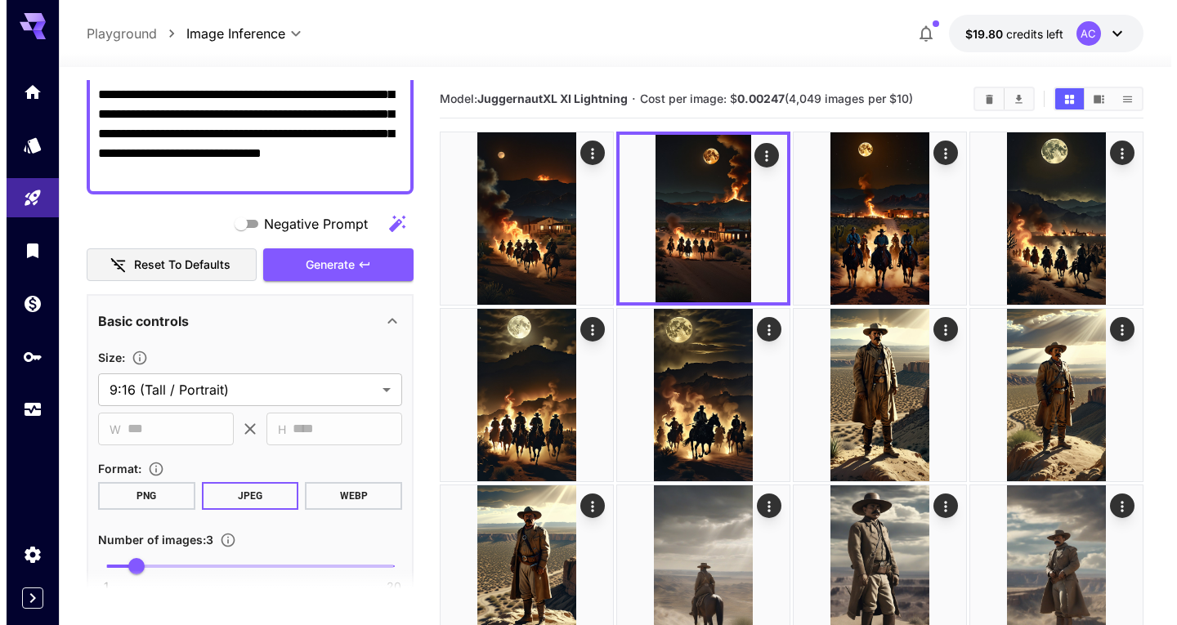
scroll to position [245, 0]
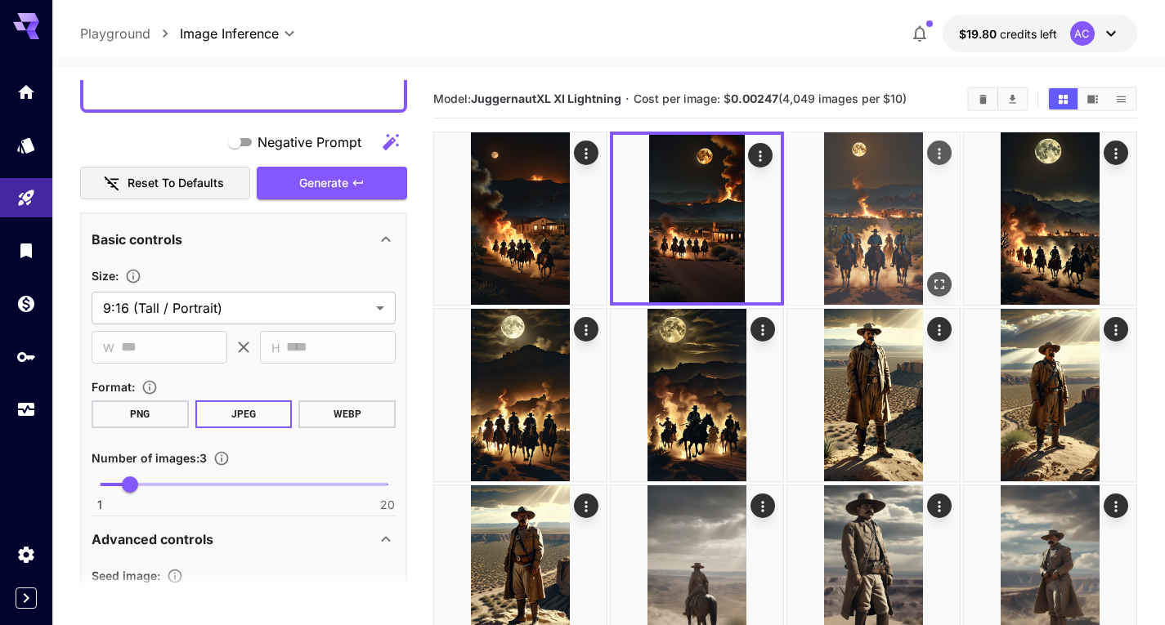
click at [861, 210] on img at bounding box center [873, 218] width 172 height 172
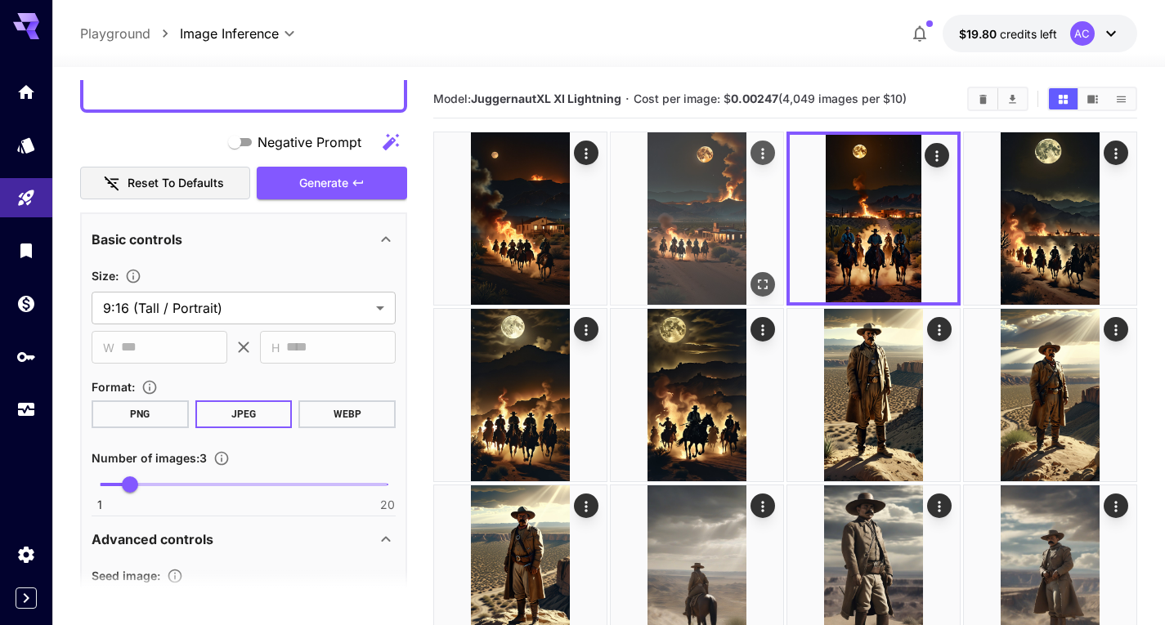
click at [618, 219] on img at bounding box center [697, 218] width 172 height 172
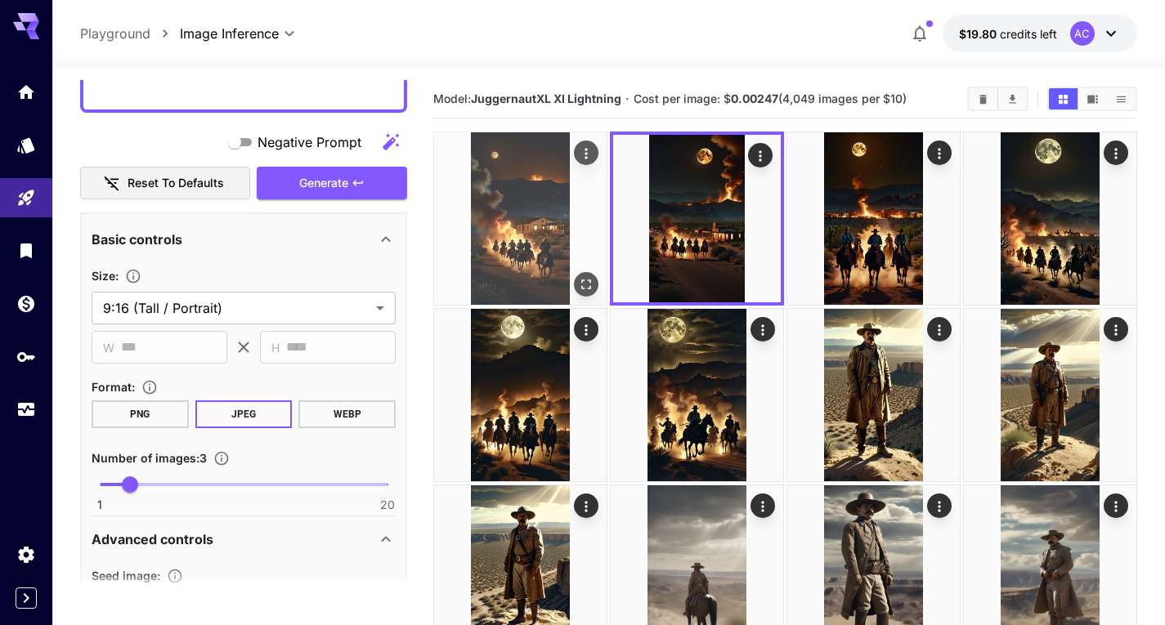
click at [553, 227] on img at bounding box center [520, 218] width 172 height 172
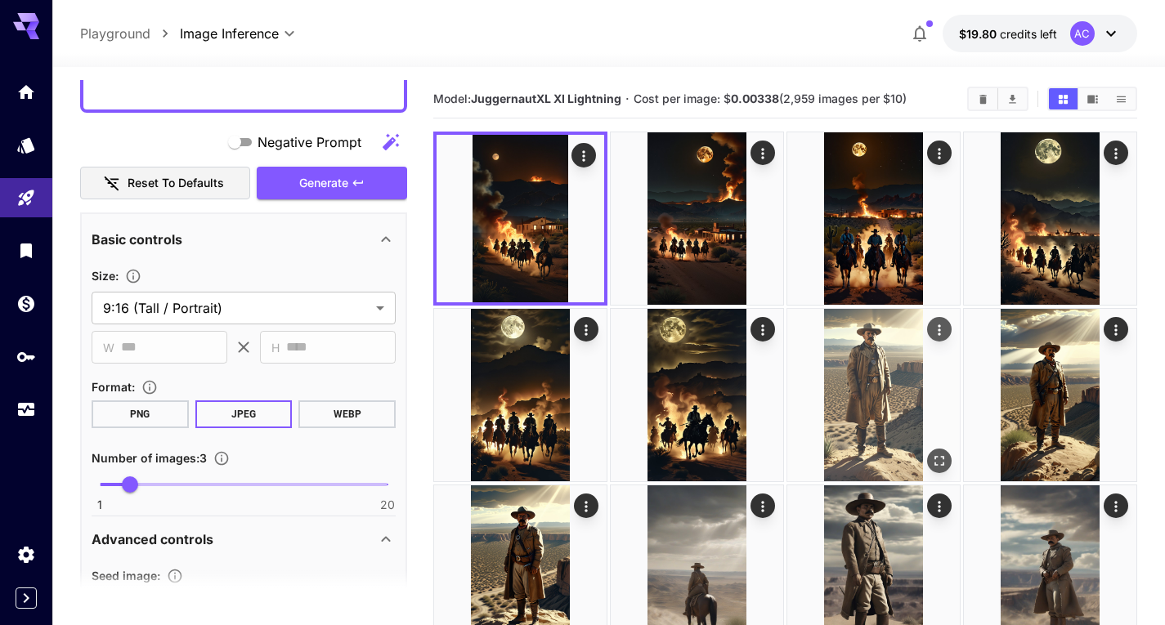
click at [893, 432] on img at bounding box center [873, 395] width 172 height 172
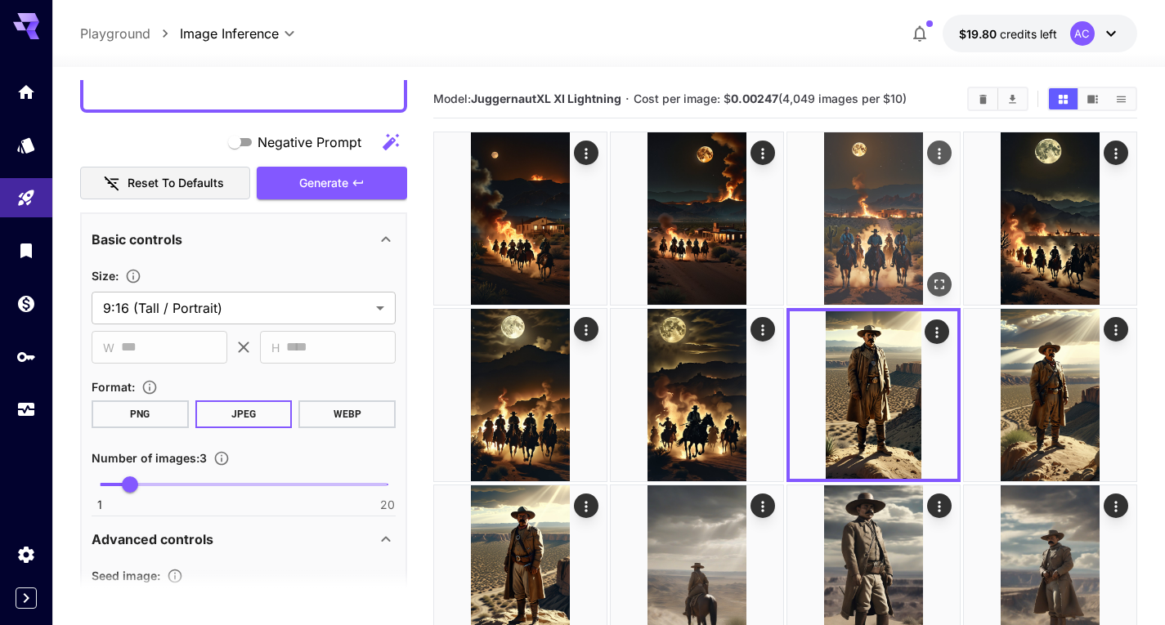
click at [848, 249] on img at bounding box center [873, 218] width 172 height 172
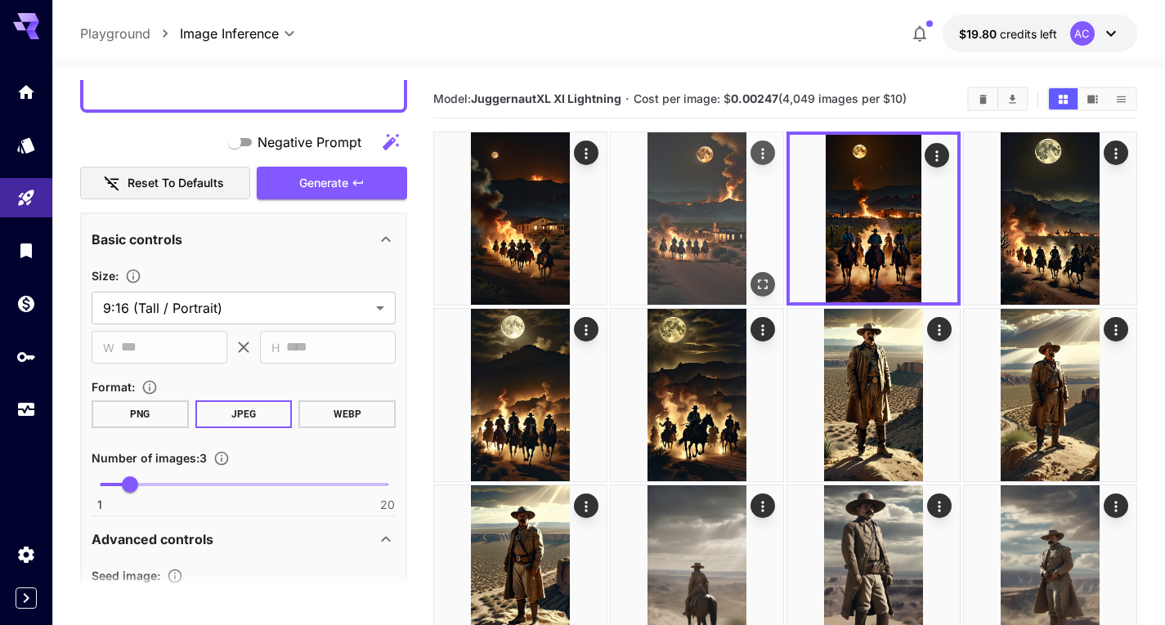
drag, startPoint x: 702, startPoint y: 220, endPoint x: 614, endPoint y: 220, distance: 88.3
click at [701, 220] on img at bounding box center [697, 218] width 172 height 172
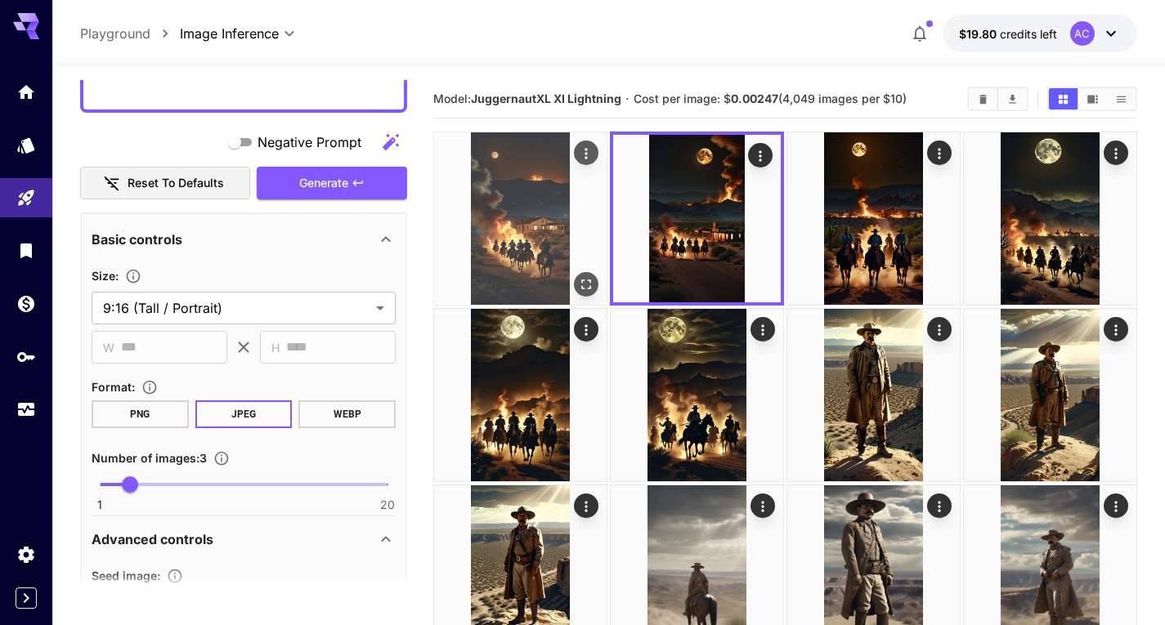
click at [553, 220] on img at bounding box center [520, 218] width 172 height 172
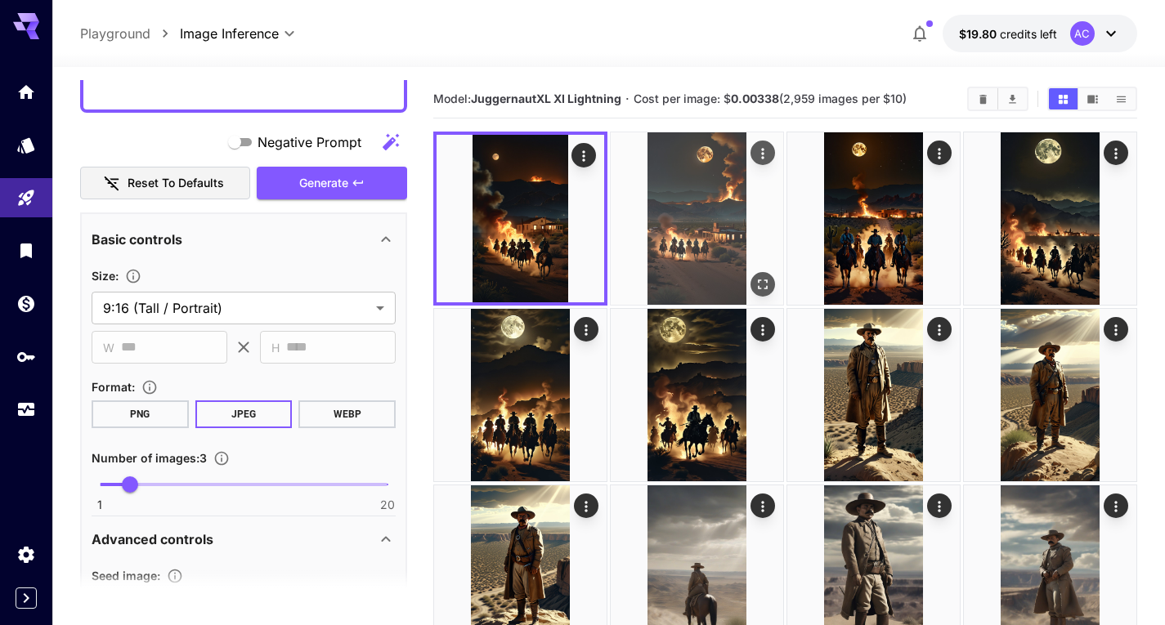
click at [675, 239] on img at bounding box center [697, 218] width 172 height 172
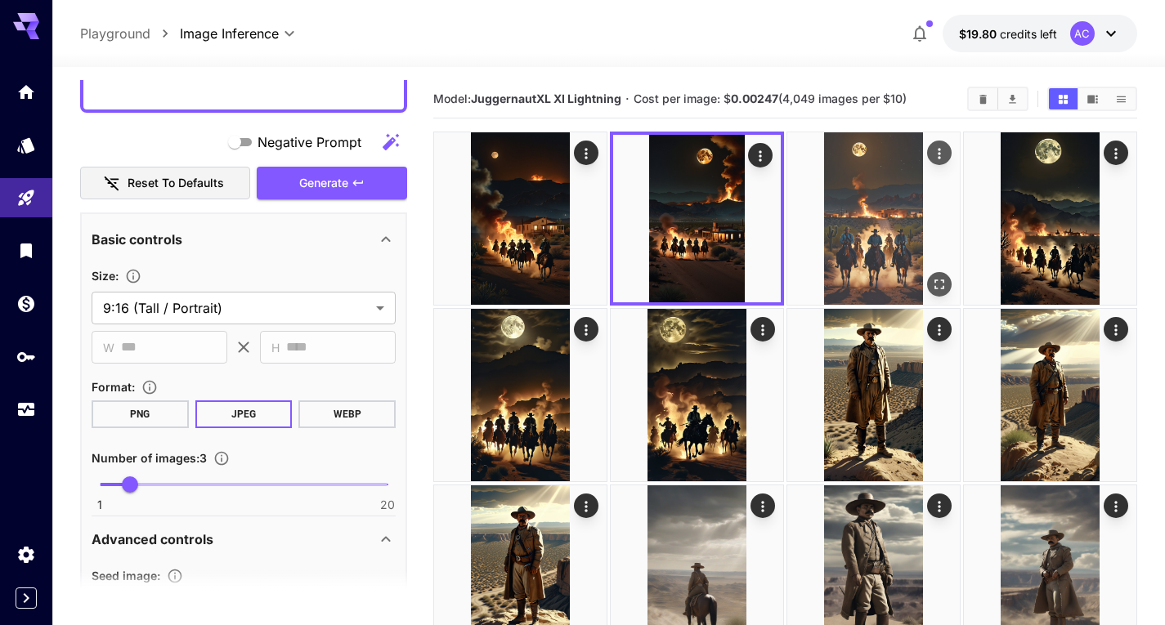
click at [834, 206] on img at bounding box center [873, 218] width 172 height 172
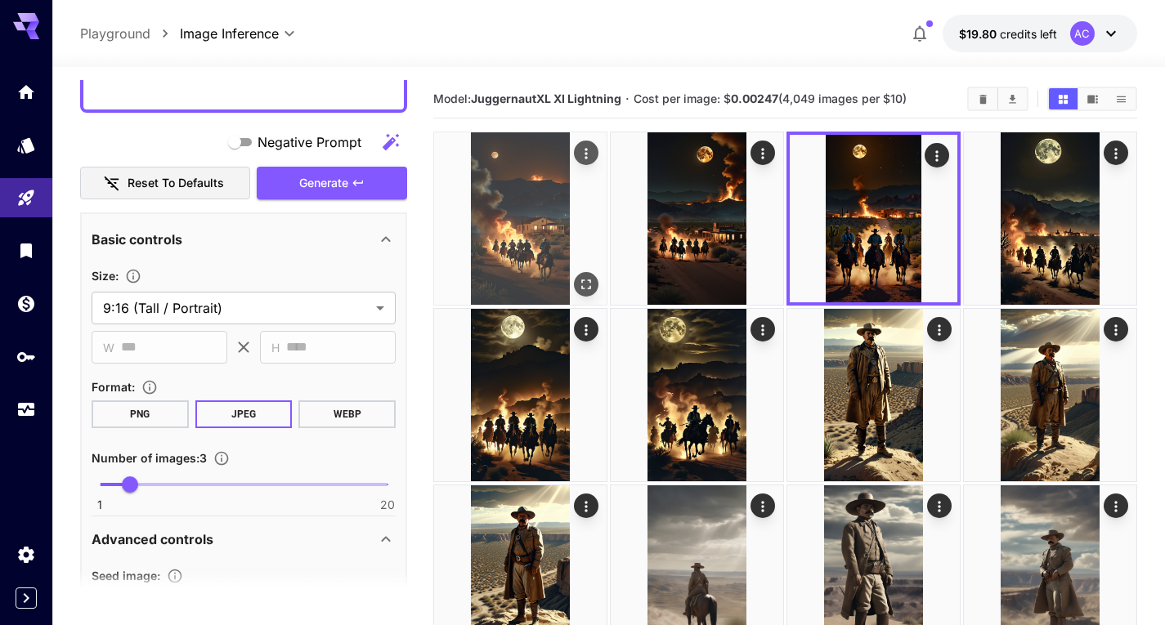
click at [517, 243] on img at bounding box center [520, 218] width 172 height 172
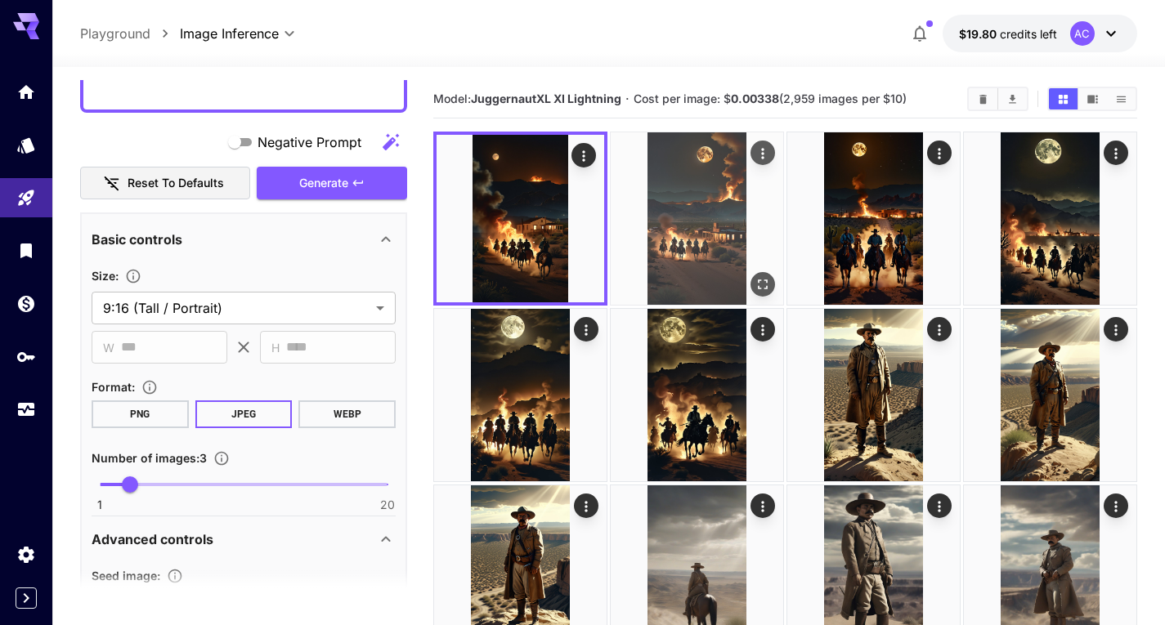
click at [677, 242] on img at bounding box center [697, 218] width 172 height 172
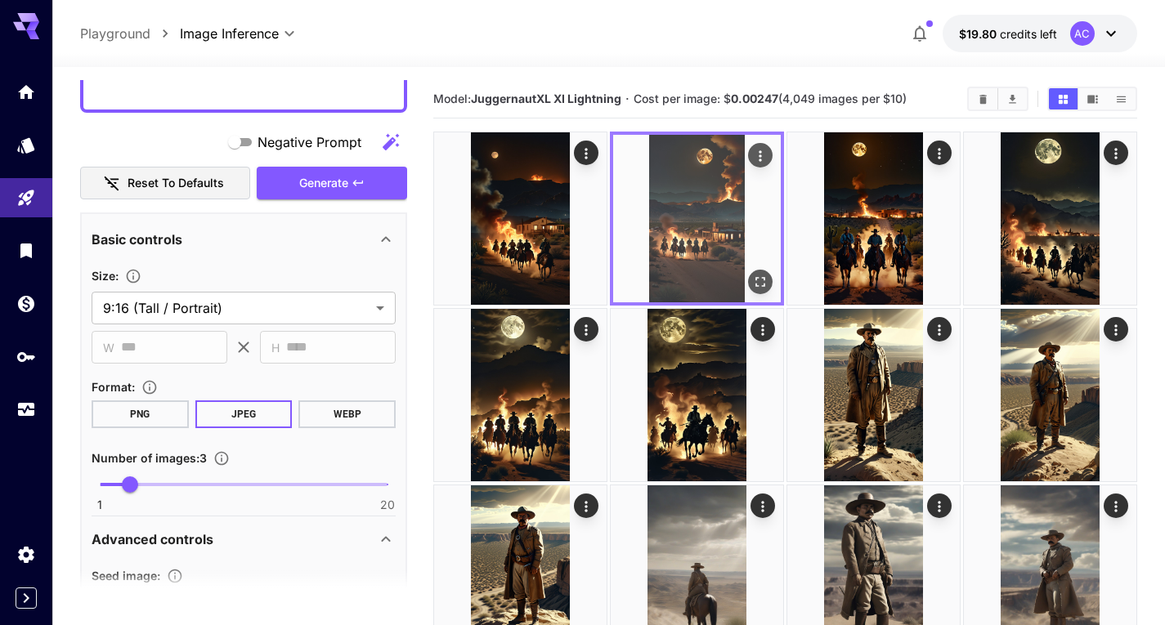
click at [760, 281] on icon "Open in fullscreen" at bounding box center [760, 282] width 16 height 16
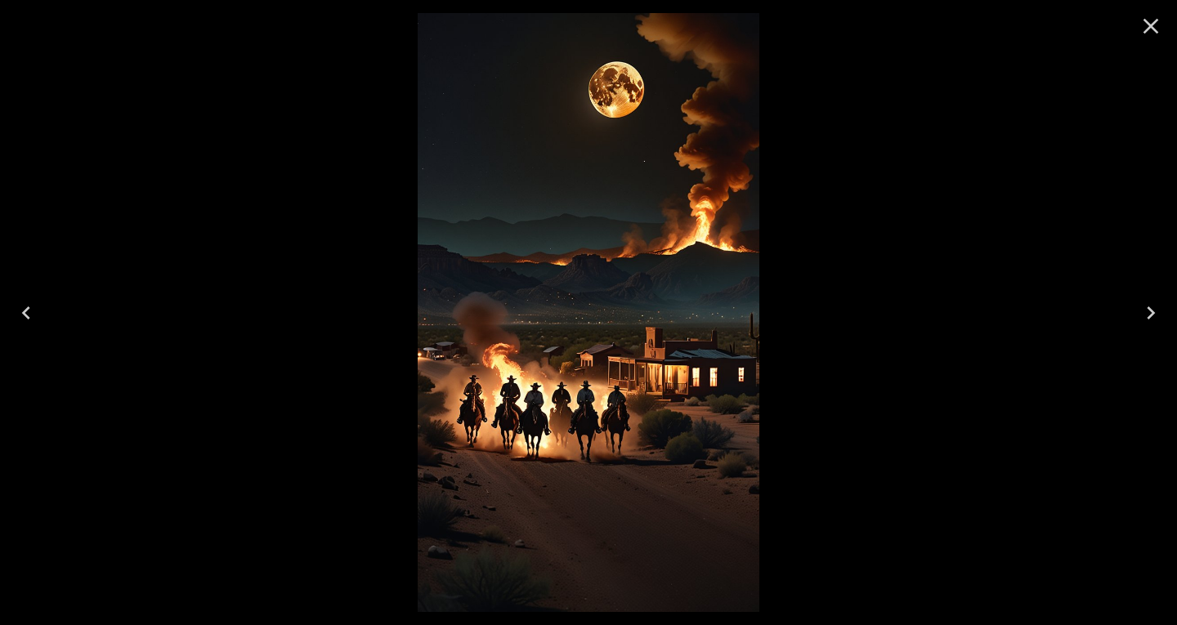
click at [1151, 320] on icon "Next" at bounding box center [1151, 313] width 26 height 26
